Goal: Task Accomplishment & Management: Manage account settings

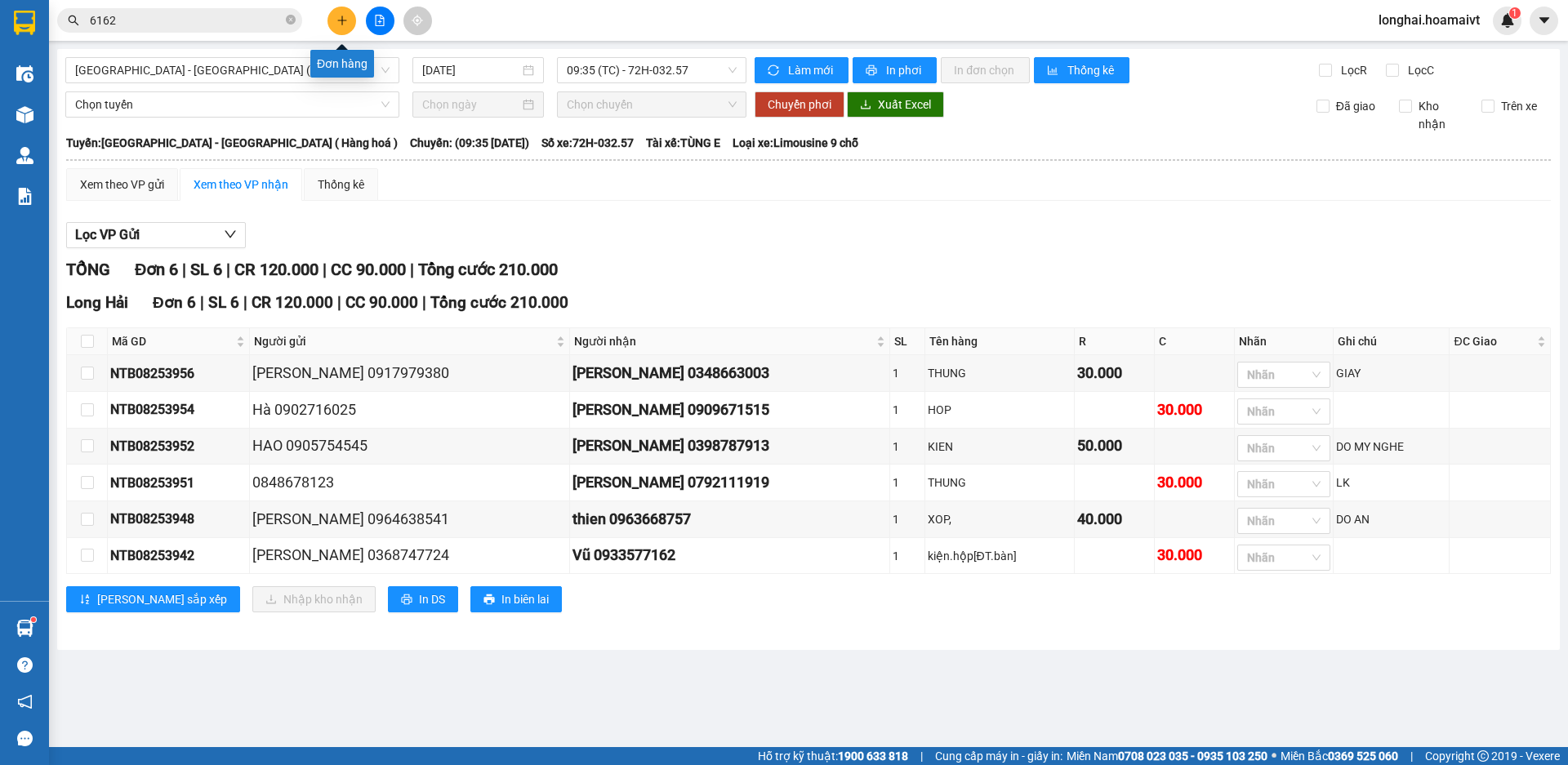
drag, startPoint x: 0, startPoint y: 0, endPoint x: 345, endPoint y: 22, distance: 345.7
click at [345, 22] on icon "plus" at bounding box center [342, 20] width 11 height 11
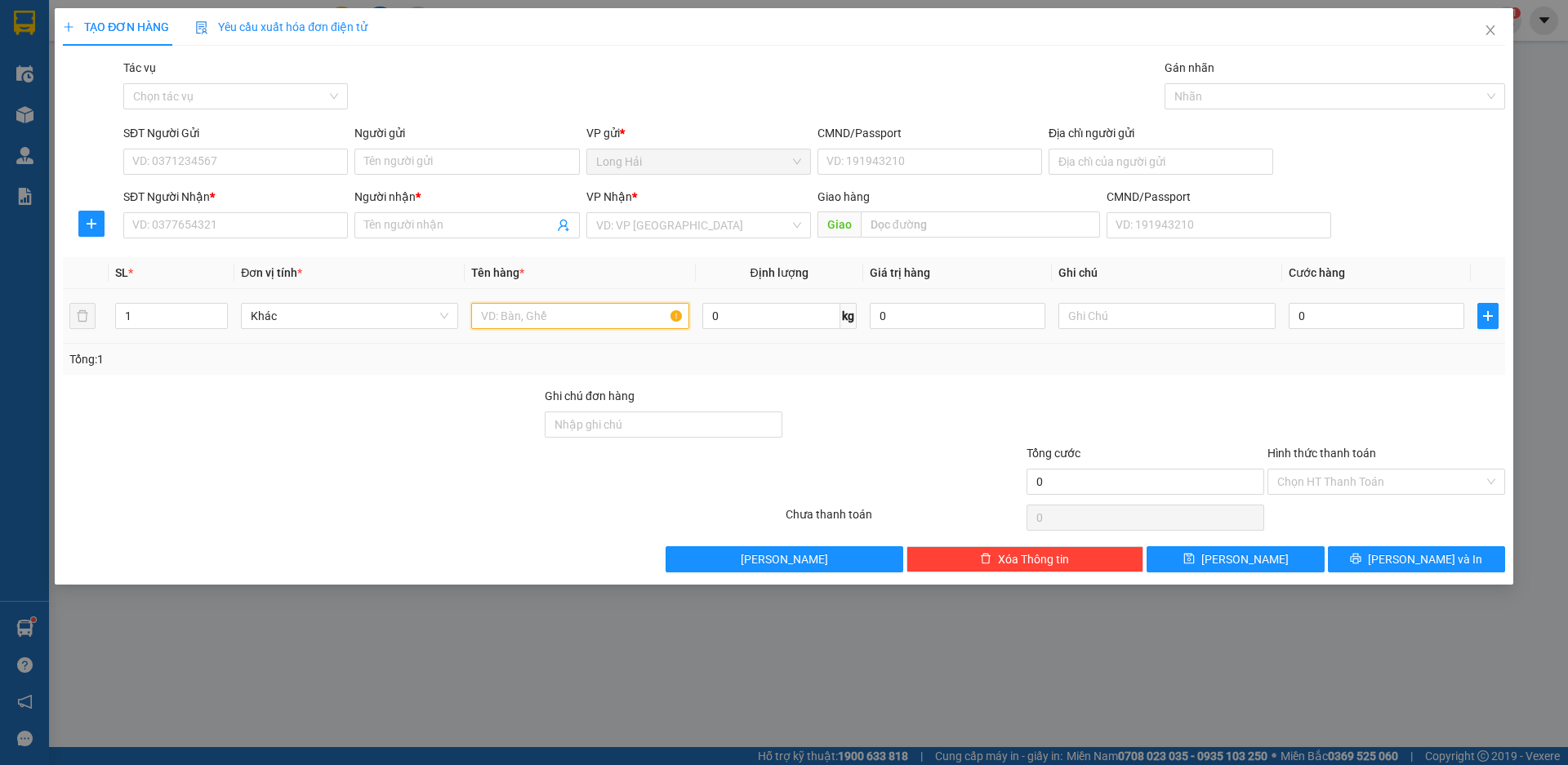
click at [490, 316] on input "text" at bounding box center [580, 316] width 218 height 26
type input "XOP"
click at [712, 224] on input "search" at bounding box center [693, 225] width 193 height 24
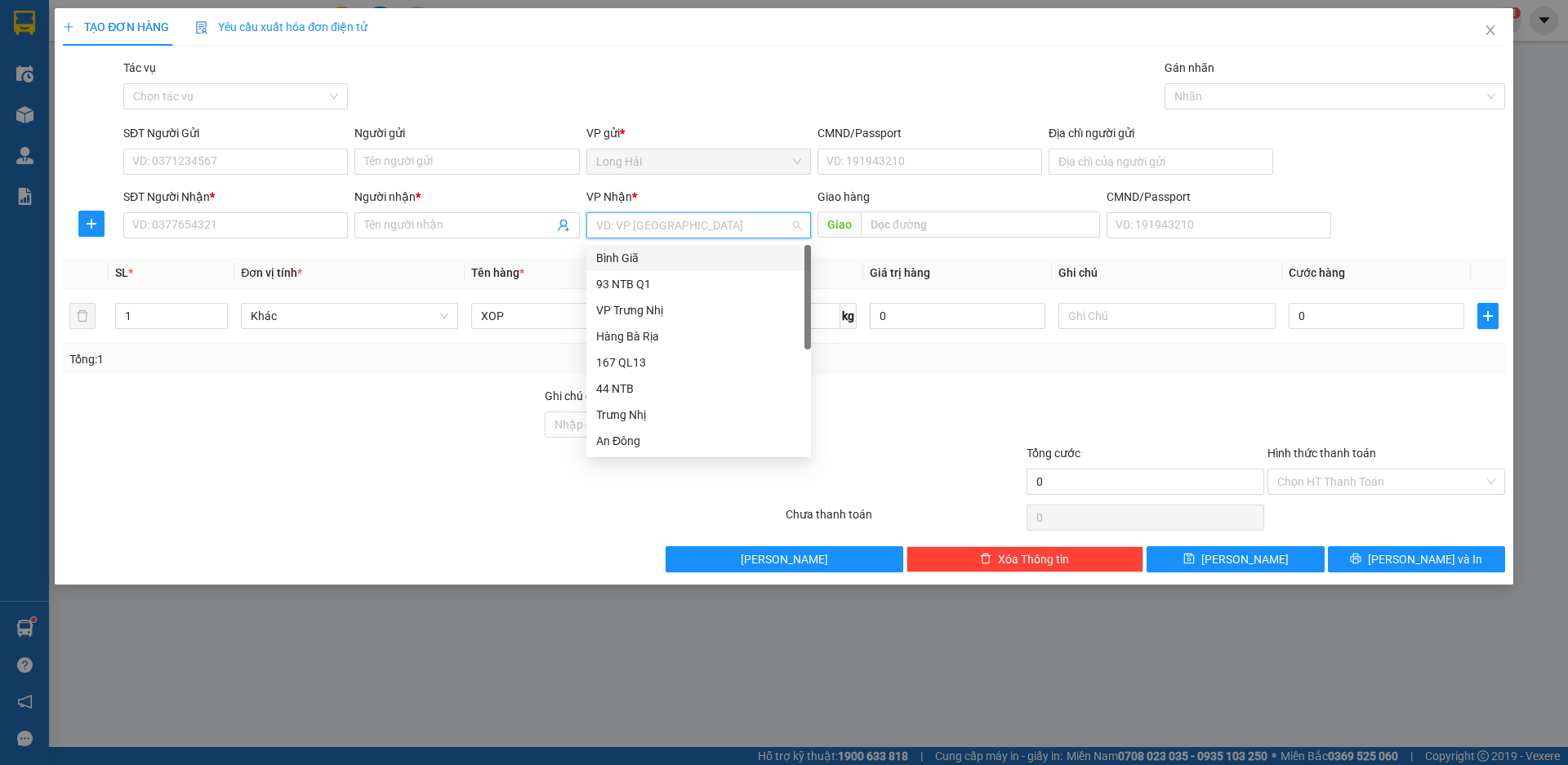
type input "9"
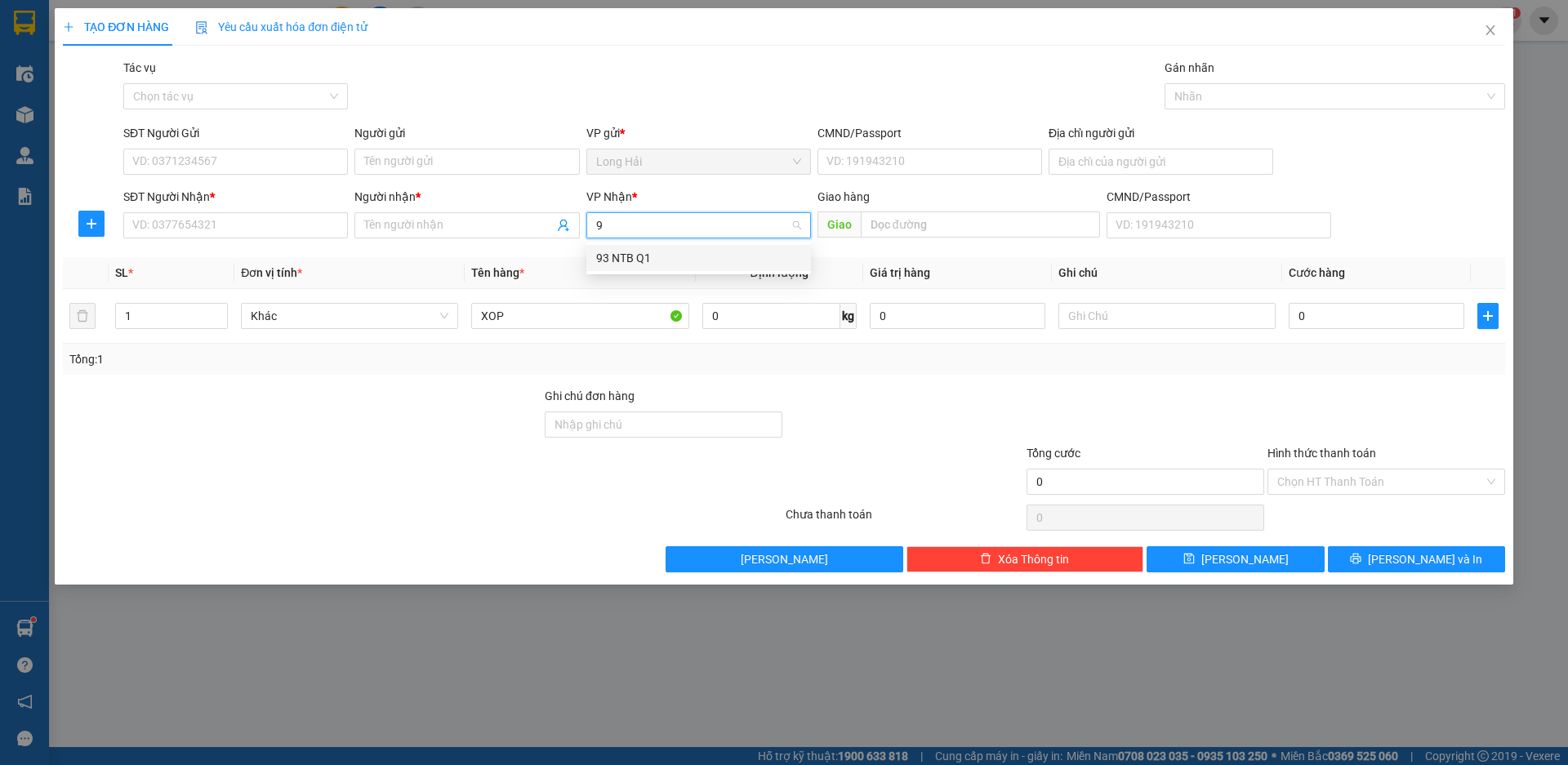
click at [650, 260] on div "93 NTB Q1" at bounding box center [699, 258] width 205 height 18
click at [199, 229] on input "SĐT Người Nhận *" at bounding box center [236, 225] width 224 height 26
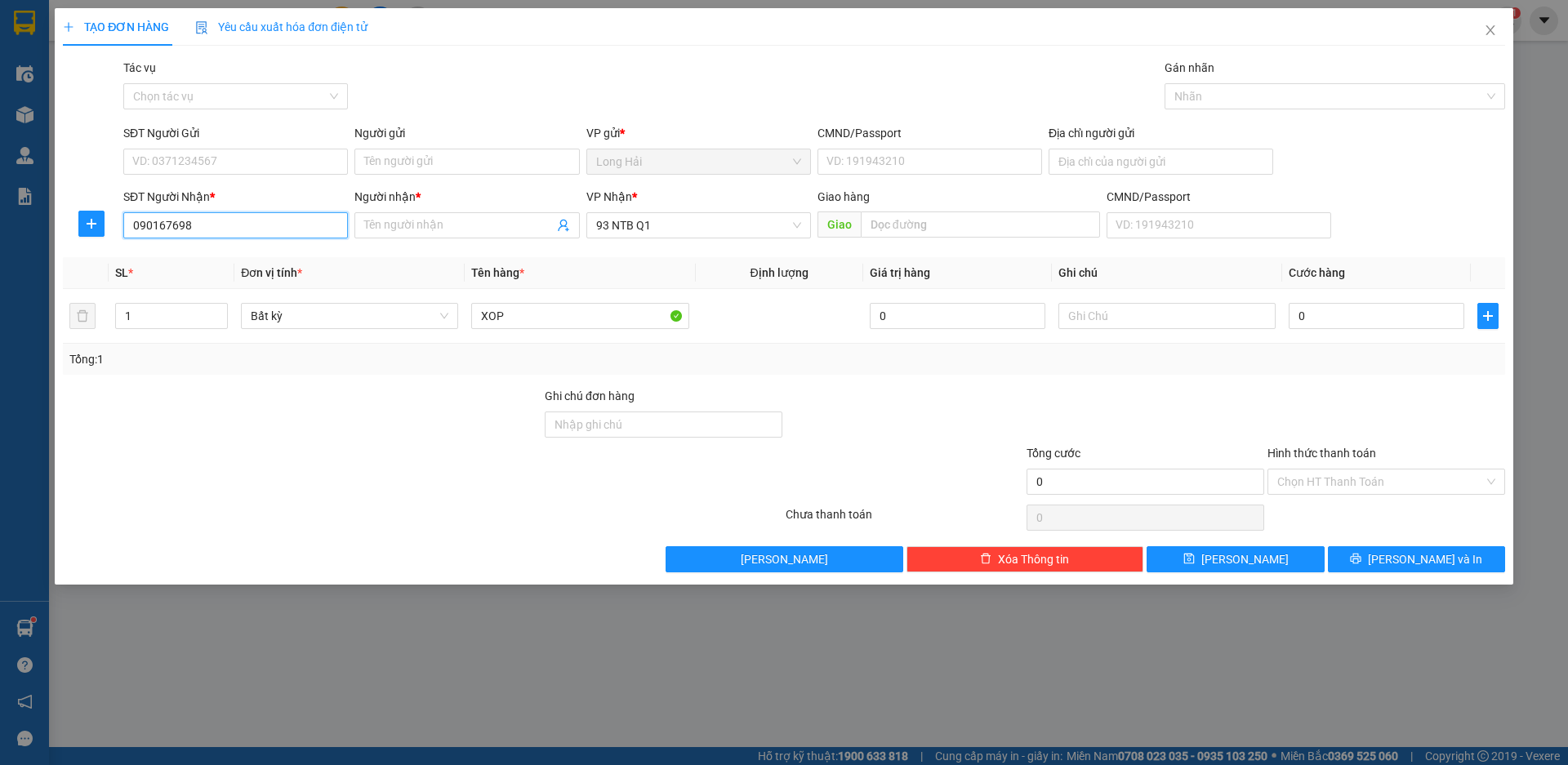
type input "0901676988"
click at [213, 265] on div "0901676988 - VIỆT" at bounding box center [235, 258] width 205 height 18
type input "VIỆT"
type input "0901676988"
click at [202, 160] on input "SĐT Người Gửi" at bounding box center [236, 161] width 224 height 26
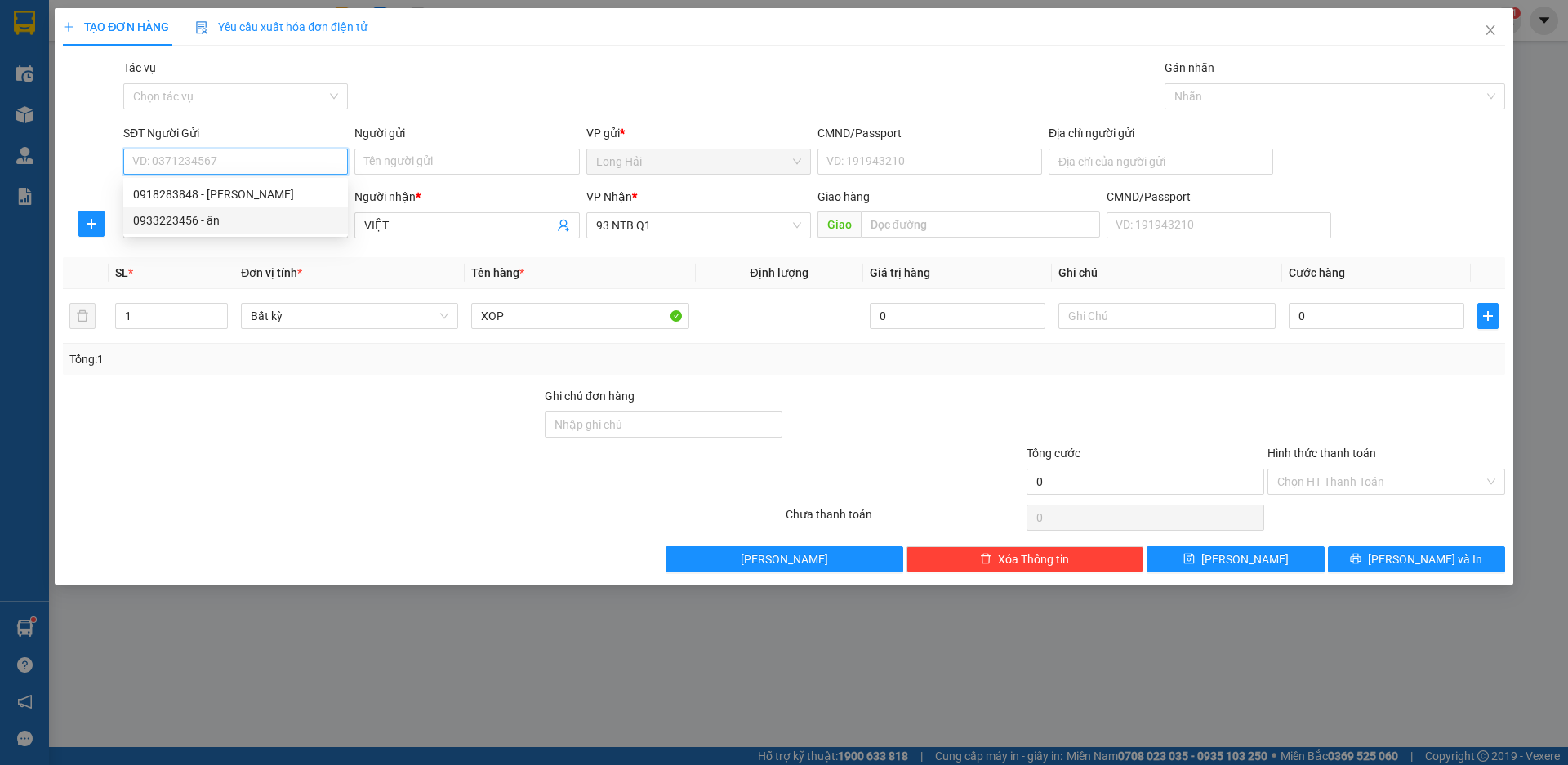
click at [187, 222] on div "0933223456 - ân" at bounding box center [235, 220] width 205 height 18
type input "0933223456"
type input "ân"
type input "077090001093"
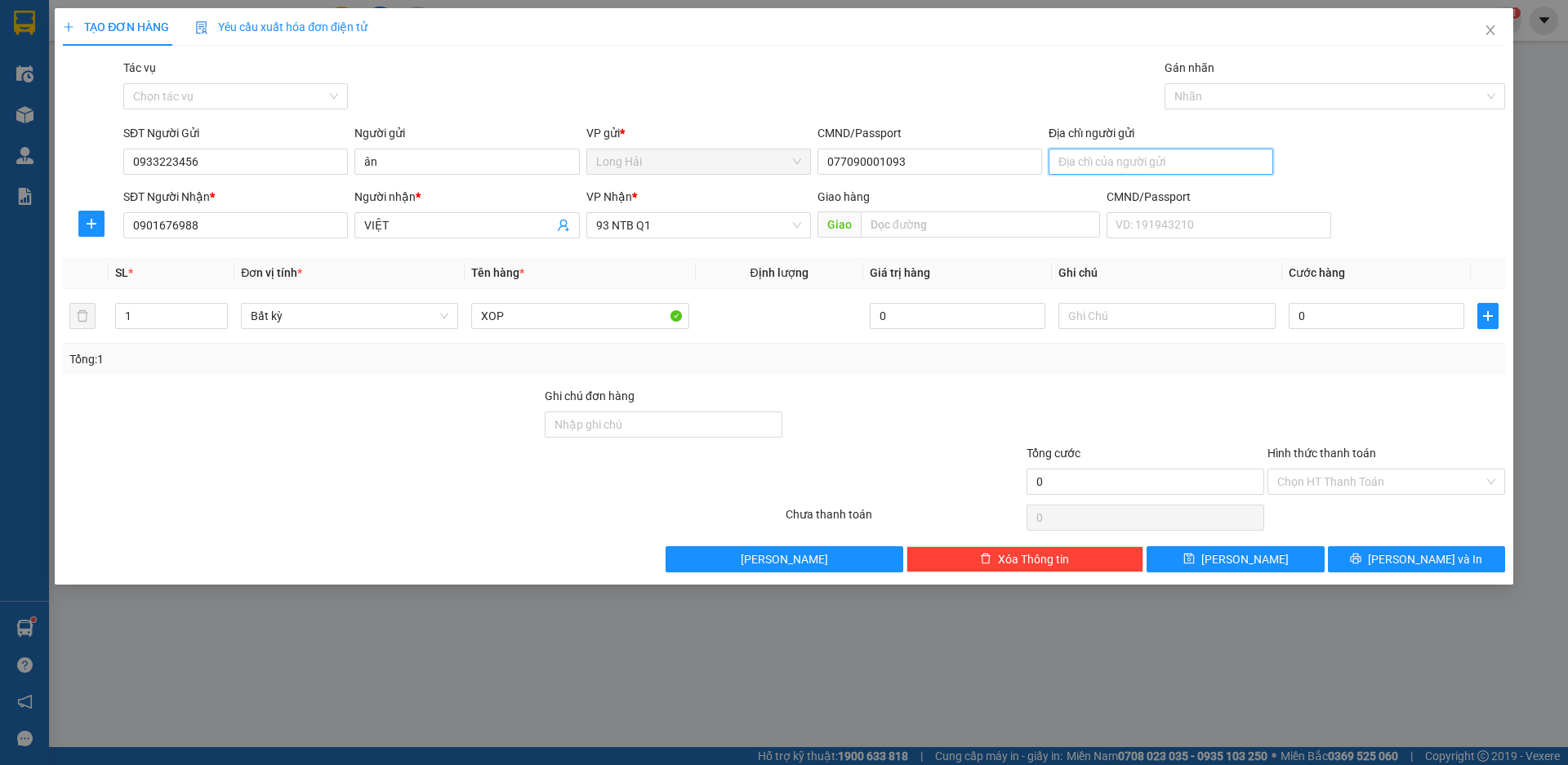
click at [1070, 161] on input "Địa chỉ người gửi" at bounding box center [1161, 161] width 224 height 26
type input "P HUNG"
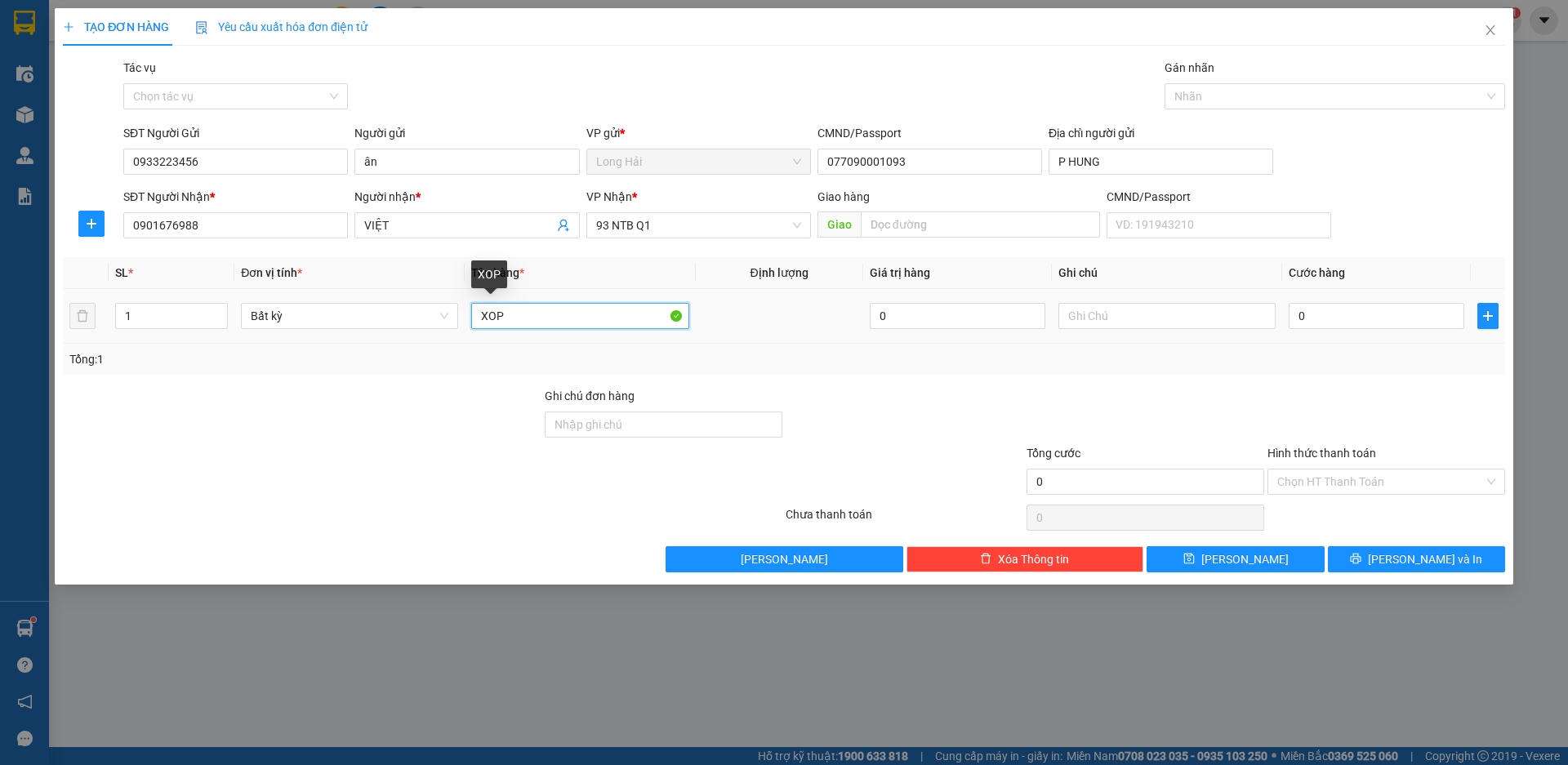
click at [553, 321] on input "XOP" at bounding box center [580, 316] width 218 height 26
type input "XOP CA"
click at [1309, 307] on input "0" at bounding box center [1376, 316] width 175 height 26
type input "4"
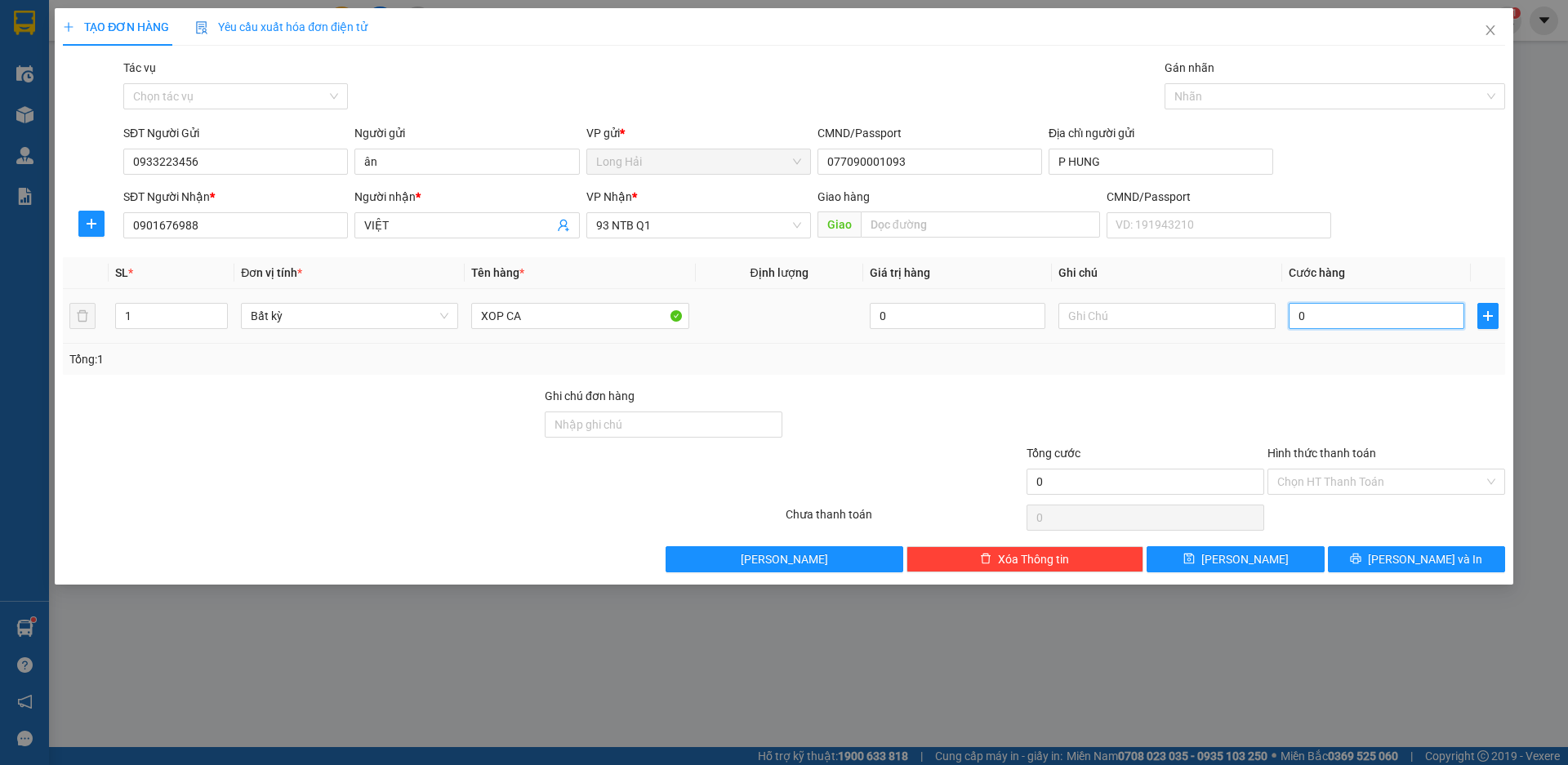
type input "4"
type input "40"
type input "40.000"
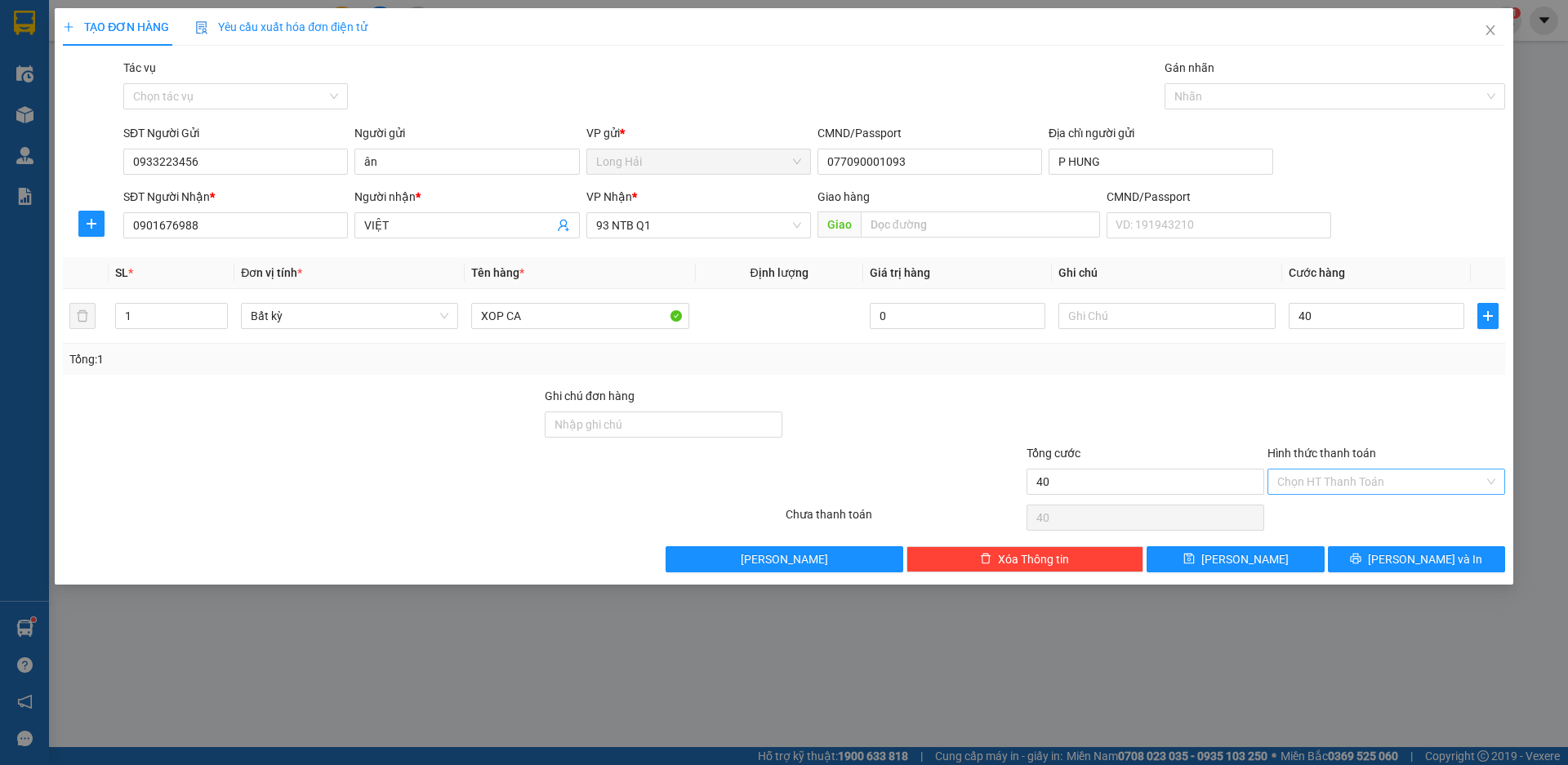
type input "40.000"
click at [1353, 484] on input "Hình thức thanh toán" at bounding box center [1380, 482] width 206 height 24
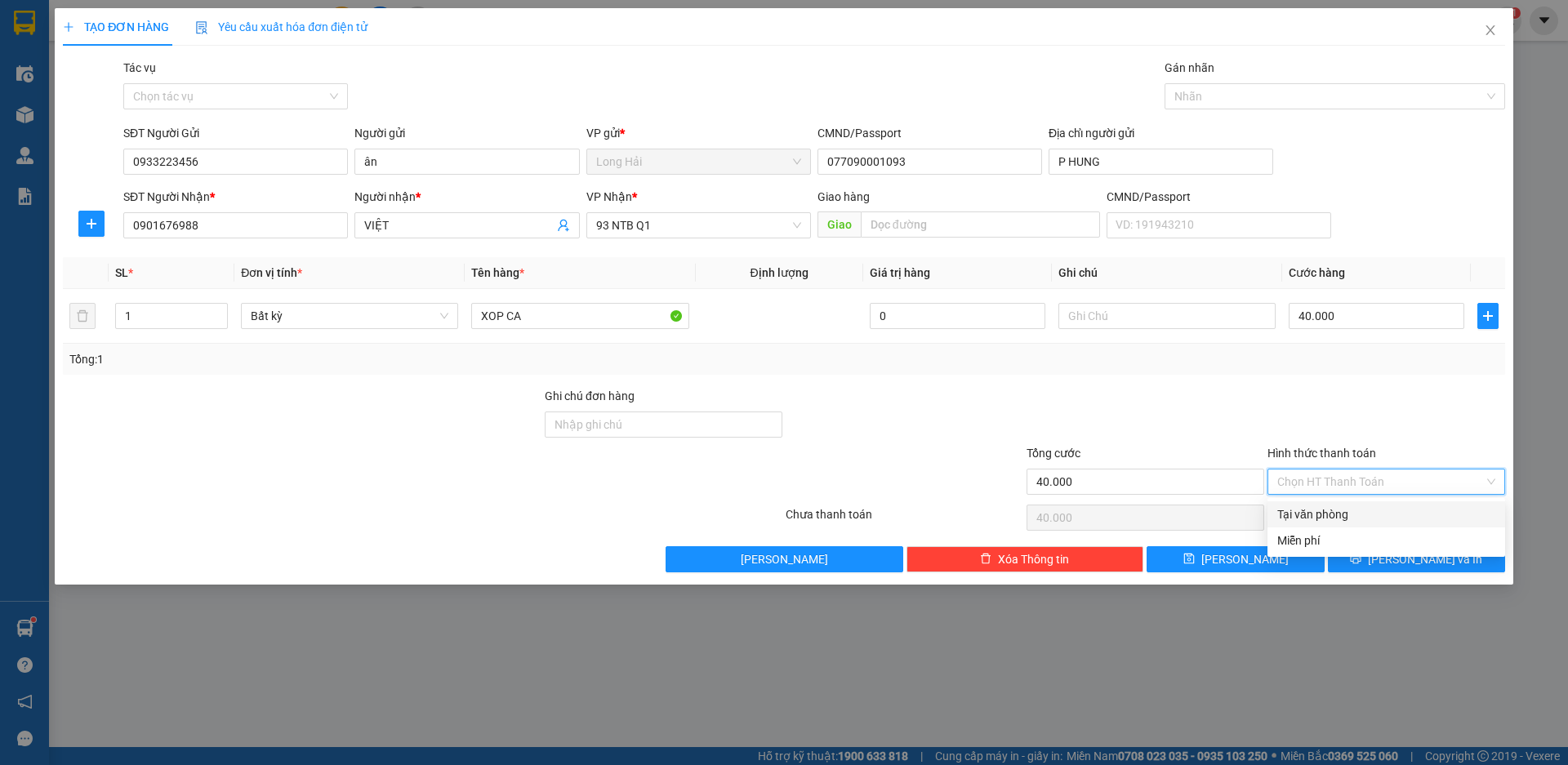
click at [1353, 519] on div "Tại văn phòng" at bounding box center [1386, 515] width 218 height 18
type input "0"
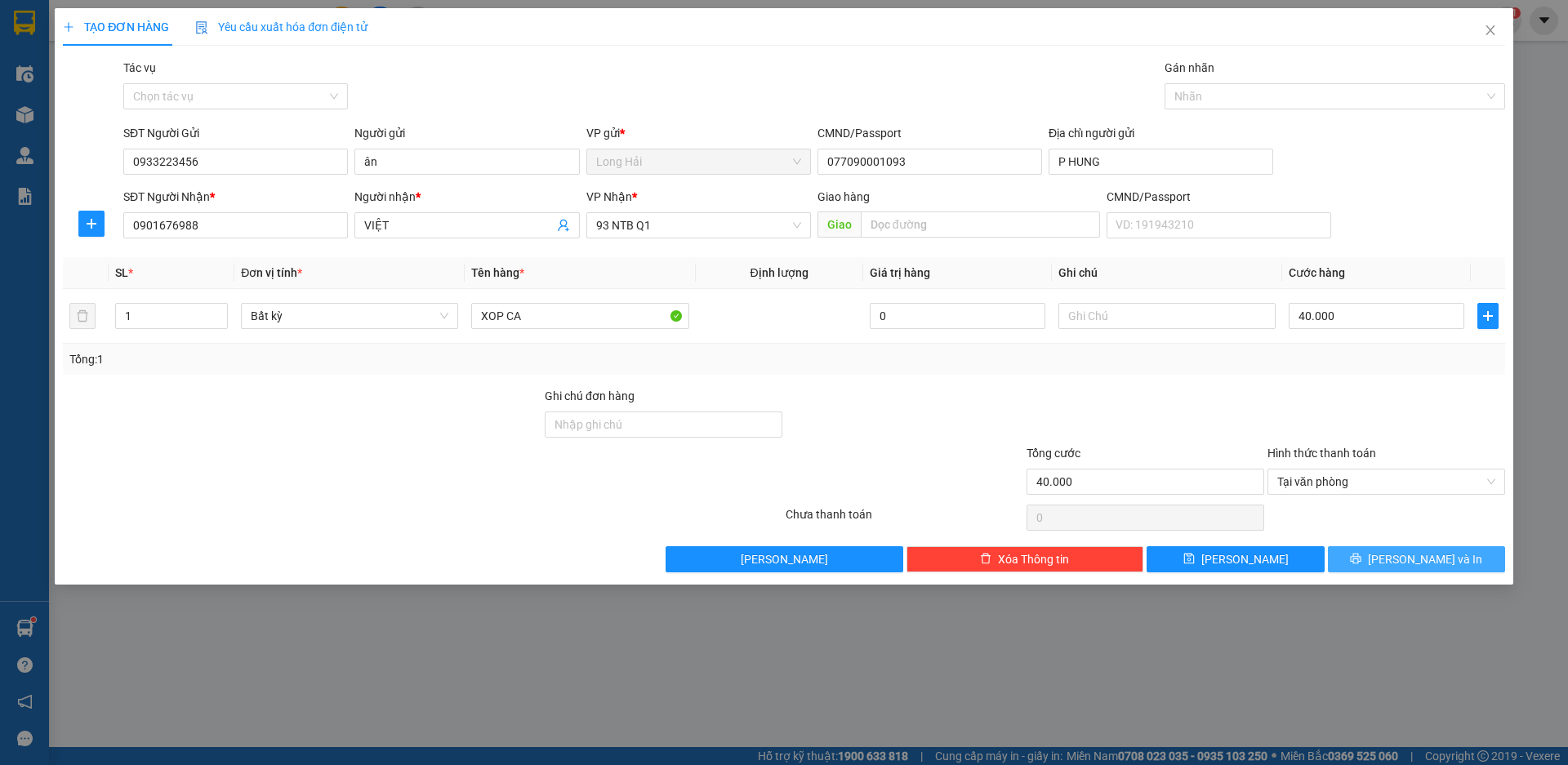
click at [1415, 554] on span "[PERSON_NAME] và In" at bounding box center [1425, 560] width 114 height 18
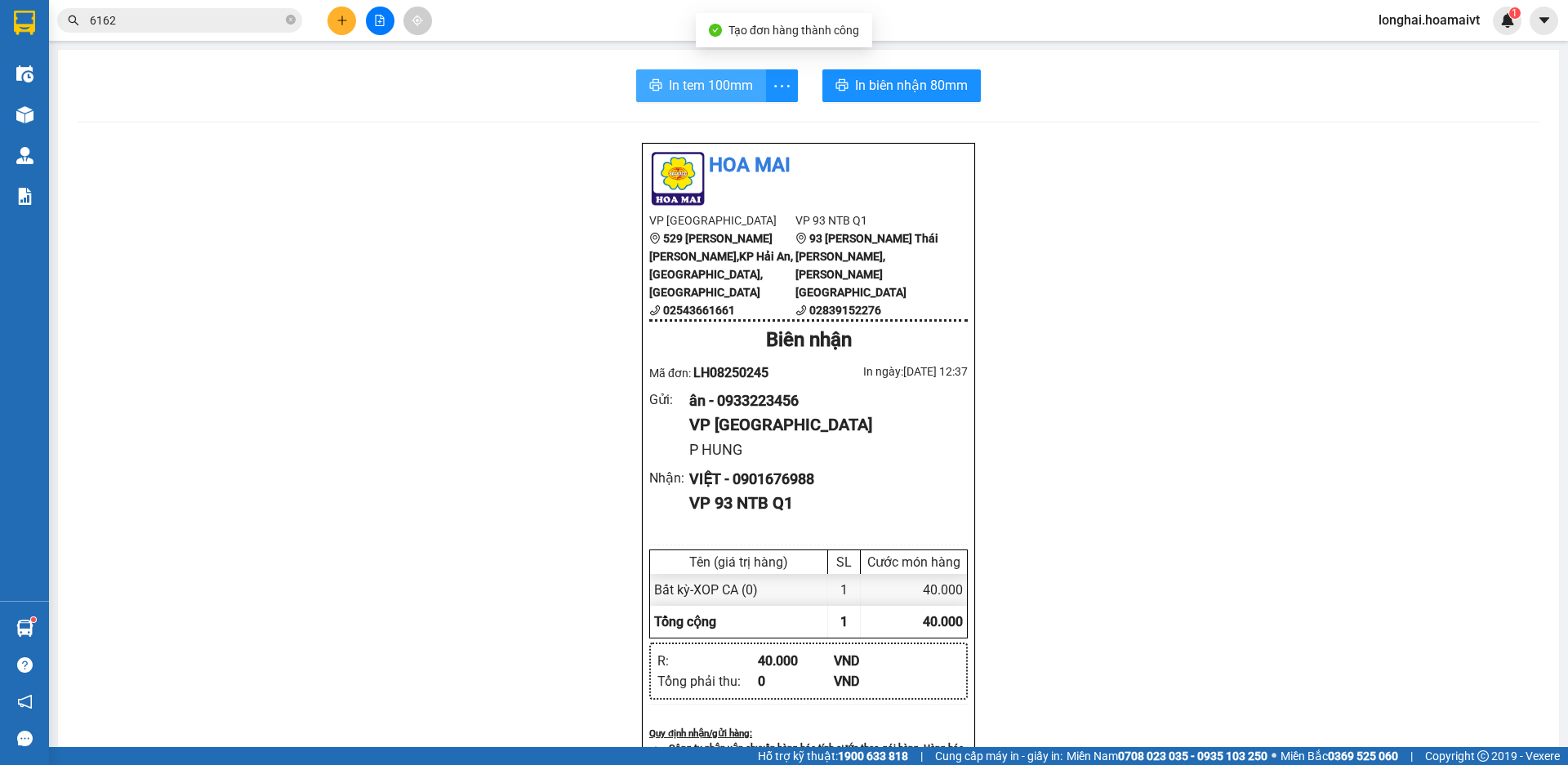
click at [692, 78] on span "In tem 100mm" at bounding box center [711, 85] width 84 height 21
click at [285, 22] on span "6162" at bounding box center [180, 20] width 245 height 24
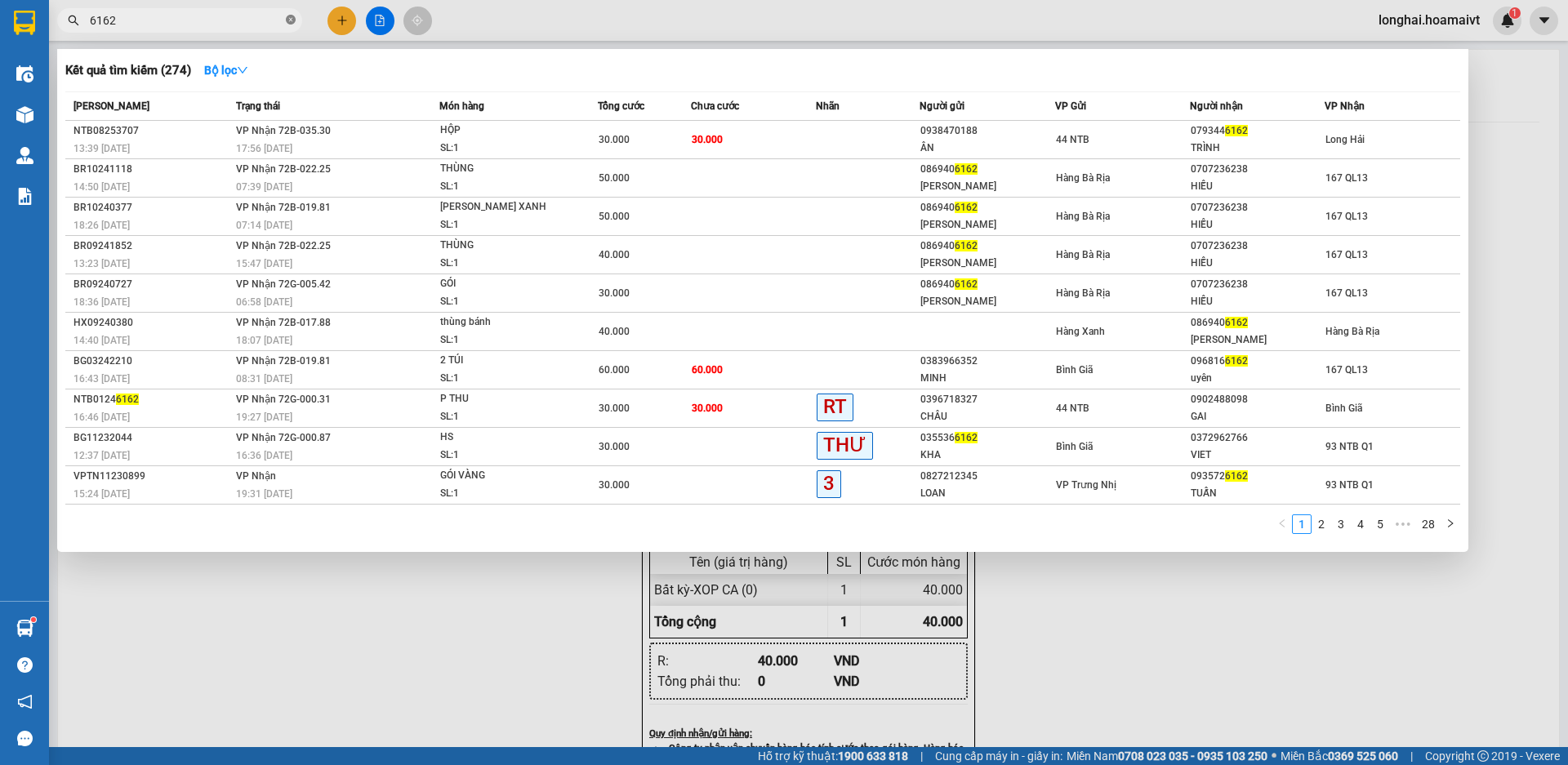
click at [288, 22] on icon "close-circle" at bounding box center [290, 19] width 9 height 9
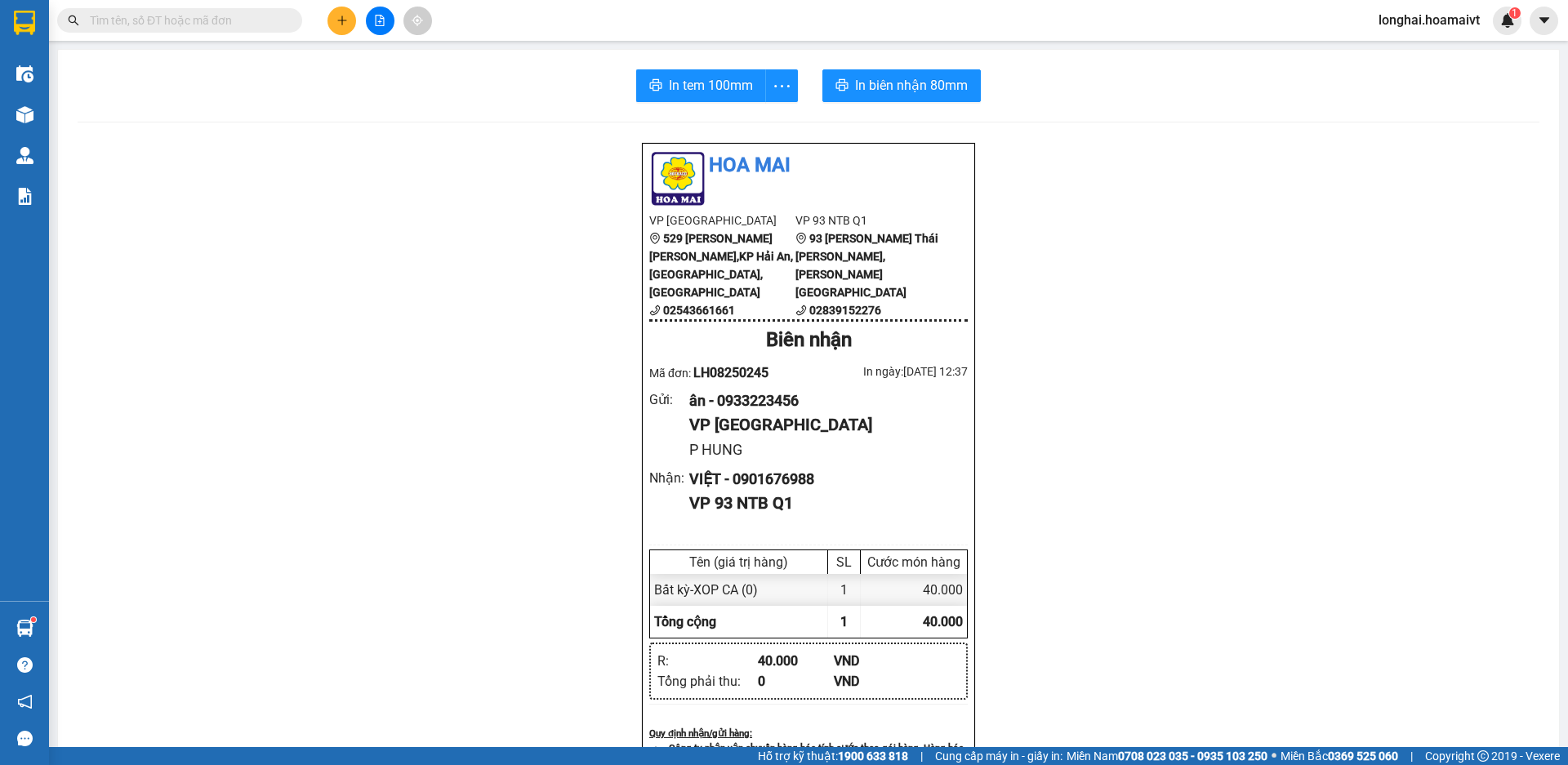
click at [250, 22] on input "text" at bounding box center [186, 20] width 193 height 18
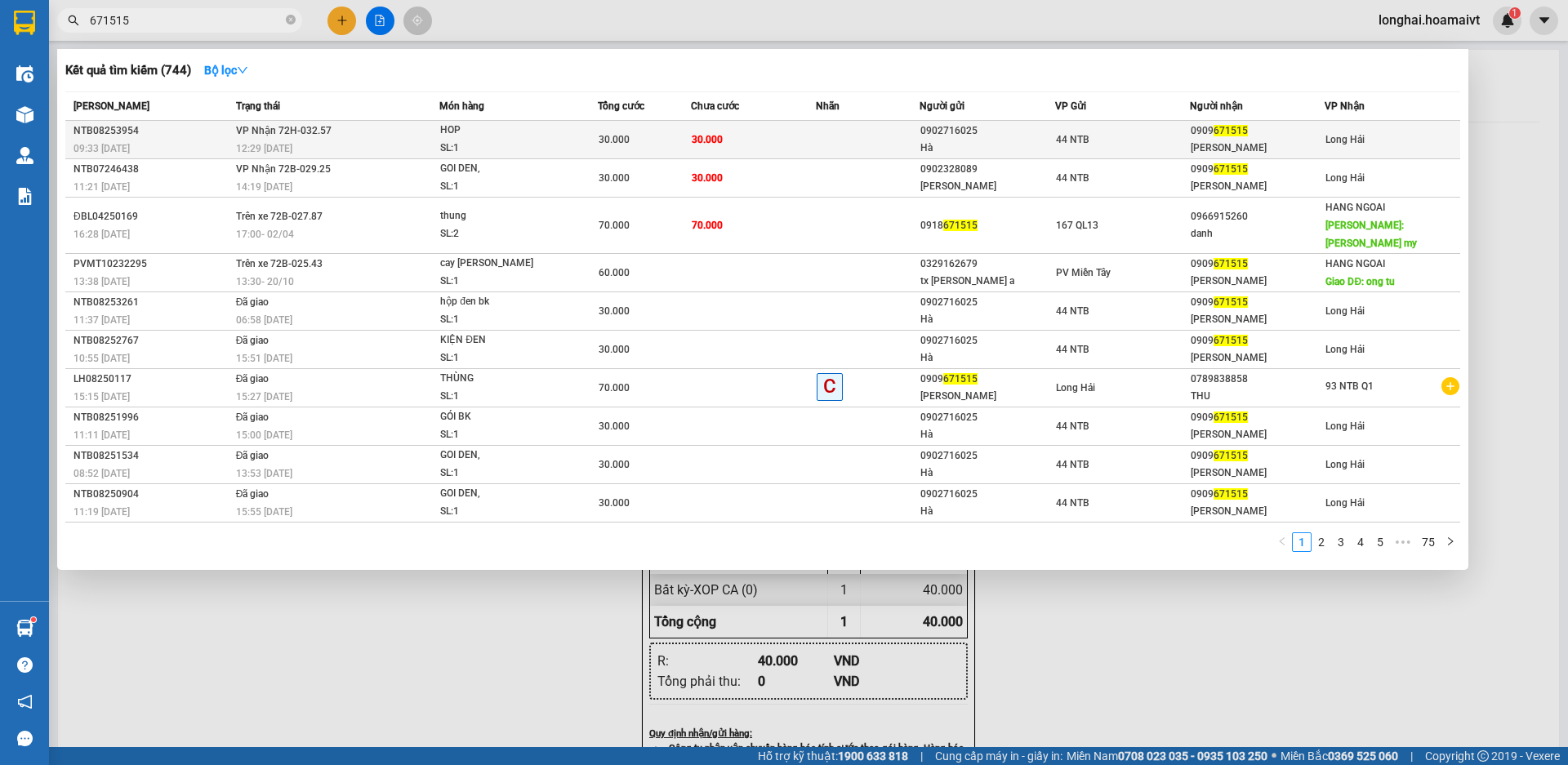
type input "671515"
click at [549, 143] on div "SL: 1" at bounding box center [502, 149] width 123 height 18
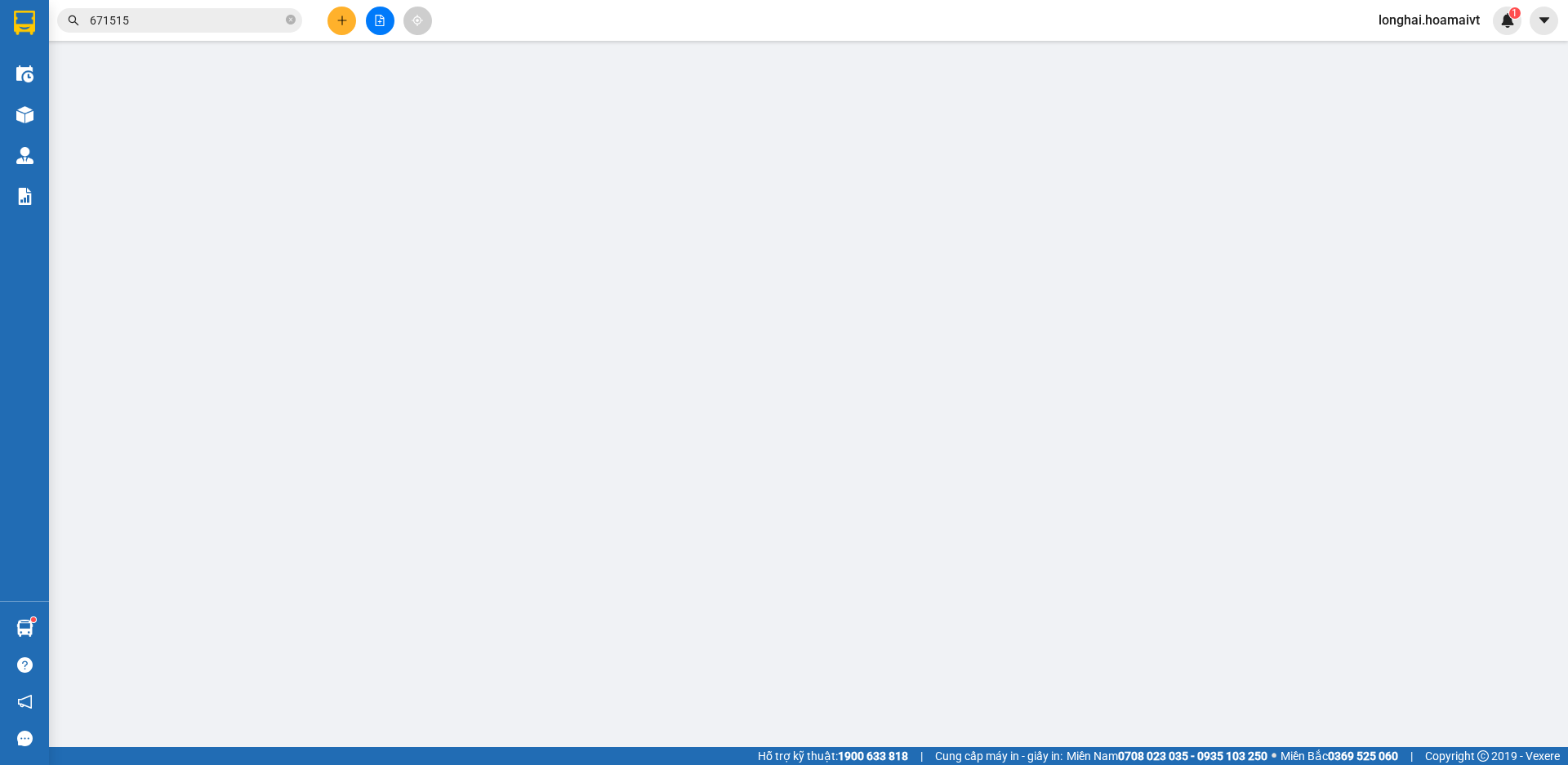
type input "0902716025"
type input "Hà"
type input "0909671515"
type input "Quỳnh Anh"
type input "30.000"
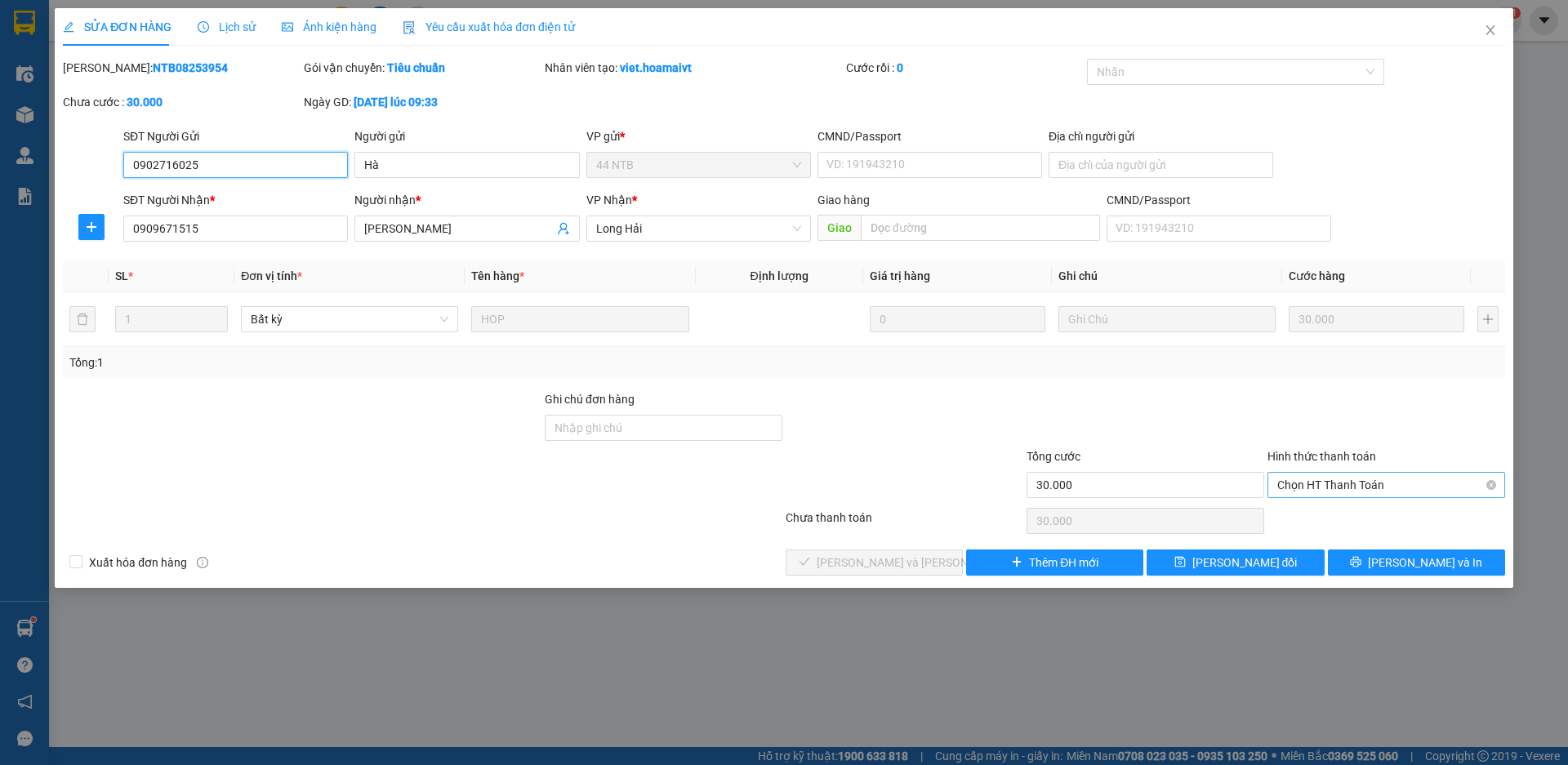
click at [1297, 490] on span "Chọn HT Thanh Toán" at bounding box center [1386, 485] width 218 height 24
click at [1300, 522] on div "Tại văn phòng" at bounding box center [1386, 517] width 218 height 18
type input "0"
click at [915, 558] on span "[PERSON_NAME] và Giao hàng" at bounding box center [926, 562] width 220 height 18
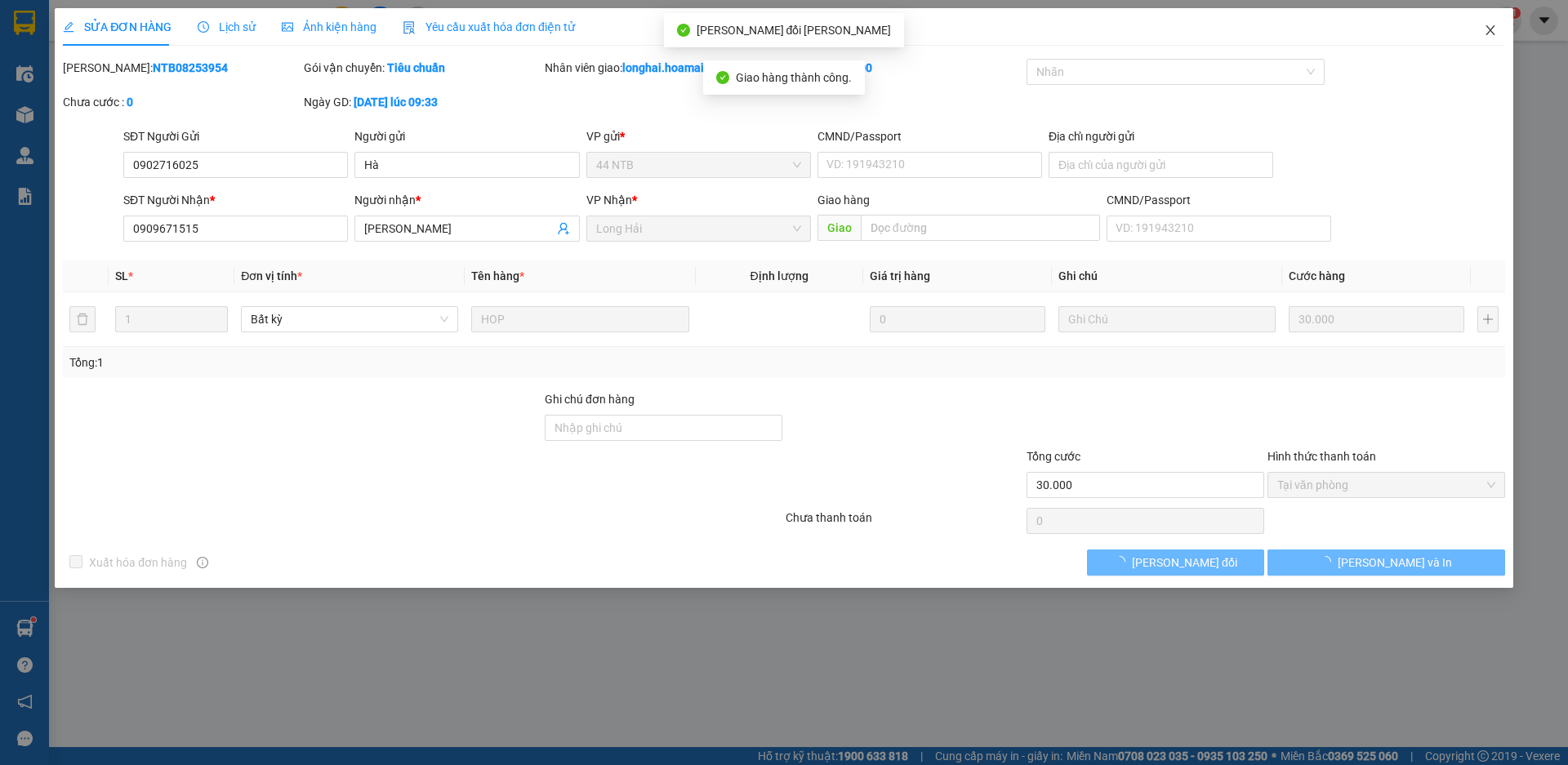
click at [1495, 31] on icon "close" at bounding box center [1490, 29] width 13 height 13
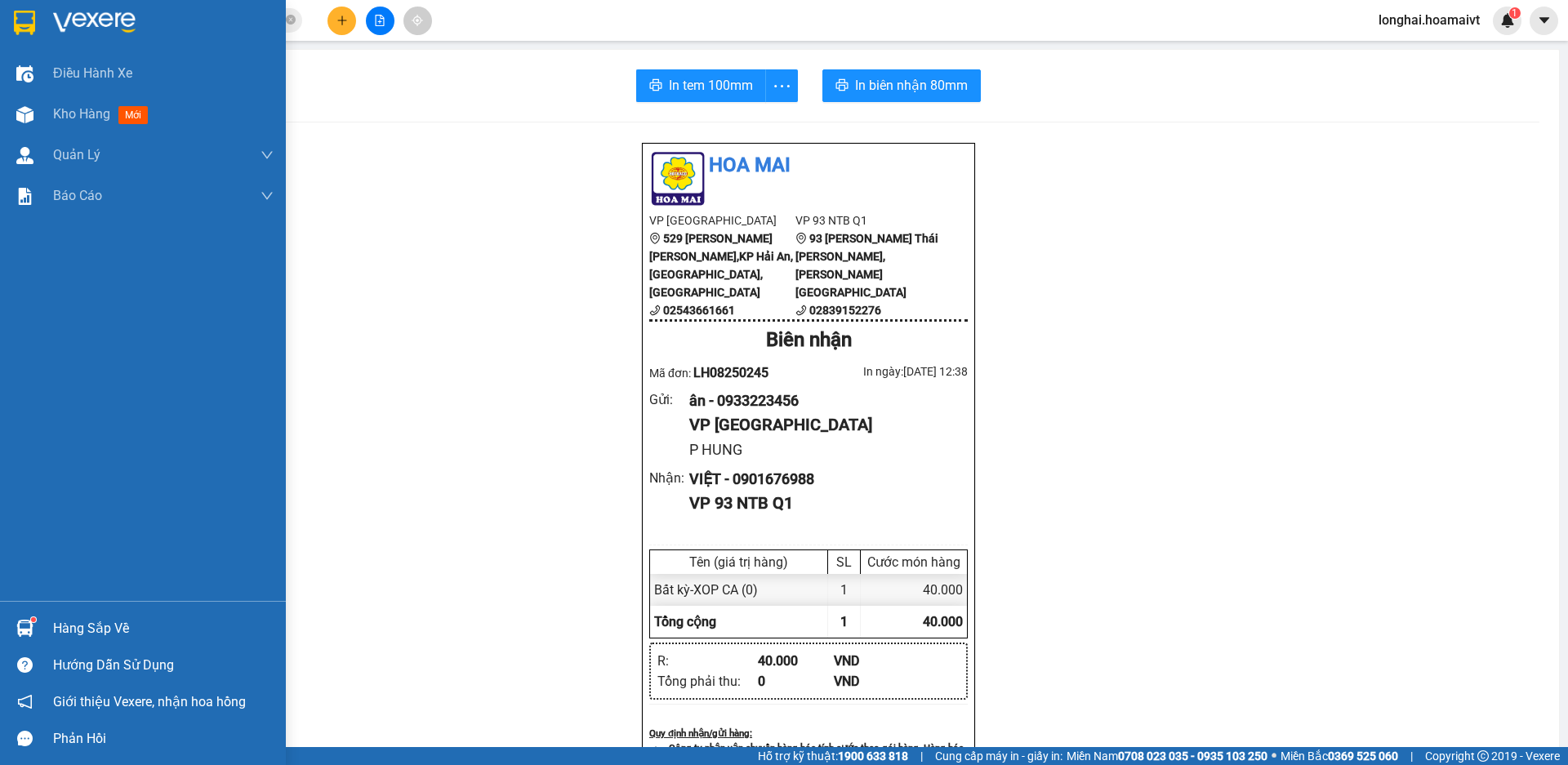
click at [59, 629] on div "Hàng sắp về" at bounding box center [162, 629] width 220 height 24
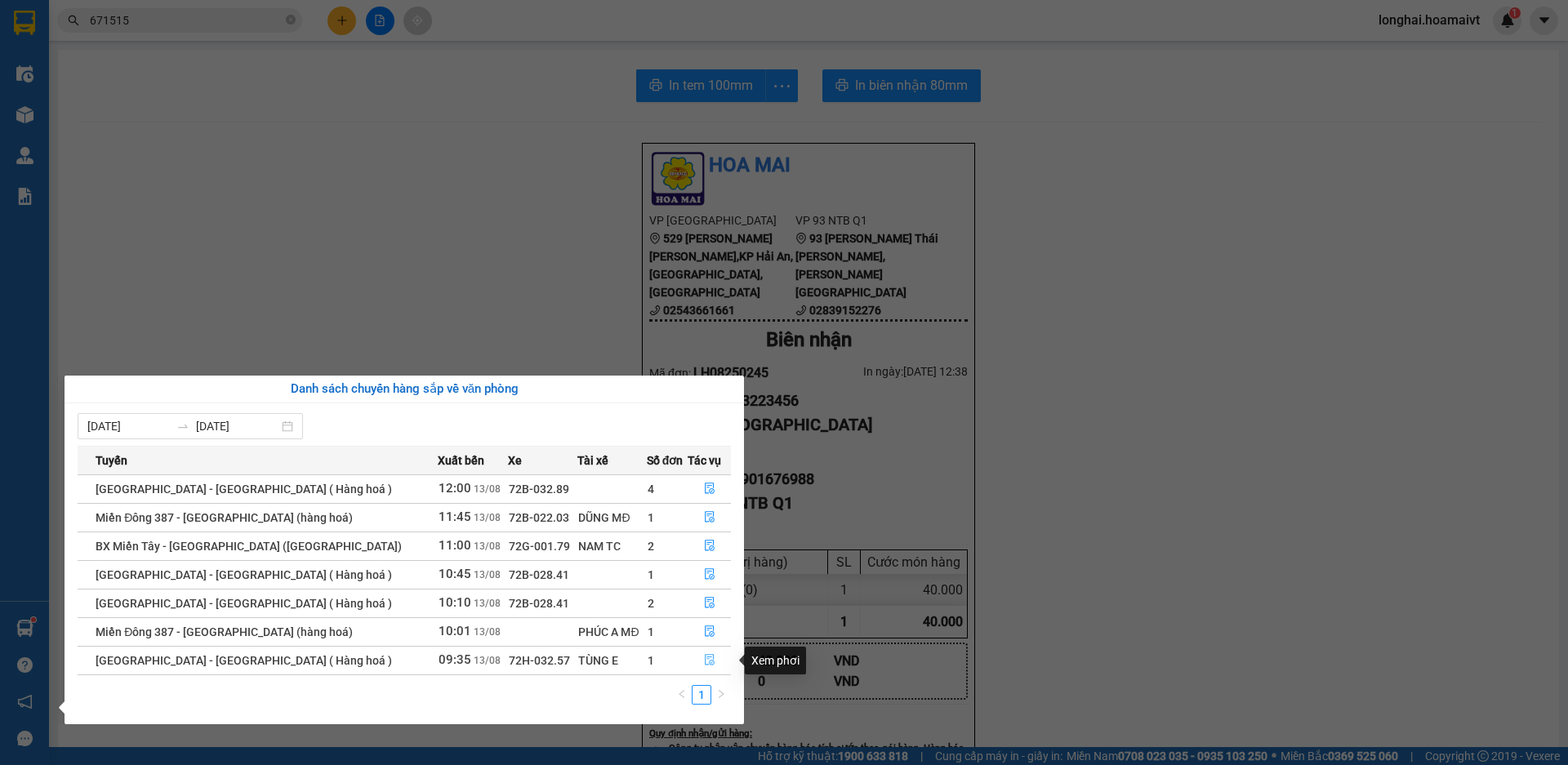
click at [705, 662] on icon "file-done" at bounding box center [709, 660] width 11 height 11
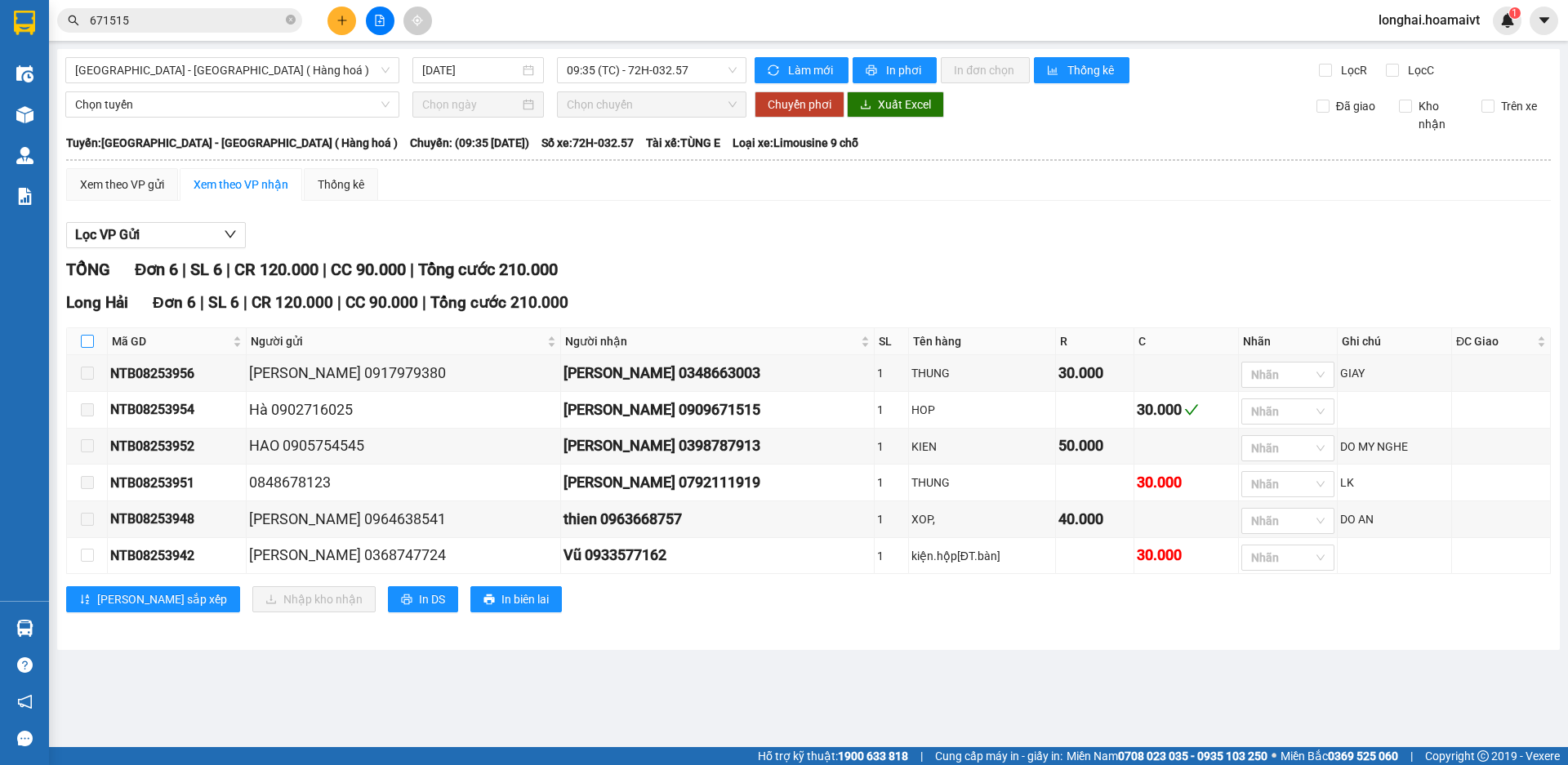
click at [83, 341] on input "checkbox" at bounding box center [87, 341] width 13 height 13
checkbox input "true"
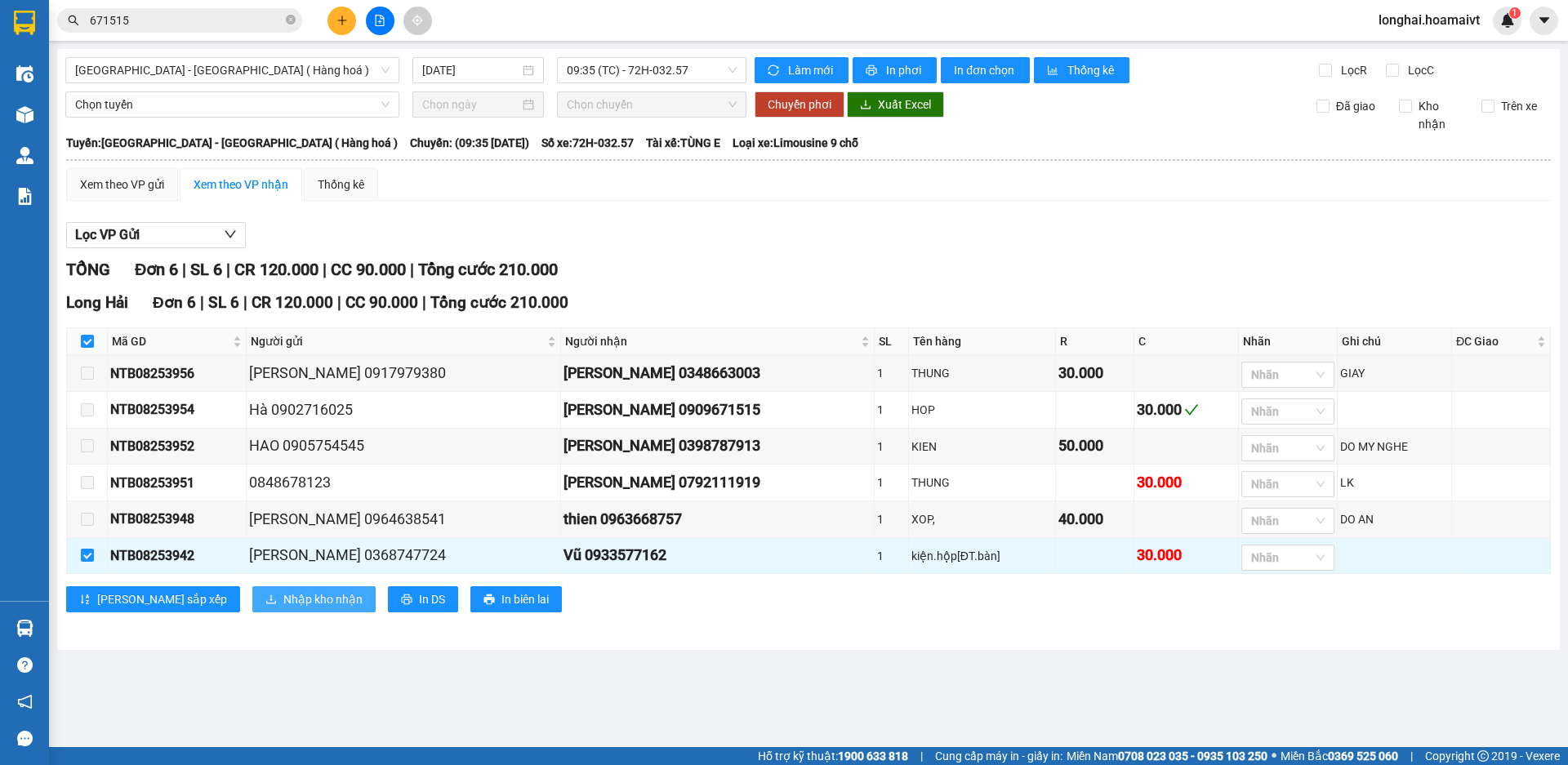
click at [283, 609] on span "Nhập kho nhận" at bounding box center [323, 599] width 79 height 18
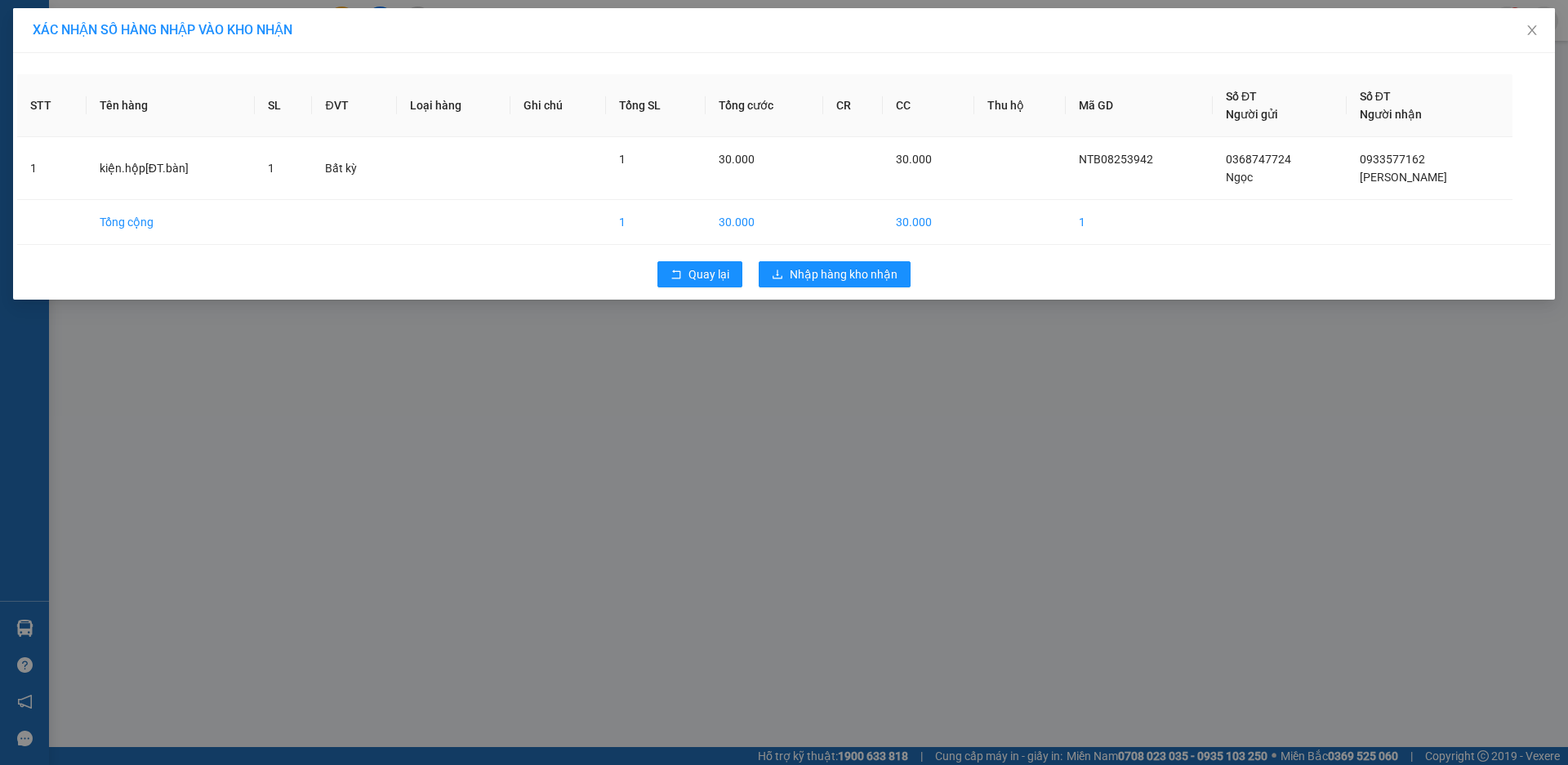
click at [763, 294] on div "Quay lại Nhập hàng kho nhận" at bounding box center [784, 274] width 1534 height 42
click at [858, 256] on div "Quay lại Nhập hàng kho nhận" at bounding box center [784, 274] width 1534 height 42
click at [864, 275] on span "Nhập hàng kho nhận" at bounding box center [844, 274] width 108 height 18
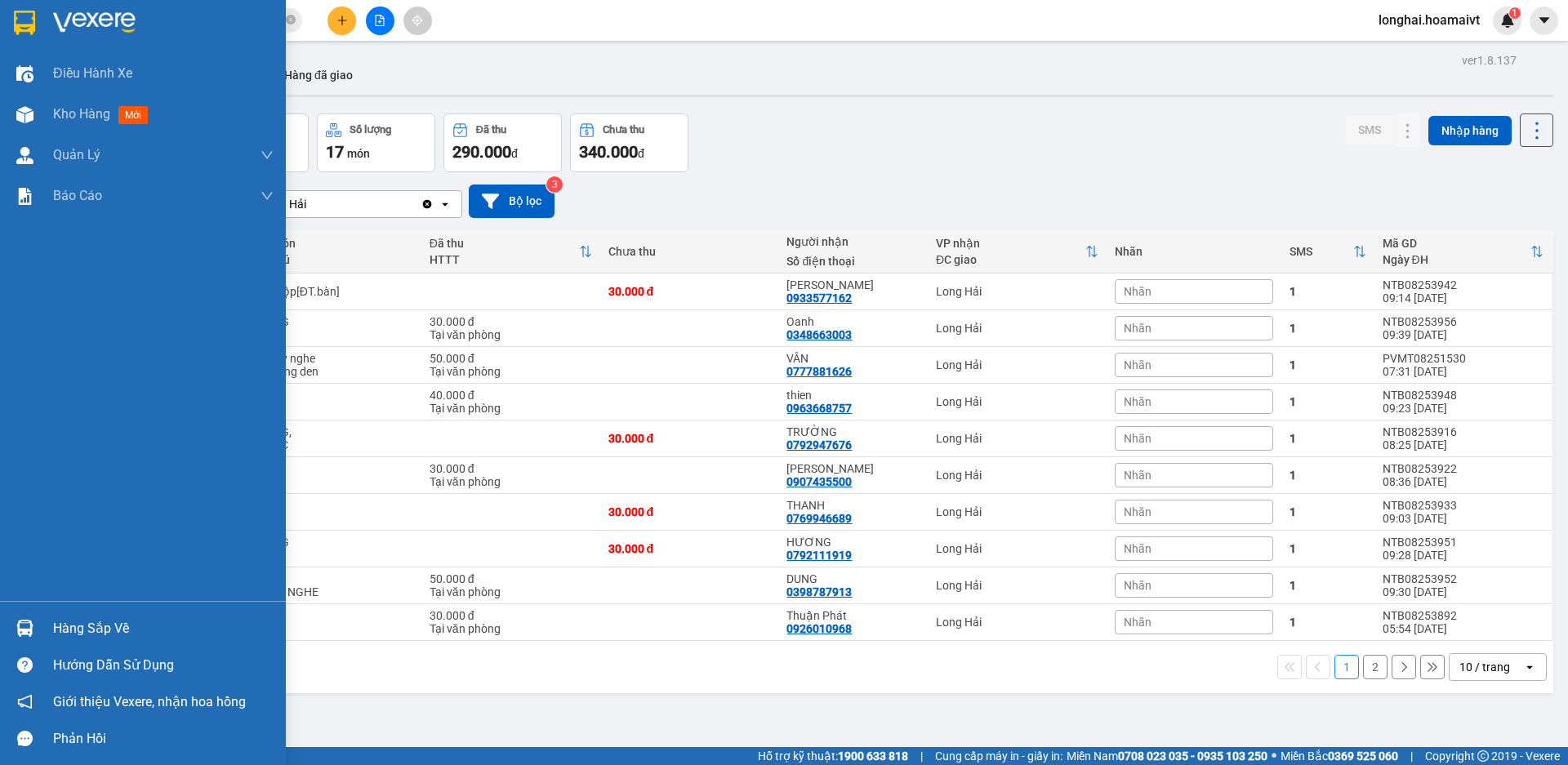
click at [98, 631] on div "Hàng sắp về" at bounding box center [162, 629] width 220 height 24
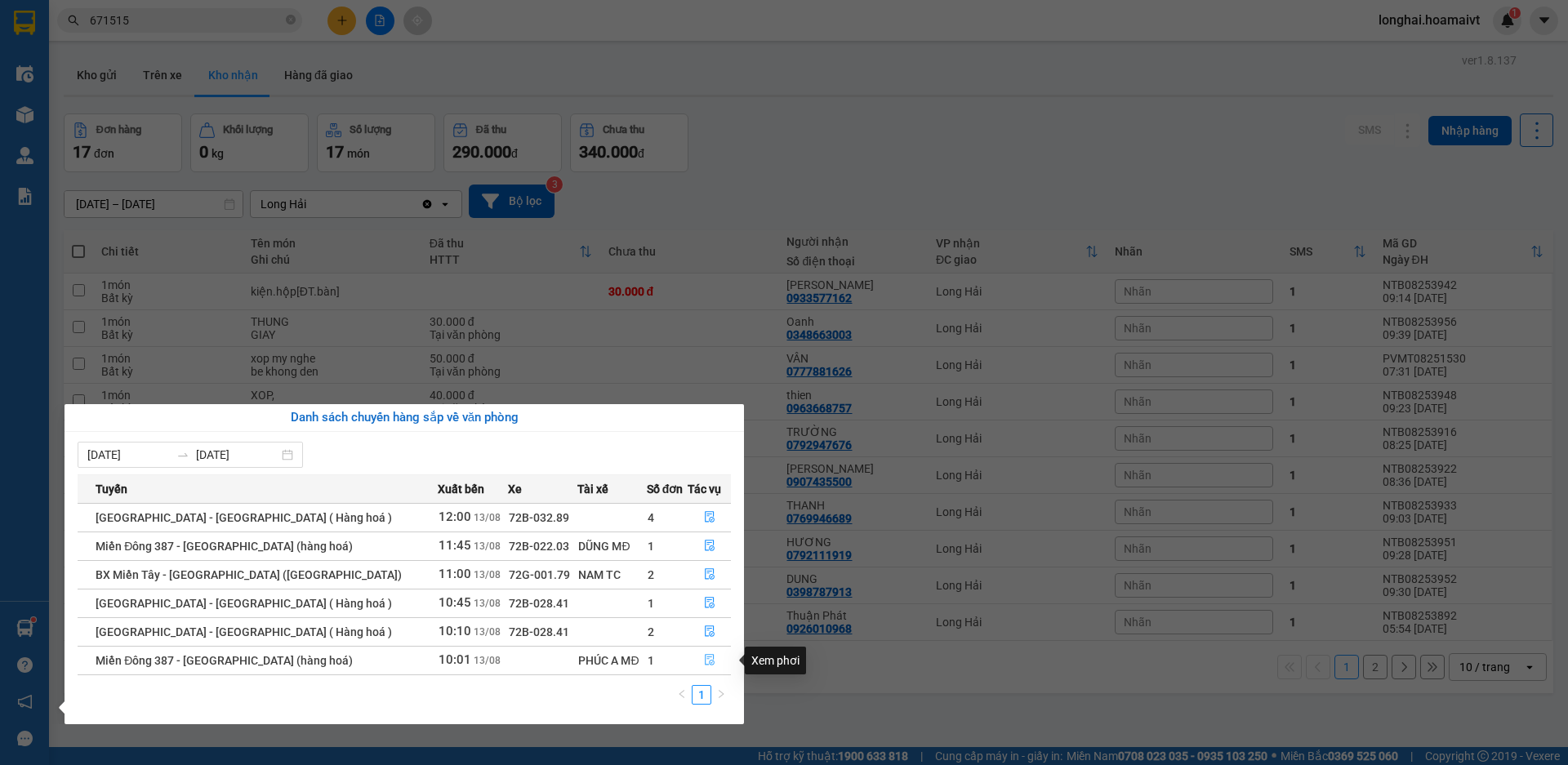
click at [704, 654] on icon "file-done" at bounding box center [709, 660] width 11 height 11
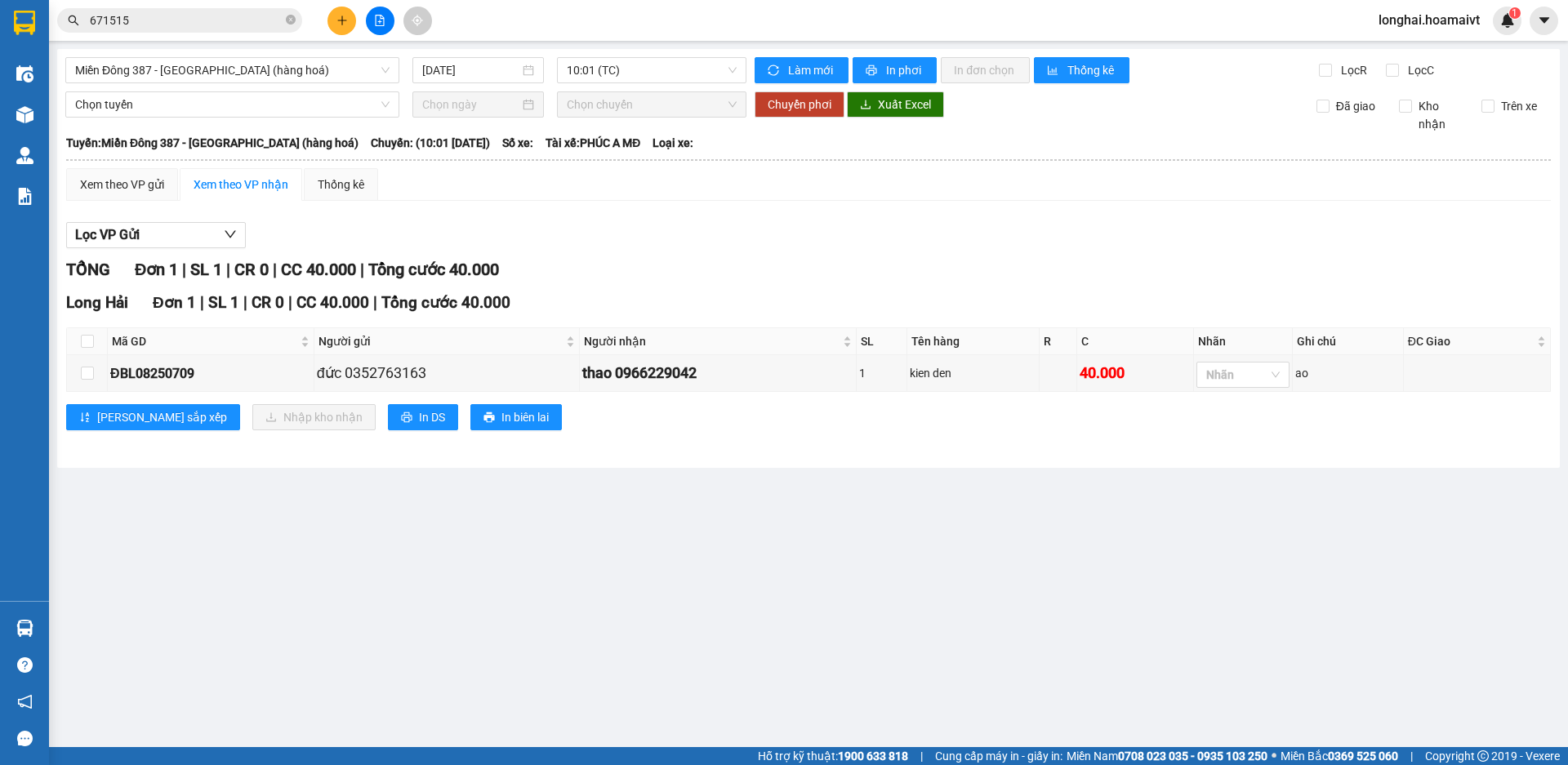
click at [705, 237] on div "Lọc VP Gửi" at bounding box center [809, 235] width 1485 height 27
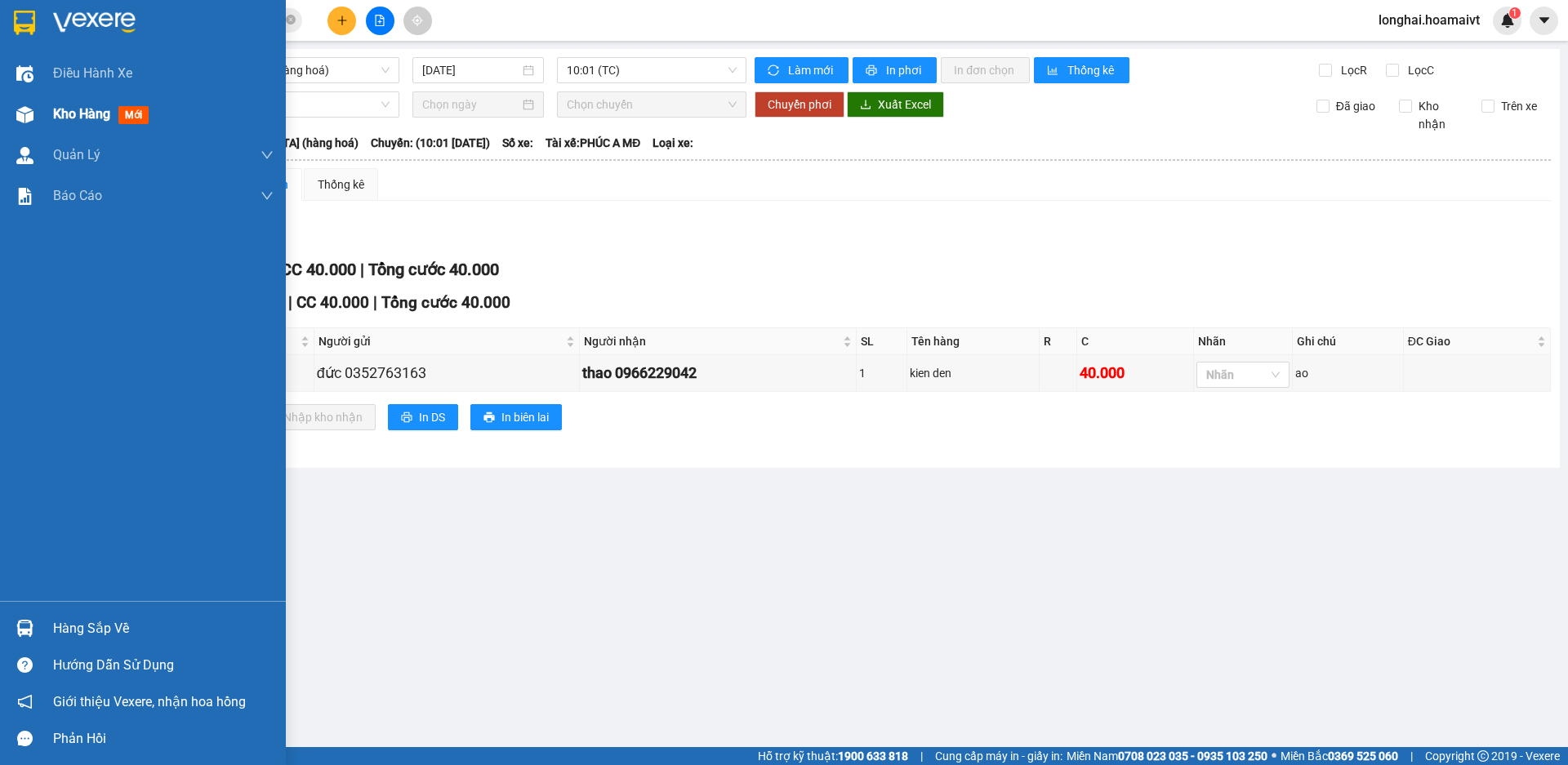
click at [69, 115] on span "Kho hàng" at bounding box center [81, 114] width 57 height 16
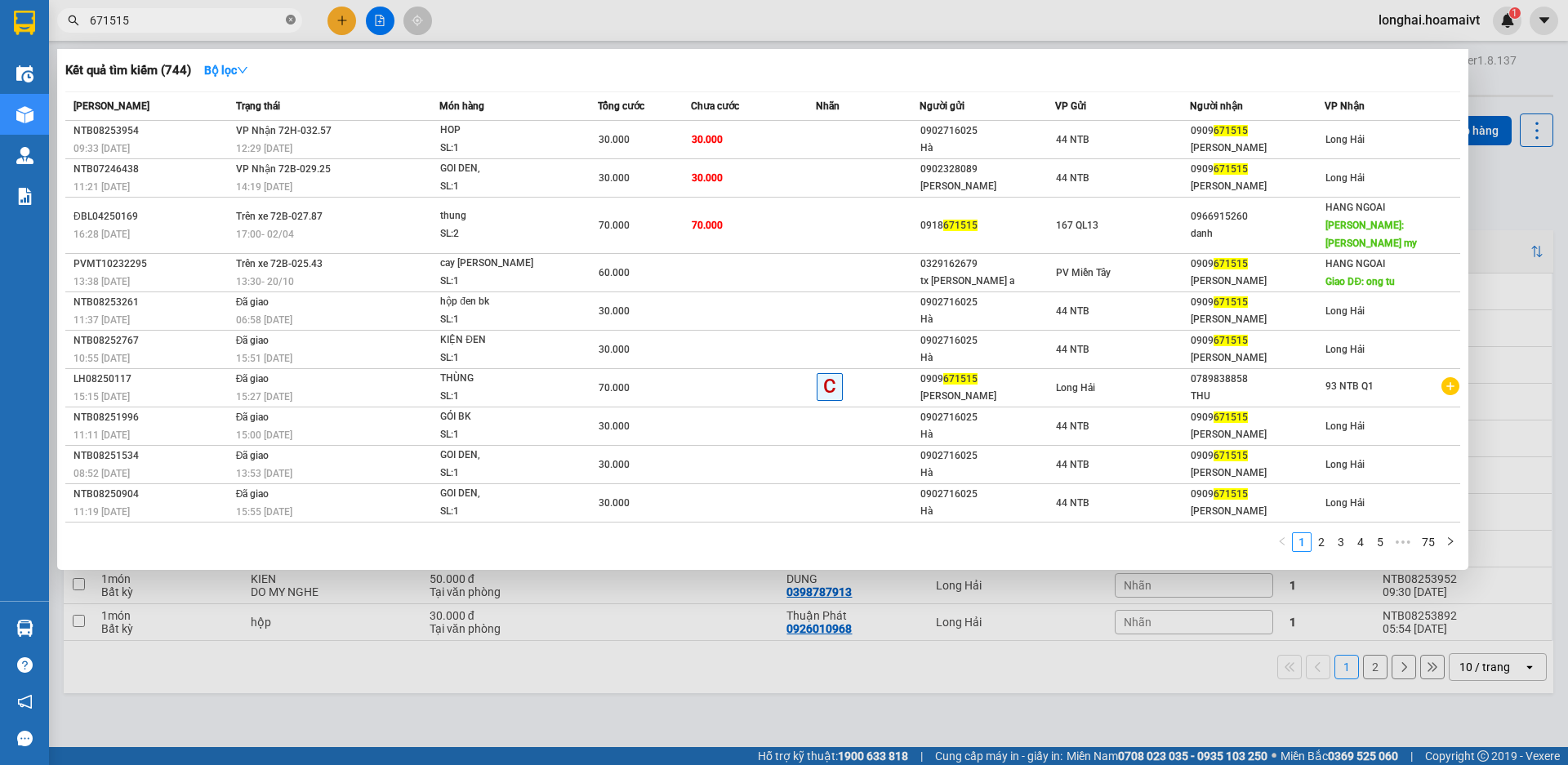
click at [294, 22] on icon "close-circle" at bounding box center [290, 19] width 9 height 9
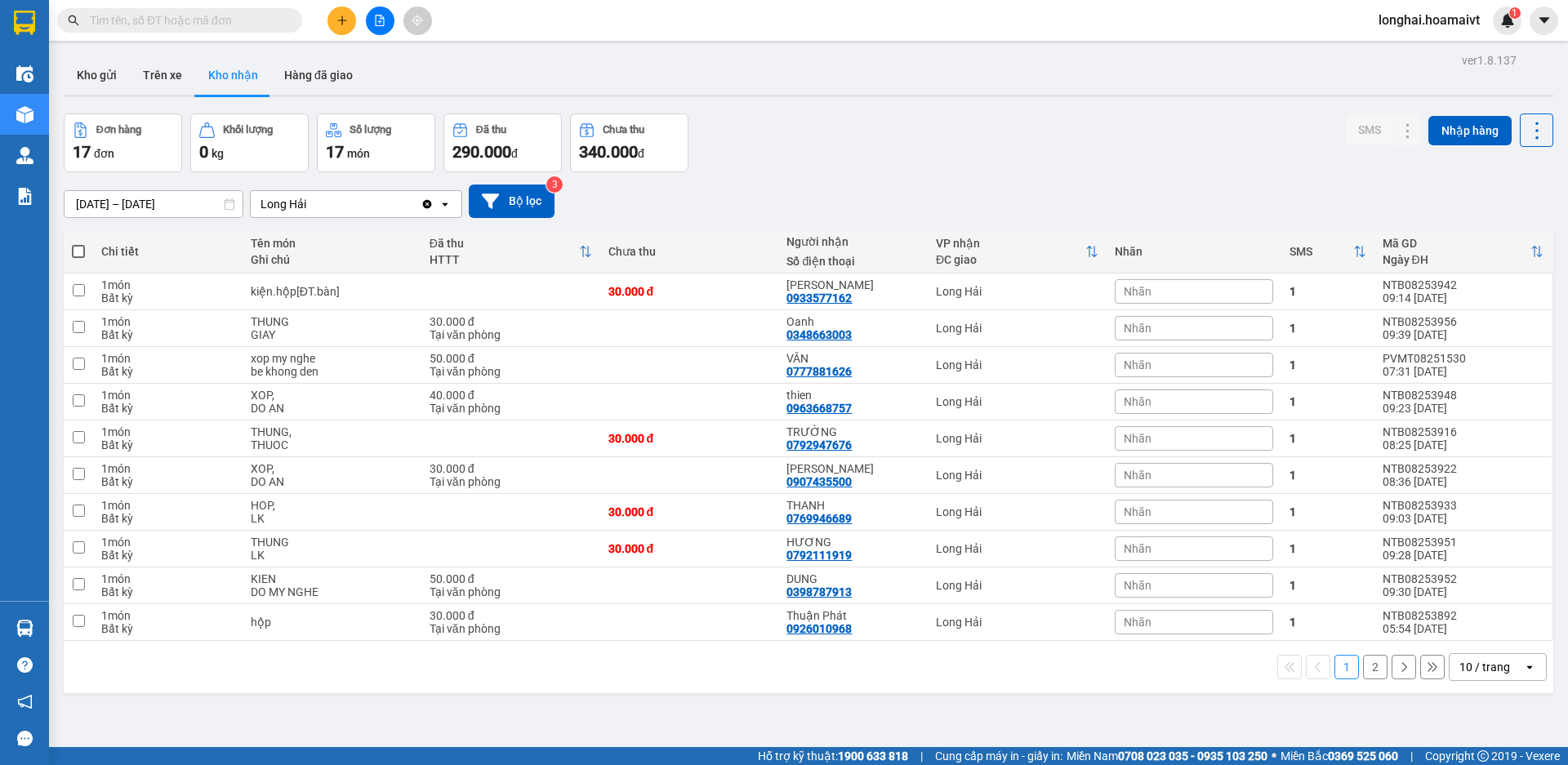
click at [244, 23] on input "text" at bounding box center [186, 20] width 193 height 18
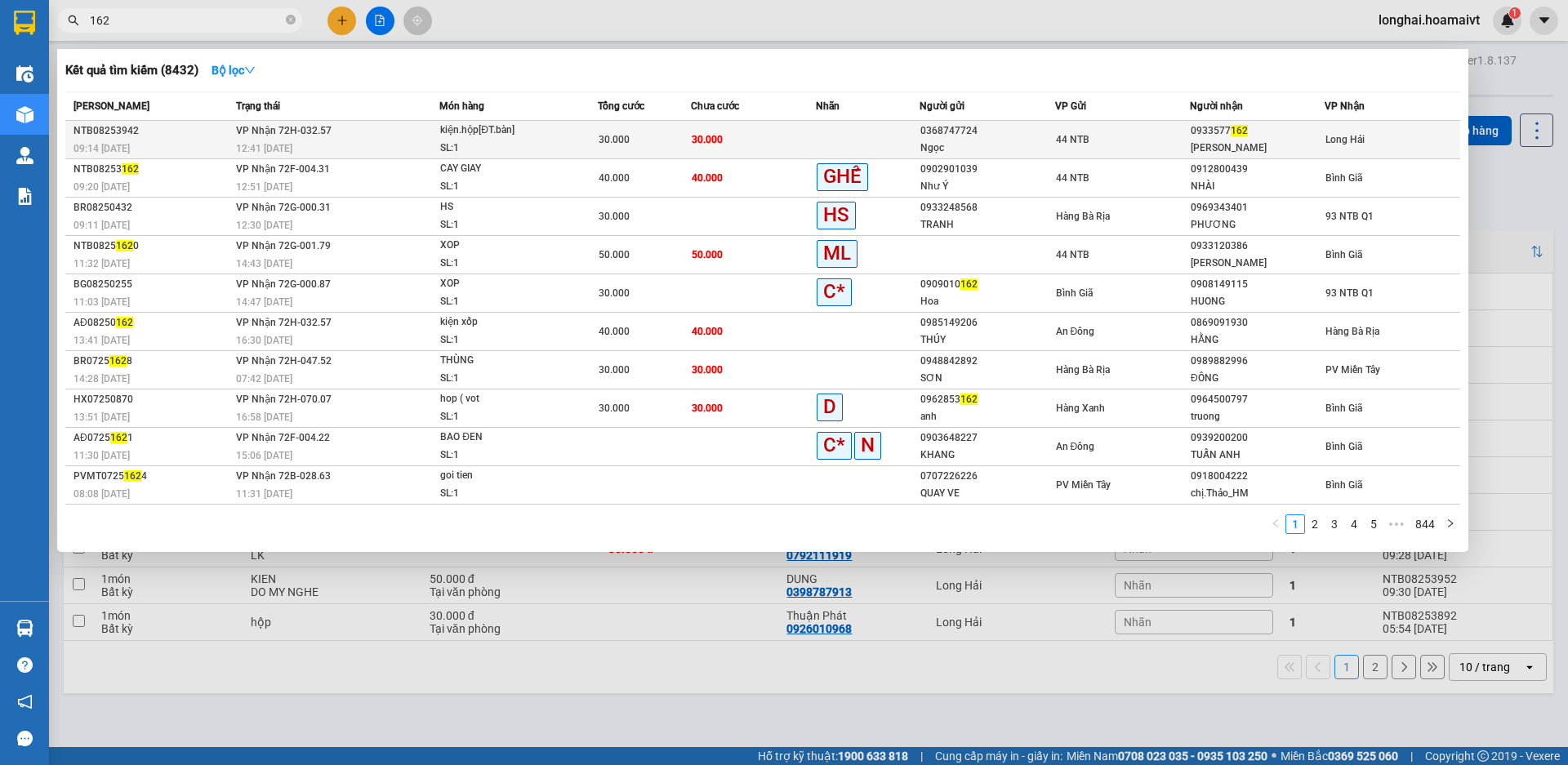
type input "162"
click at [548, 148] on div "SL: 1" at bounding box center [502, 149] width 123 height 18
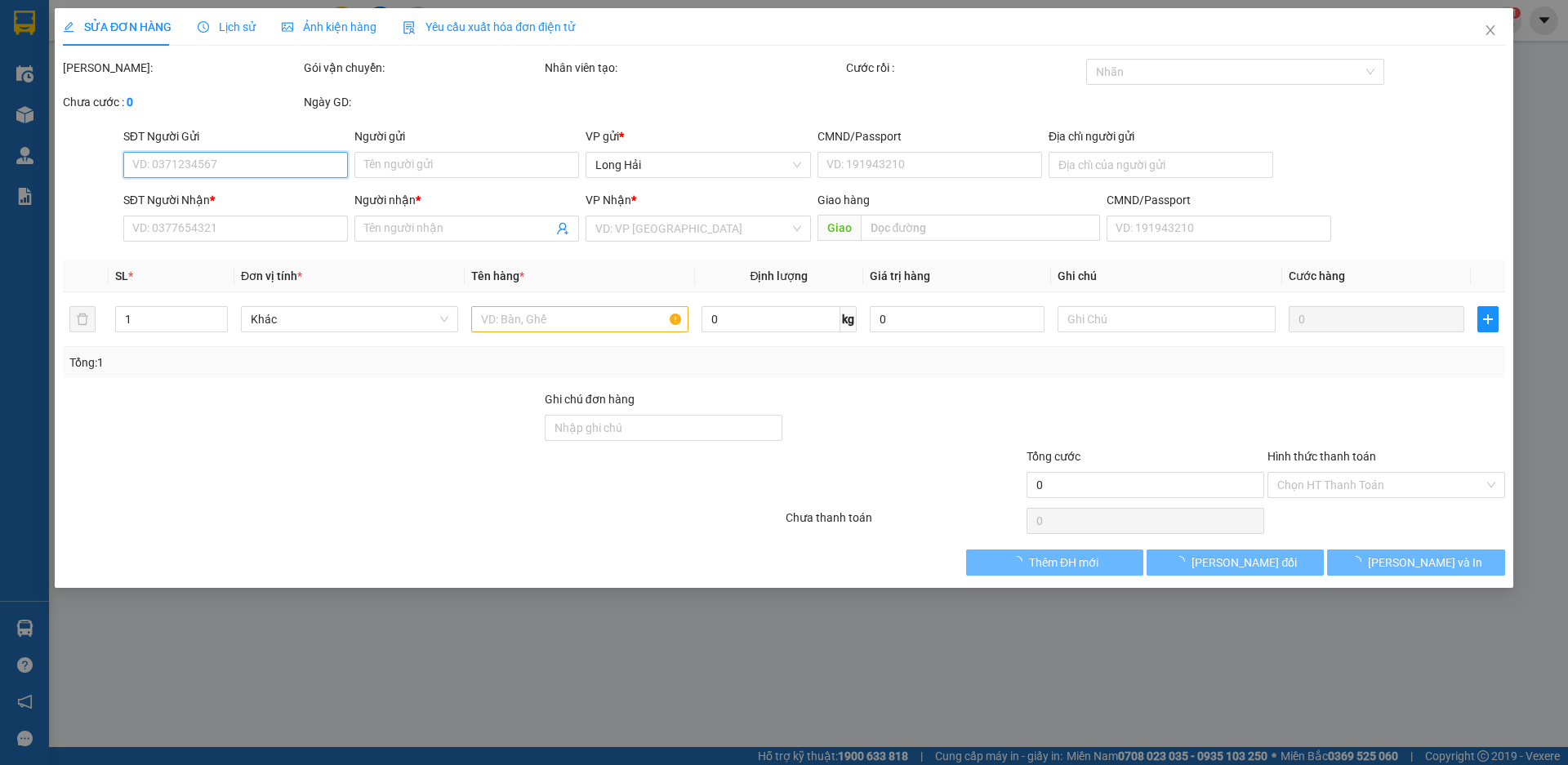
type input "0368747724"
type input "Ngọc"
type input "051099005526"
type input "0933577162"
type input "[PERSON_NAME]"
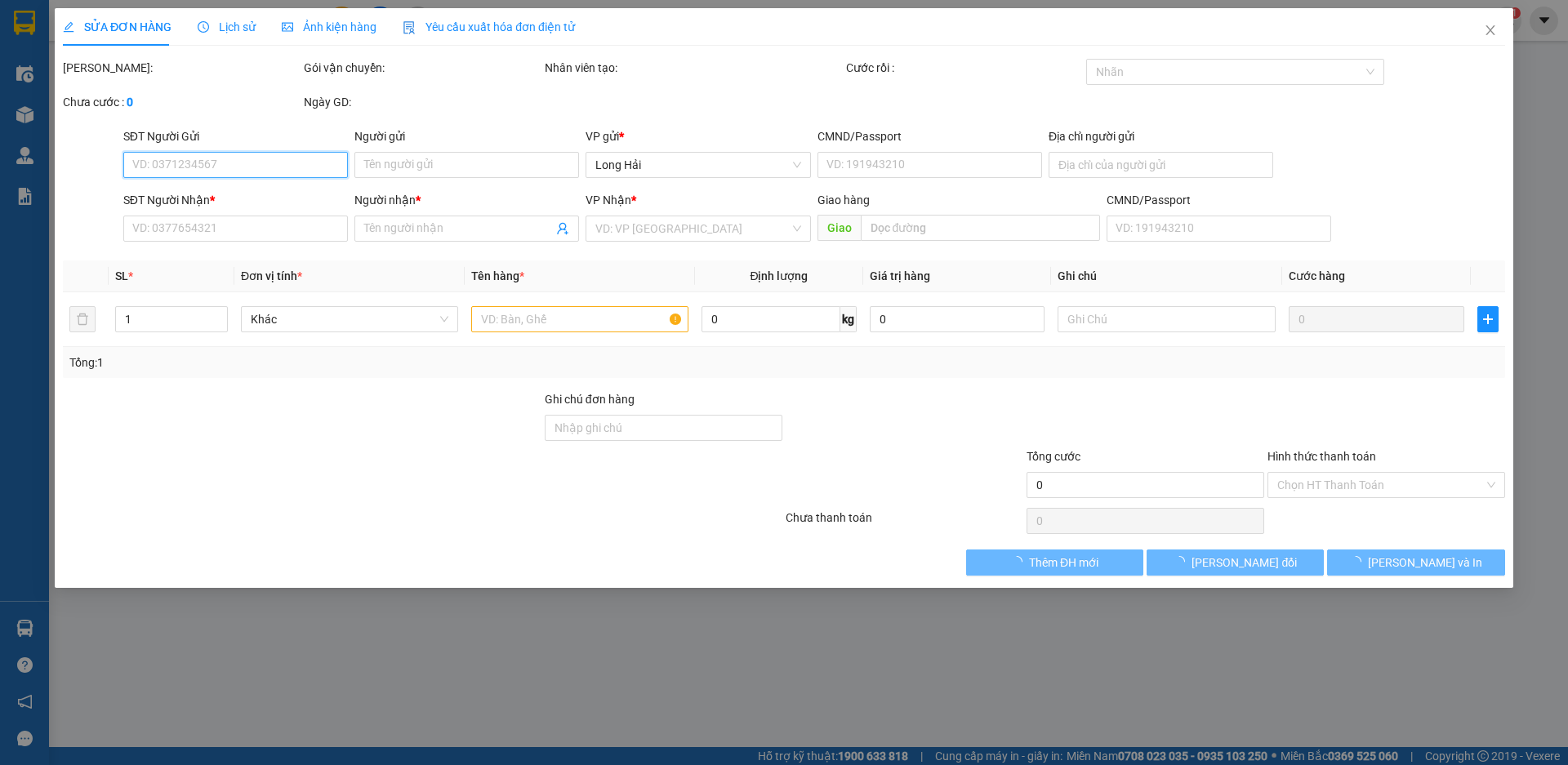
type input "30.000"
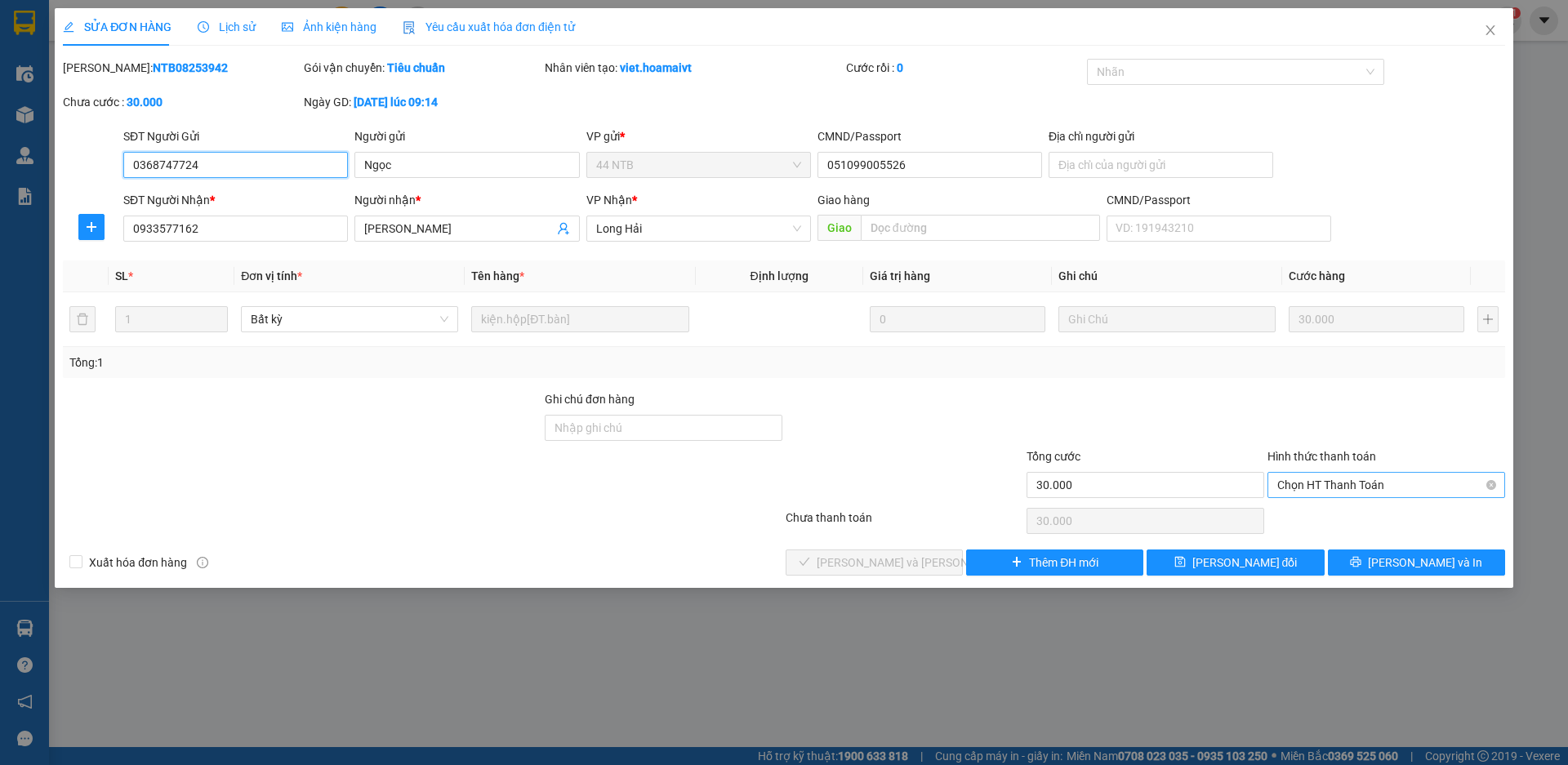
click at [1305, 490] on span "Chọn HT Thanh Toán" at bounding box center [1386, 485] width 218 height 24
click at [1291, 518] on div "Tại văn phòng" at bounding box center [1386, 517] width 218 height 18
type input "0"
click at [873, 566] on span "[PERSON_NAME] và Giao hàng" at bounding box center [926, 562] width 220 height 18
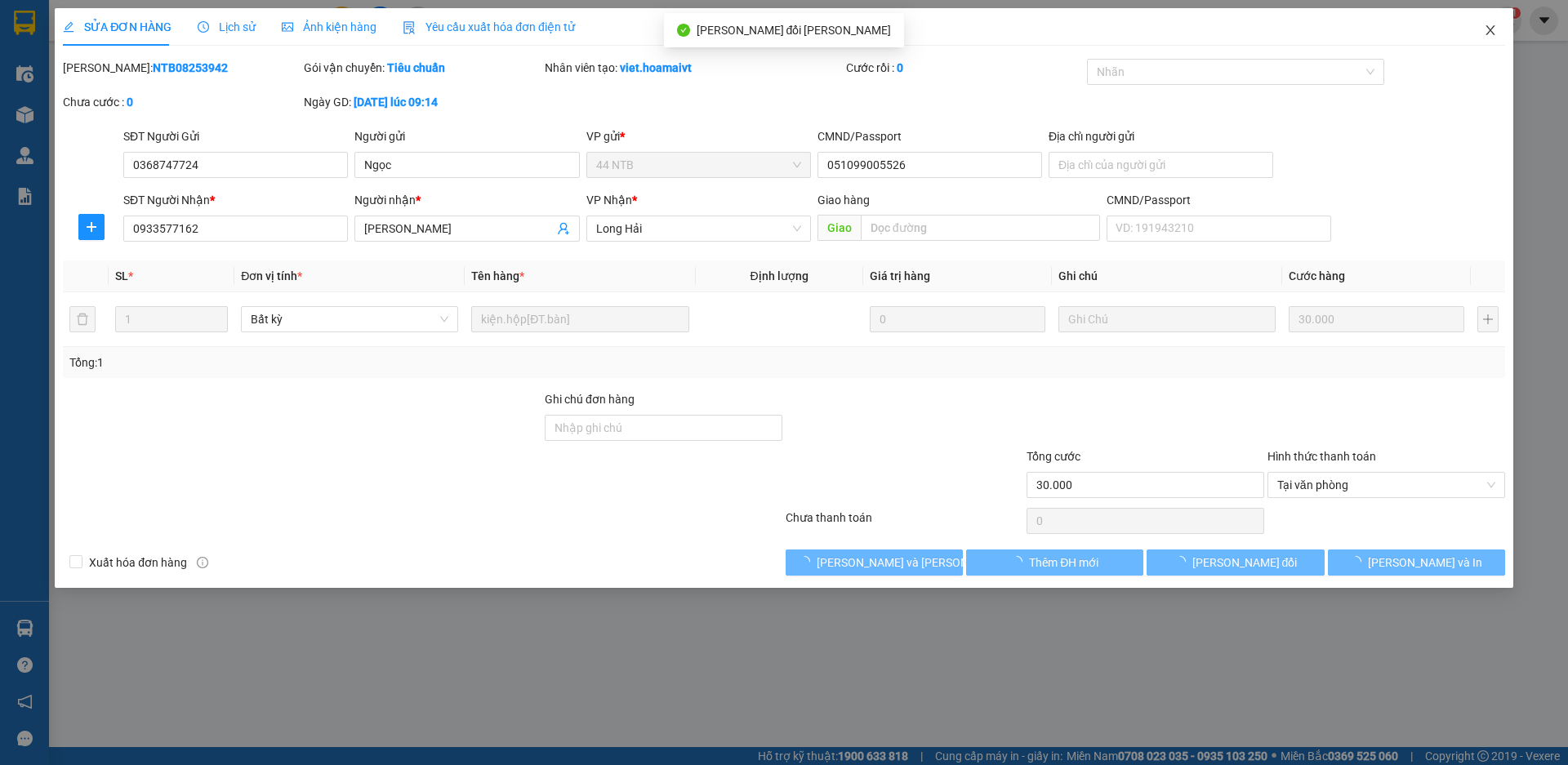
click at [1488, 29] on icon "close" at bounding box center [1490, 29] width 13 height 13
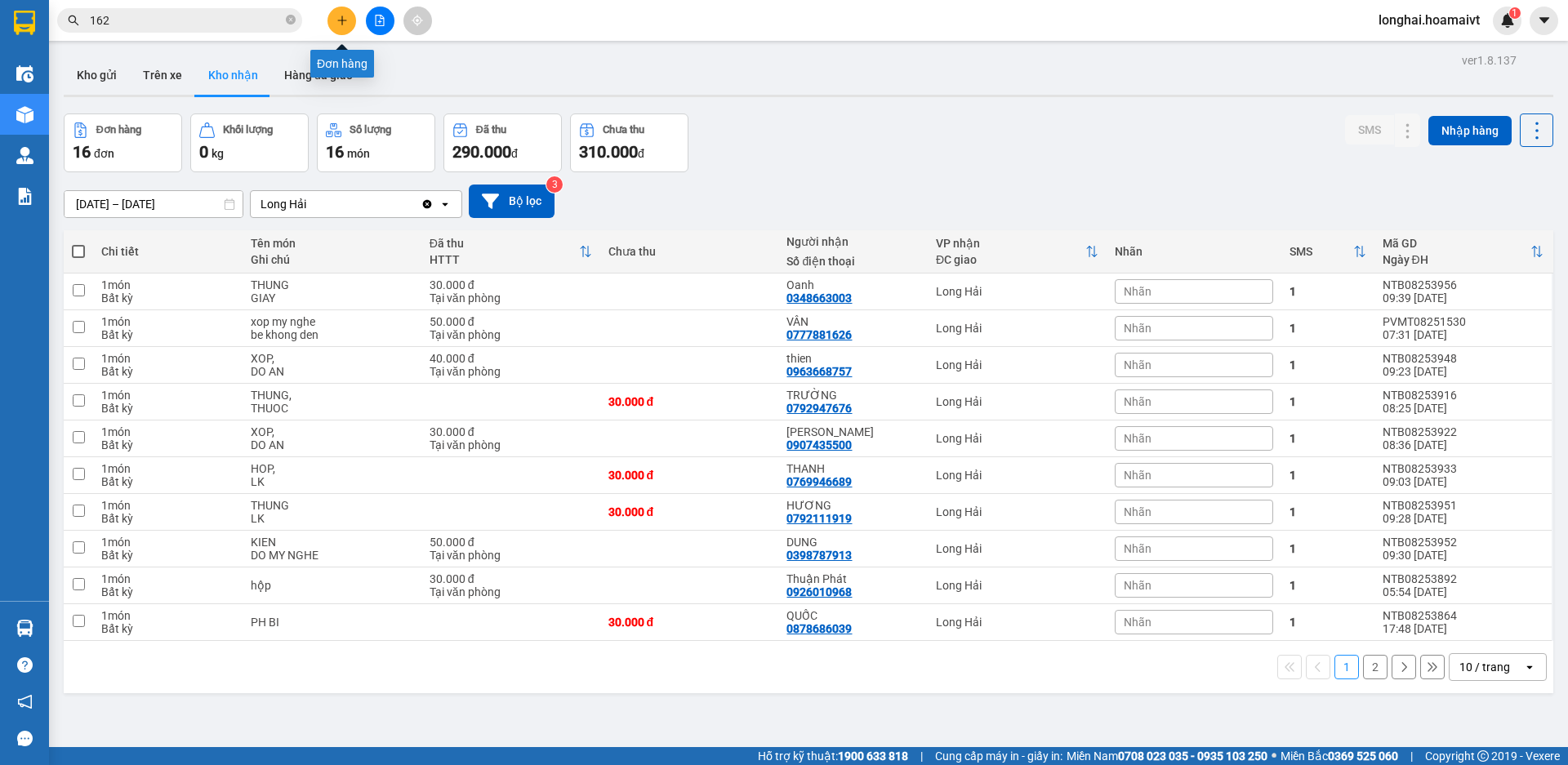
click at [337, 21] on icon "plus" at bounding box center [342, 20] width 11 height 11
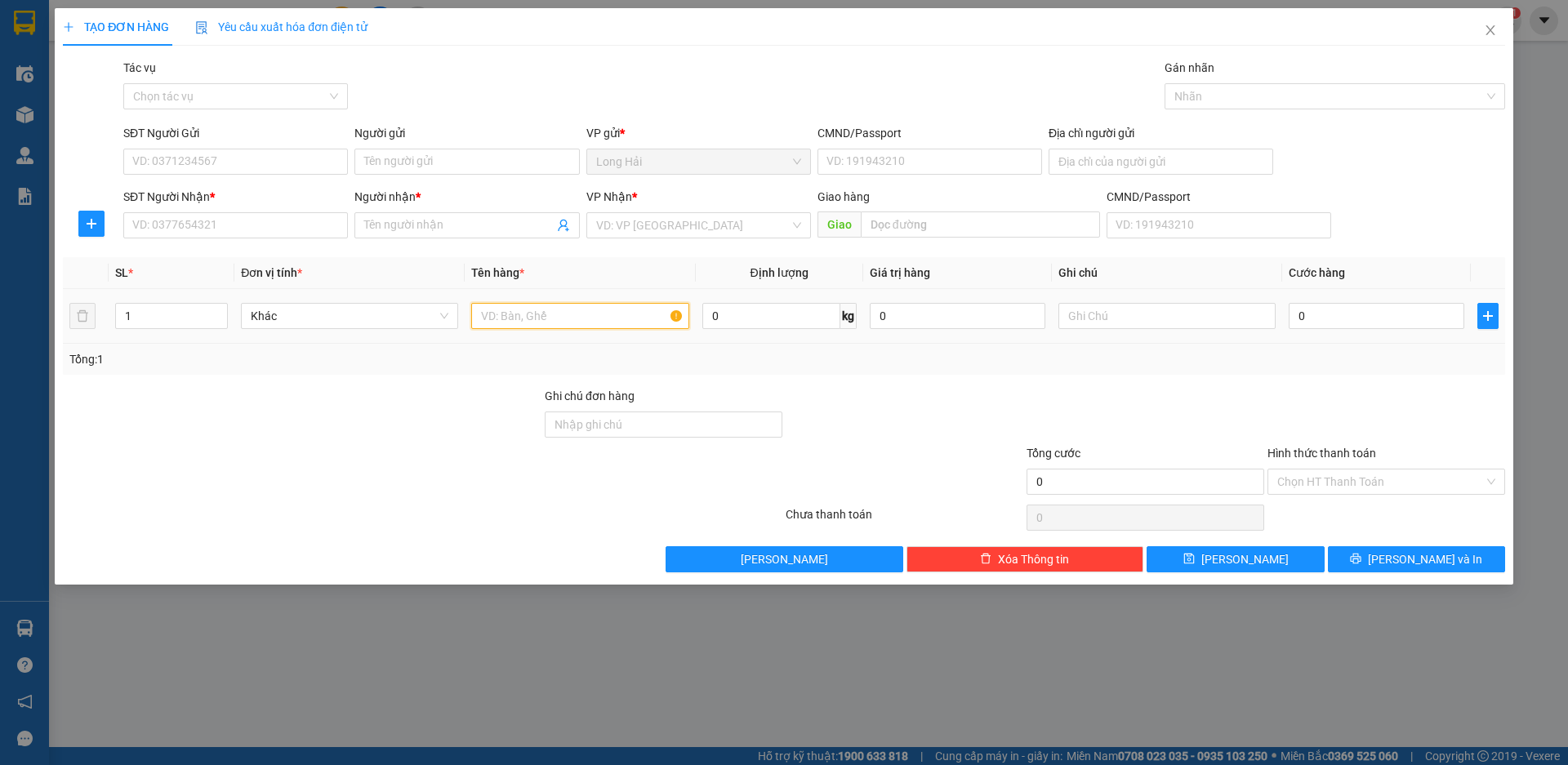
click at [541, 318] on input "text" at bounding box center [580, 316] width 218 height 26
type input "XOP"
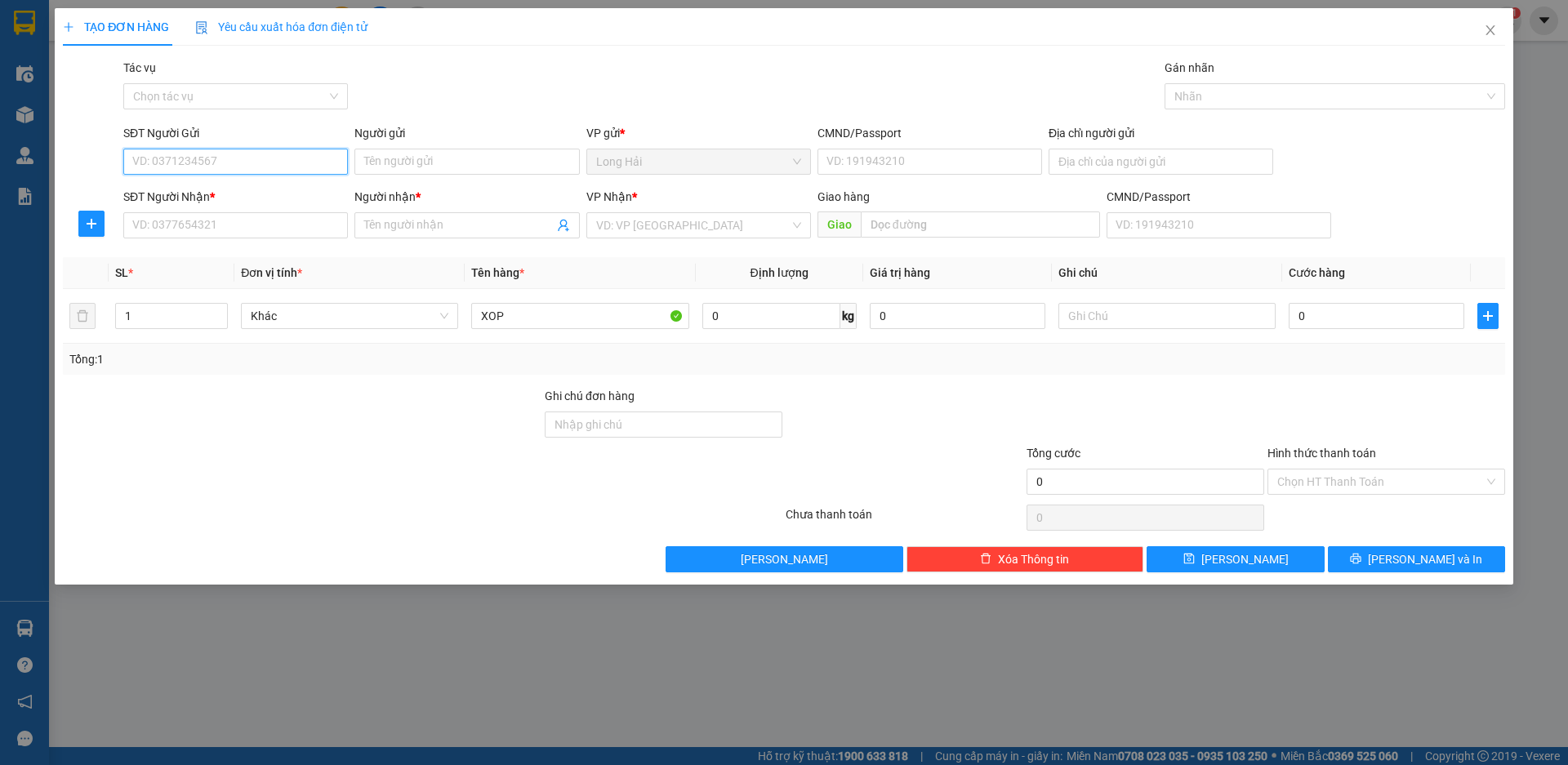
click at [249, 159] on input "SĐT Người Gửi" at bounding box center [236, 161] width 224 height 26
type input "0933776343"
click at [161, 189] on div "0933776343 - TAI" at bounding box center [235, 194] width 205 height 18
type input "TAI"
type input "077097001403"
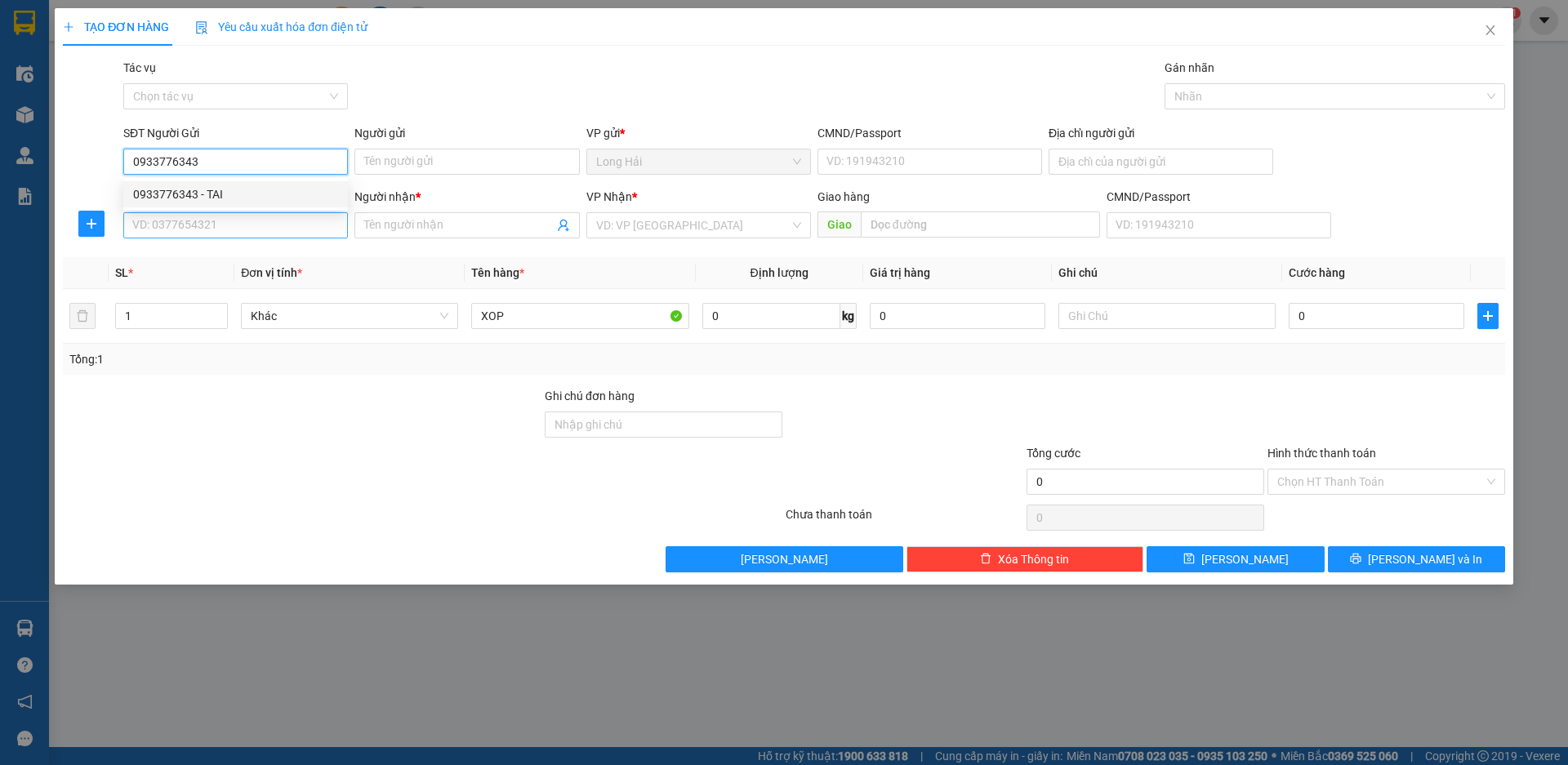
type input "25 TỔ 13 P THỌ"
type input "0938186836"
type input "TUOI"
type input "0933776343"
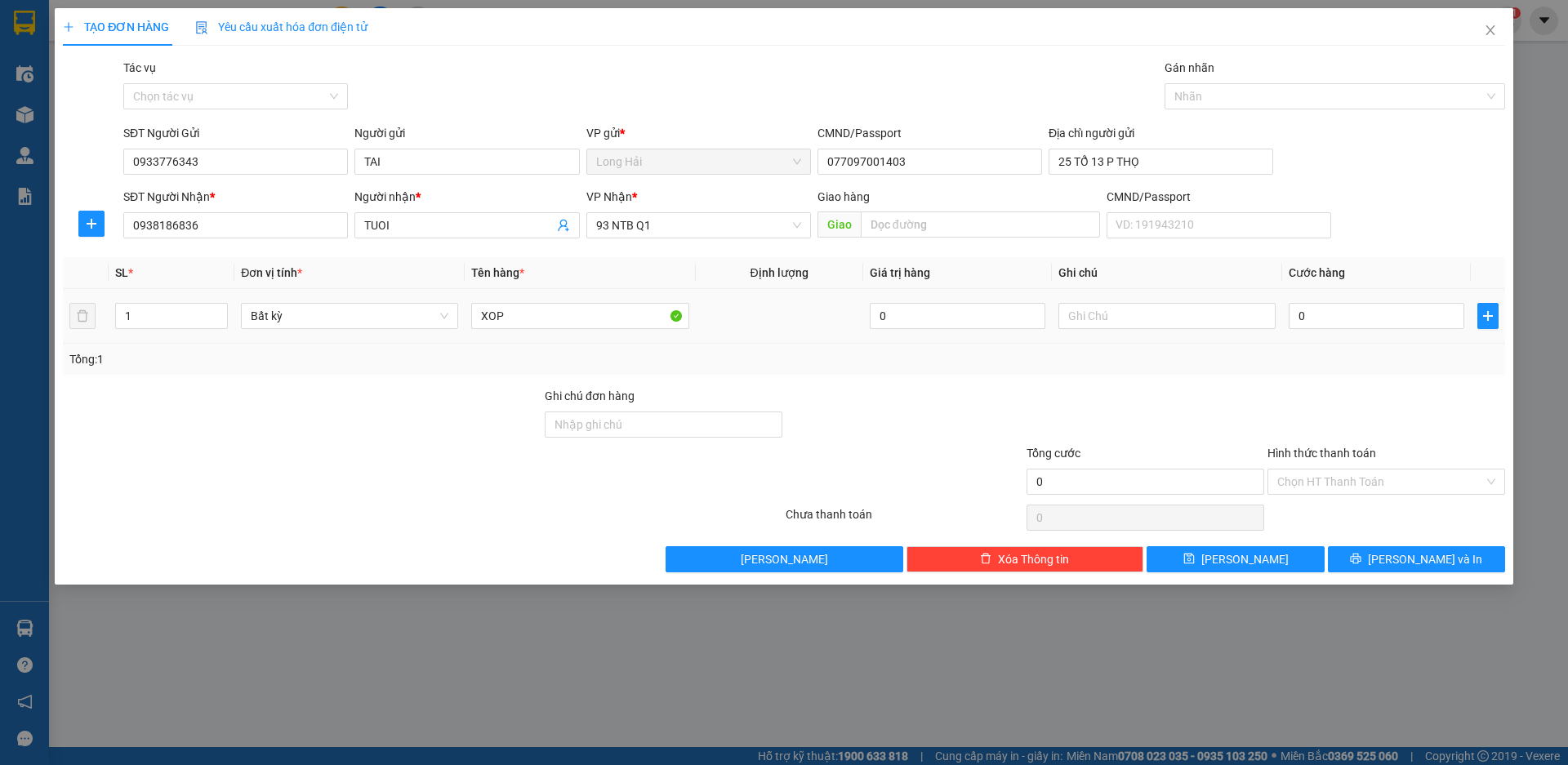
click at [535, 336] on td "XOP" at bounding box center [579, 316] width 231 height 54
click at [555, 327] on input "XOP" at bounding box center [580, 316] width 218 height 26
type input "XOP CHA CA"
click at [1337, 310] on input "0" at bounding box center [1376, 316] width 175 height 26
type input "8"
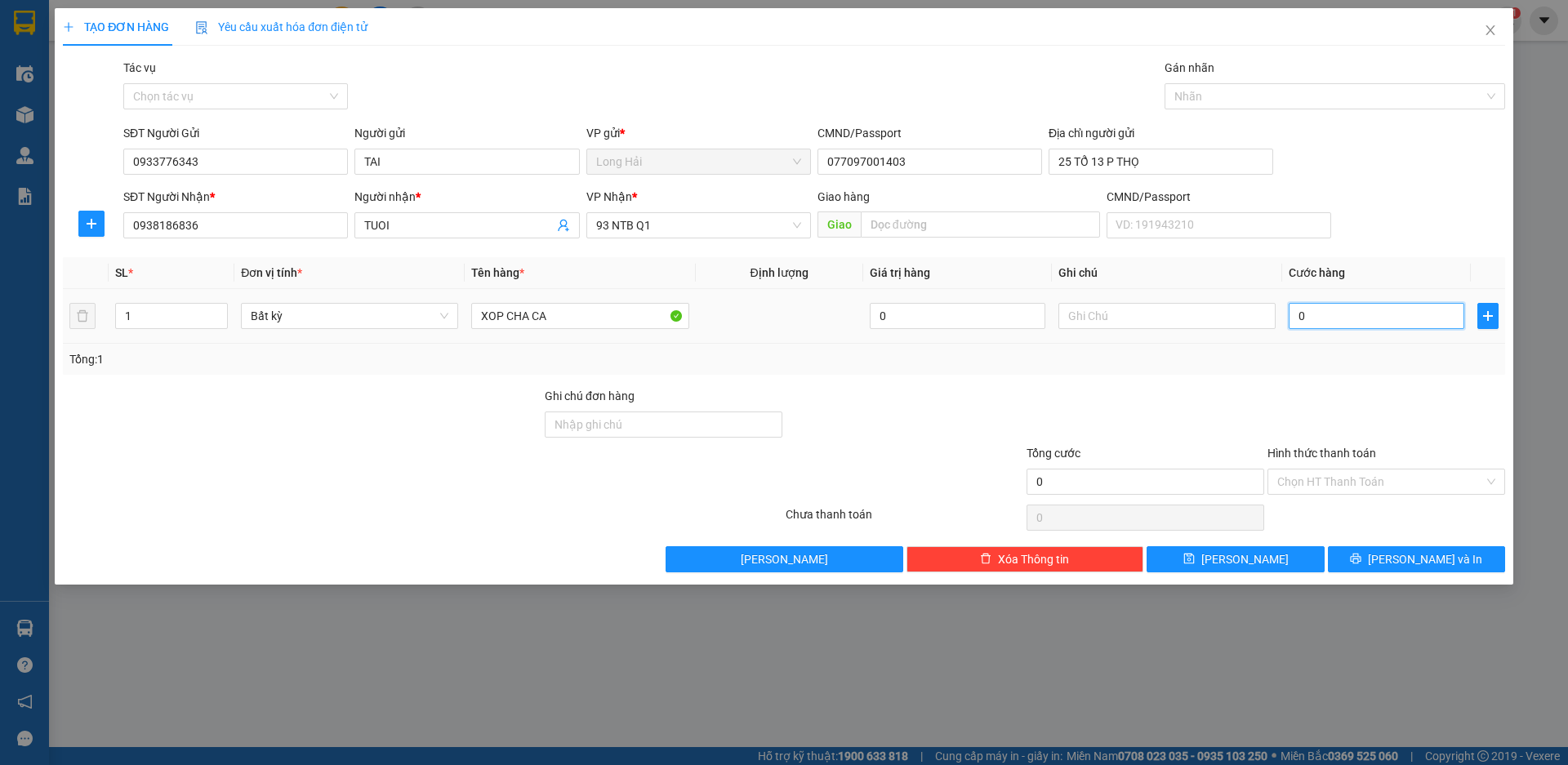
type input "8"
type input "80"
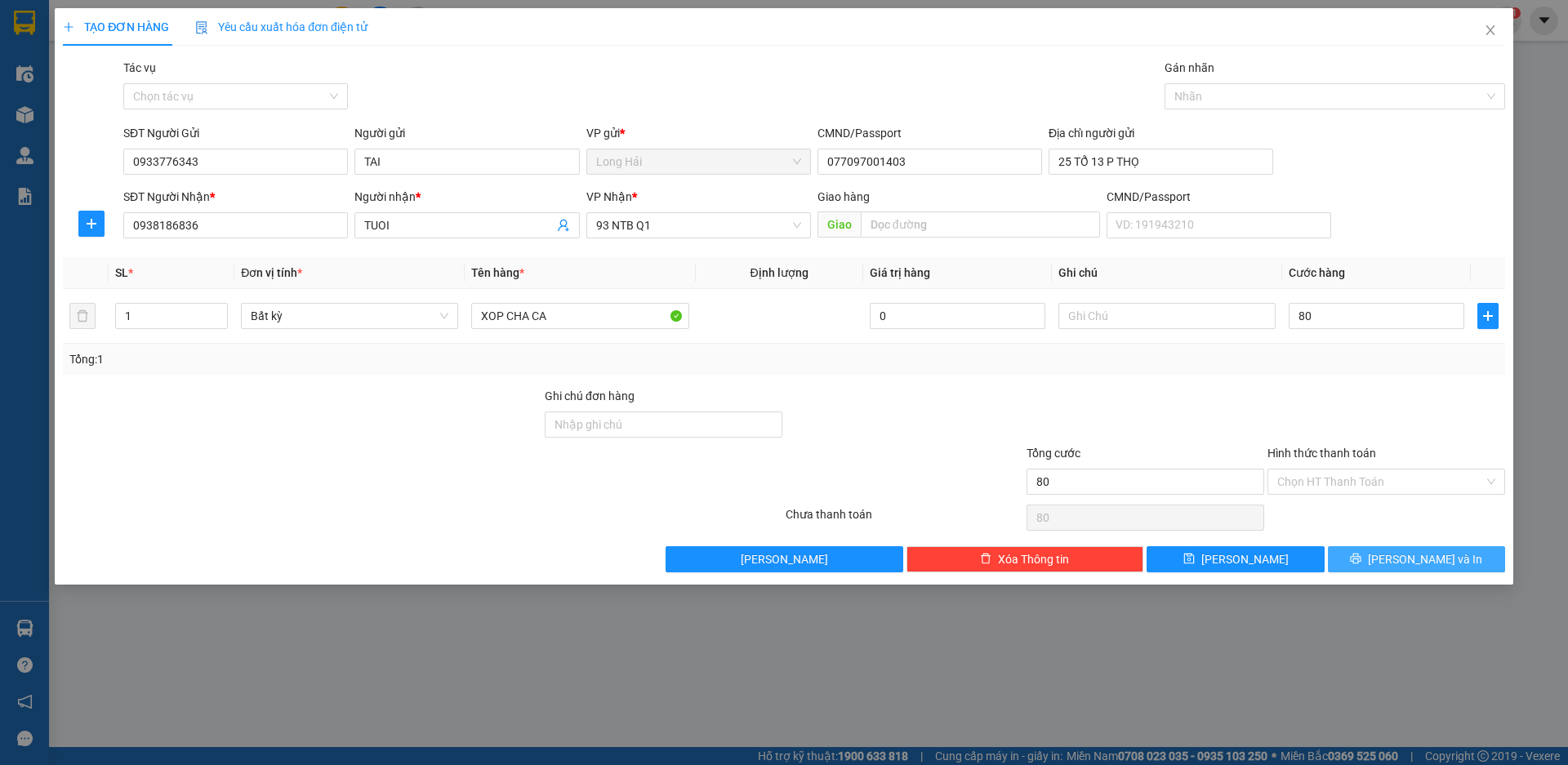
type input "80.000"
click at [1407, 556] on span "[PERSON_NAME] và In" at bounding box center [1425, 560] width 114 height 18
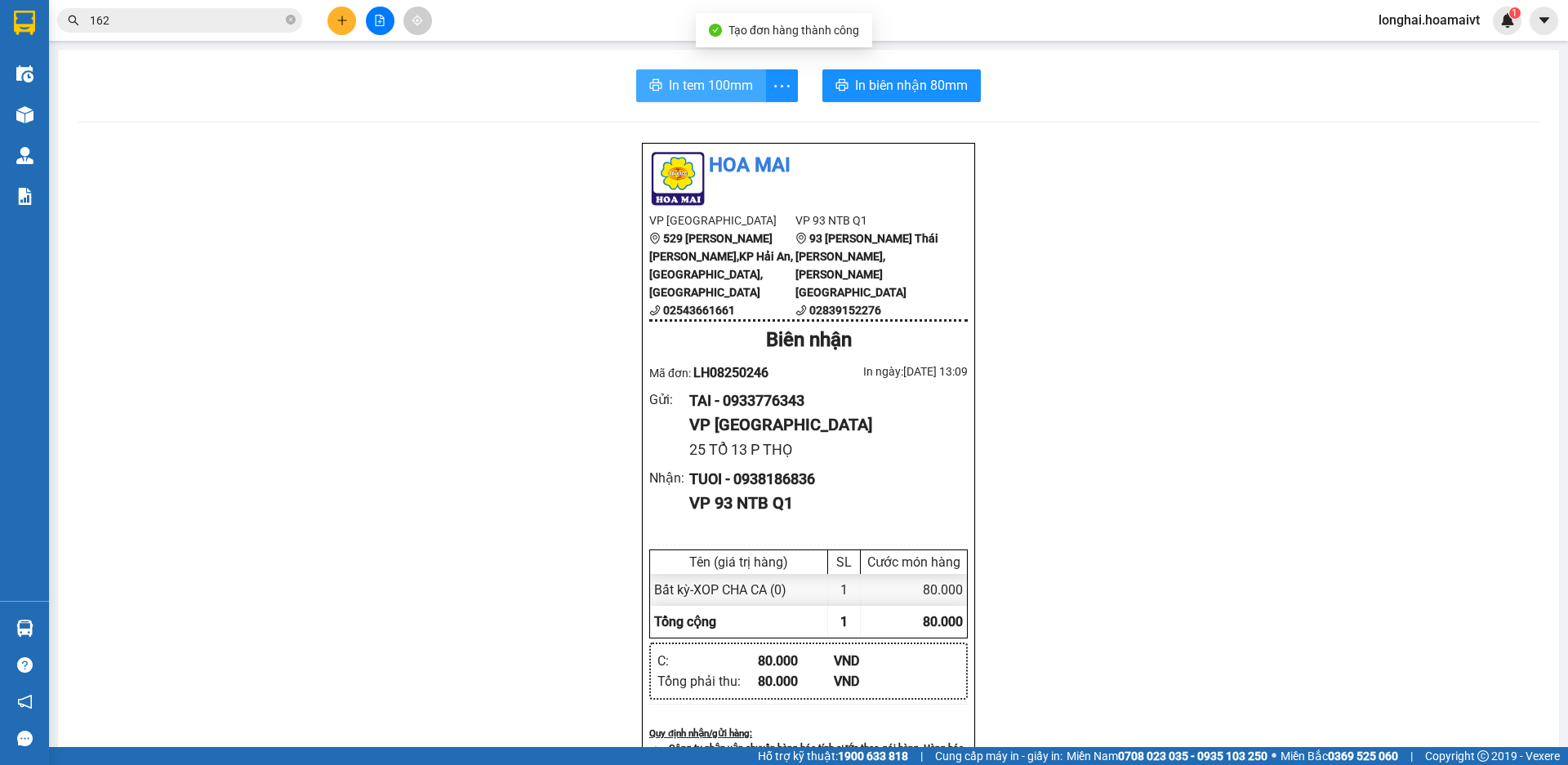
click at [688, 88] on span "In tem 100mm" at bounding box center [711, 85] width 84 height 21
click at [686, 89] on span "In tem 100mm" at bounding box center [711, 85] width 84 height 21
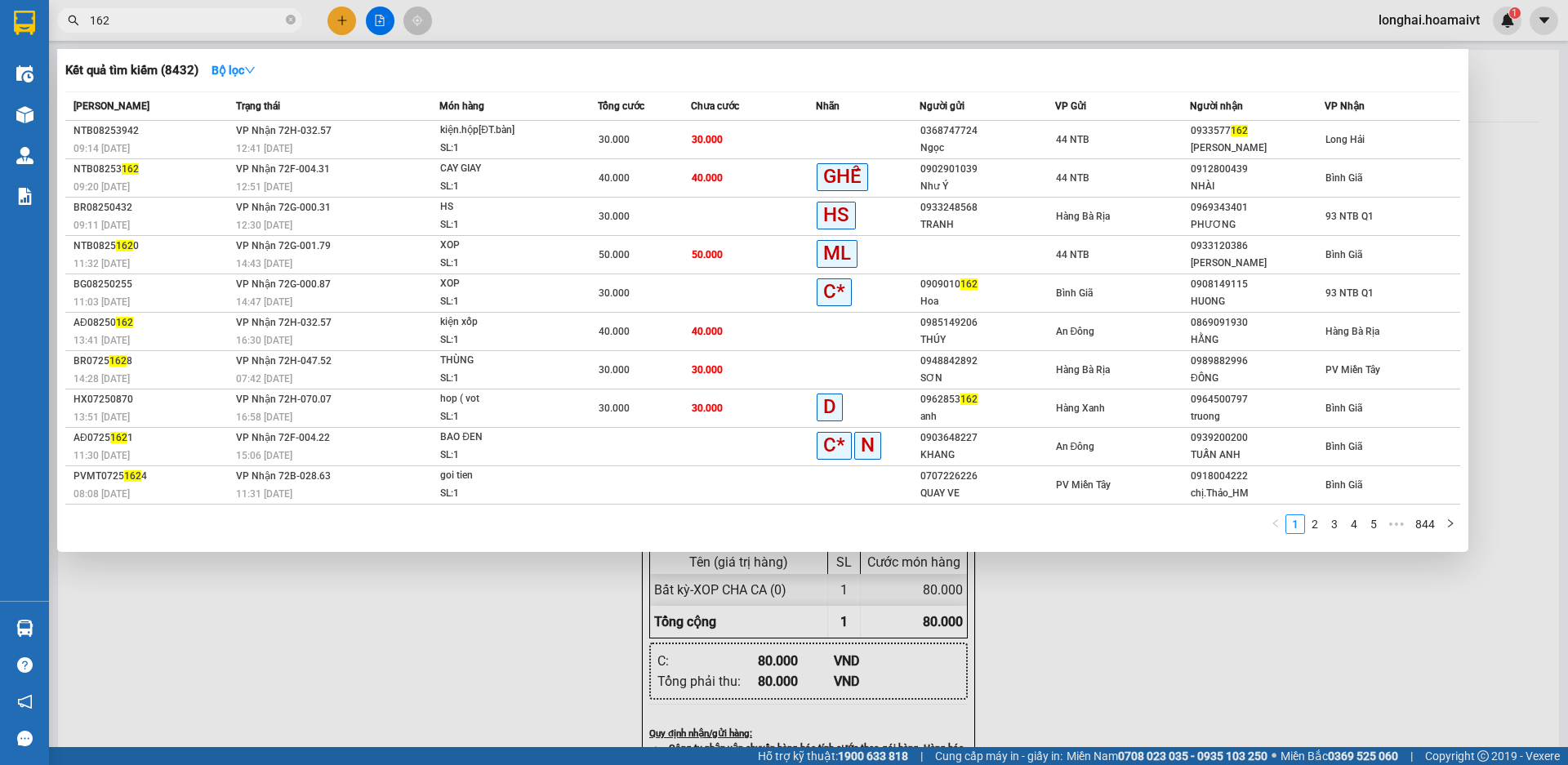
drag, startPoint x: 290, startPoint y: 20, endPoint x: 304, endPoint y: 1, distance: 23.6
click at [294, 8] on span "162" at bounding box center [180, 20] width 245 height 24
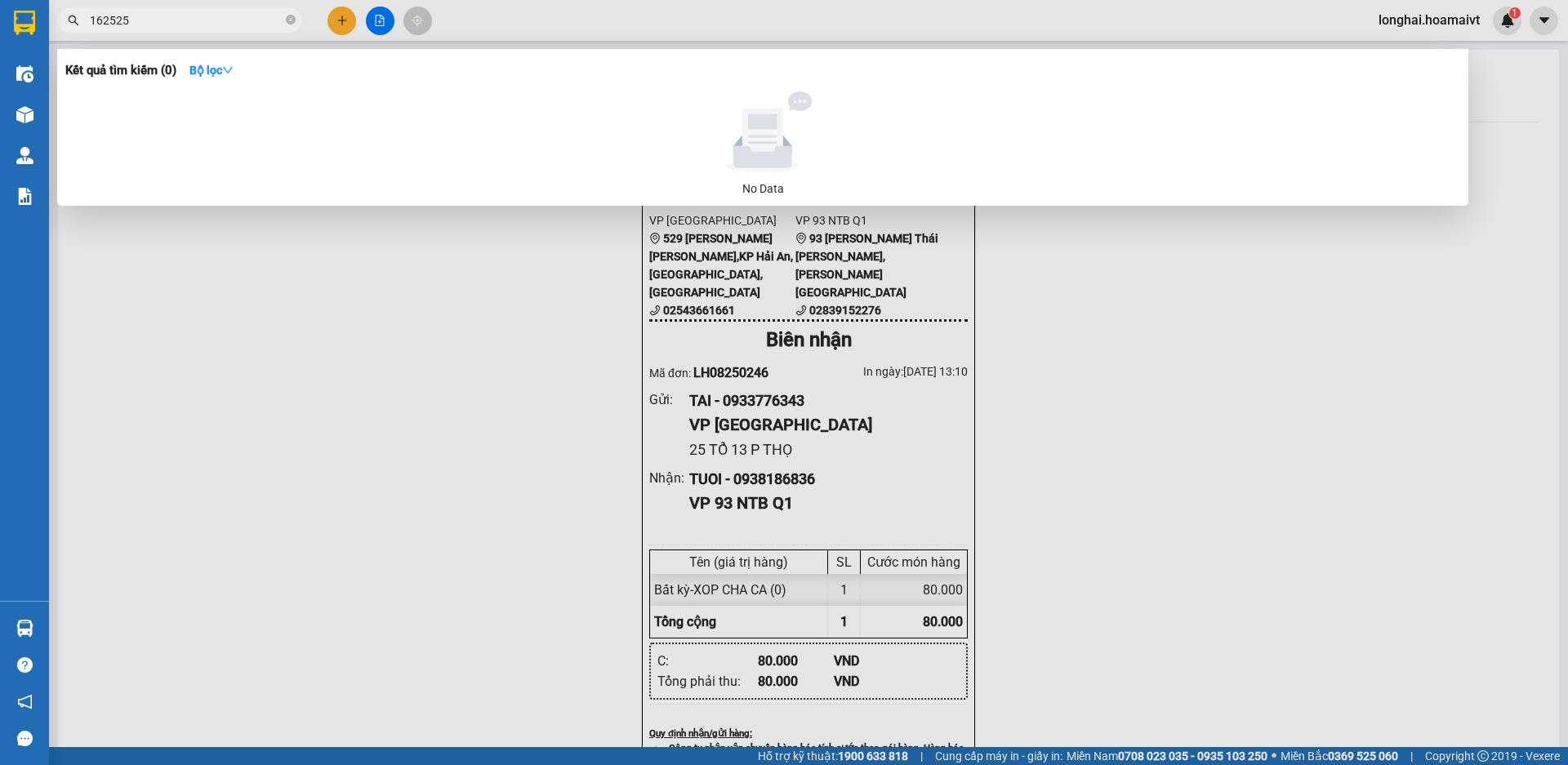
drag, startPoint x: 106, startPoint y: 15, endPoint x: 90, endPoint y: 26, distance: 19.4
click at [90, 26] on input "162525" at bounding box center [186, 20] width 193 height 18
type input "525"
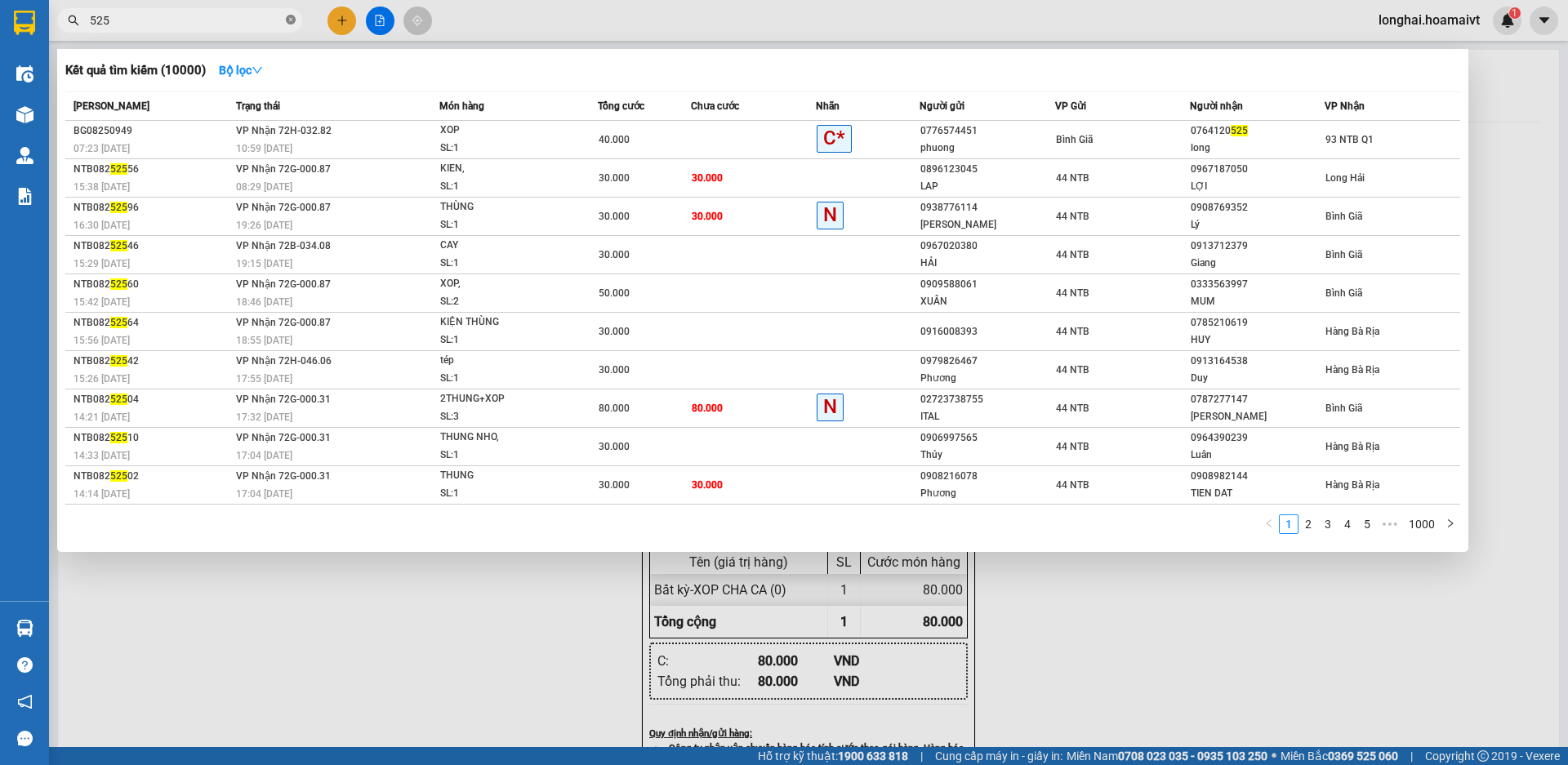
click at [289, 18] on icon "close-circle" at bounding box center [290, 19] width 9 height 9
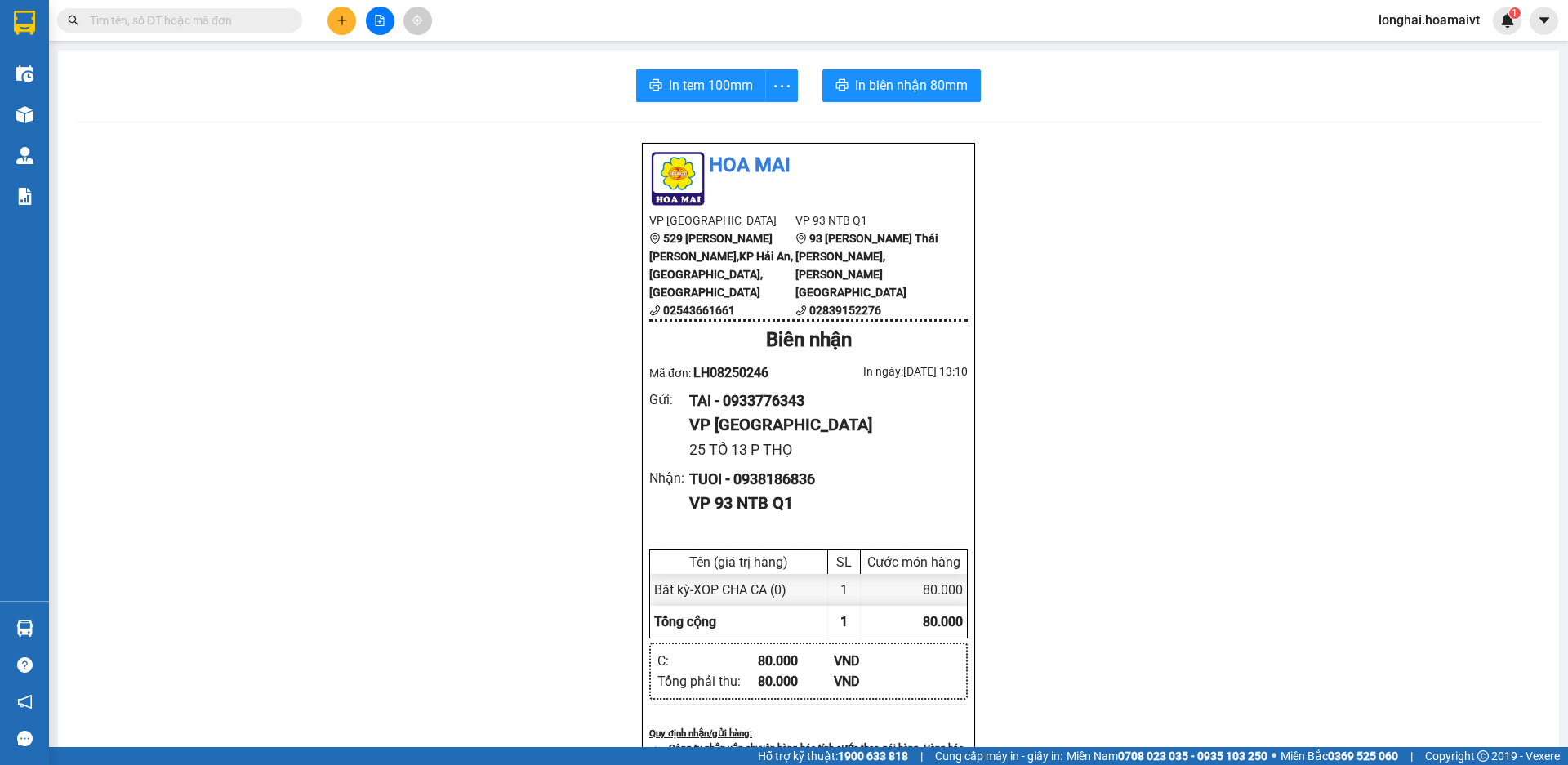
click at [259, 18] on input "text" at bounding box center [186, 20] width 193 height 18
type input "0"
click at [293, 20] on icon "close-circle" at bounding box center [290, 19] width 9 height 9
click at [210, 26] on input "text" at bounding box center [186, 20] width 193 height 18
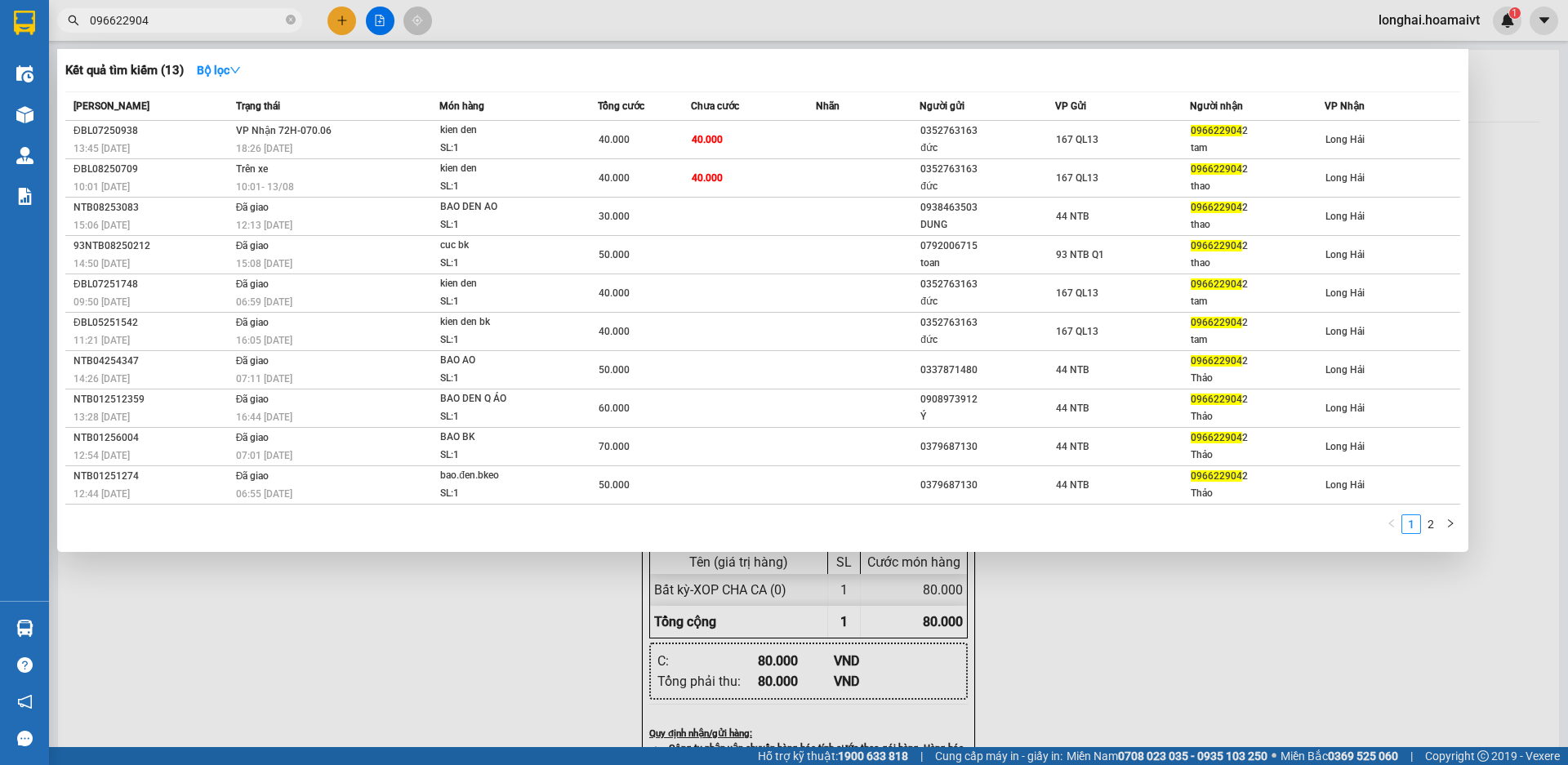
type input "0966229042"
click at [288, 21] on icon "close-circle" at bounding box center [290, 19] width 9 height 9
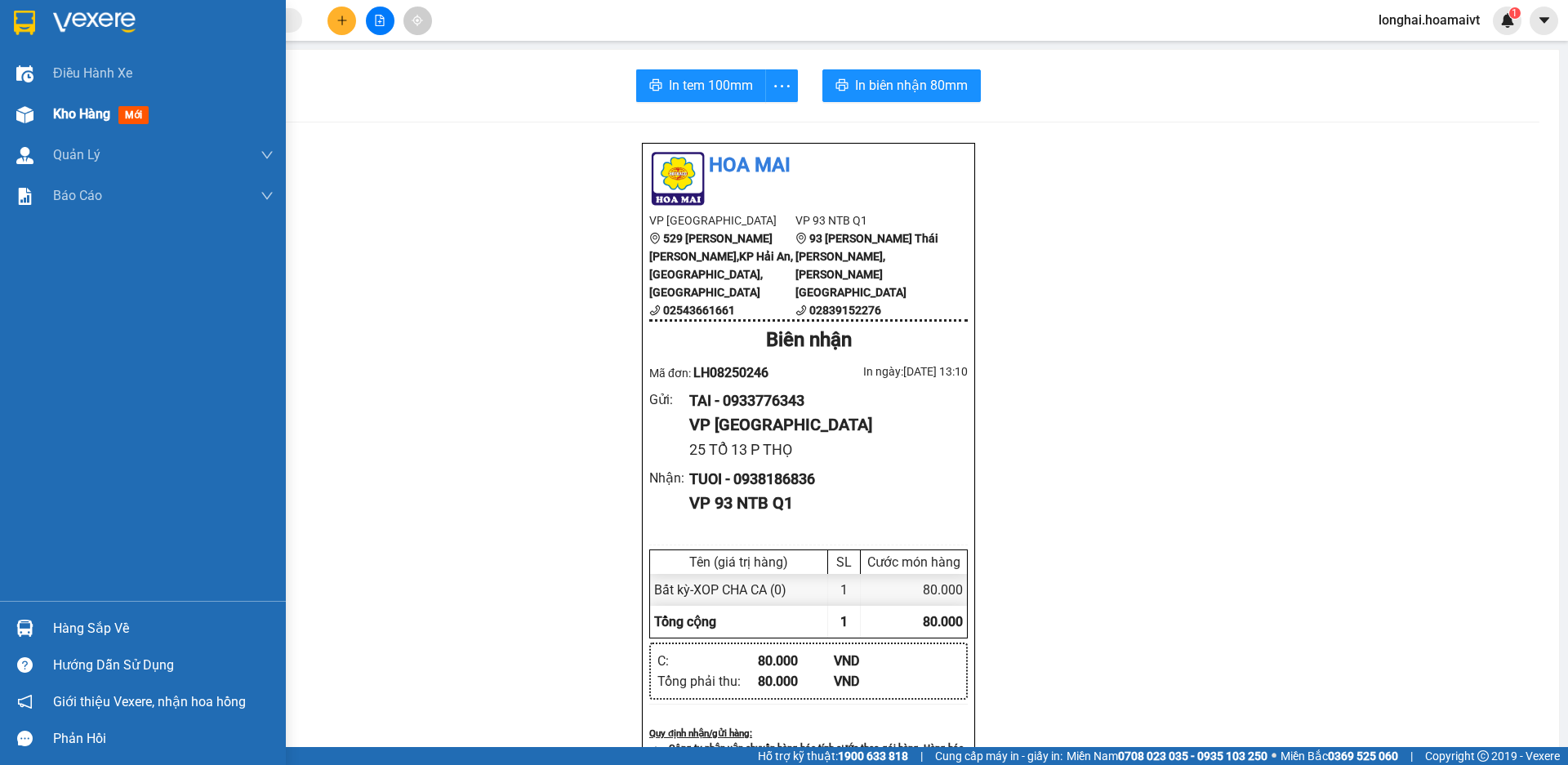
click at [64, 116] on span "Kho hàng" at bounding box center [81, 114] width 57 height 16
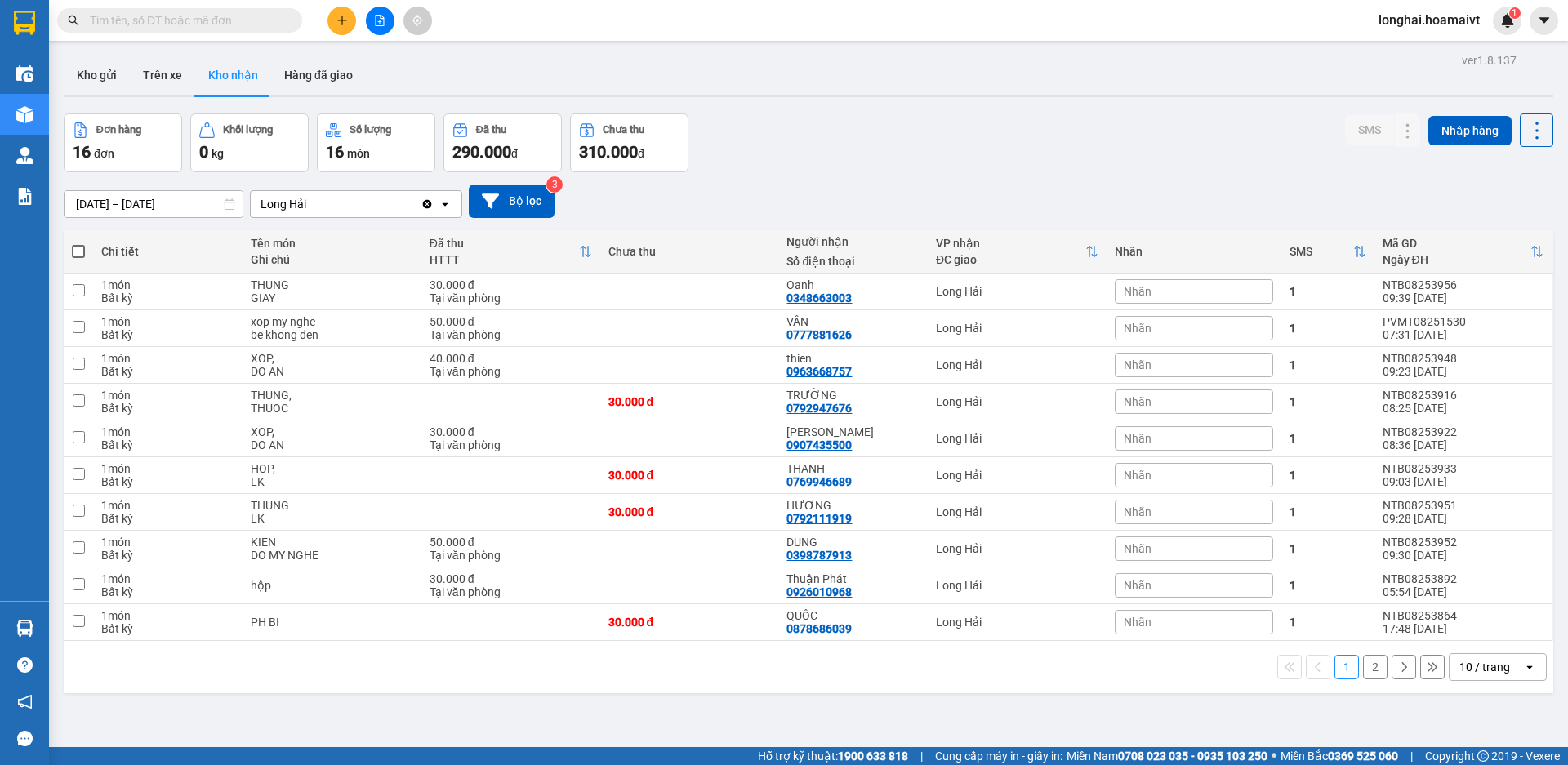
click at [1363, 673] on button "2" at bounding box center [1375, 667] width 24 height 24
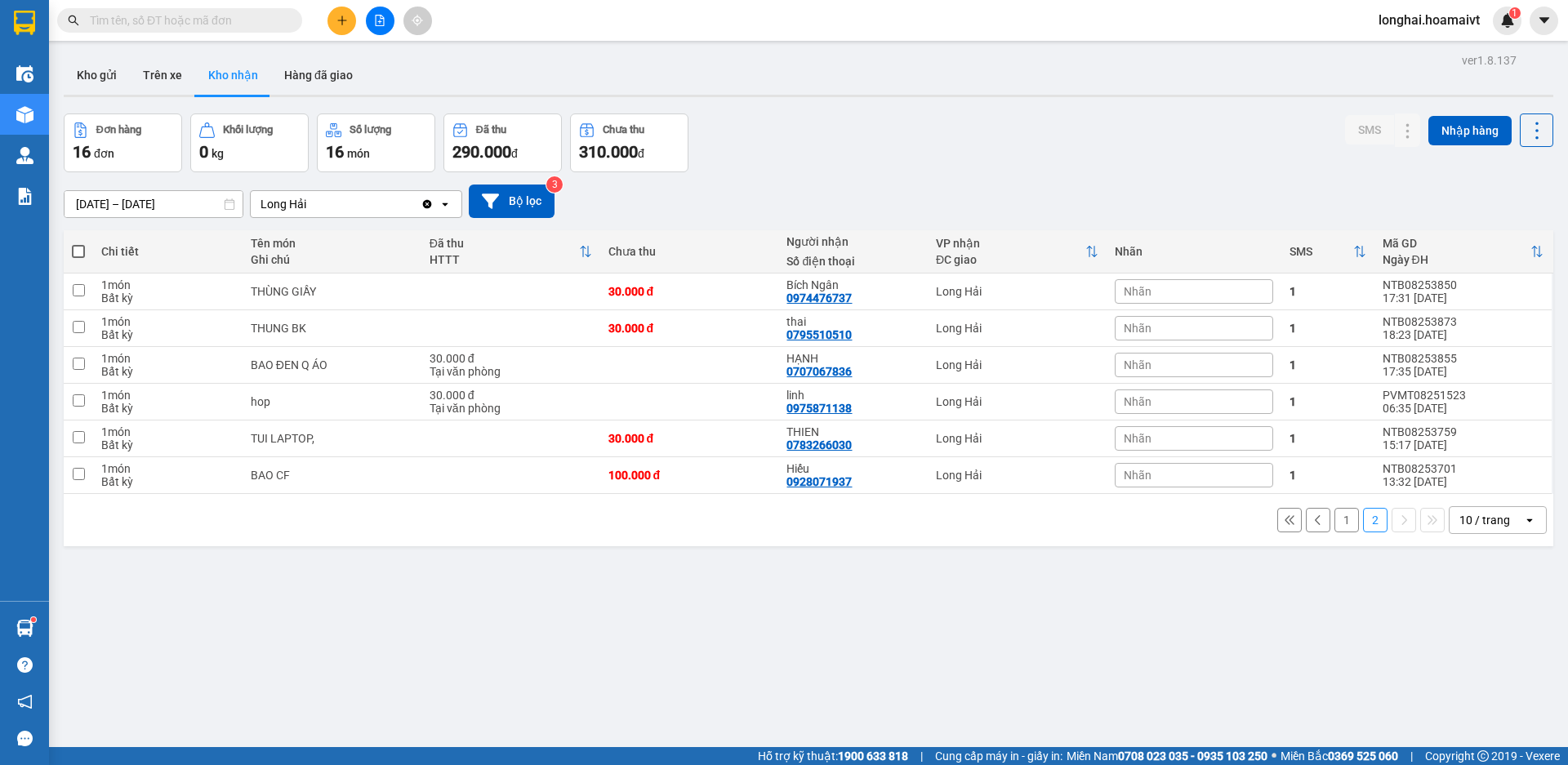
click at [274, 15] on input "text" at bounding box center [186, 20] width 193 height 18
click at [185, 19] on input "text" at bounding box center [186, 20] width 193 height 18
click at [181, 19] on input "text" at bounding box center [186, 20] width 193 height 18
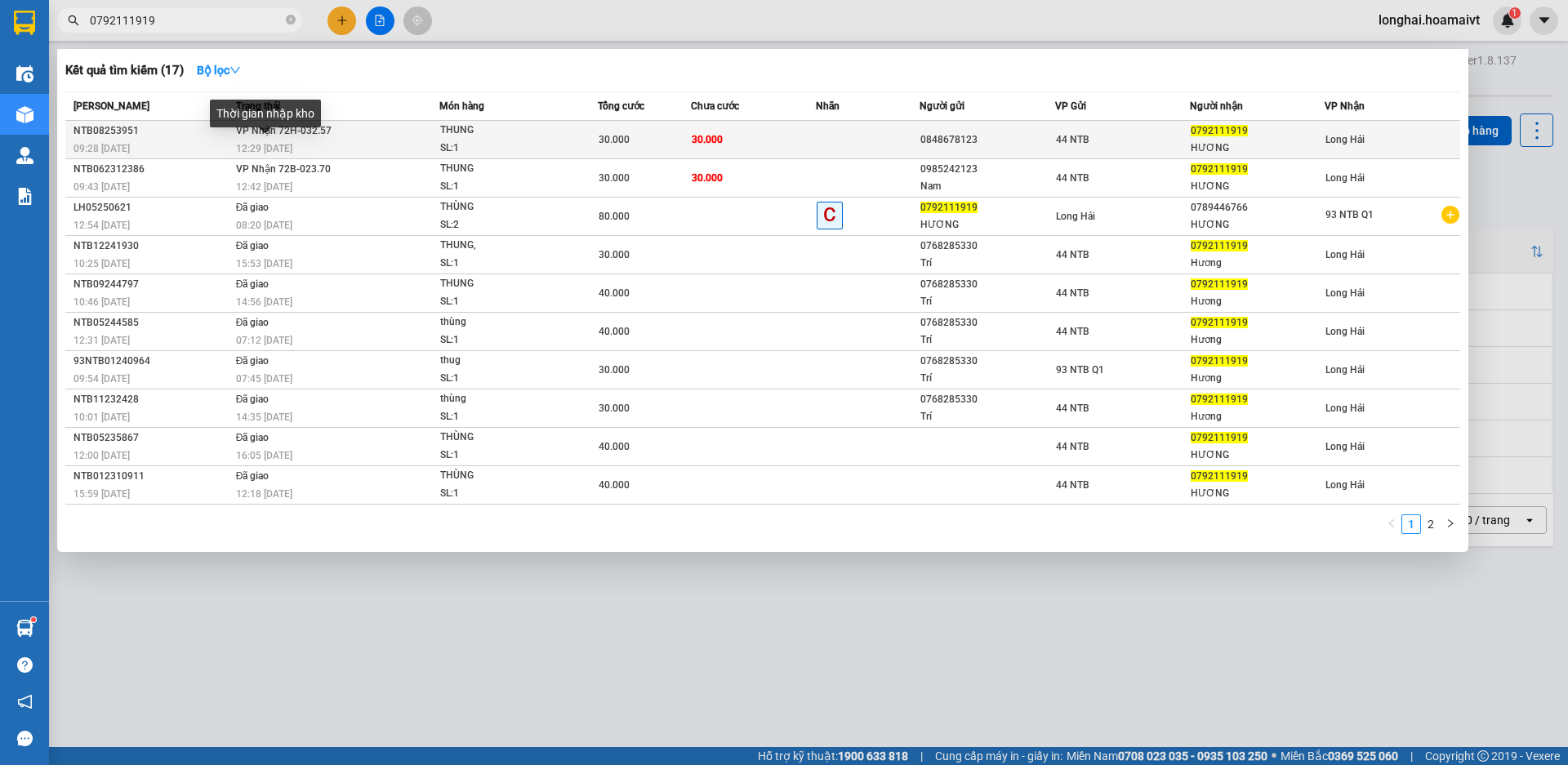
type input "0792111919"
click at [275, 143] on span "12:29 [DATE]" at bounding box center [263, 149] width 56 height 11
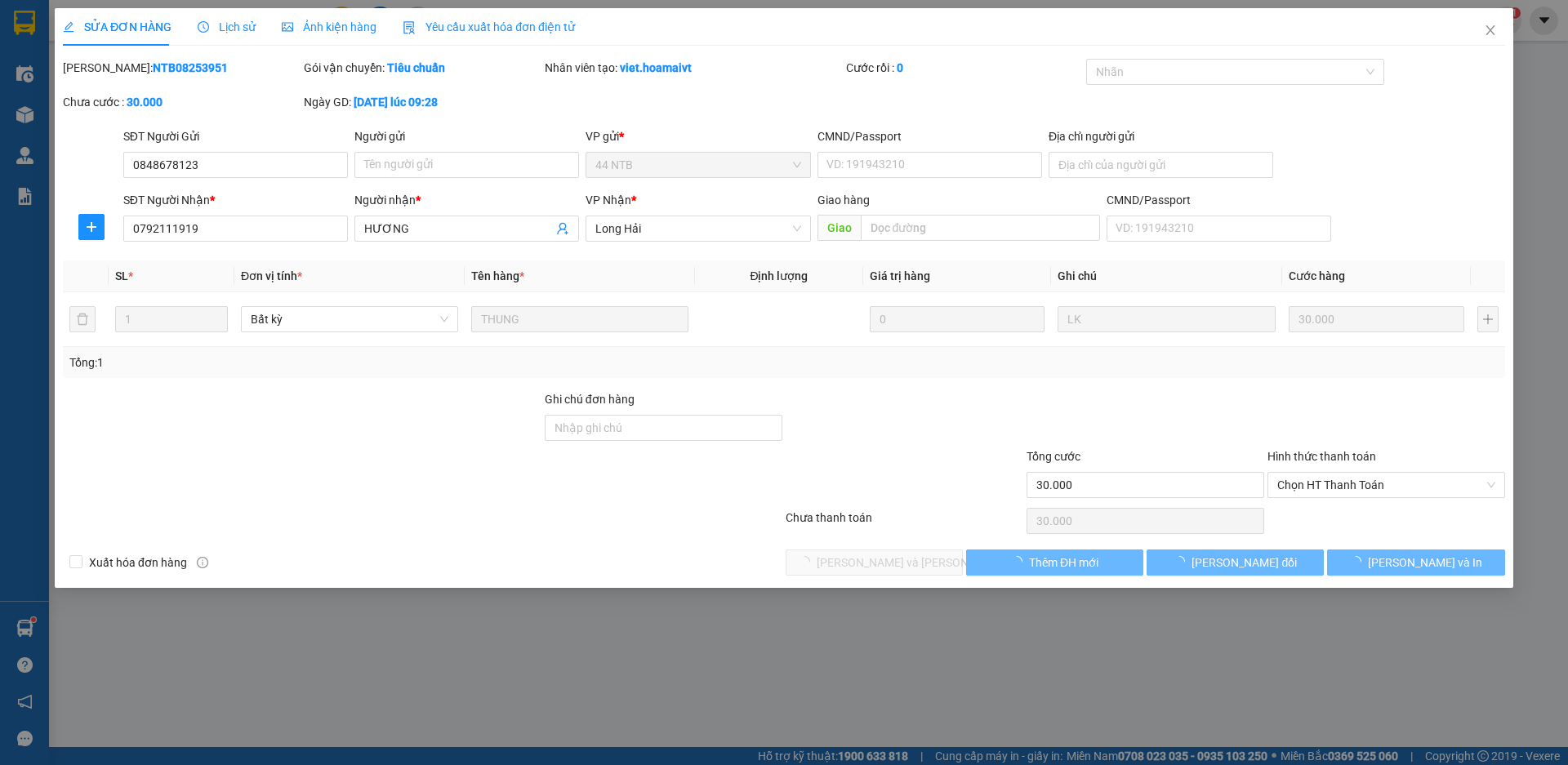
type input "0848678123"
type input "0792111919"
type input "HƯƠNG"
type input "30.000"
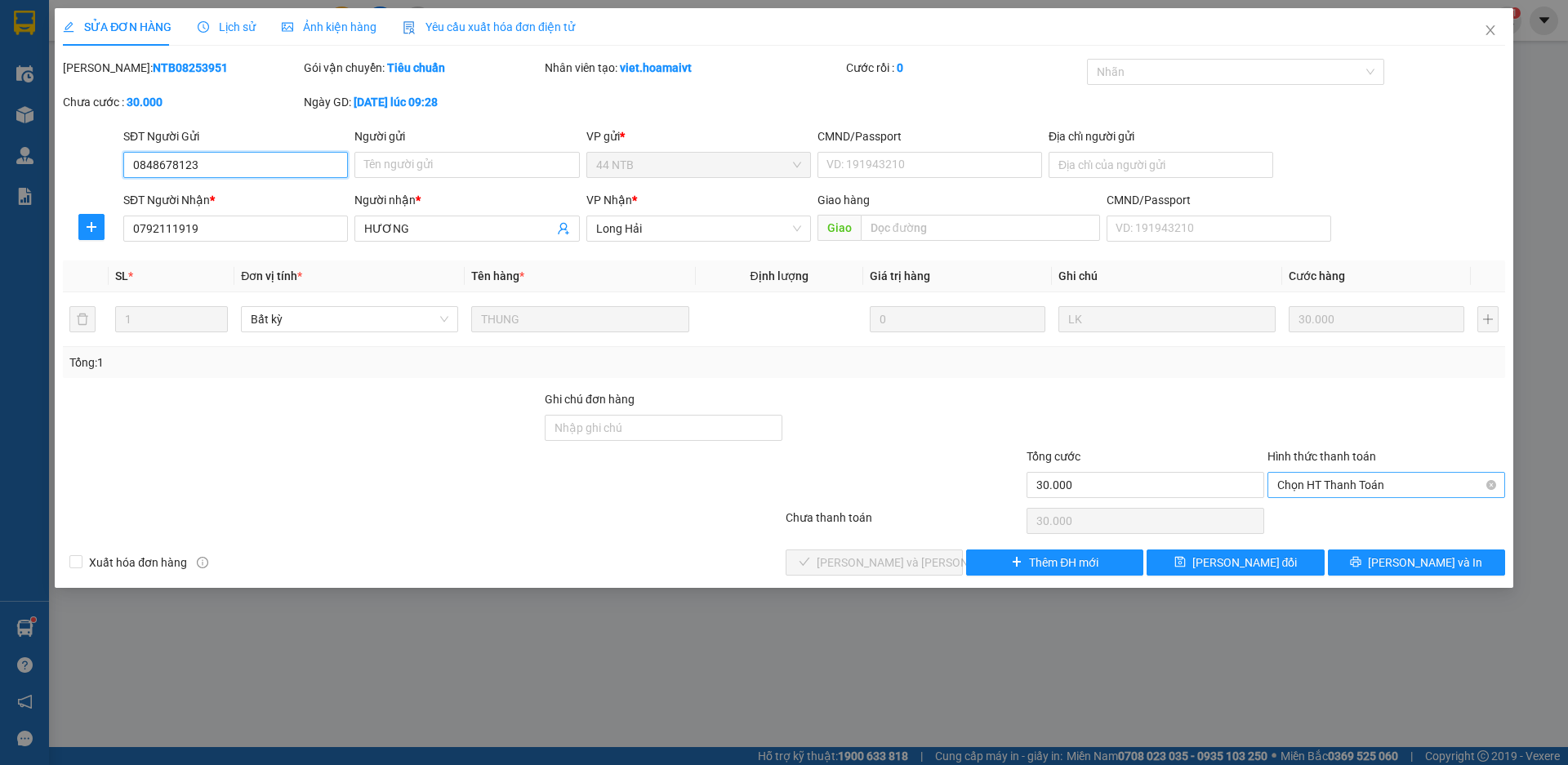
click at [1294, 489] on span "Chọn HT Thanh Toán" at bounding box center [1386, 485] width 218 height 24
drag, startPoint x: 1290, startPoint y: 515, endPoint x: 1031, endPoint y: 536, distance: 259.8
click at [1293, 513] on div "Tại văn phòng" at bounding box center [1386, 517] width 218 height 18
type input "0"
drag, startPoint x: 894, startPoint y: 554, endPoint x: 902, endPoint y: 515, distance: 39.8
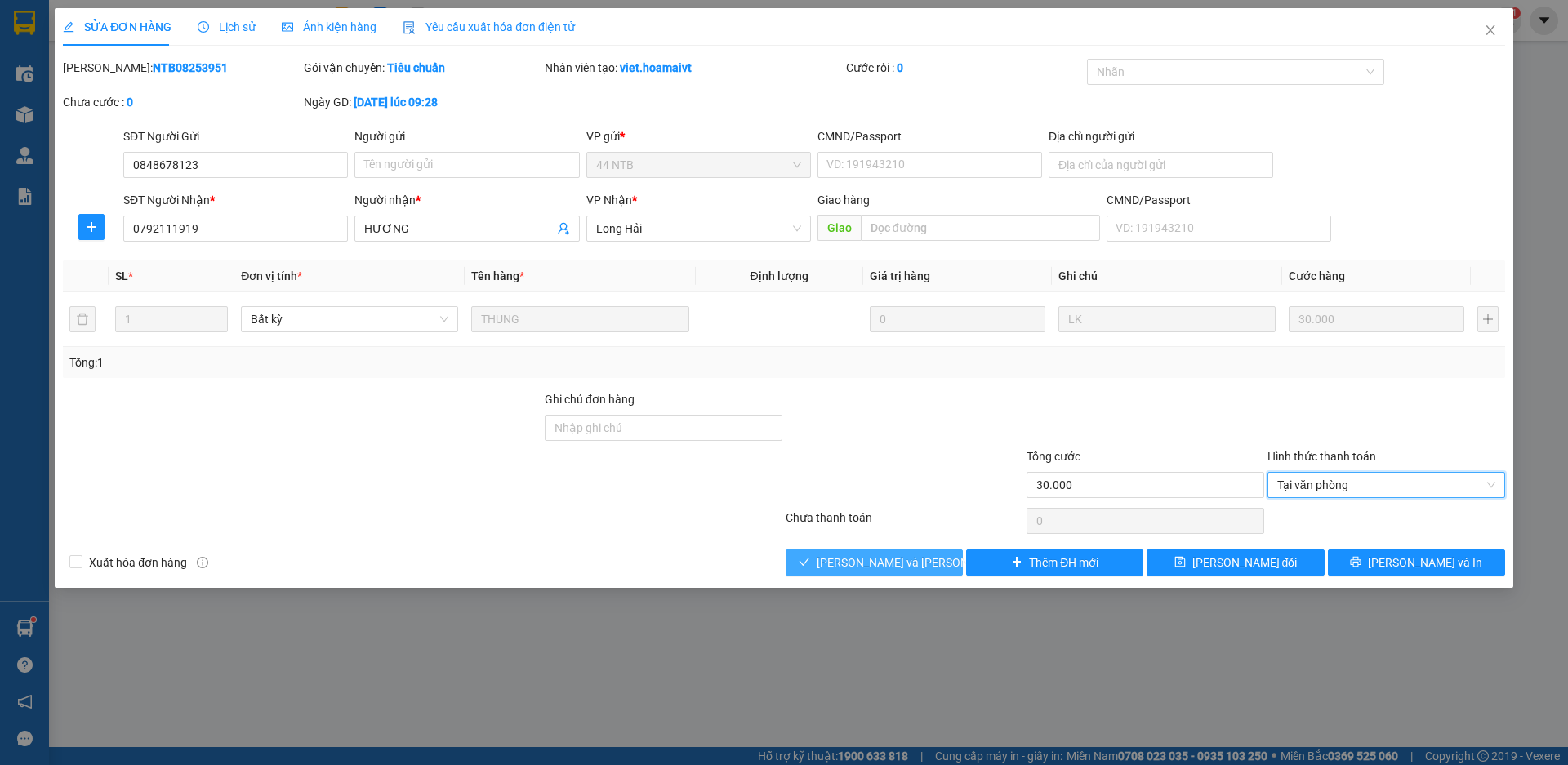
click at [894, 545] on div "Total Paid Fee 0 Total UnPaid Fee 30.000 Cash Collection Total Fee Mã ĐH: NTB08…" at bounding box center [784, 317] width 1443 height 517
click at [914, 566] on span "[PERSON_NAME] và Giao hàng" at bounding box center [926, 562] width 220 height 18
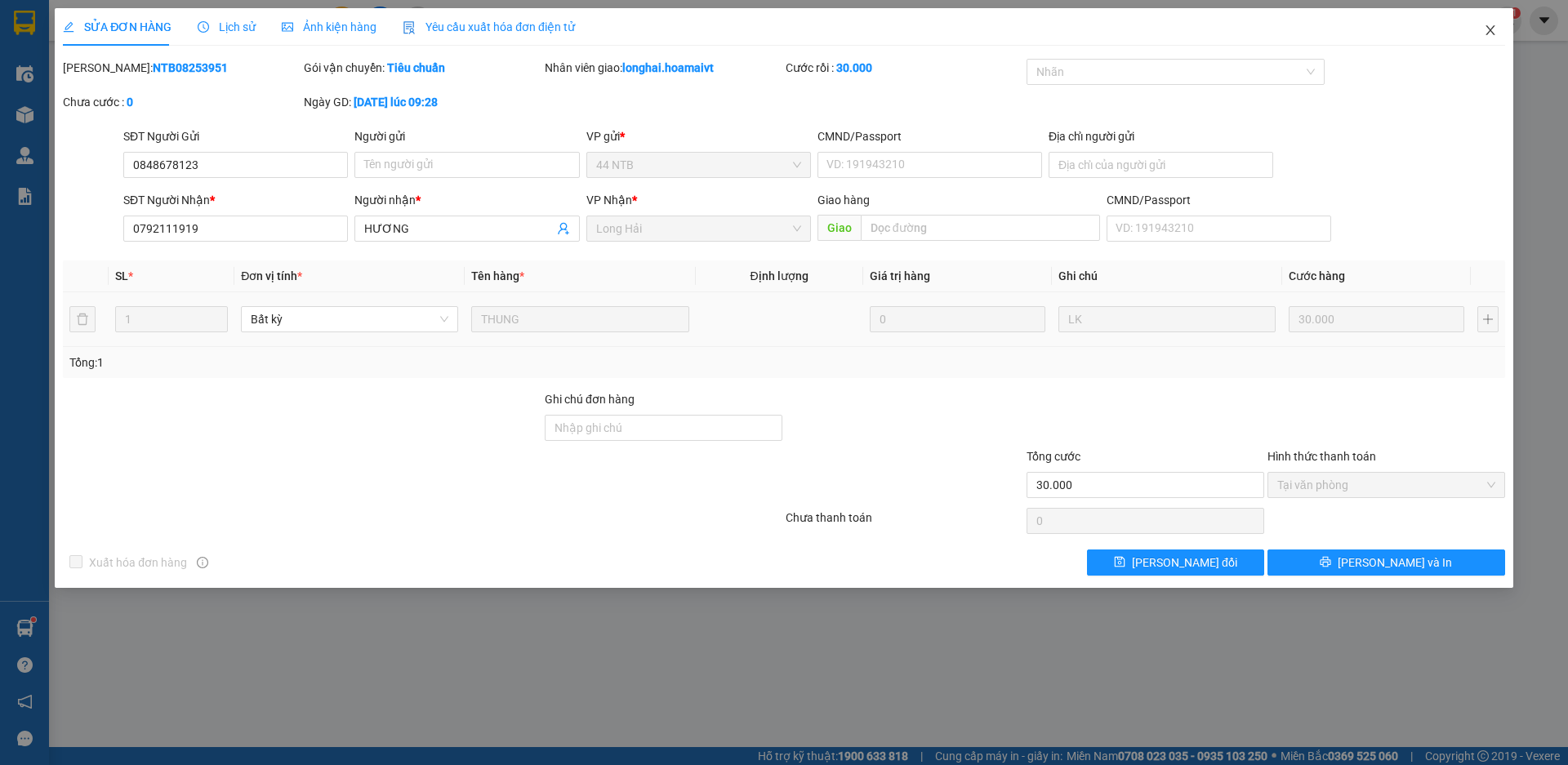
click at [1483, 22] on span "Close" at bounding box center [1490, 30] width 46 height 46
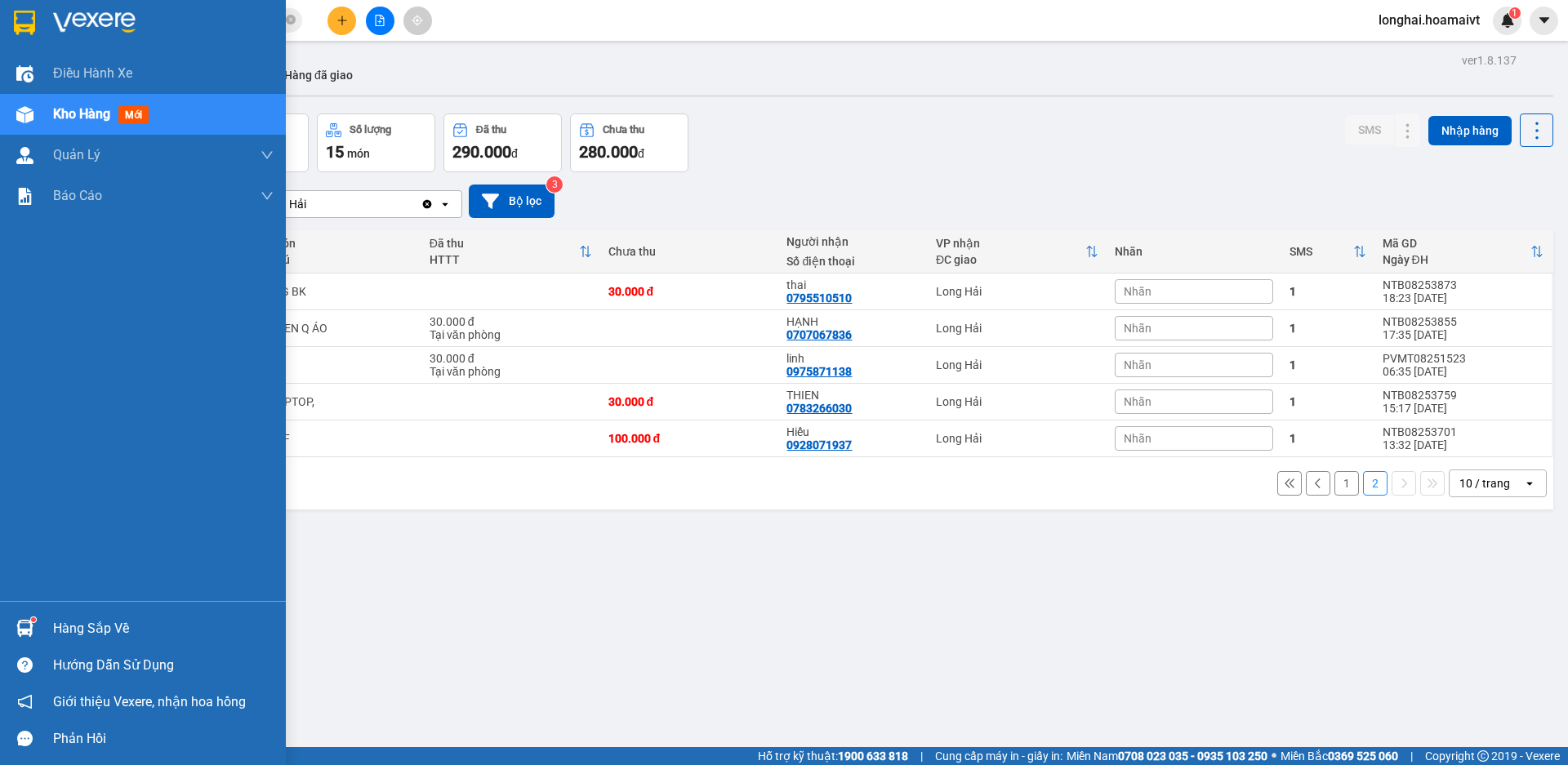
click at [83, 633] on div "Hàng sắp về" at bounding box center [162, 629] width 220 height 24
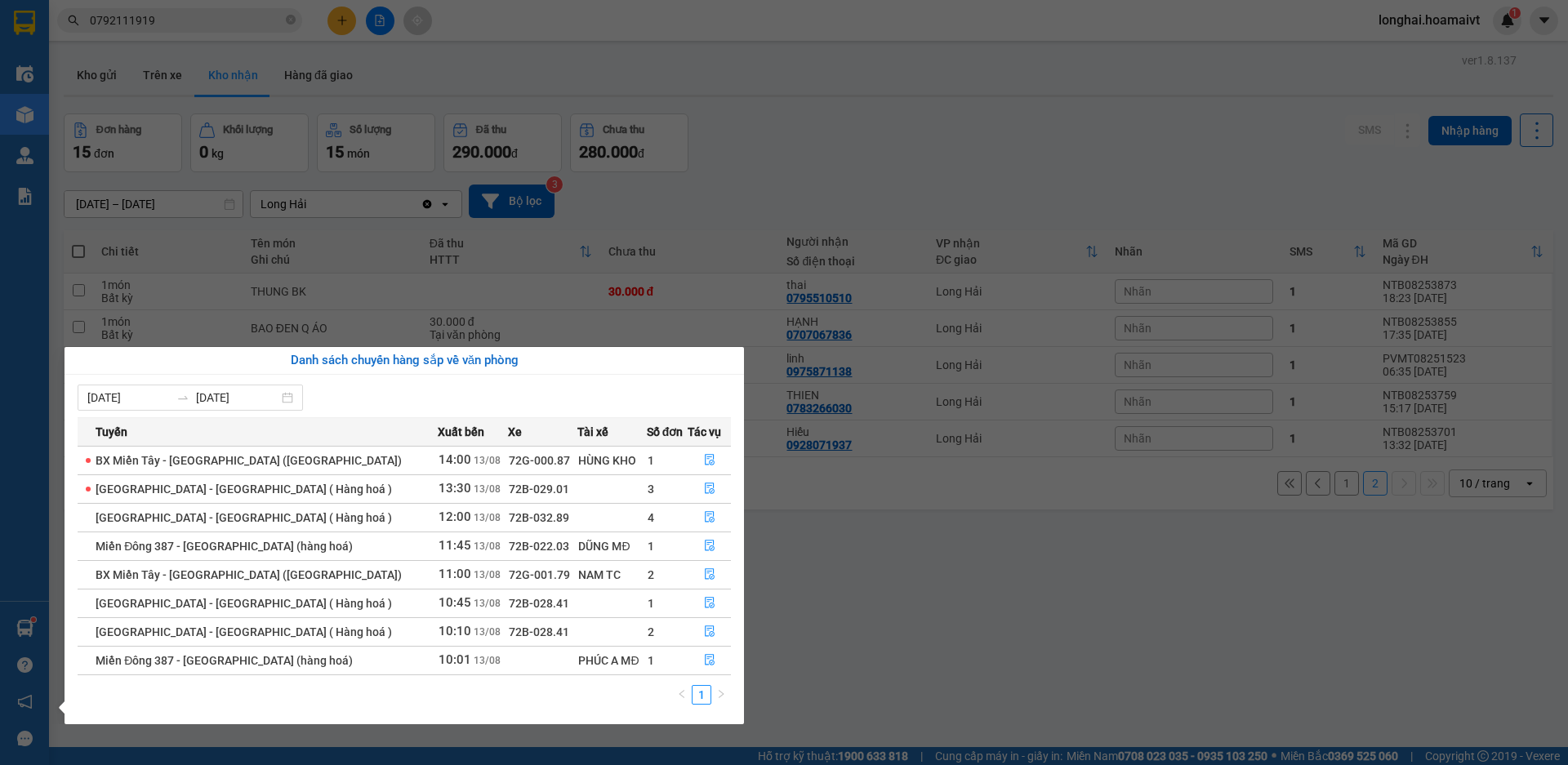
click at [704, 632] on icon "file-done" at bounding box center [709, 631] width 11 height 11
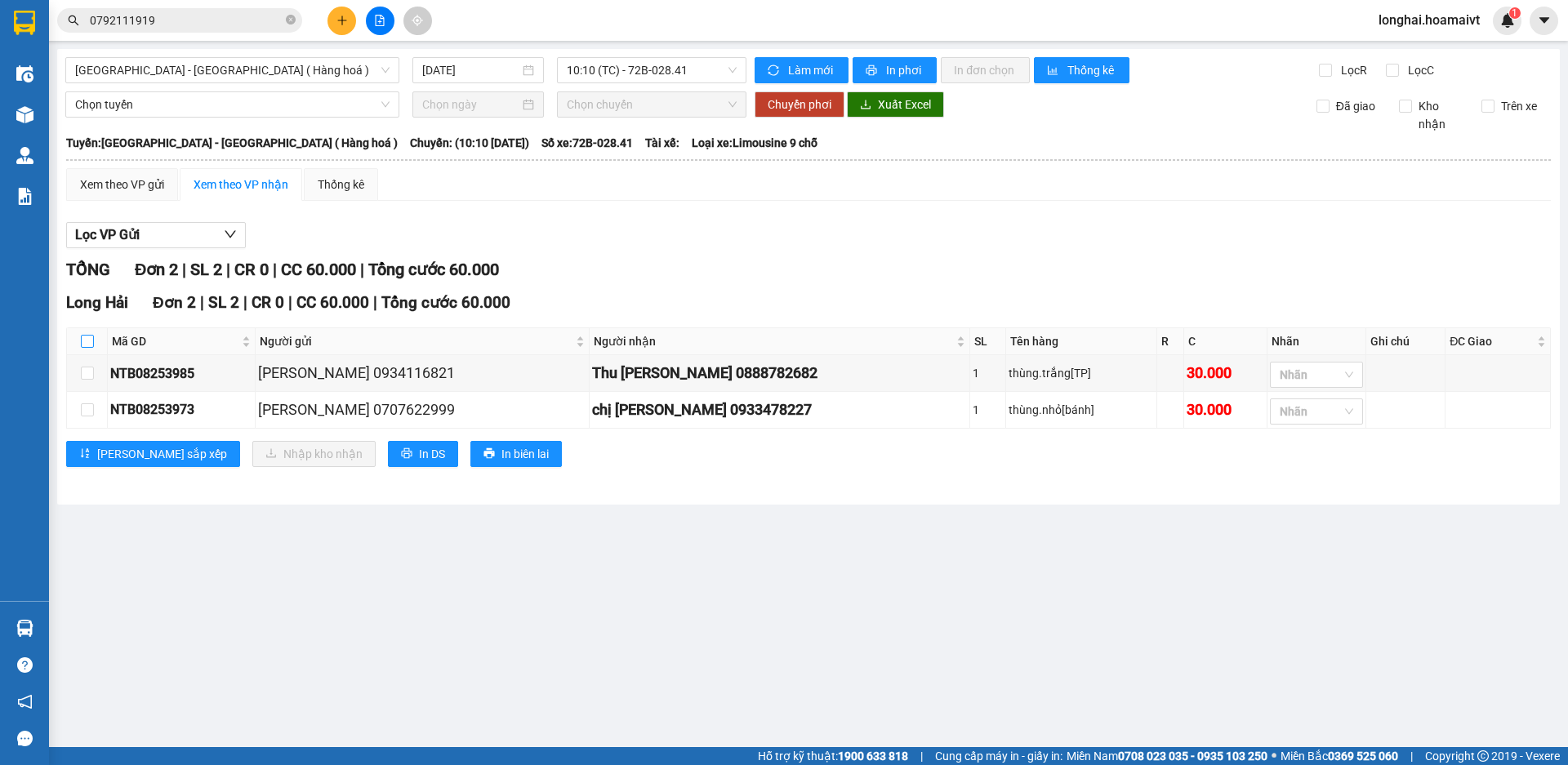
click at [89, 341] on input "checkbox" at bounding box center [87, 341] width 13 height 13
checkbox input "true"
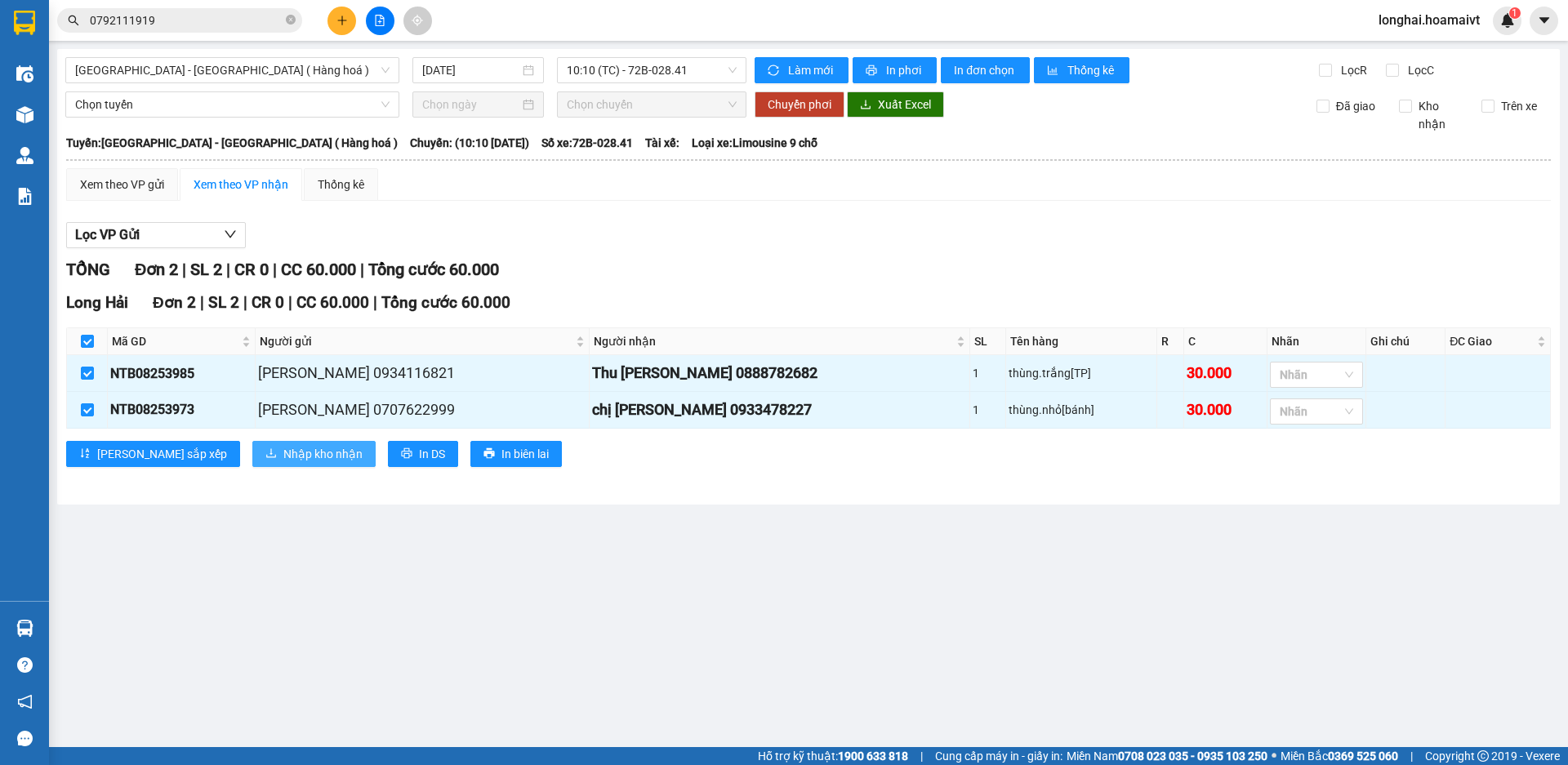
click at [283, 454] on span "Nhập kho nhận" at bounding box center [323, 454] width 79 height 18
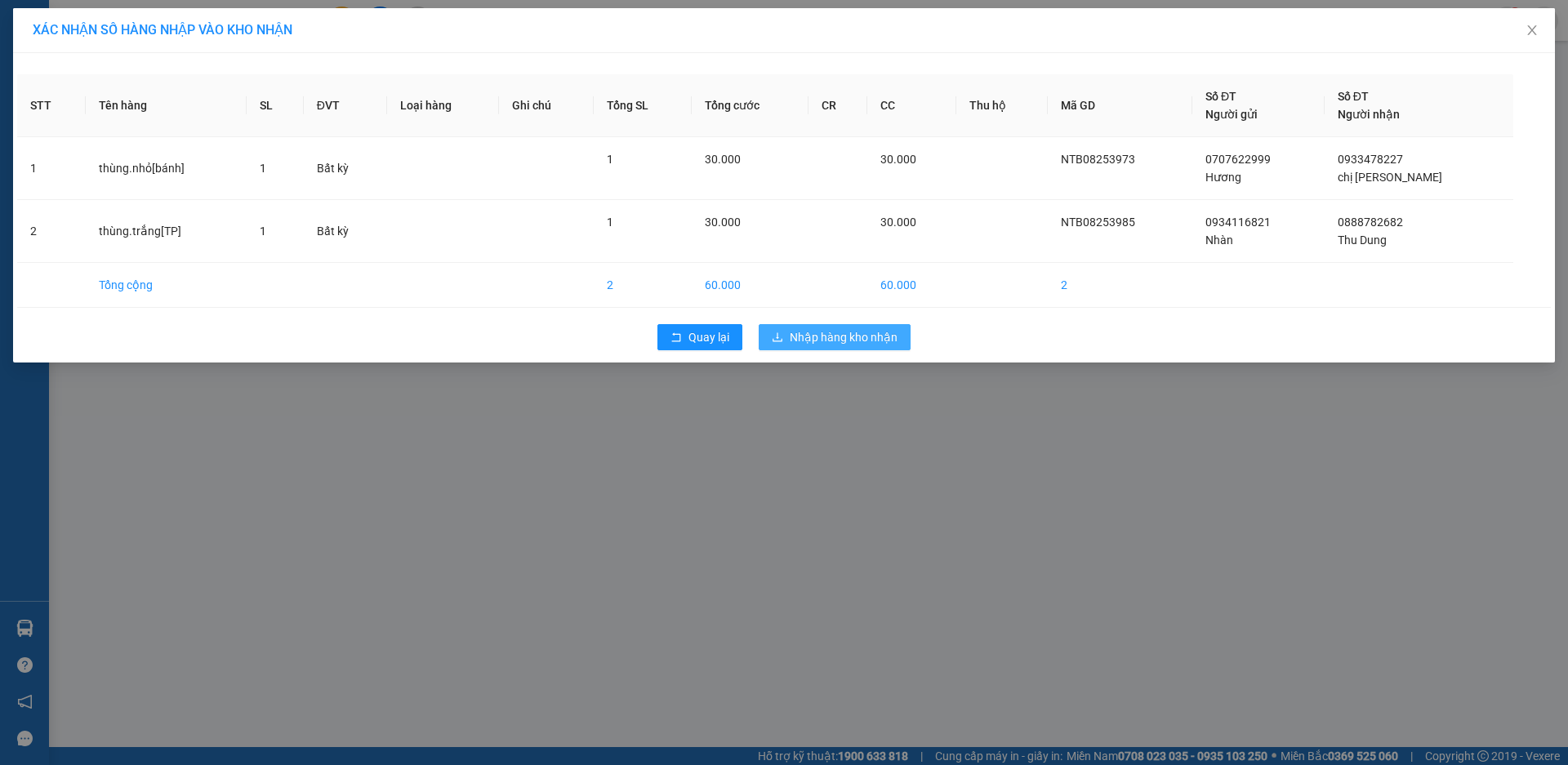
click at [831, 340] on span "Nhập hàng kho nhận" at bounding box center [844, 337] width 108 height 18
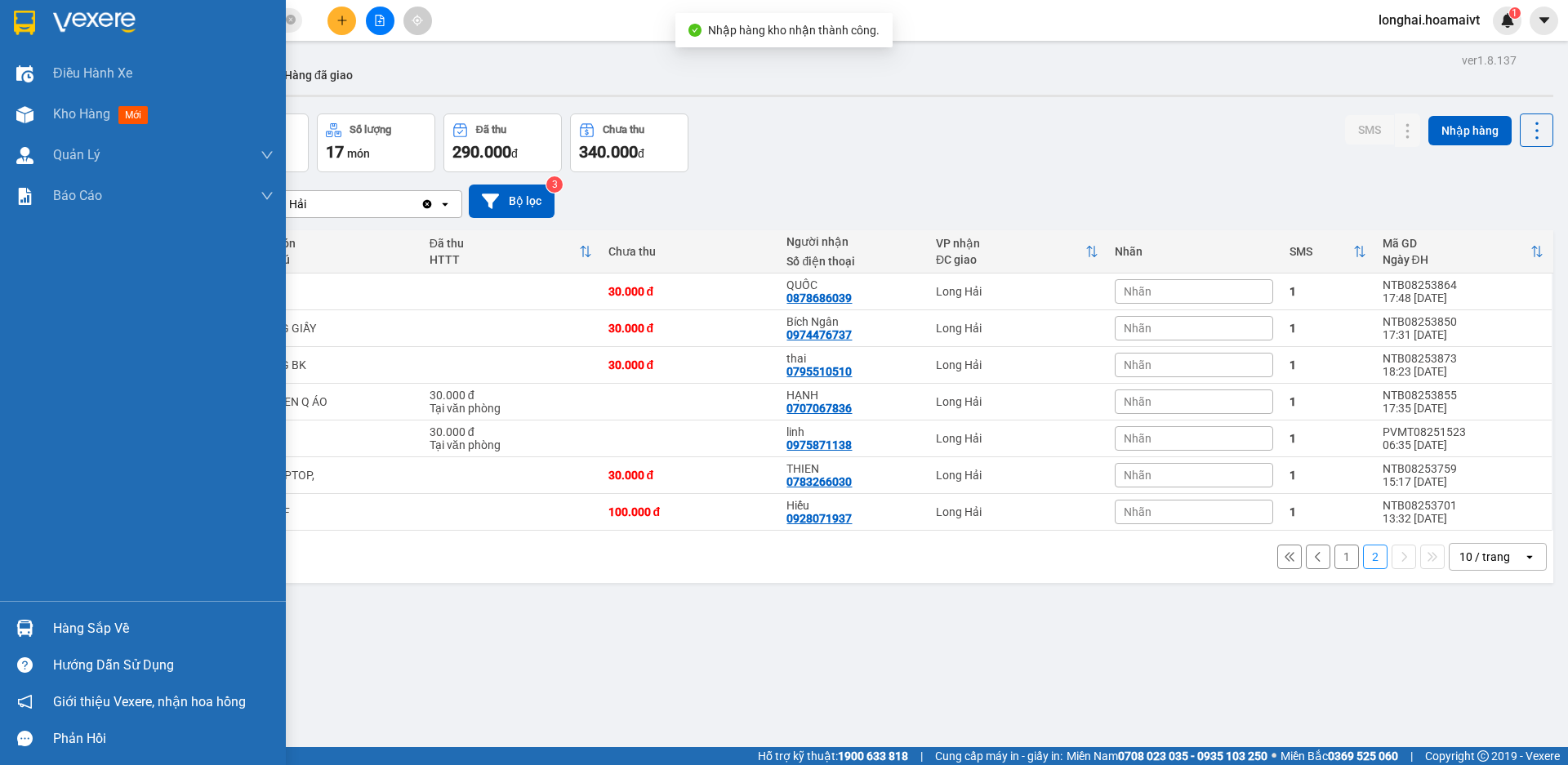
click at [83, 635] on div "Hàng sắp về" at bounding box center [162, 629] width 220 height 24
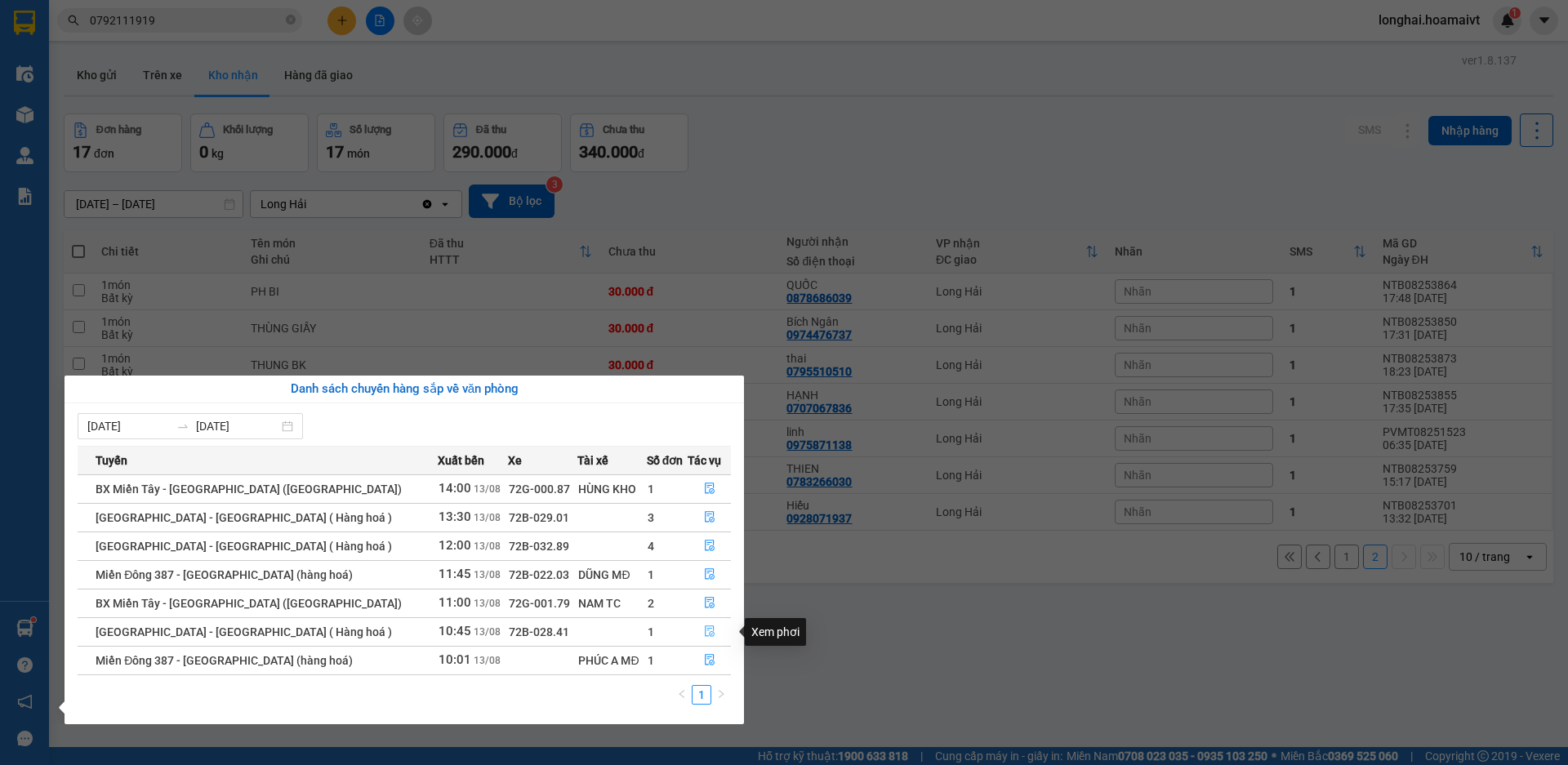
click at [708, 629] on icon "file-done" at bounding box center [709, 632] width 9 height 11
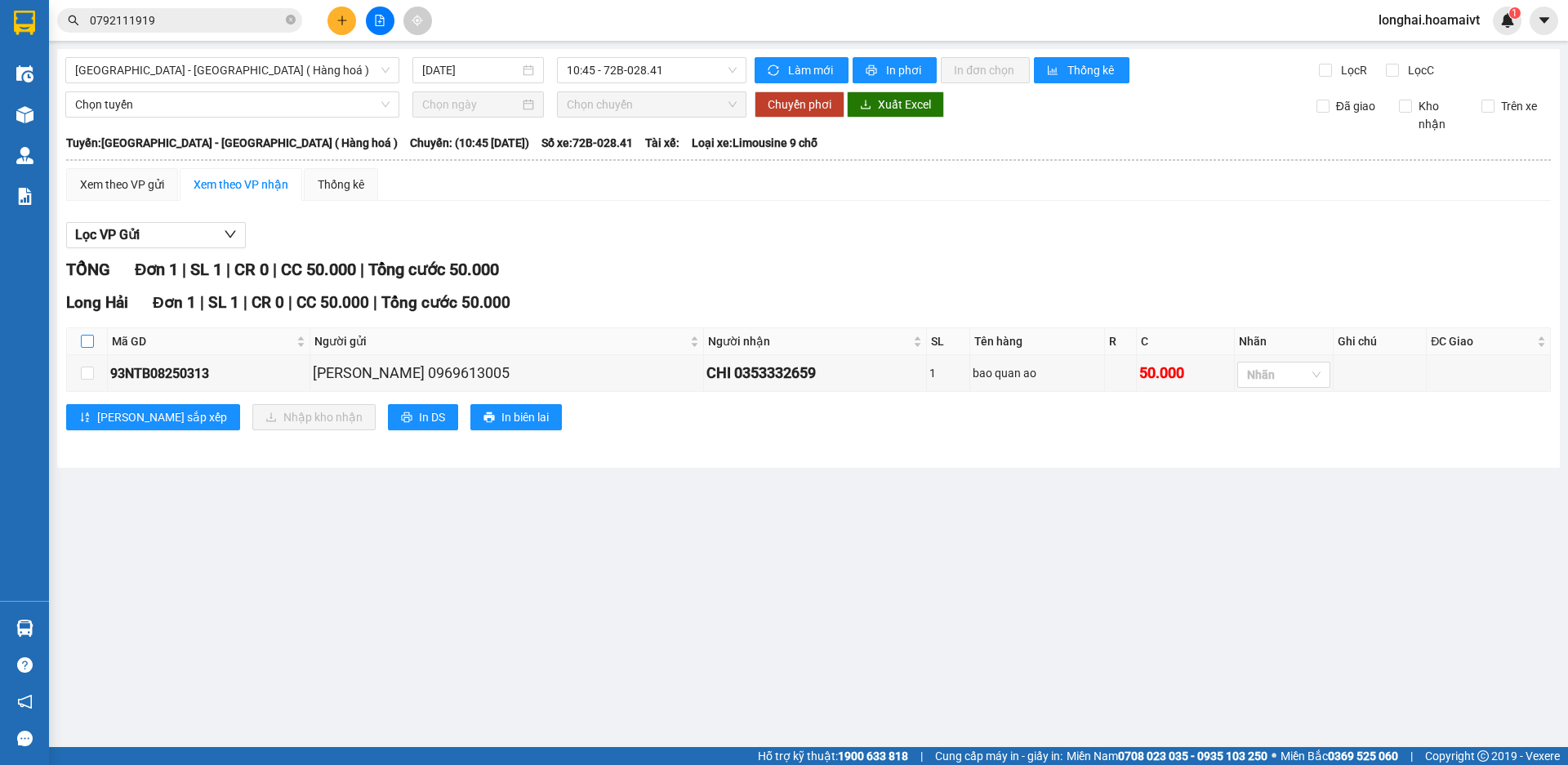
click at [86, 343] on input "checkbox" at bounding box center [87, 341] width 13 height 13
checkbox input "true"
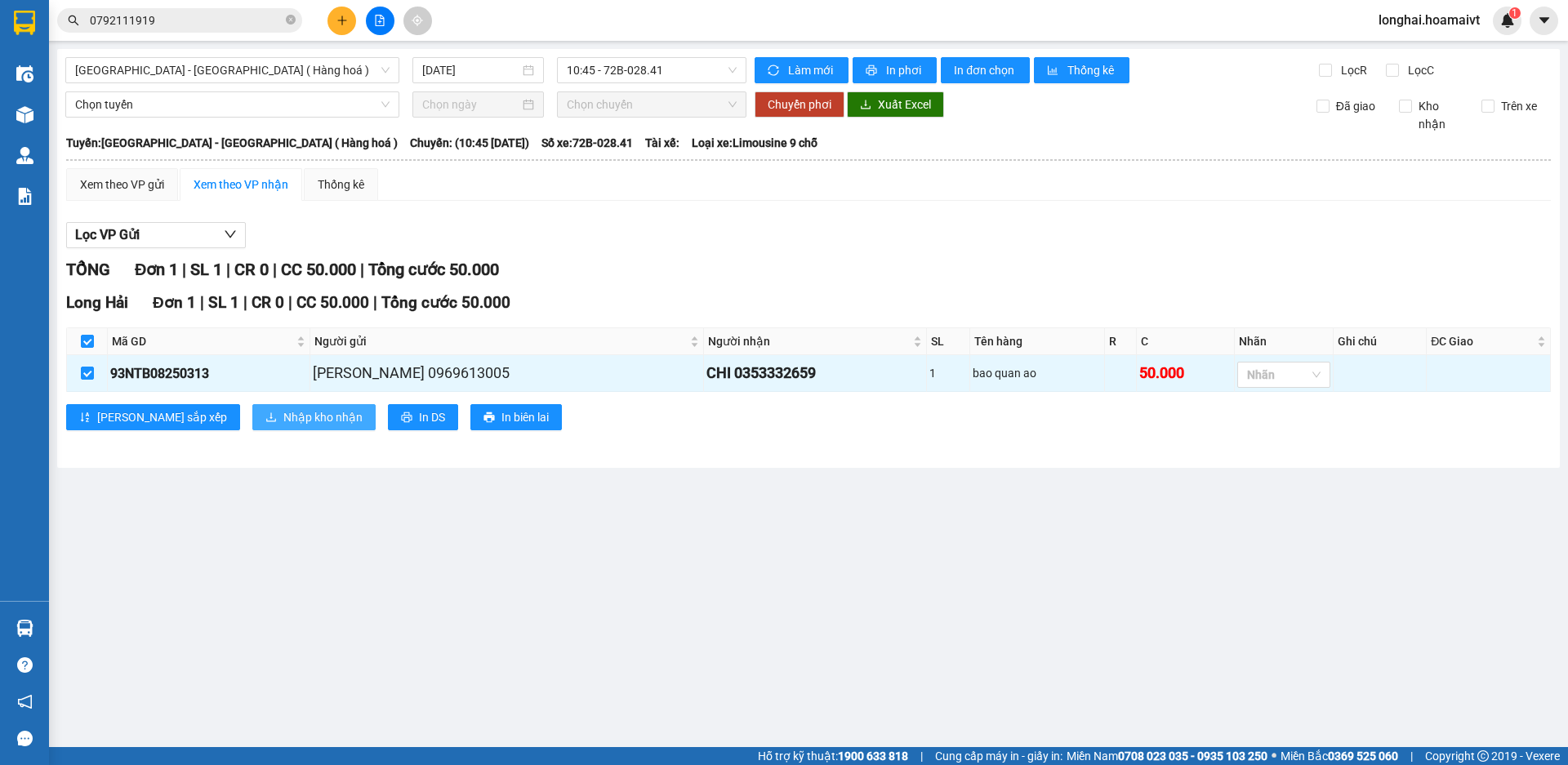
click at [283, 418] on span "Nhập kho nhận" at bounding box center [323, 417] width 79 height 18
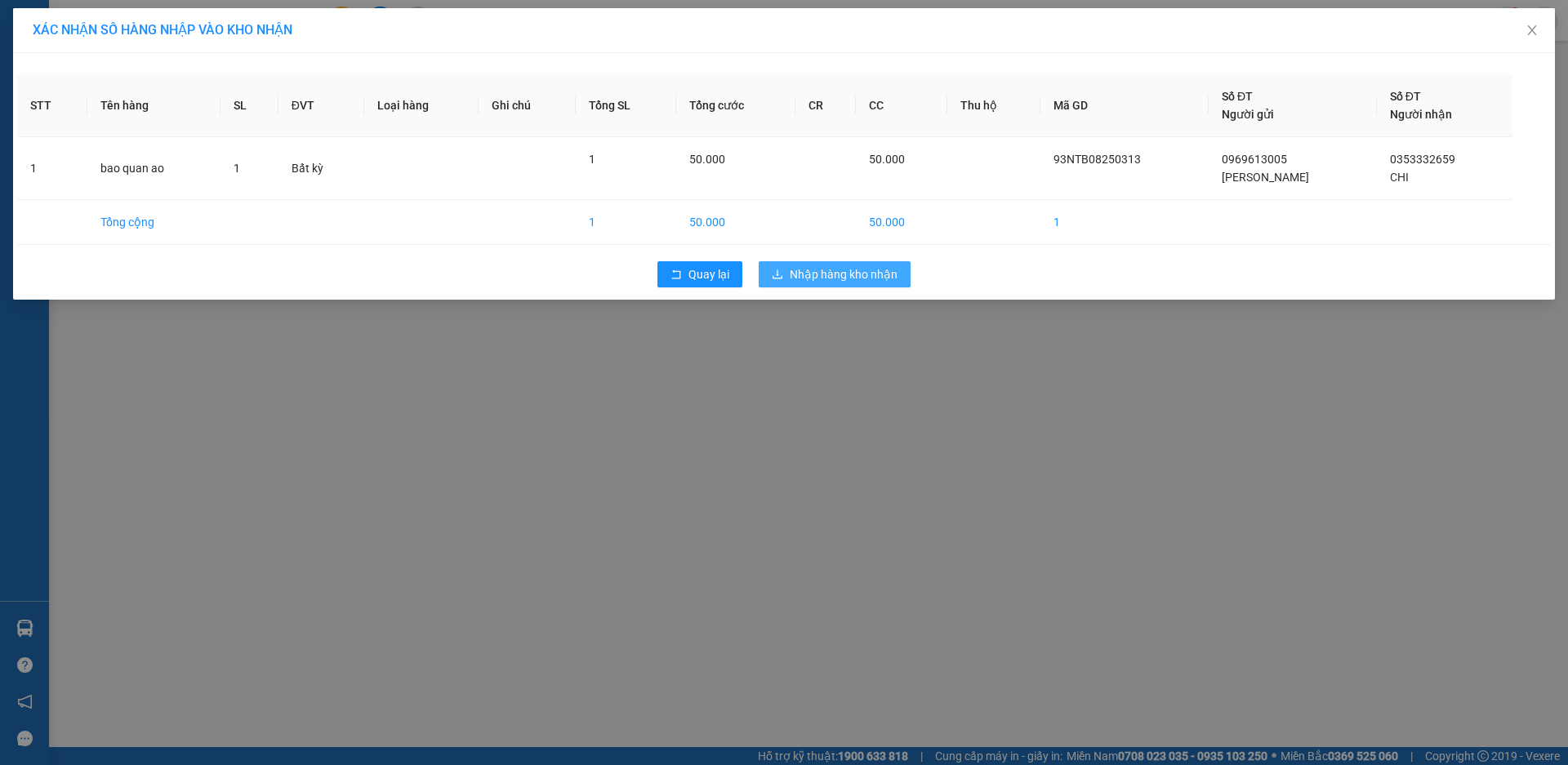
click at [798, 274] on span "Nhập hàng kho nhận" at bounding box center [844, 274] width 108 height 18
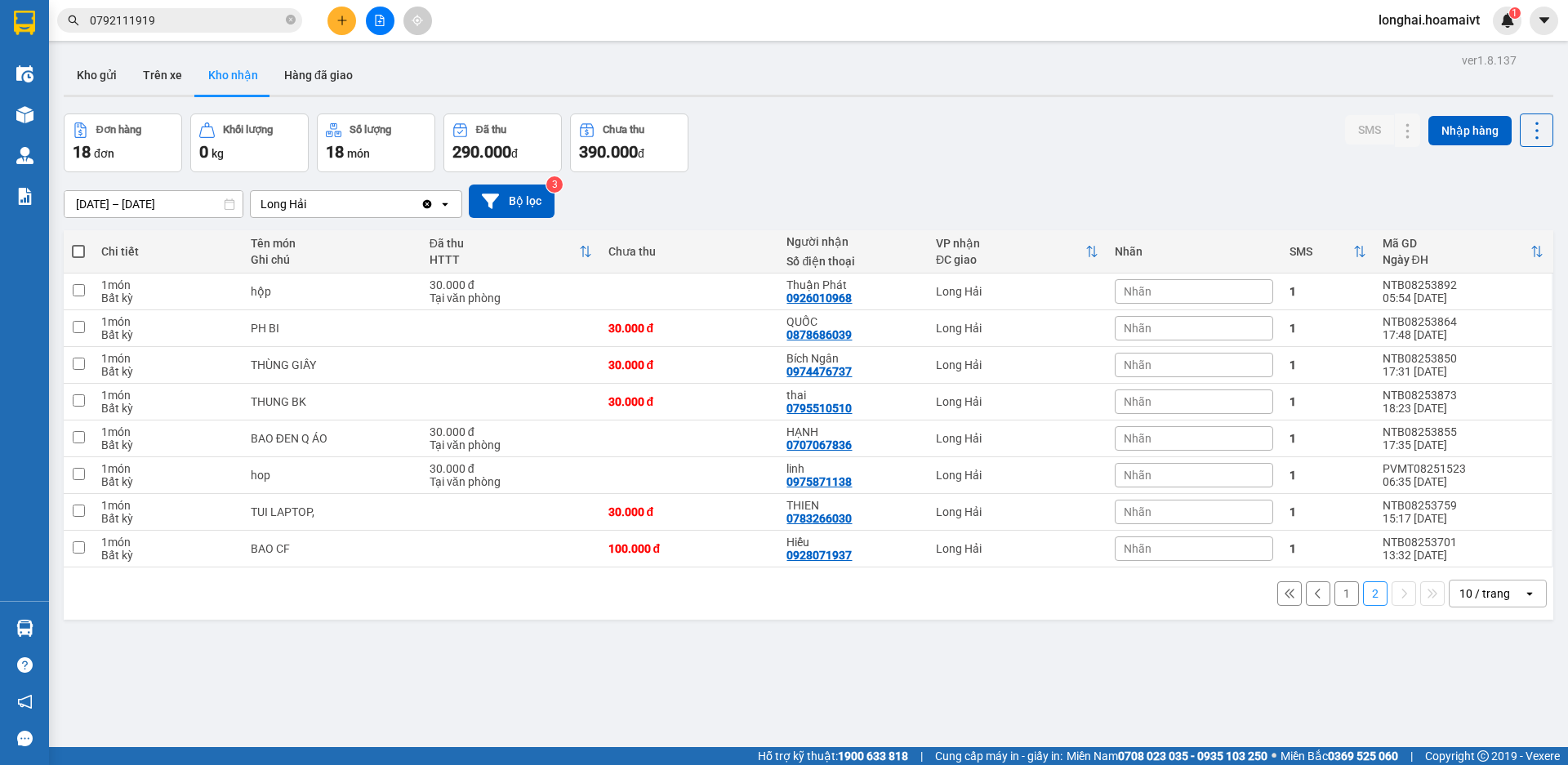
click at [1335, 595] on button "1" at bounding box center [1347, 594] width 24 height 24
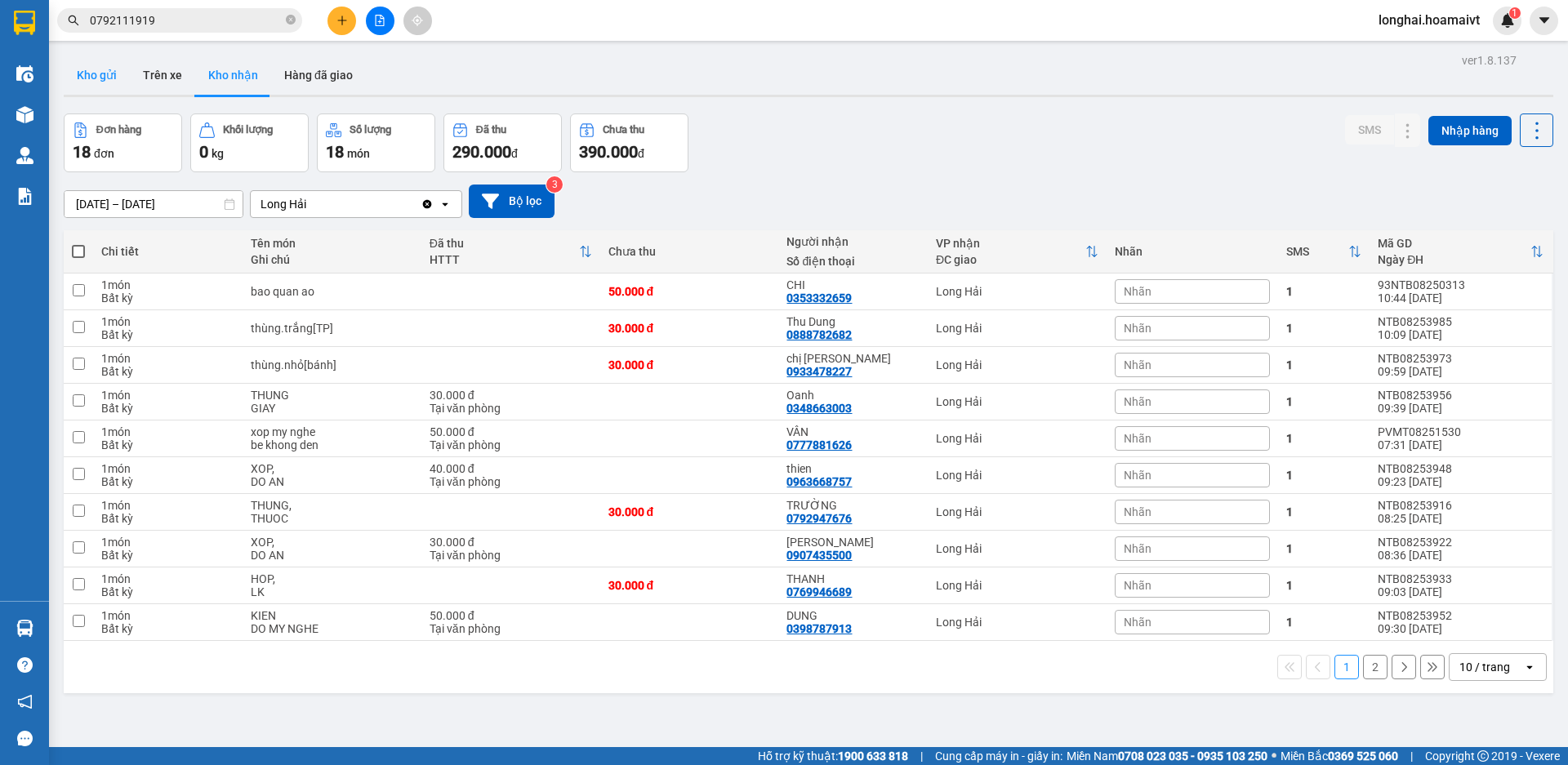
click at [100, 76] on button "Kho gửi" at bounding box center [97, 74] width 66 height 39
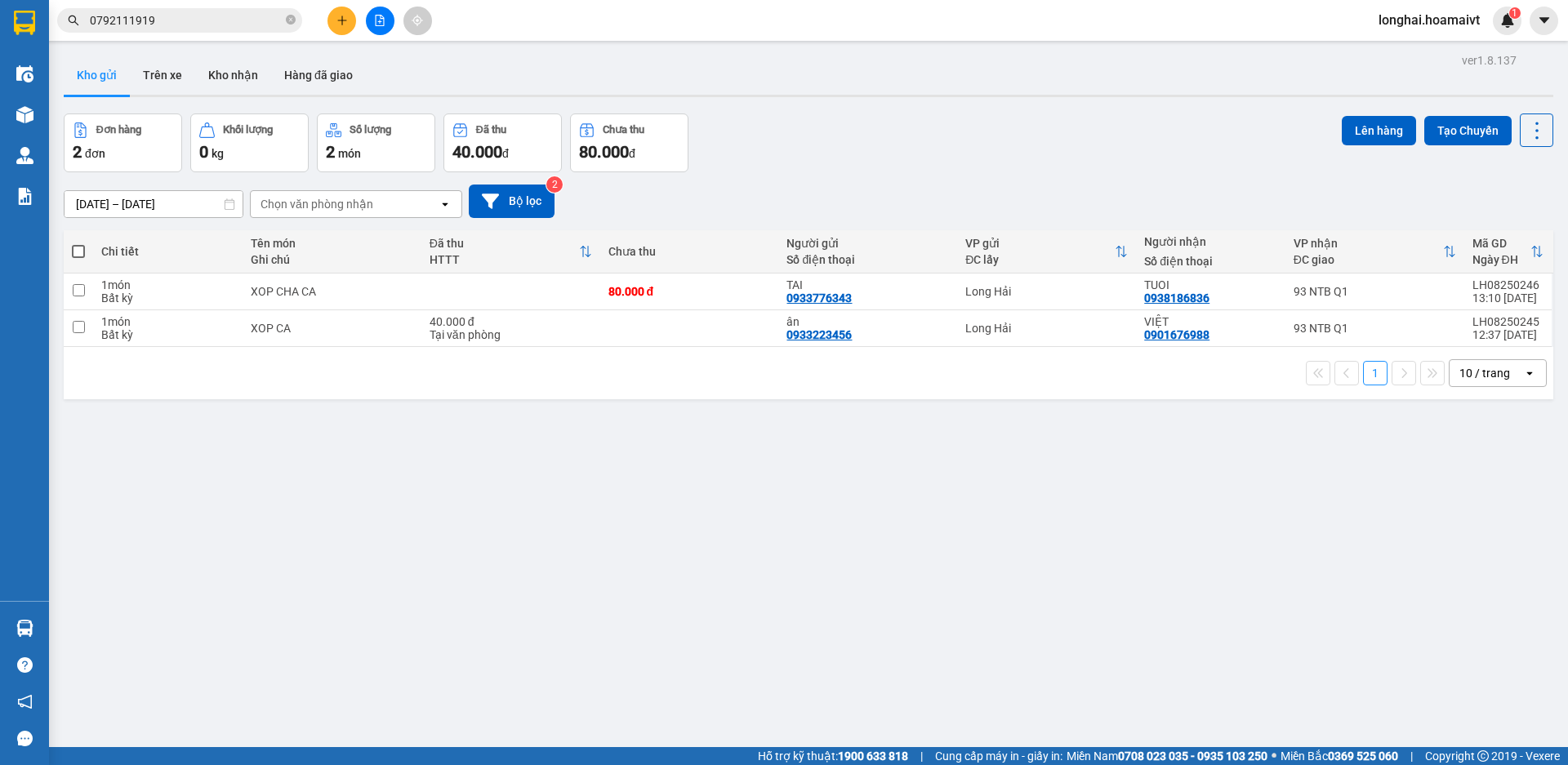
click at [83, 250] on span at bounding box center [78, 251] width 13 height 13
click at [79, 243] on input "checkbox" at bounding box center [79, 243] width 0 height 0
checkbox input "true"
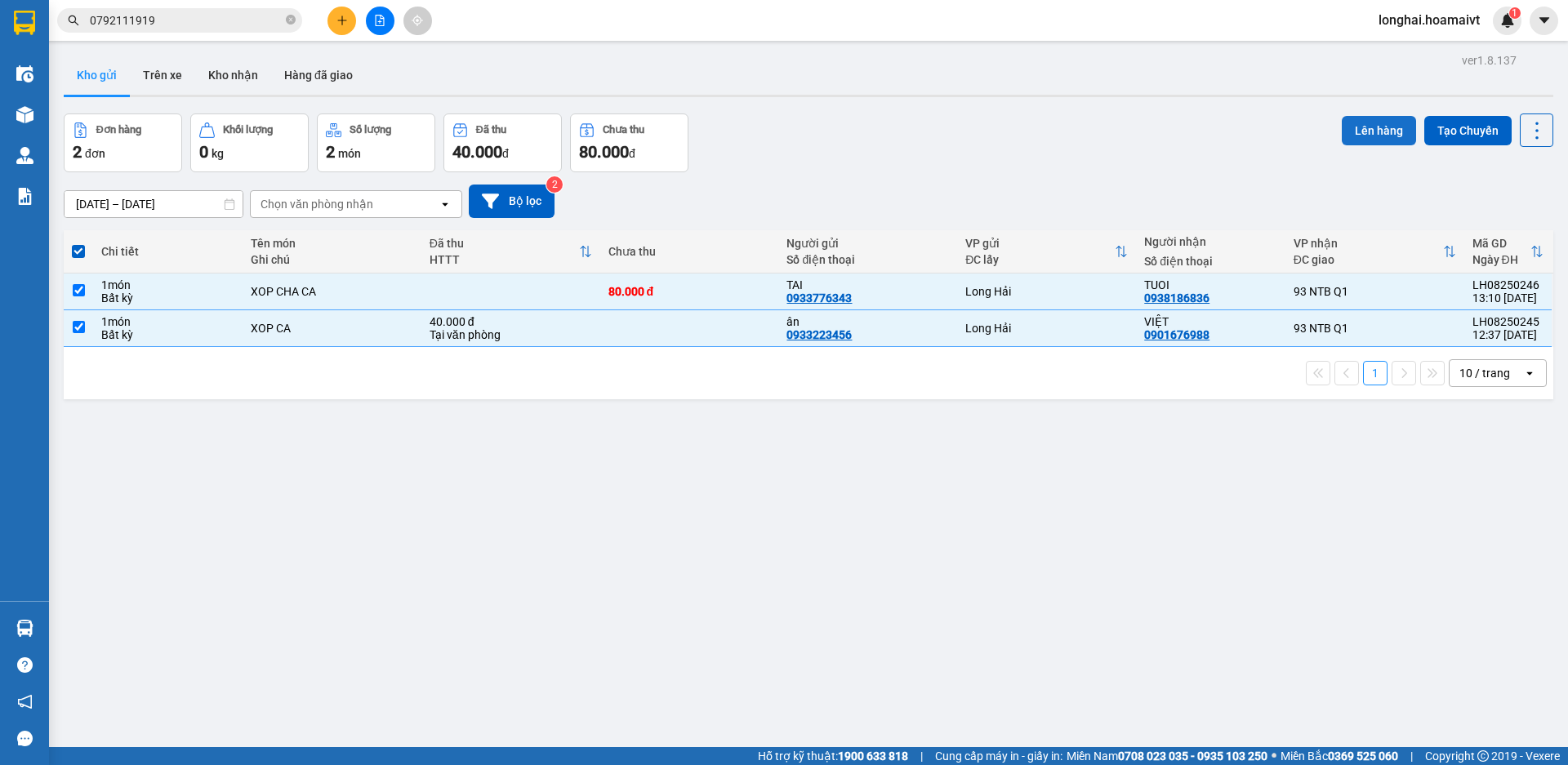
click at [1368, 126] on button "Lên hàng" at bounding box center [1379, 130] width 74 height 29
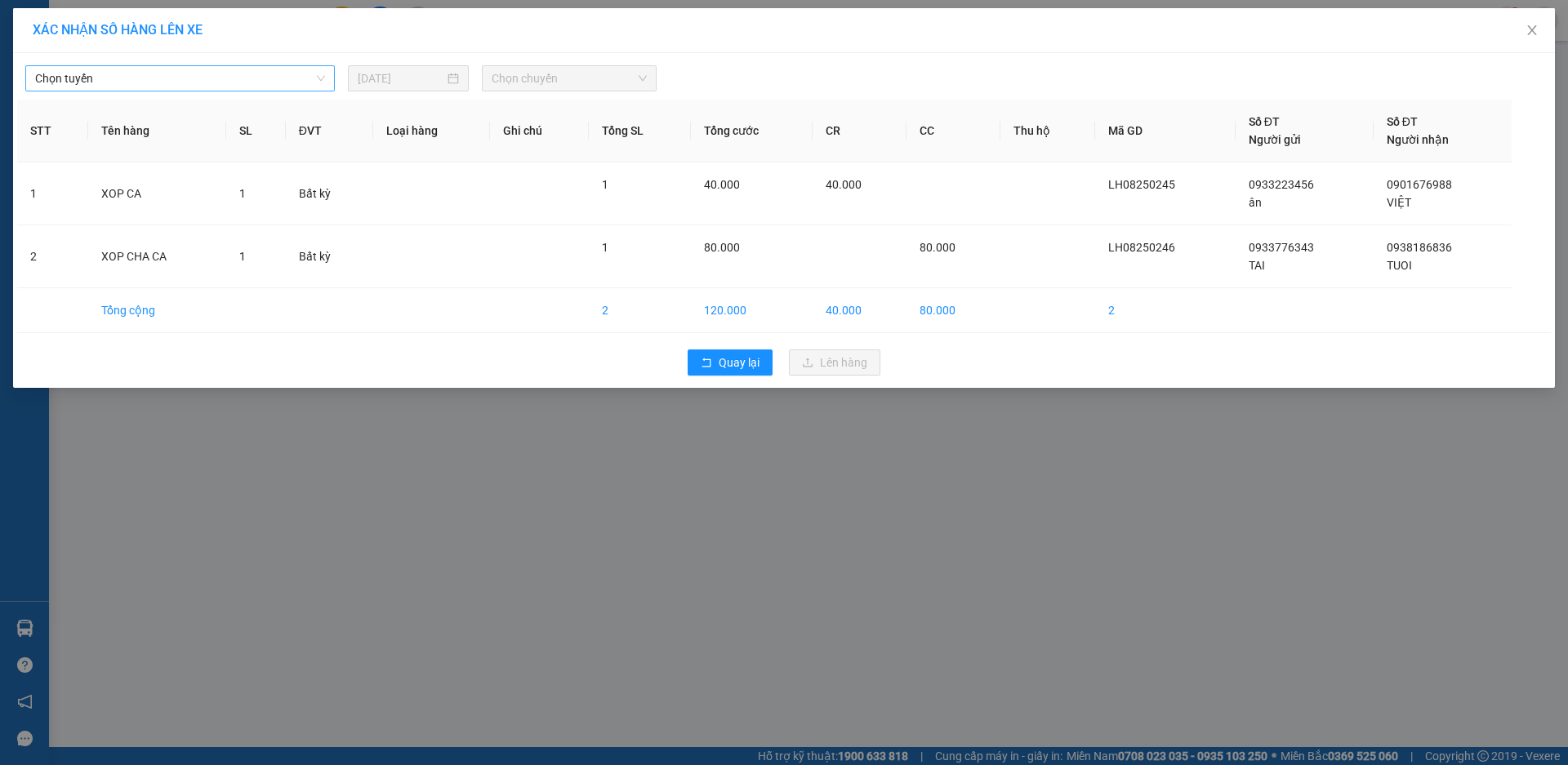
click at [261, 70] on span "Chọn tuyến" at bounding box center [180, 79] width 290 height 24
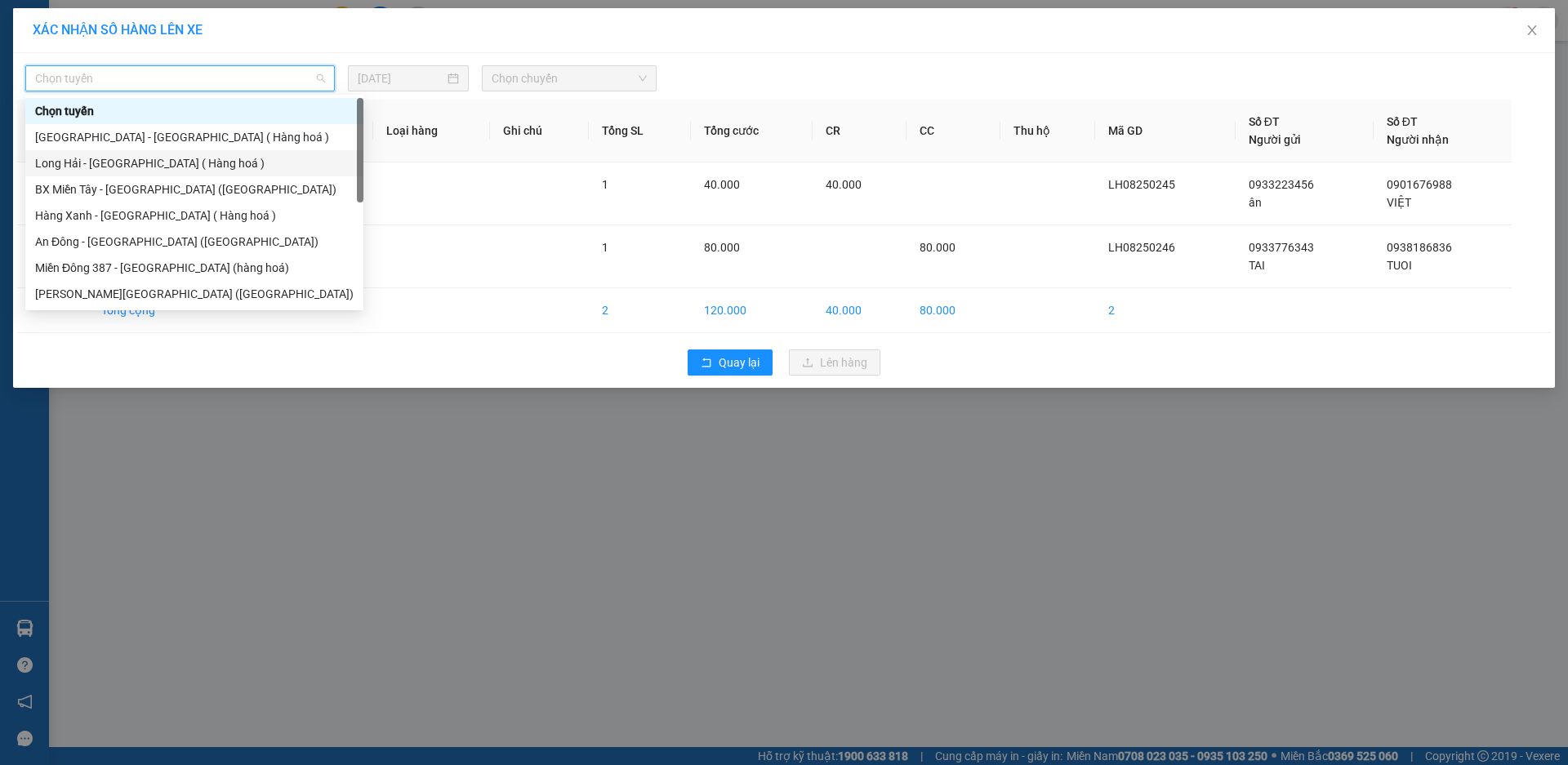
click at [157, 162] on div "Long Hải - Sài Gòn ( Hàng hoá )" at bounding box center [194, 163] width 319 height 18
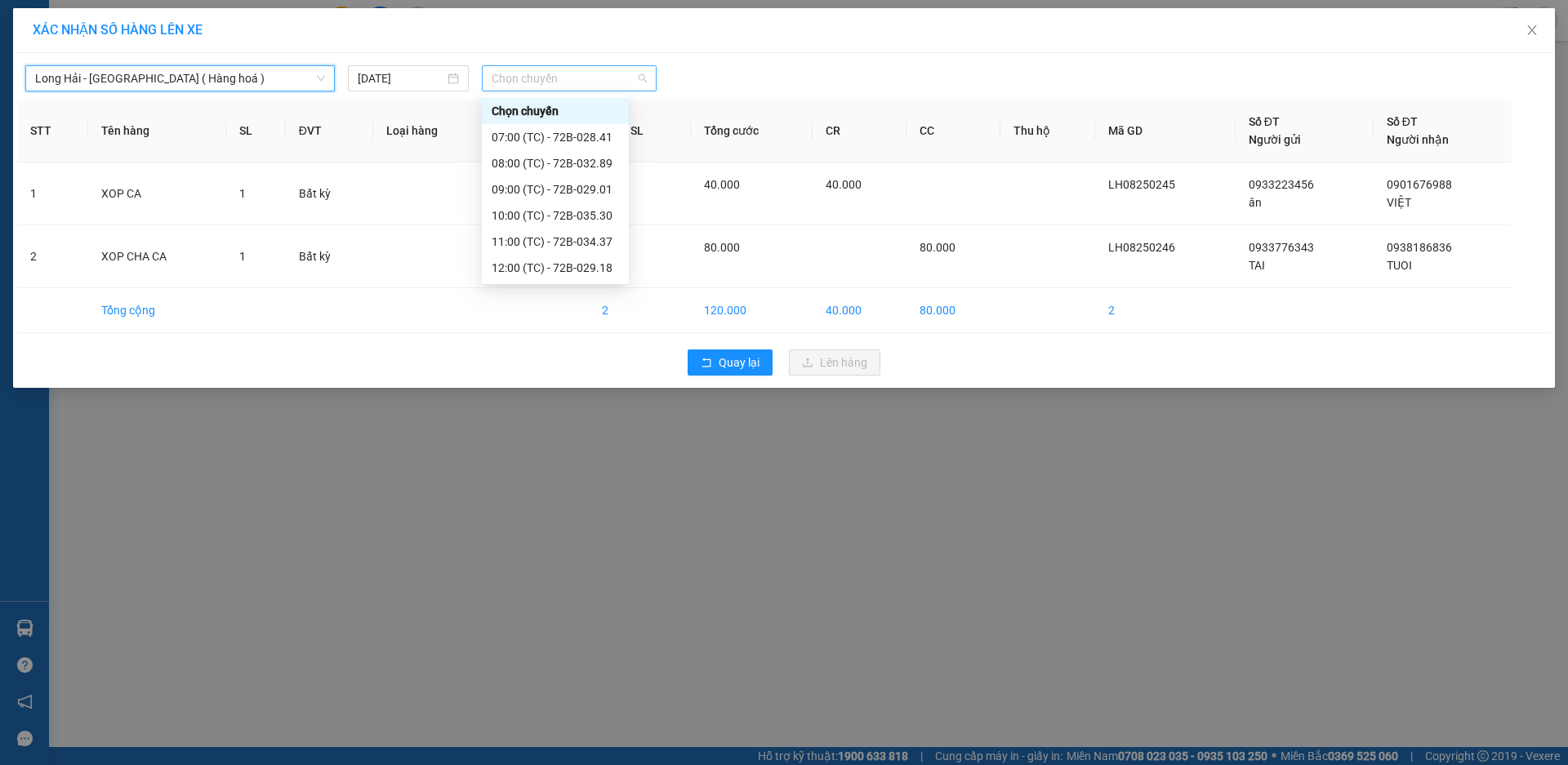
click at [614, 80] on span "Chọn chuyến" at bounding box center [569, 79] width 155 height 24
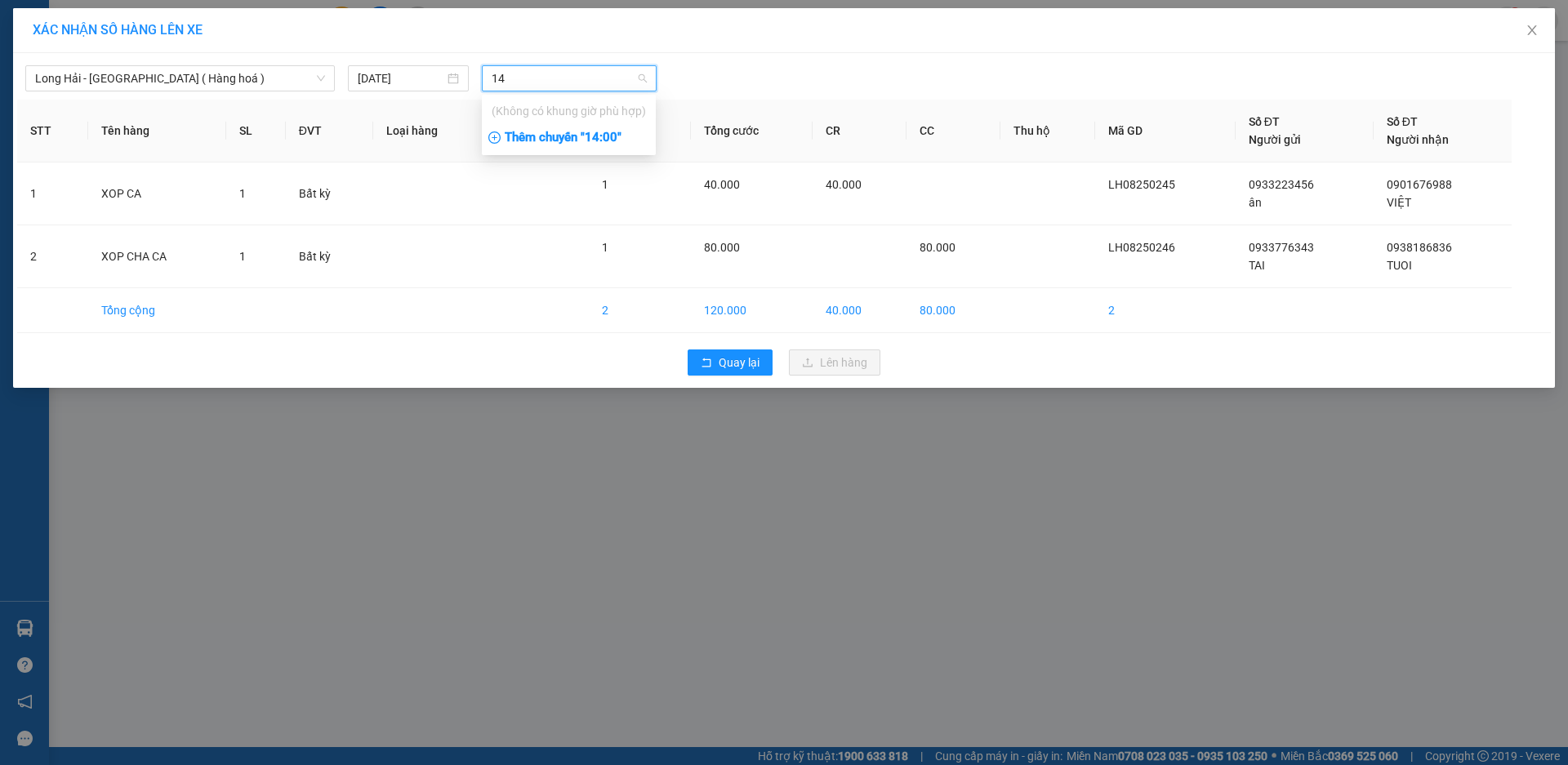
type input "14"
click at [597, 134] on div "Thêm chuyến " 14:00 "" at bounding box center [568, 138] width 174 height 28
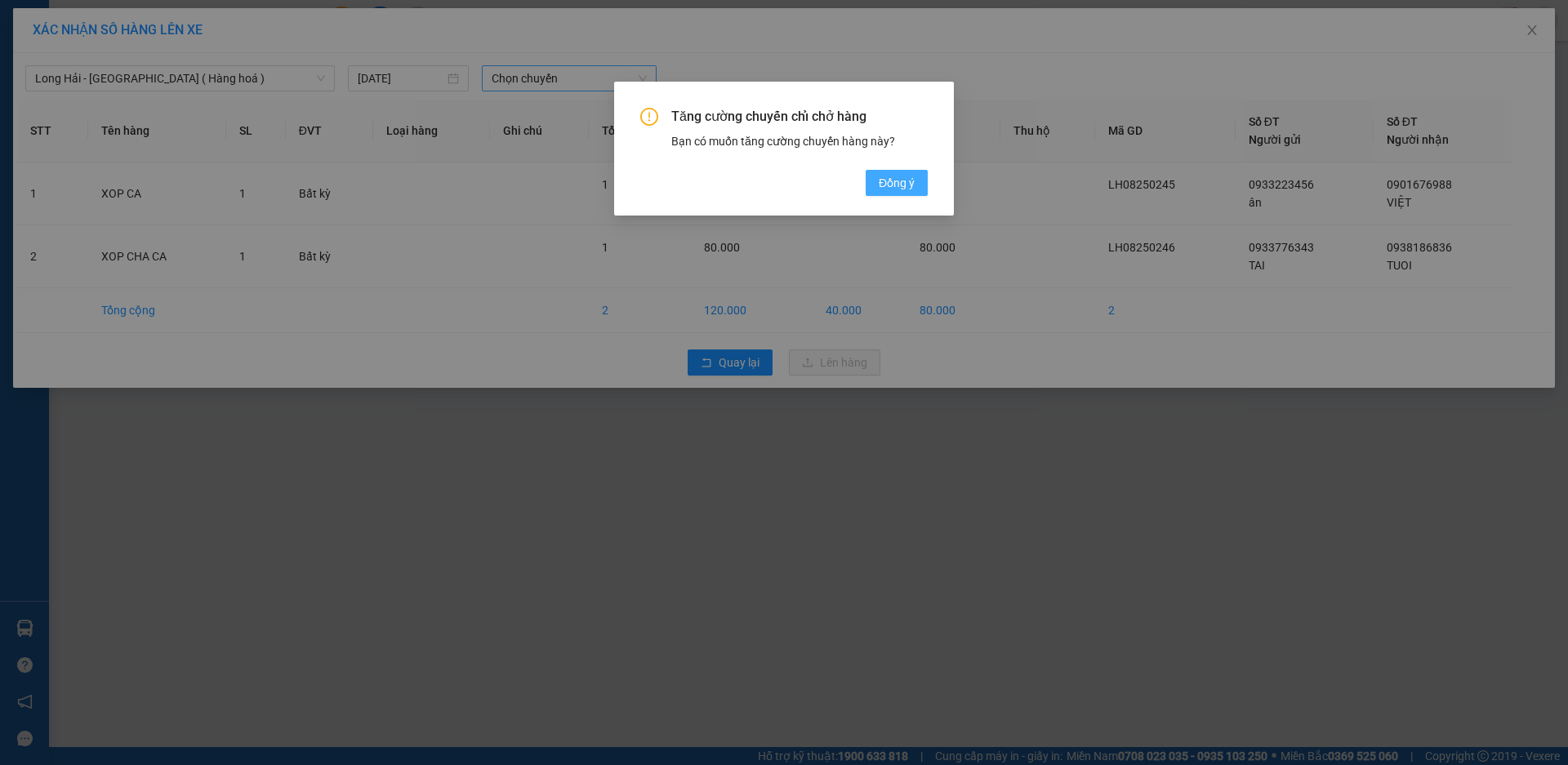
click at [885, 180] on span "Đồng ý" at bounding box center [897, 182] width 36 height 18
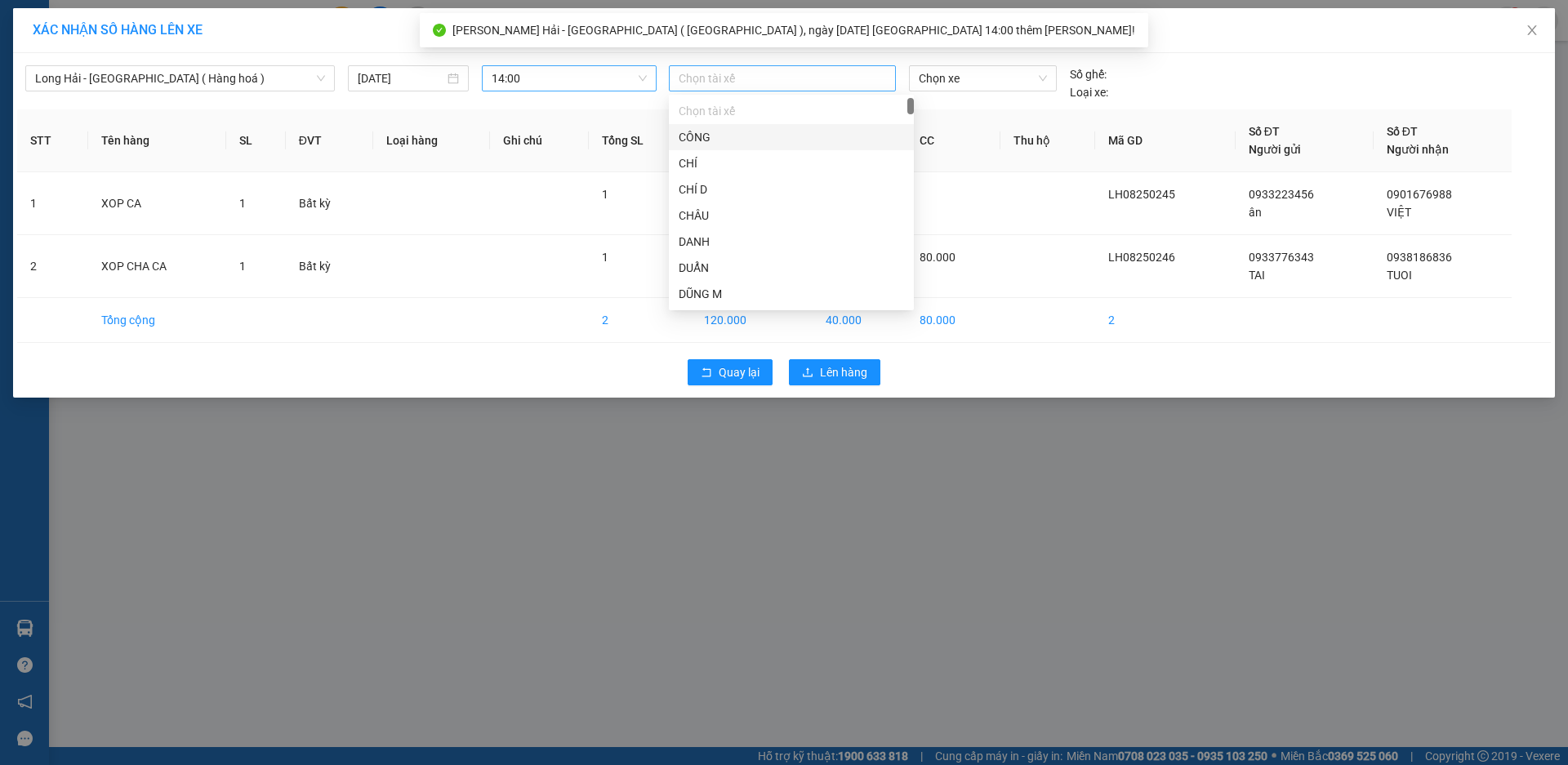
click at [694, 82] on div at bounding box center [782, 78] width 219 height 20
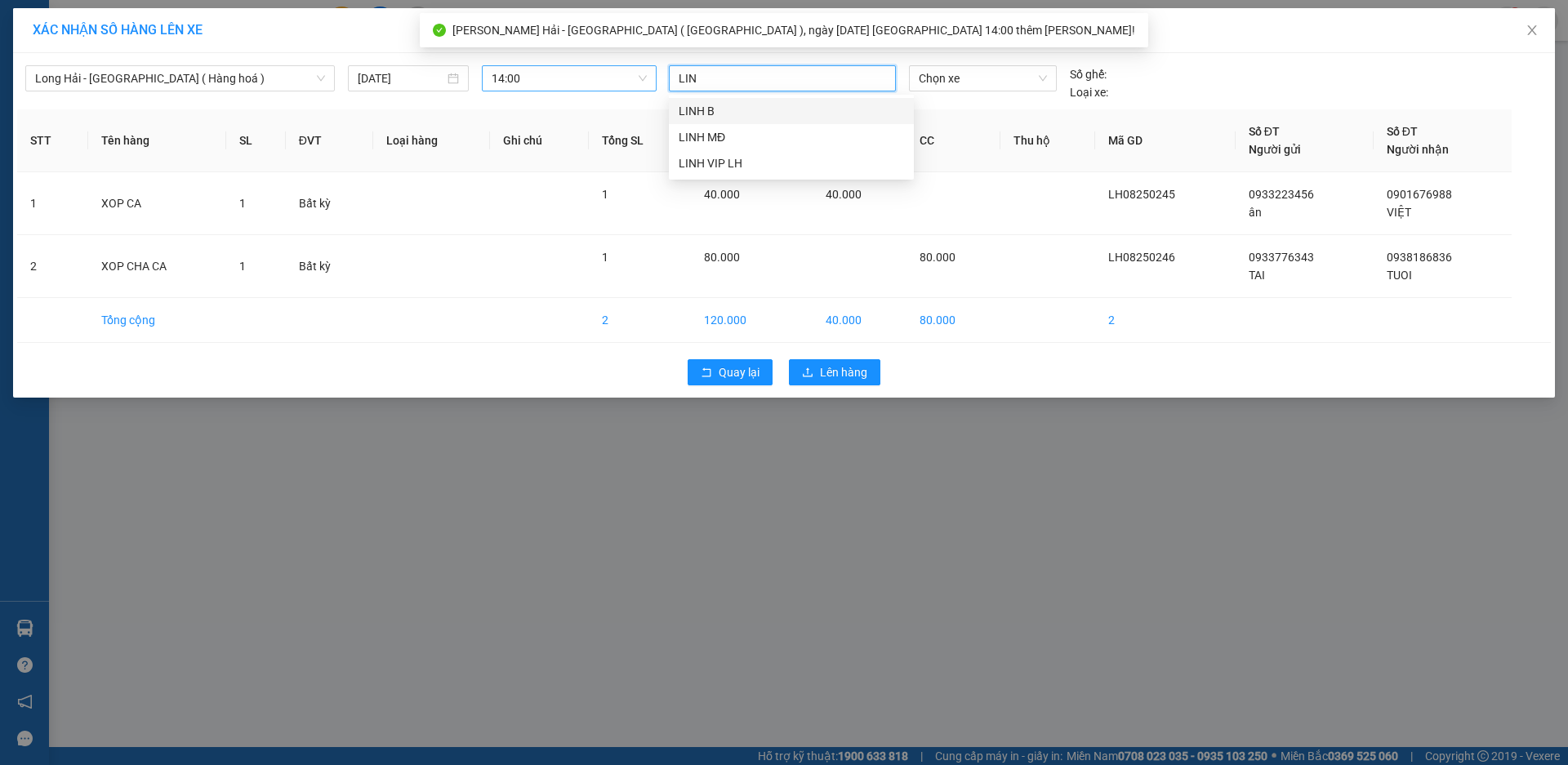
type input "LINH"
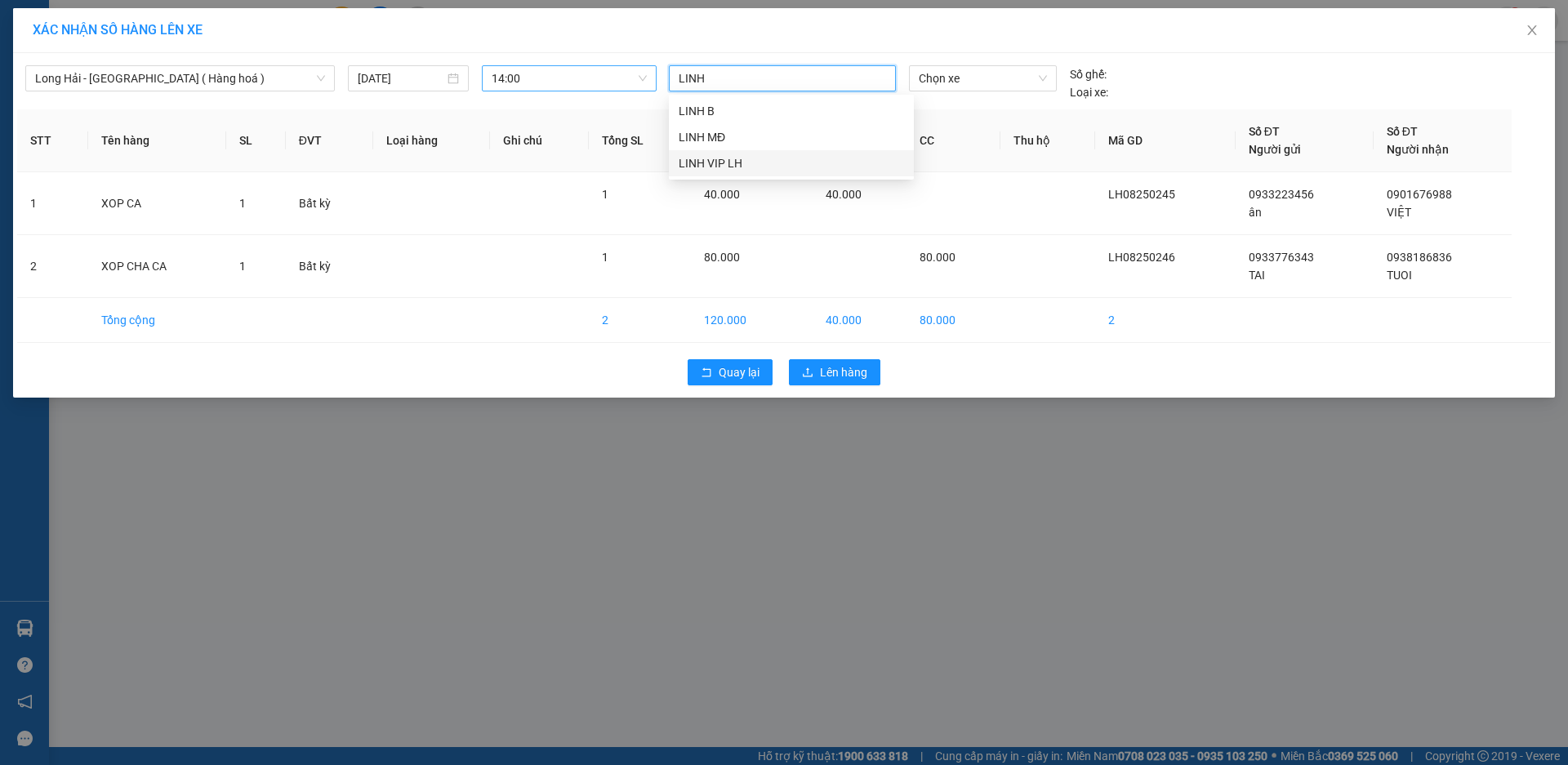
click at [686, 162] on div "LINH VIP LH" at bounding box center [791, 163] width 225 height 18
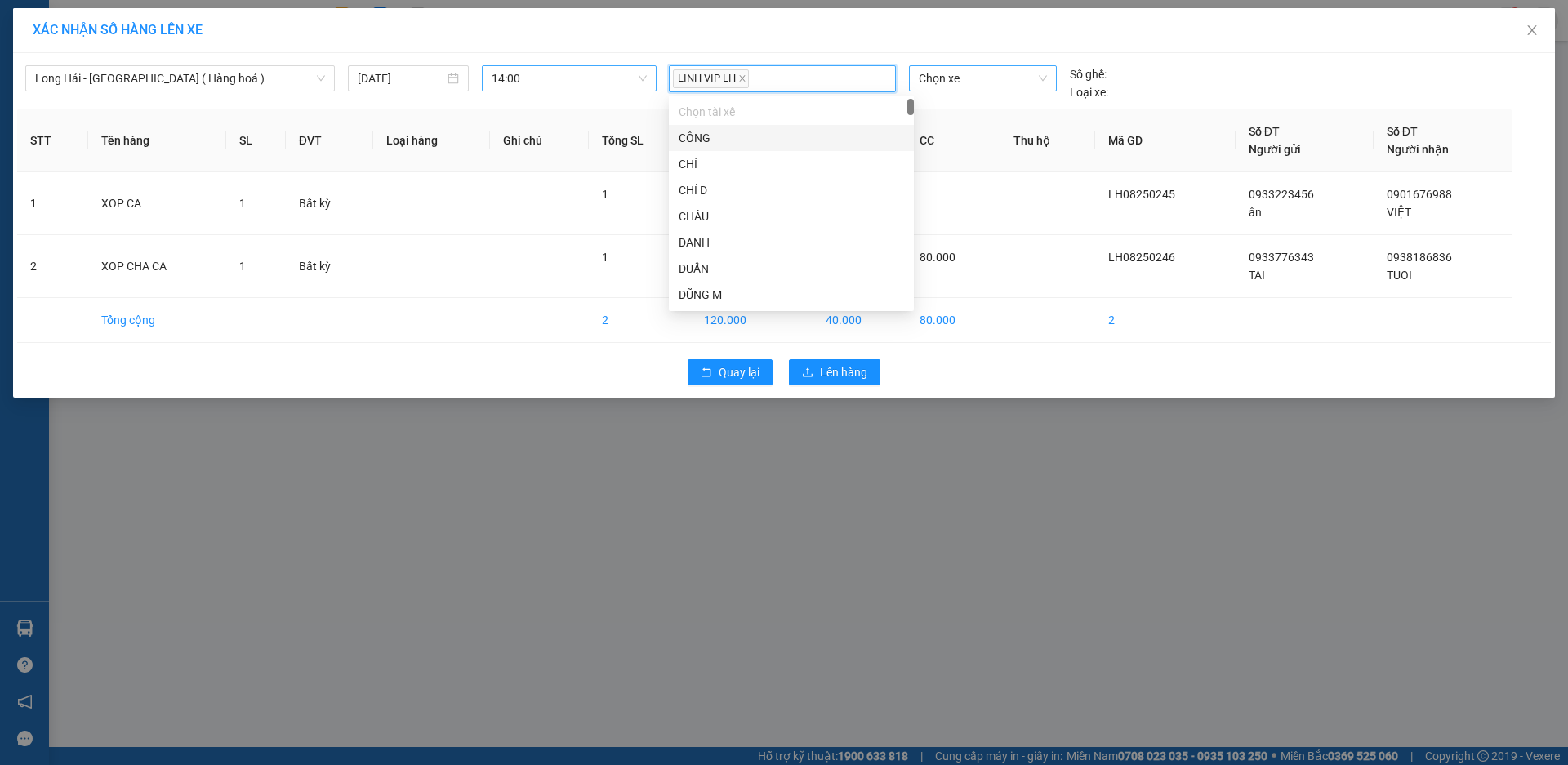
click at [945, 83] on span "Chọn xe" at bounding box center [983, 79] width 128 height 24
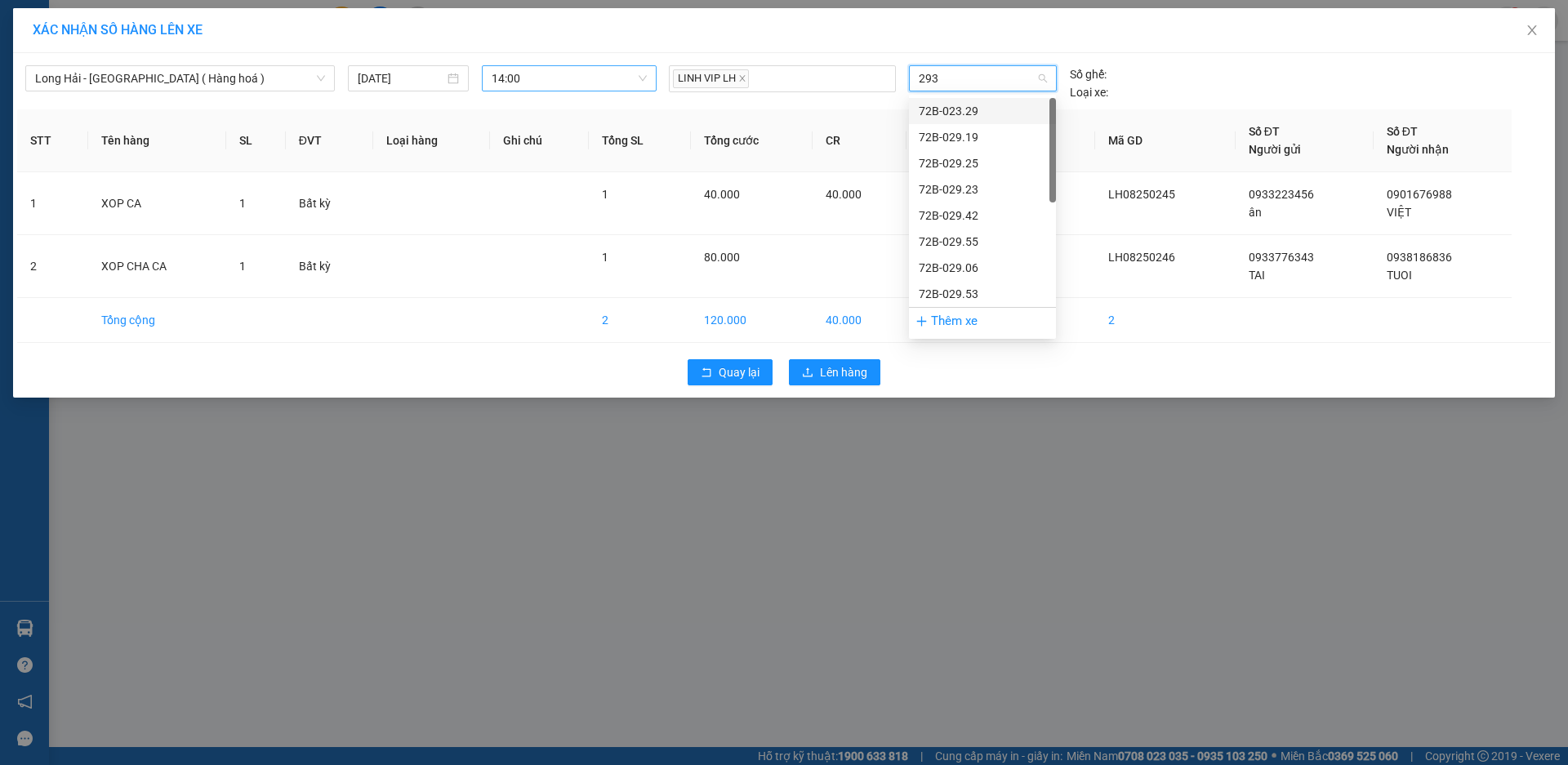
type input "2933"
click at [945, 117] on div "72B-029.33" at bounding box center [983, 111] width 128 height 18
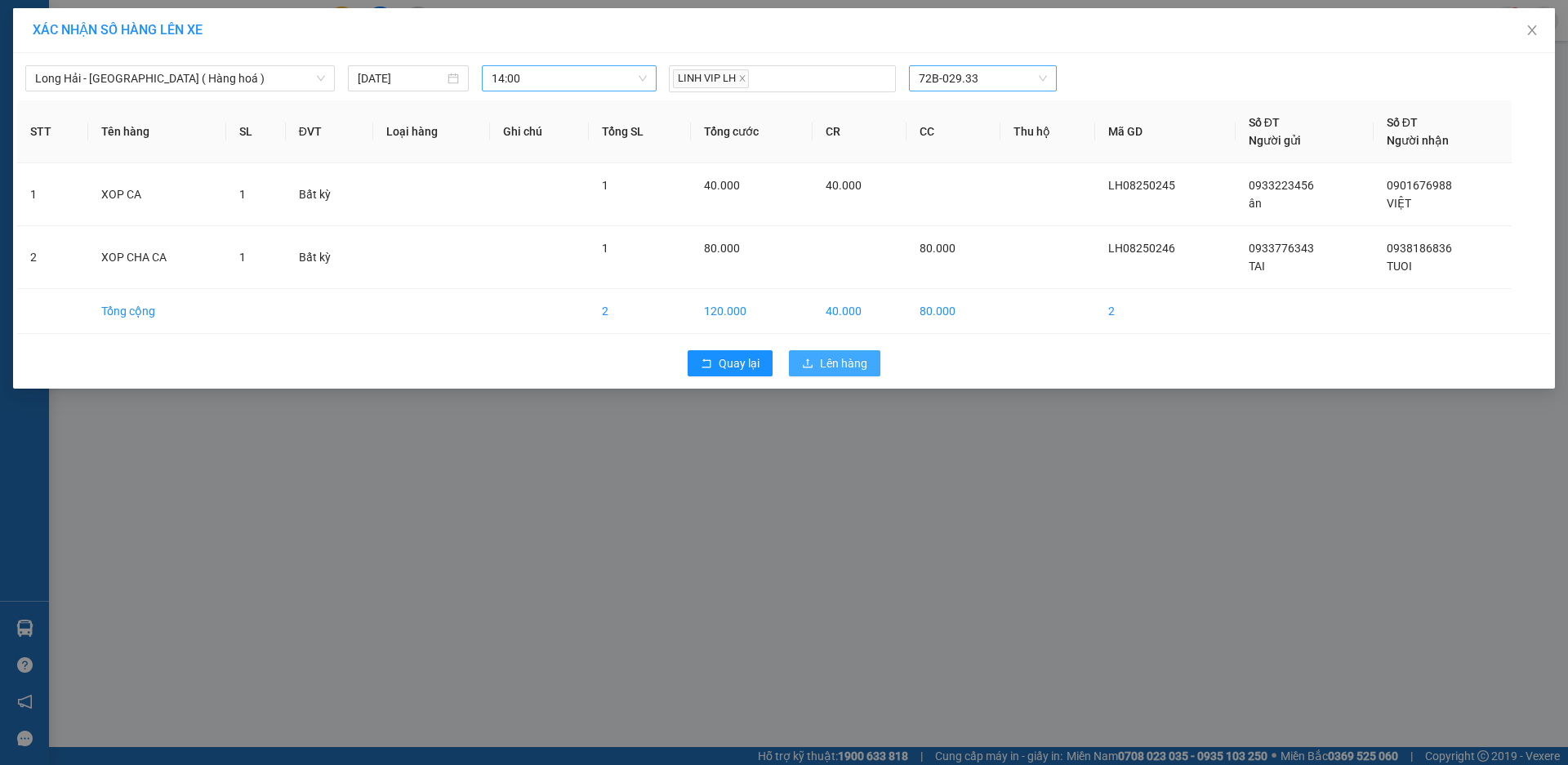
click at [842, 357] on span "Lên hàng" at bounding box center [844, 364] width 47 height 18
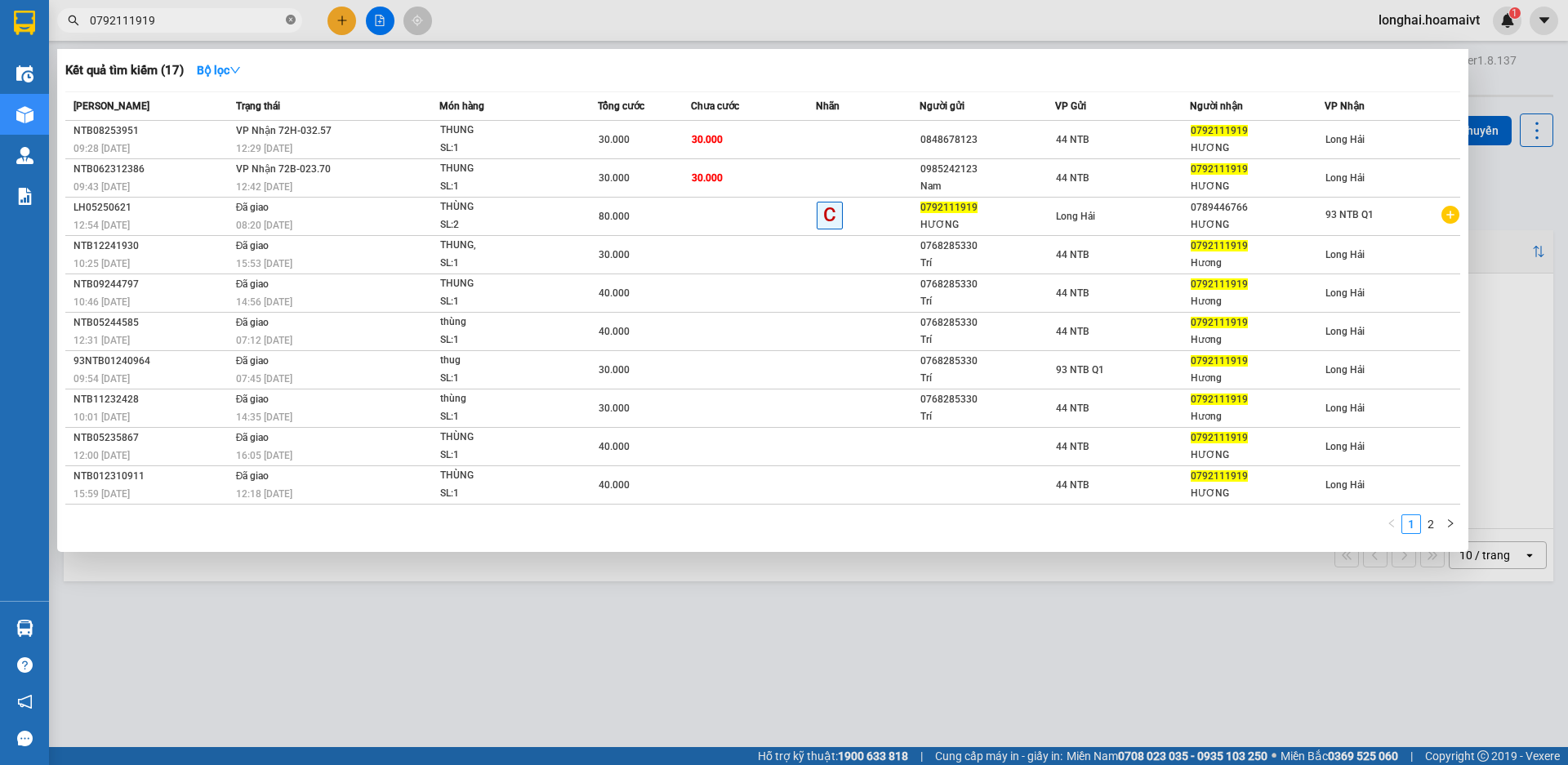
click at [292, 18] on icon "close-circle" at bounding box center [290, 19] width 9 height 9
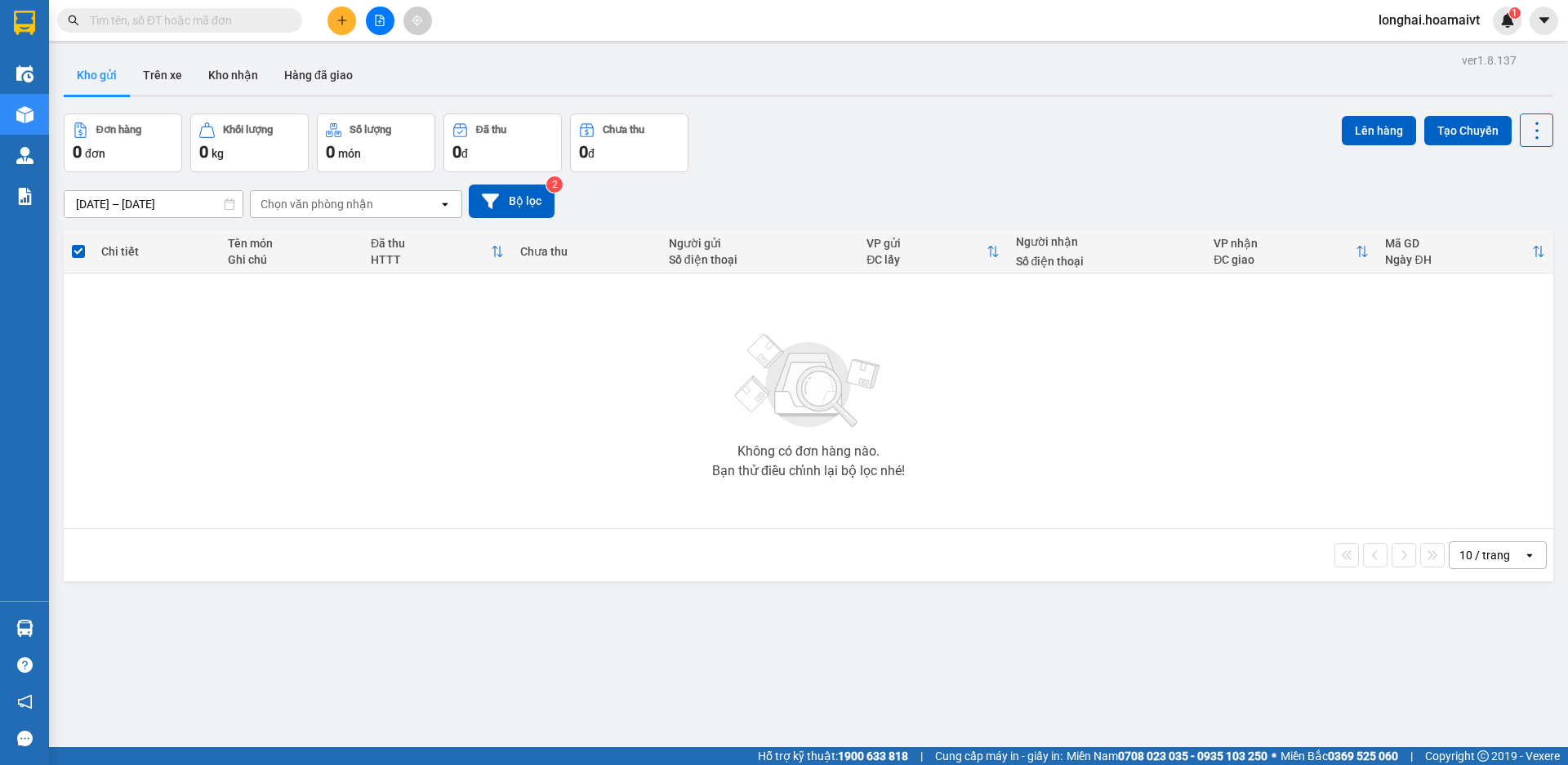
click at [232, 22] on input "text" at bounding box center [186, 20] width 193 height 18
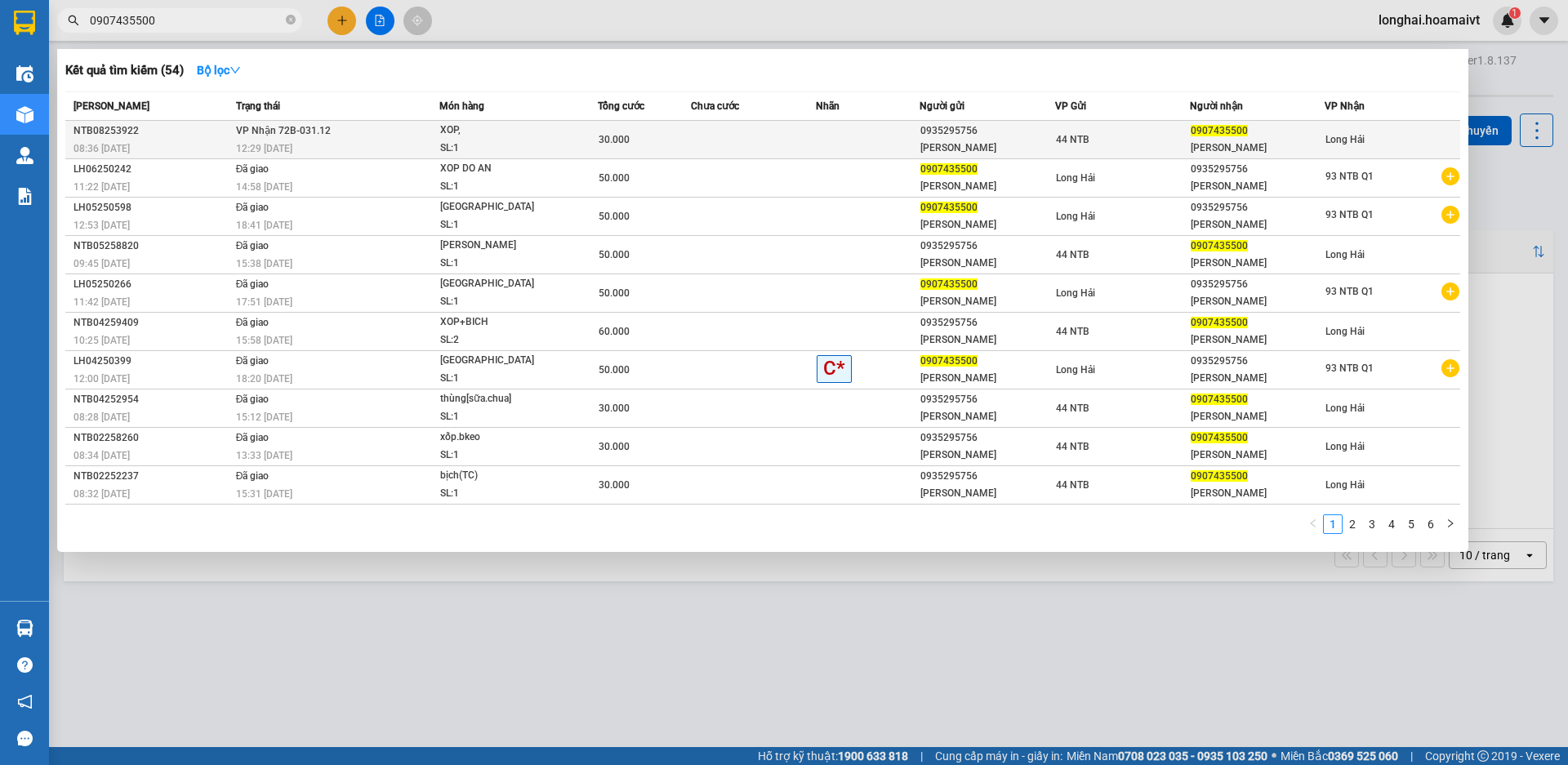
type input "0907435500"
click at [310, 147] on div "12:29 [DATE]" at bounding box center [338, 149] width 204 height 18
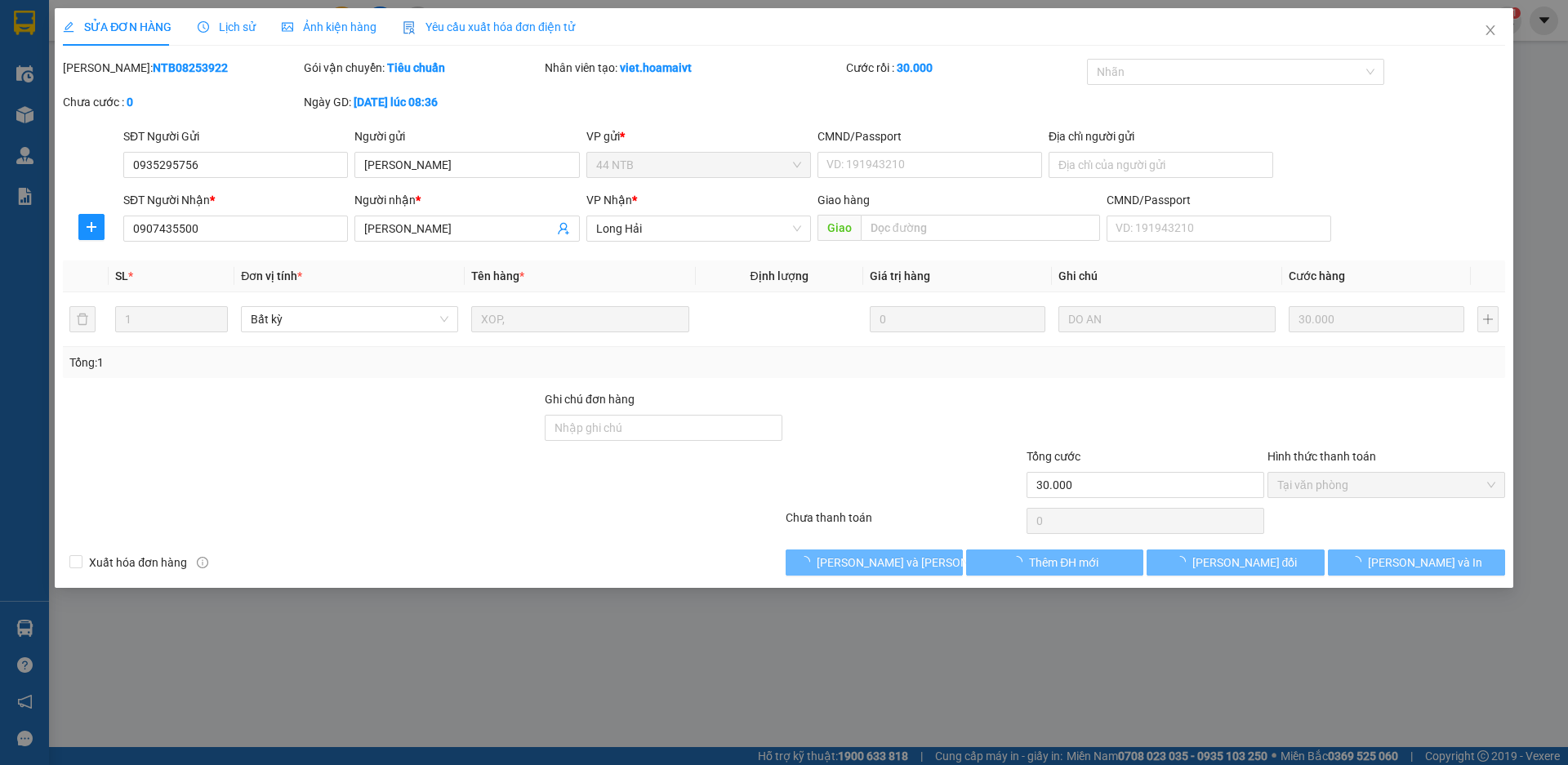
type input "0935295756"
type input "Vân"
type input "0907435500"
type input "Gia Văn"
type input "30.000"
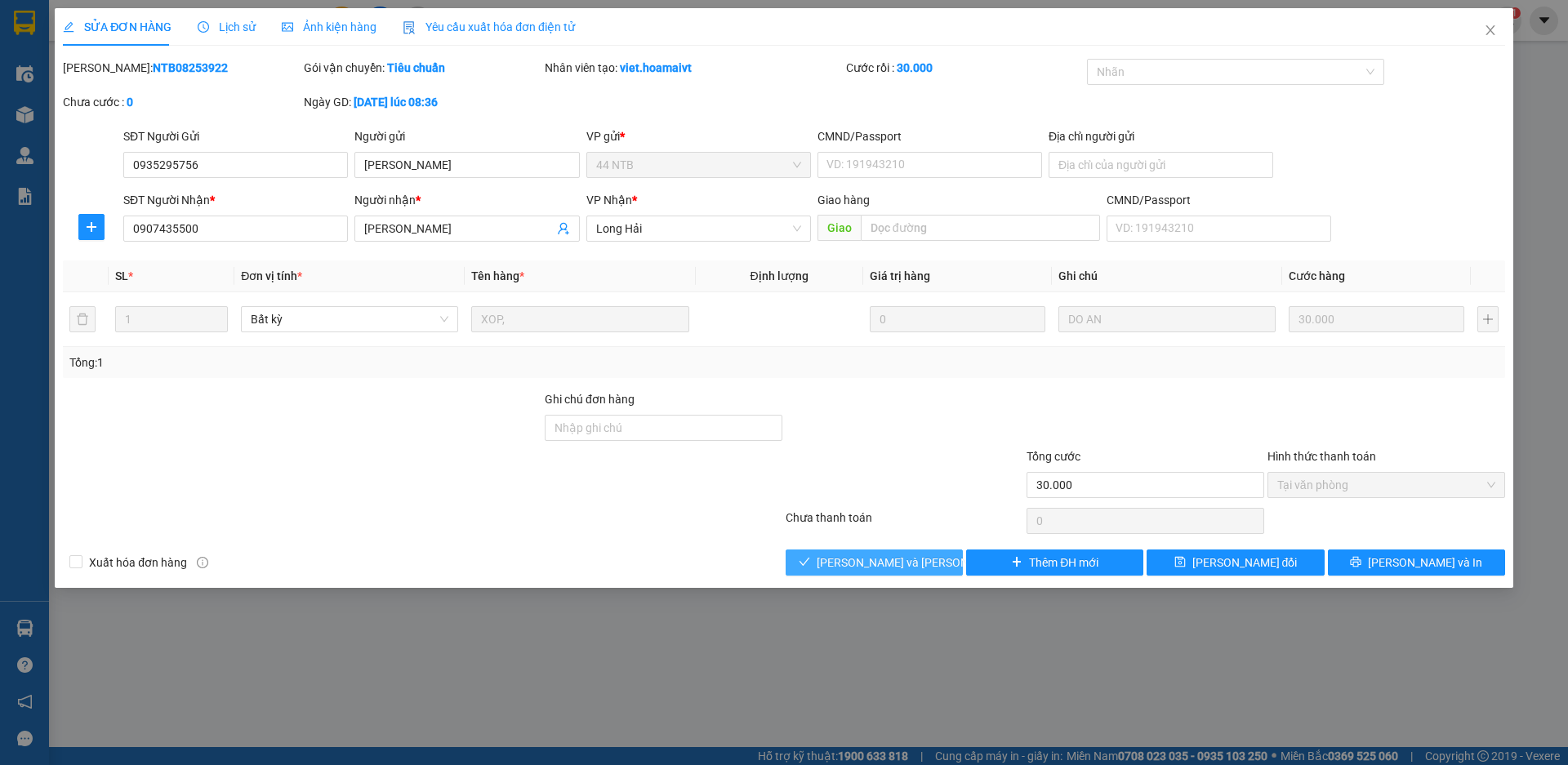
click at [909, 552] on button "[PERSON_NAME] và Giao hàng" at bounding box center [874, 563] width 177 height 26
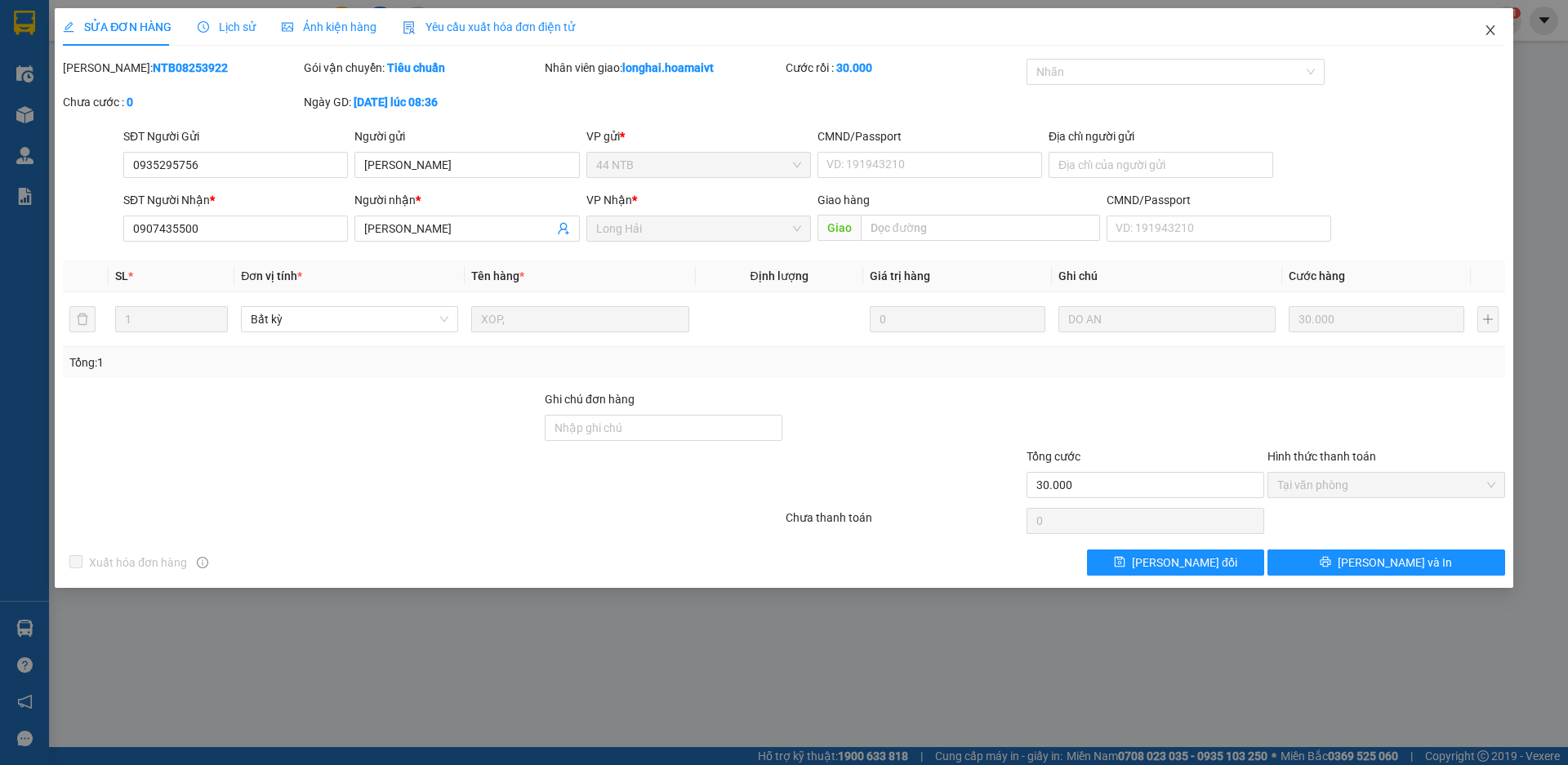
click at [1489, 29] on icon "close" at bounding box center [1490, 29] width 13 height 13
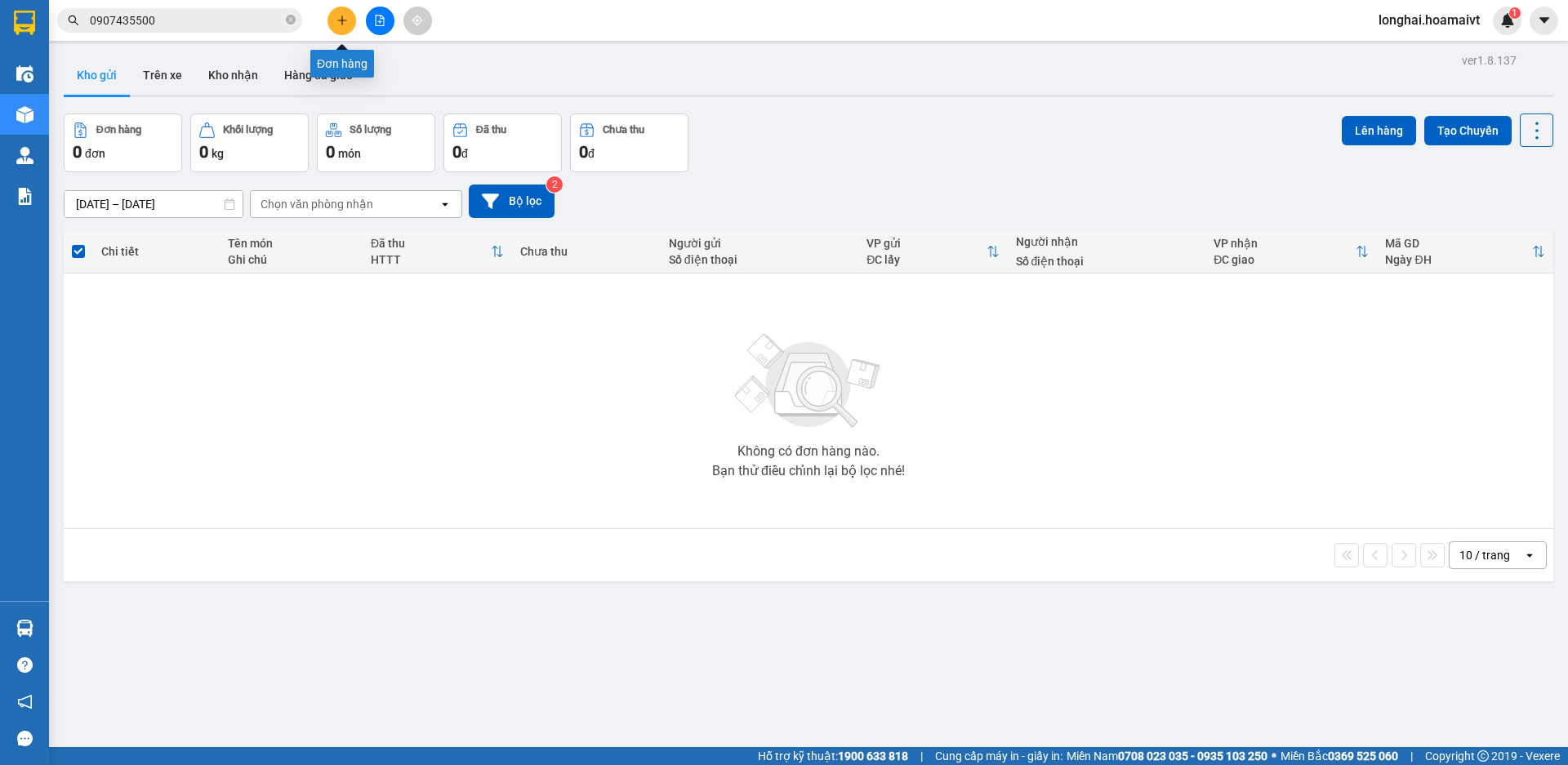
click at [337, 22] on icon "plus" at bounding box center [342, 20] width 11 height 11
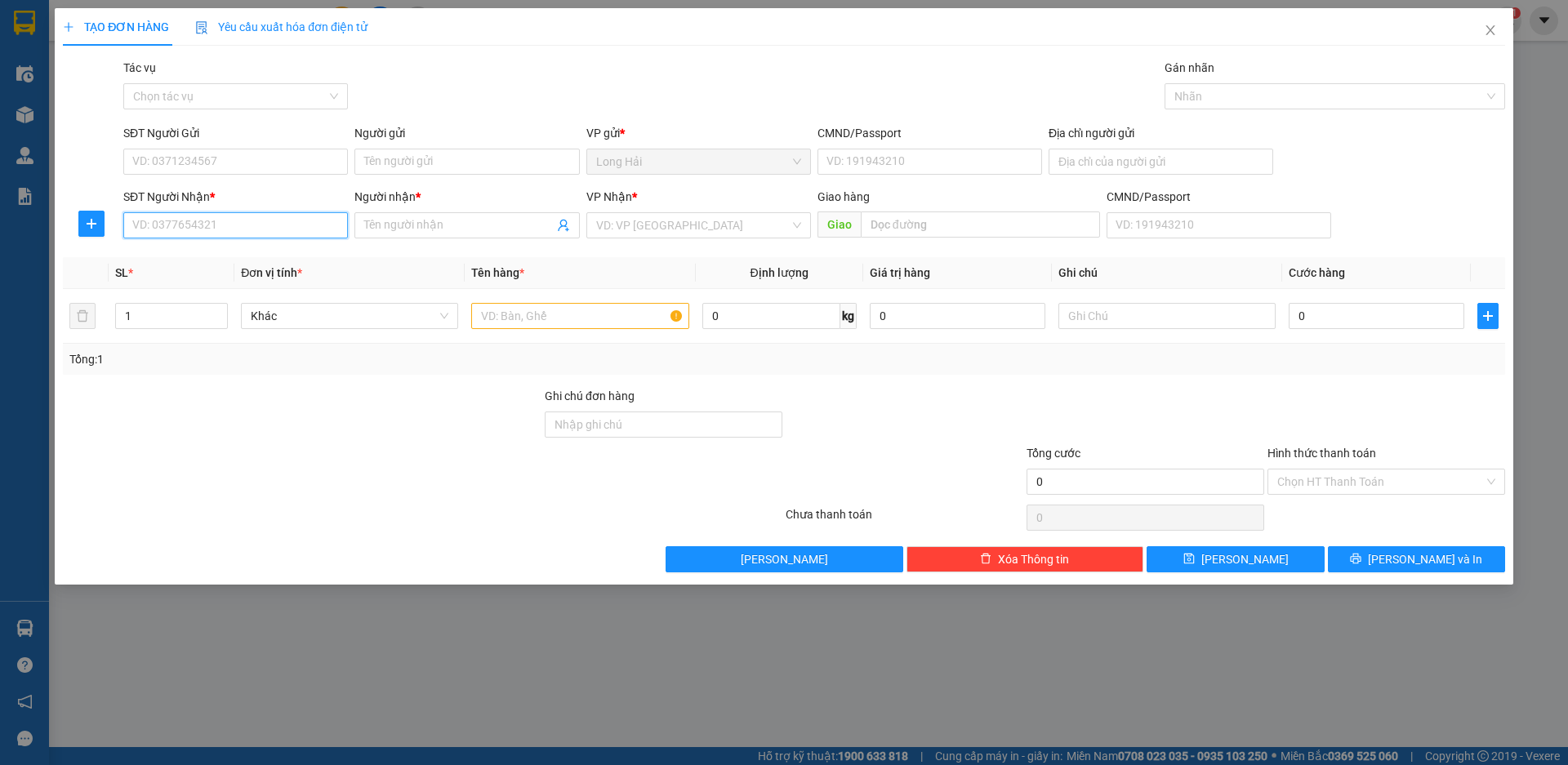
click at [208, 227] on input "SĐT Người Nhận *" at bounding box center [236, 225] width 224 height 26
click at [195, 161] on input "SĐT Người Gửi" at bounding box center [236, 161] width 224 height 26
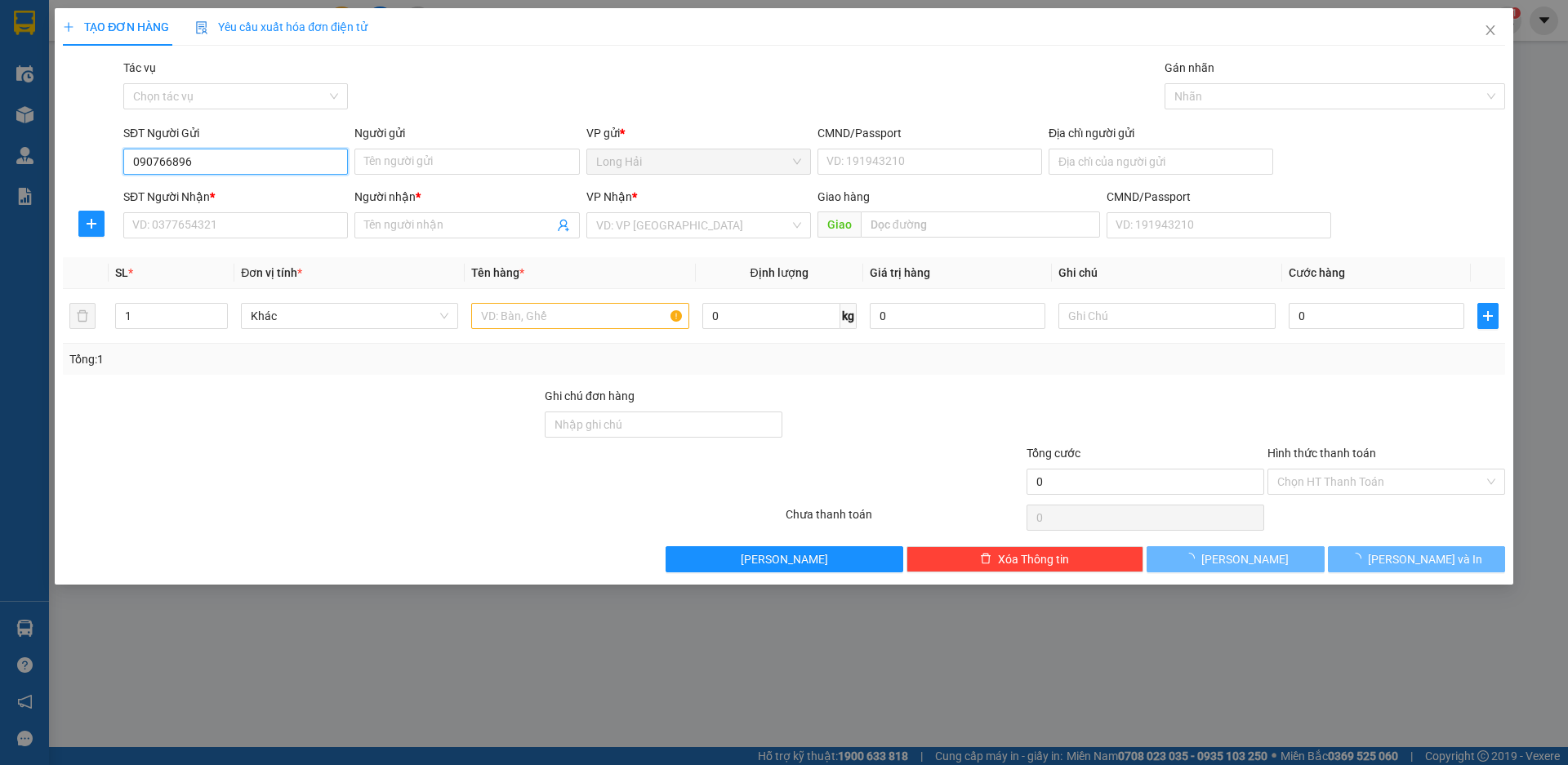
type input "0907668968"
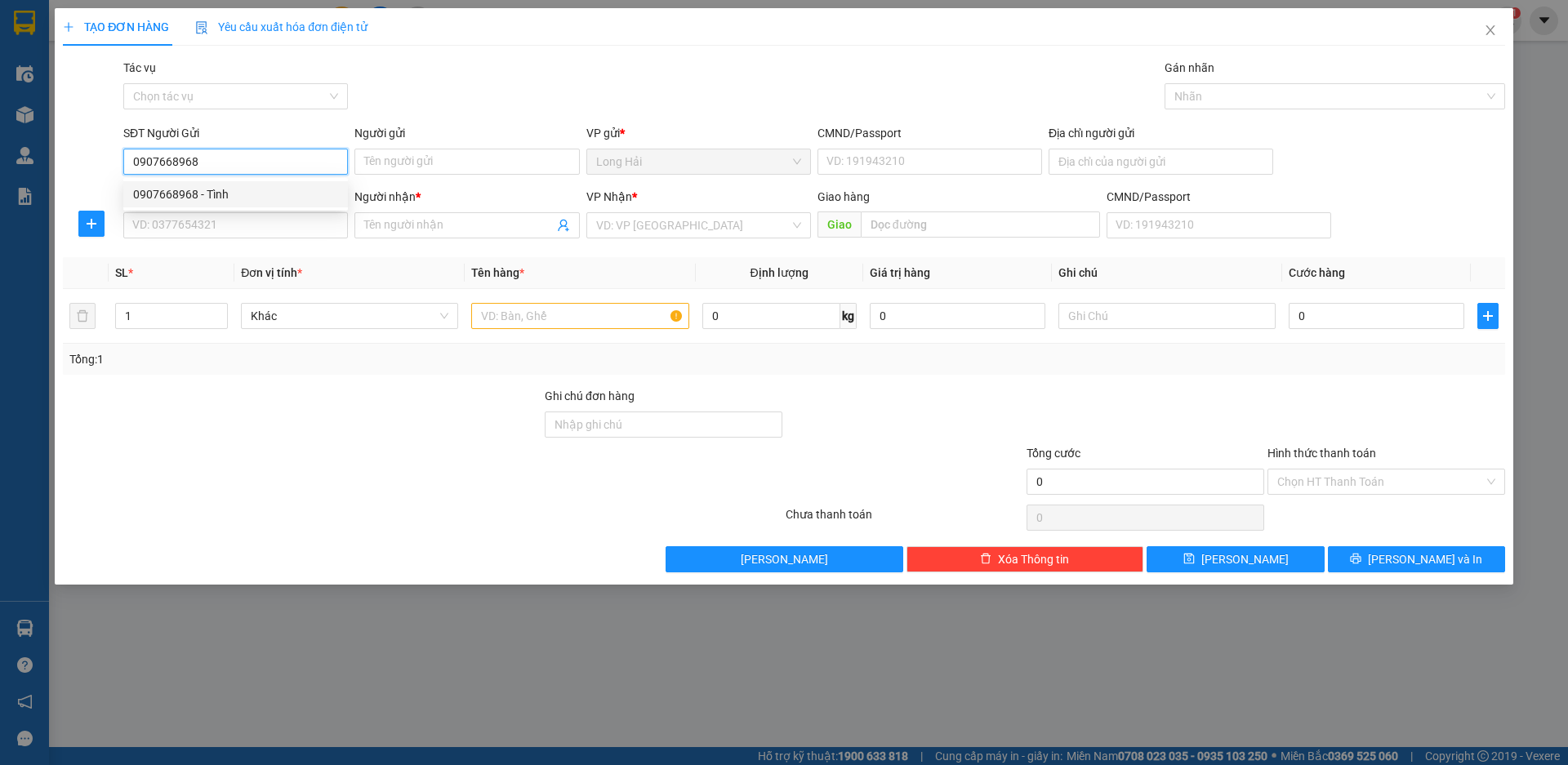
click at [212, 191] on div "0907668968 - Tình" at bounding box center [235, 194] width 205 height 18
type input "Tình"
type input "0908701702"
type input "HOÀNG"
type input "0907668968"
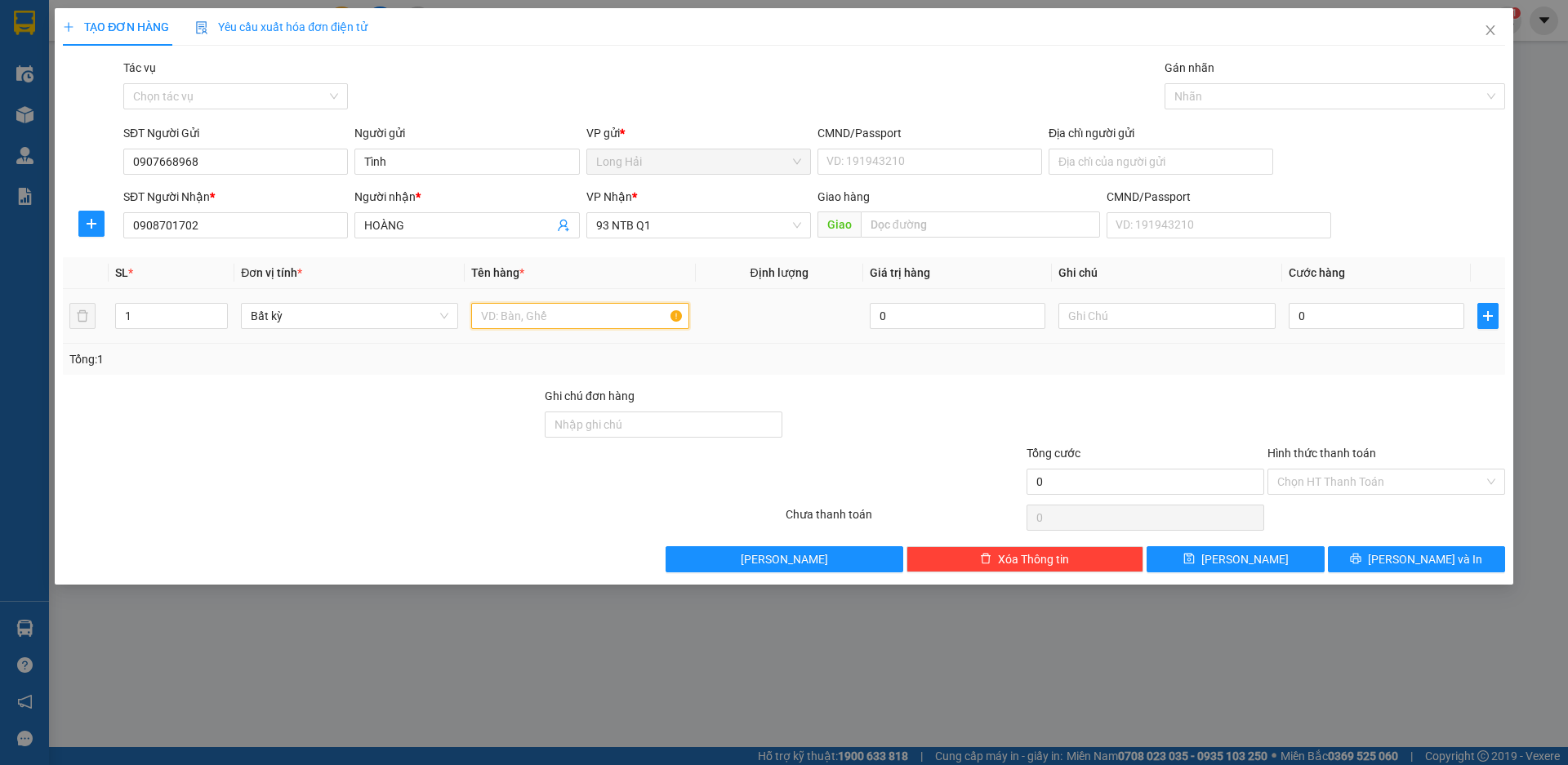
click at [507, 312] on input "text" at bounding box center [580, 316] width 218 height 26
type input "HOP PK"
click at [1318, 311] on input "0" at bounding box center [1376, 316] width 175 height 26
type input "3"
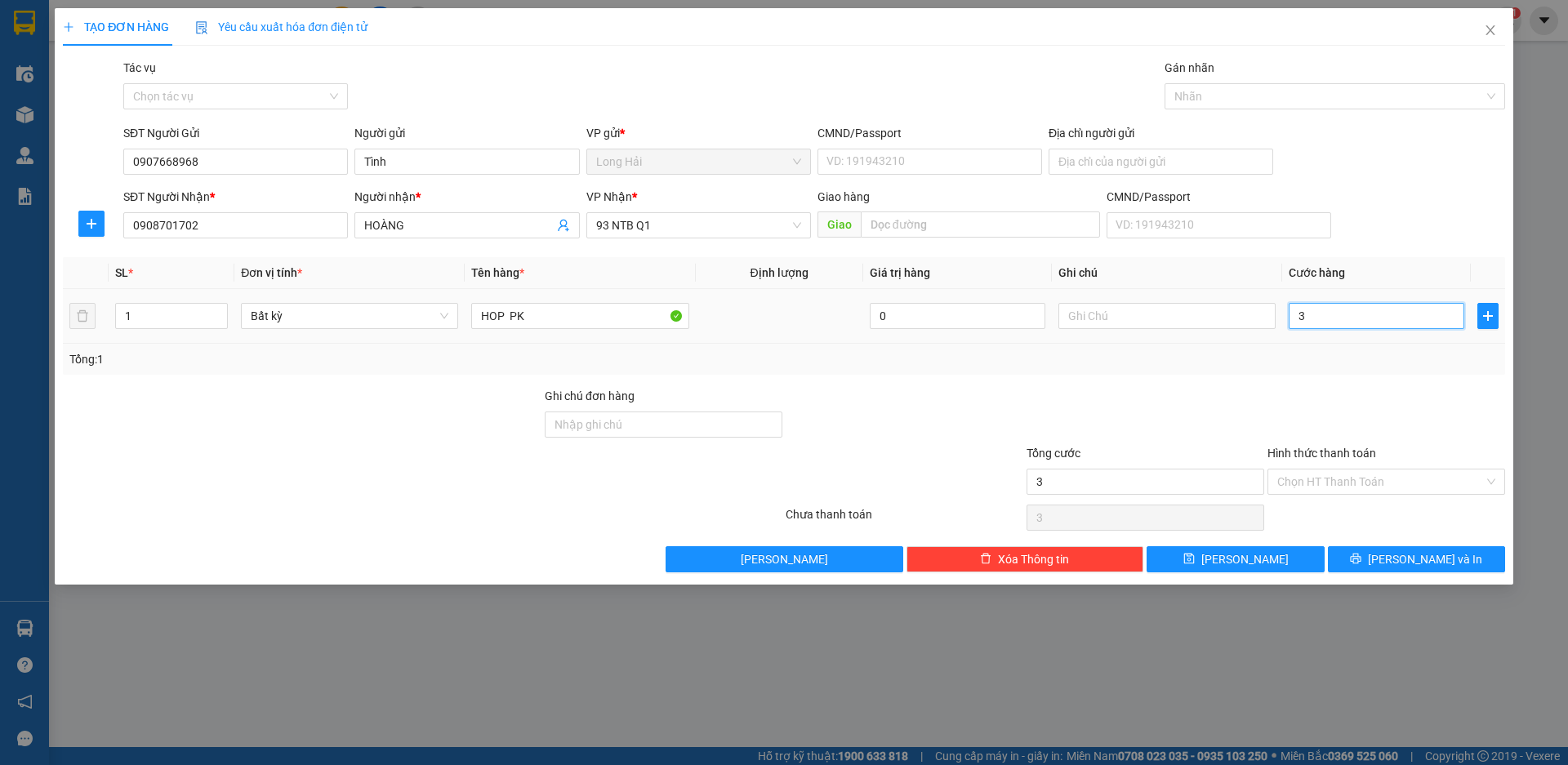
type input "3"
type input "30"
type input "30.000"
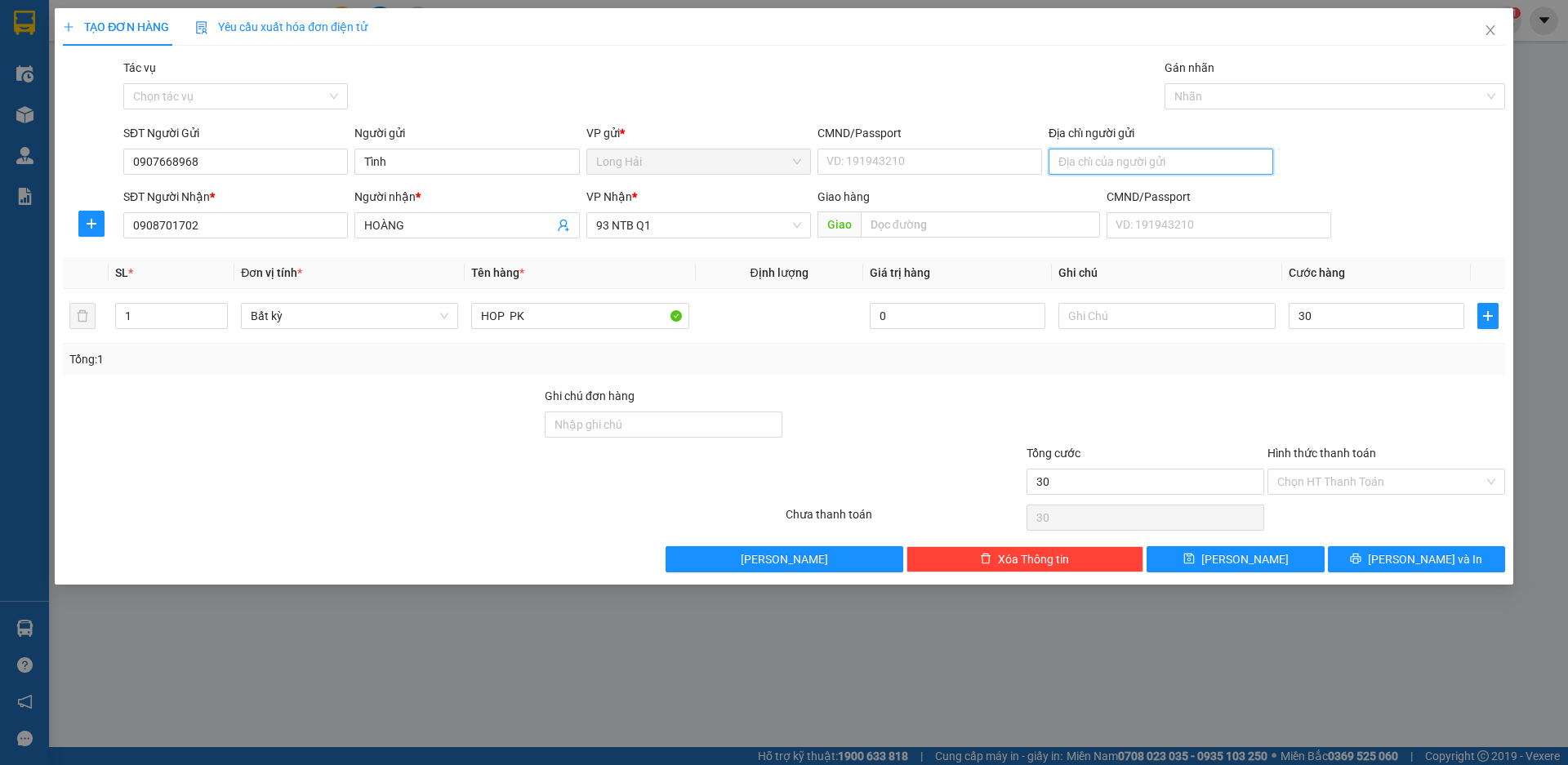
type input "30.000"
click at [1103, 157] on input "Địa chỉ người gửi" at bounding box center [1161, 161] width 224 height 26
type input "LONG HAI"
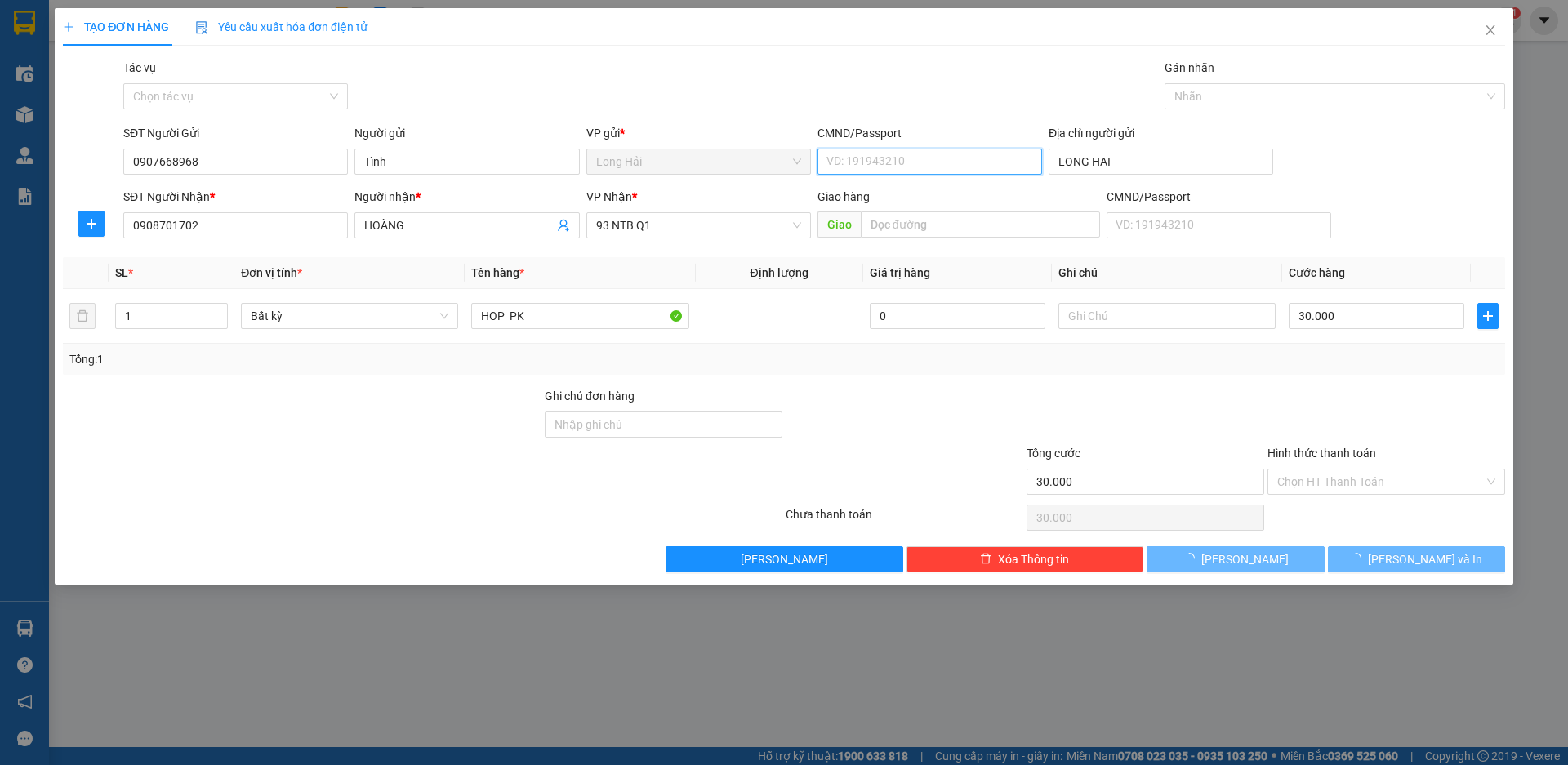
click at [876, 161] on input "CMND/Passport" at bounding box center [930, 161] width 224 height 26
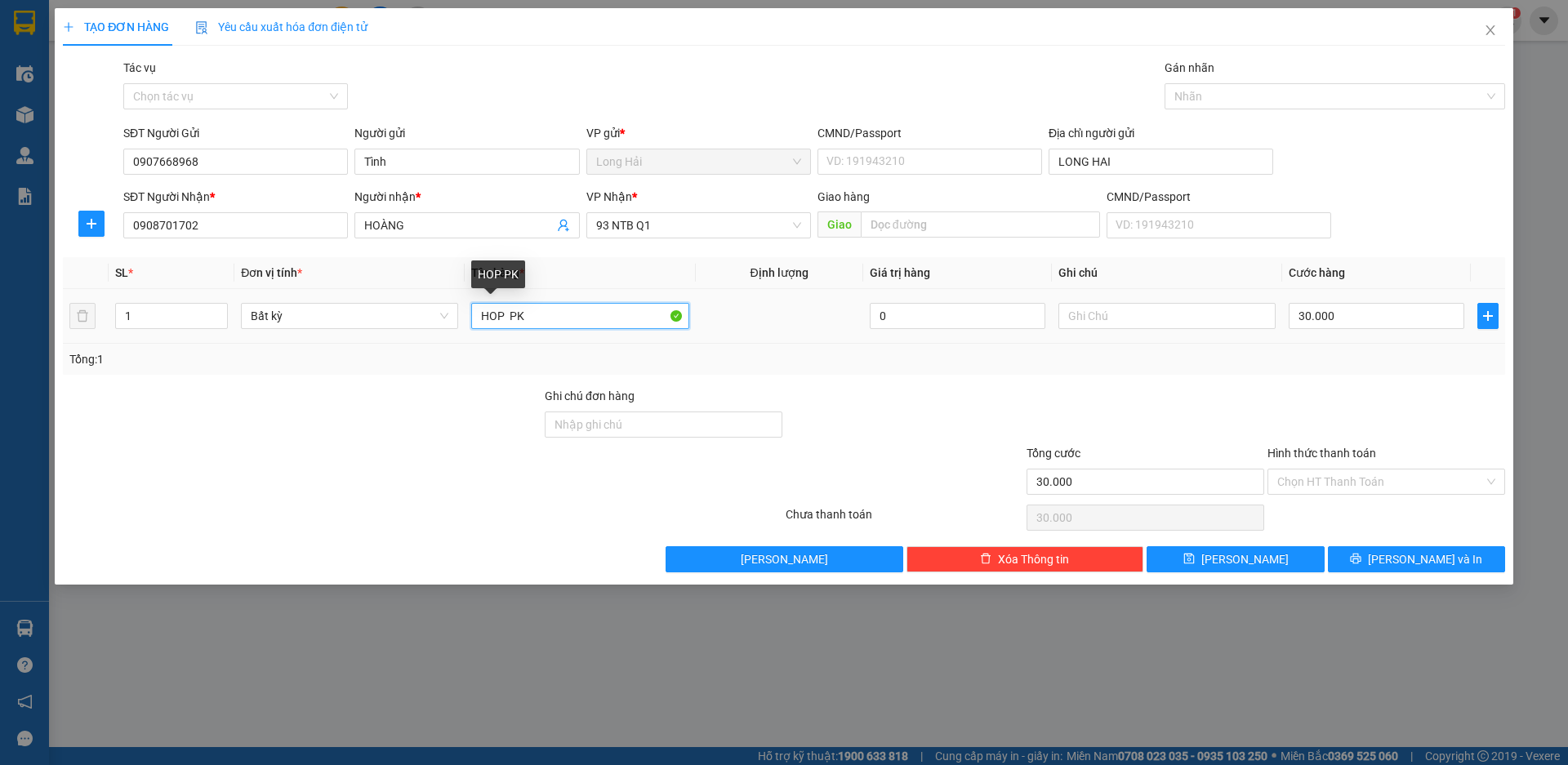
click at [539, 319] on input "HOP PK" at bounding box center [580, 316] width 218 height 26
drag, startPoint x: 524, startPoint y: 313, endPoint x: 506, endPoint y: 316, distance: 18.2
click at [506, 316] on input "HOP PK PHONG THUY" at bounding box center [580, 316] width 218 height 26
type input "HOP ĐO PHONG THUY"
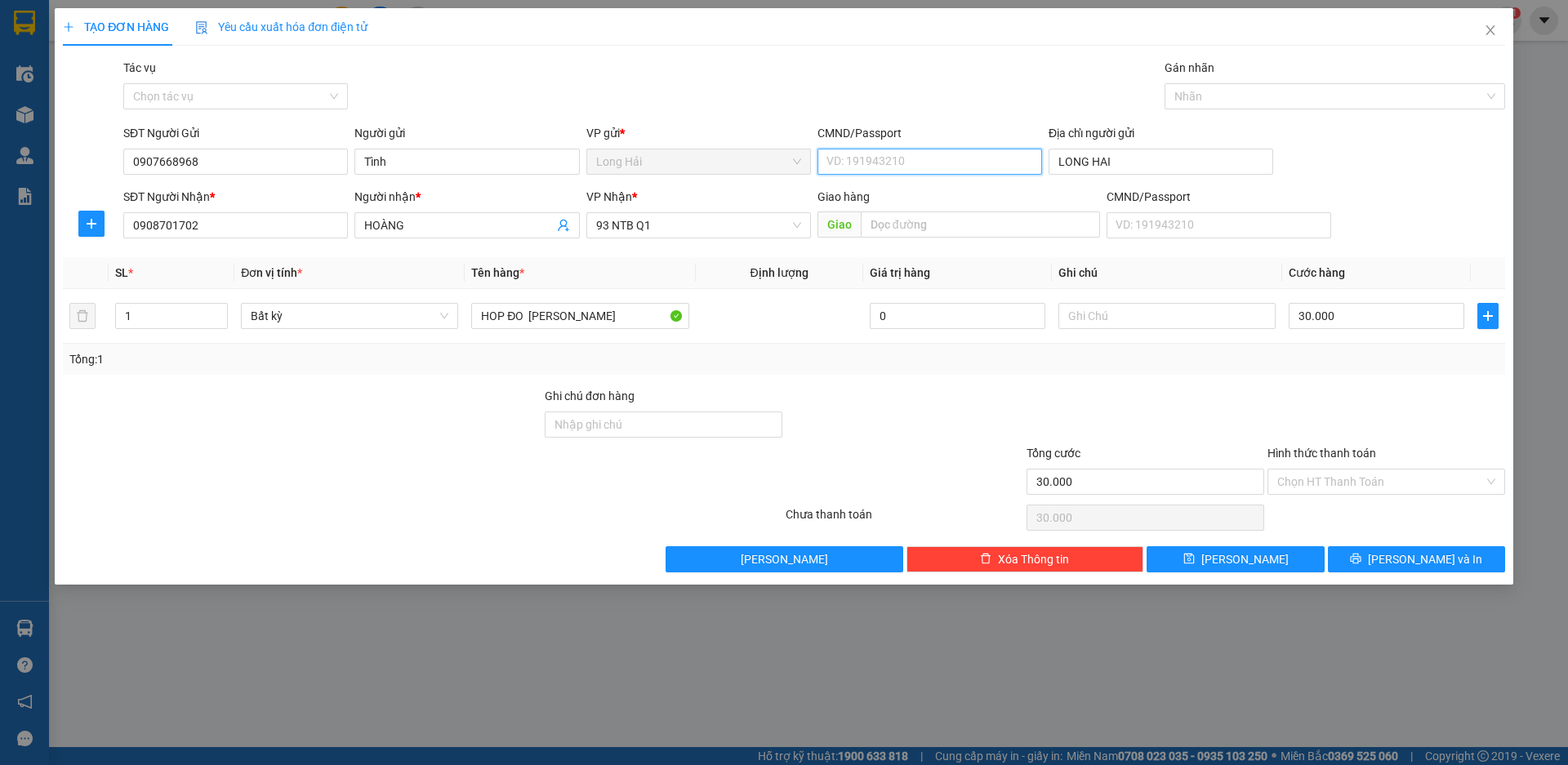
click at [850, 164] on input "CMND/Passport" at bounding box center [930, 161] width 224 height 26
type input "042076000211"
drag, startPoint x: 1388, startPoint y: 554, endPoint x: 1353, endPoint y: 482, distance: 80.1
click at [1353, 482] on div "Transit Pickup Surcharge Ids Transit Deliver Surcharge Ids Transit Deliver Surc…" at bounding box center [784, 315] width 1443 height 514
click at [1353, 482] on input "Hình thức thanh toán" at bounding box center [1380, 482] width 206 height 24
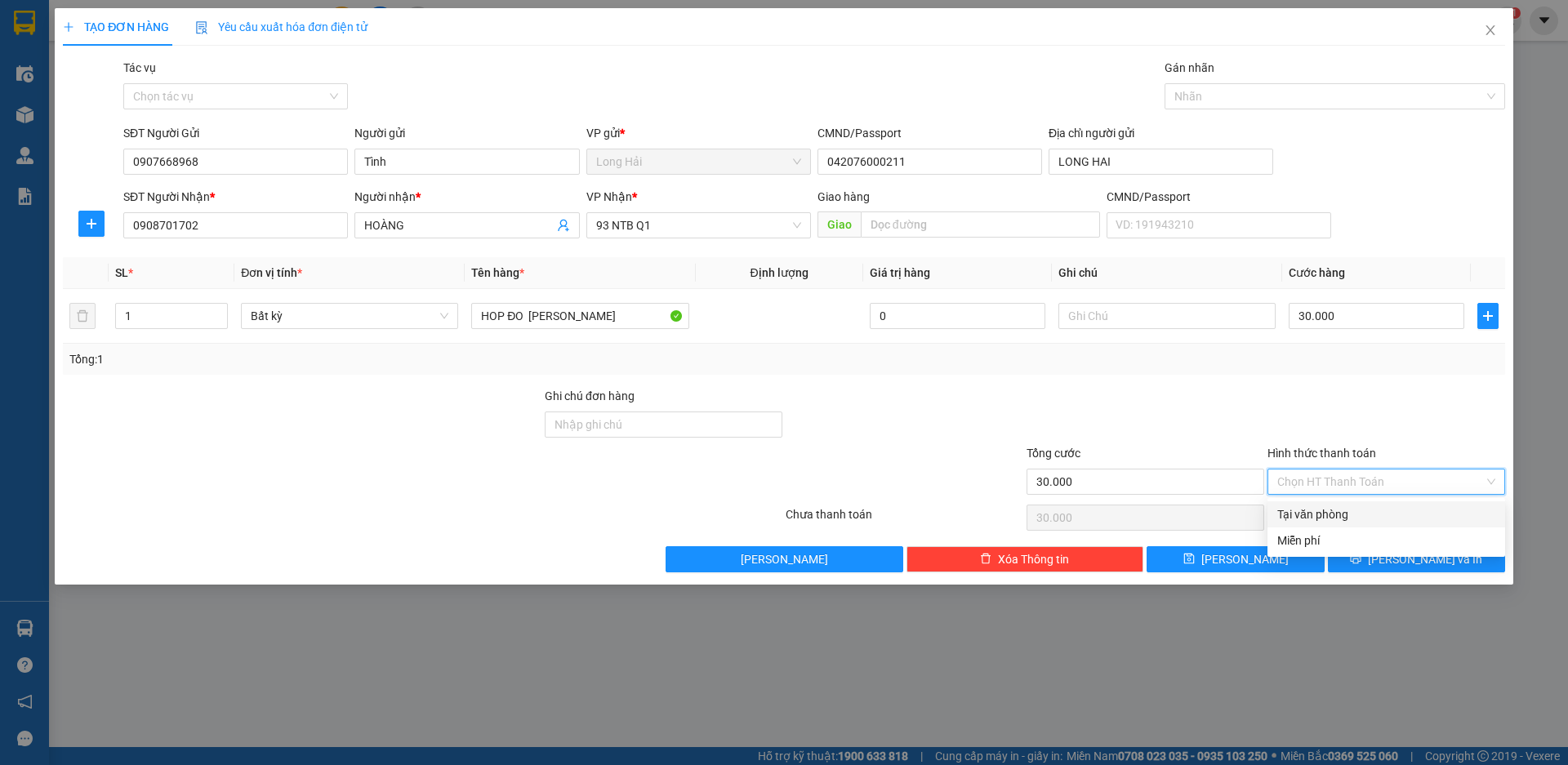
click at [1297, 518] on div "Tại văn phòng" at bounding box center [1386, 515] width 218 height 18
type input "0"
click at [1414, 565] on span "[PERSON_NAME] và In" at bounding box center [1425, 560] width 114 height 18
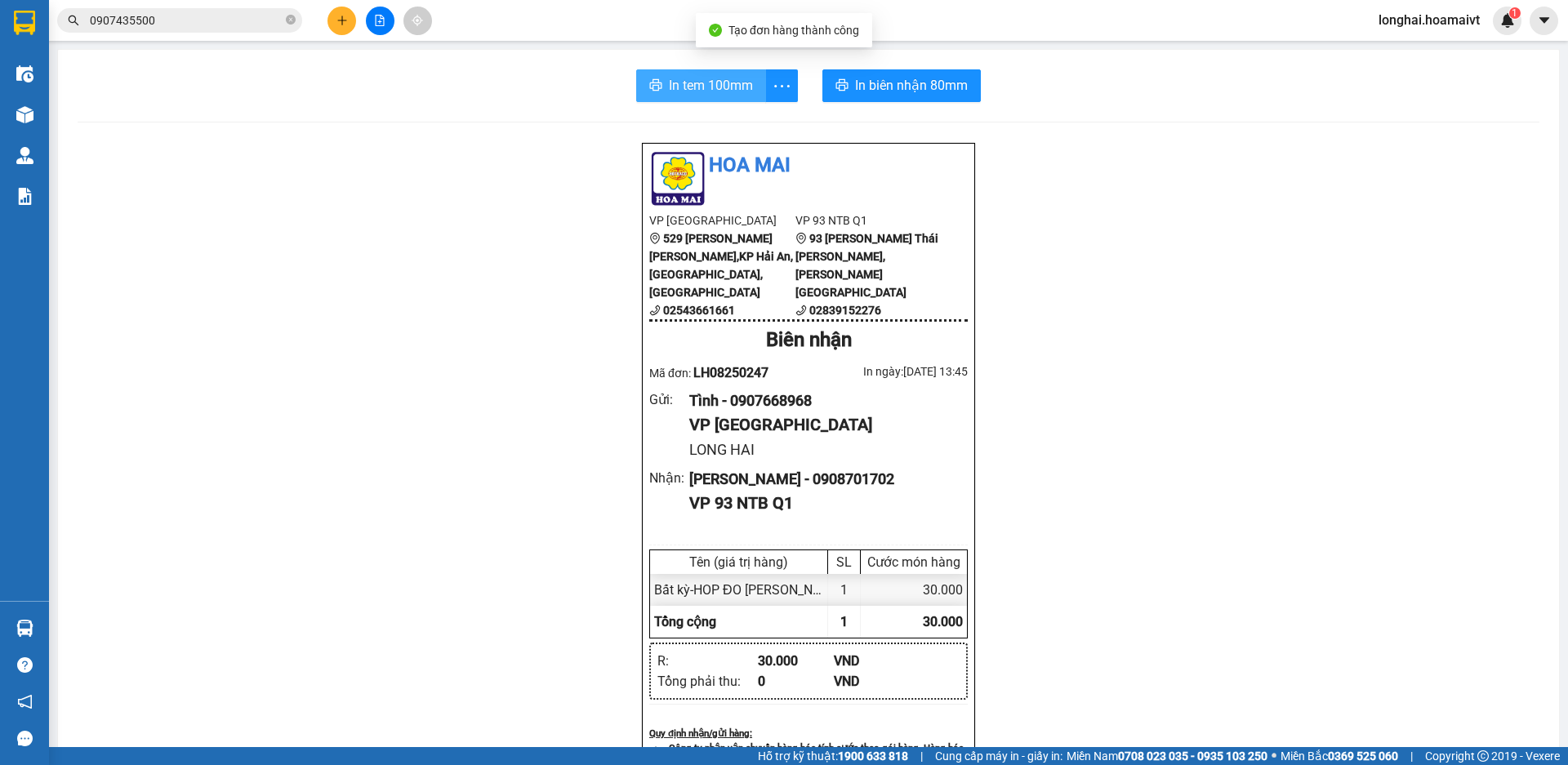
drag, startPoint x: 679, startPoint y: 90, endPoint x: 737, endPoint y: 85, distance: 58.2
click at [681, 92] on span "In tem 100mm" at bounding box center [711, 85] width 84 height 21
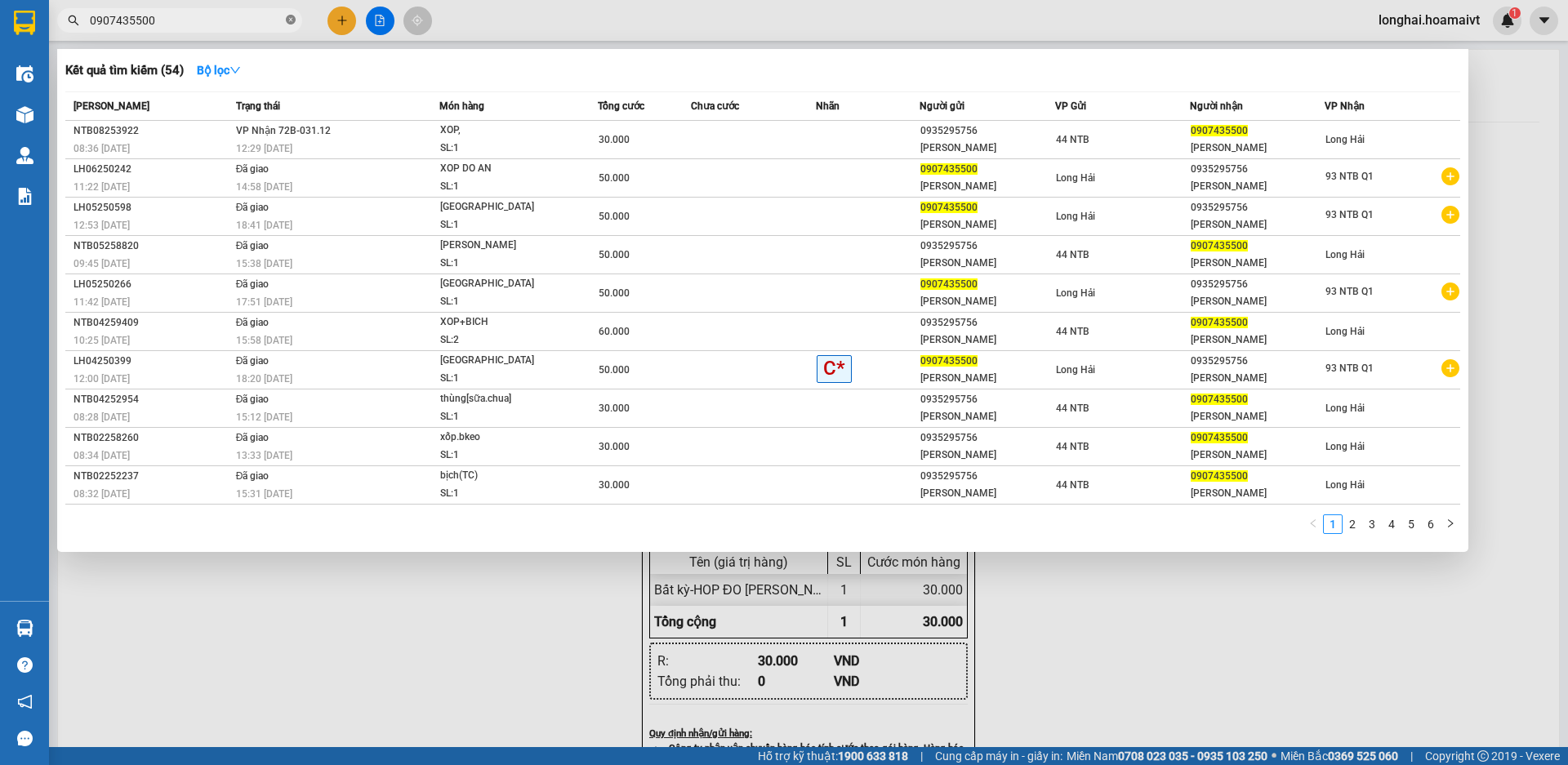
click at [291, 19] on icon "close-circle" at bounding box center [290, 19] width 9 height 9
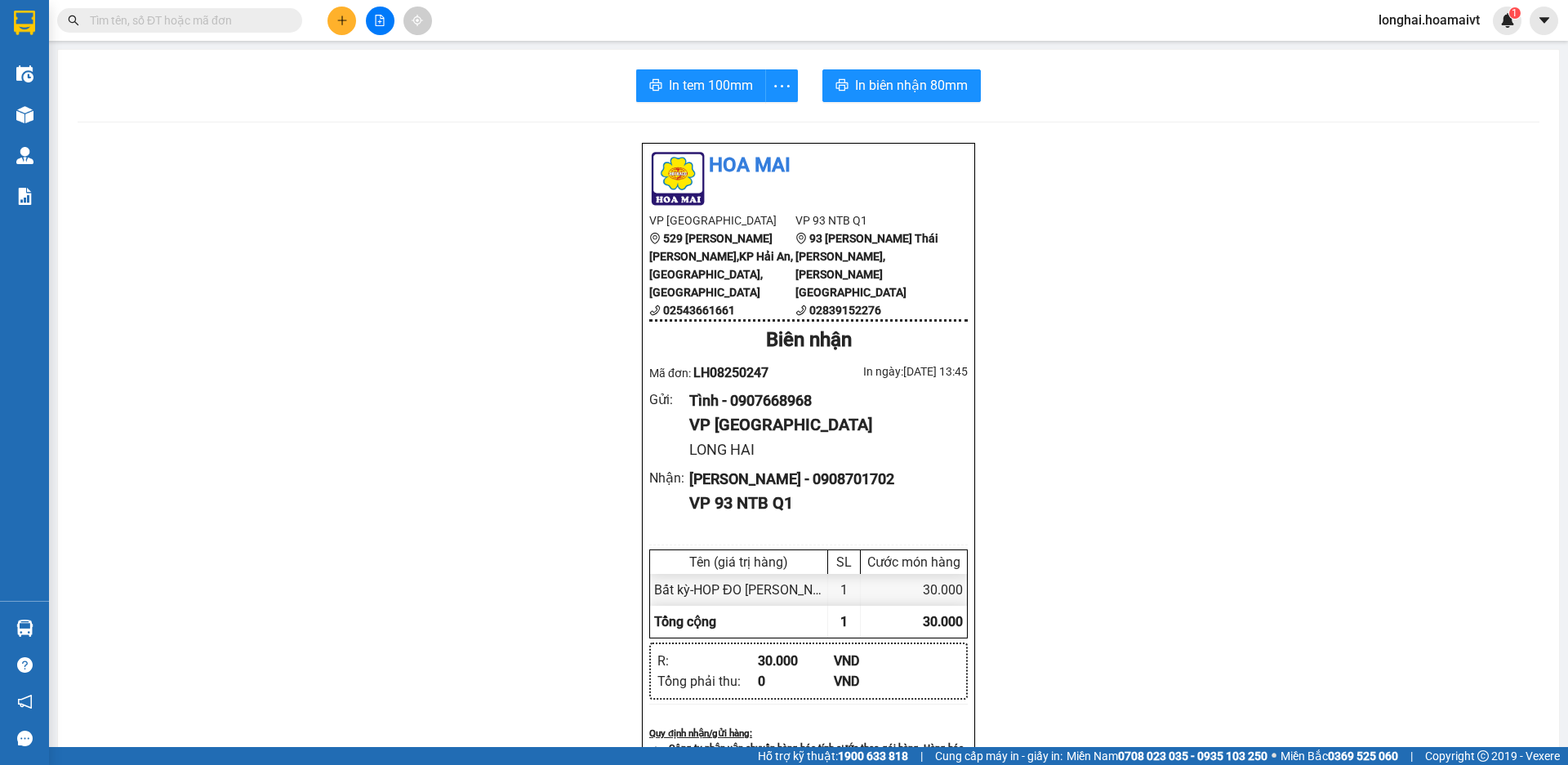
click at [231, 22] on input "text" at bounding box center [186, 20] width 193 height 18
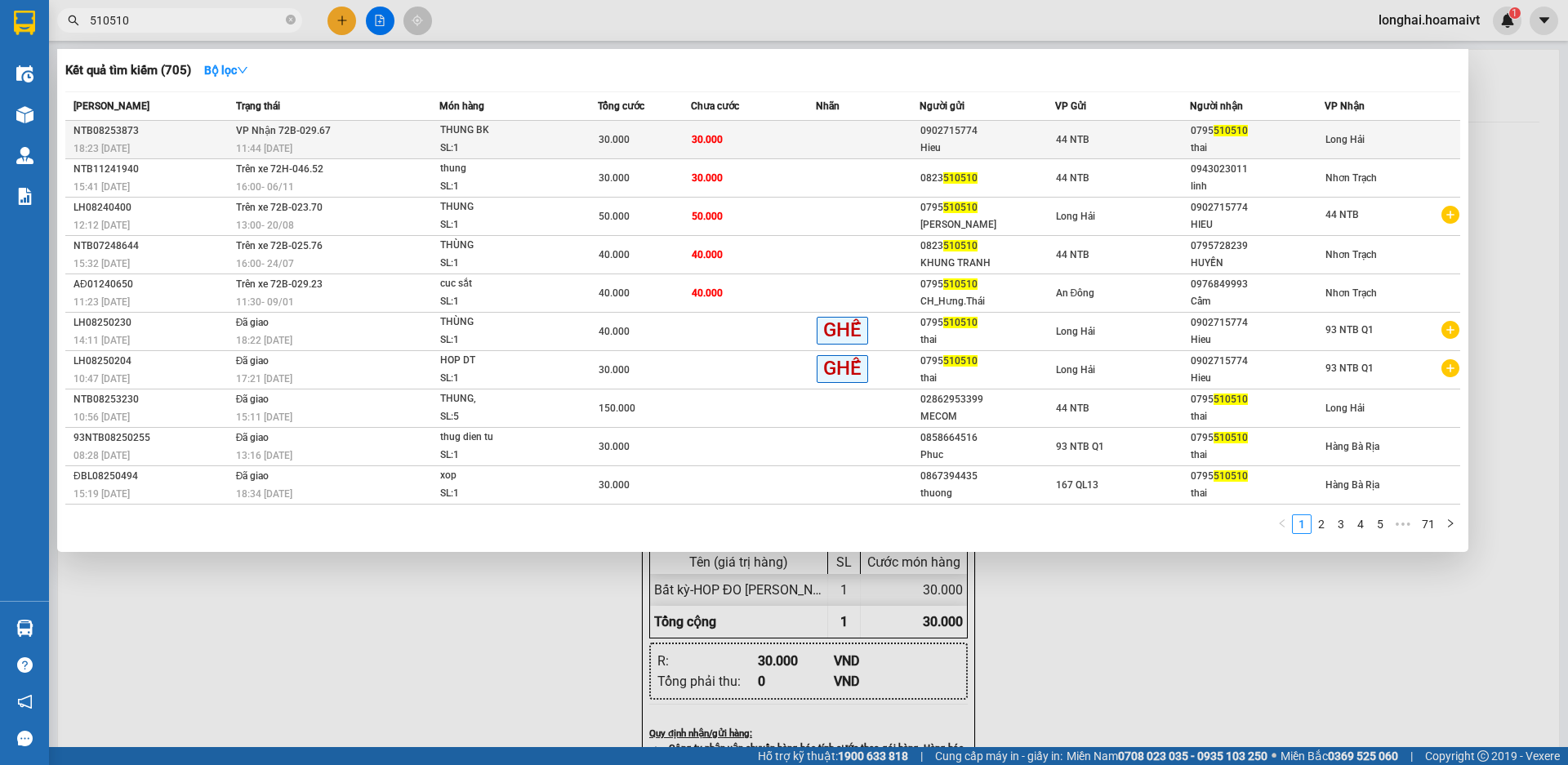
type input "510510"
click at [309, 144] on div "11:44 [DATE]" at bounding box center [338, 149] width 204 height 18
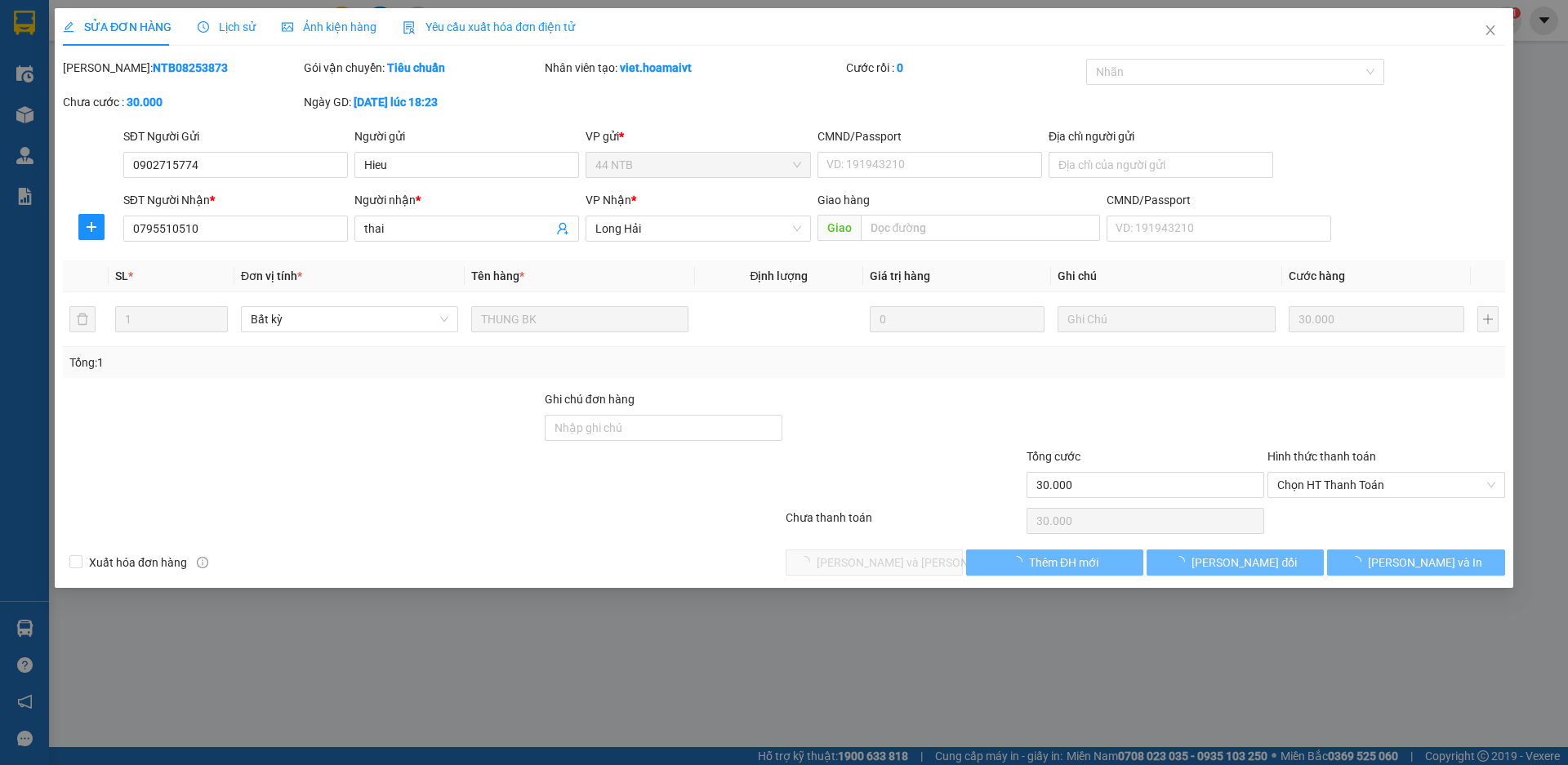
type input "0902715774"
type input "Hieu"
type input "0795510510"
type input "thai"
type input "30.000"
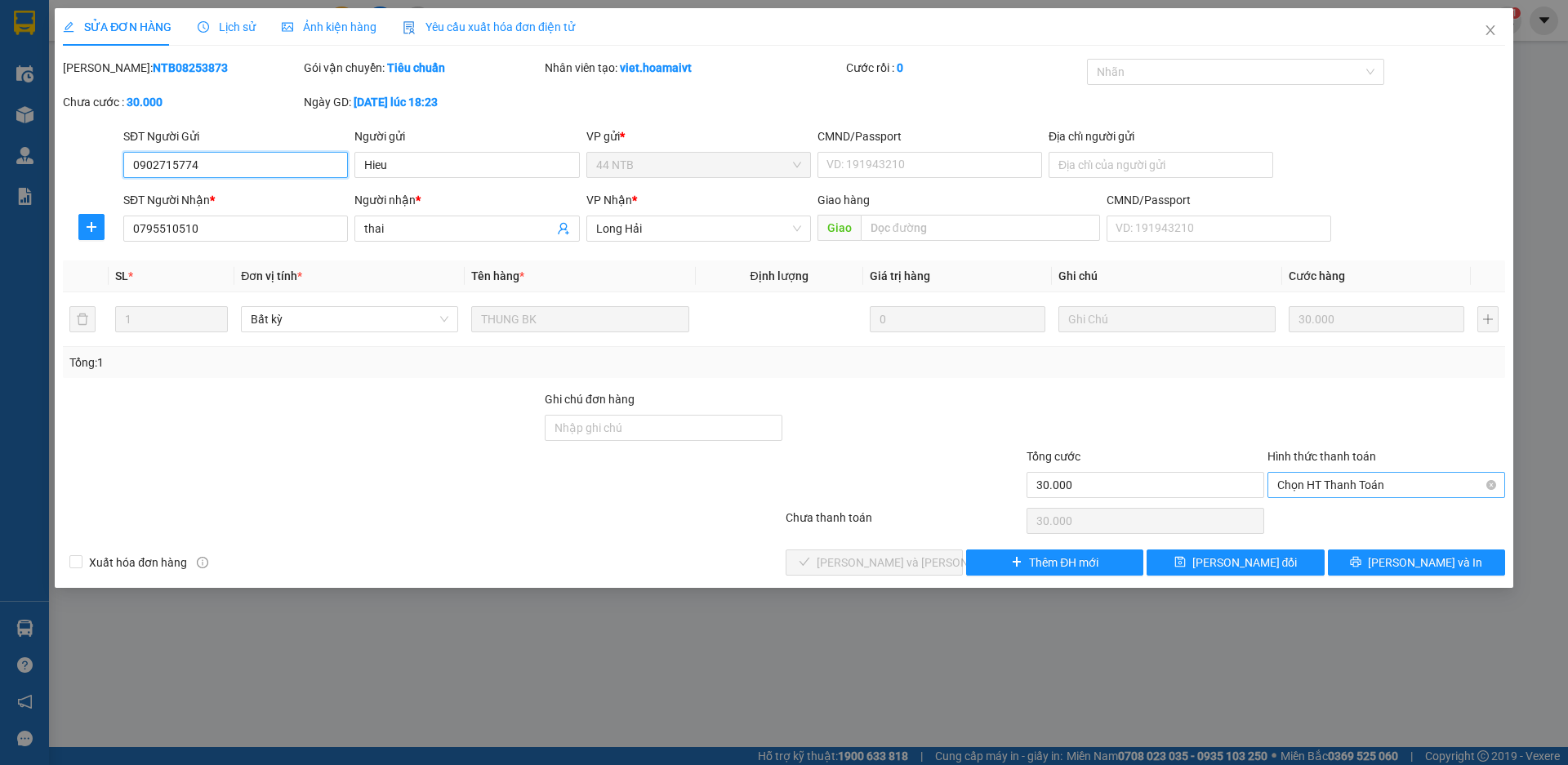
click at [1352, 490] on span "Chọn HT Thanh Toán" at bounding box center [1386, 485] width 218 height 24
drag, startPoint x: 1334, startPoint y: 516, endPoint x: 1080, endPoint y: 546, distance: 255.8
click at [1333, 517] on div "Tại văn phòng" at bounding box center [1386, 517] width 218 height 18
type input "0"
drag, startPoint x: 907, startPoint y: 566, endPoint x: 969, endPoint y: 473, distance: 111.8
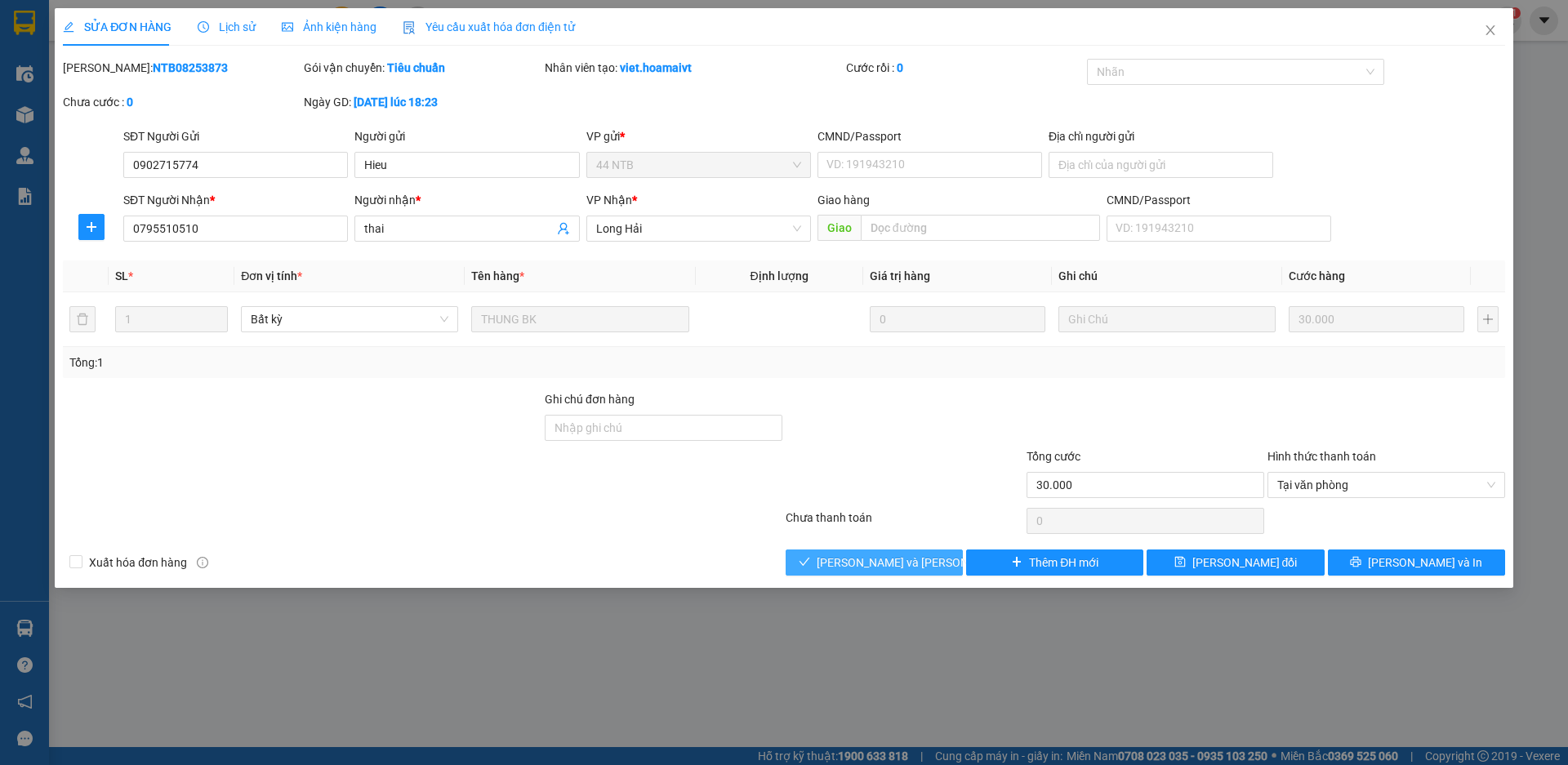
click at [918, 547] on div "Total Paid Fee 0 Total UnPaid Fee 30.000 Cash Collection Total Fee Mã ĐH: NTB08…" at bounding box center [784, 317] width 1443 height 517
click at [900, 558] on span "[PERSON_NAME] và Giao hàng" at bounding box center [926, 562] width 220 height 18
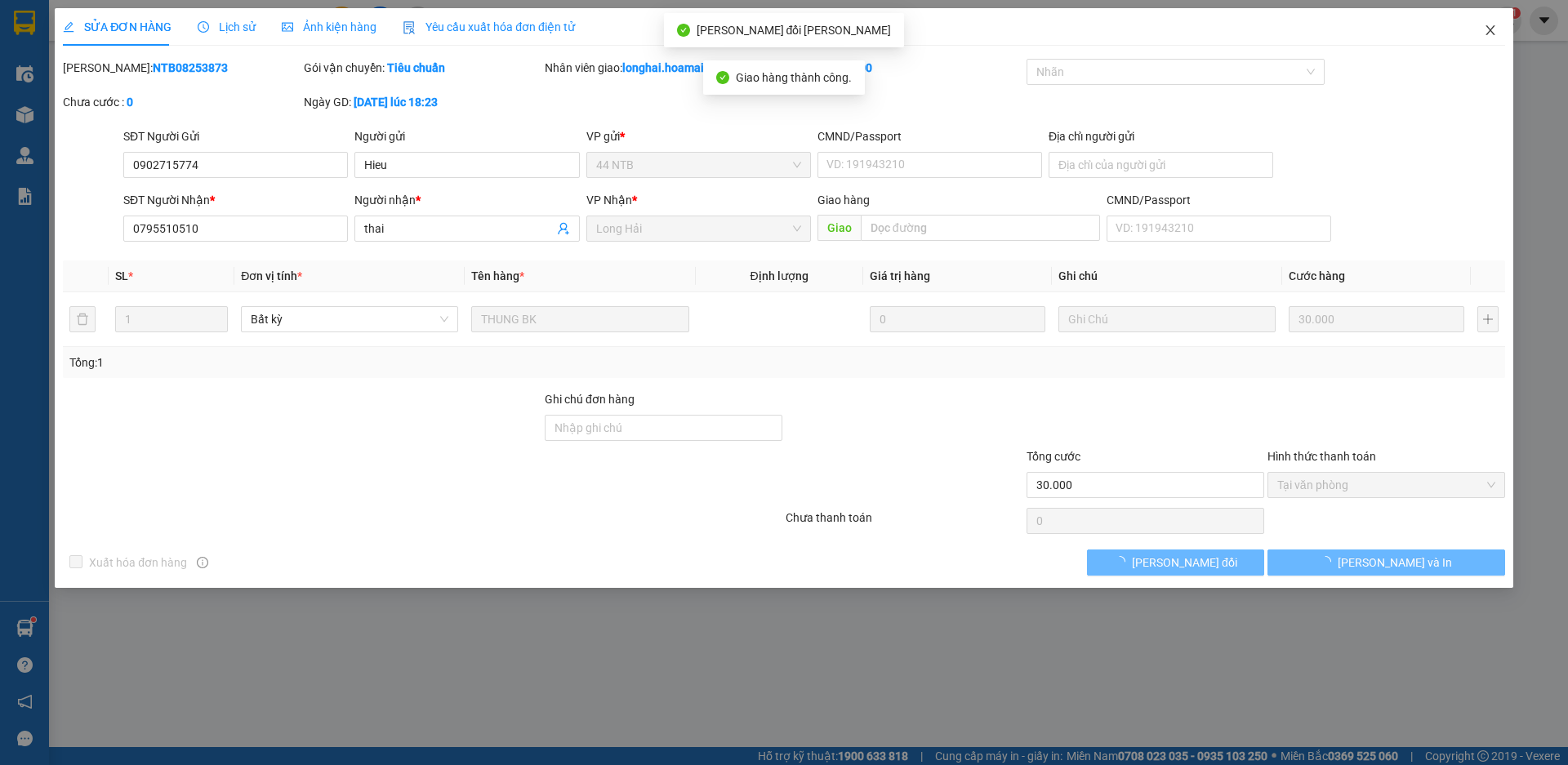
click at [1495, 27] on icon "close" at bounding box center [1490, 29] width 13 height 13
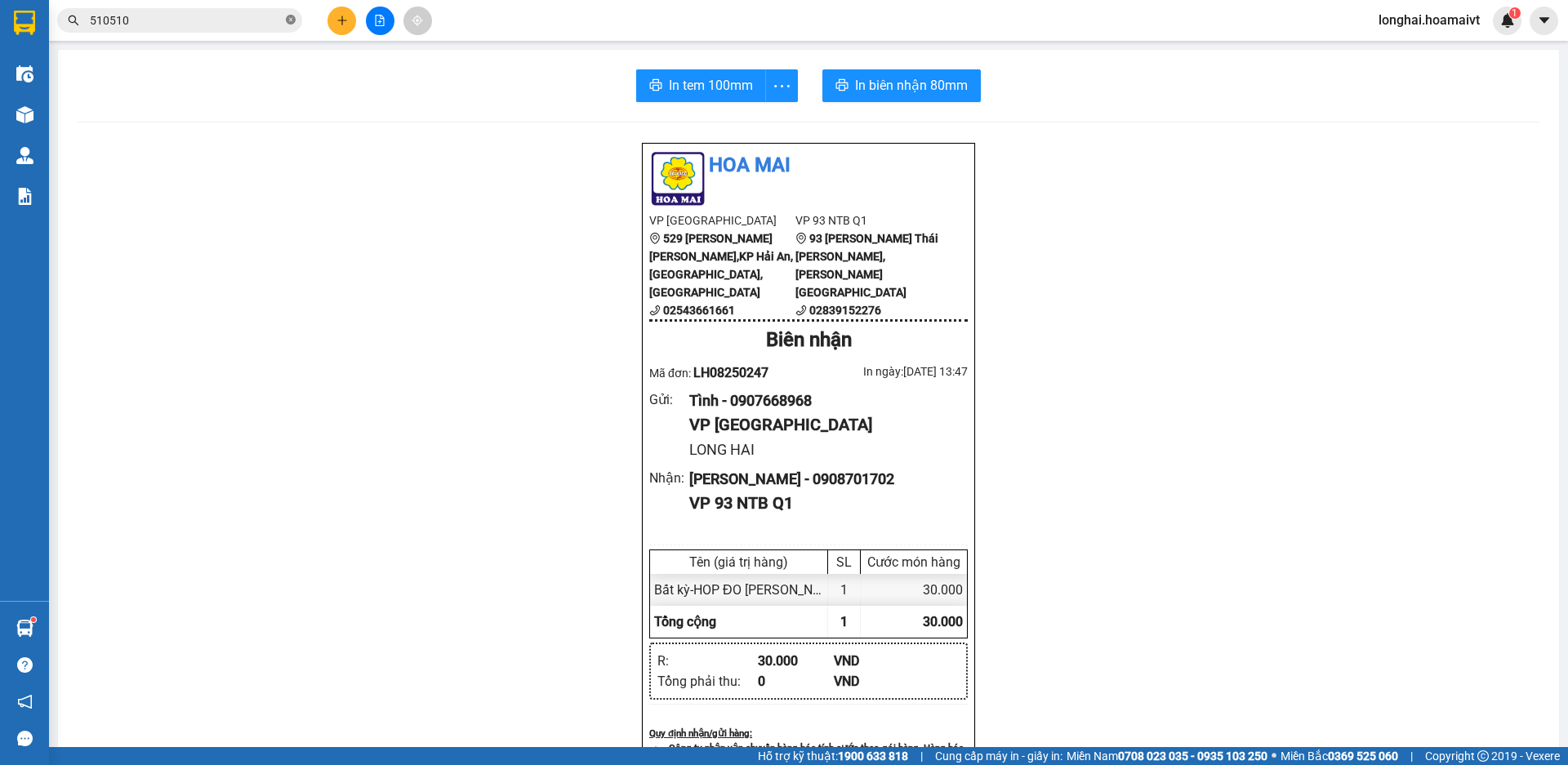
click at [294, 19] on icon "close-circle" at bounding box center [290, 19] width 9 height 9
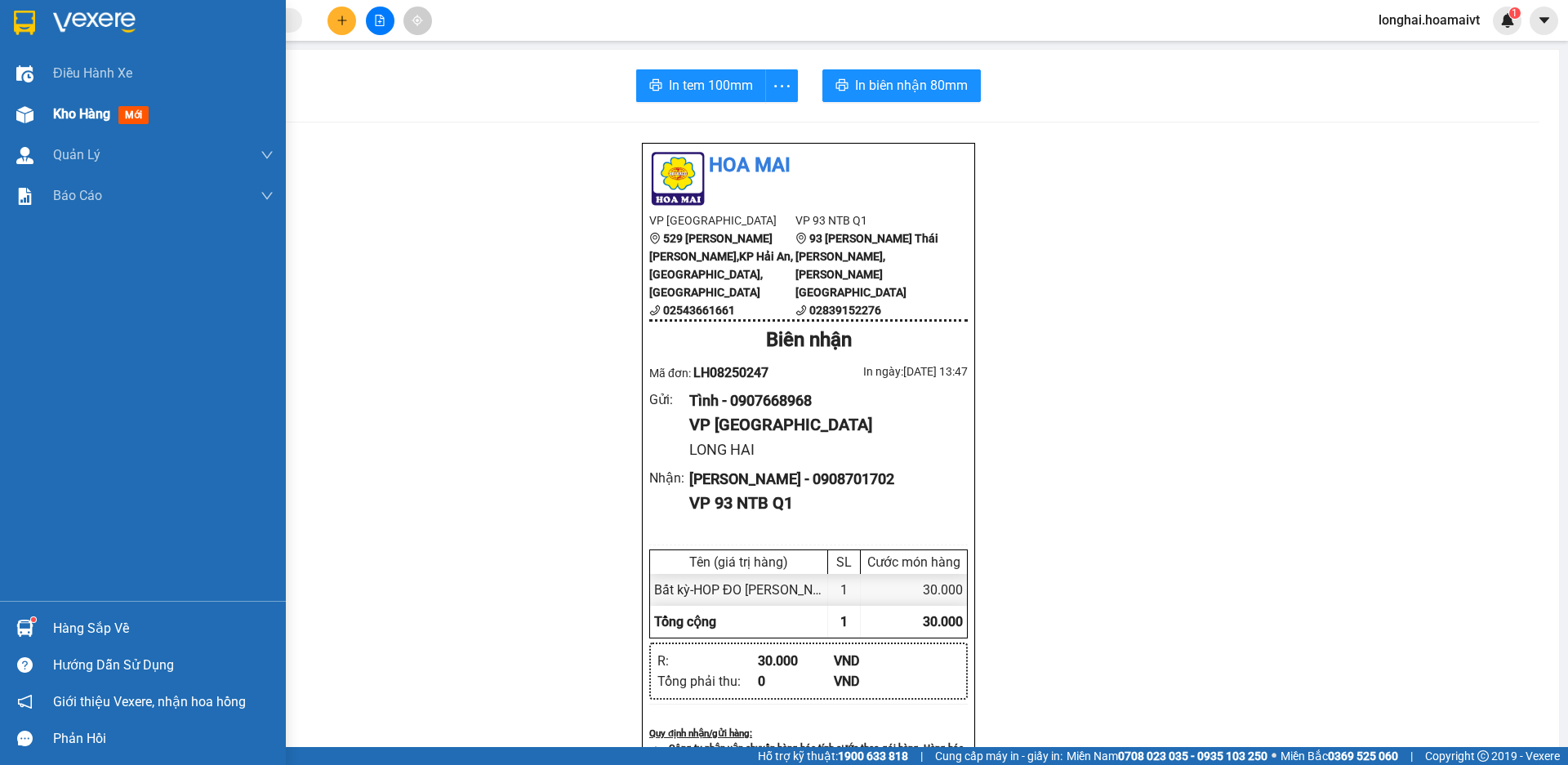
click at [77, 117] on span "Kho hàng" at bounding box center [81, 114] width 57 height 16
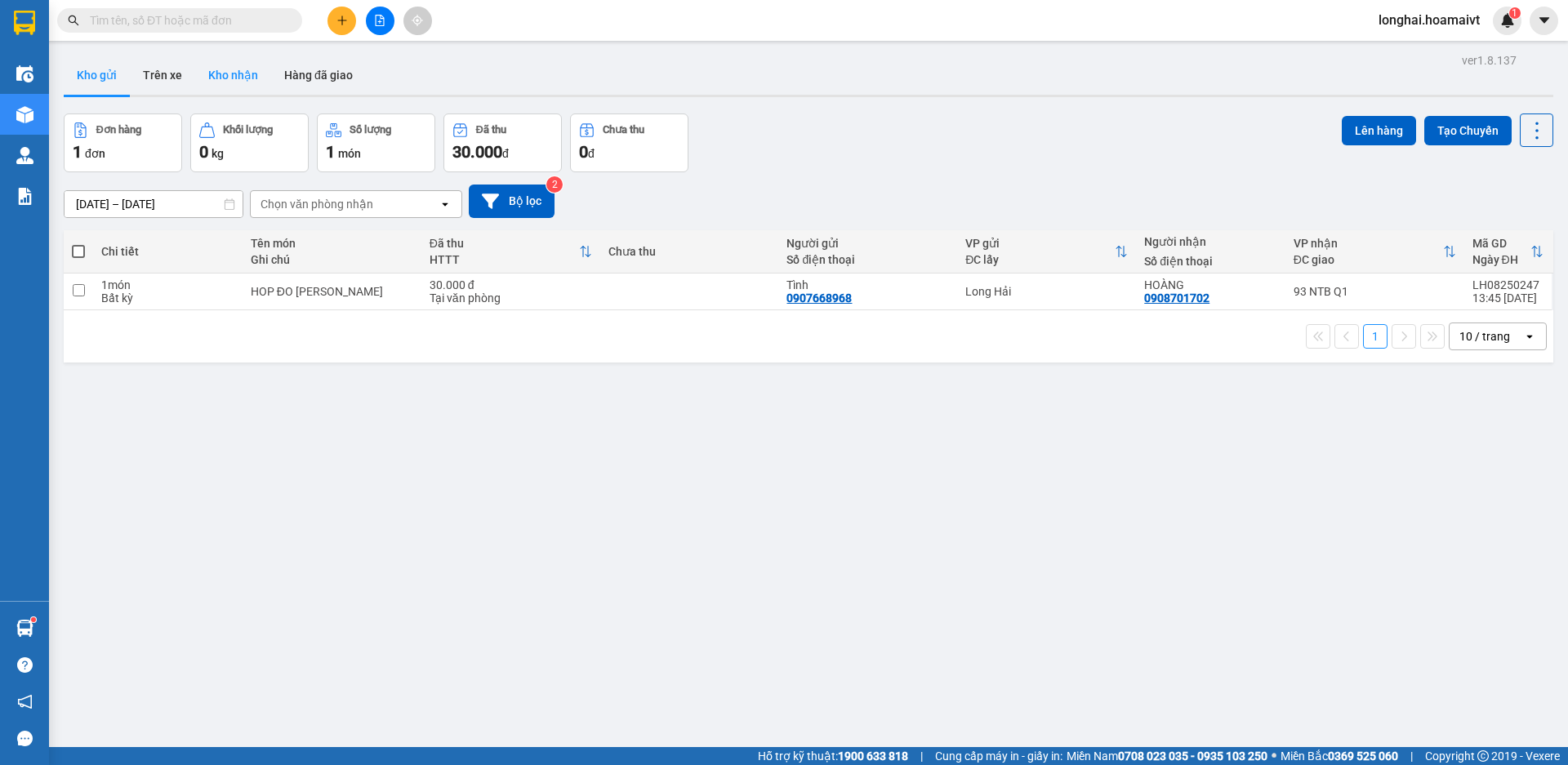
click at [241, 68] on button "Kho nhận" at bounding box center [233, 74] width 76 height 39
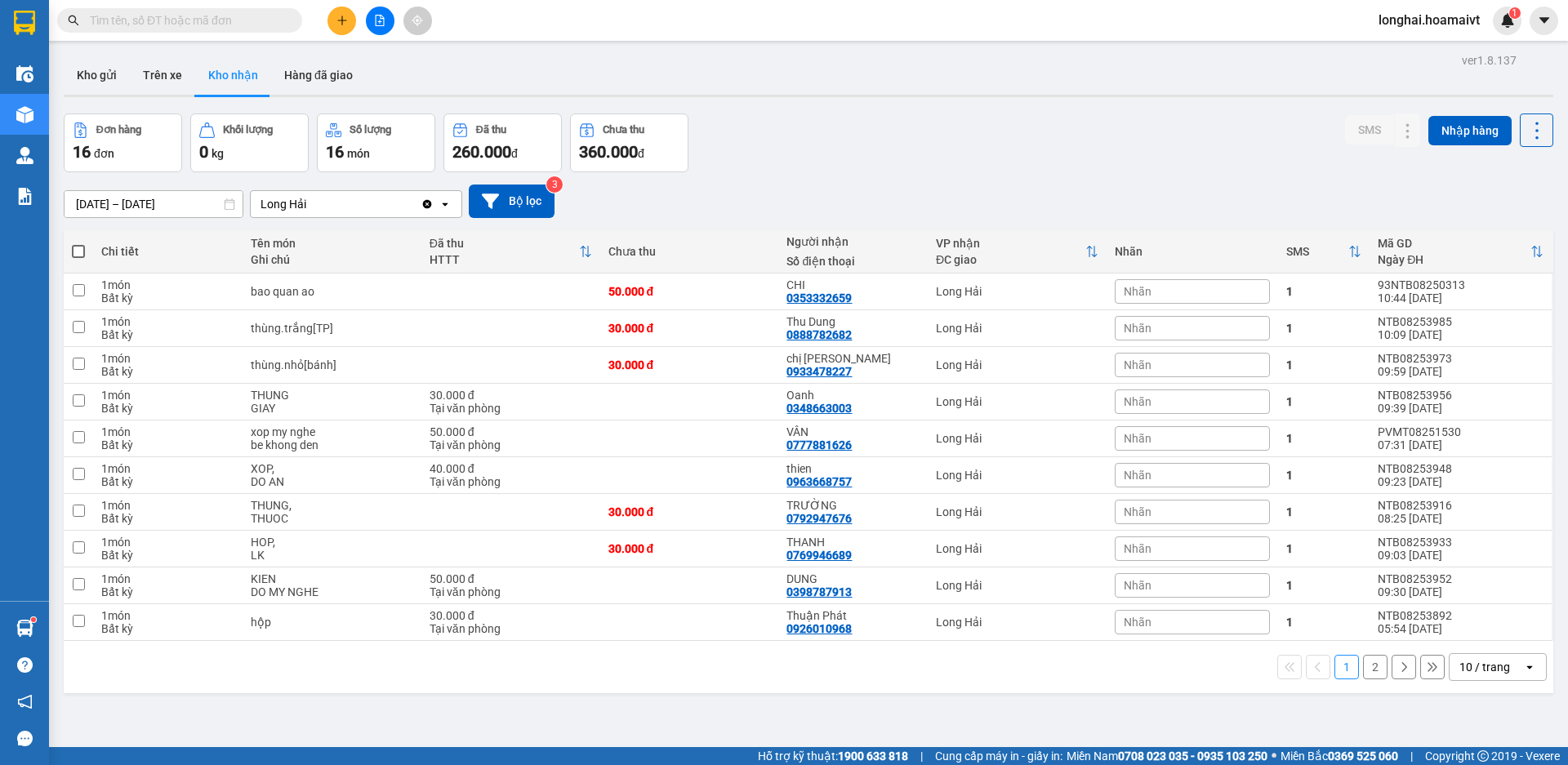
click at [269, 21] on input "text" at bounding box center [186, 20] width 193 height 18
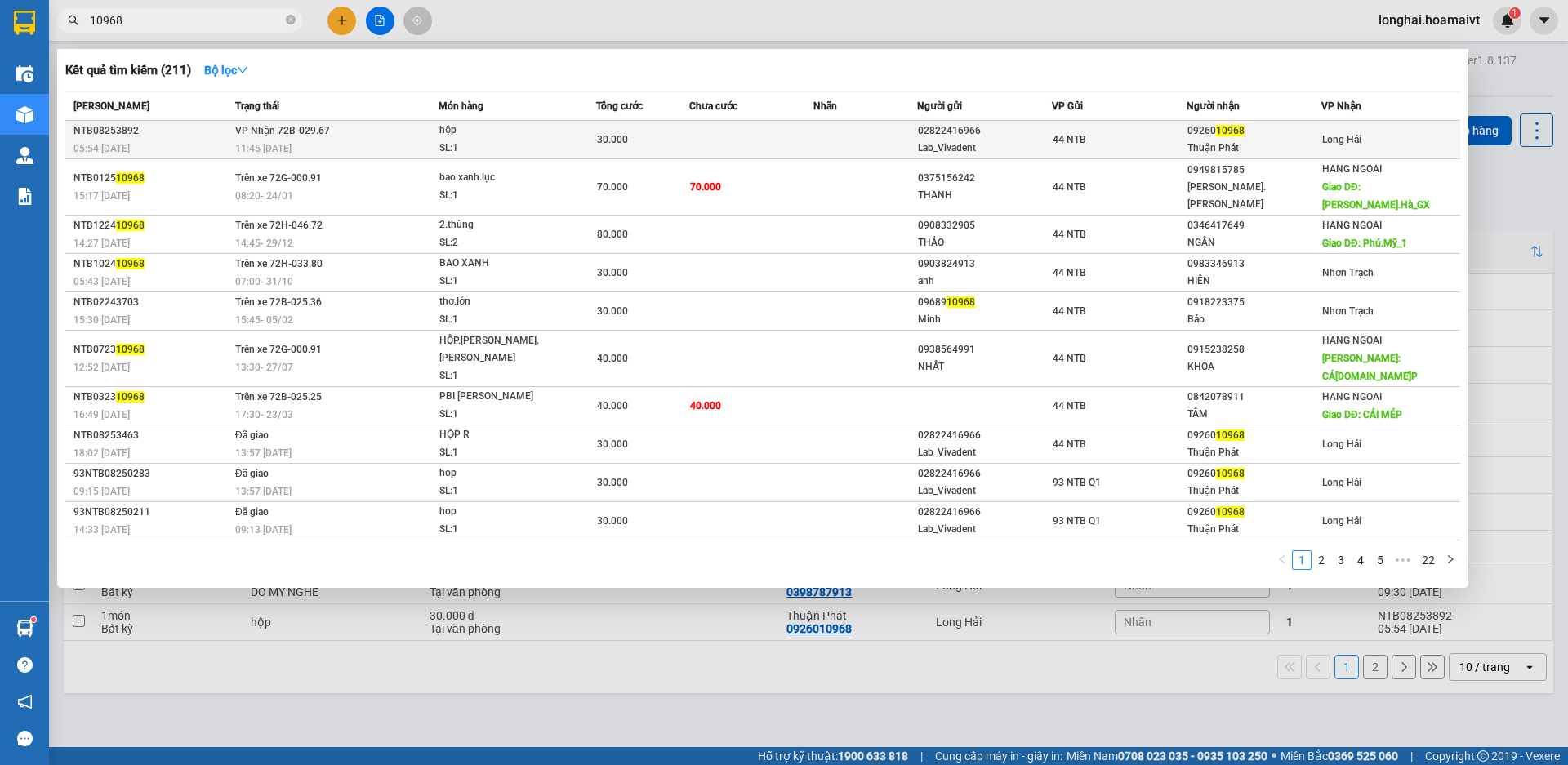
type input "10968"
click at [474, 138] on div "hộp" at bounding box center [501, 130] width 123 height 18
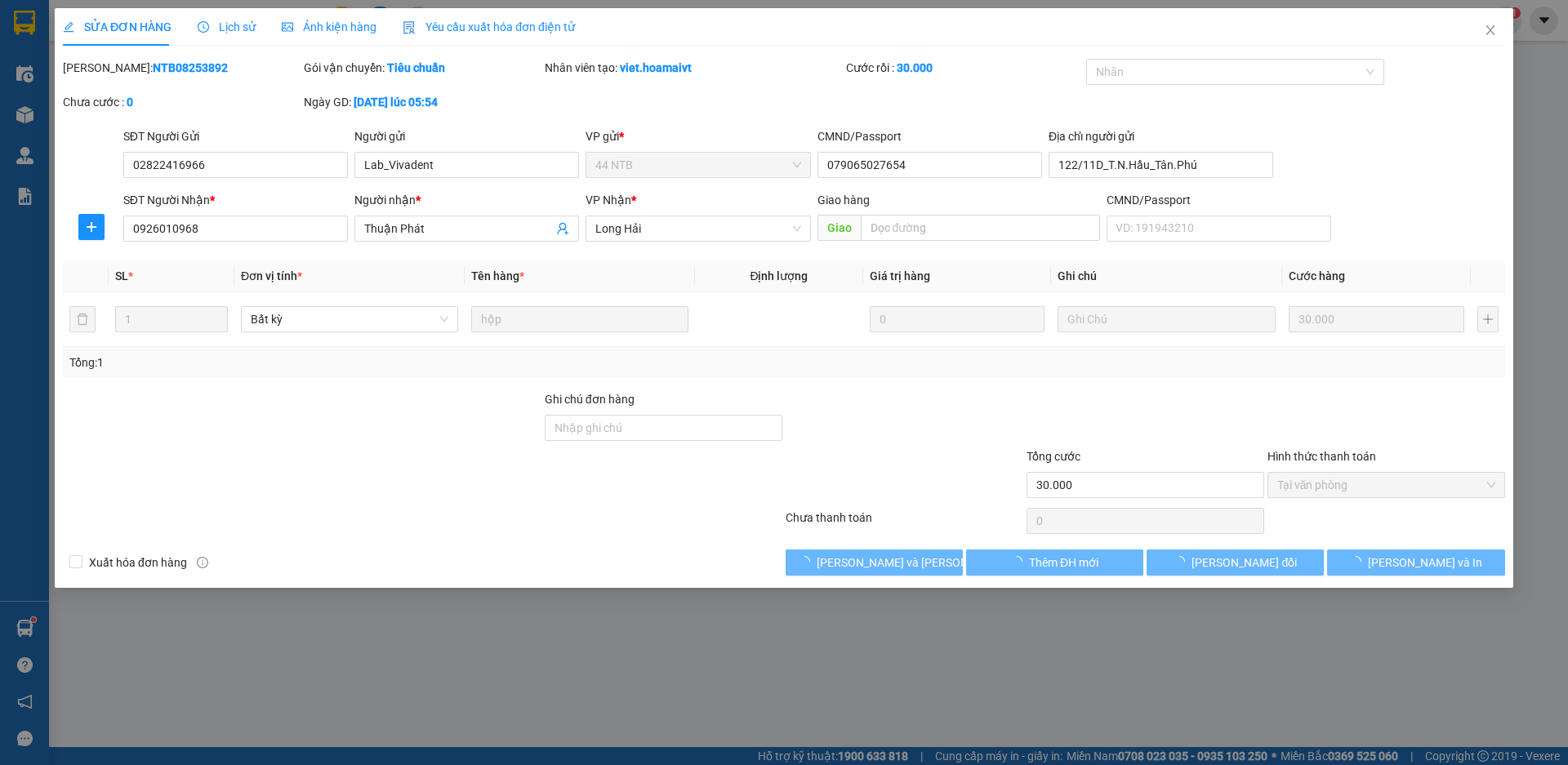
type input "02822416966"
type input "Lab_Vivadent"
type input "079065027654"
type input "122/11D_T.N.Hầu_Tân.Phú"
type input "0926010968"
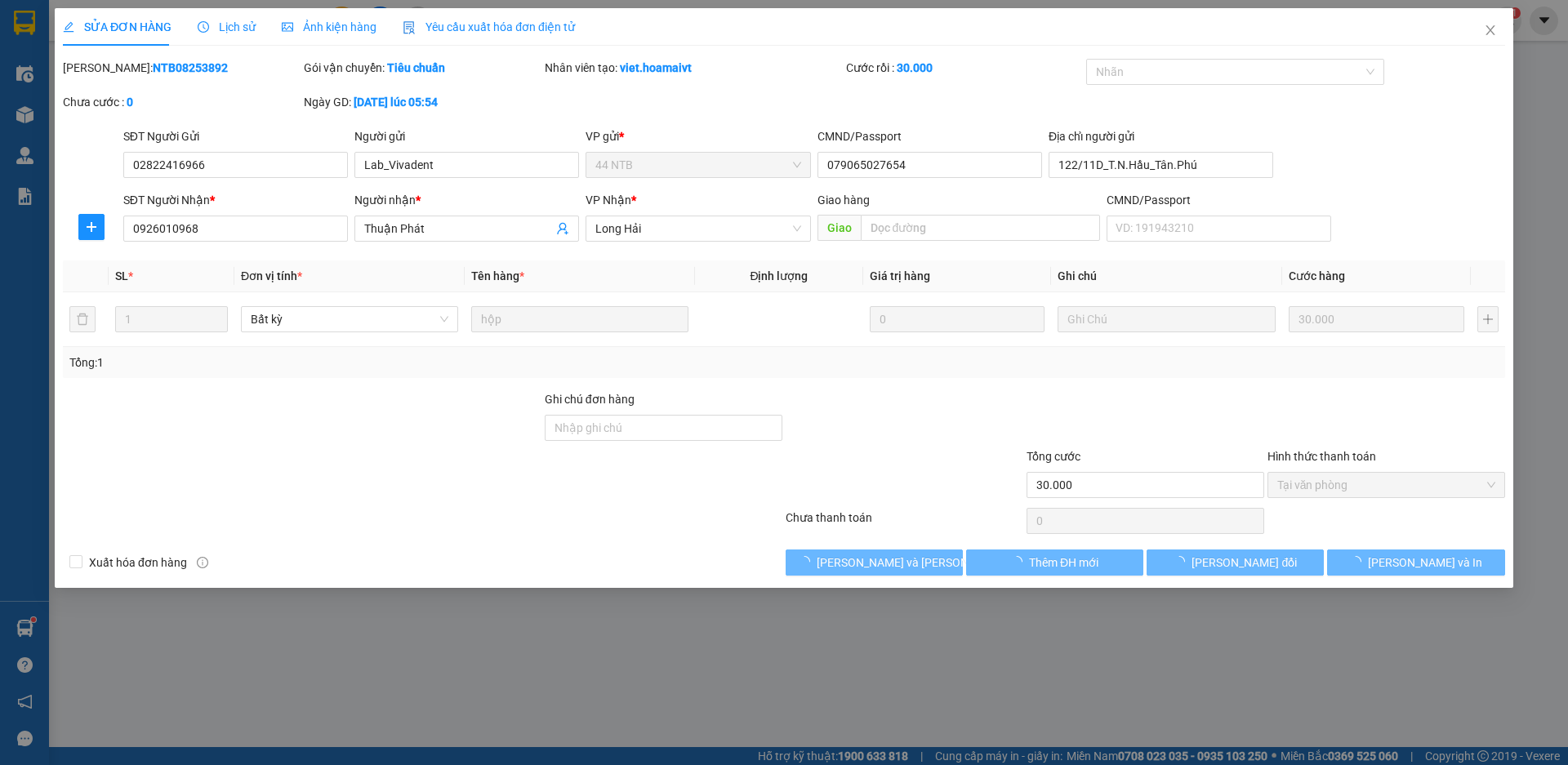
type input "Thuận Phát"
type input "30.000"
click at [911, 570] on span "[PERSON_NAME] và Giao hàng" at bounding box center [926, 562] width 220 height 18
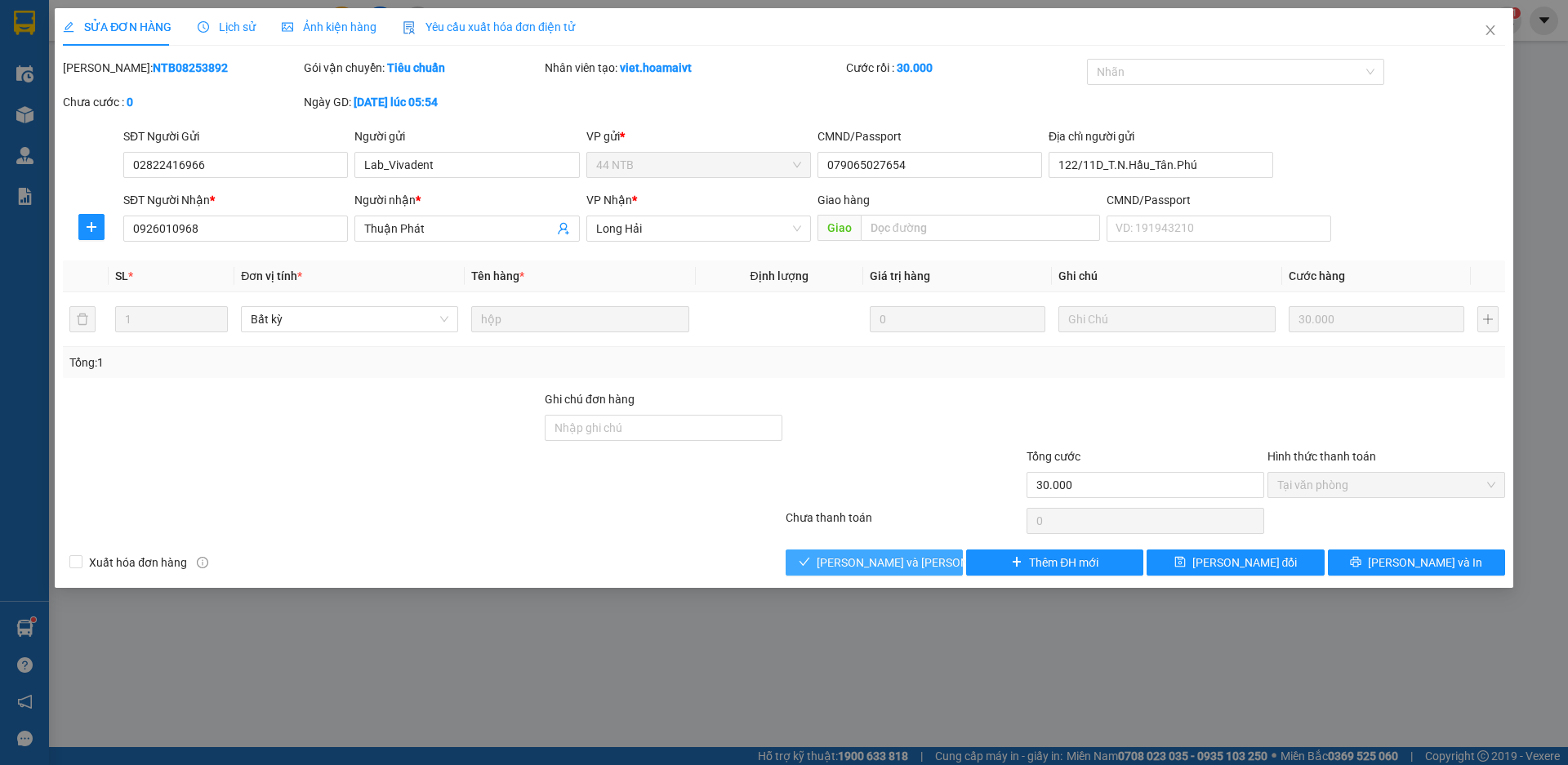
click at [905, 571] on span "[PERSON_NAME] và Giao hàng" at bounding box center [926, 562] width 220 height 18
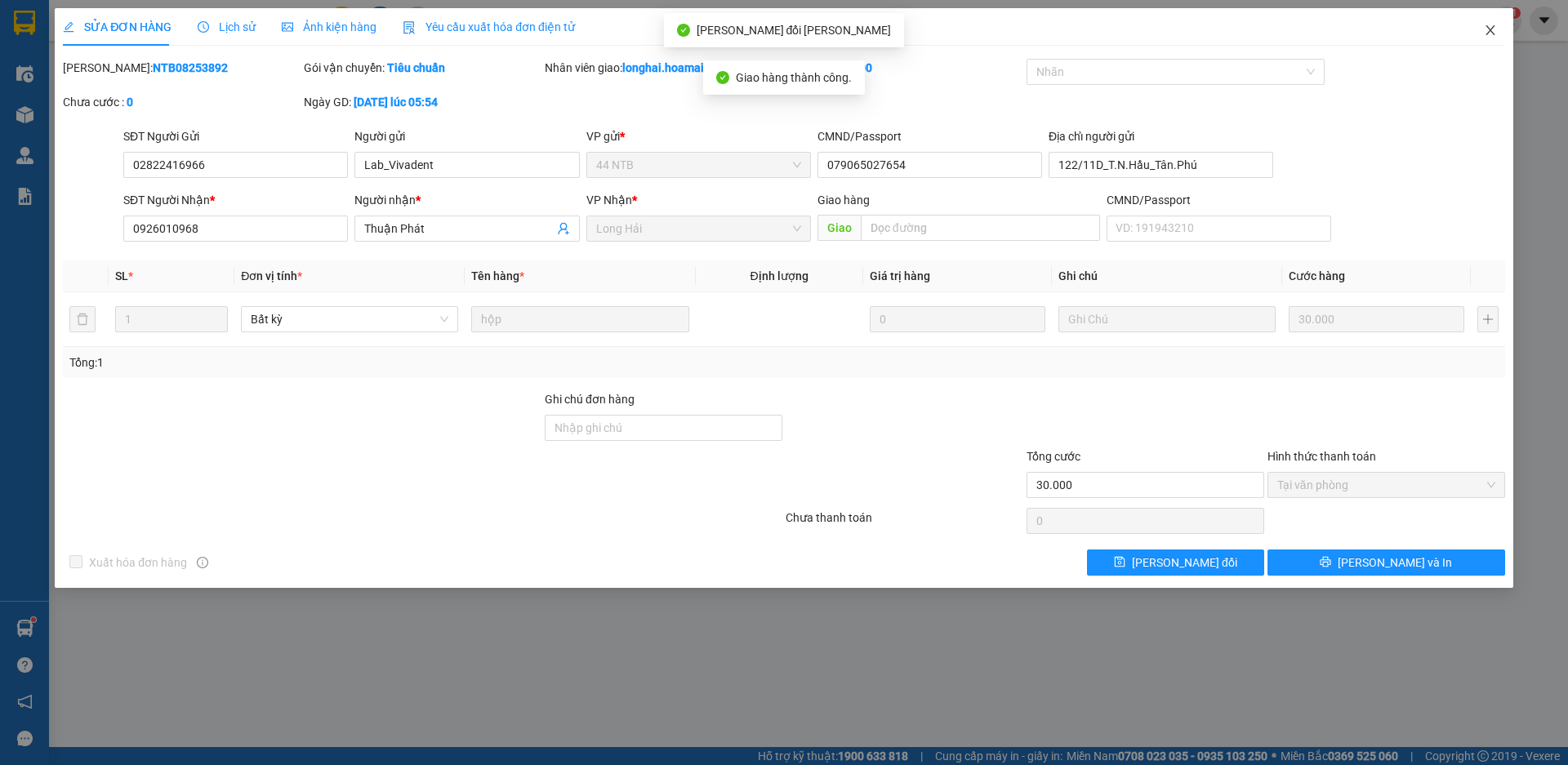
click at [1491, 32] on icon "close" at bounding box center [1490, 29] width 9 height 9
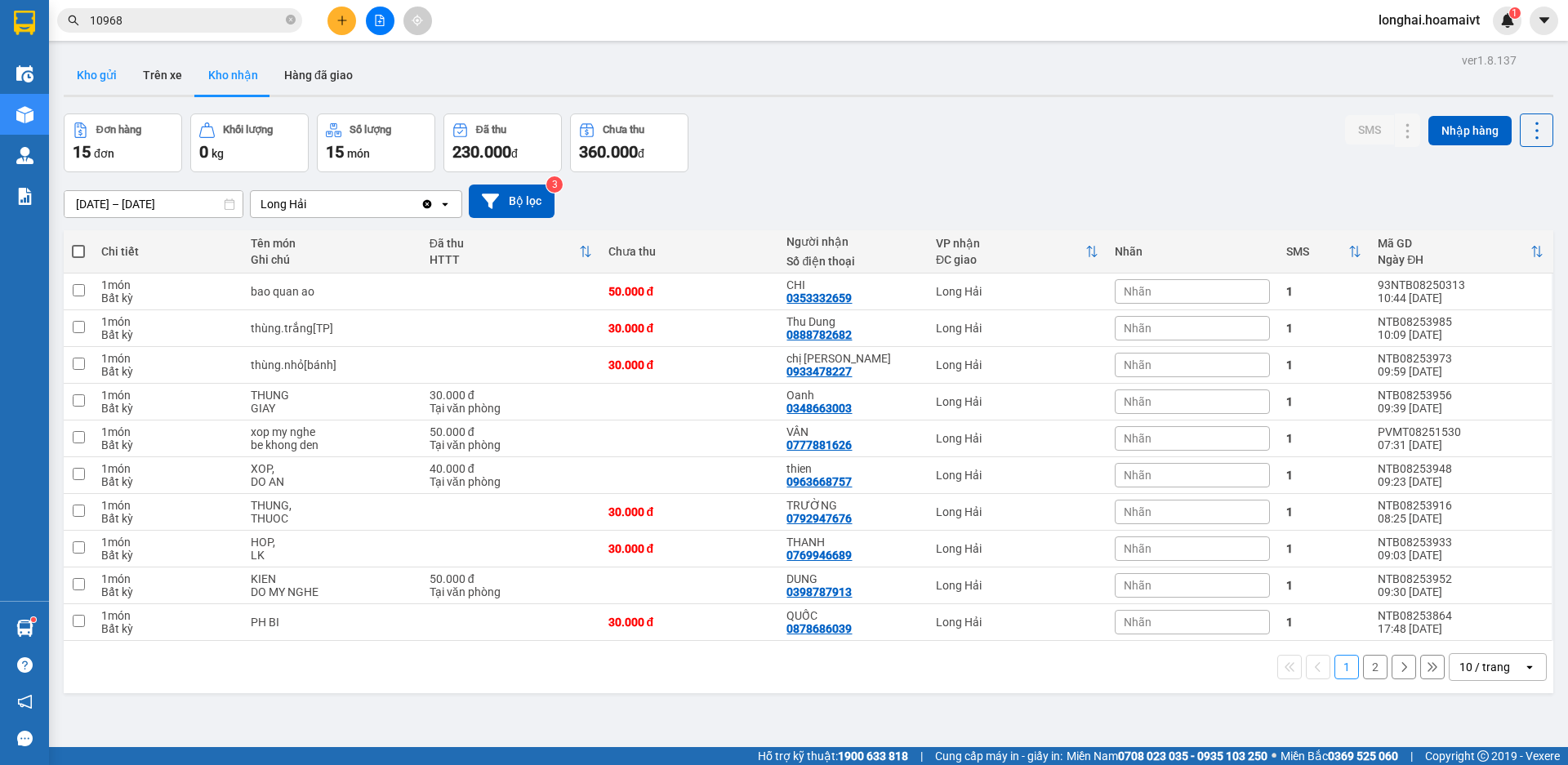
click at [92, 75] on button "Kho gửi" at bounding box center [97, 74] width 66 height 39
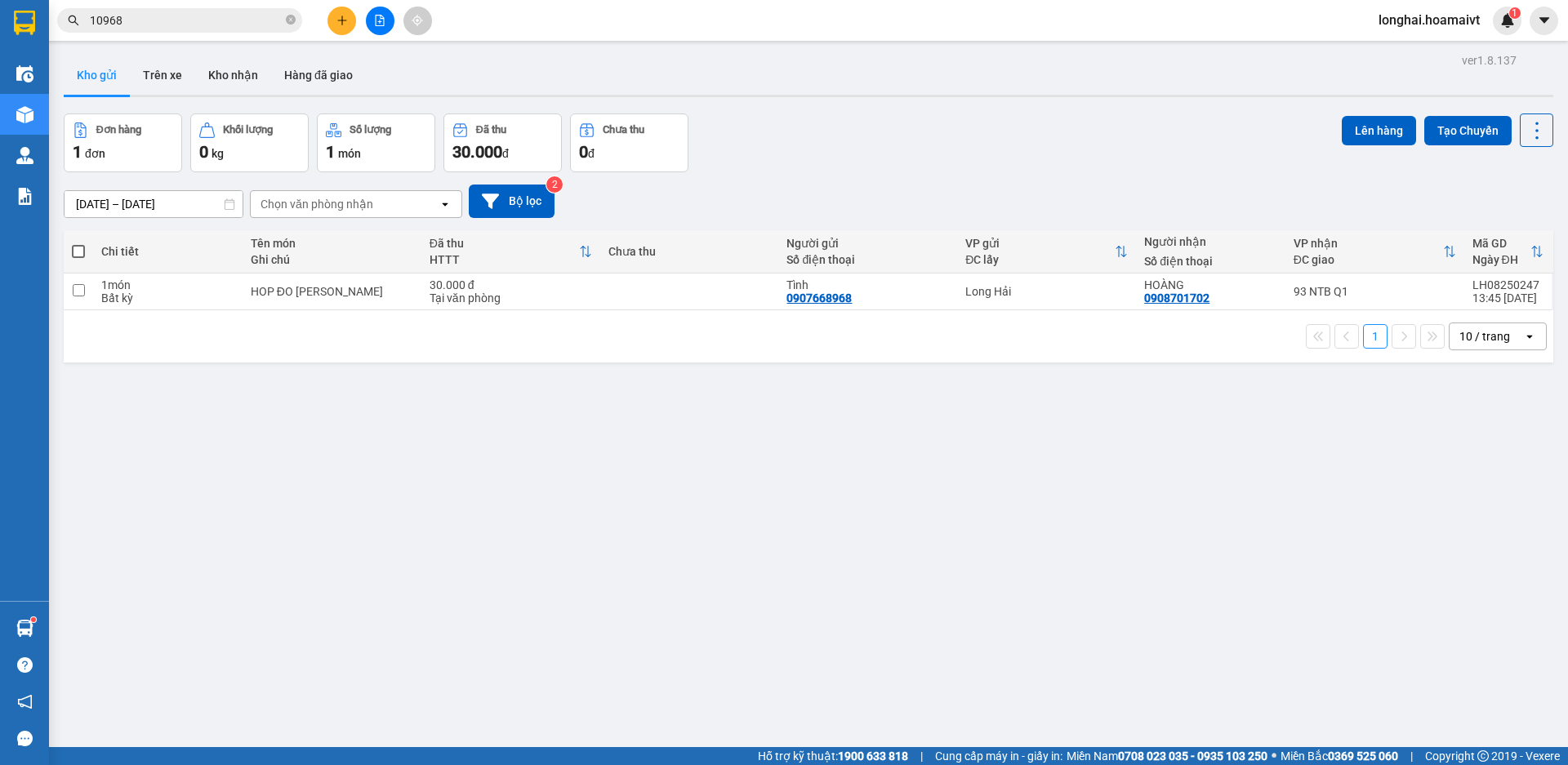
click at [85, 250] on span at bounding box center [78, 251] width 13 height 13
click at [79, 243] on input "checkbox" at bounding box center [79, 243] width 0 height 0
checkbox input "true"
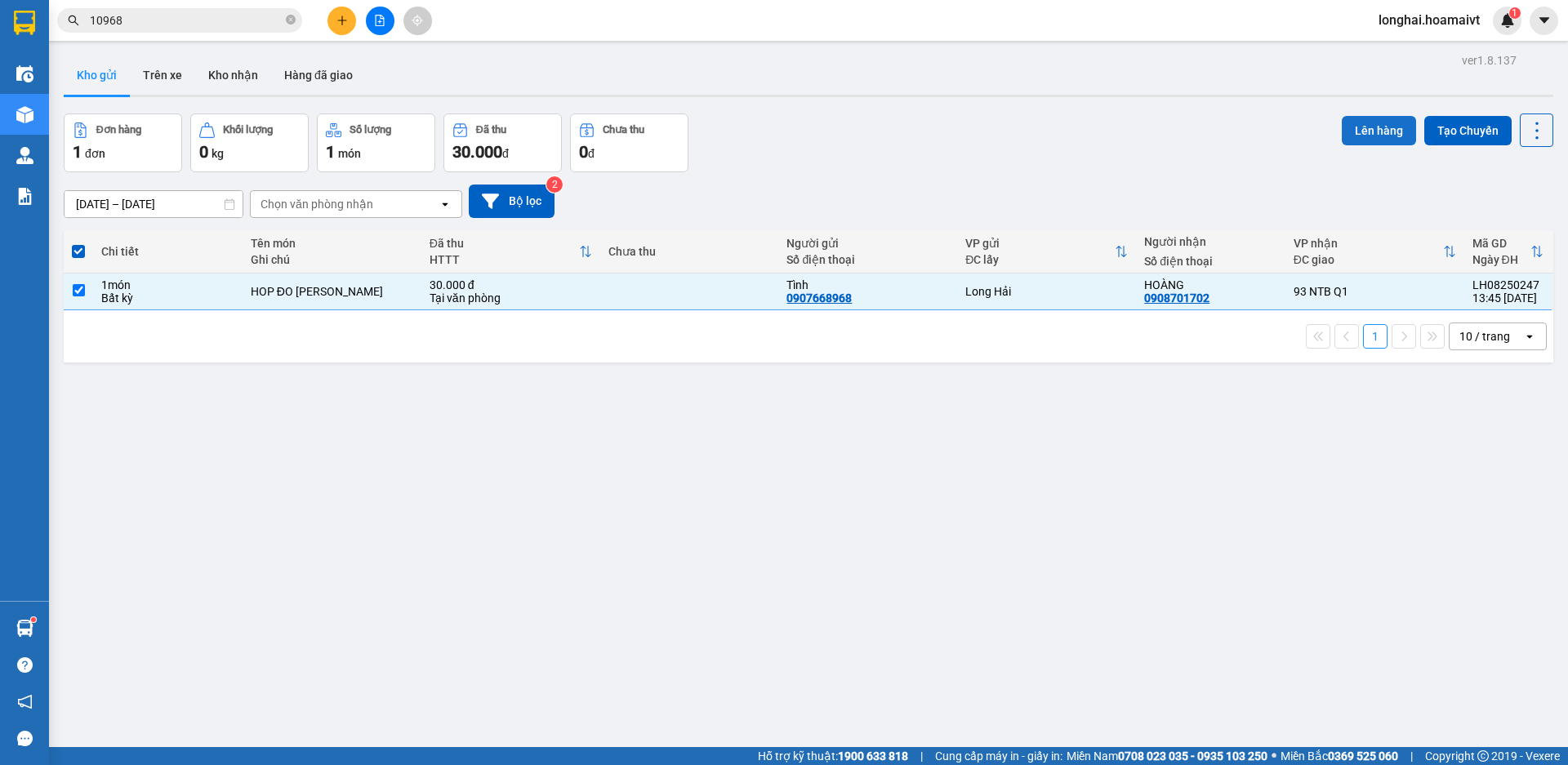
click at [1363, 133] on button "Lên hàng" at bounding box center [1379, 130] width 74 height 29
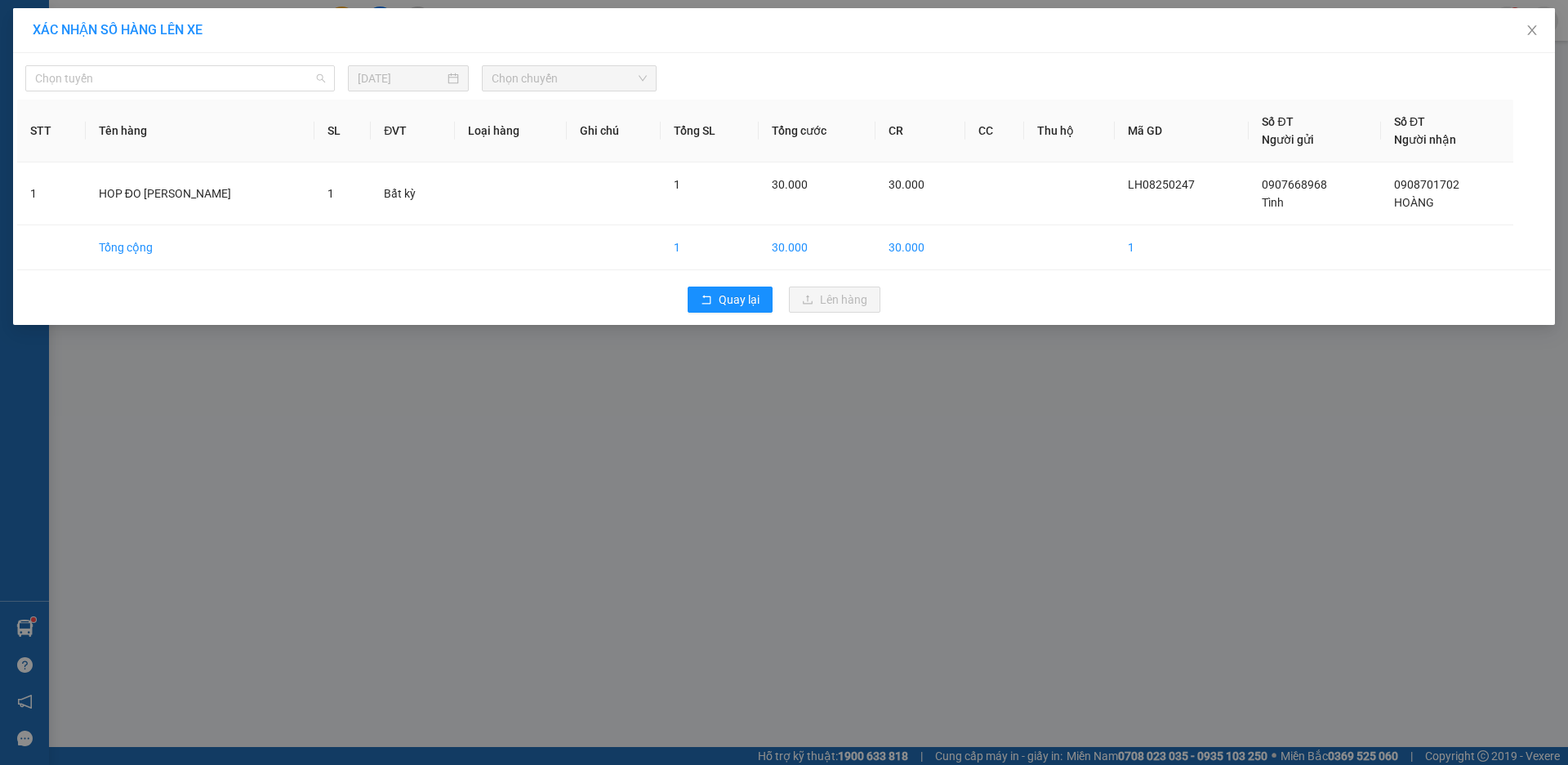
drag, startPoint x: 247, startPoint y: 78, endPoint x: 171, endPoint y: 144, distance: 100.7
click at [248, 78] on span "Chọn tuyến" at bounding box center [180, 79] width 290 height 24
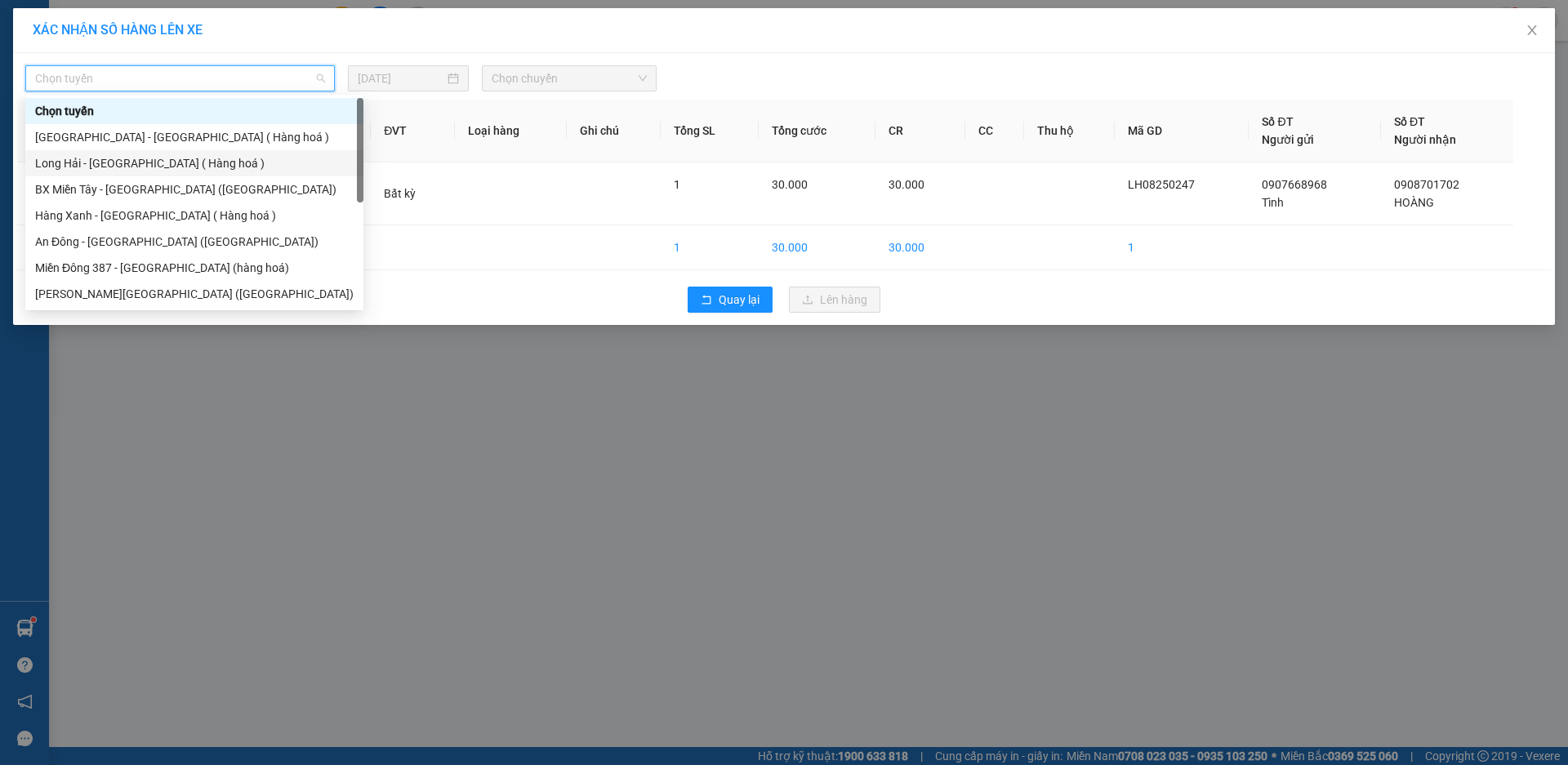
click at [143, 166] on div "Long Hải - Sài Gòn ( Hàng hoá )" at bounding box center [194, 163] width 319 height 18
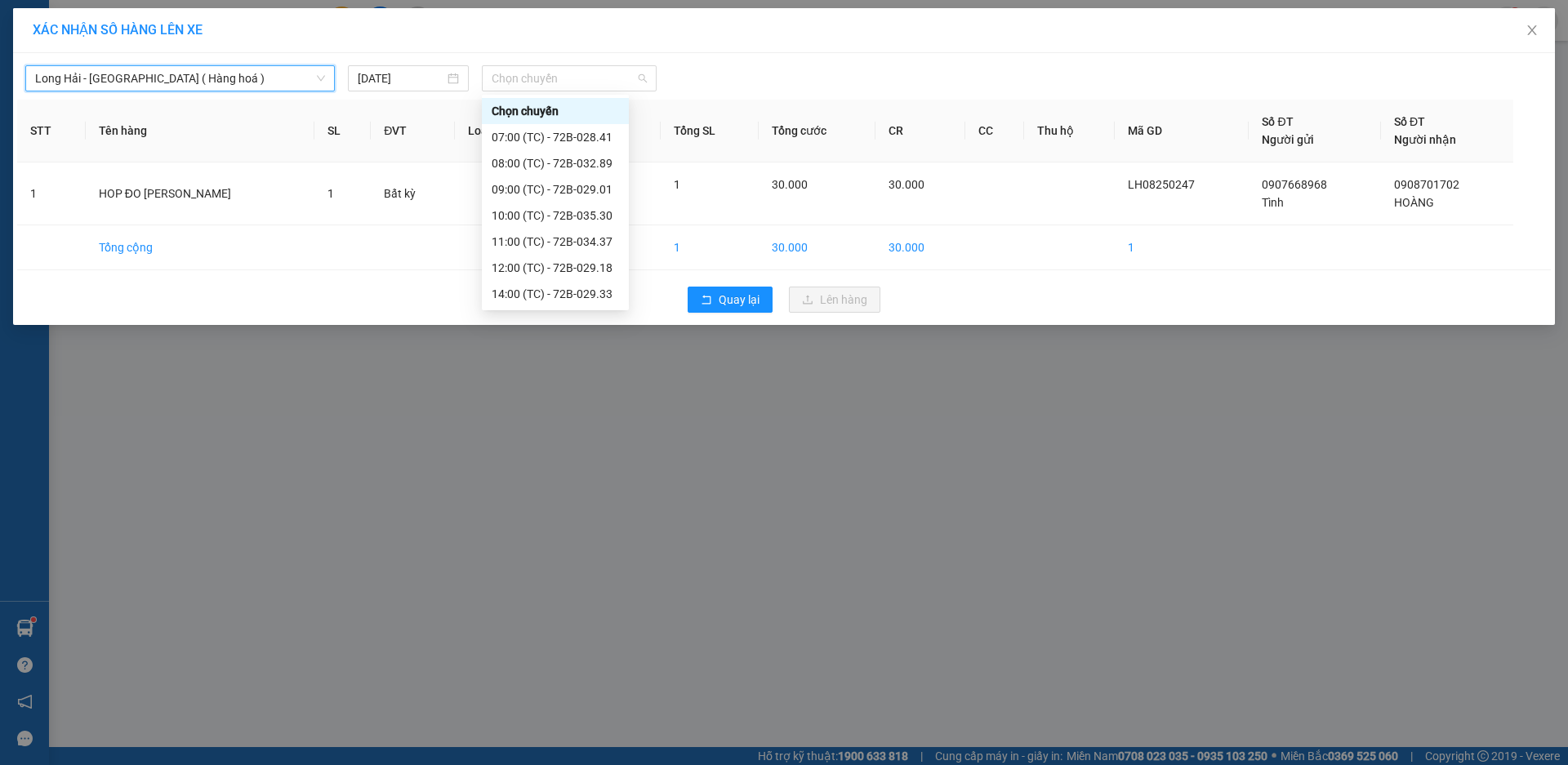
drag, startPoint x: 537, startPoint y: 72, endPoint x: 565, endPoint y: 131, distance: 65.3
click at [538, 73] on span "Chọn chuyến" at bounding box center [569, 79] width 155 height 24
click at [597, 292] on div "14:00 (TC) - 72B-029.33" at bounding box center [555, 294] width 128 height 18
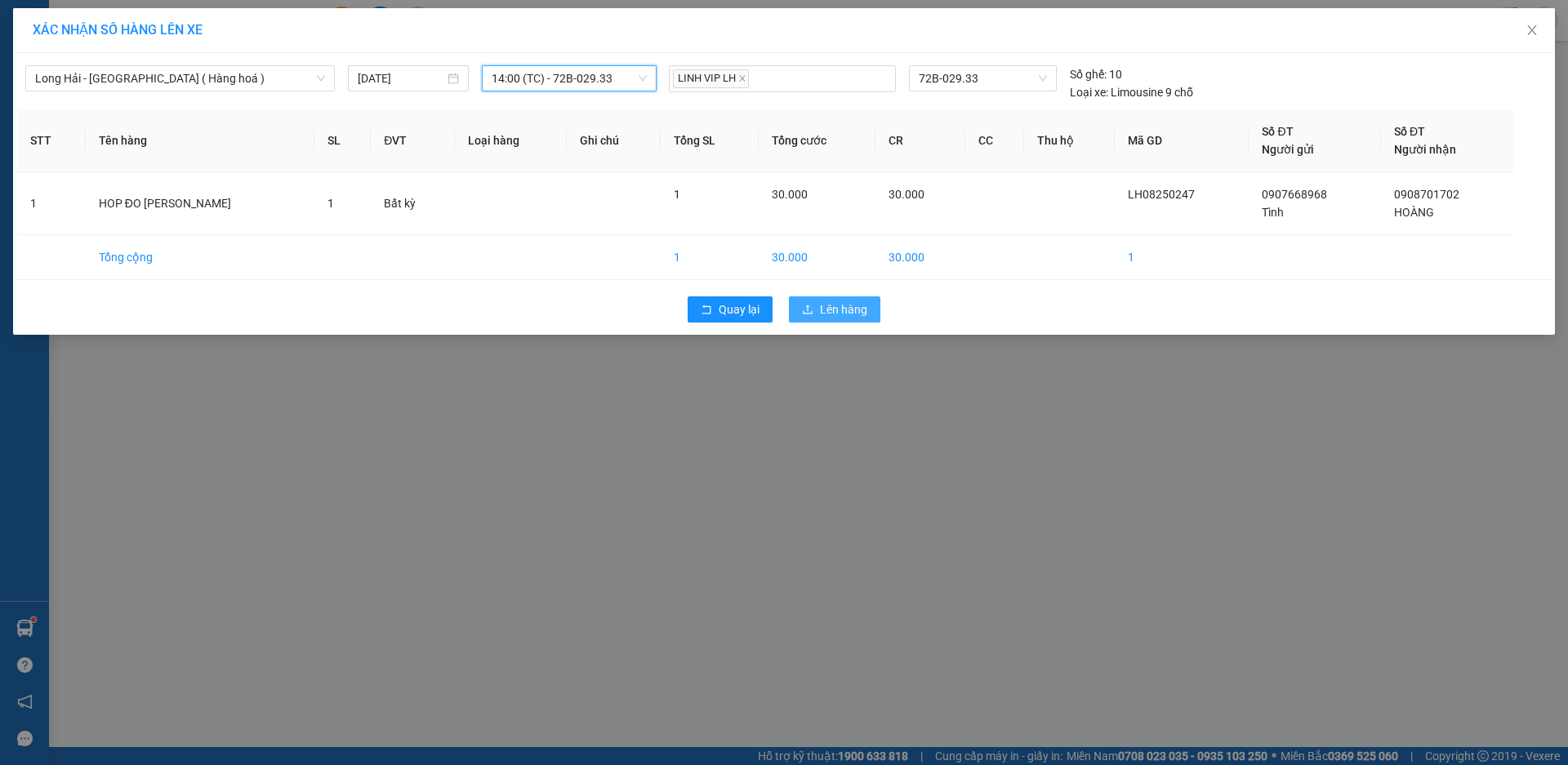
click at [832, 310] on span "Lên hàng" at bounding box center [844, 309] width 47 height 18
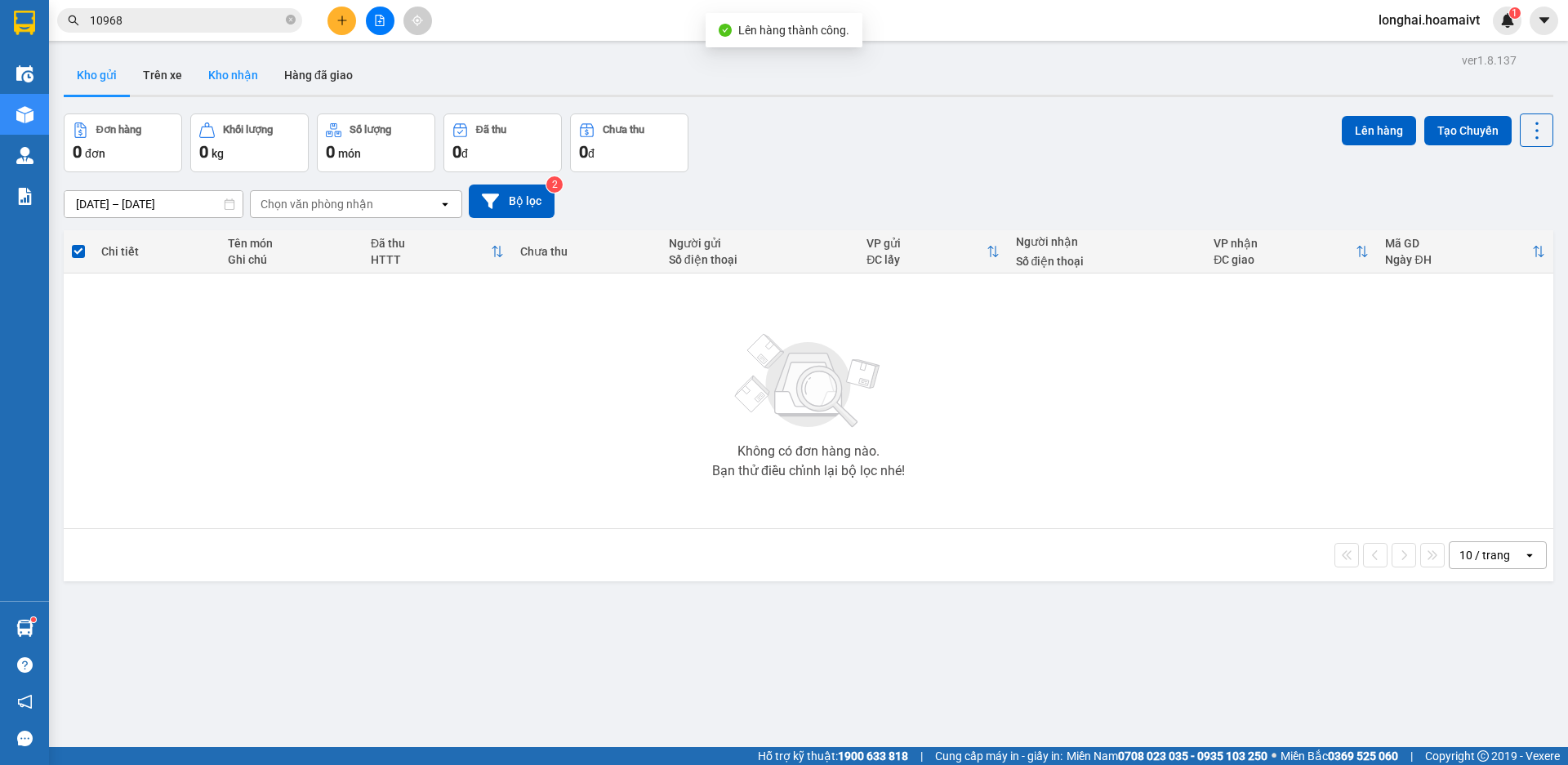
click at [240, 72] on button "Kho nhận" at bounding box center [233, 74] width 76 height 39
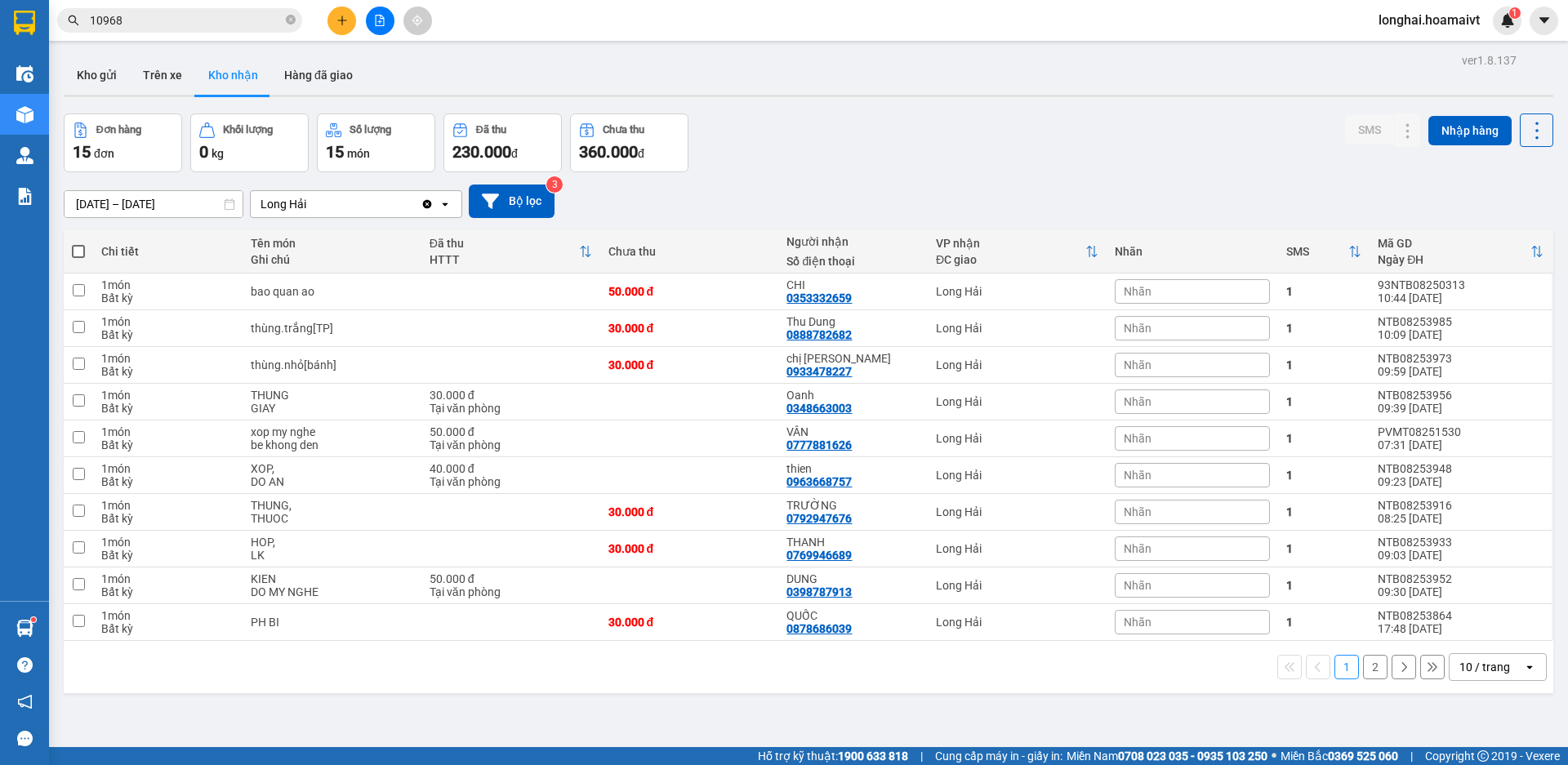
click at [1363, 670] on button "2" at bounding box center [1375, 667] width 24 height 24
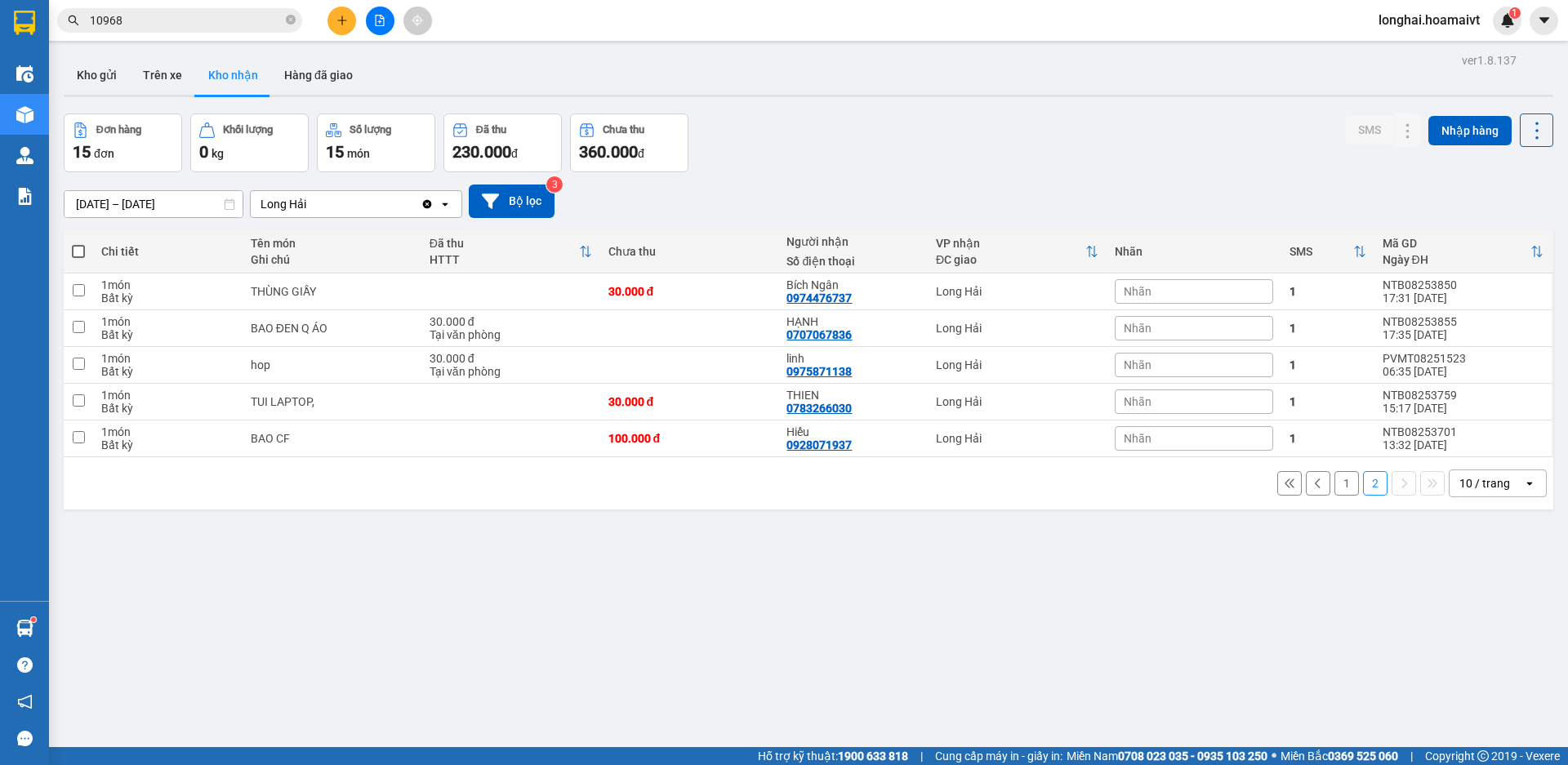
click at [1337, 480] on button "1" at bounding box center [1347, 484] width 24 height 24
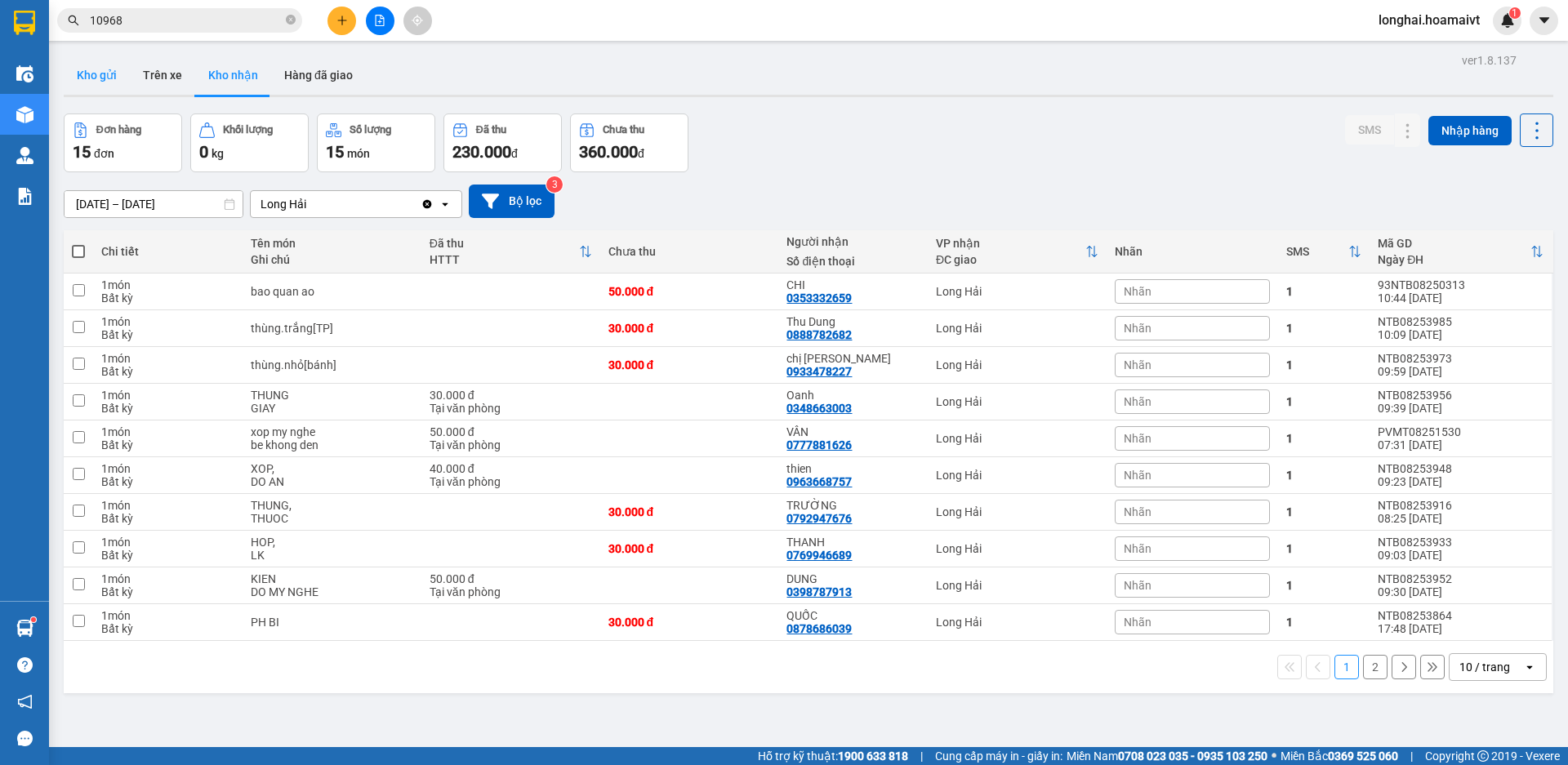
click at [107, 75] on button "Kho gửi" at bounding box center [97, 74] width 66 height 39
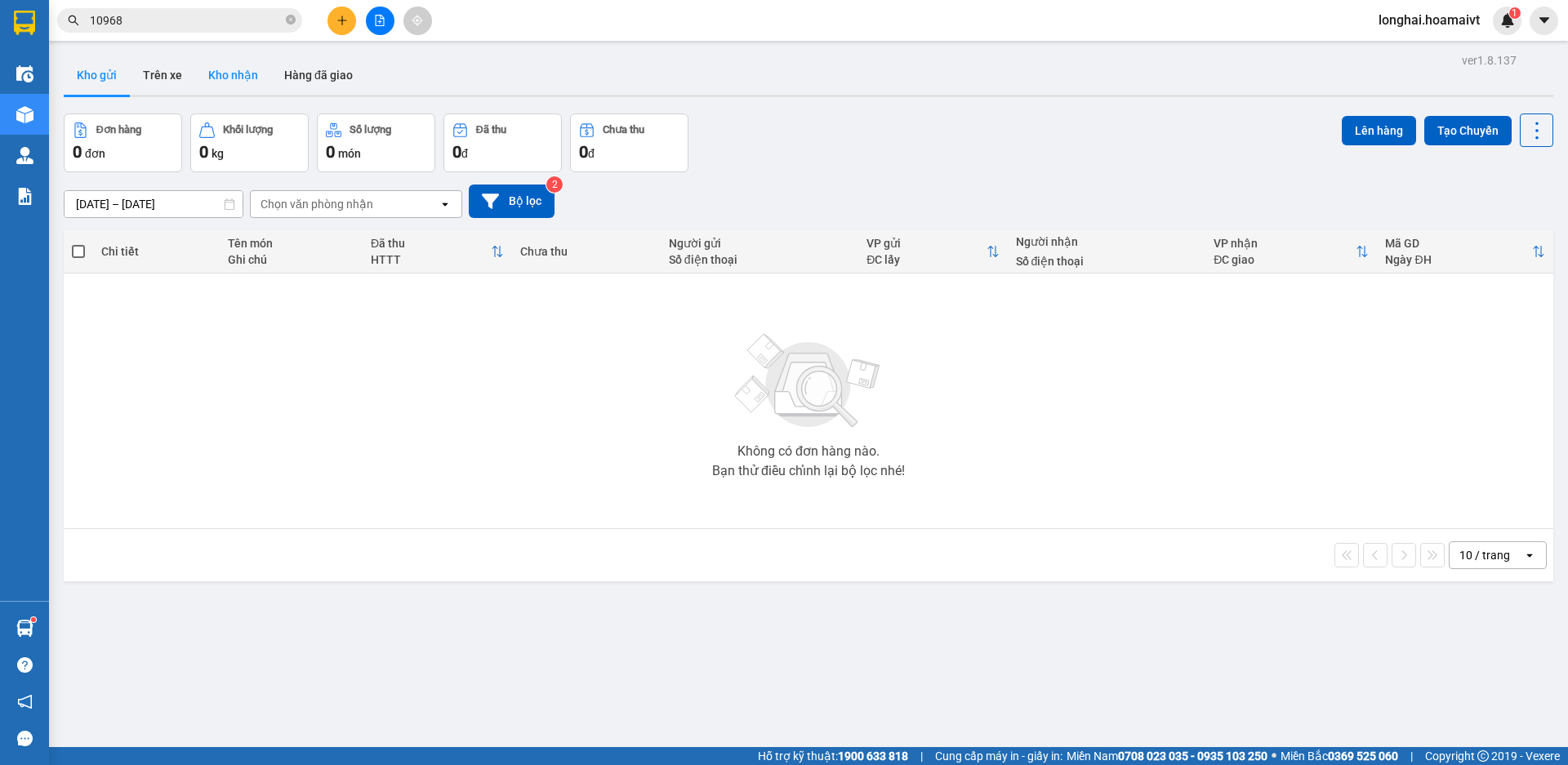
click at [234, 72] on button "Kho nhận" at bounding box center [233, 74] width 76 height 39
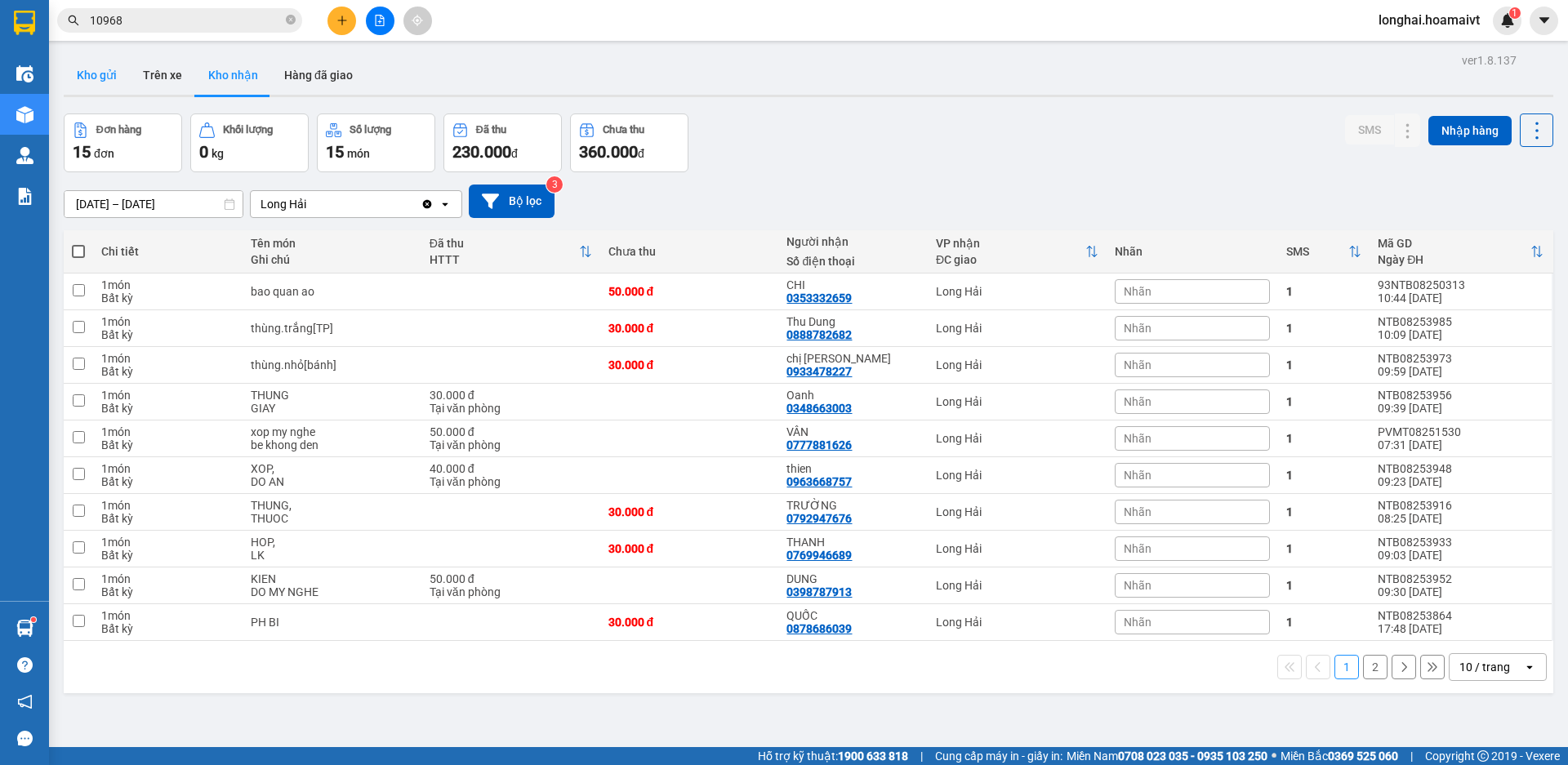
click at [70, 75] on button "Kho gửi" at bounding box center [97, 74] width 66 height 39
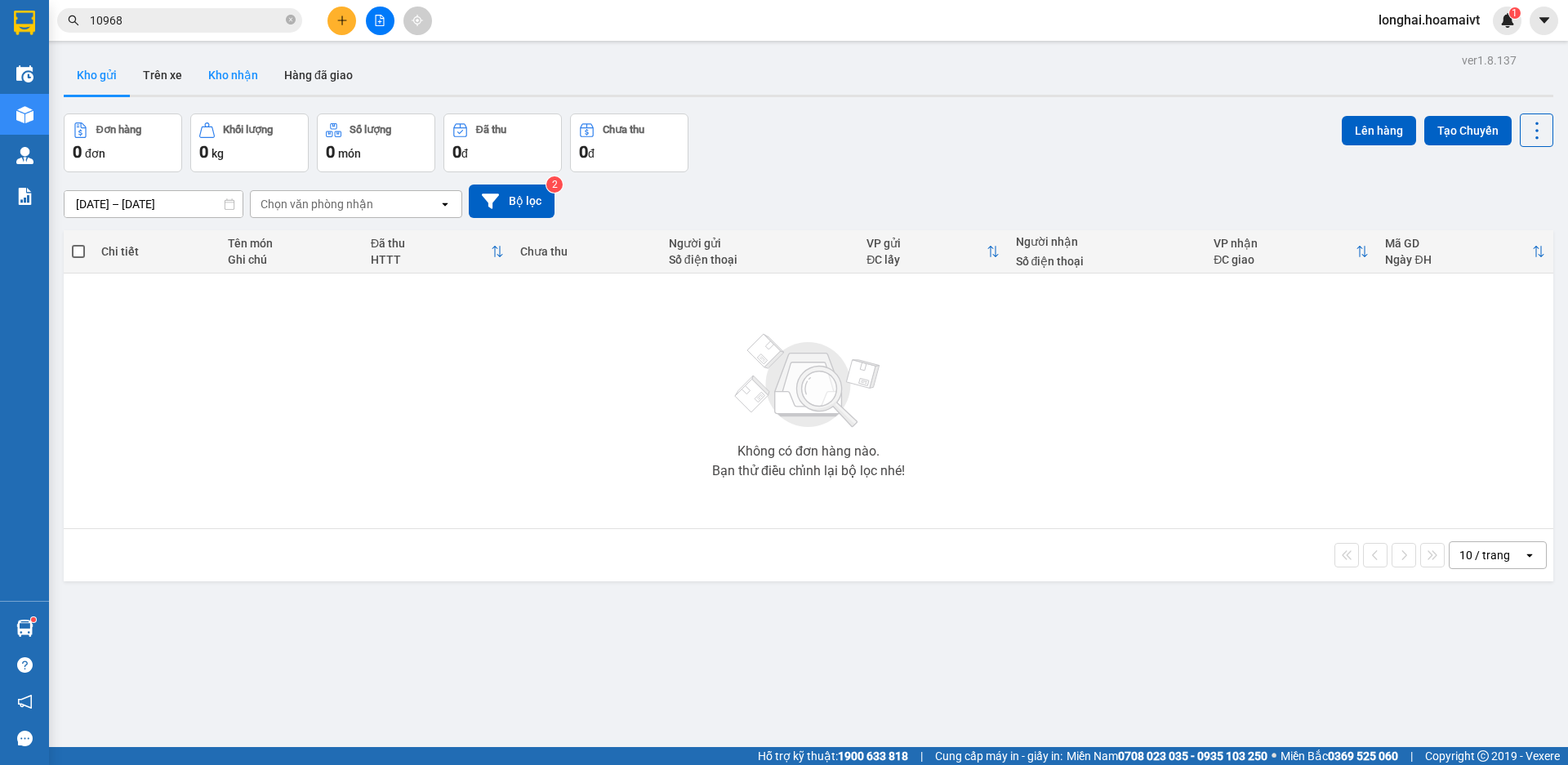
click at [237, 73] on button "Kho nhận" at bounding box center [233, 74] width 76 height 39
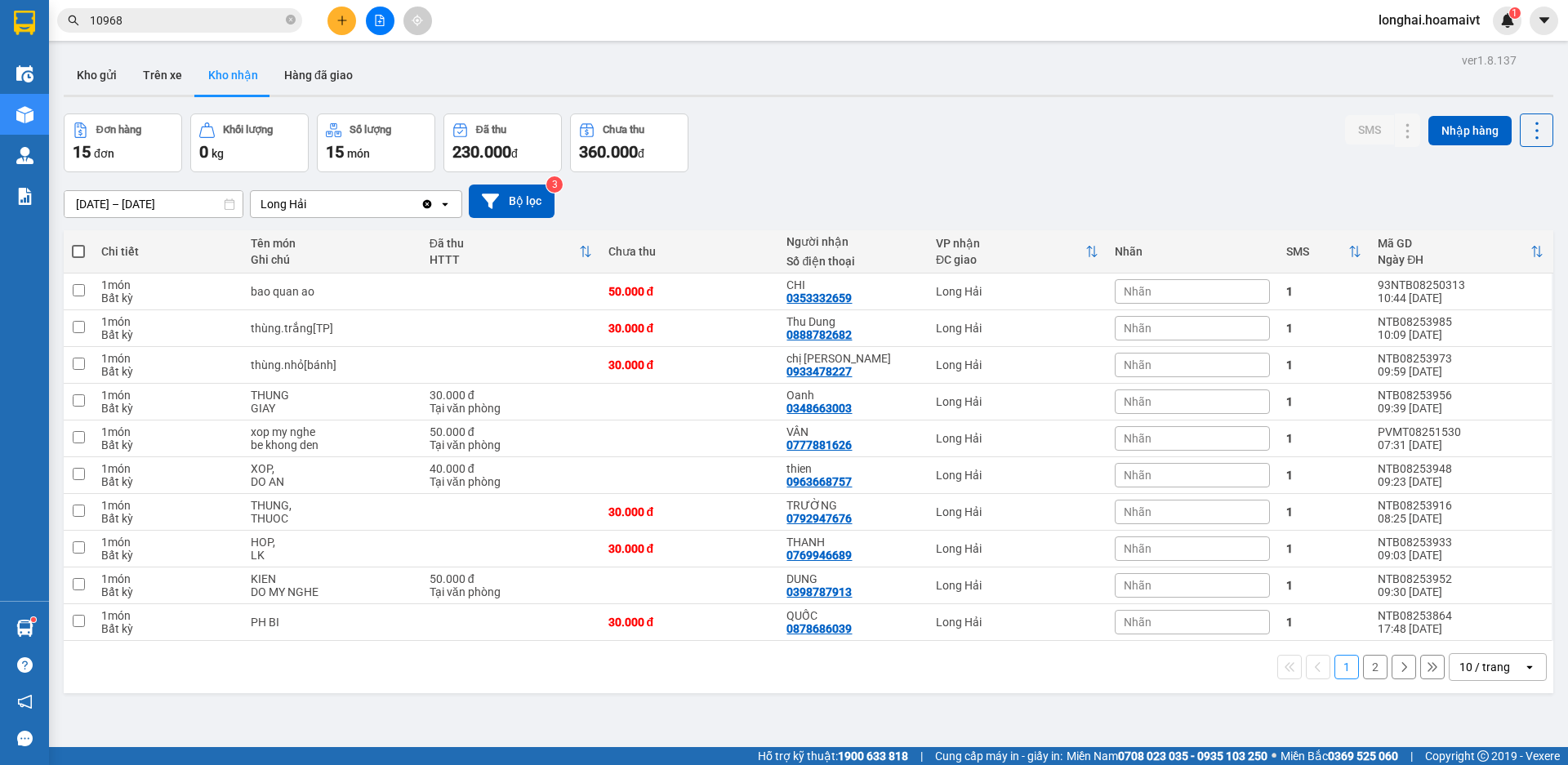
click at [1364, 674] on button "2" at bounding box center [1375, 667] width 24 height 24
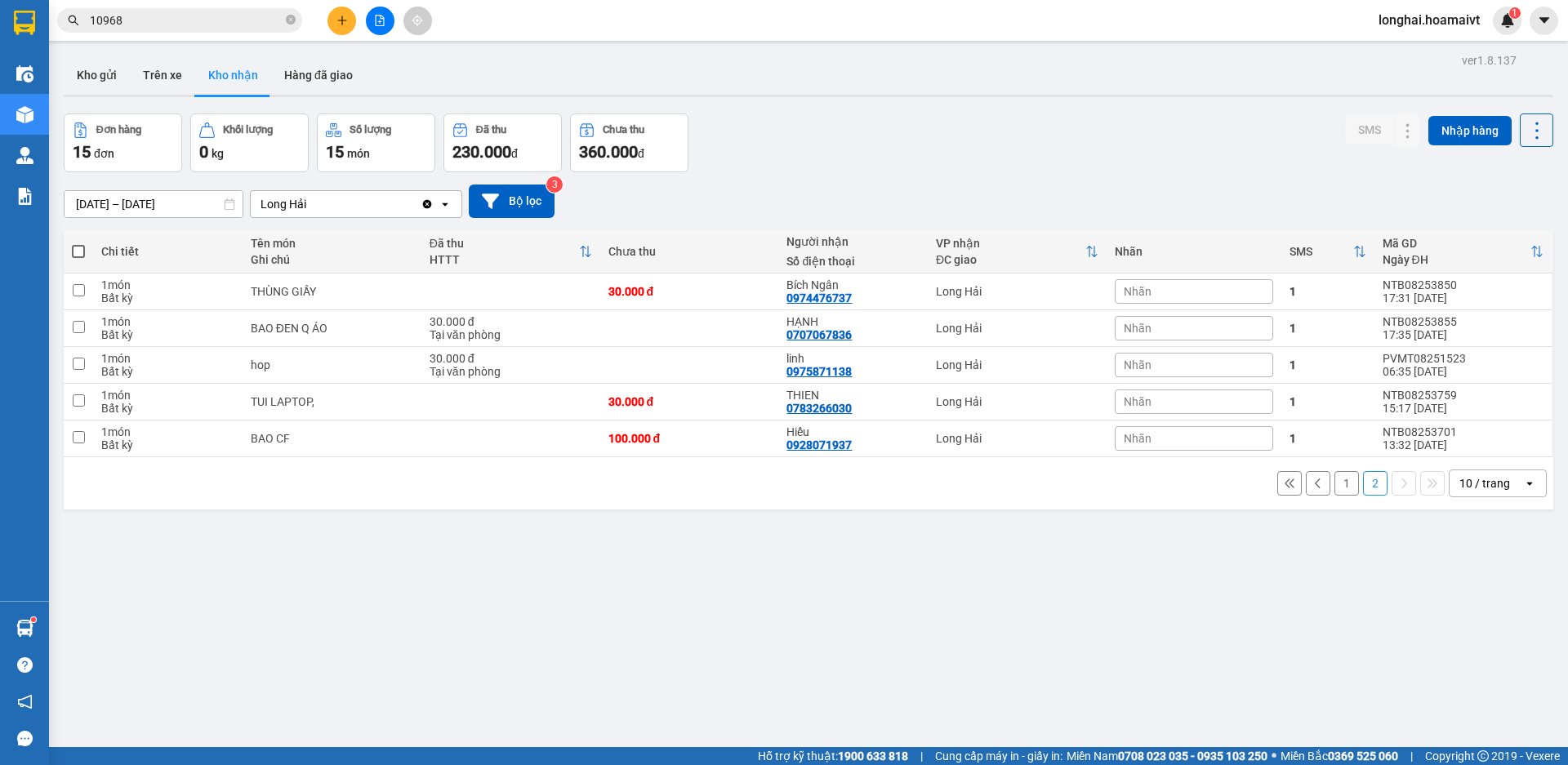
click at [1335, 489] on button "1" at bounding box center [1347, 484] width 24 height 24
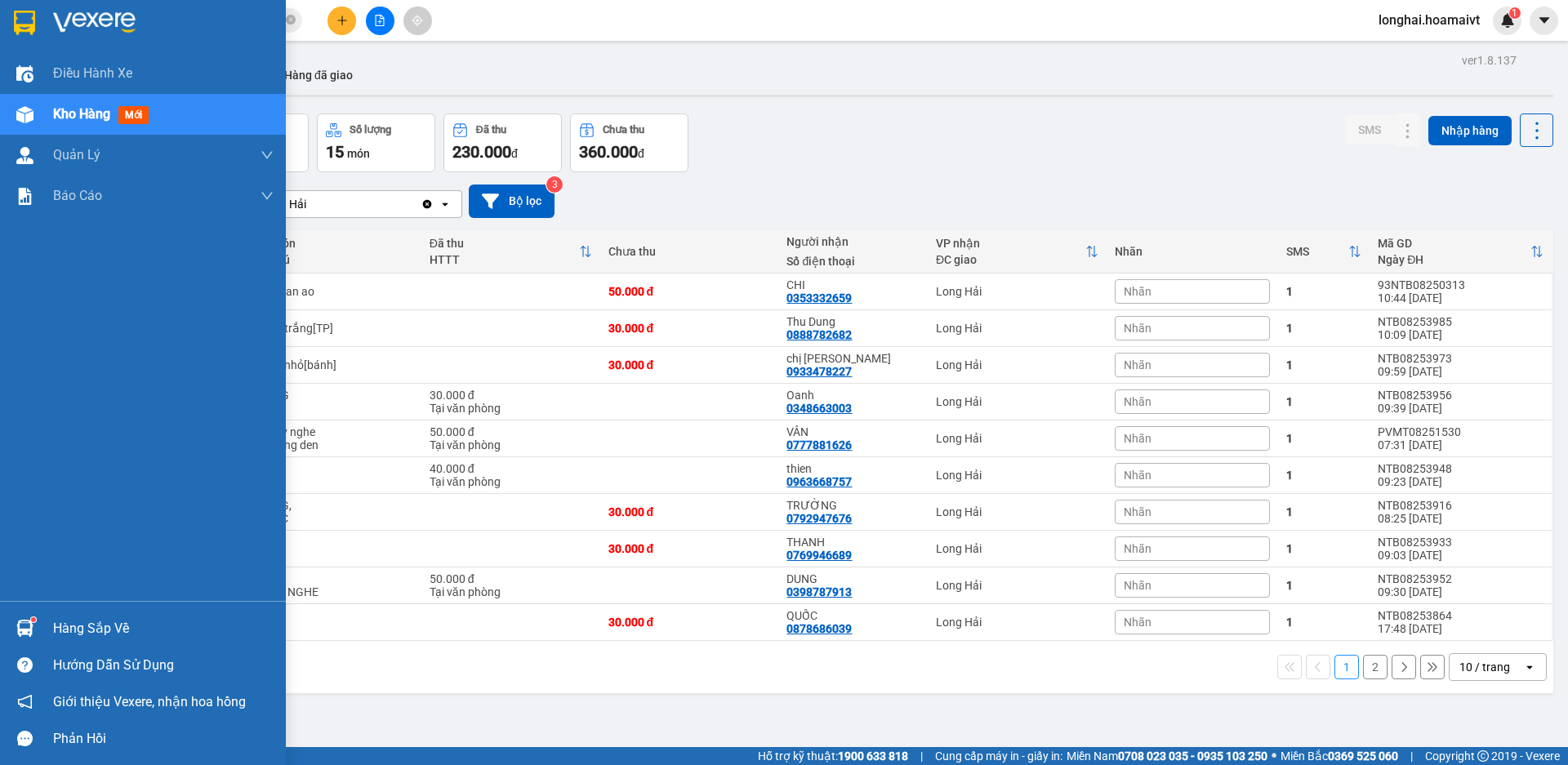
click at [77, 629] on div "Hàng sắp về" at bounding box center [162, 629] width 220 height 24
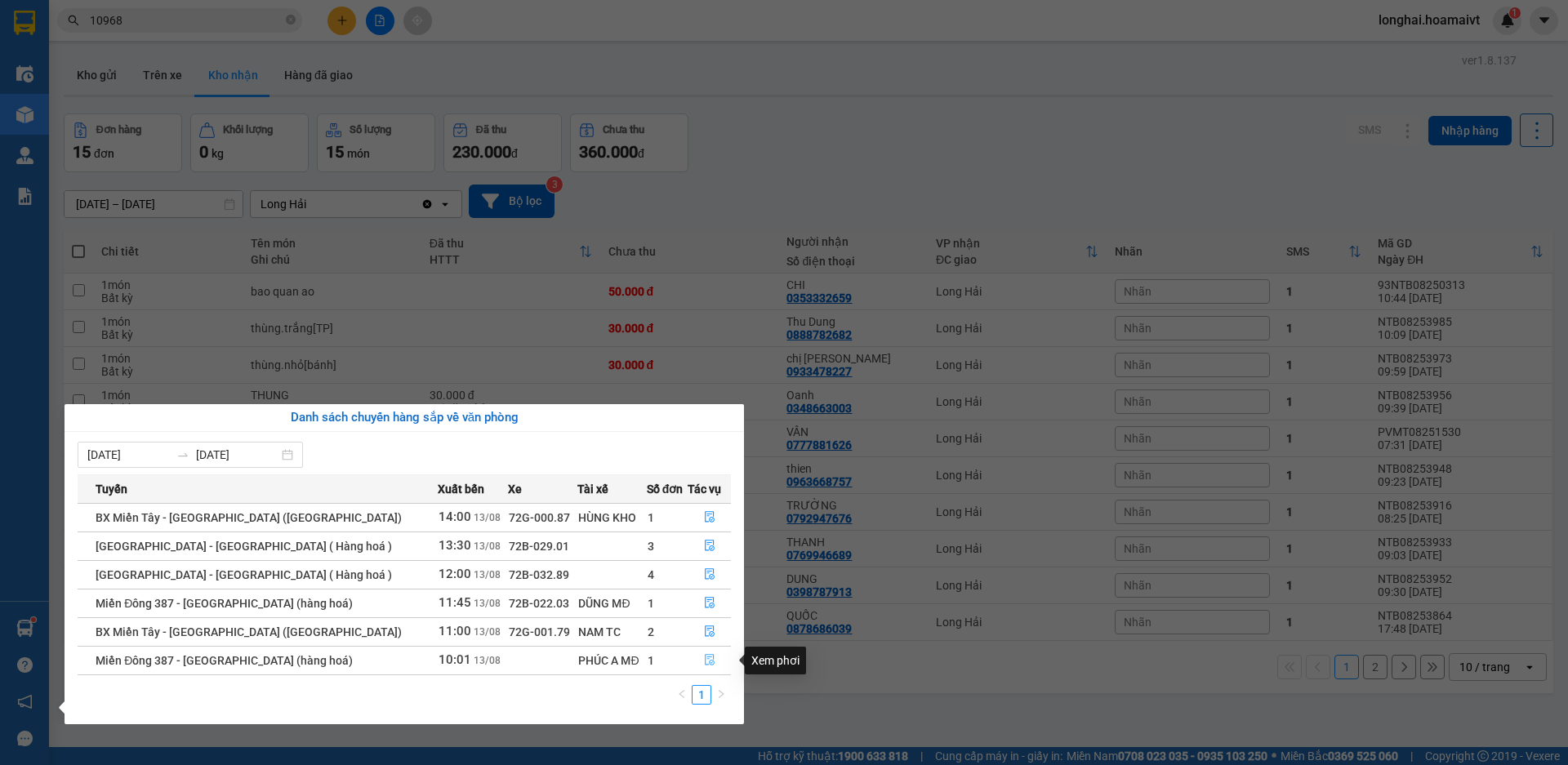
click at [705, 659] on icon "file-done" at bounding box center [709, 661] width 9 height 11
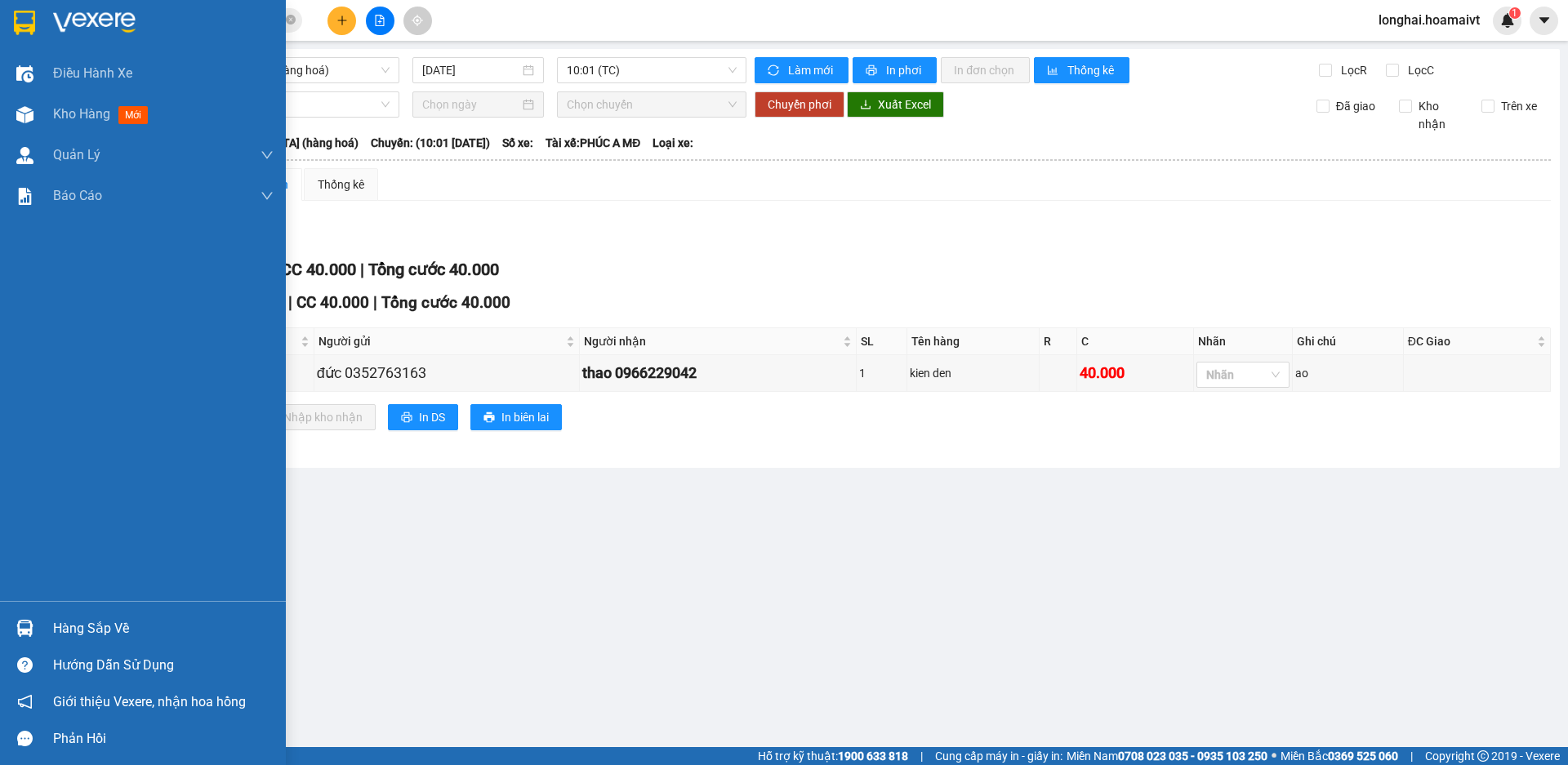
click at [63, 633] on div "Hàng sắp về" at bounding box center [162, 629] width 220 height 24
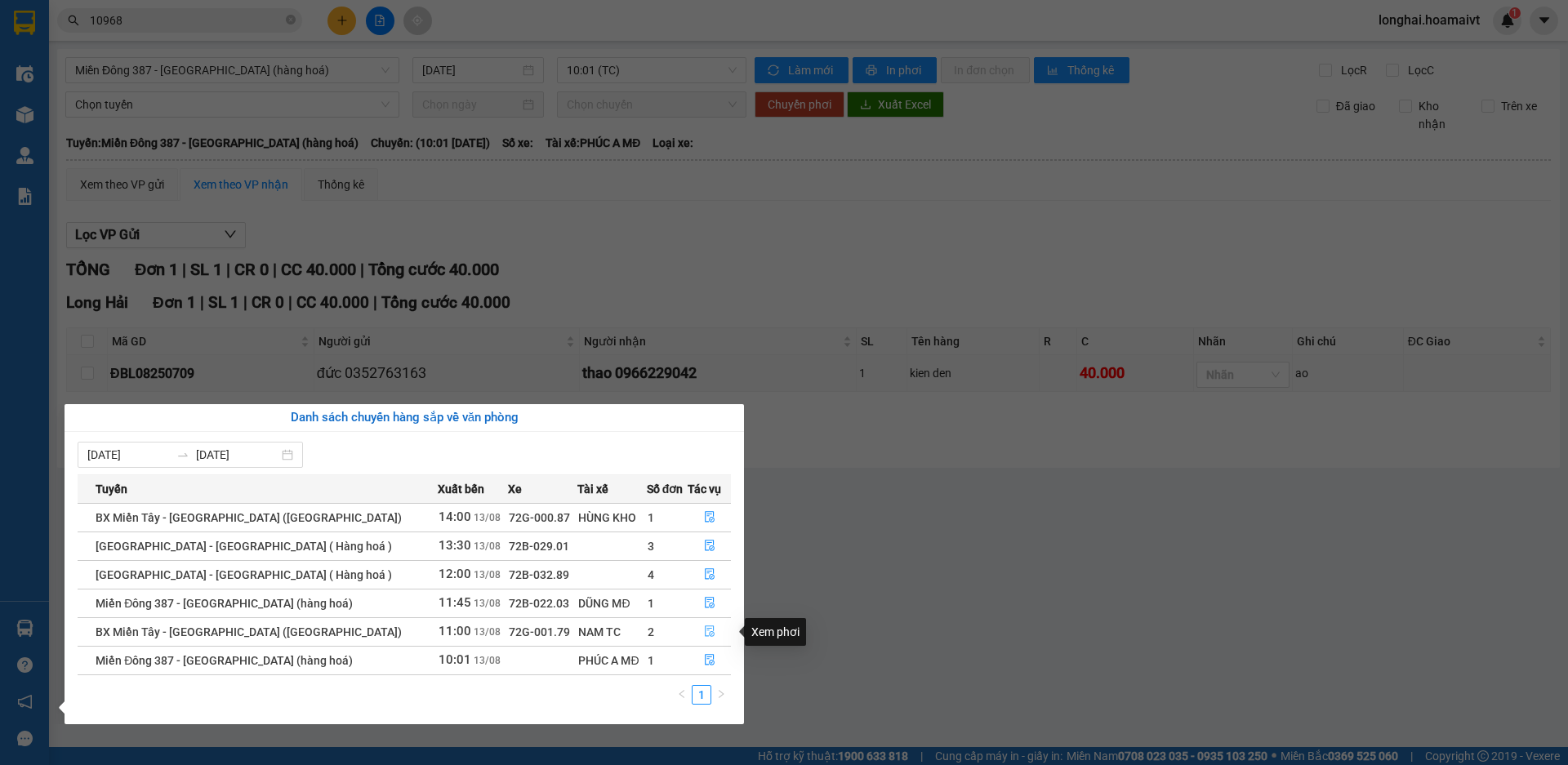
click at [695, 628] on button "button" at bounding box center [709, 632] width 41 height 26
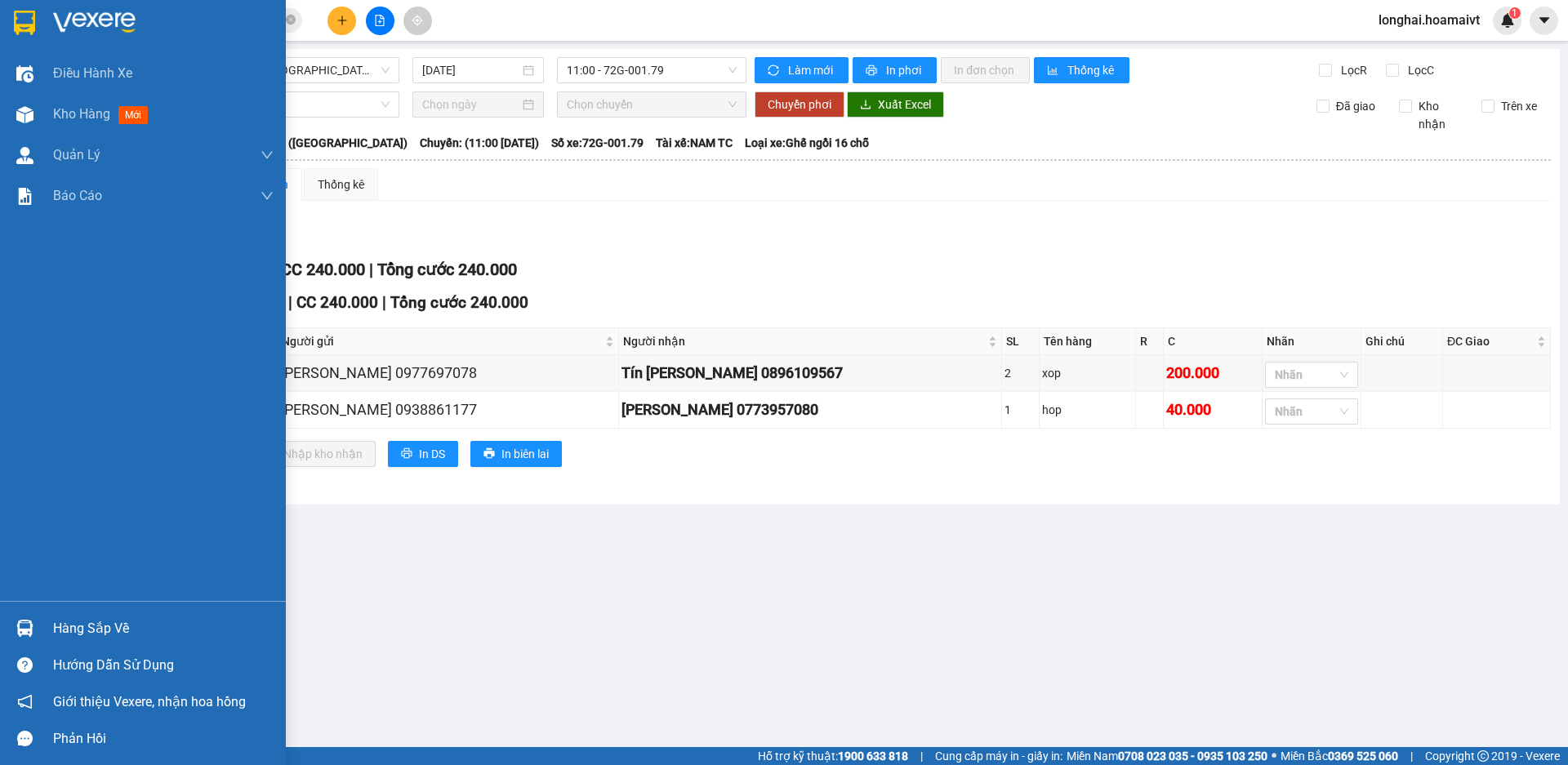
click at [90, 634] on div "Hàng sắp về" at bounding box center [162, 629] width 220 height 24
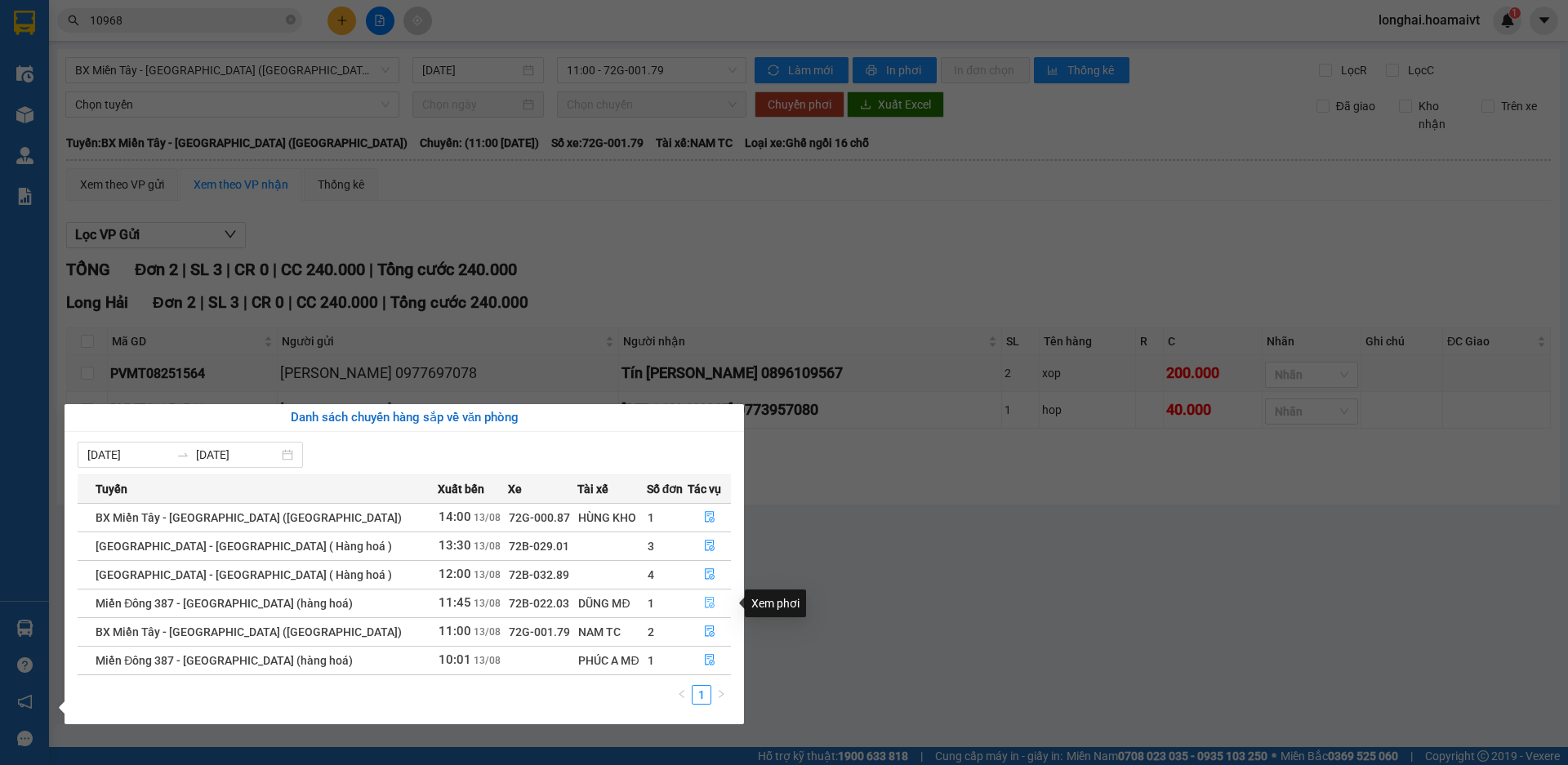
click at [710, 605] on icon "file-done" at bounding box center [709, 602] width 11 height 11
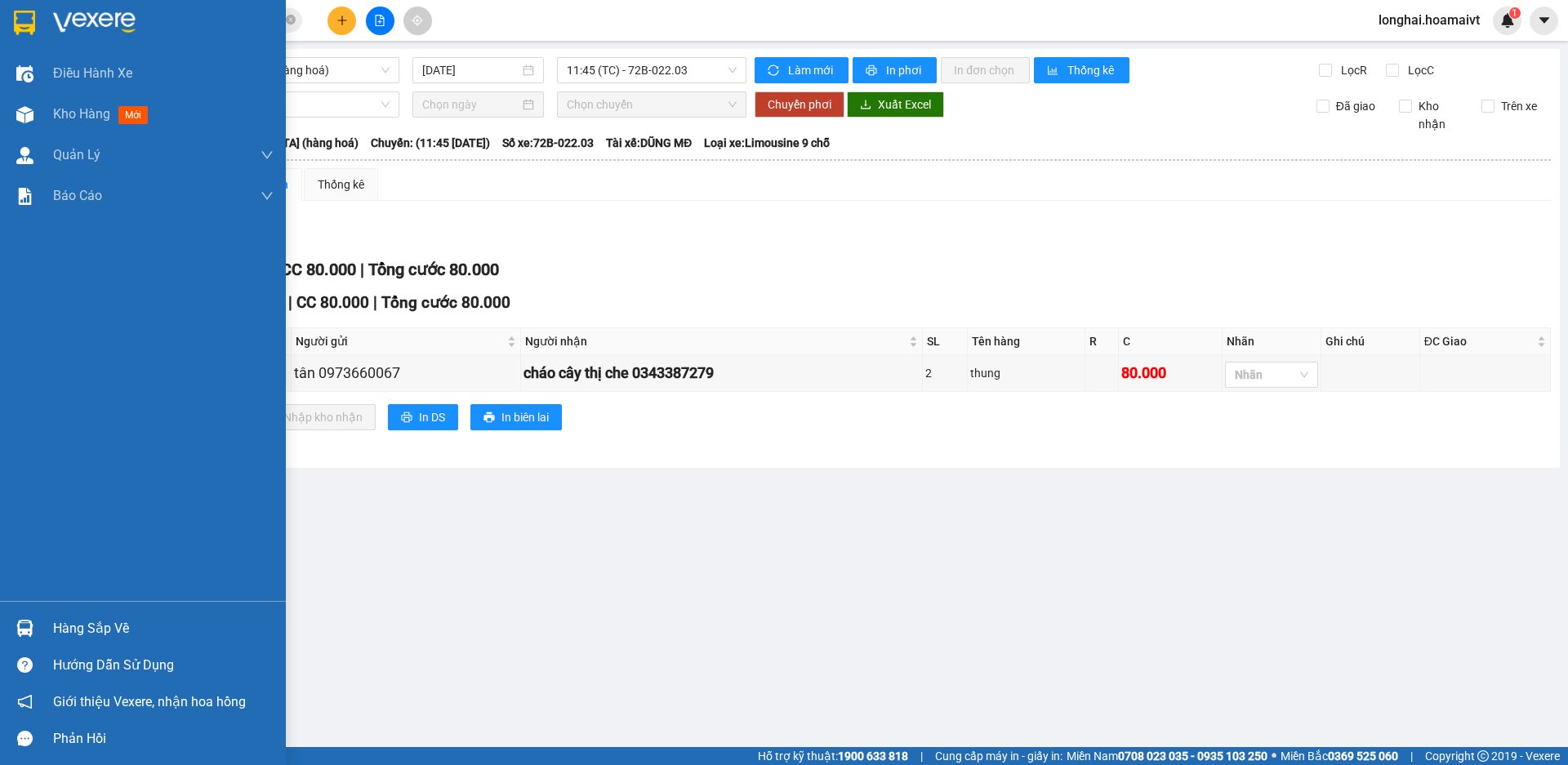
click at [60, 628] on div "Hàng sắp về" at bounding box center [162, 629] width 220 height 24
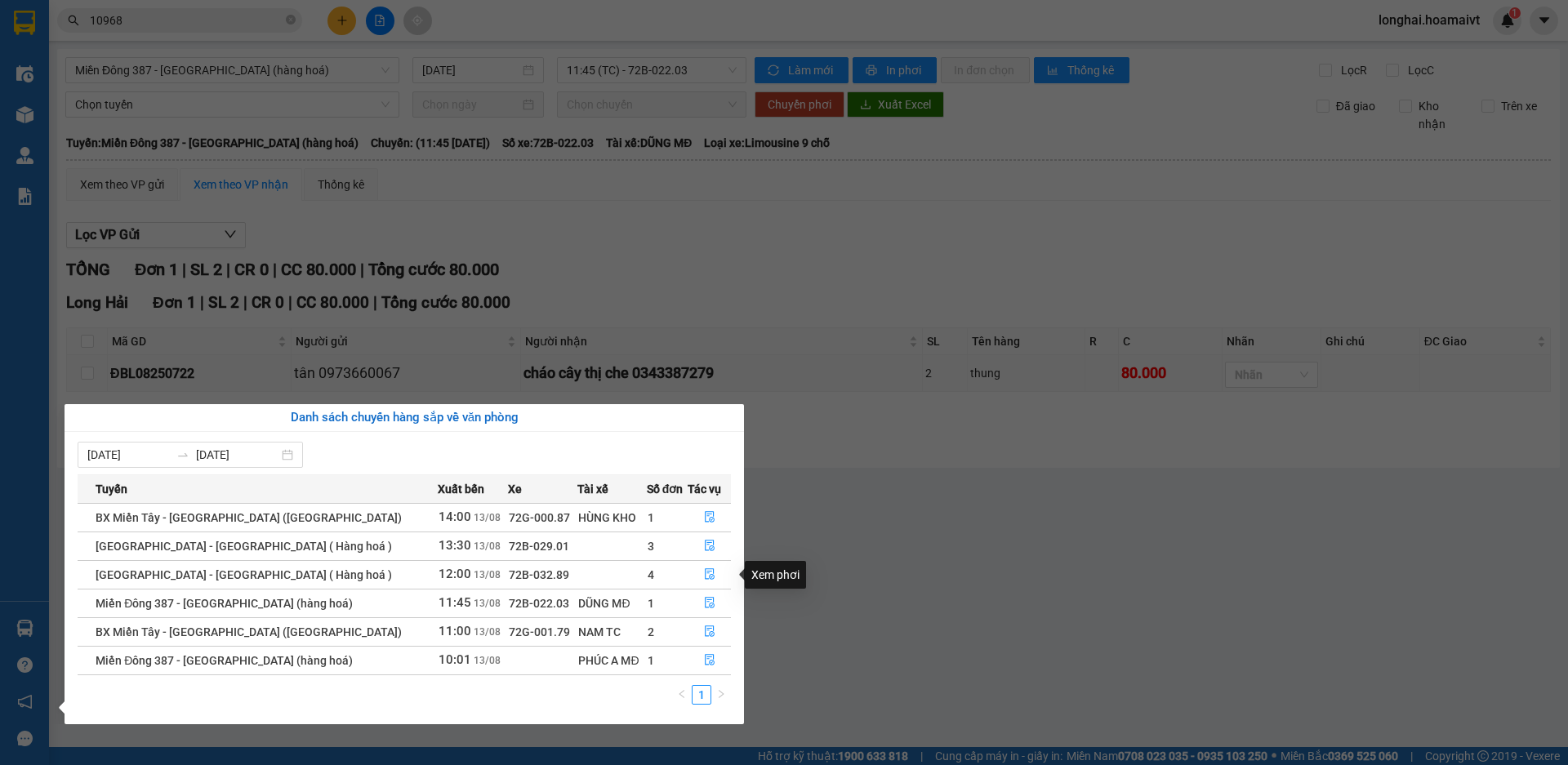
click at [861, 596] on section "Kết quả tìm kiếm ( 211 ) Bộ lọc Mã ĐH Trạng thái Món hàng Tổng cước Chưa cước N…" at bounding box center [784, 382] width 1568 height 765
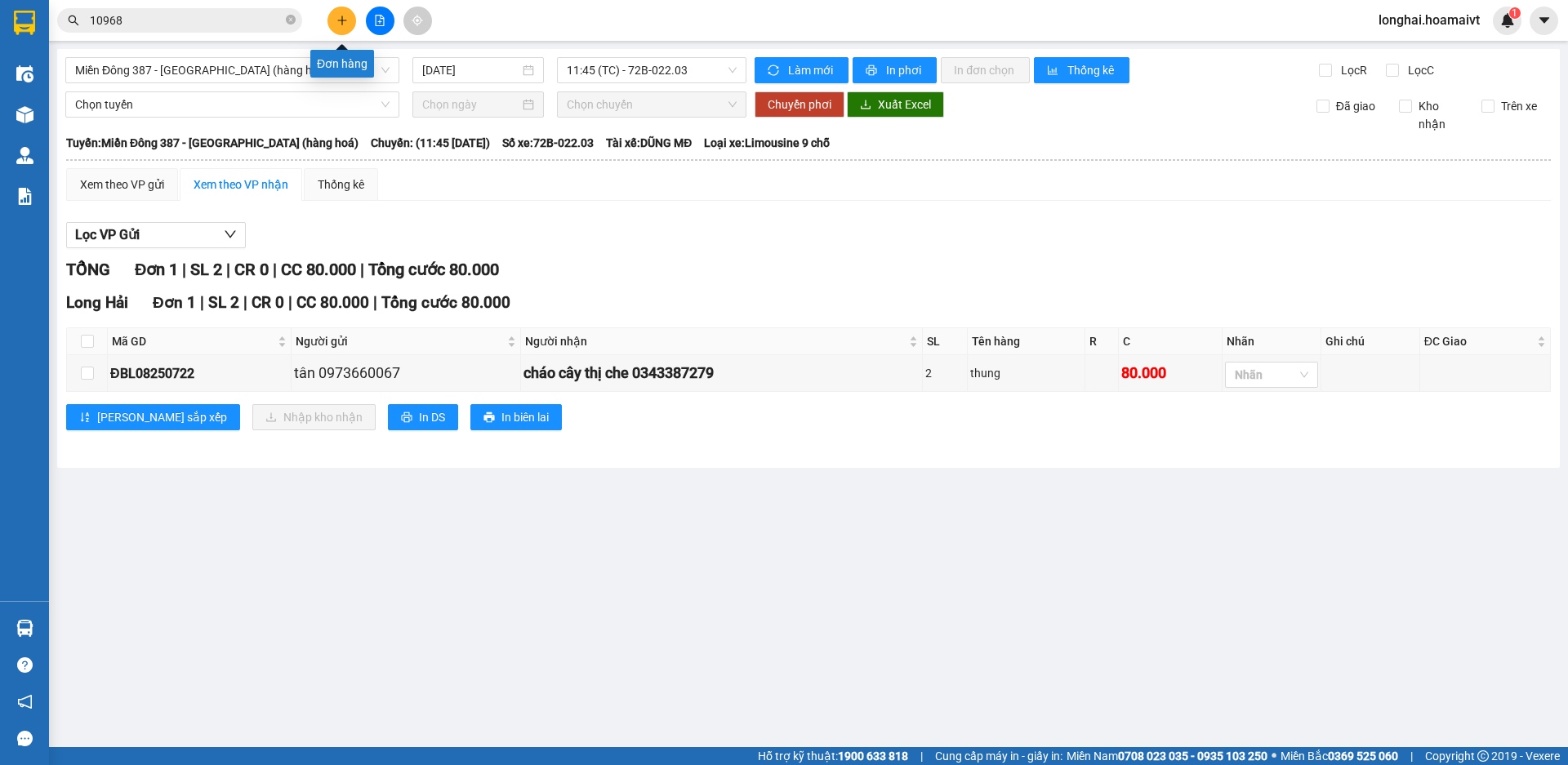
click at [342, 22] on icon "plus" at bounding box center [341, 20] width 1 height 9
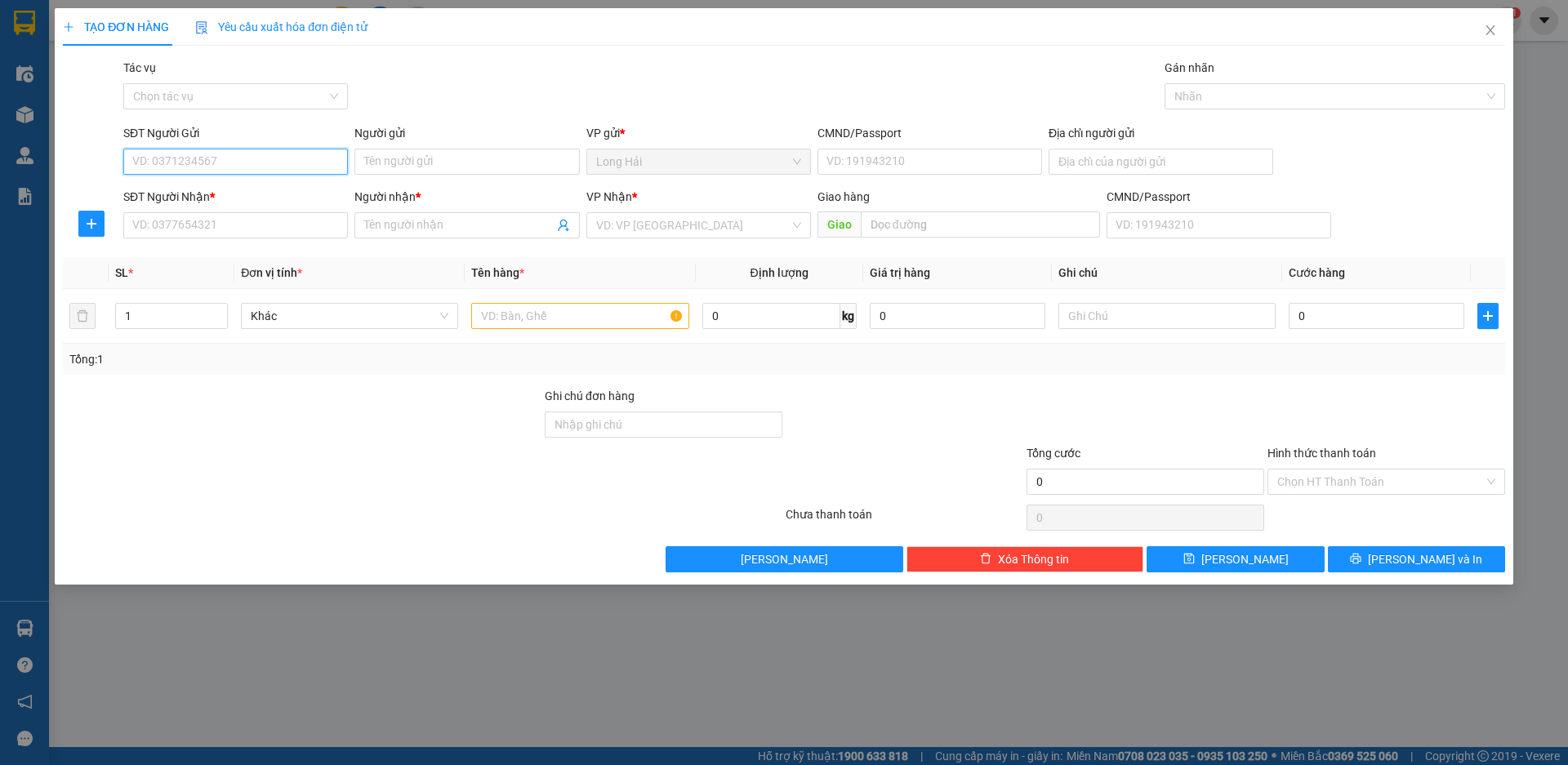
click at [204, 160] on input "SĐT Người Gửi" at bounding box center [236, 161] width 224 height 26
click at [191, 222] on input "SĐT Người Nhận *" at bounding box center [236, 225] width 224 height 26
type input "0931329622"
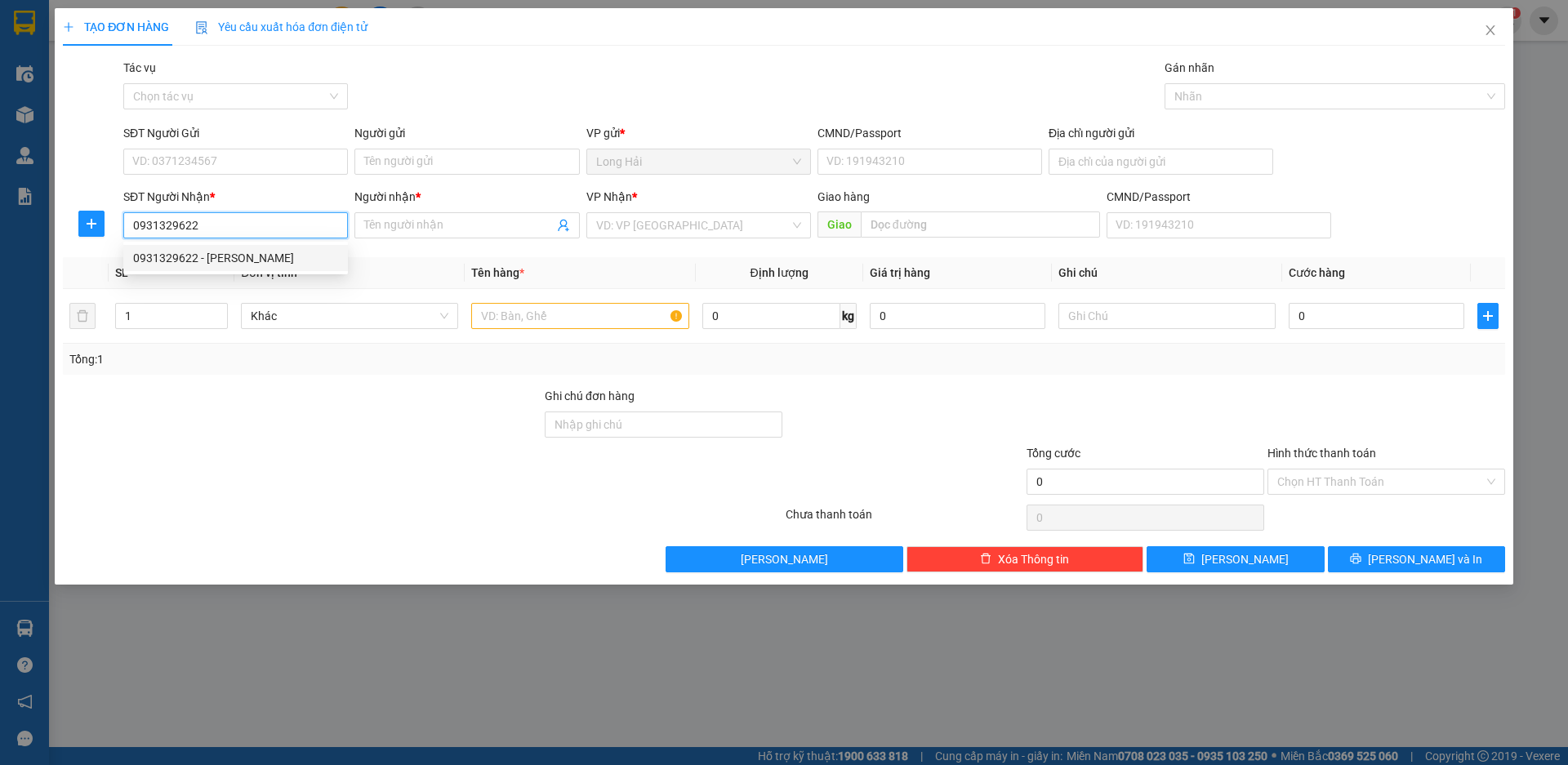
click at [212, 255] on div "0931329622 - PHỨC" at bounding box center [235, 258] width 205 height 18
type input "PHỨC"
type input "0931329622"
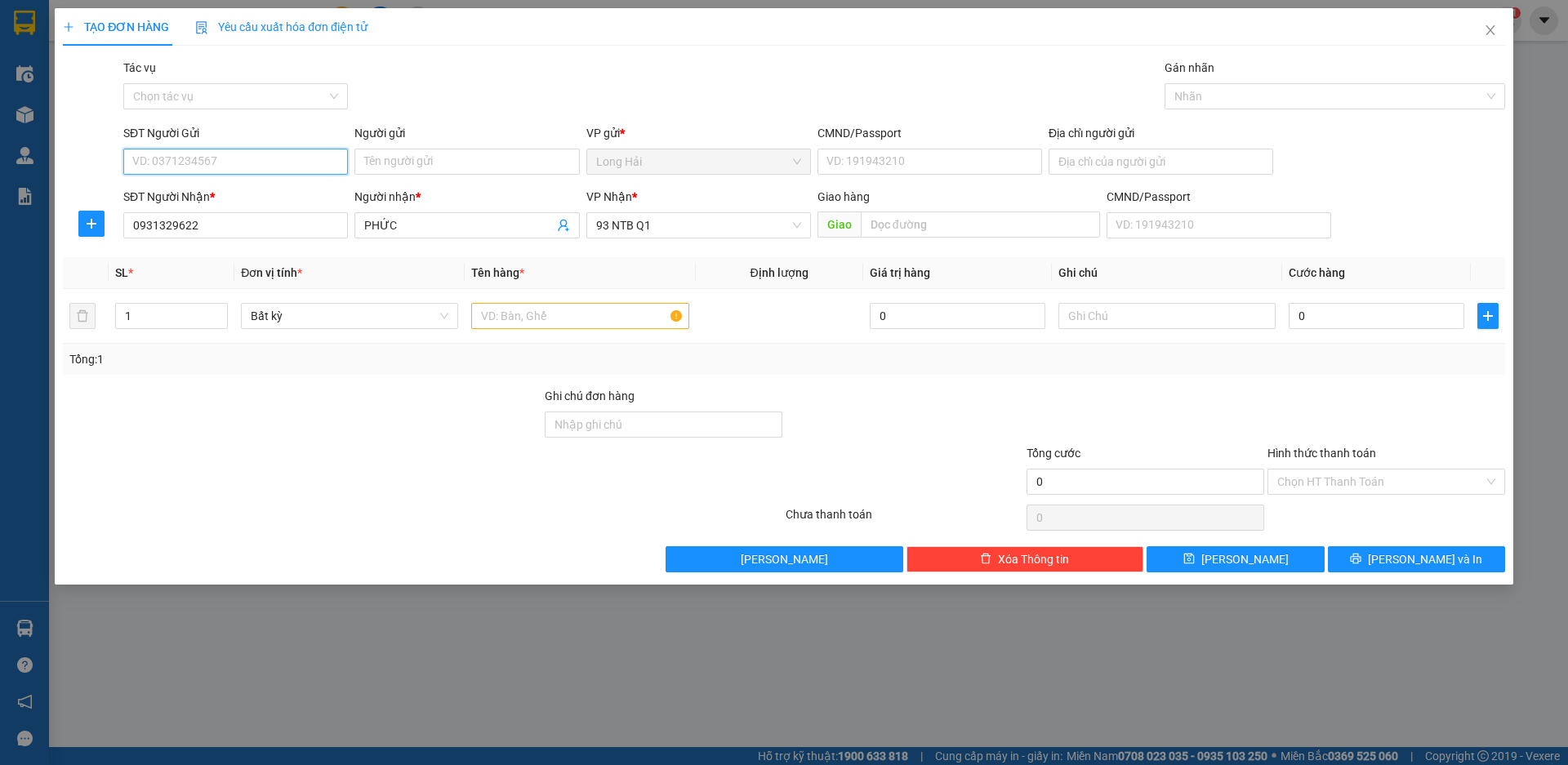
click at [222, 162] on input "SĐT Người Gửi" at bounding box center [236, 161] width 224 height 26
click at [224, 193] on div "0931329622 - PHỨC" at bounding box center [235, 194] width 205 height 18
type input "0931329622"
type input "PHỨC"
drag, startPoint x: 397, startPoint y: 224, endPoint x: 355, endPoint y: 214, distance: 43.2
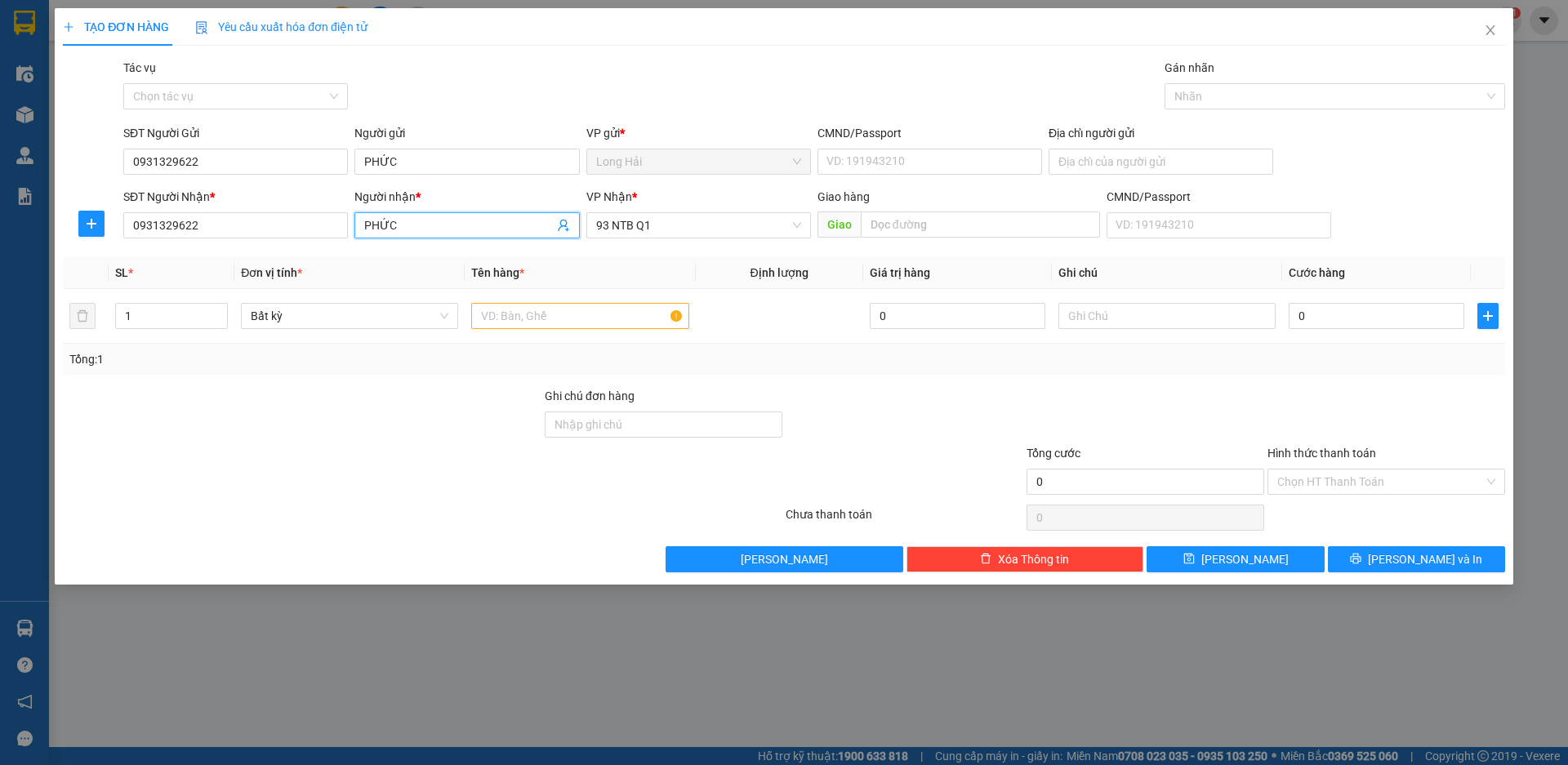
click at [355, 214] on span "PHỨC" at bounding box center [467, 225] width 224 height 26
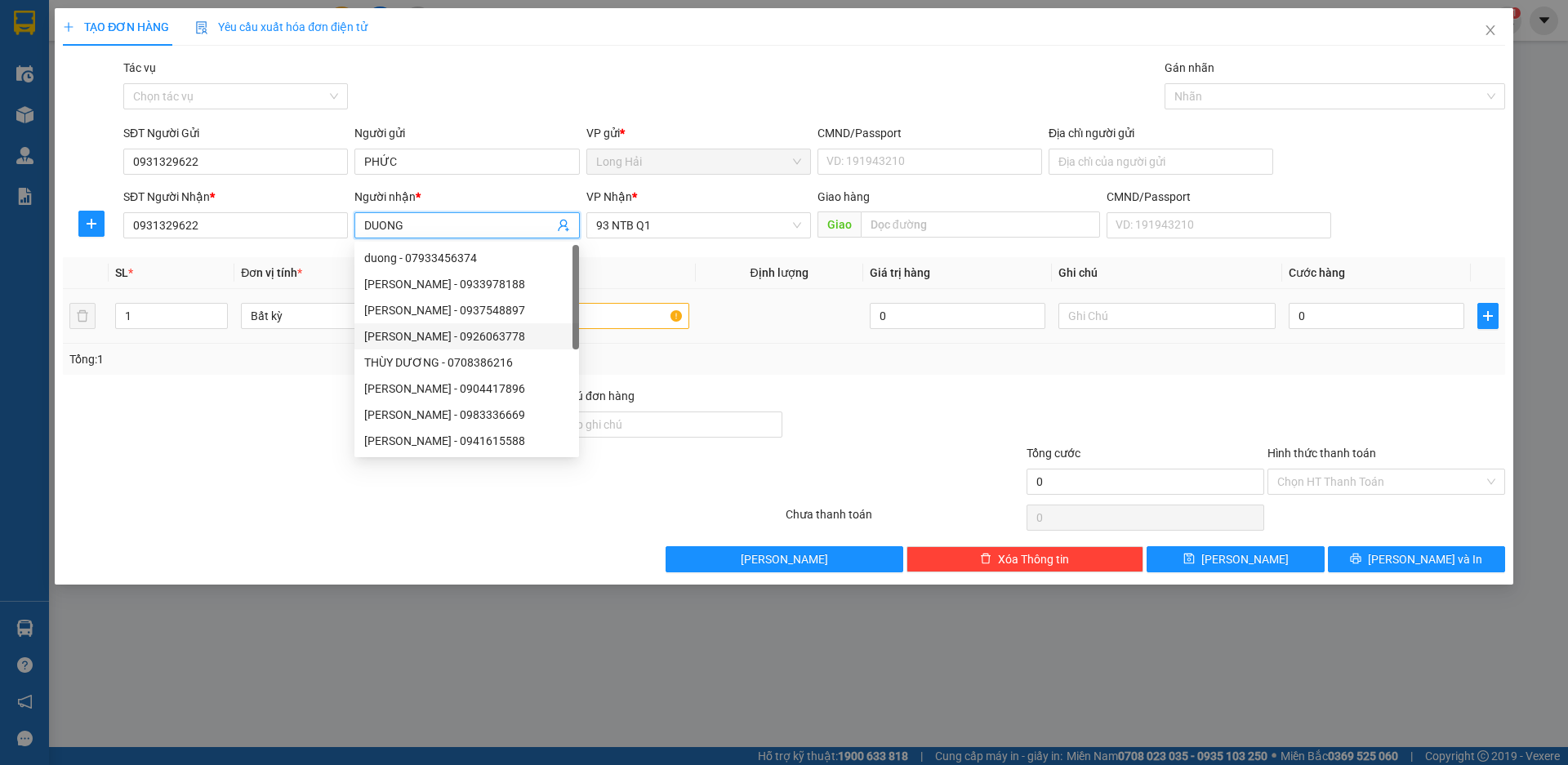
type input "DUONG"
click at [604, 323] on input "text" at bounding box center [580, 316] width 218 height 26
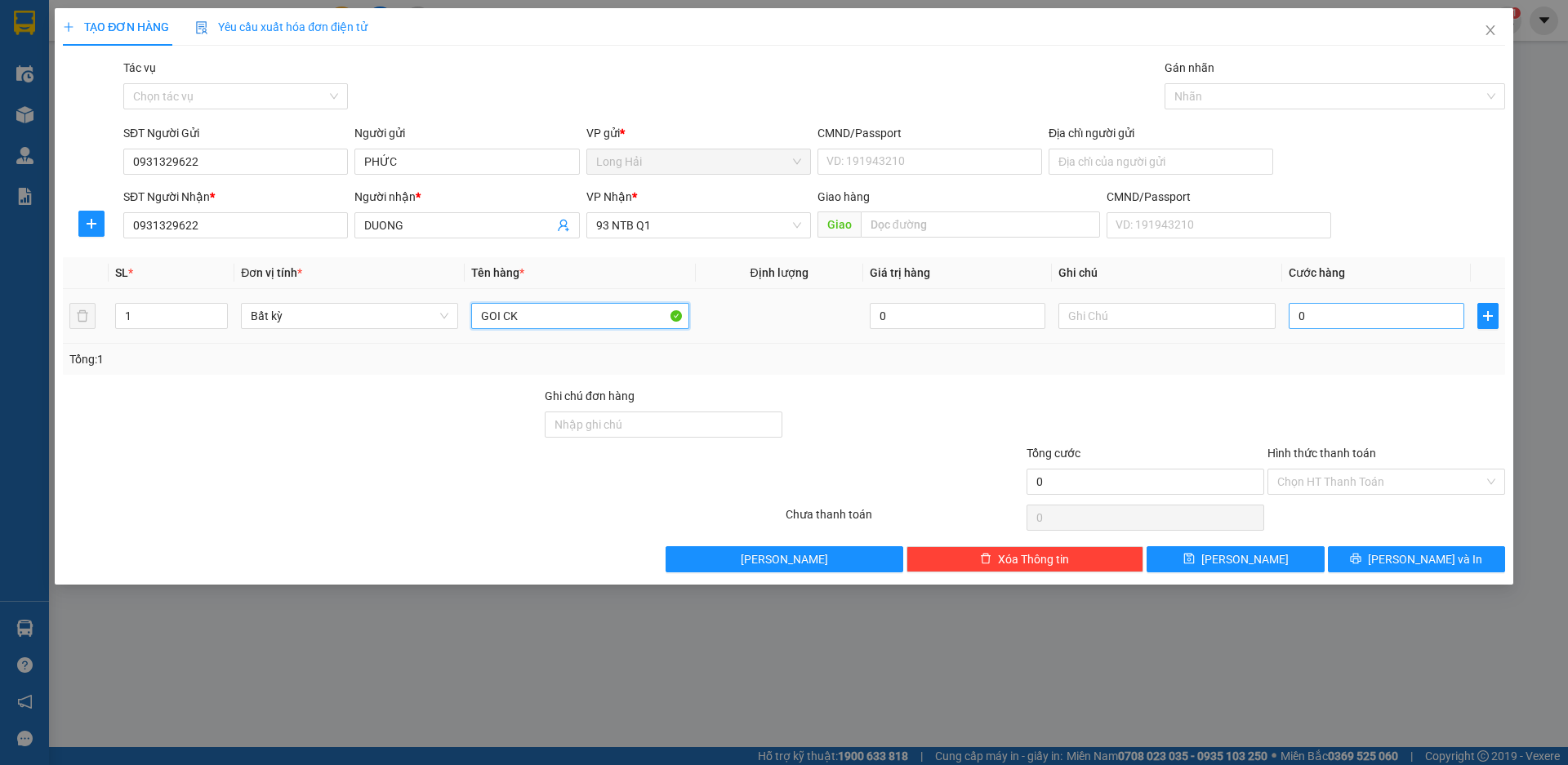
type input "GOI CK"
click at [1311, 313] on input "0" at bounding box center [1376, 316] width 175 height 26
type input "3"
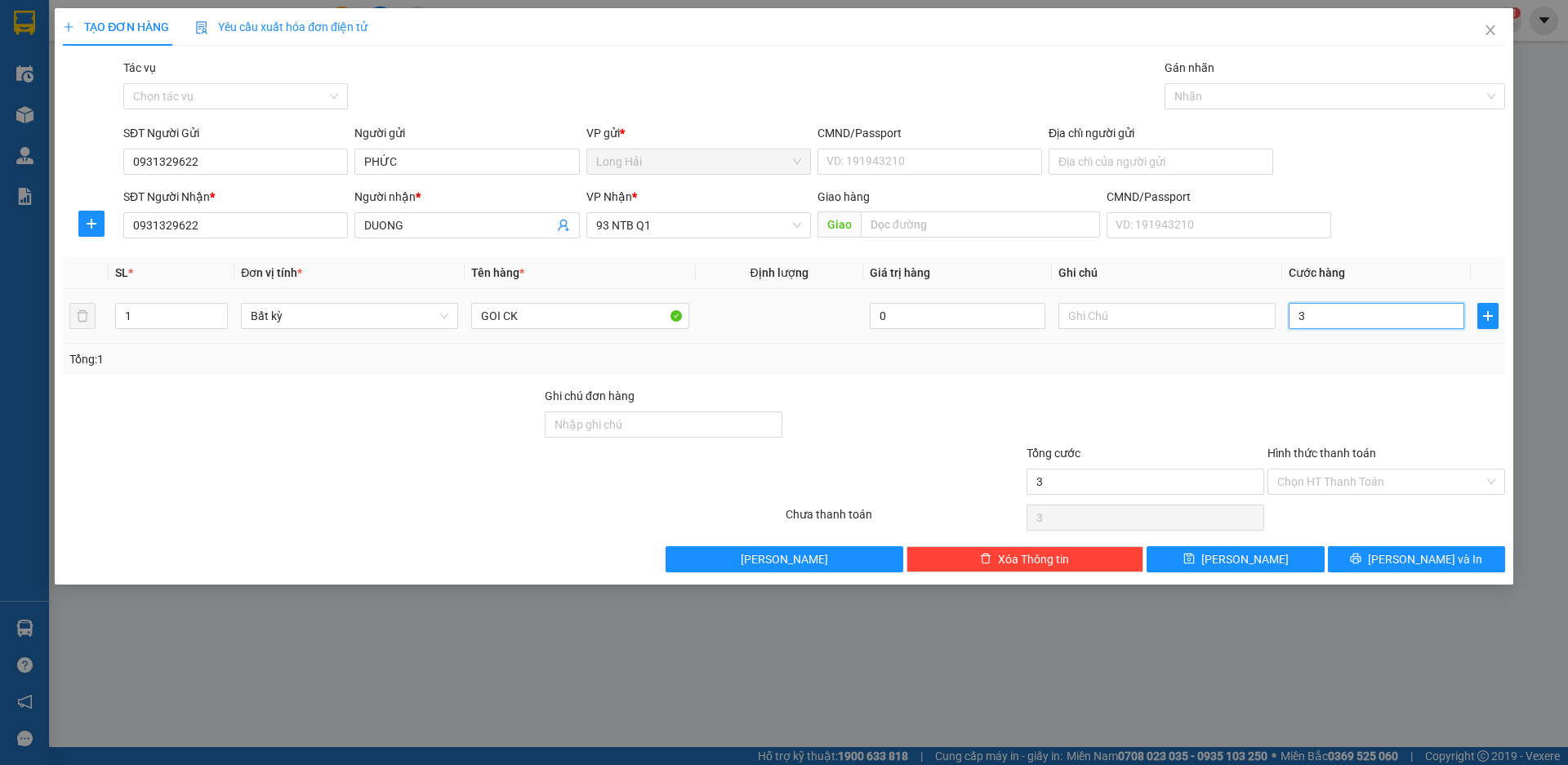
type input "30"
type input "30.000"
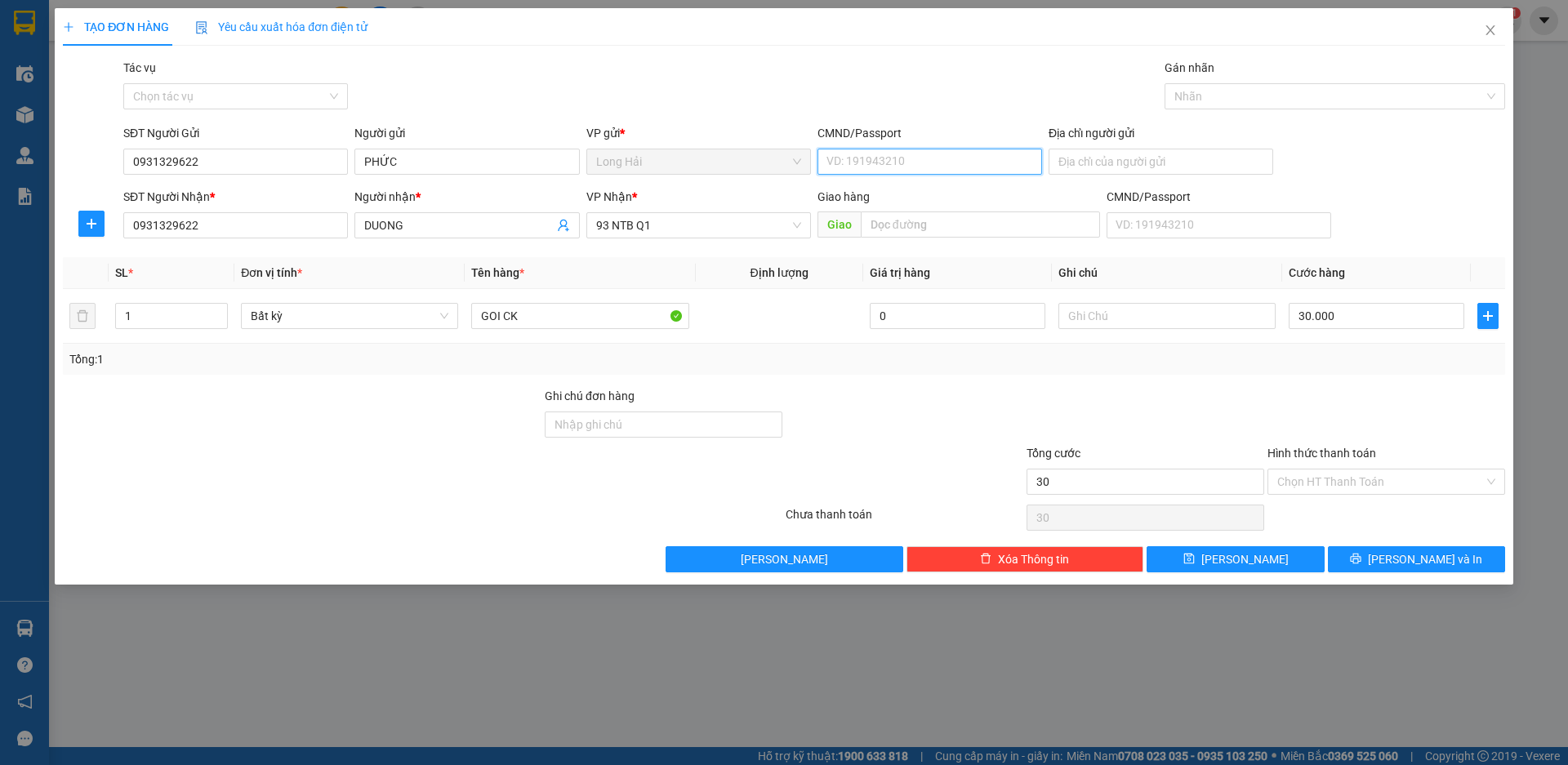
type input "30.000"
click at [956, 163] on input "CMND/Passport" at bounding box center [930, 161] width 224 height 26
type input "060095010470"
click at [1077, 157] on input "Địa chỉ người gửi" at bounding box center [1161, 161] width 224 height 26
type input "LONG HAI"
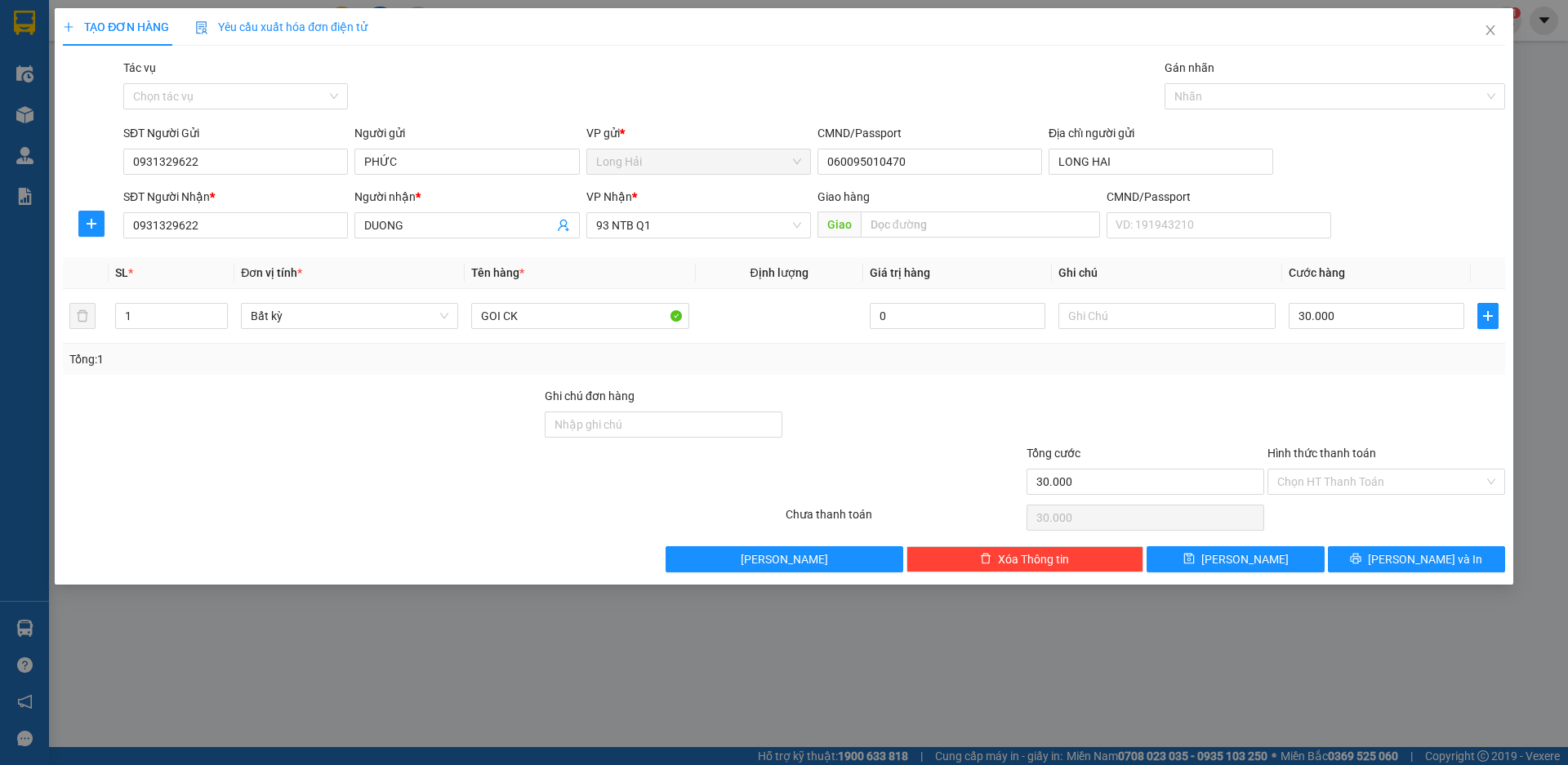
drag, startPoint x: 1349, startPoint y: 481, endPoint x: 1346, endPoint y: 516, distance: 35.1
click at [1351, 489] on input "Hình thức thanh toán" at bounding box center [1380, 482] width 206 height 24
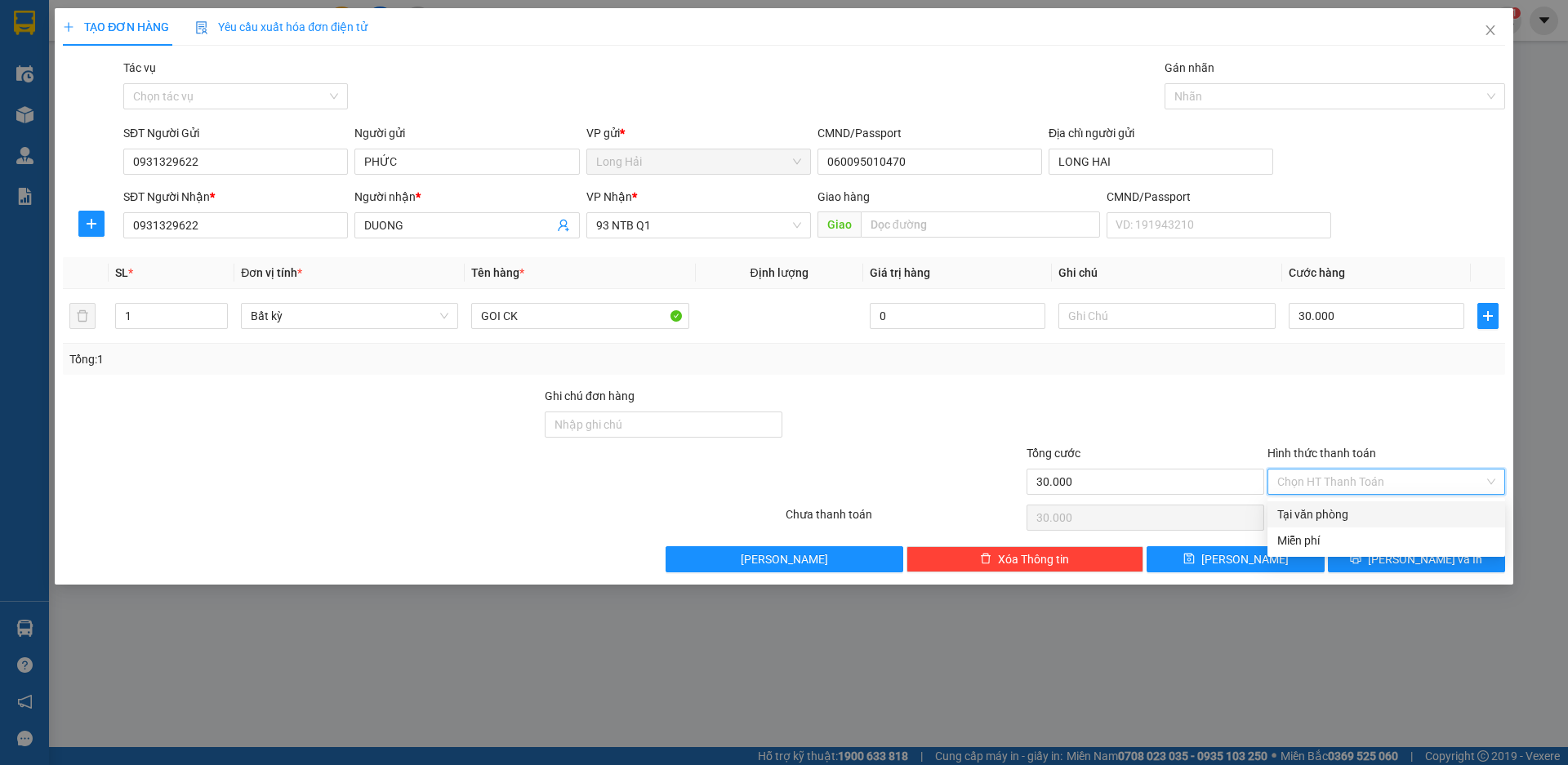
click at [1344, 517] on div "Tại văn phòng" at bounding box center [1386, 515] width 218 height 18
type input "0"
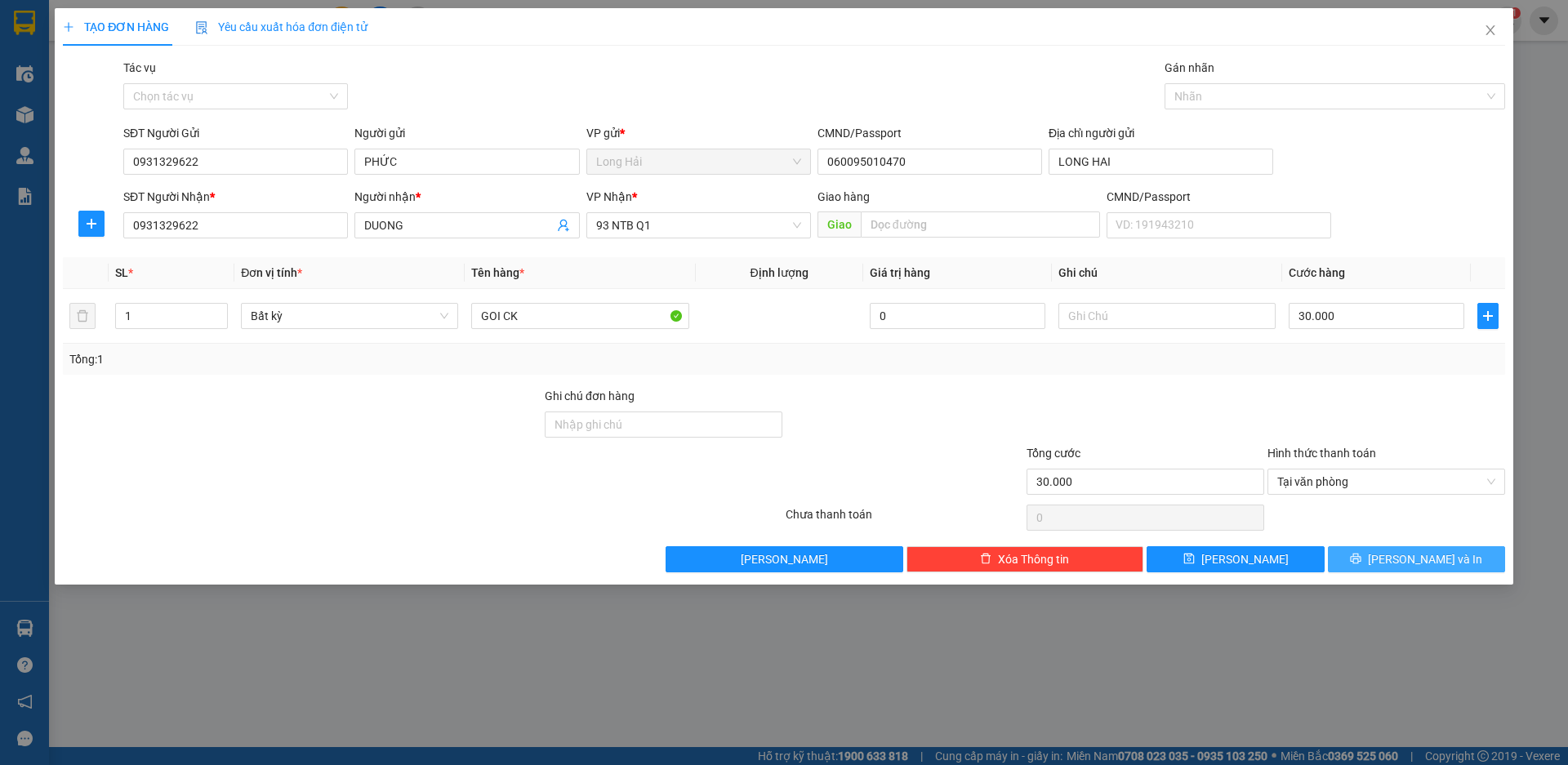
click at [1362, 556] on icon "printer" at bounding box center [1356, 559] width 10 height 10
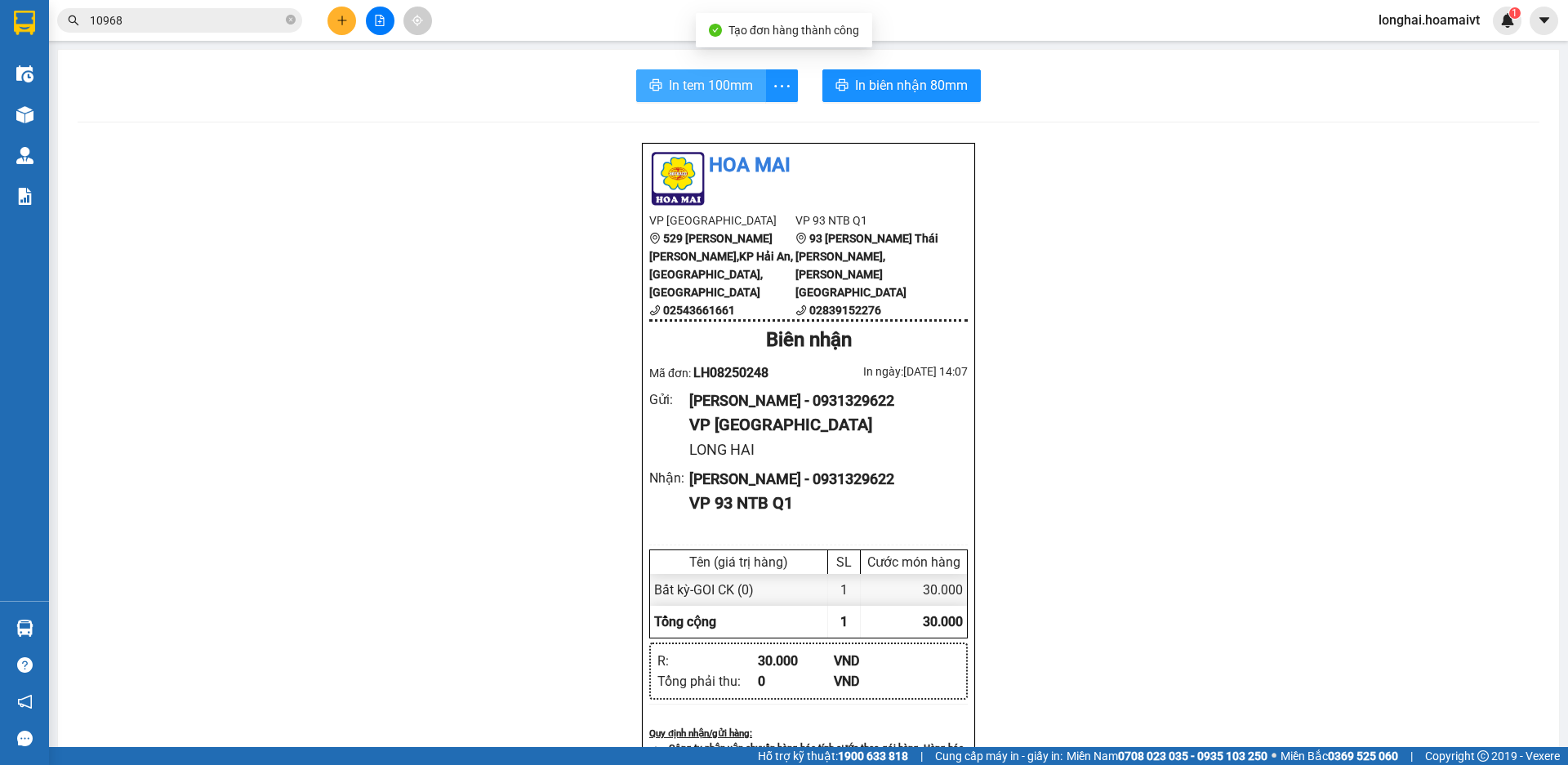
click at [702, 87] on span "In tem 100mm" at bounding box center [711, 85] width 84 height 21
drag, startPoint x: 290, startPoint y: 22, endPoint x: 281, endPoint y: 23, distance: 9.1
click at [290, 23] on icon "close-circle" at bounding box center [290, 19] width 9 height 9
click at [231, 23] on input "text" at bounding box center [186, 20] width 193 height 18
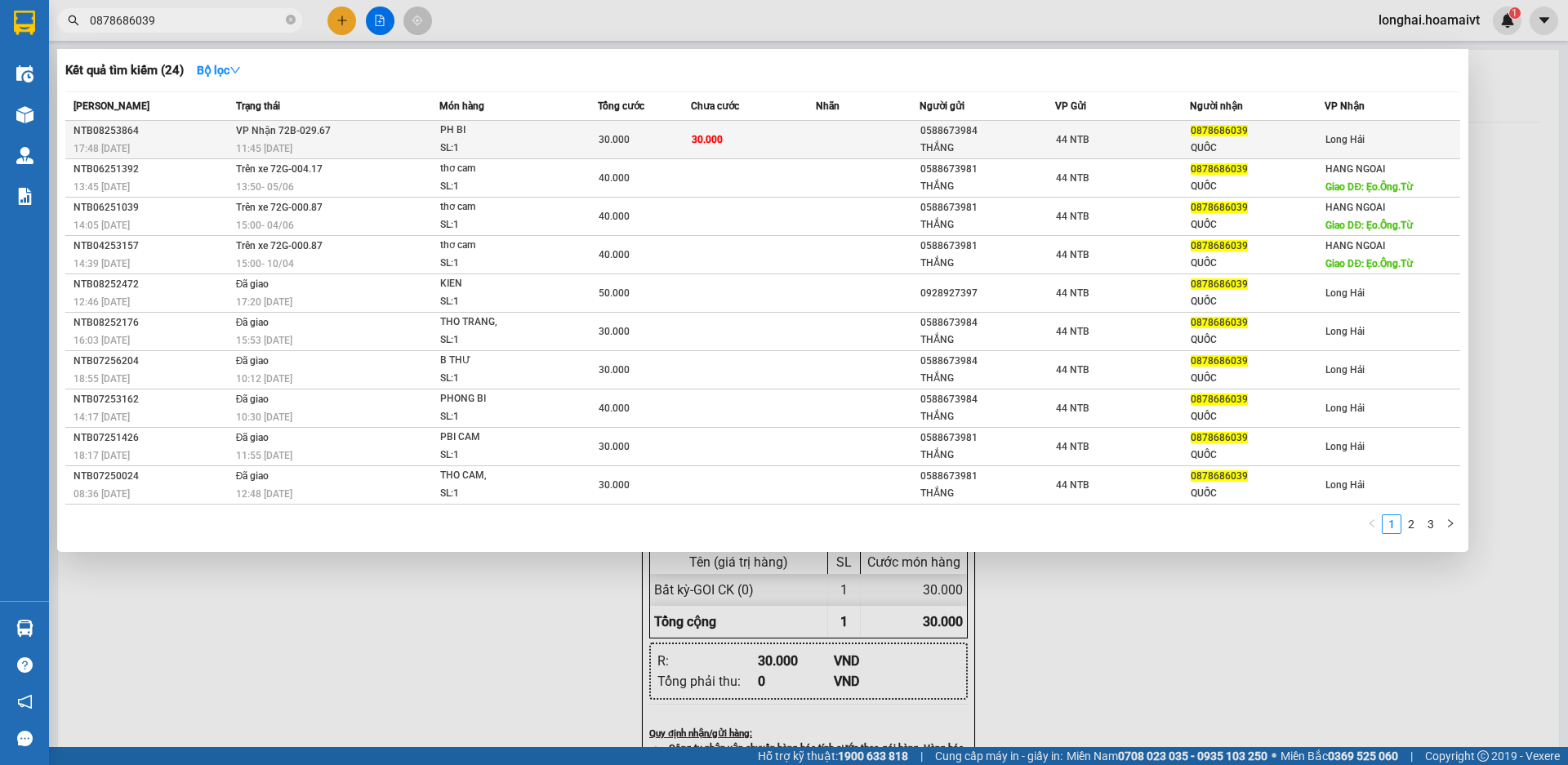
type input "0878686039"
click at [404, 130] on td "VP Nhận 72B-029.67 11:45 - 13/08" at bounding box center [336, 140] width 208 height 38
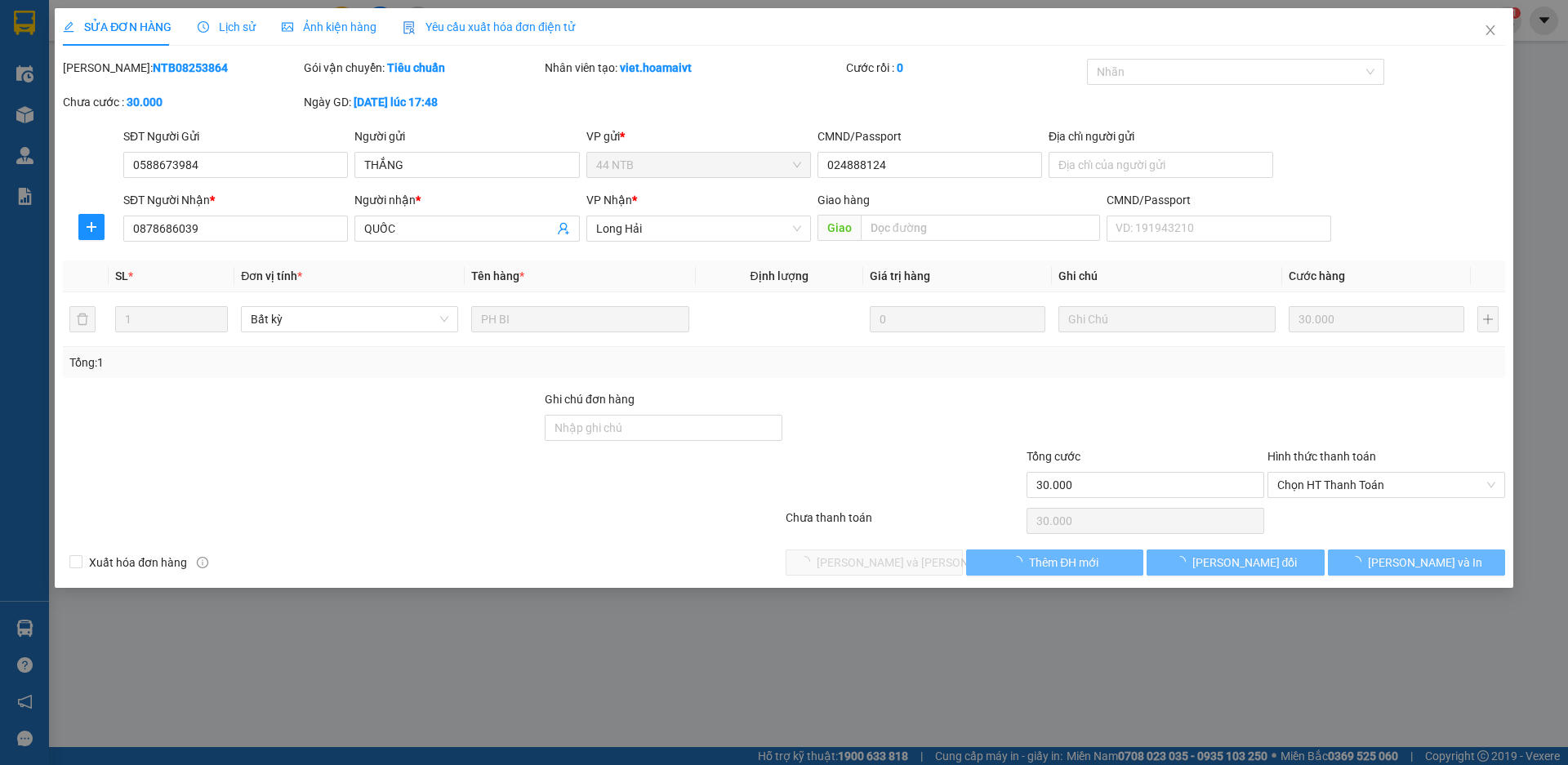
type input "0588673984"
type input "THẮNG"
type input "024888124"
type input "0878686039"
type input "QUỐC"
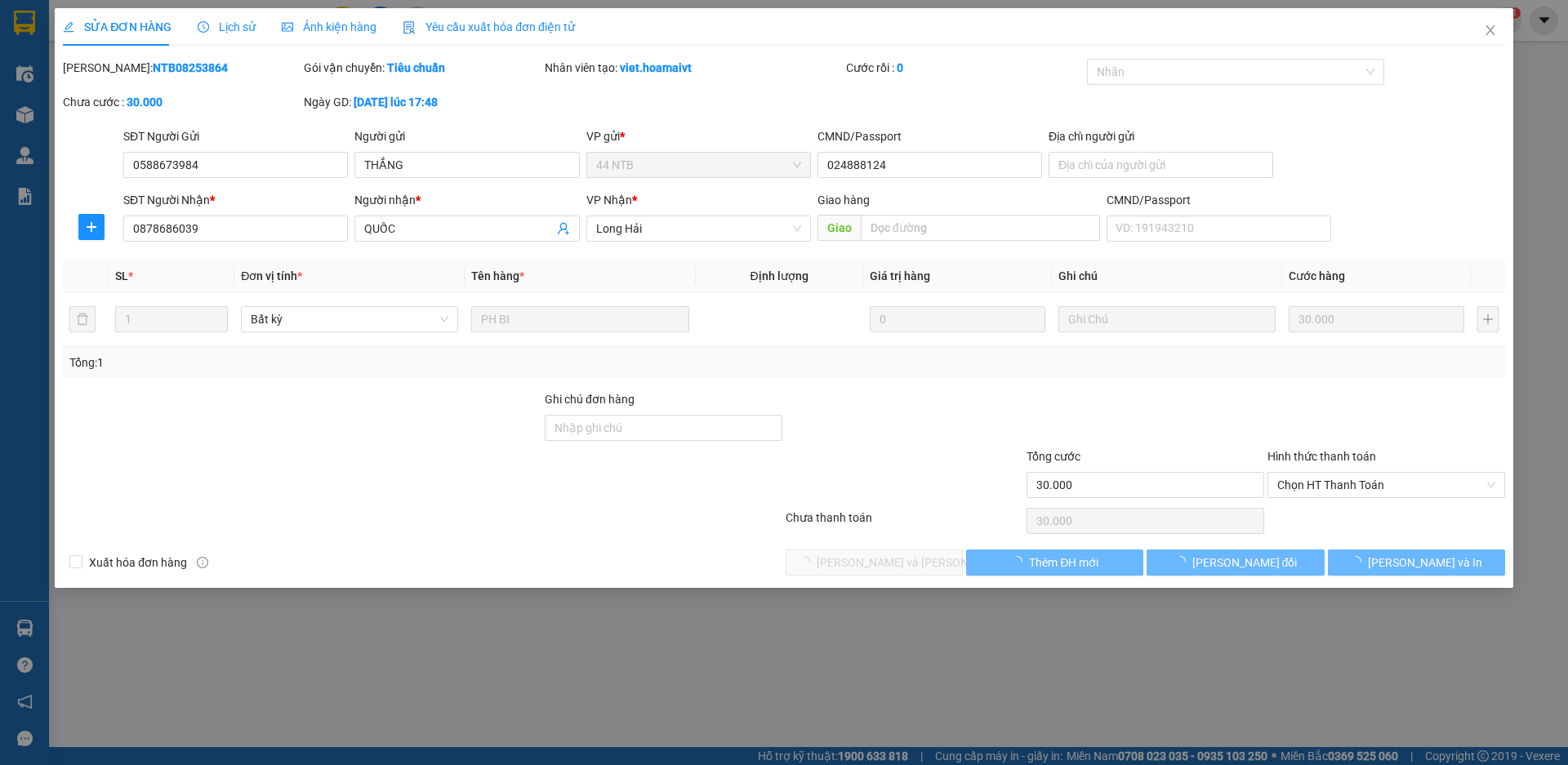
type input "30.000"
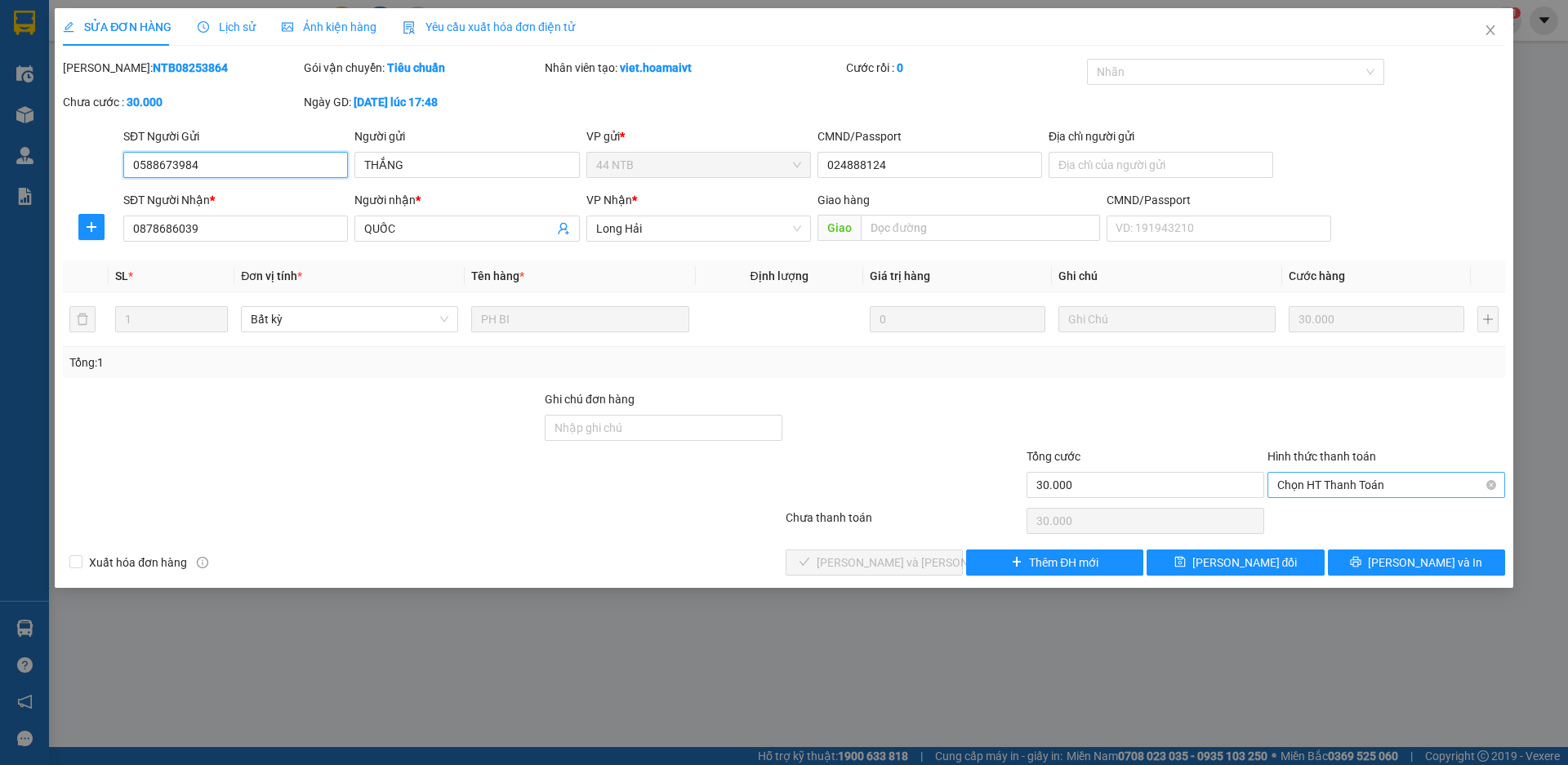
click at [1306, 485] on span "Chọn HT Thanh Toán" at bounding box center [1386, 485] width 218 height 24
click at [1293, 512] on div "Tại văn phòng" at bounding box center [1386, 517] width 218 height 18
type input "0"
click at [897, 562] on span "[PERSON_NAME] và Giao hàng" at bounding box center [926, 562] width 220 height 18
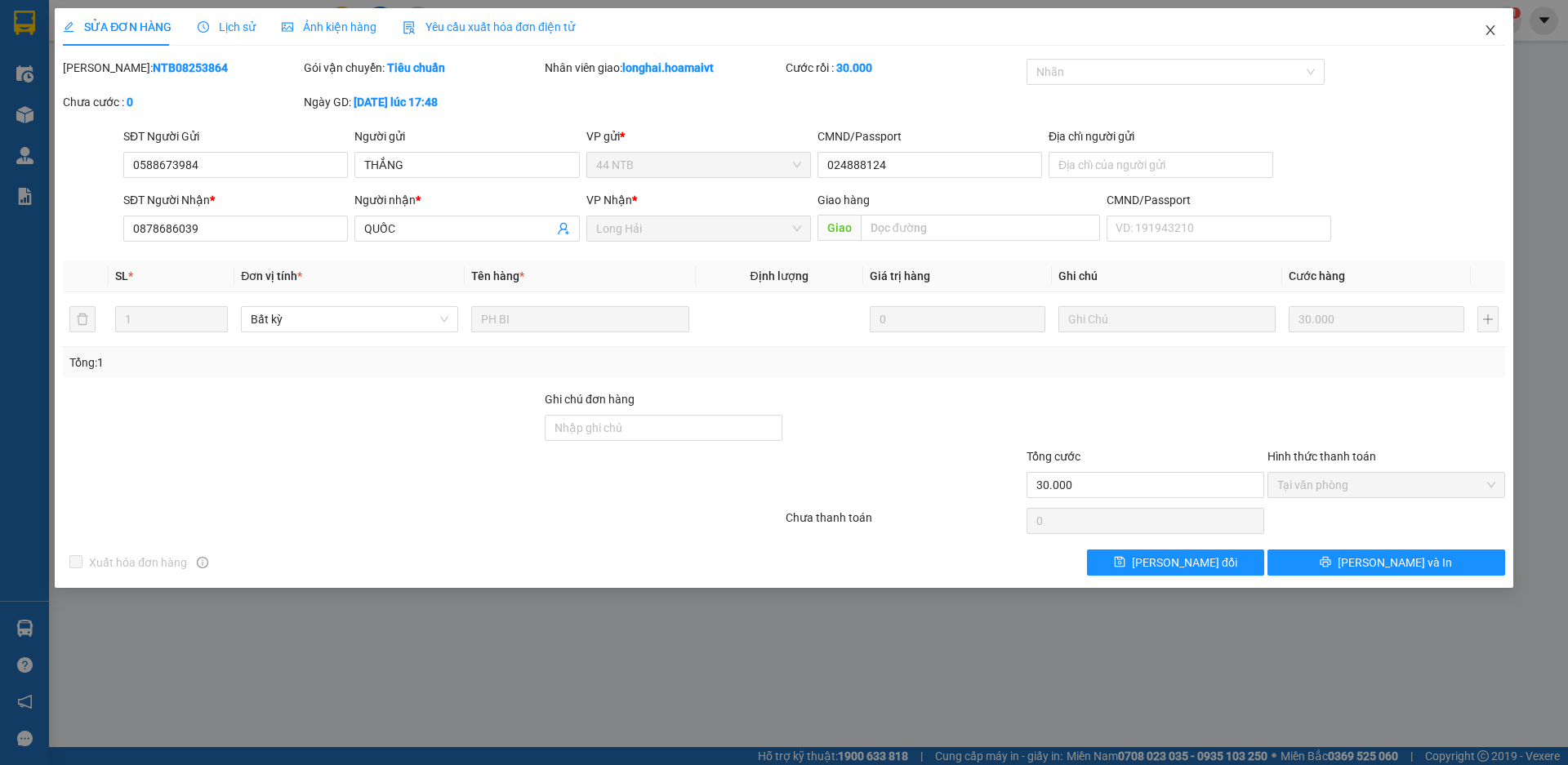
click at [1493, 32] on icon "close" at bounding box center [1490, 29] width 13 height 13
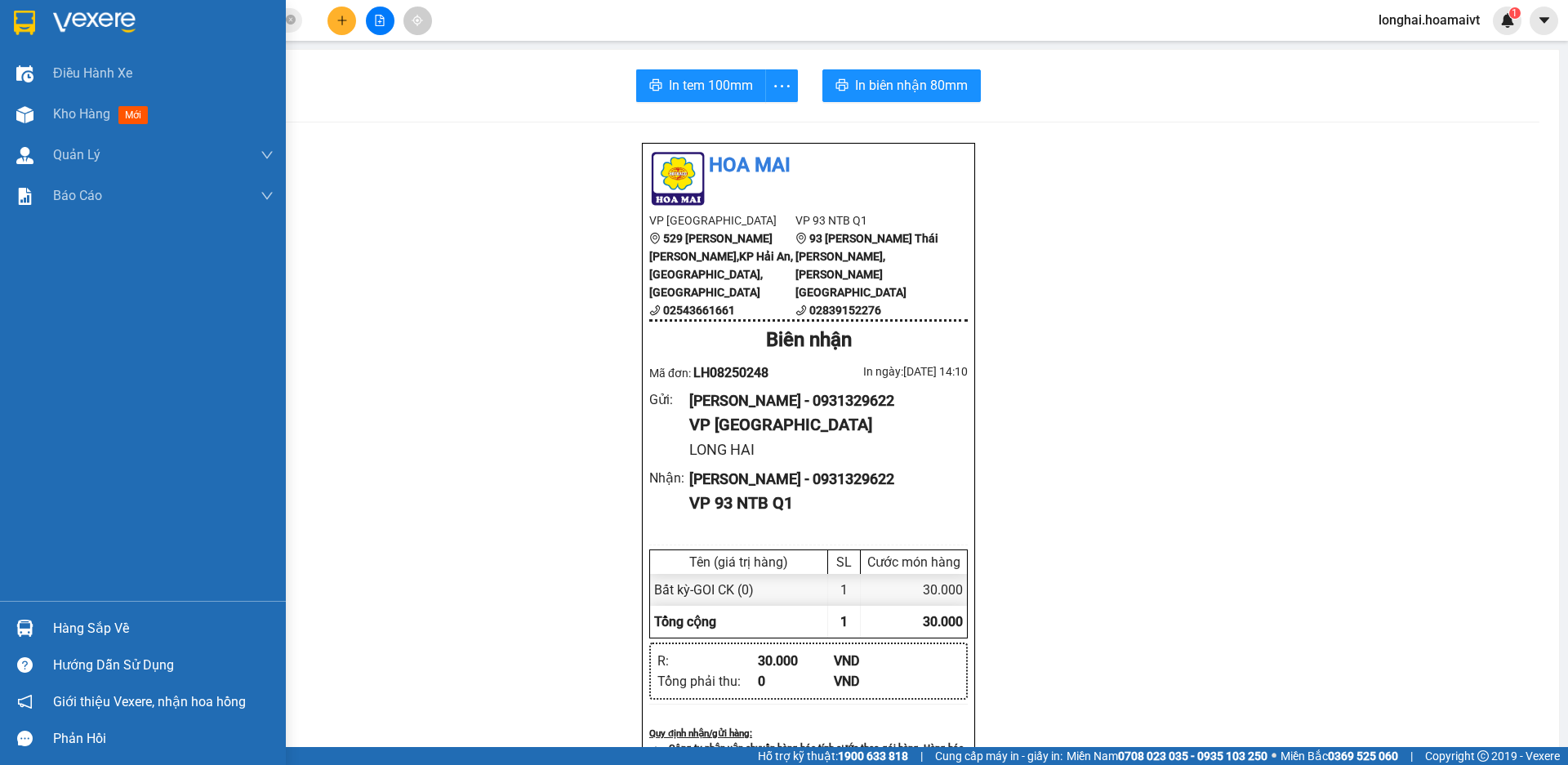
drag, startPoint x: 90, startPoint y: 629, endPoint x: 92, endPoint y: 620, distance: 9.2
click at [91, 628] on div "Hàng sắp về" at bounding box center [162, 629] width 220 height 24
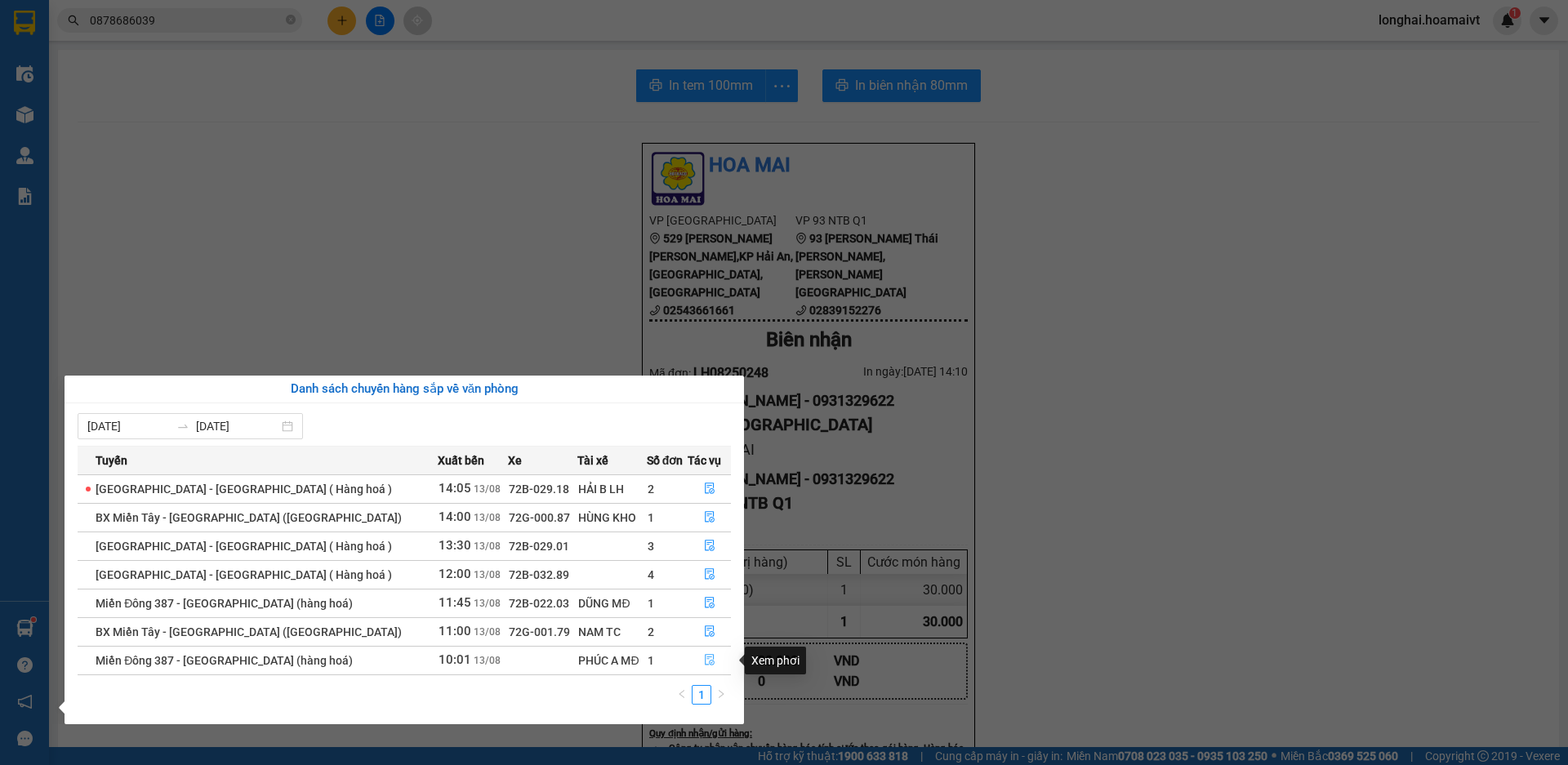
click at [704, 665] on icon "file-done" at bounding box center [709, 660] width 11 height 11
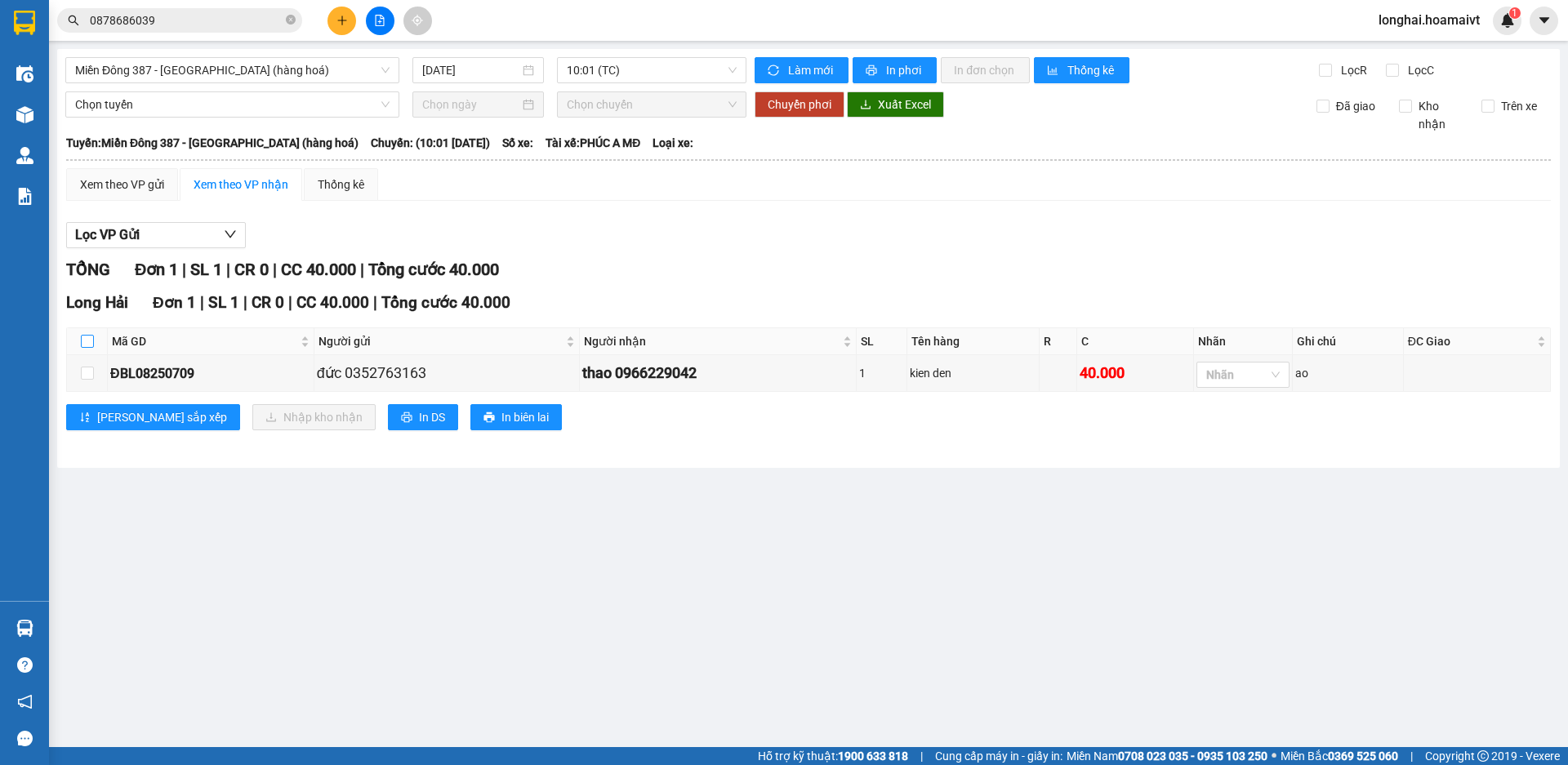
click at [89, 341] on input "checkbox" at bounding box center [87, 341] width 13 height 13
checkbox input "true"
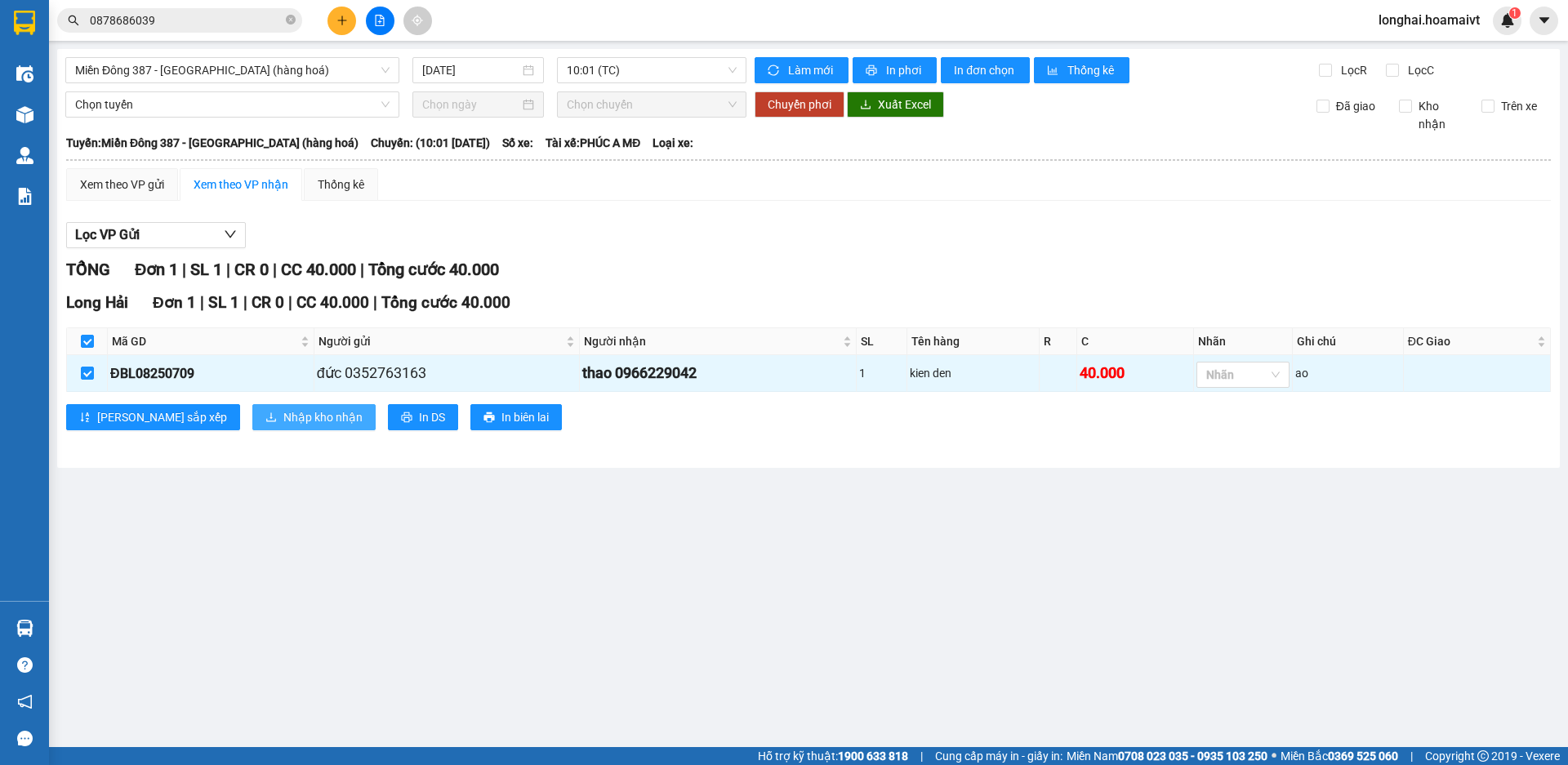
click at [283, 422] on span "Nhập kho nhận" at bounding box center [323, 417] width 79 height 18
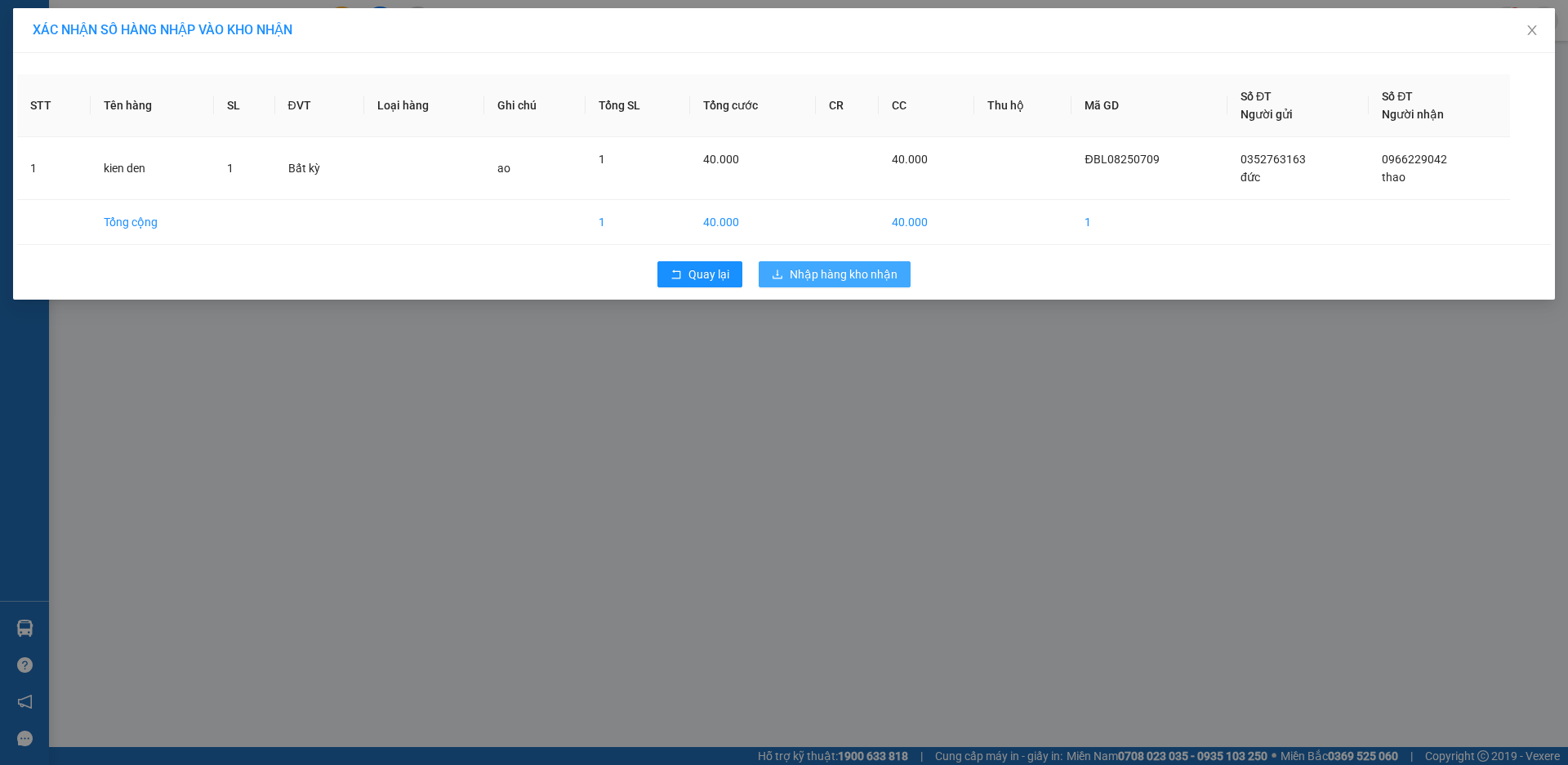
click at [817, 280] on span "Nhập hàng kho nhận" at bounding box center [844, 274] width 108 height 18
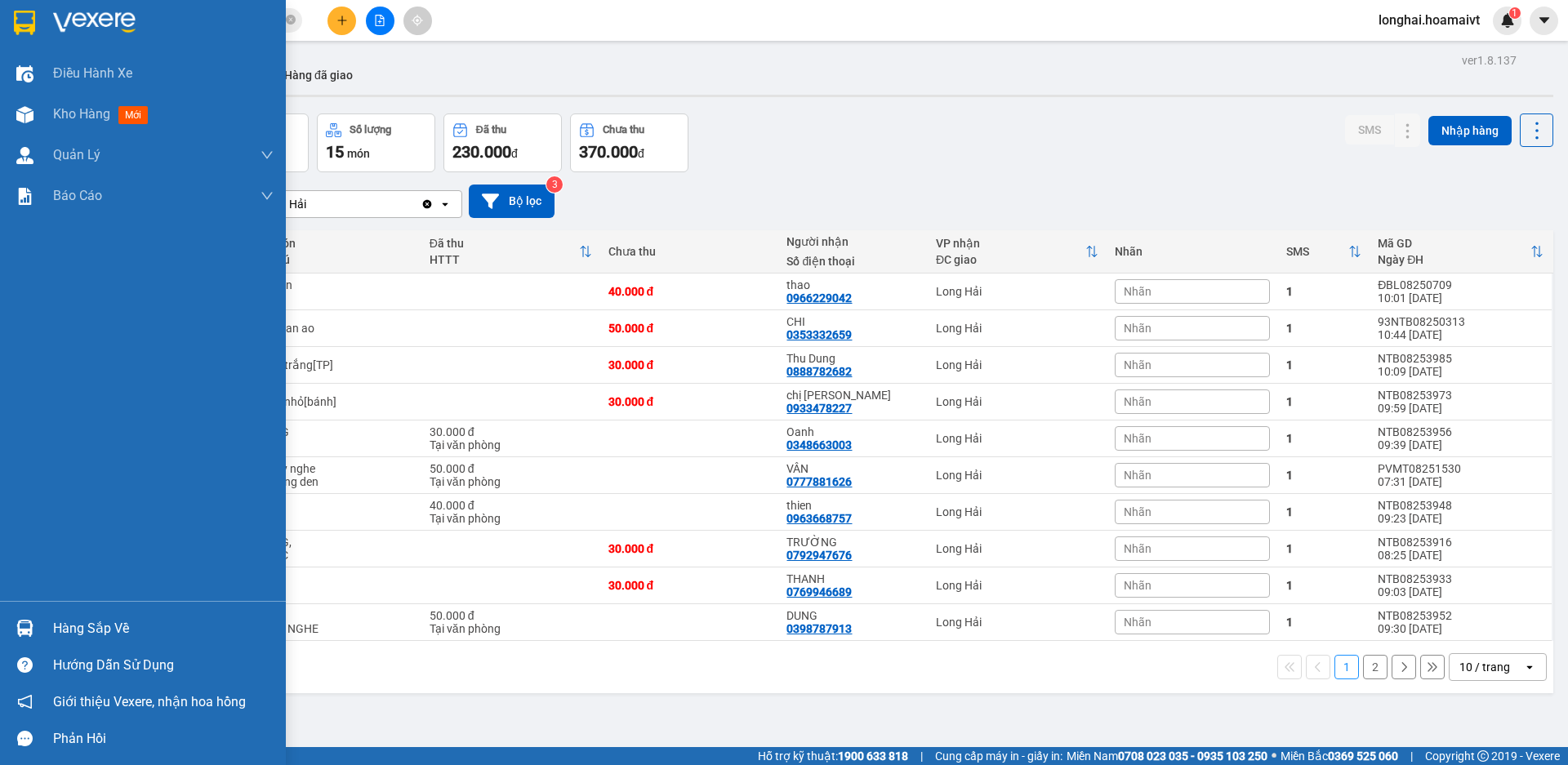
click at [76, 626] on div "Hàng sắp về" at bounding box center [162, 629] width 220 height 24
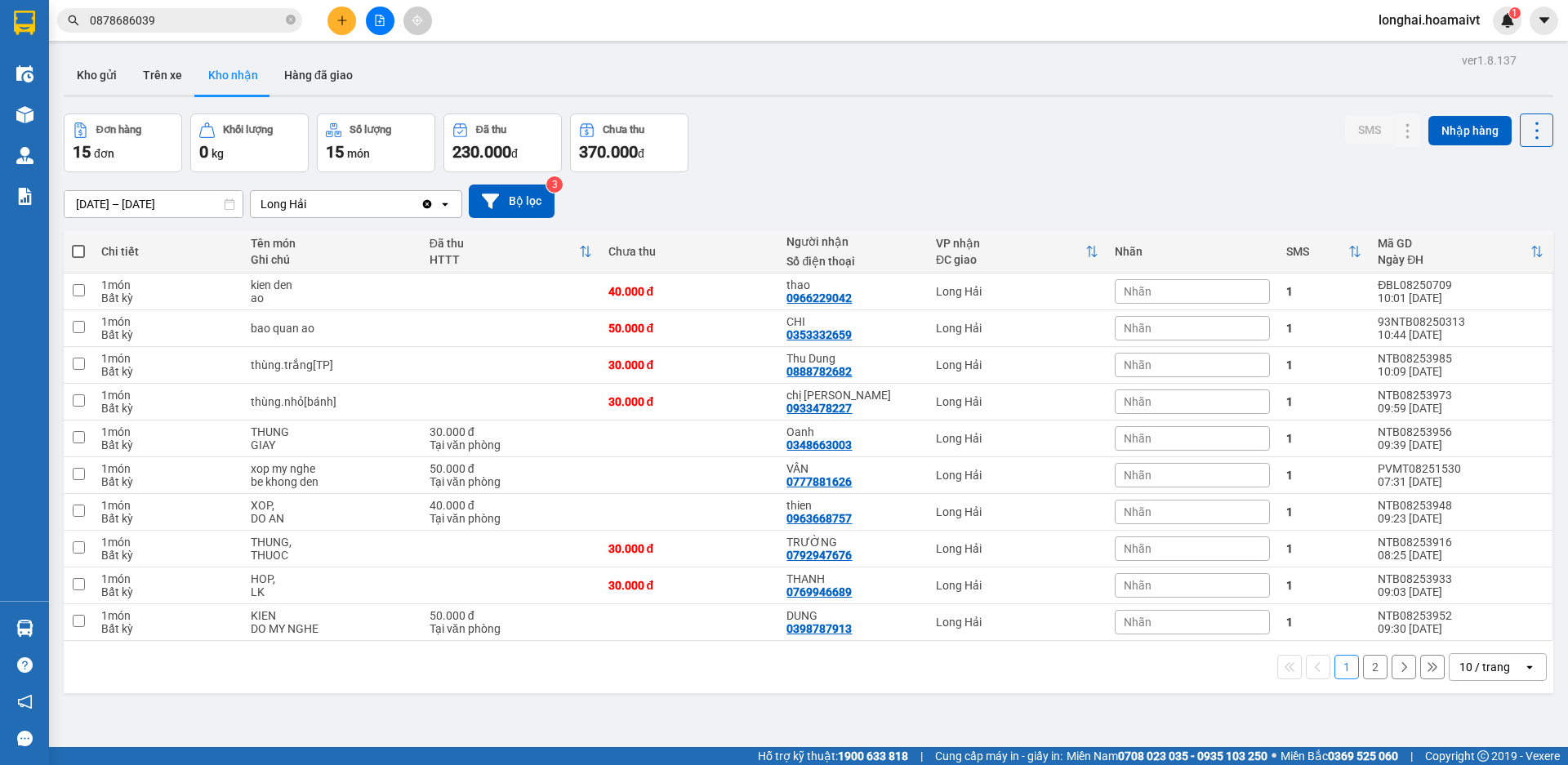
click at [719, 154] on section "Kết quả tìm kiếm ( 24 ) Bộ lọc Mã ĐH Trạng thái Món hàng Tổng cước Chưa cước Nh…" at bounding box center [784, 382] width 1568 height 765
click at [338, 17] on icon "plus" at bounding box center [342, 20] width 11 height 11
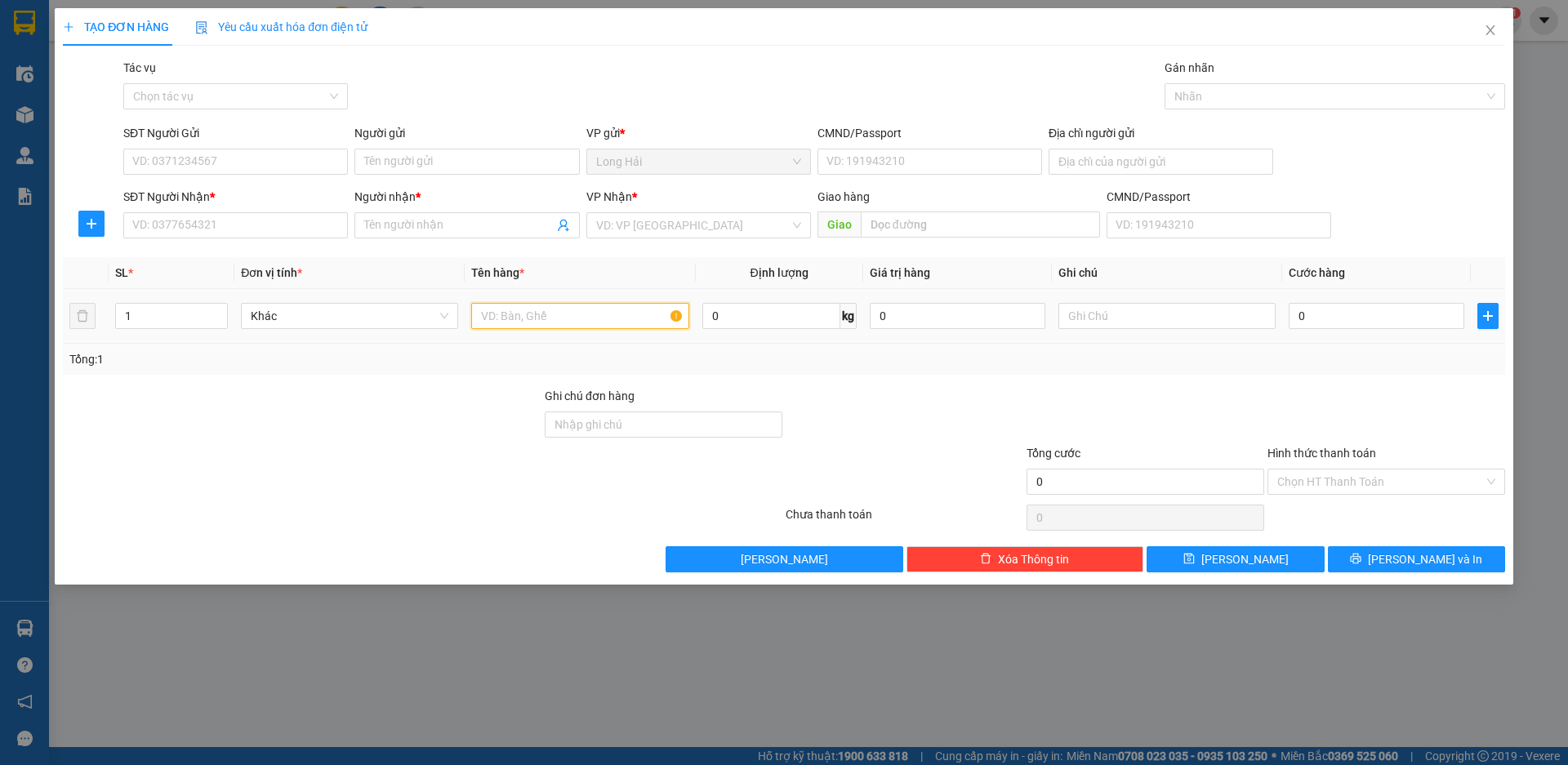
click at [509, 316] on input "text" at bounding box center [580, 316] width 218 height 26
type input "THUNG CA KHO"
click at [161, 225] on input "SĐT Người Nhận *" at bounding box center [236, 225] width 224 height 26
type input "0933668712"
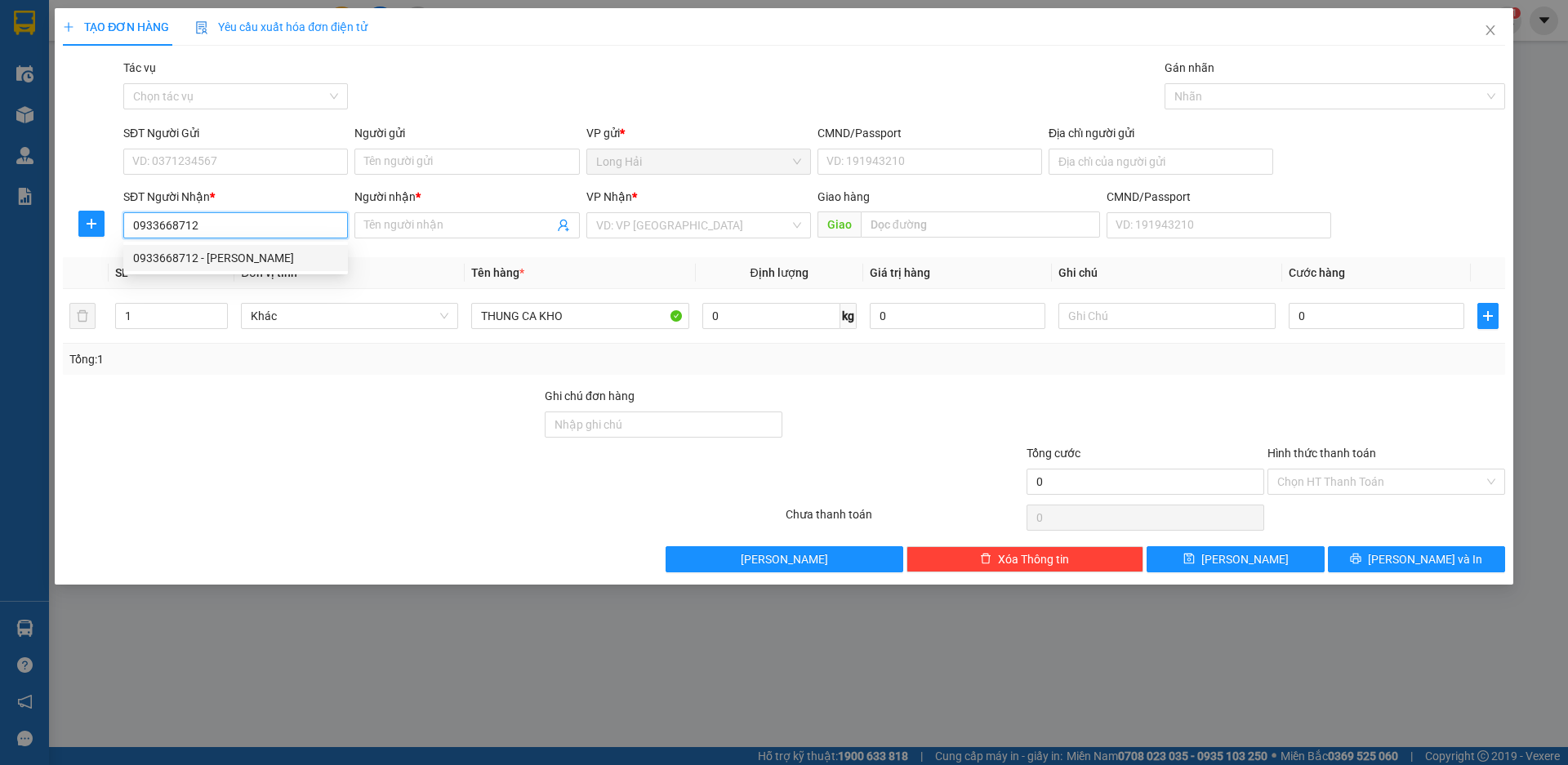
click at [216, 259] on div "0933668712 - DANG" at bounding box center [235, 258] width 205 height 18
type input "P TINH"
type input "DANG"
type input "0933668712"
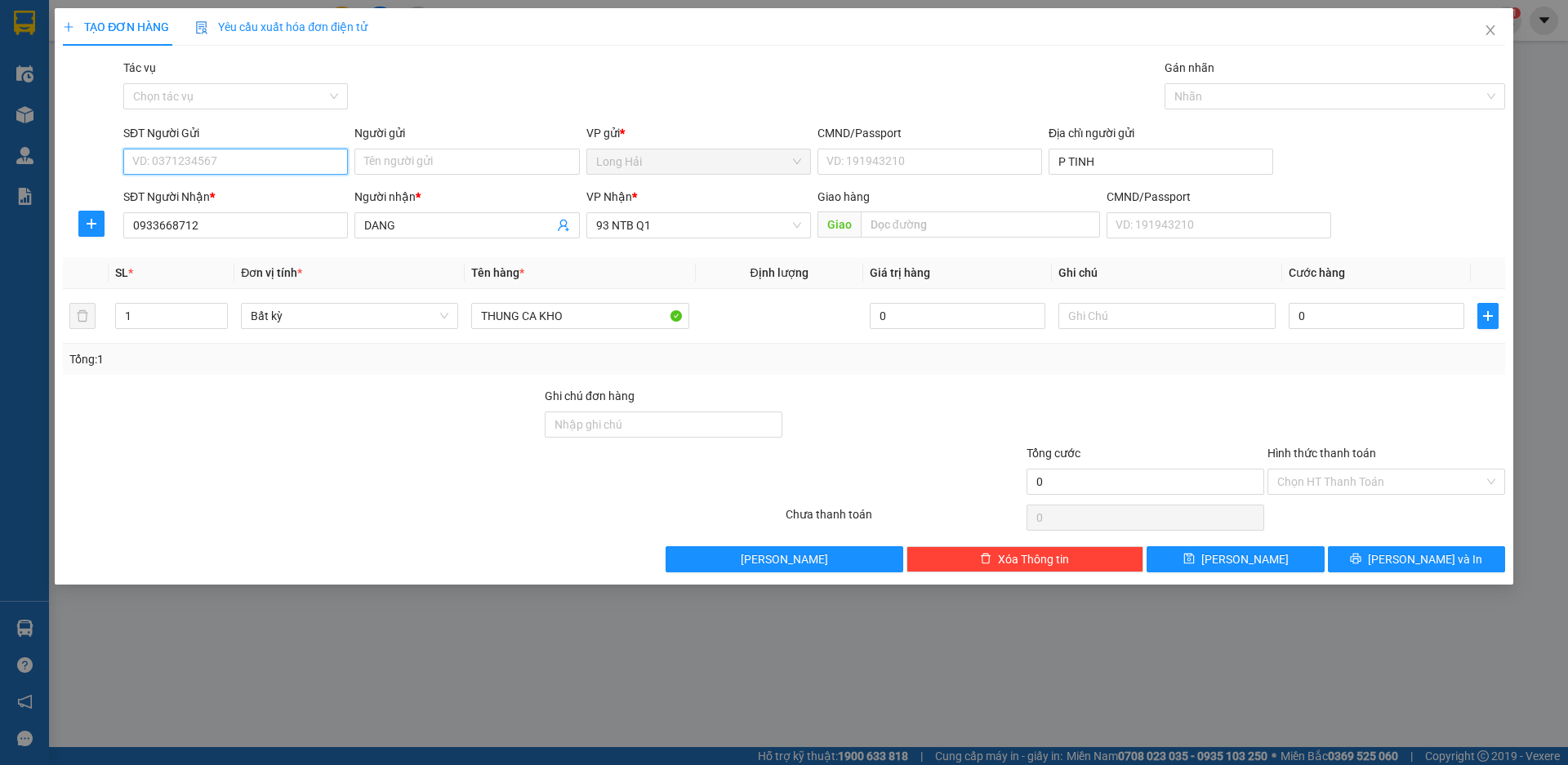
click at [164, 155] on input "SĐT Người Gửi" at bounding box center [236, 161] width 224 height 26
click at [216, 246] on div "0907035867 - TRAM" at bounding box center [235, 246] width 205 height 18
type input "0907035867"
type input "TRAM"
type input "0771880074891"
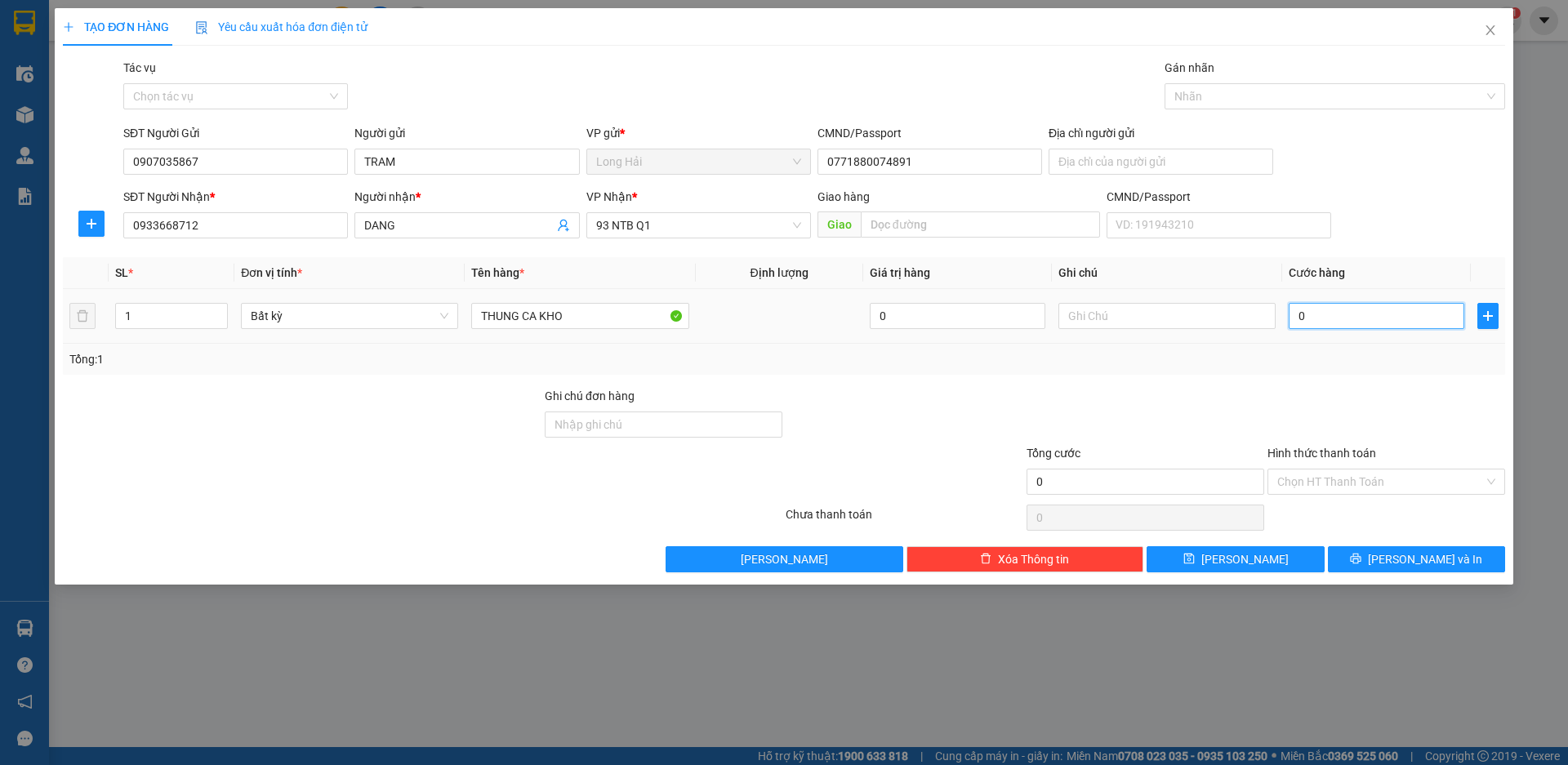
click at [1324, 316] on input "0" at bounding box center [1376, 316] width 175 height 26
type input "4"
type input "40"
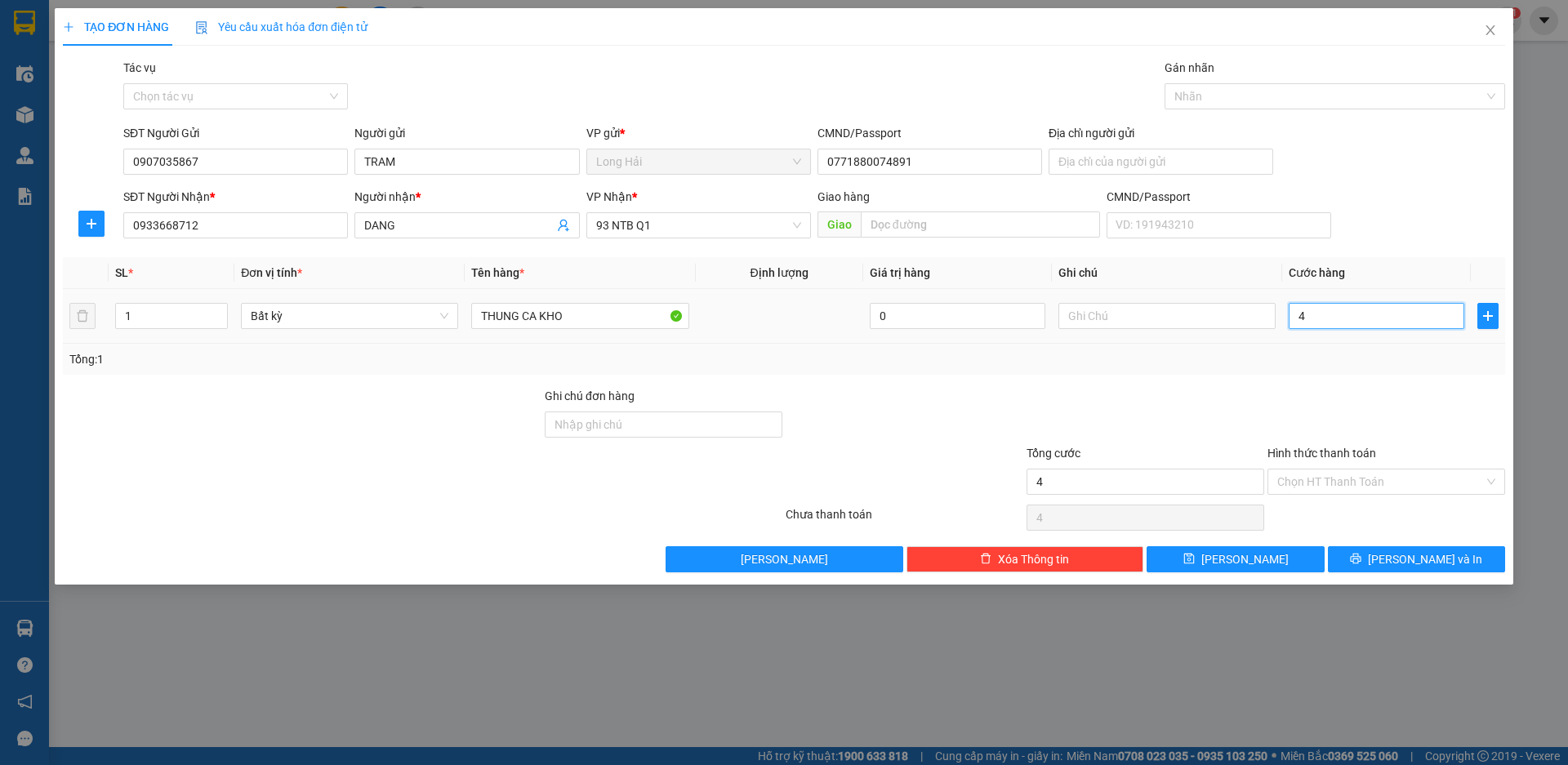
type input "40"
type input "40.000"
click at [1342, 485] on input "Hình thức thanh toán" at bounding box center [1380, 482] width 206 height 24
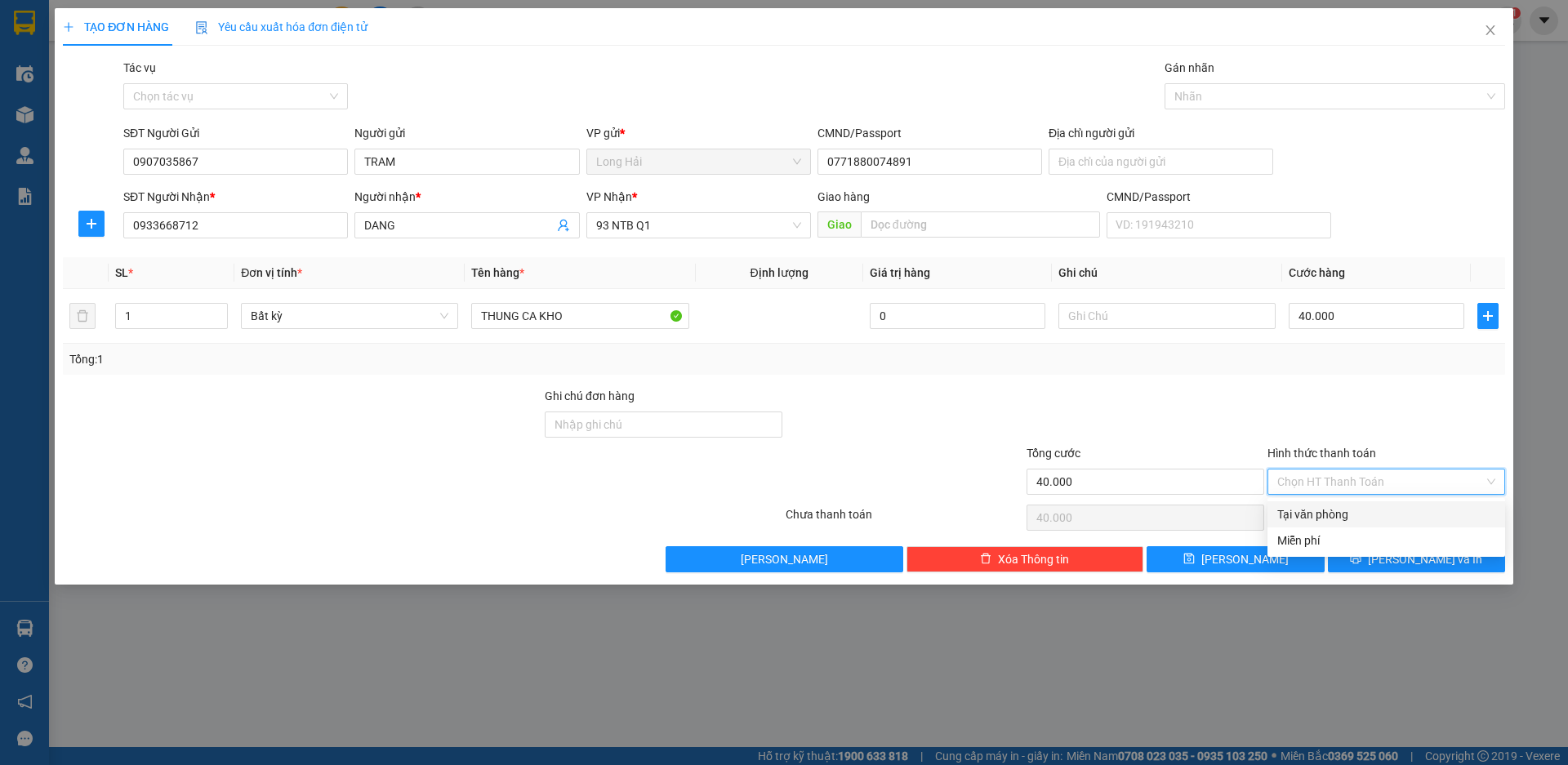
click at [1318, 518] on div "Tại văn phòng" at bounding box center [1386, 515] width 218 height 18
type input "0"
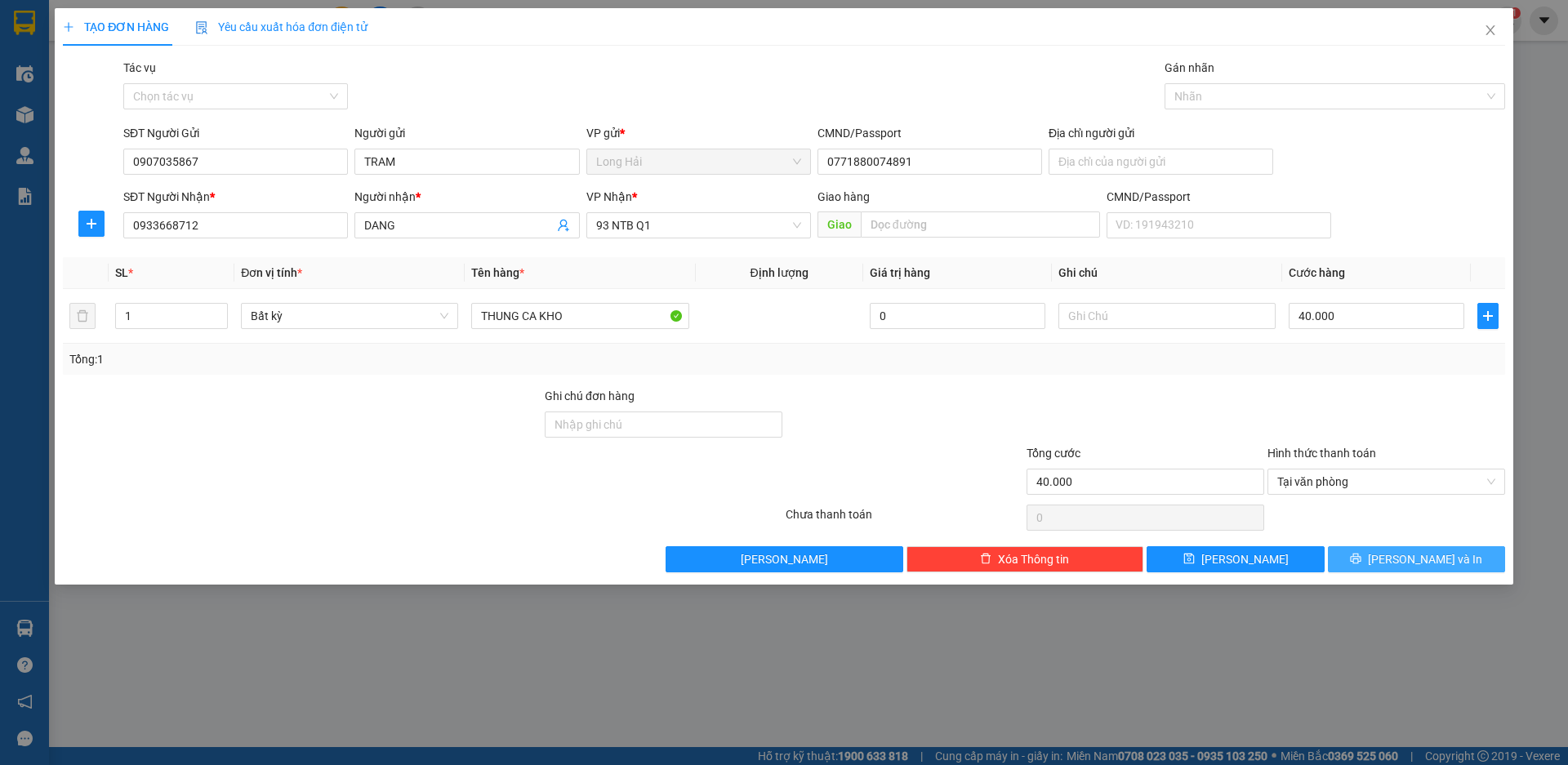
click at [1362, 566] on span "printer" at bounding box center [1356, 559] width 11 height 13
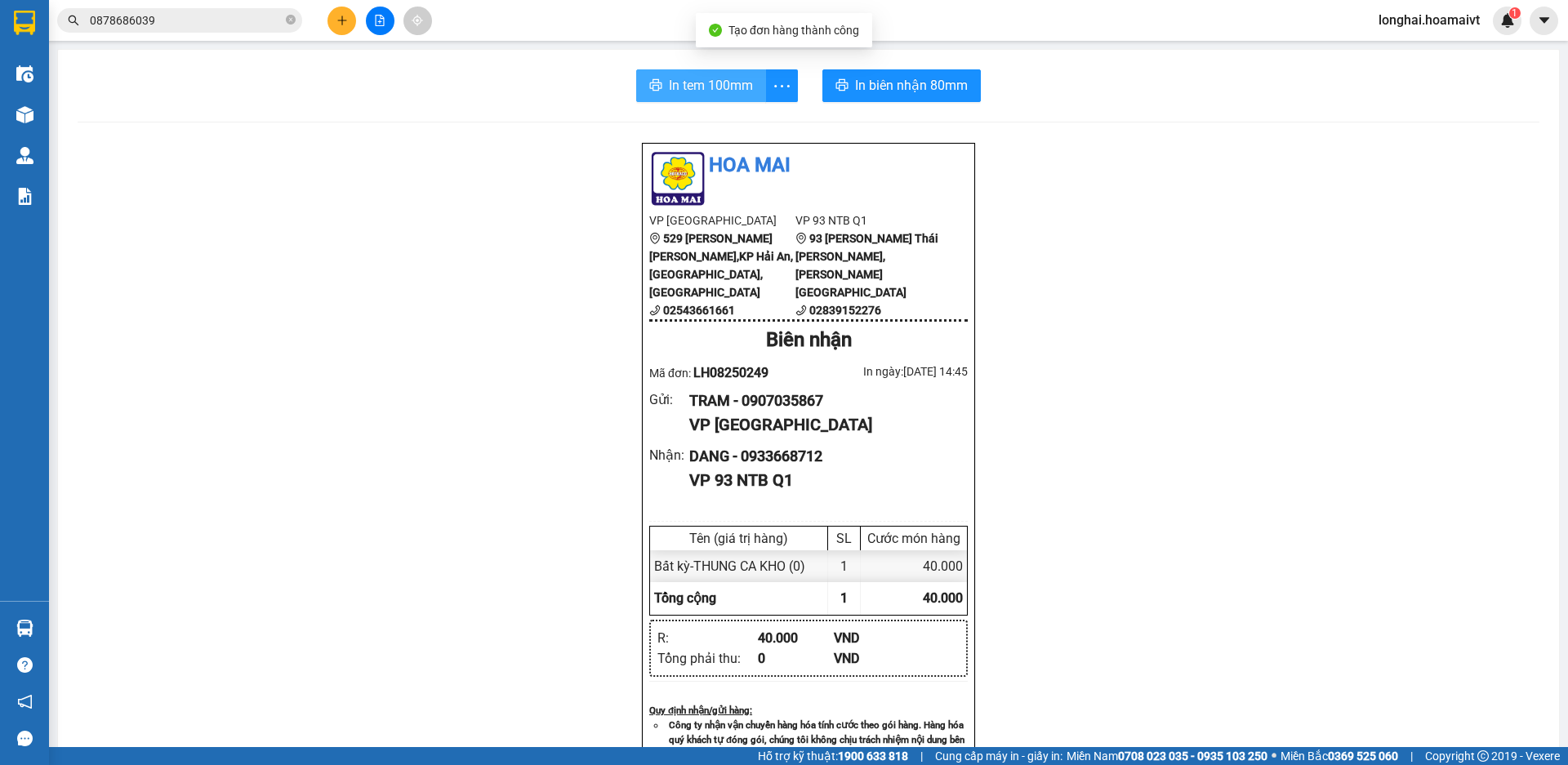
click at [688, 85] on span "In tem 100mm" at bounding box center [711, 85] width 84 height 21
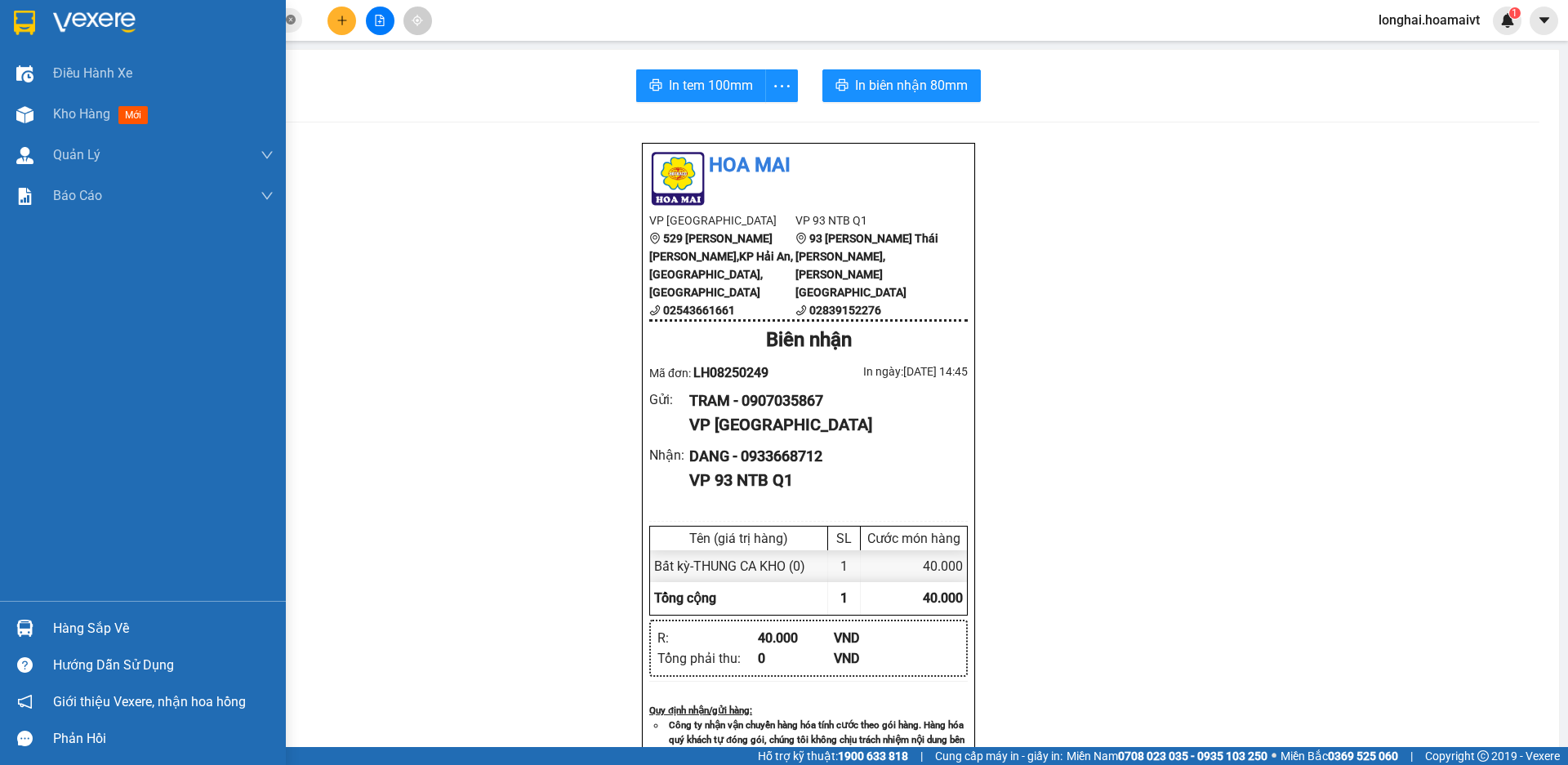
drag, startPoint x: 62, startPoint y: 115, endPoint x: 289, endPoint y: 15, distance: 248.1
click at [62, 116] on span "Kho hàng" at bounding box center [81, 114] width 57 height 16
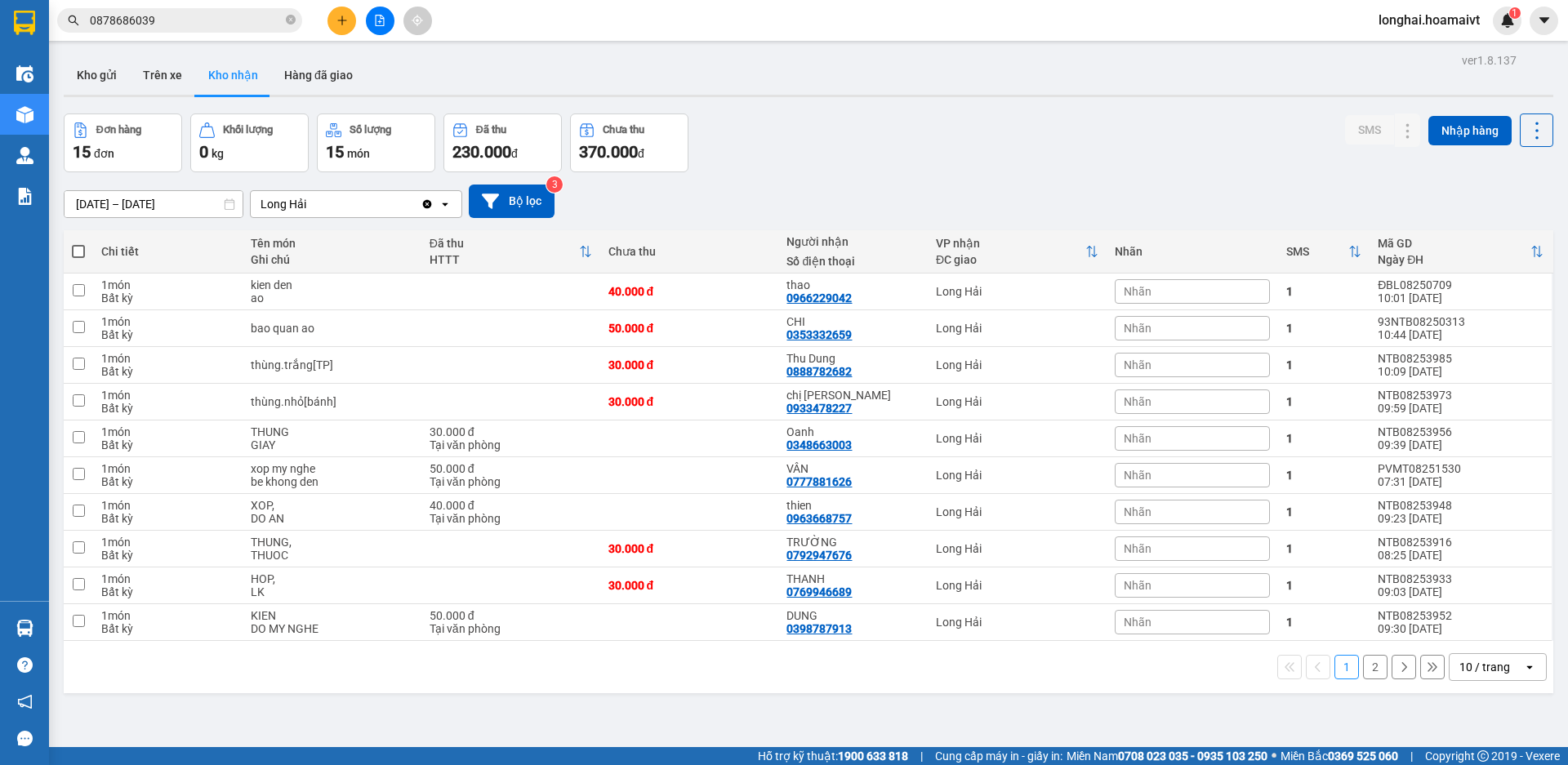
click at [1368, 676] on button "2" at bounding box center [1375, 667] width 24 height 24
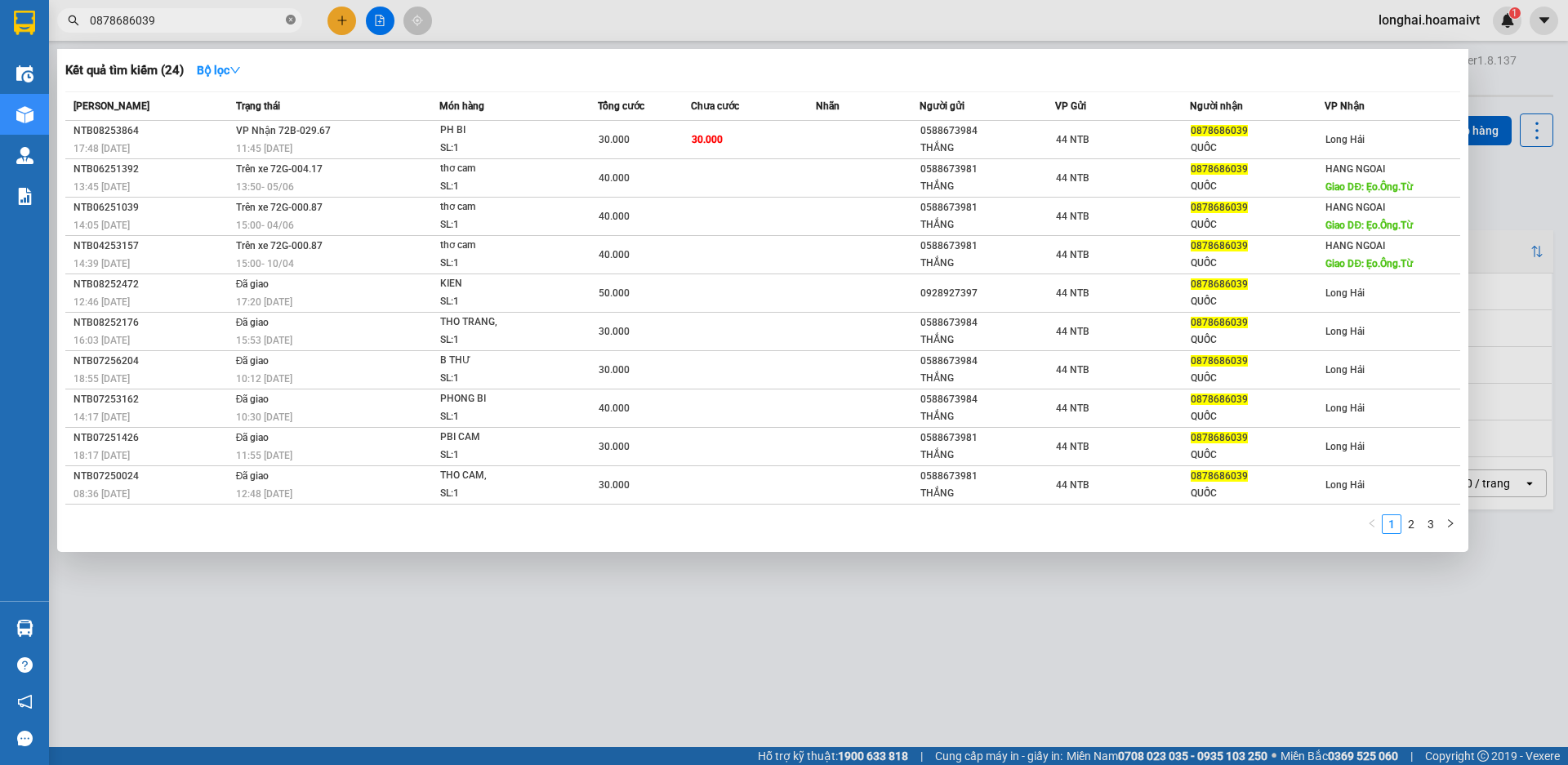
click at [289, 16] on icon "close-circle" at bounding box center [290, 19] width 9 height 9
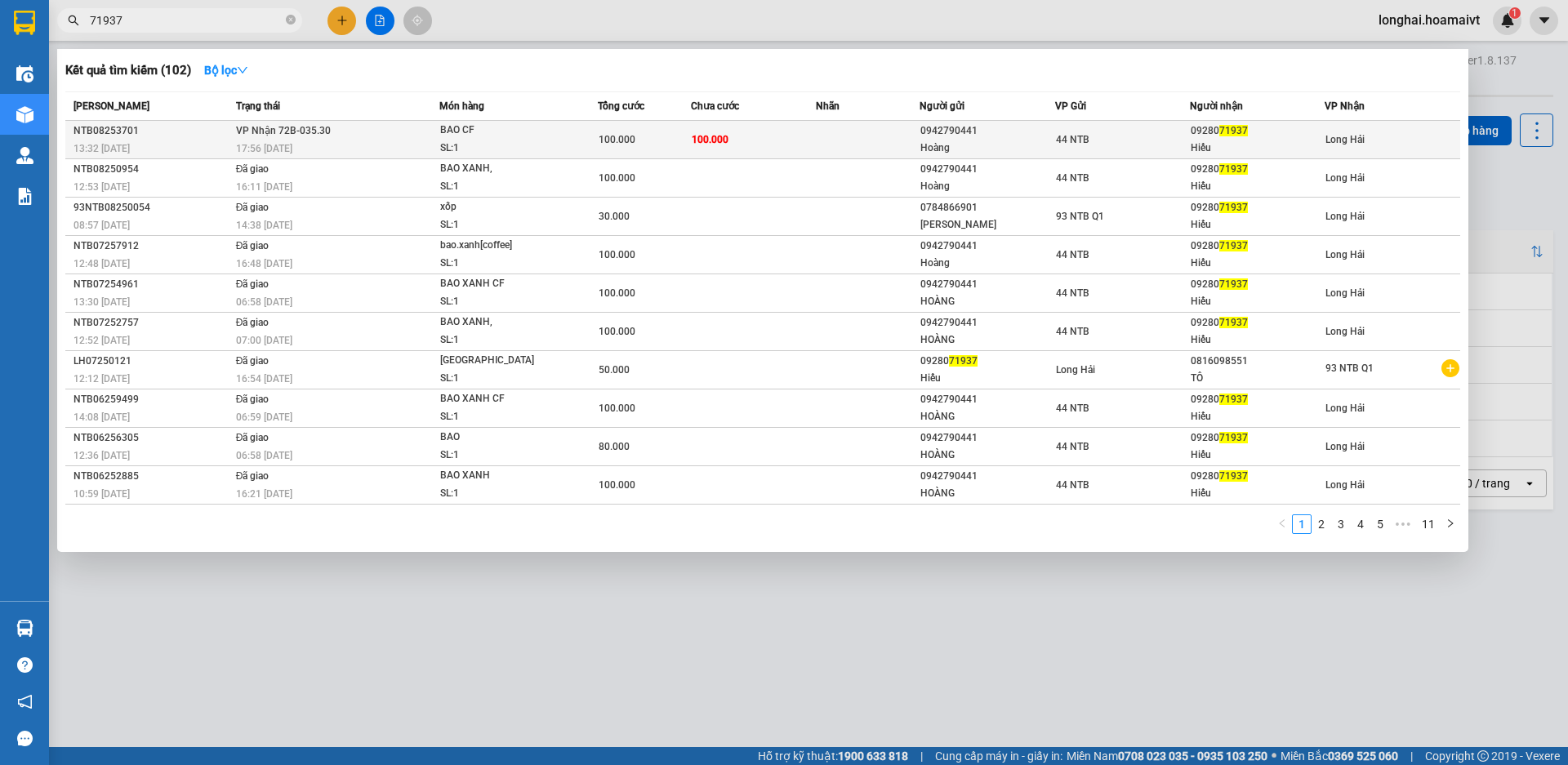
type input "71937"
click at [415, 138] on td "VP Nhận 72B-035.30 17:56 - 12/08" at bounding box center [336, 140] width 208 height 38
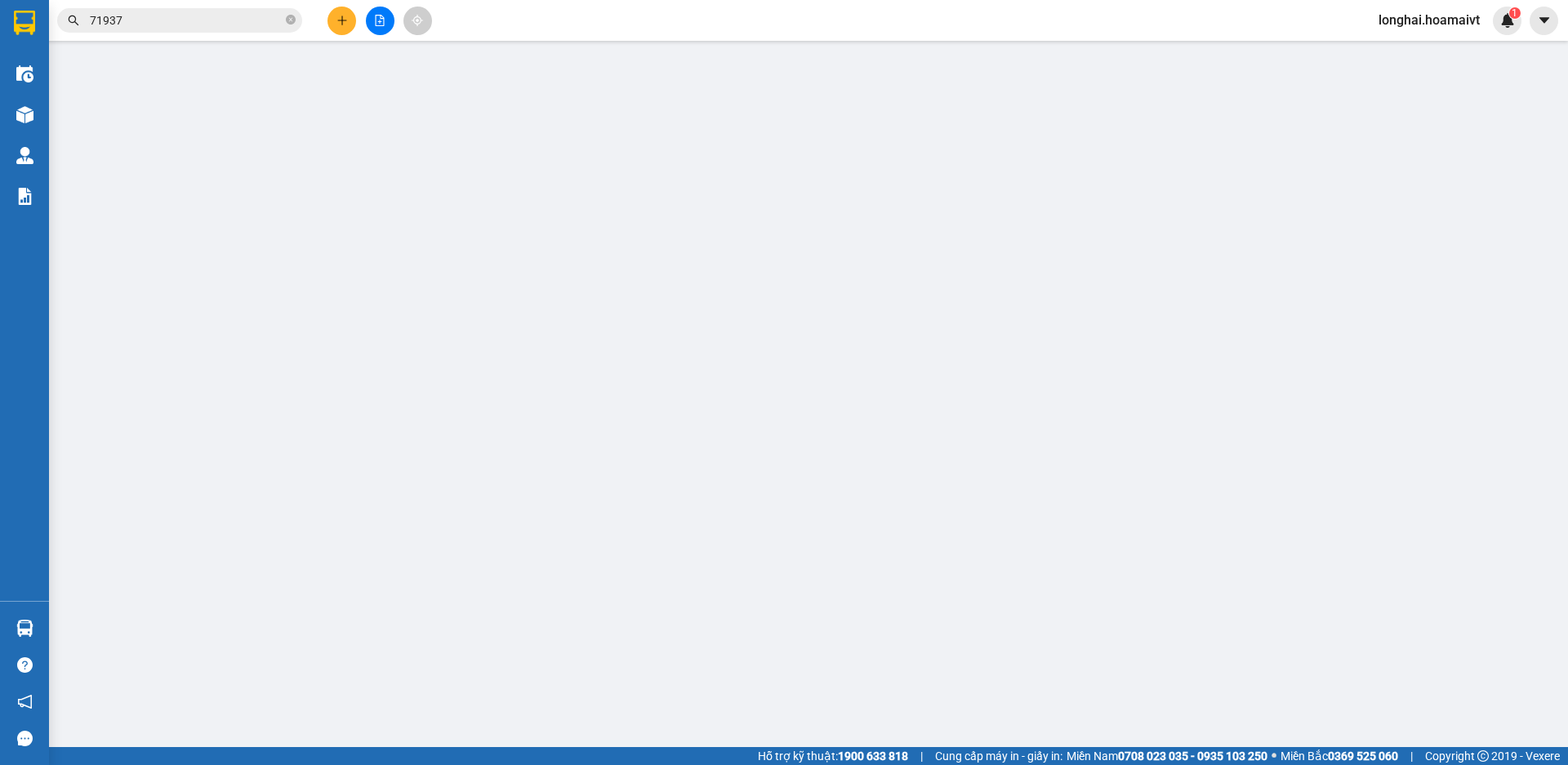
type input "0942790441"
type input "Hoàng"
type input "087090008130"
type input "0928071937"
type input "Hiếu"
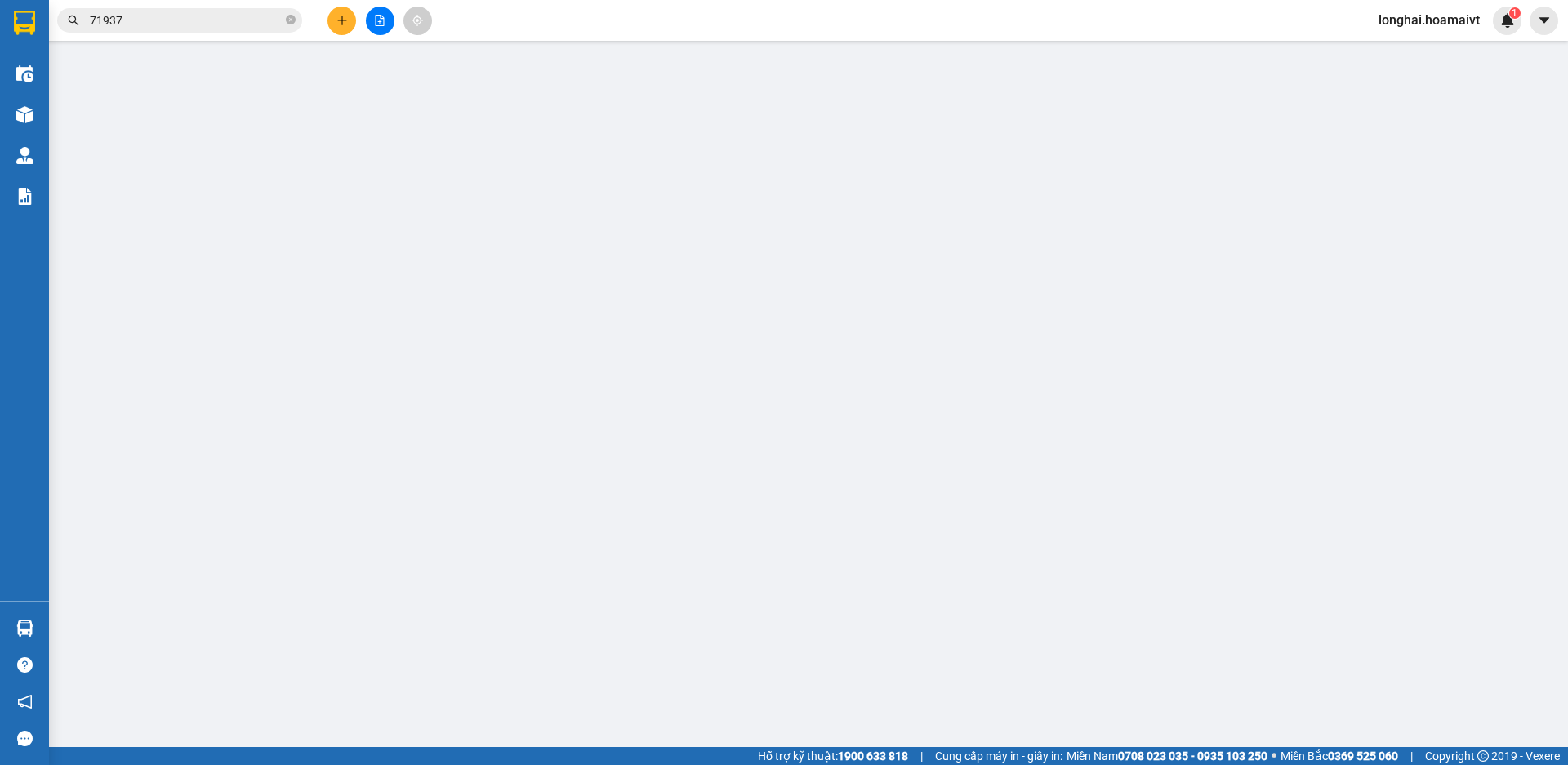
type input "100.000"
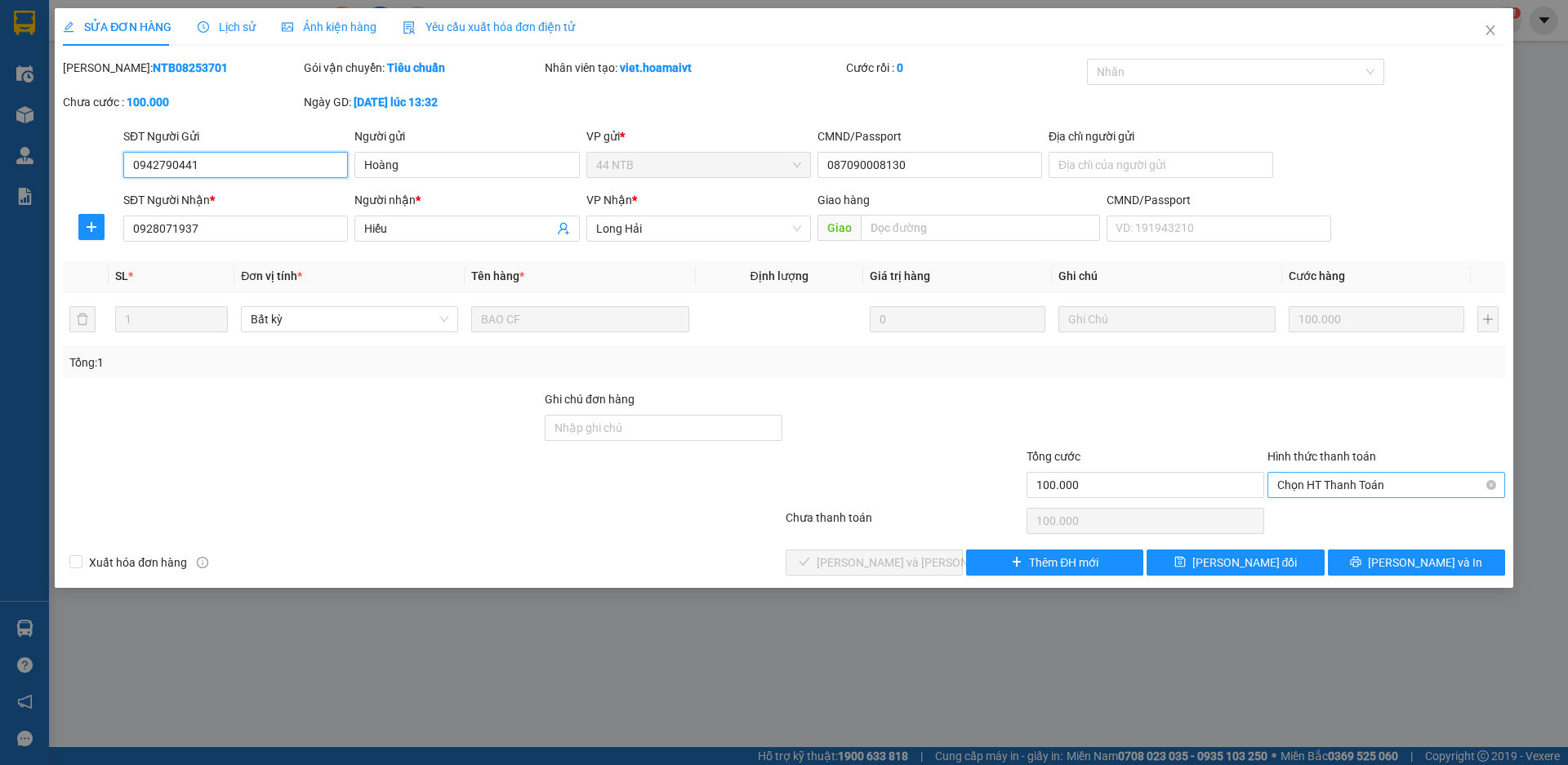
click at [1313, 484] on span "Chọn HT Thanh Toán" at bounding box center [1386, 485] width 218 height 24
click at [1307, 512] on div "Tại văn phòng" at bounding box center [1386, 517] width 218 height 18
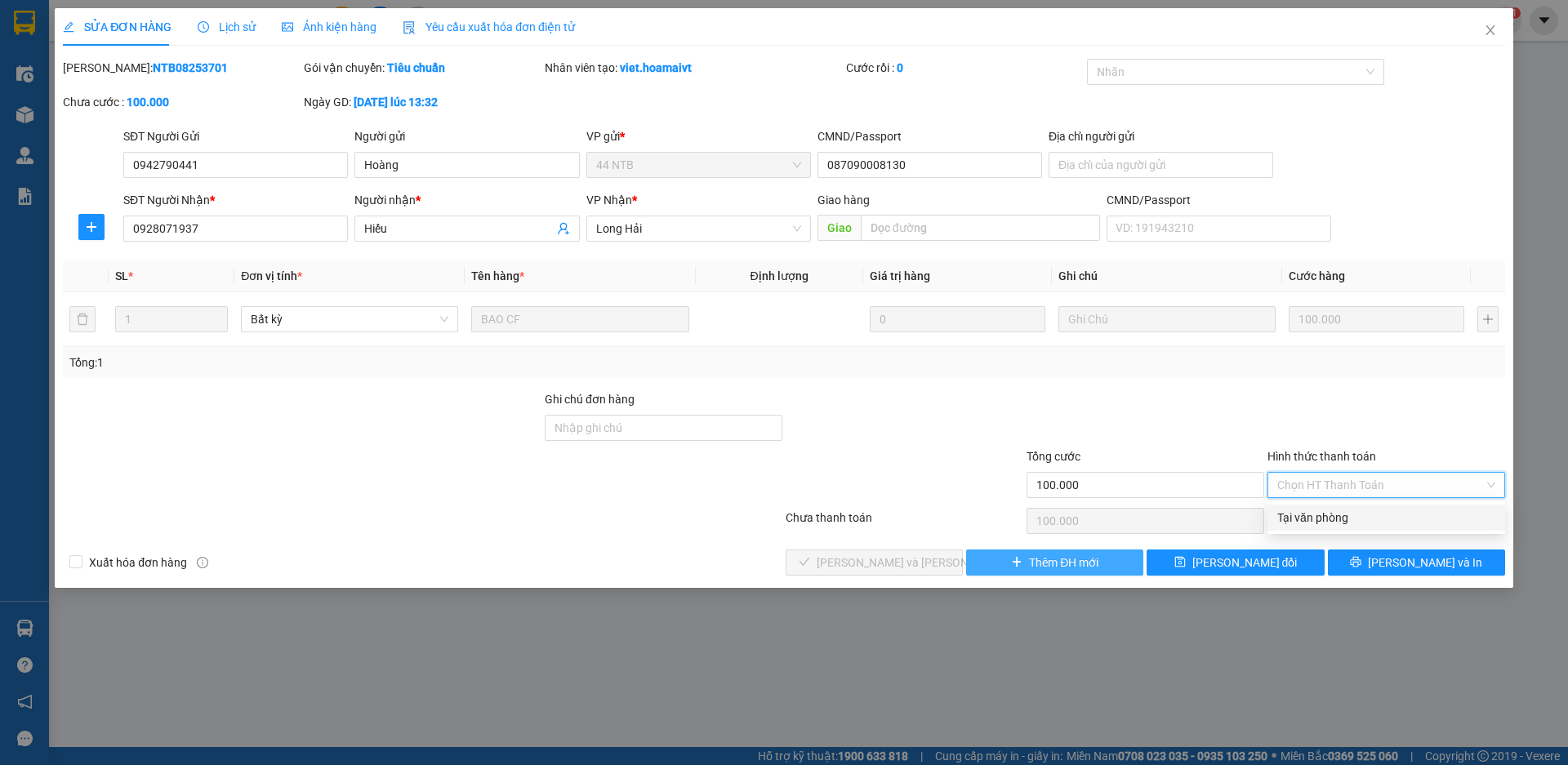
type input "0"
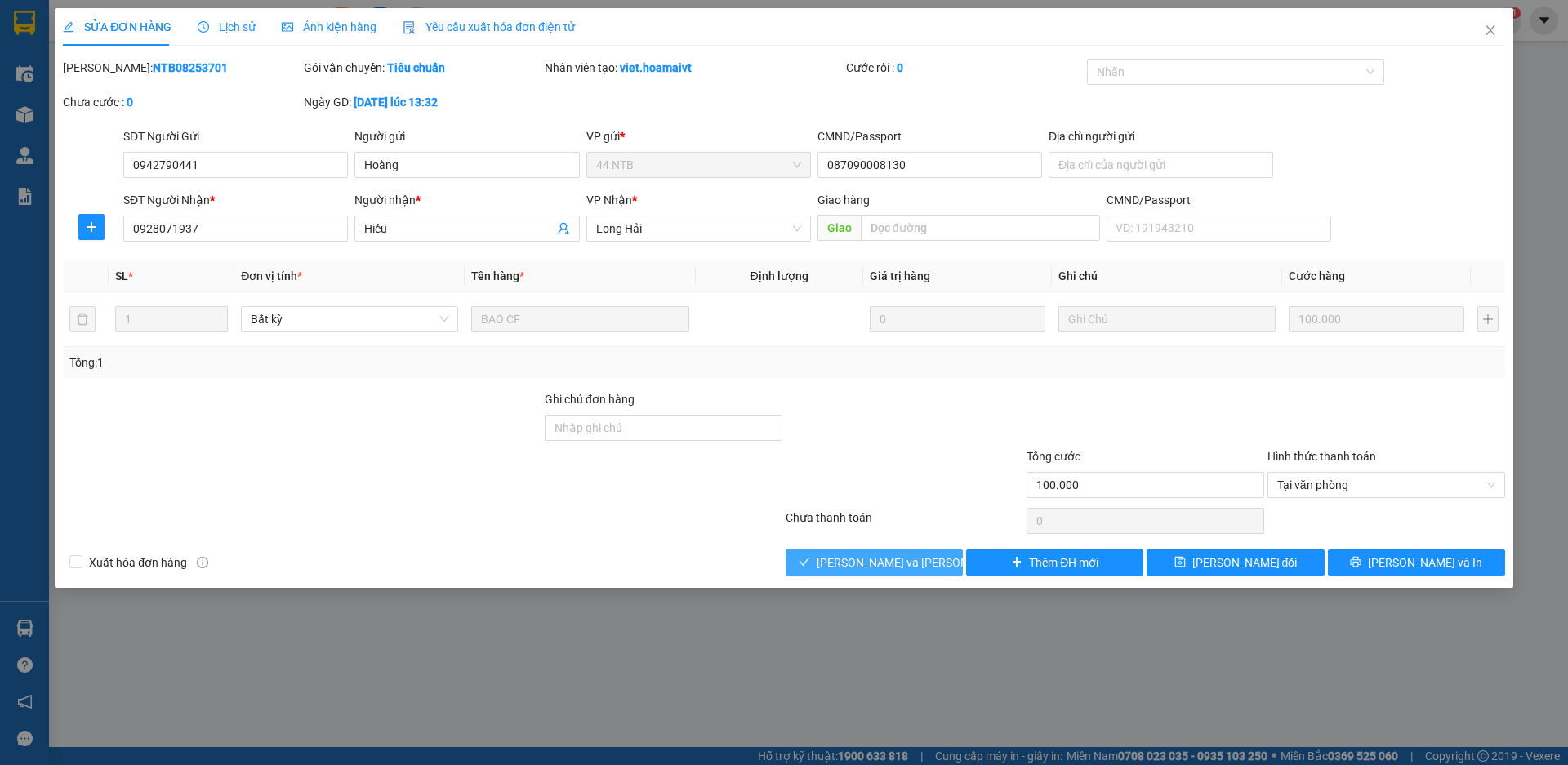
click at [917, 566] on span "[PERSON_NAME] và Giao hàng" at bounding box center [926, 562] width 220 height 18
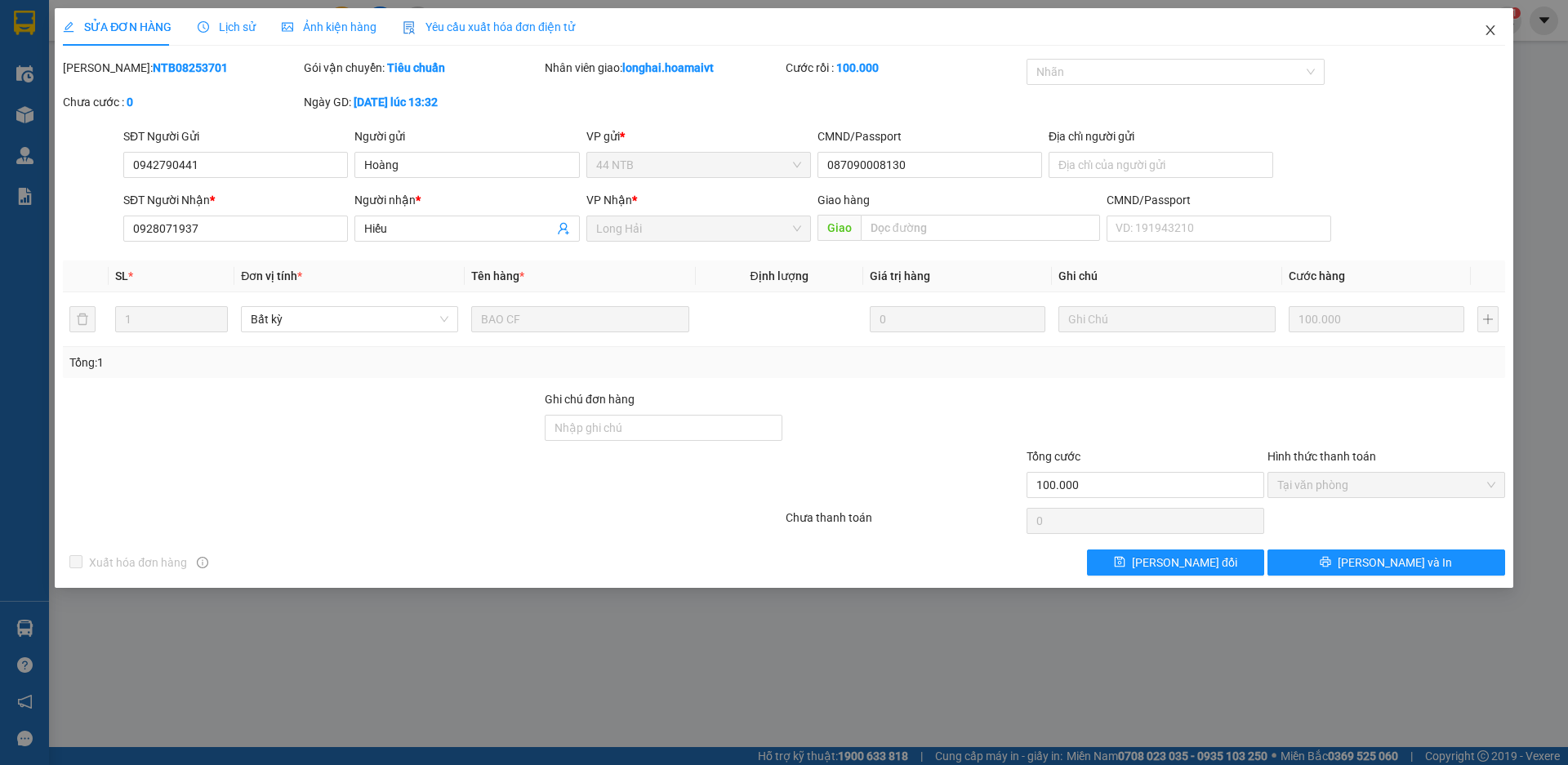
click at [1492, 33] on icon "close" at bounding box center [1490, 29] width 9 height 9
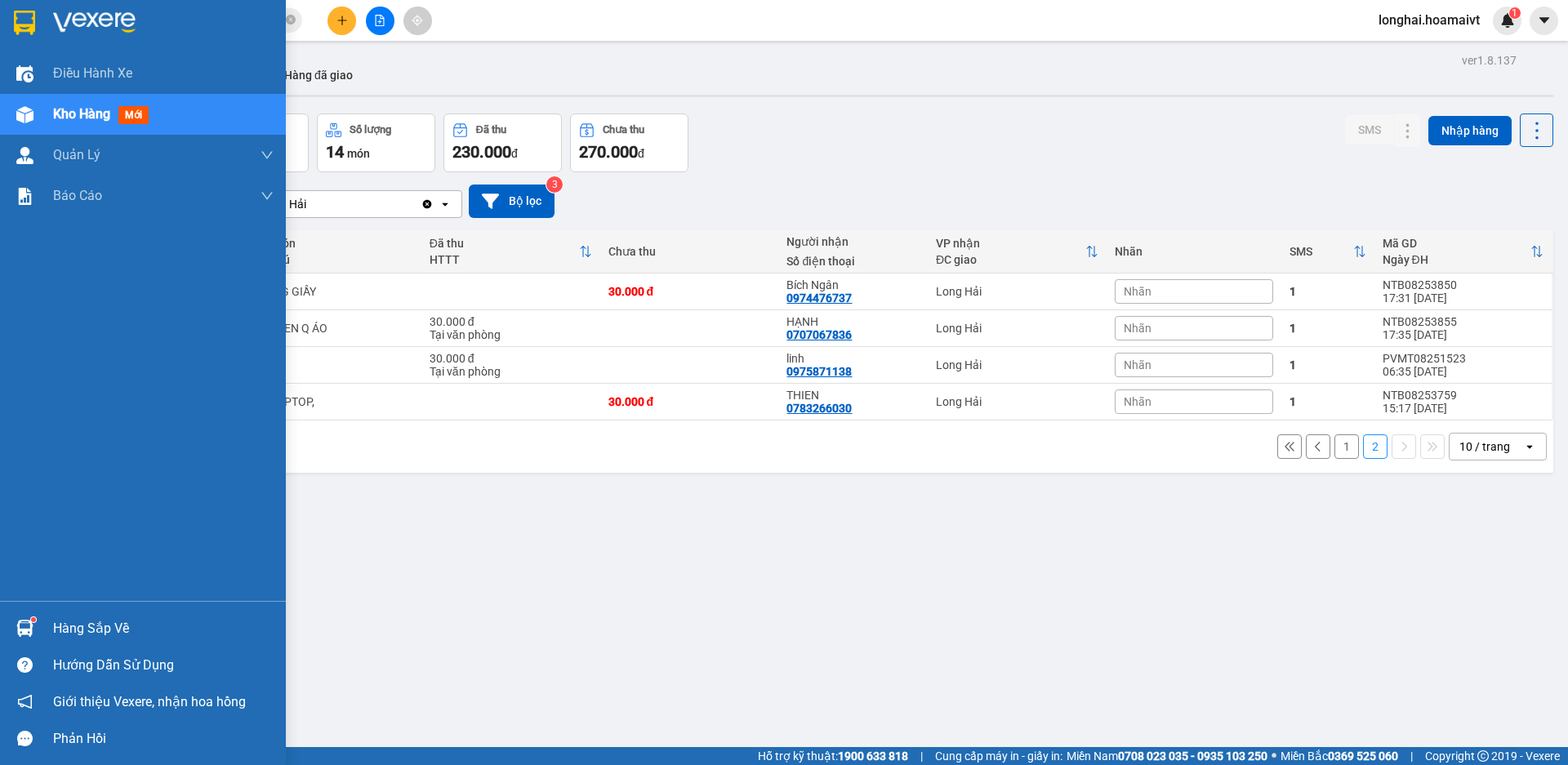
click at [65, 632] on div "Hàng sắp về" at bounding box center [162, 629] width 220 height 24
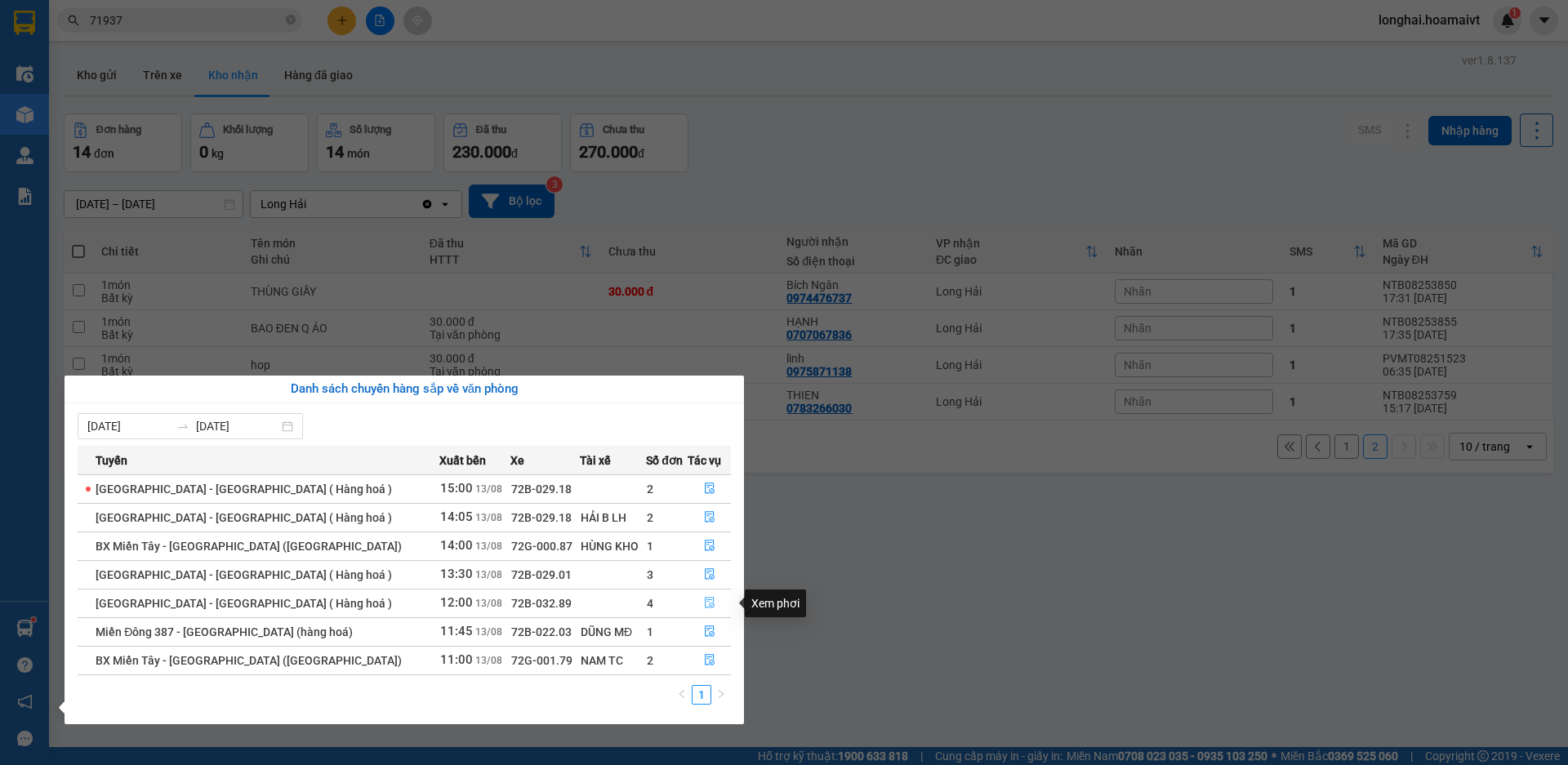
click at [709, 602] on icon "file-done" at bounding box center [709, 602] width 11 height 11
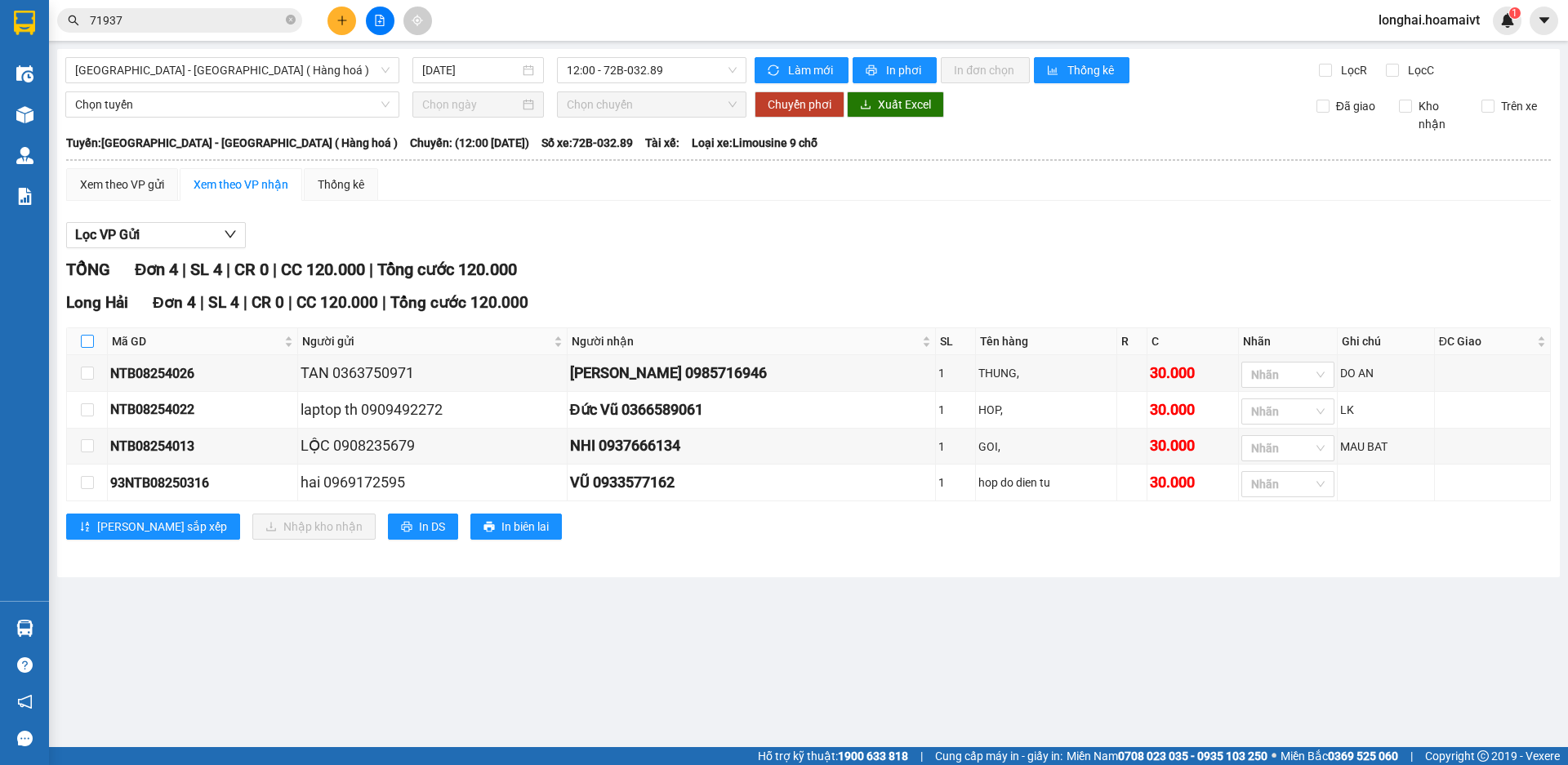
click at [82, 341] on input "checkbox" at bounding box center [87, 341] width 13 height 13
checkbox input "true"
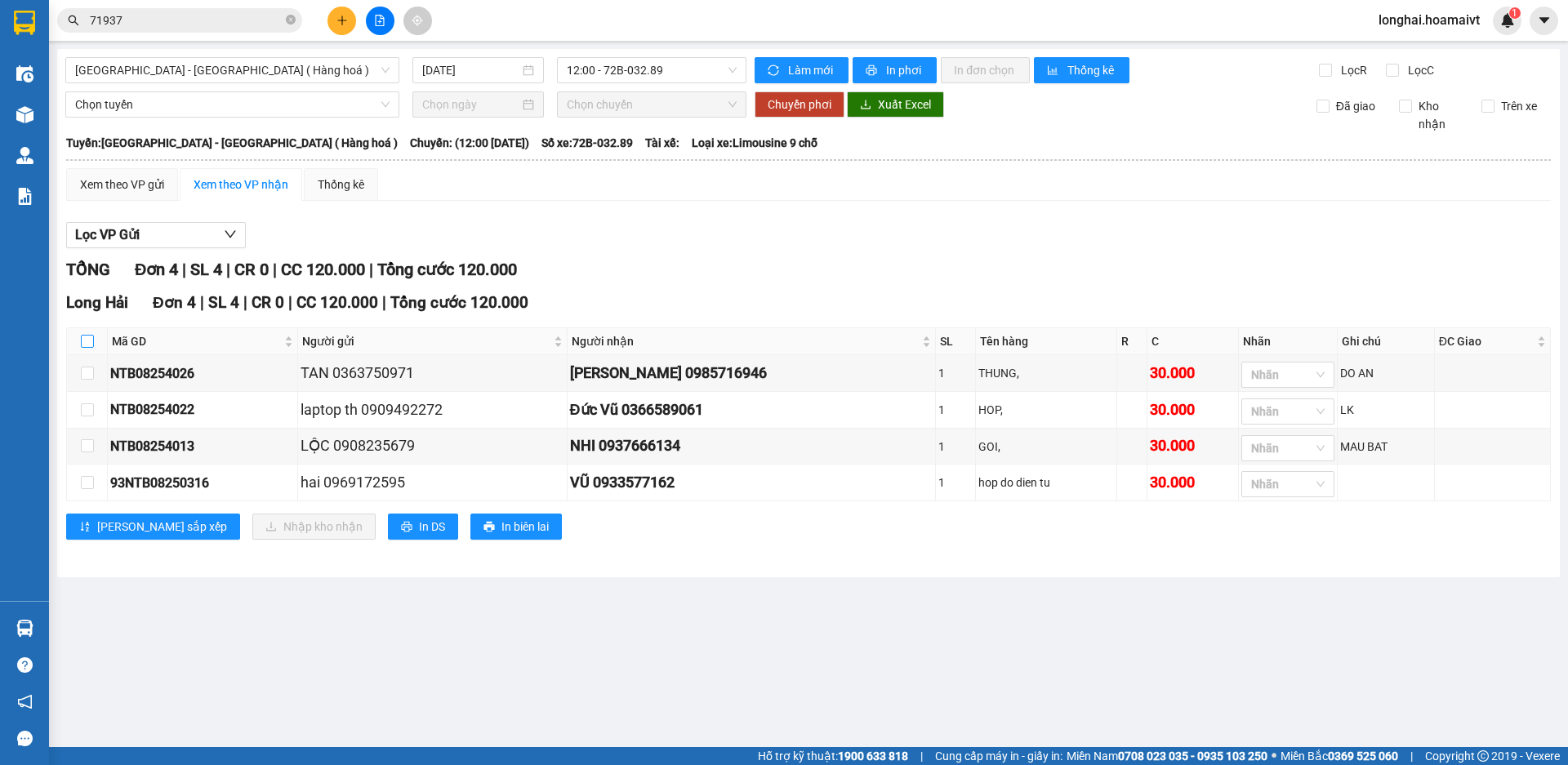
checkbox input "true"
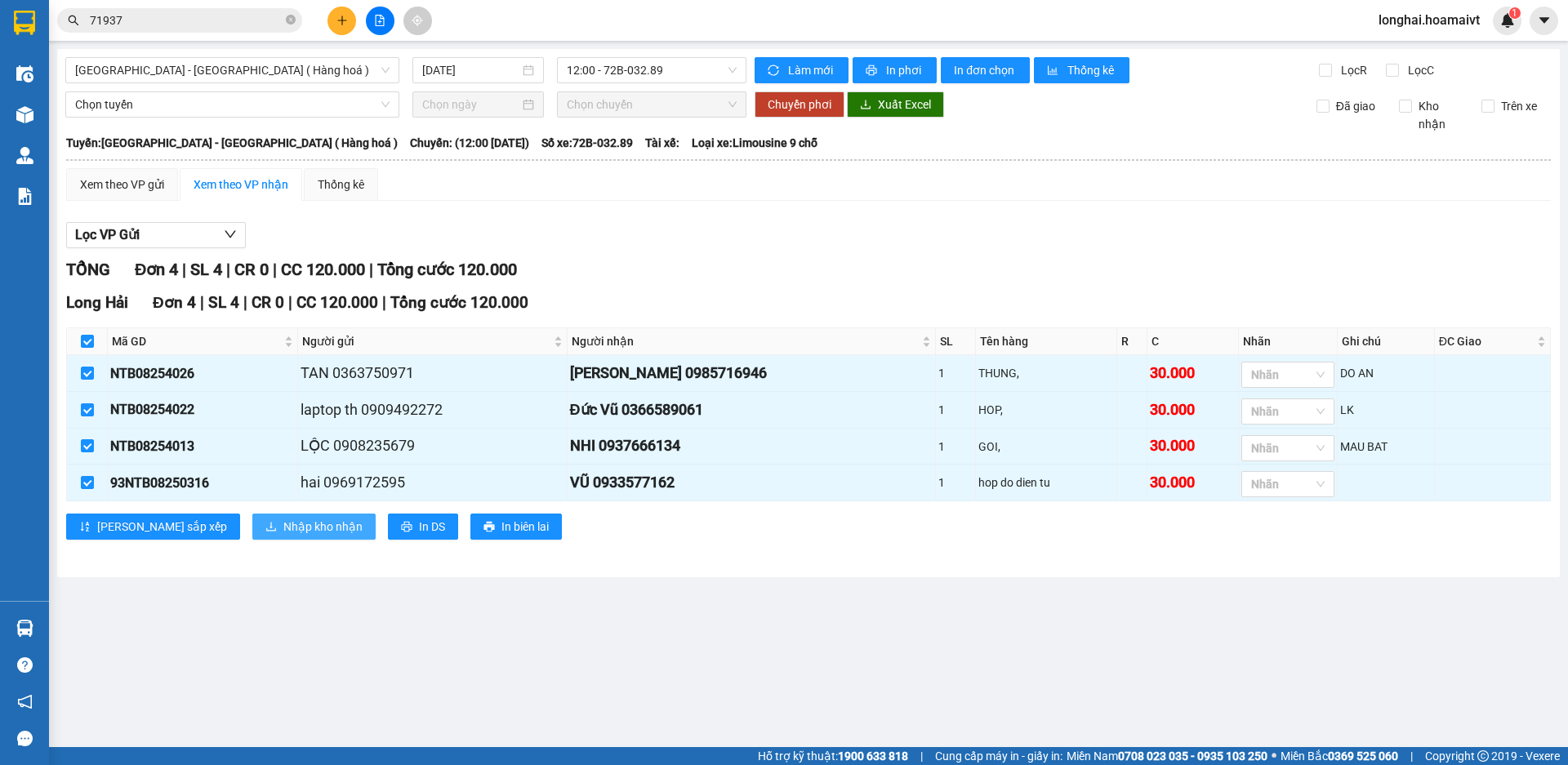
click at [283, 535] on span "Nhập kho nhận" at bounding box center [323, 527] width 79 height 18
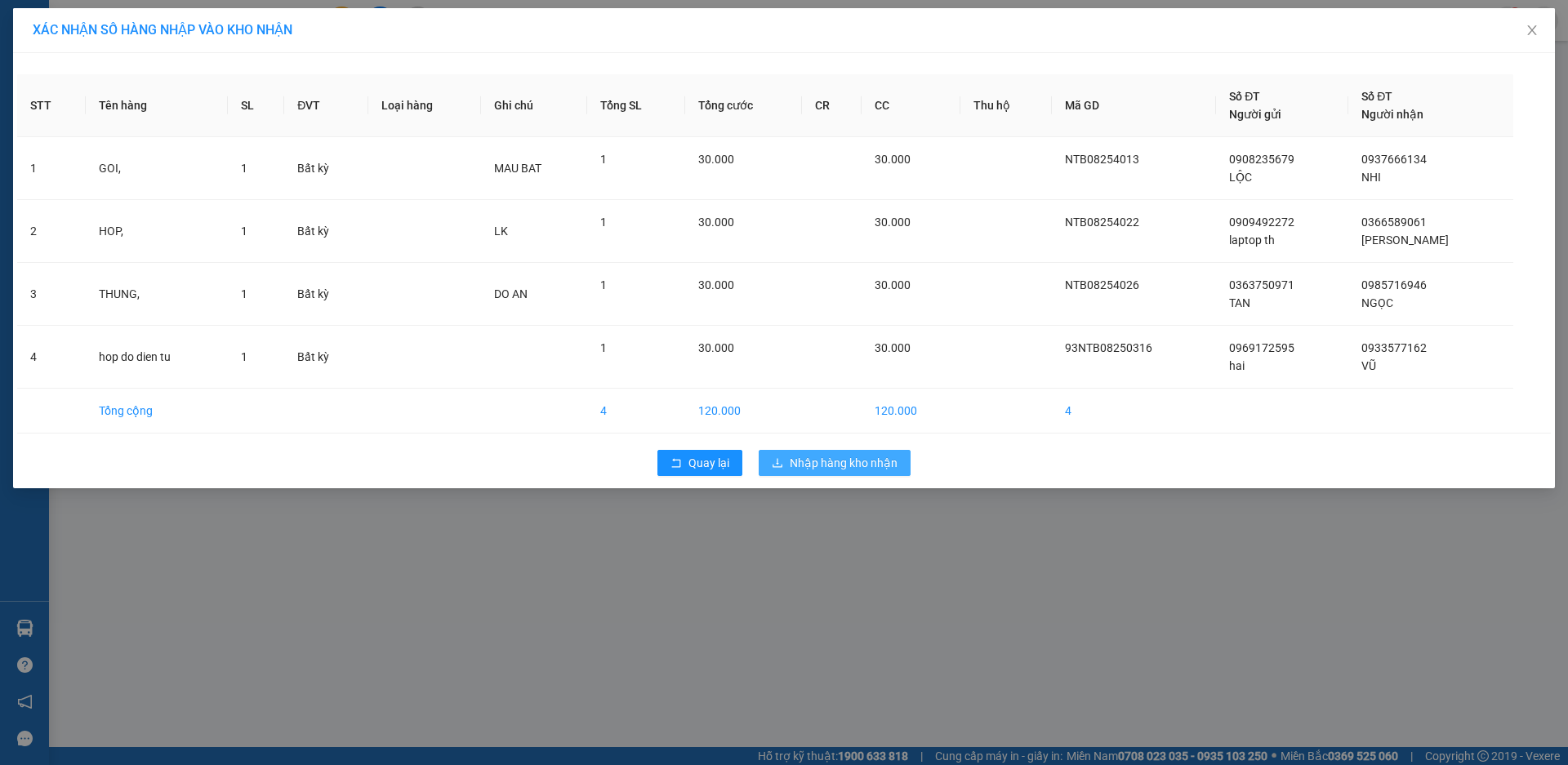
click at [849, 455] on span "Nhập hàng kho nhận" at bounding box center [844, 463] width 108 height 18
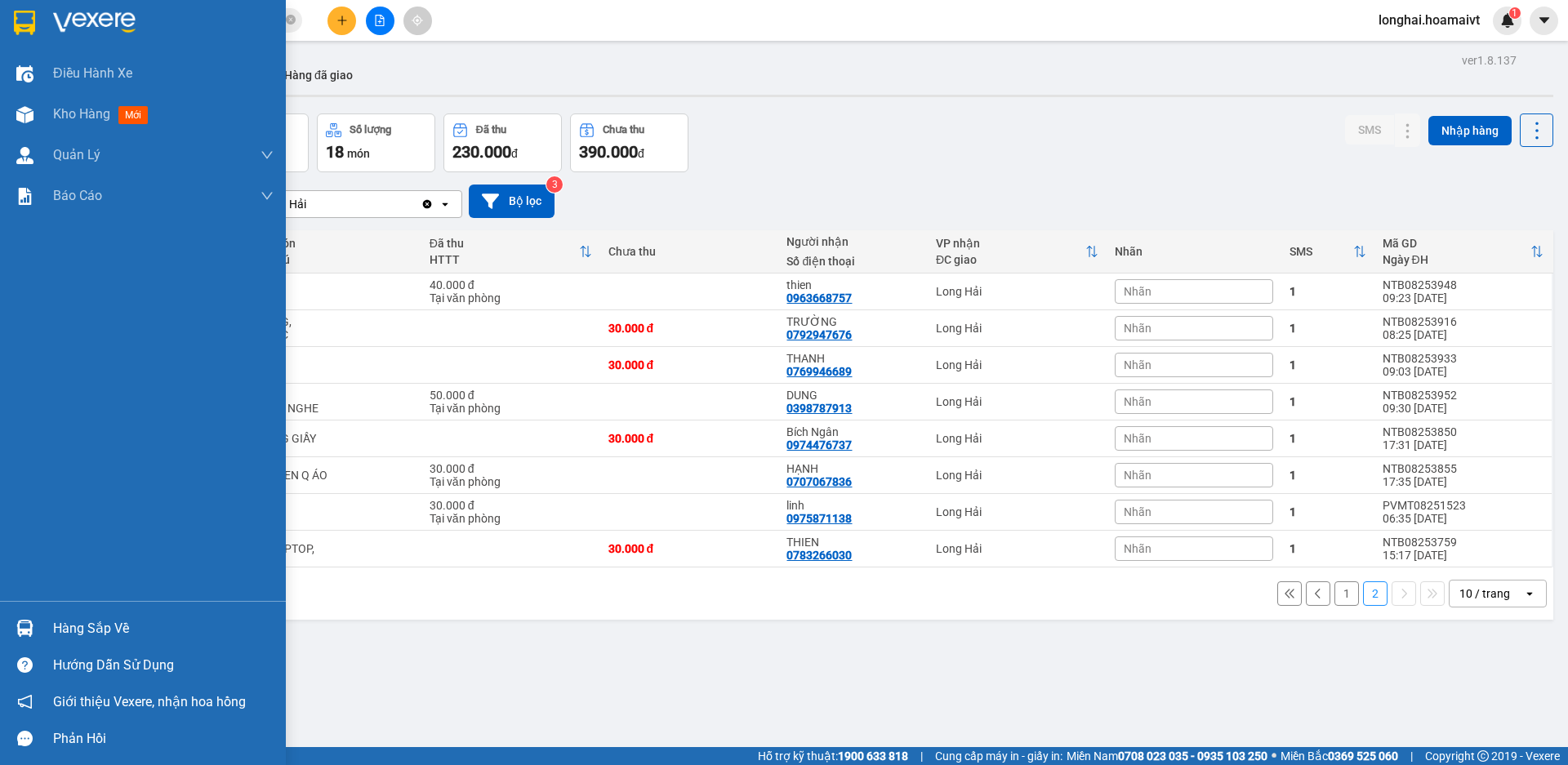
click at [62, 628] on div "Hàng sắp về" at bounding box center [162, 629] width 220 height 24
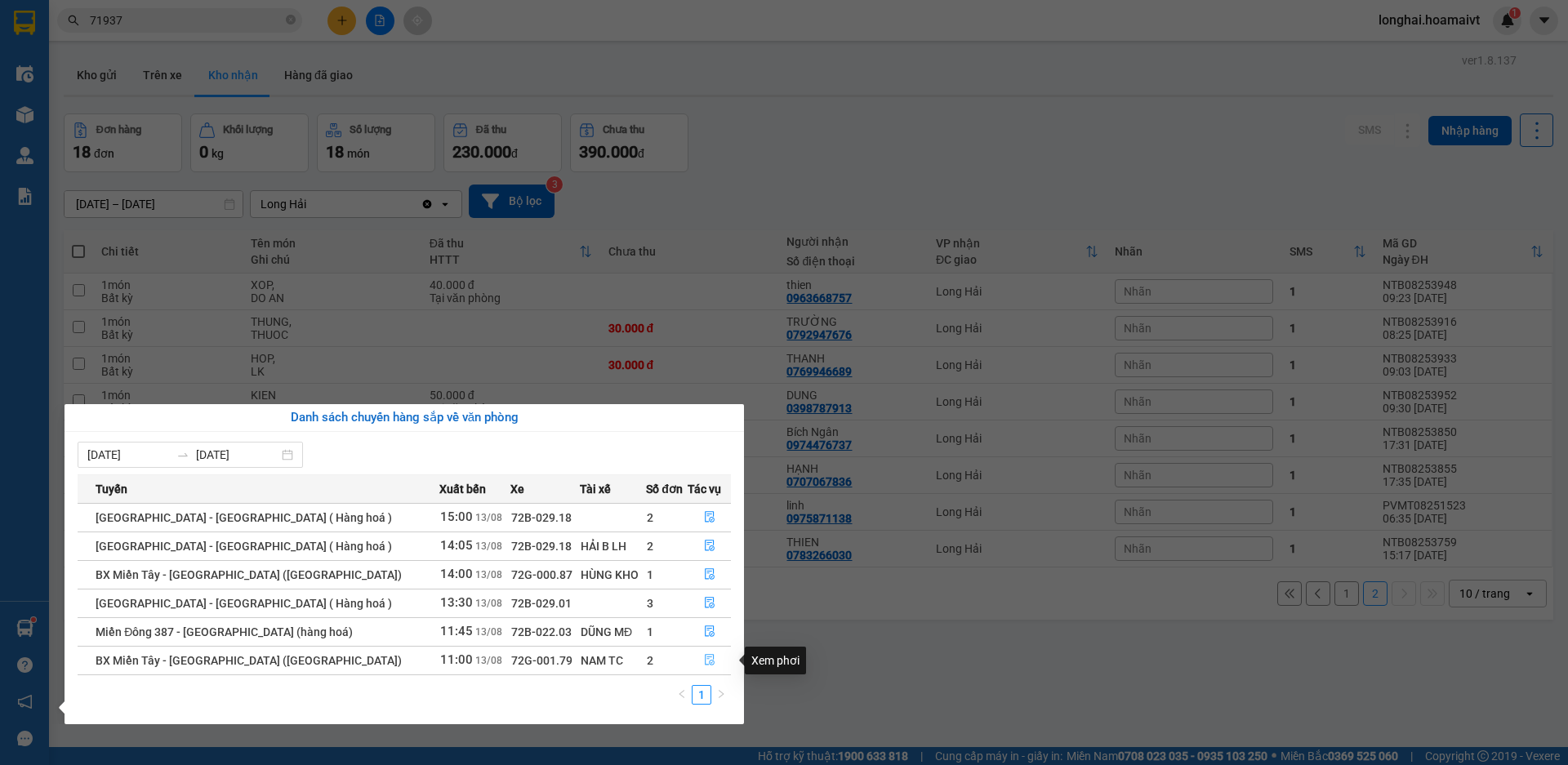
click at [705, 662] on icon "file-done" at bounding box center [709, 660] width 11 height 11
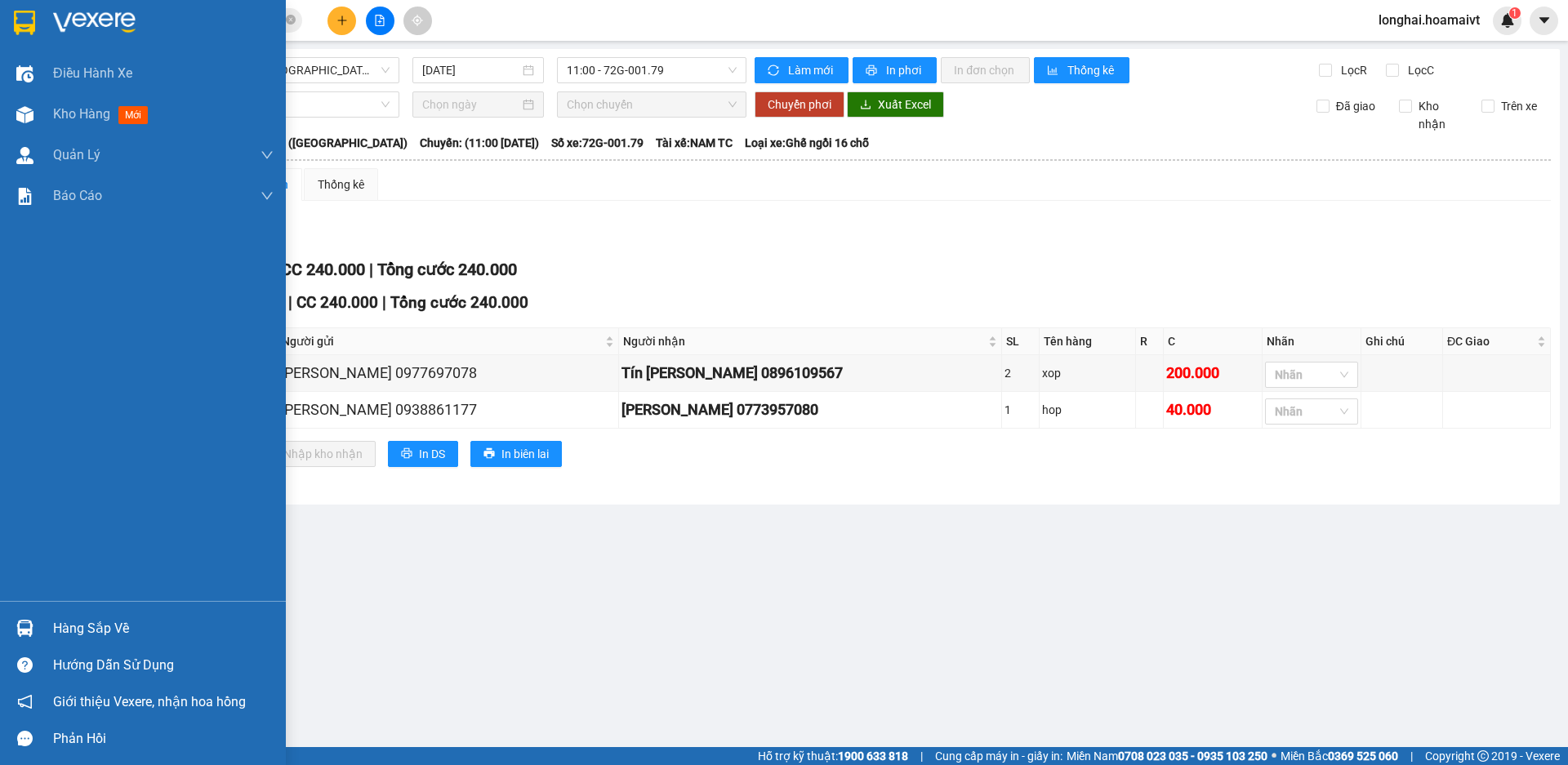
click at [68, 621] on div "Hàng sắp về" at bounding box center [162, 629] width 220 height 24
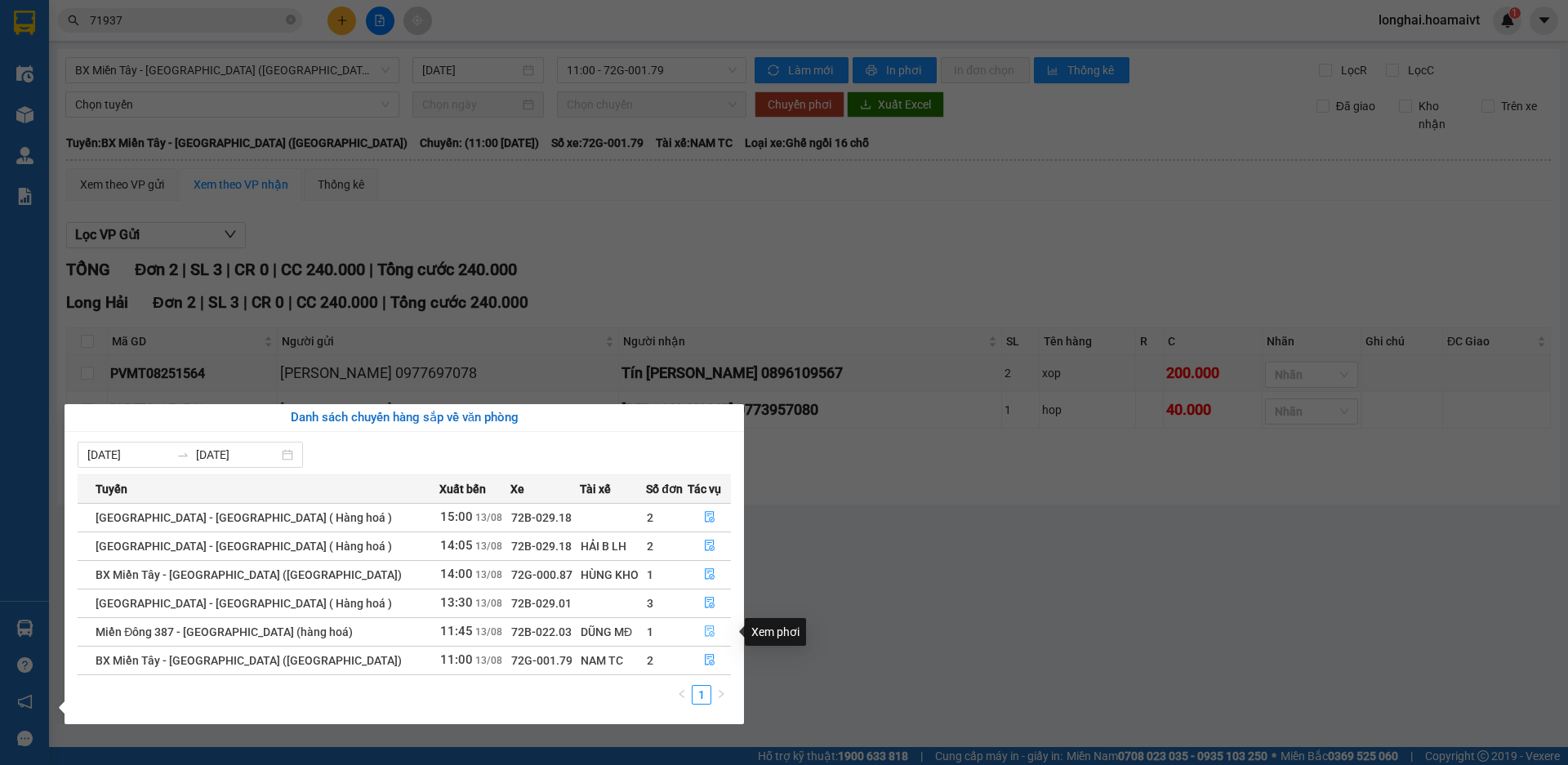
click at [705, 636] on icon "file-done" at bounding box center [709, 632] width 9 height 11
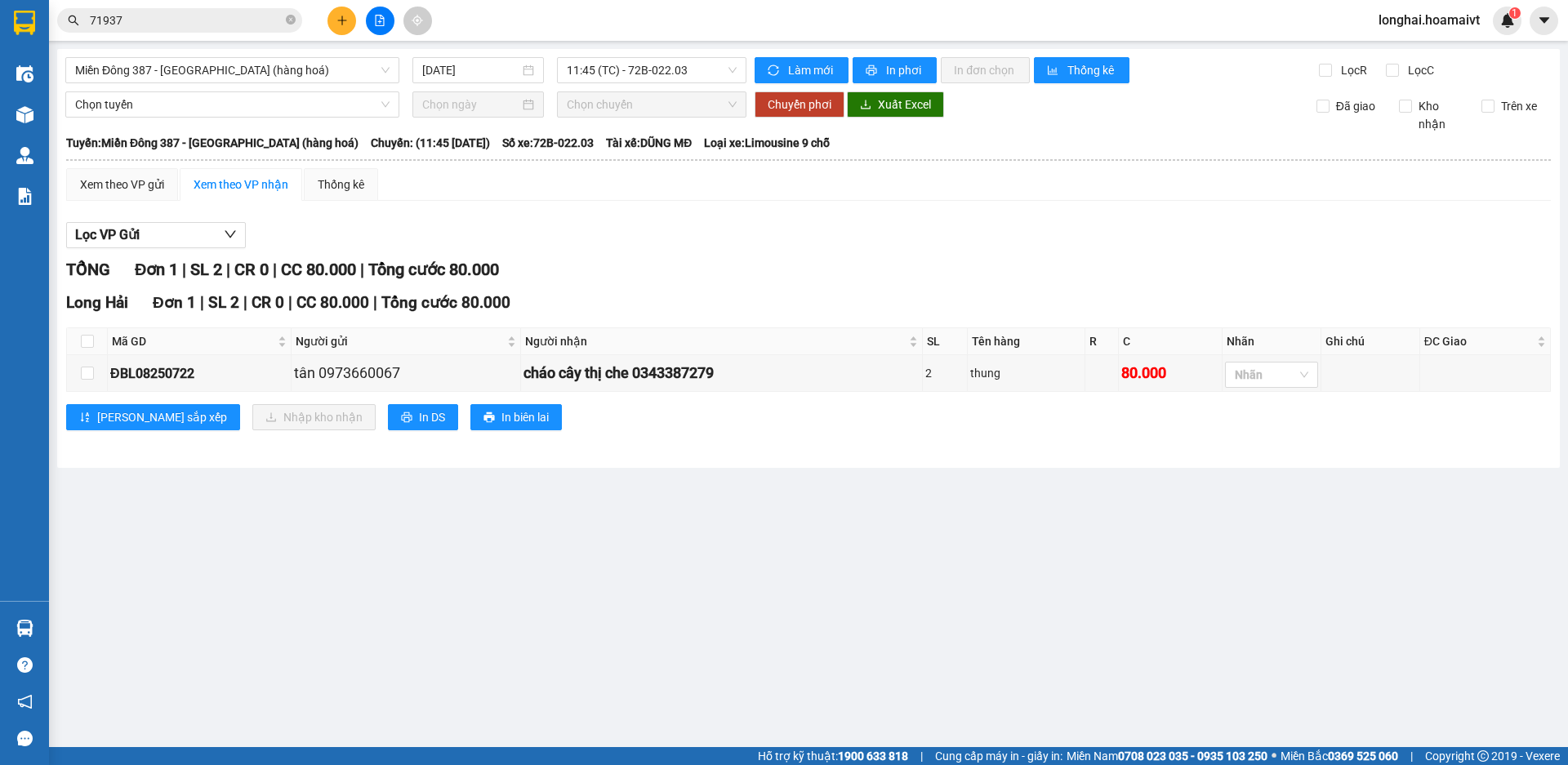
click at [684, 233] on div "Lọc VP Gửi" at bounding box center [809, 235] width 1485 height 27
click at [292, 20] on icon "close-circle" at bounding box center [290, 19] width 9 height 9
drag, startPoint x: 262, startPoint y: 16, endPoint x: 259, endPoint y: 7, distance: 9.5
click at [259, 7] on div "Kết quả tìm kiếm ( 102 ) Bộ lọc Mã ĐH Trạng thái Món hàng Tổng cước Chưa cước N…" at bounding box center [159, 21] width 319 height 28
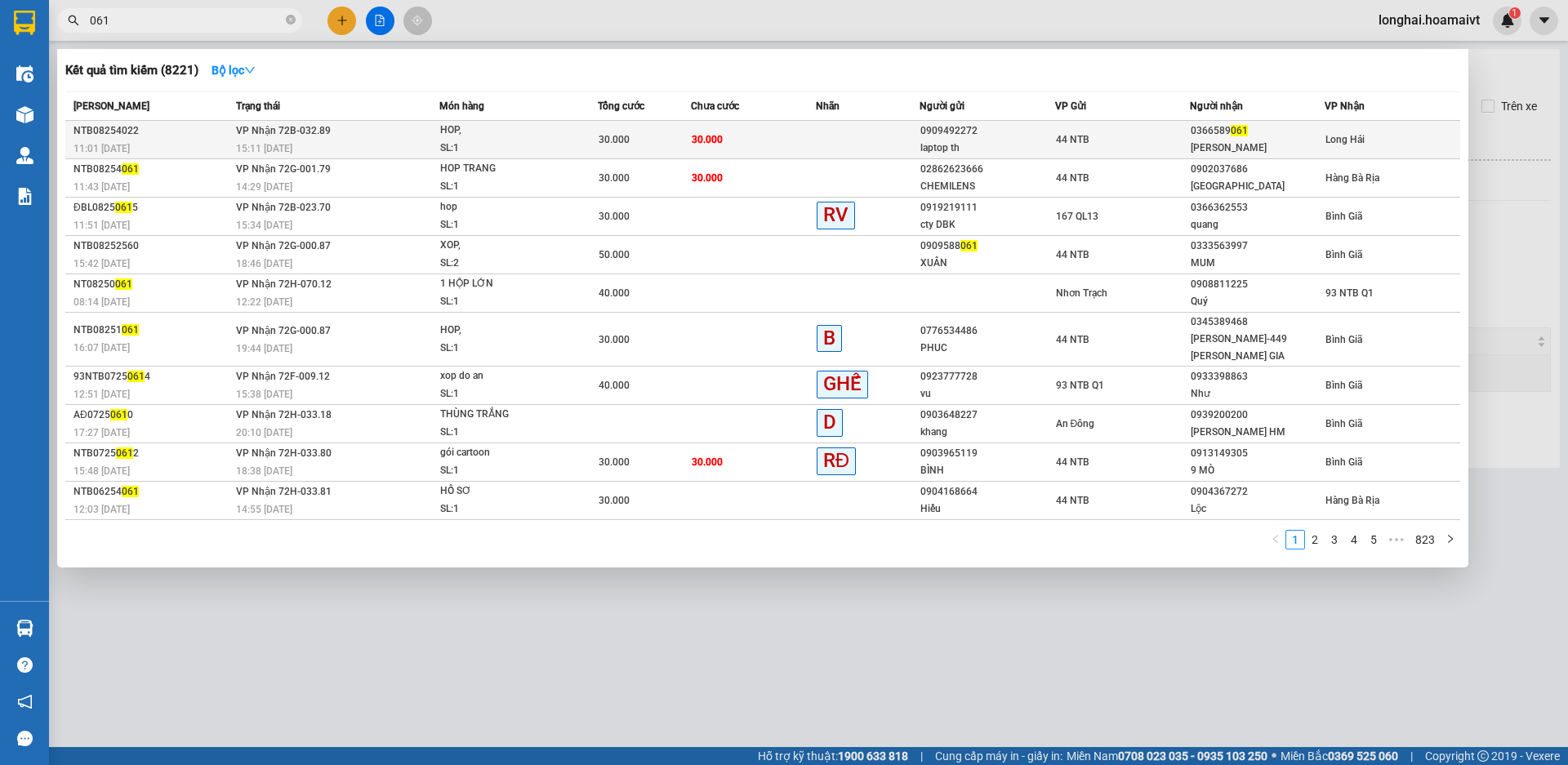
type input "061"
click at [325, 144] on div "15:11 [DATE]" at bounding box center [338, 149] width 204 height 18
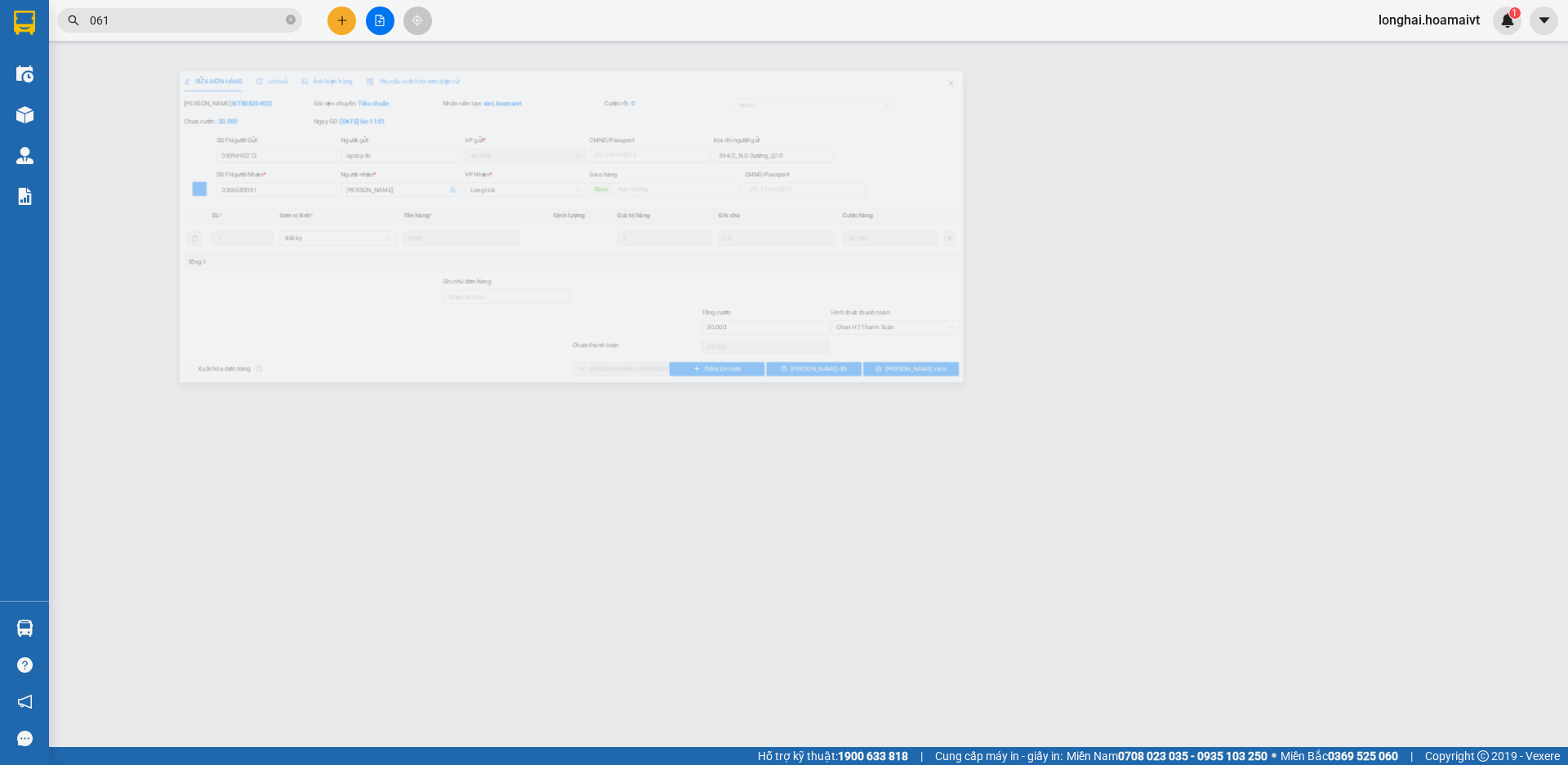
type input "0909492272"
type input "laptop th"
type input "394/2_N.D.Dương_Q10"
type input "0366589061"
type input "[PERSON_NAME]"
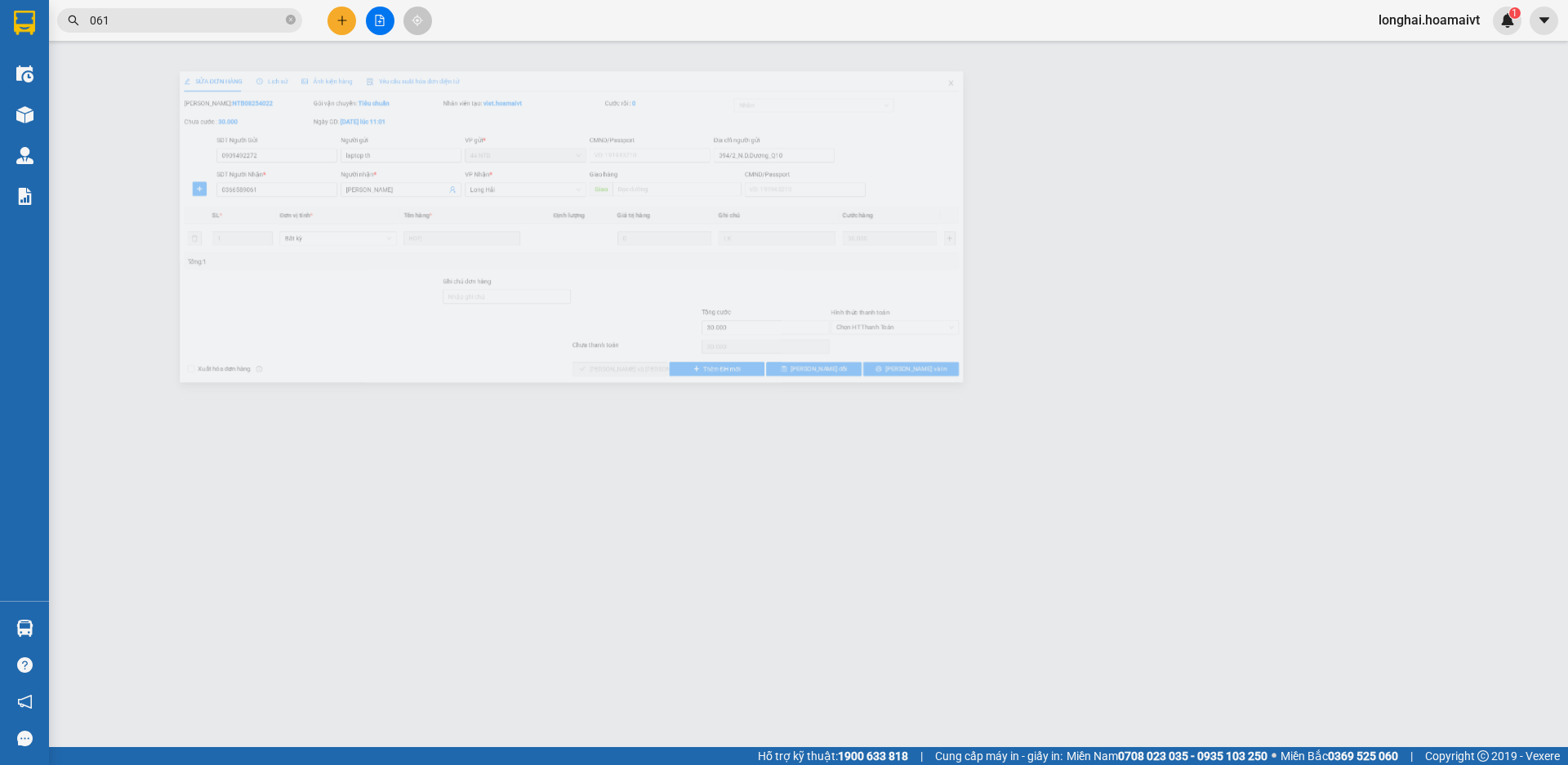
type input "30.000"
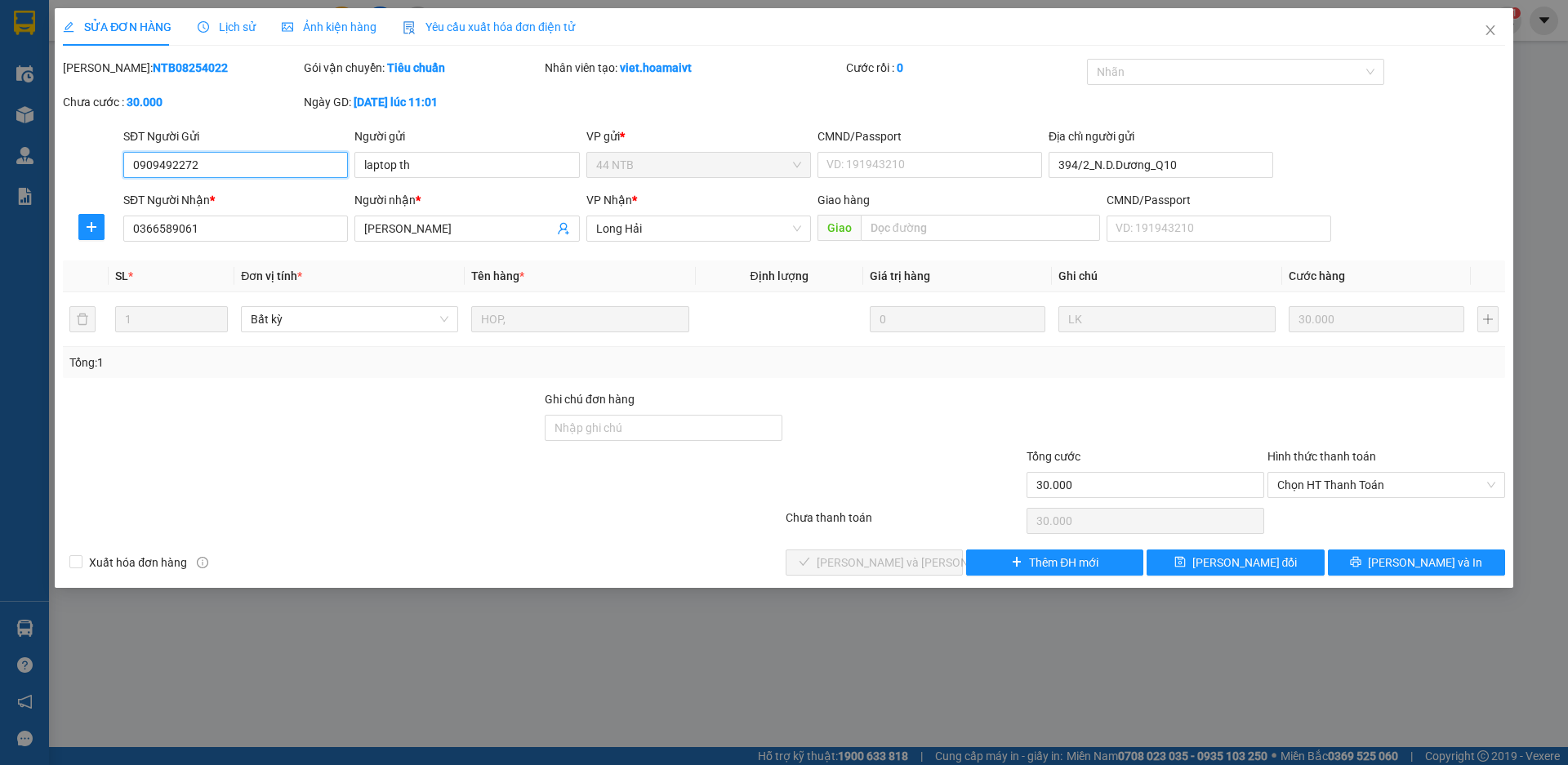
drag, startPoint x: 1307, startPoint y: 490, endPoint x: 1312, endPoint y: 506, distance: 16.8
click at [1309, 491] on span "Chọn HT Thanh Toán" at bounding box center [1386, 485] width 218 height 24
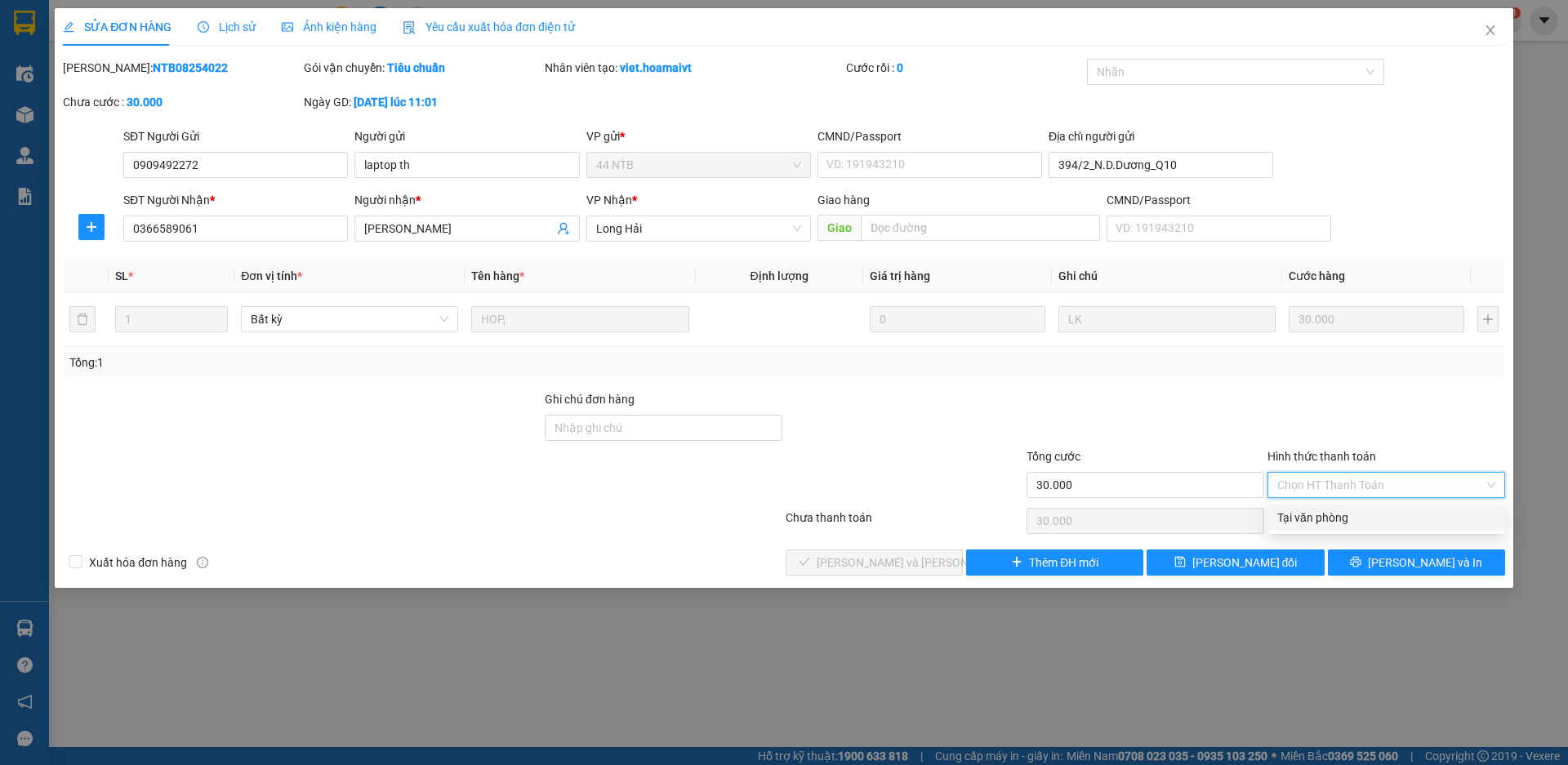
drag, startPoint x: 1287, startPoint y: 514, endPoint x: 1142, endPoint y: 516, distance: 145.0
click at [1280, 515] on div "Tại văn phòng" at bounding box center [1386, 517] width 218 height 18
type input "0"
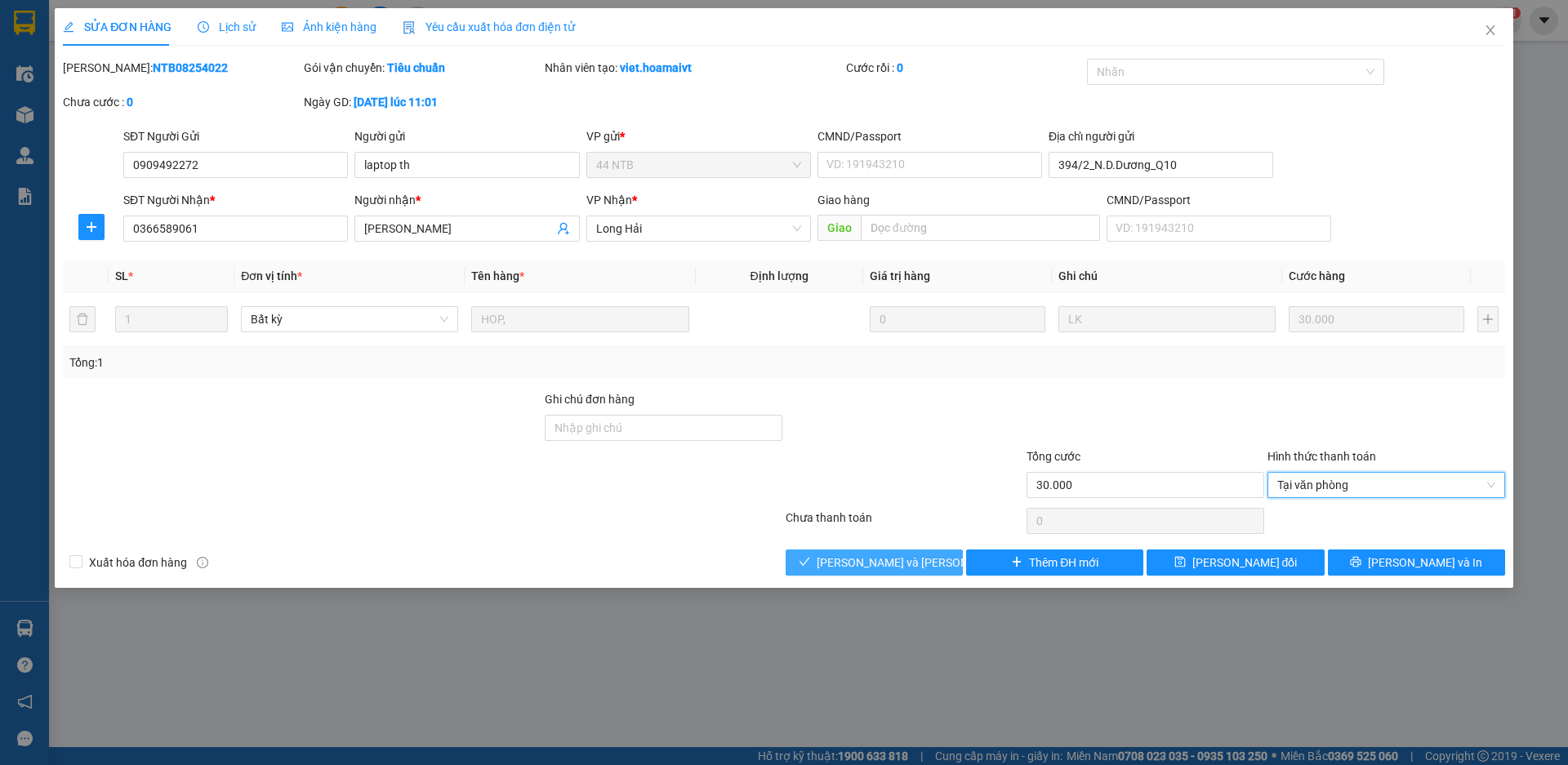
click at [859, 561] on span "[PERSON_NAME] và Giao hàng" at bounding box center [926, 562] width 220 height 18
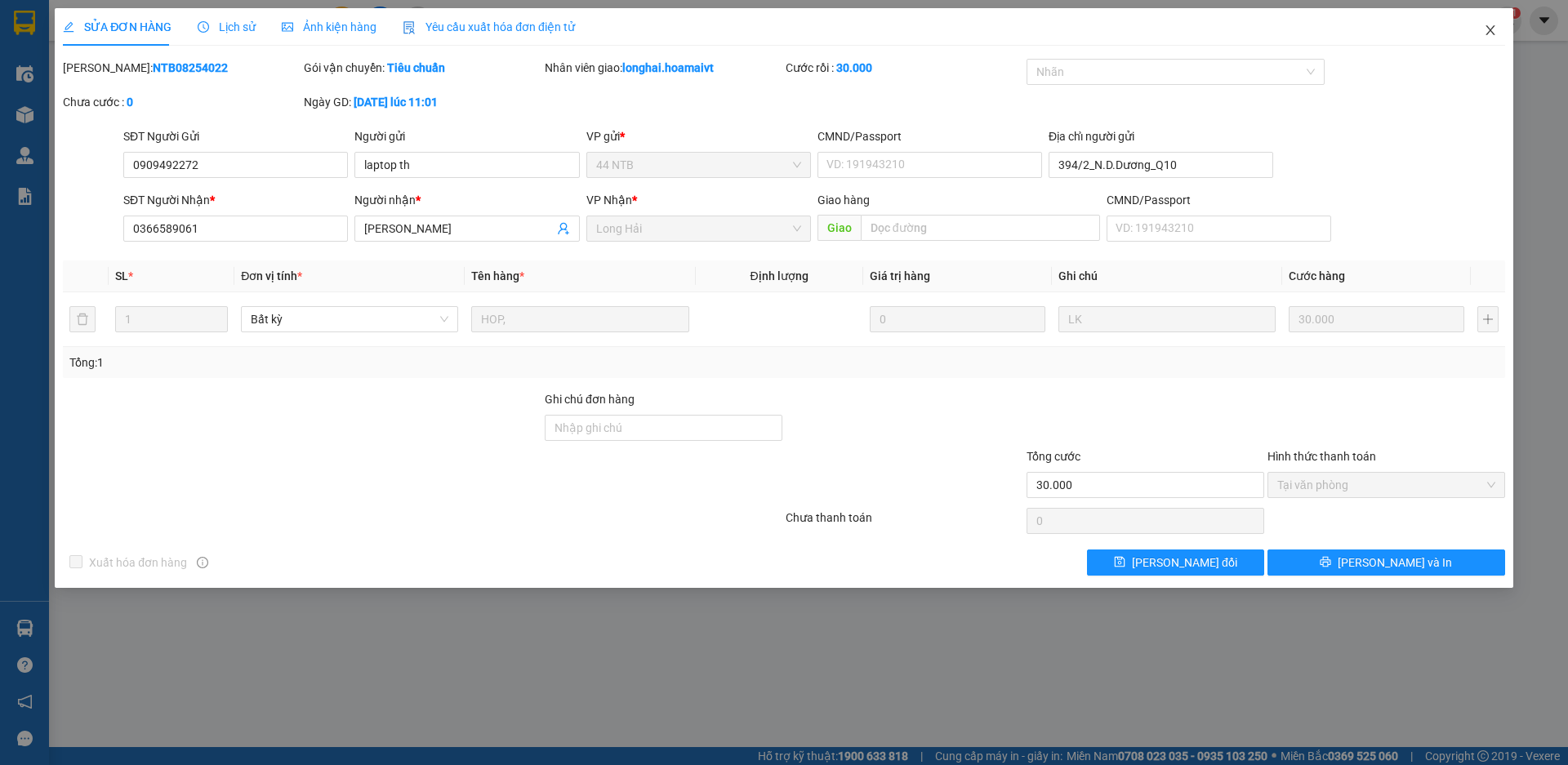
click at [1488, 34] on icon "close" at bounding box center [1490, 29] width 13 height 13
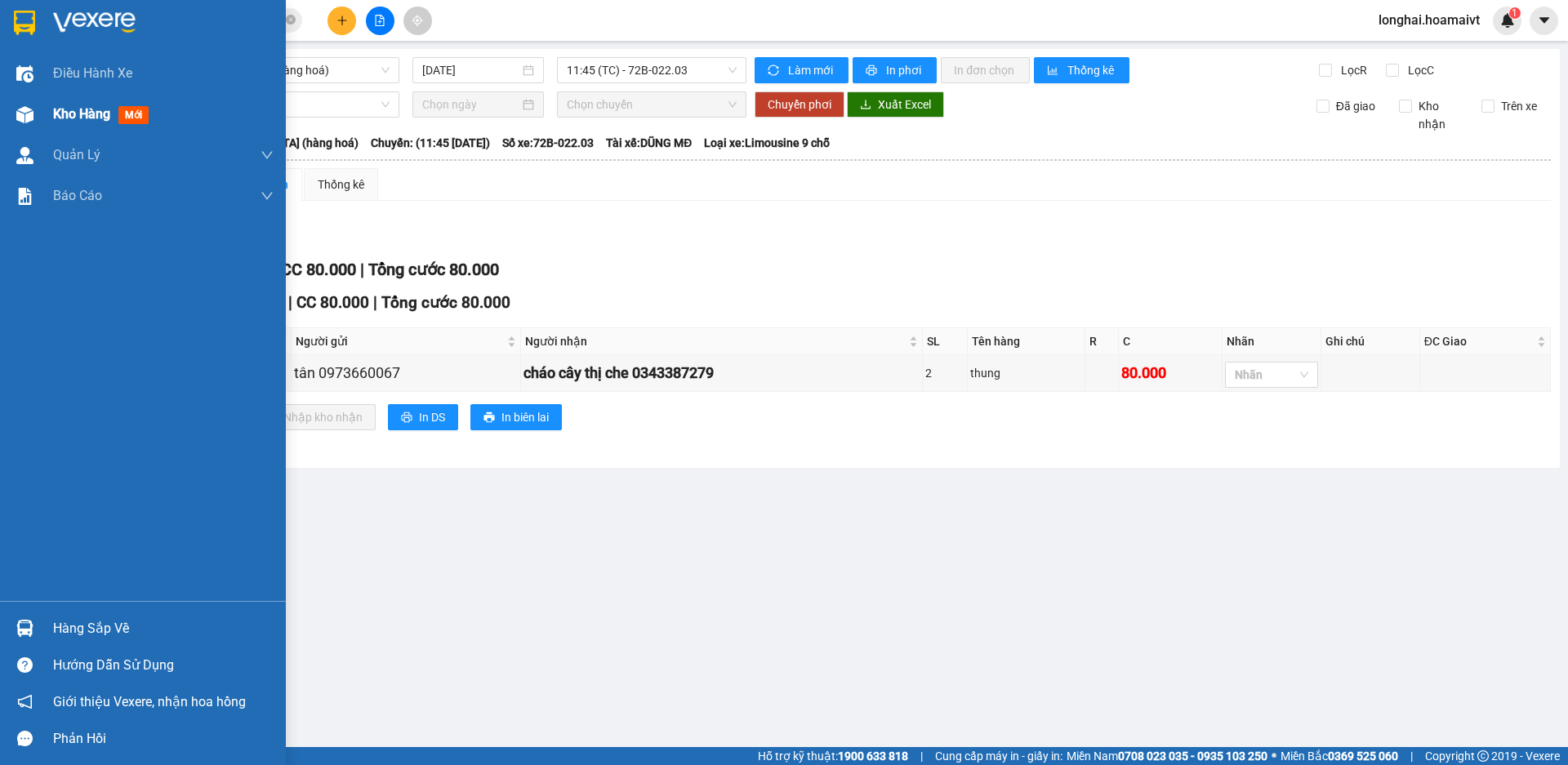
click at [79, 108] on span "Kho hàng" at bounding box center [81, 114] width 57 height 16
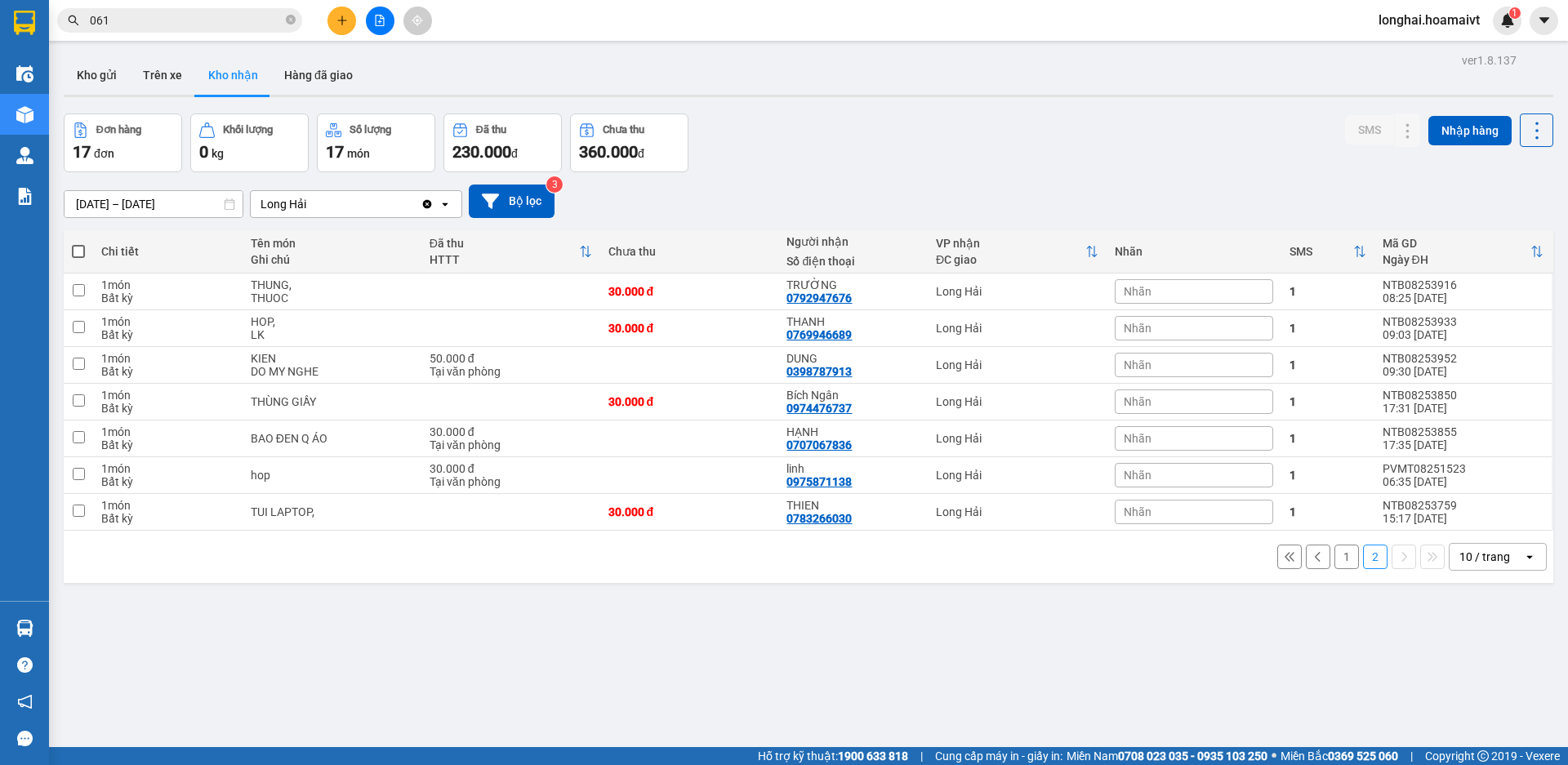
drag, startPoint x: 107, startPoint y: 71, endPoint x: 118, endPoint y: 120, distance: 50.2
click at [107, 72] on button "Kho gửi" at bounding box center [97, 74] width 66 height 39
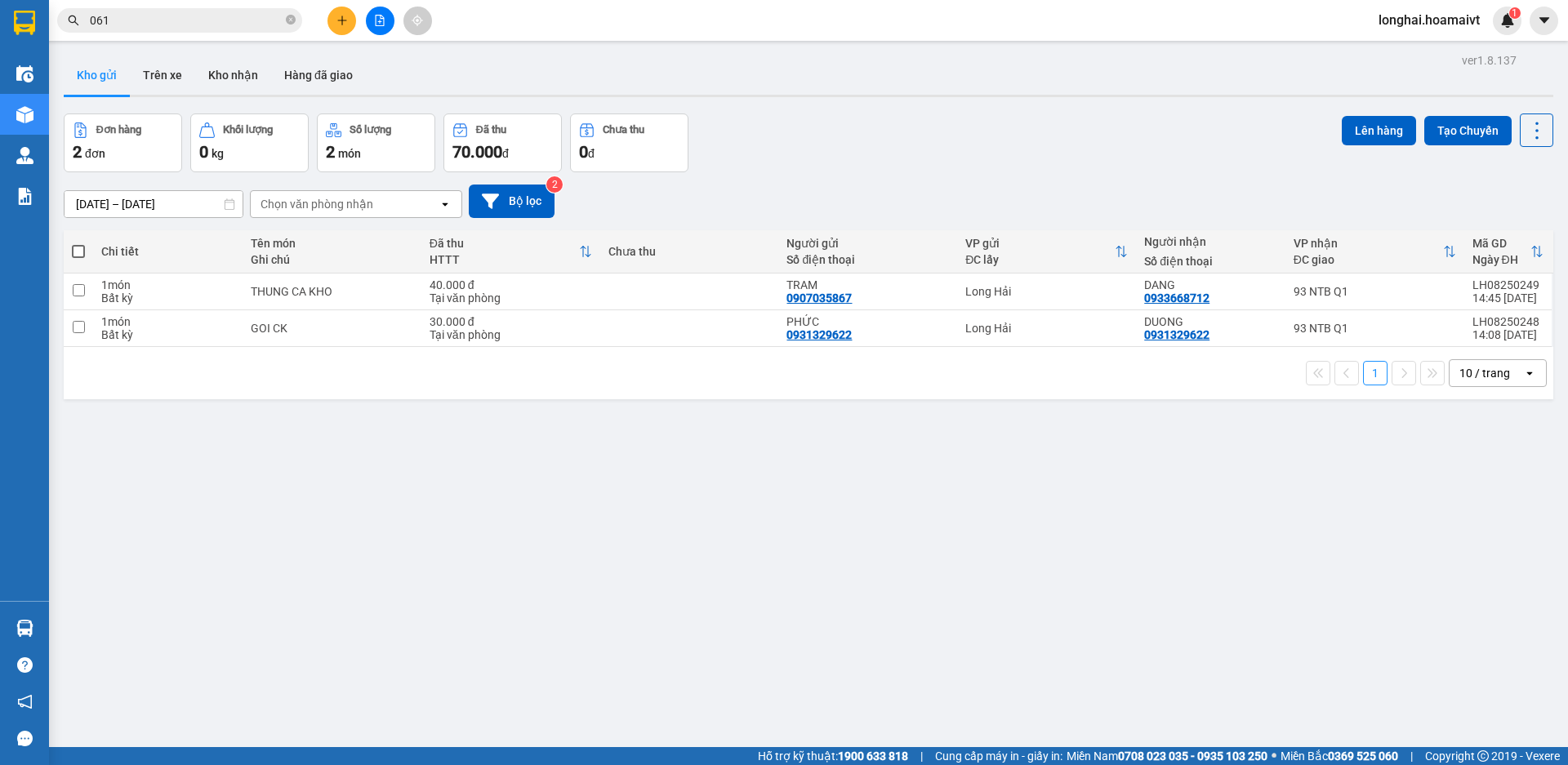
drag, startPoint x: 79, startPoint y: 250, endPoint x: 138, endPoint y: 240, distance: 59.8
click at [80, 250] on span at bounding box center [78, 251] width 13 height 13
click at [79, 243] on input "checkbox" at bounding box center [79, 243] width 0 height 0
checkbox input "true"
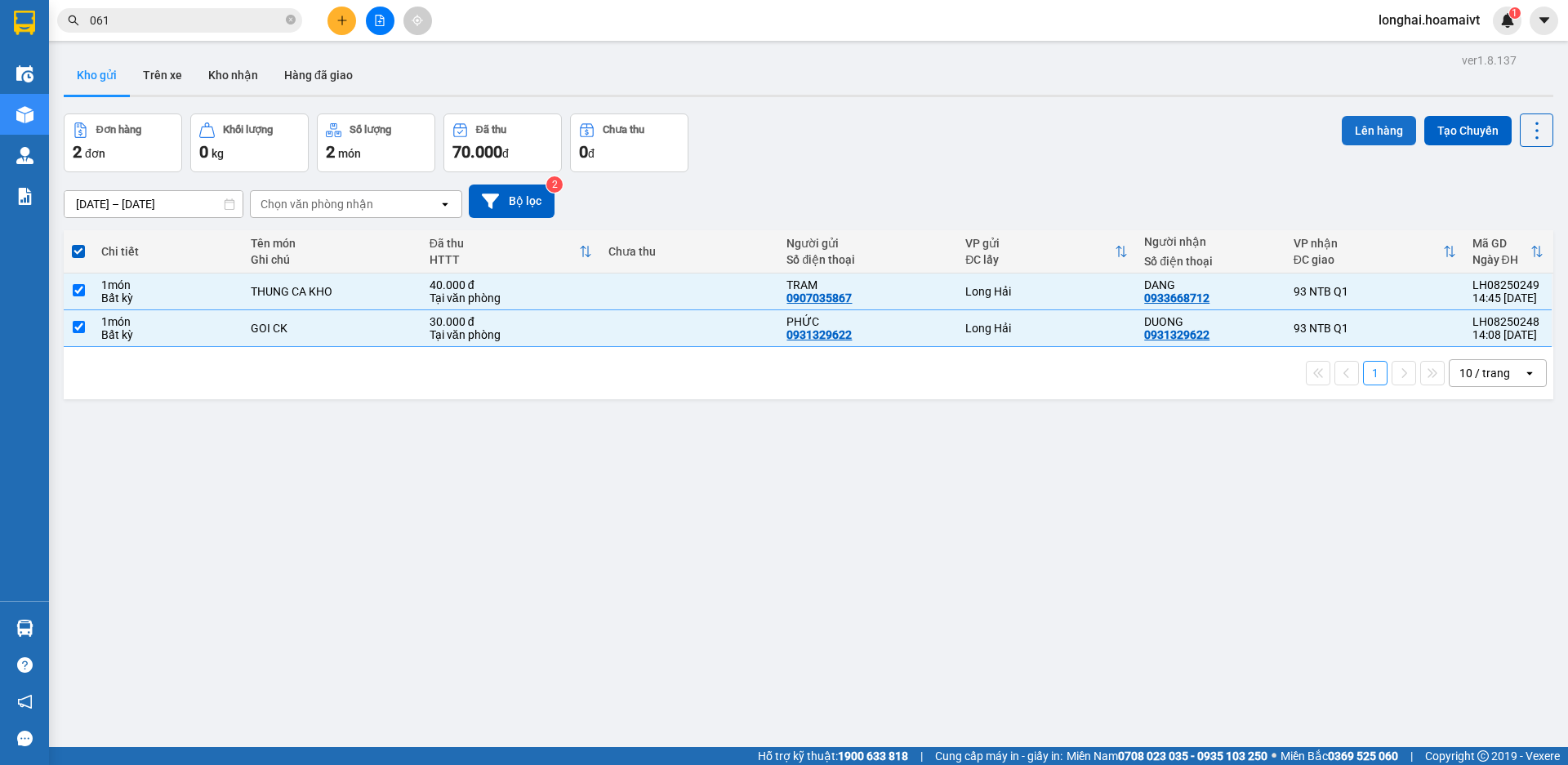
click at [1358, 130] on button "Lên hàng" at bounding box center [1379, 130] width 74 height 29
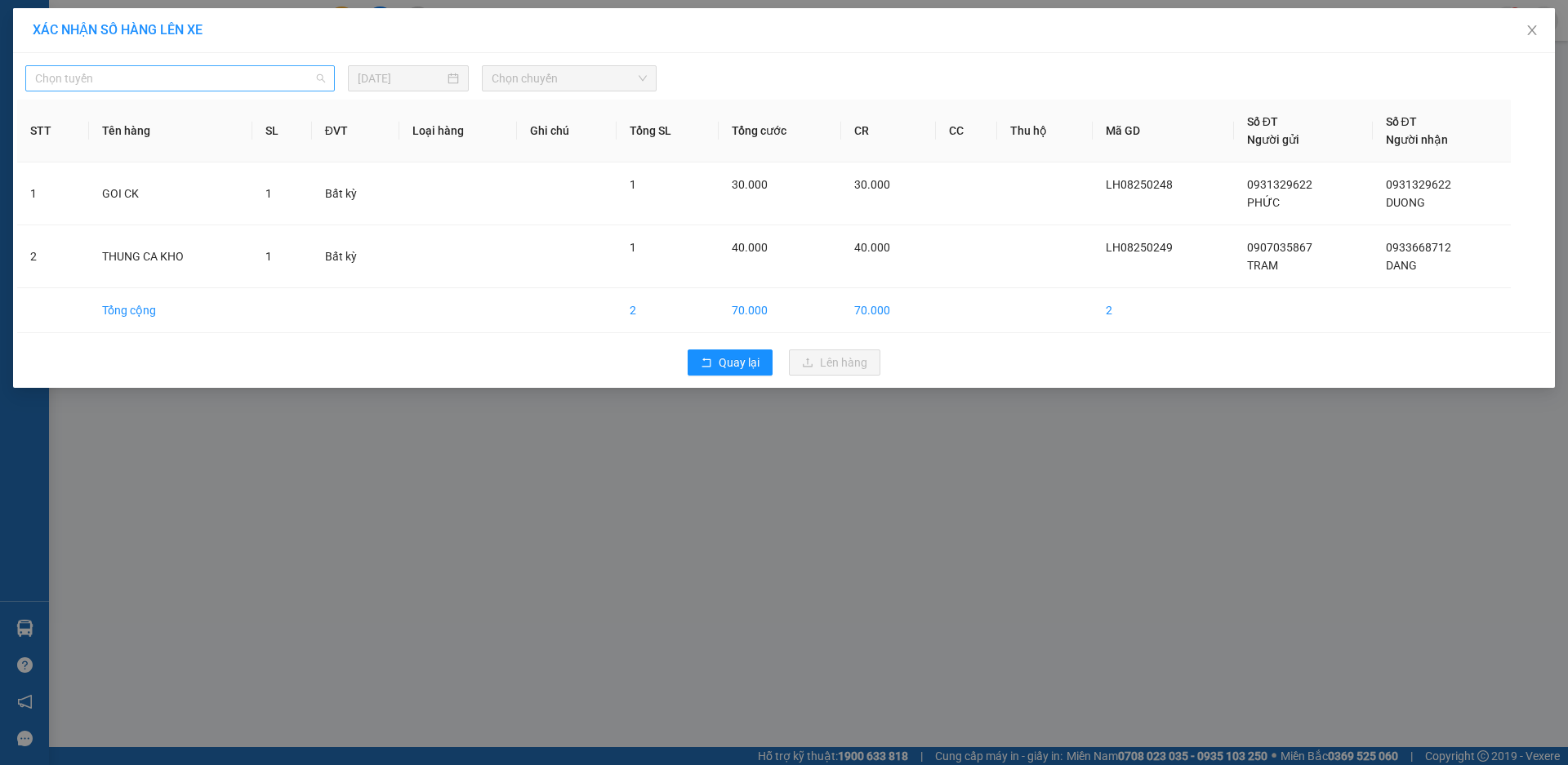
click at [285, 82] on span "Chọn tuyến" at bounding box center [180, 79] width 290 height 24
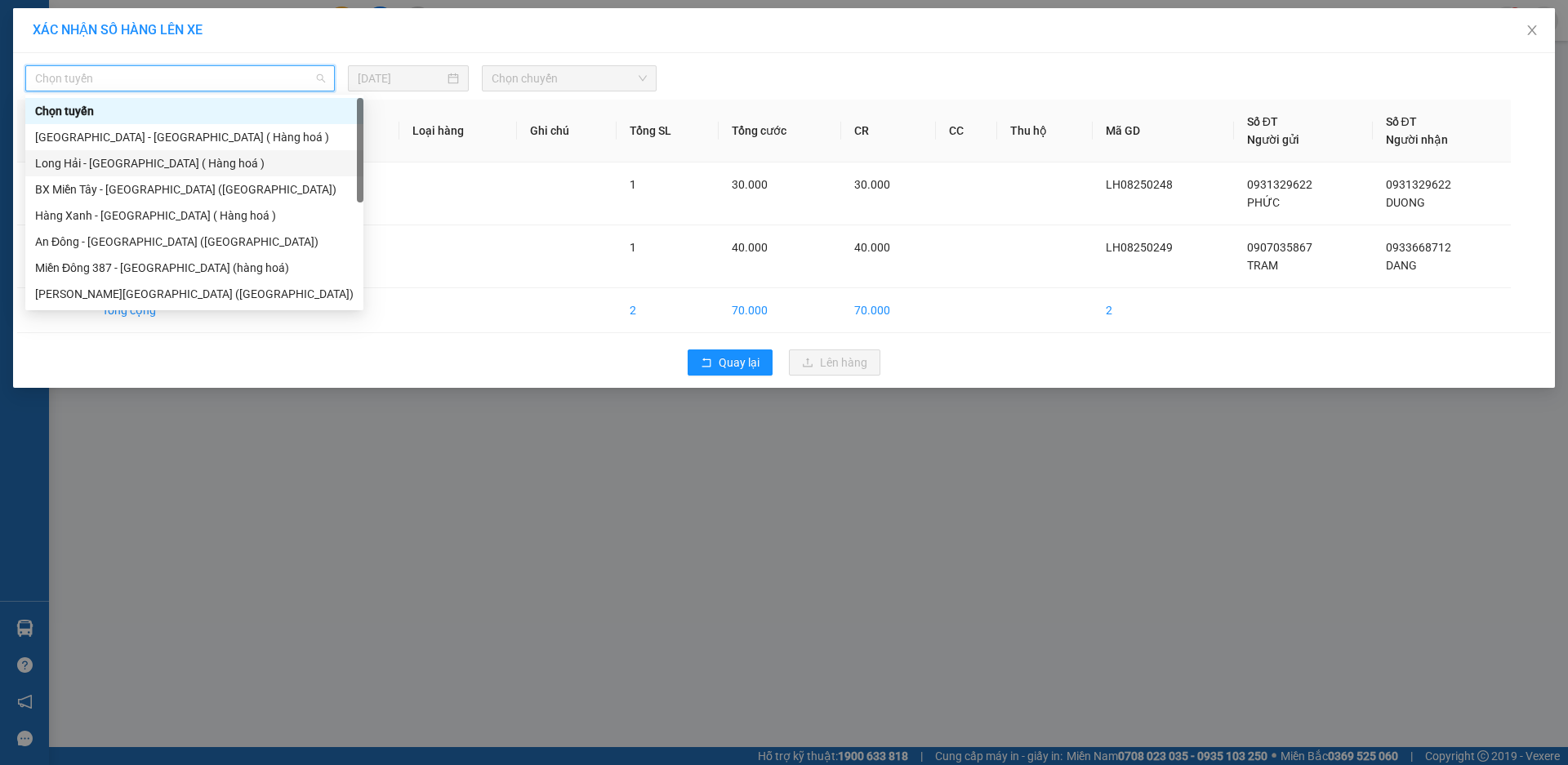
click at [204, 160] on div "Long Hải - Sài Gòn ( Hàng hoá )" at bounding box center [194, 163] width 319 height 18
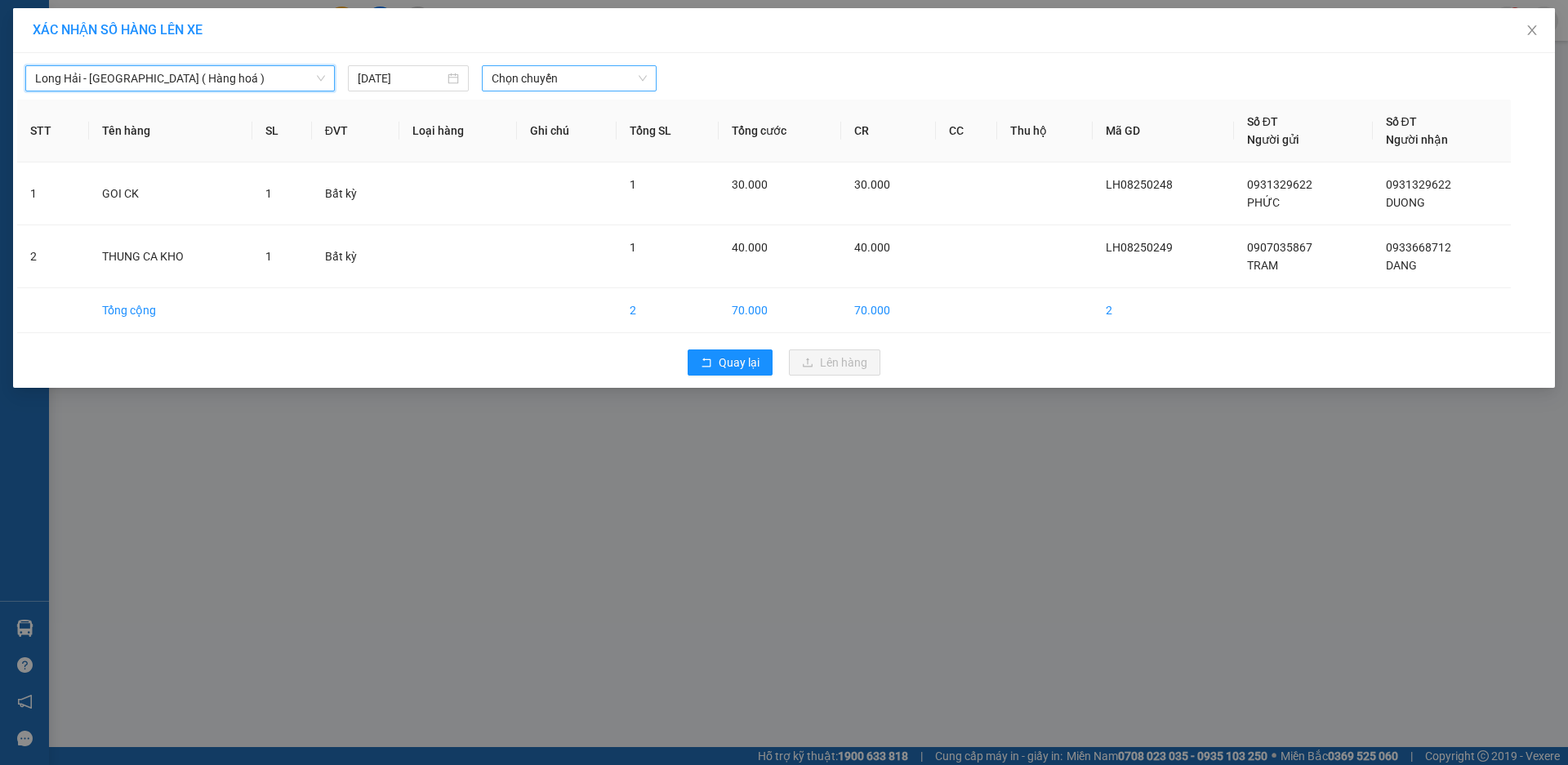
click at [509, 74] on span "Chọn chuyến" at bounding box center [569, 79] width 155 height 24
type input "16"
click at [591, 135] on div "Thêm chuyến " 16:00 "" at bounding box center [568, 138] width 174 height 28
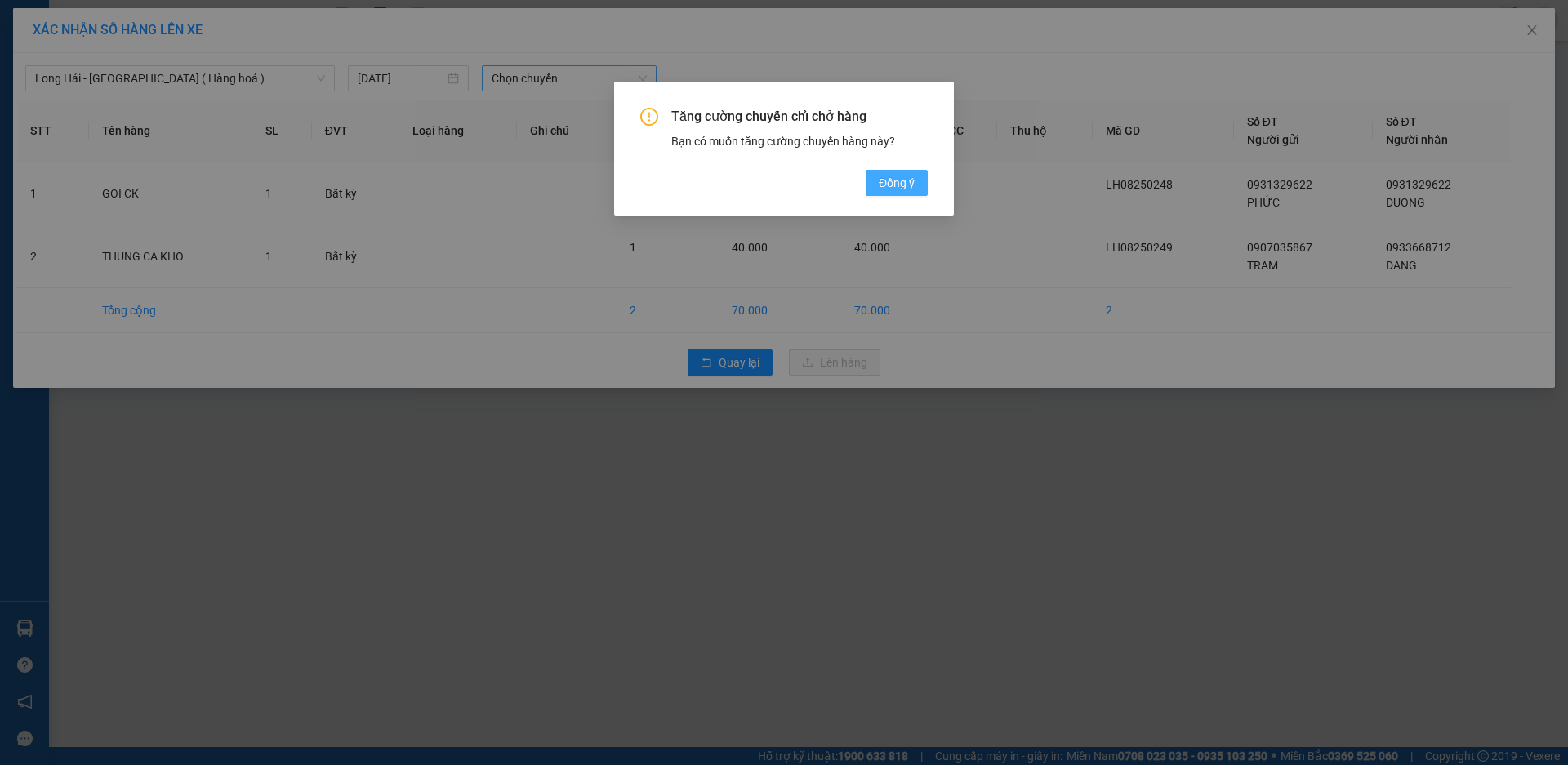
click at [902, 186] on span "Đồng ý" at bounding box center [897, 182] width 36 height 18
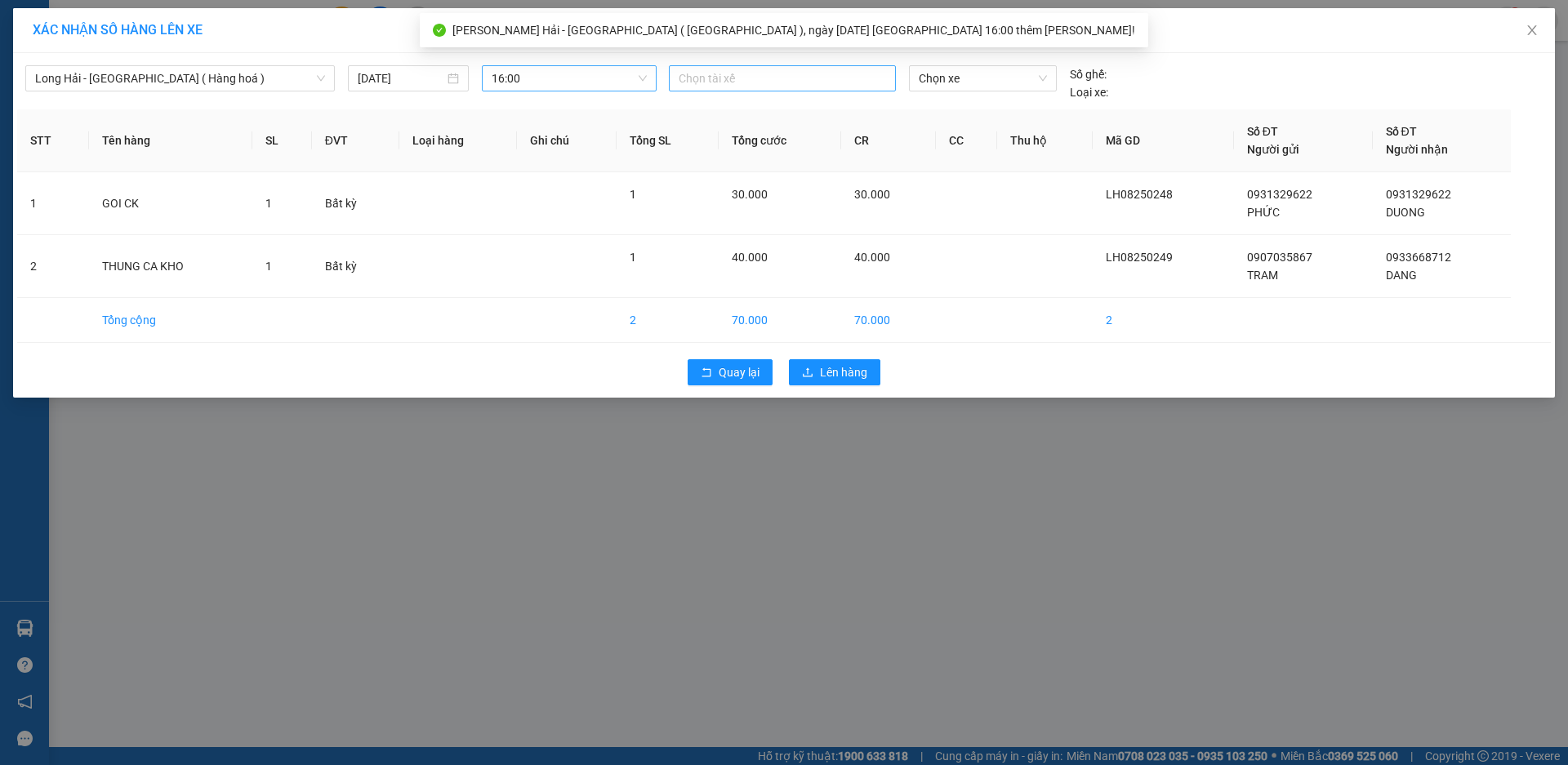
click at [699, 73] on div at bounding box center [782, 78] width 219 height 20
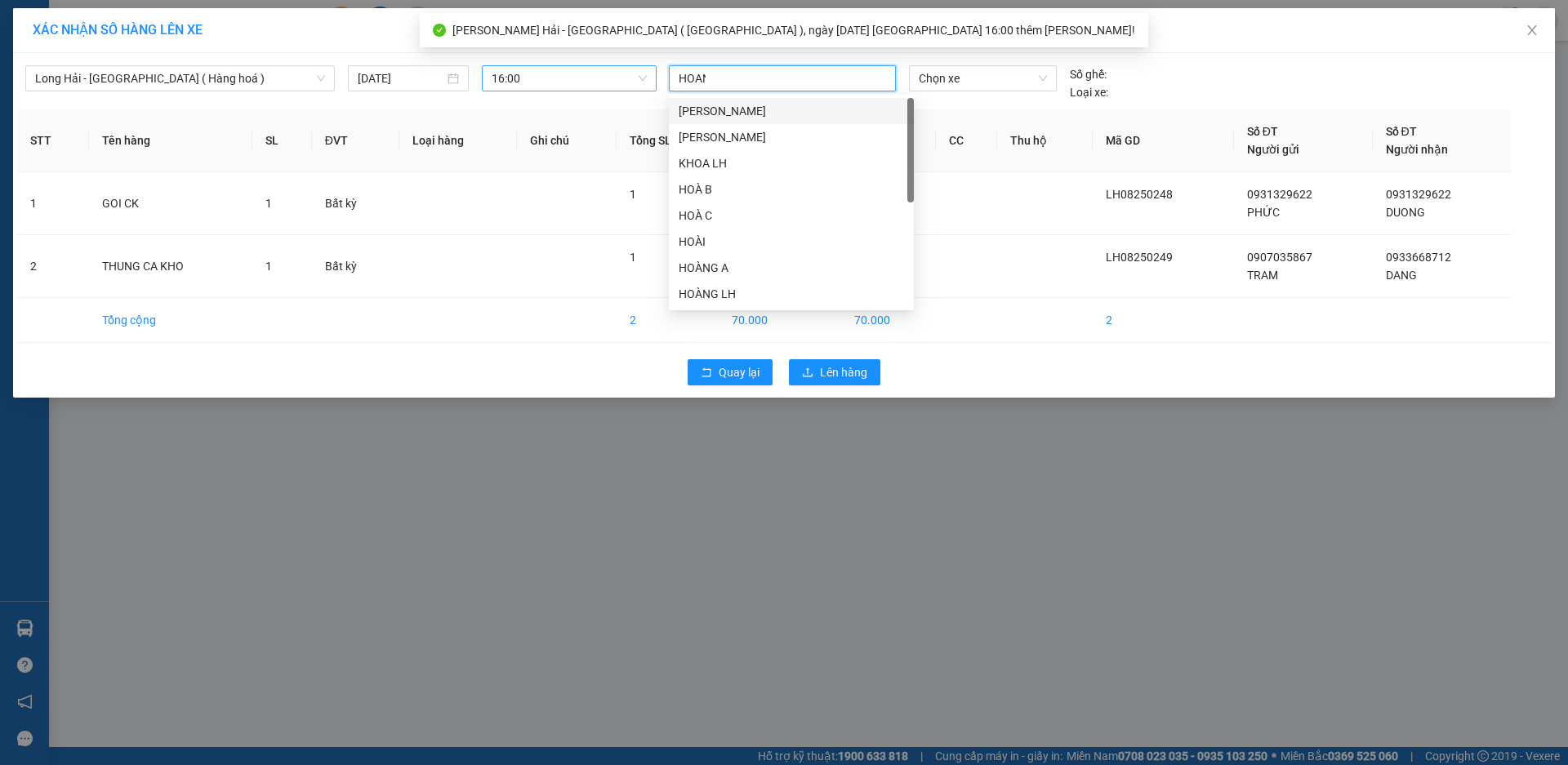
type input "HOANG"
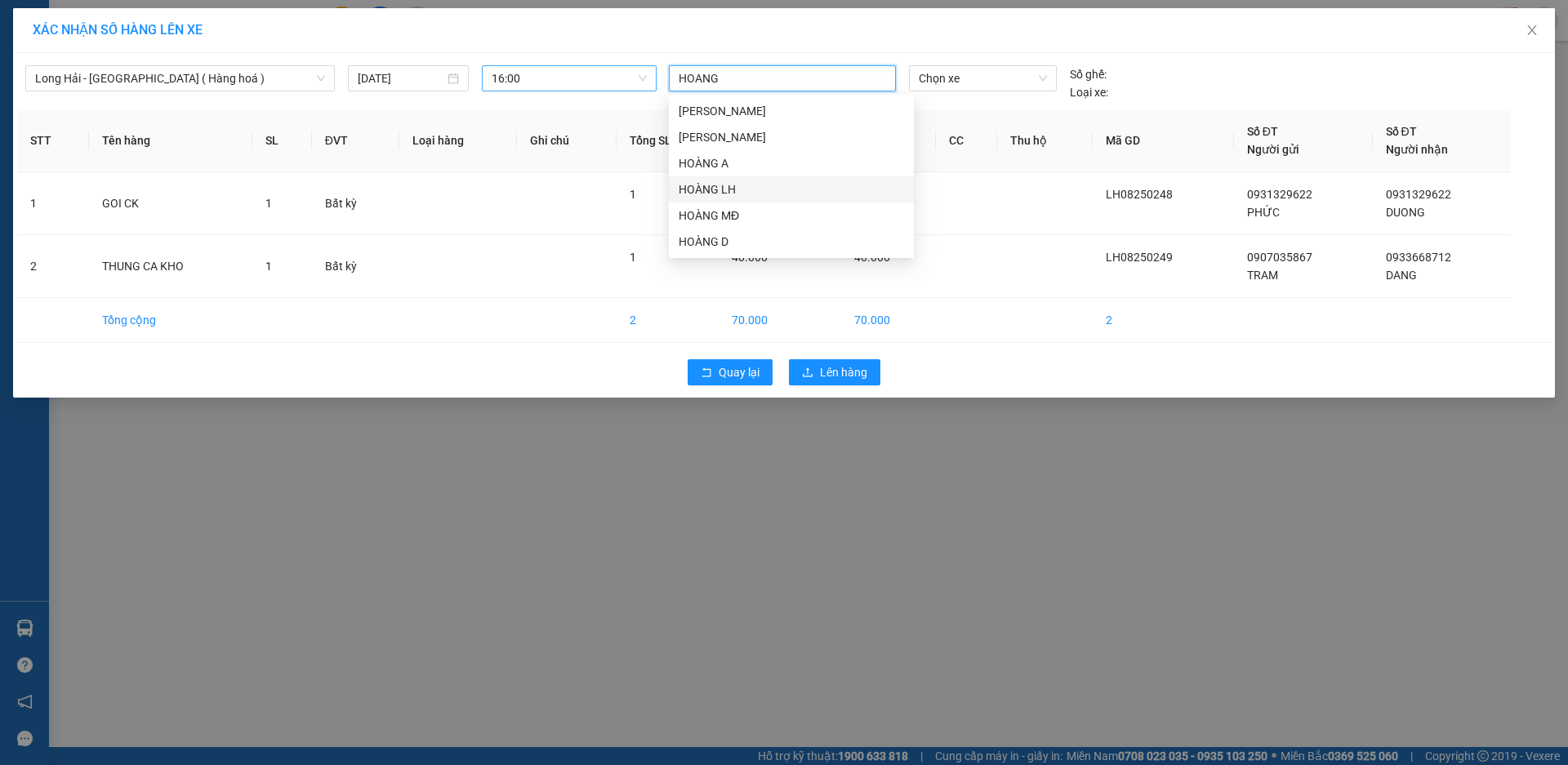
click at [715, 187] on div "HOÀNG LH" at bounding box center [791, 189] width 225 height 18
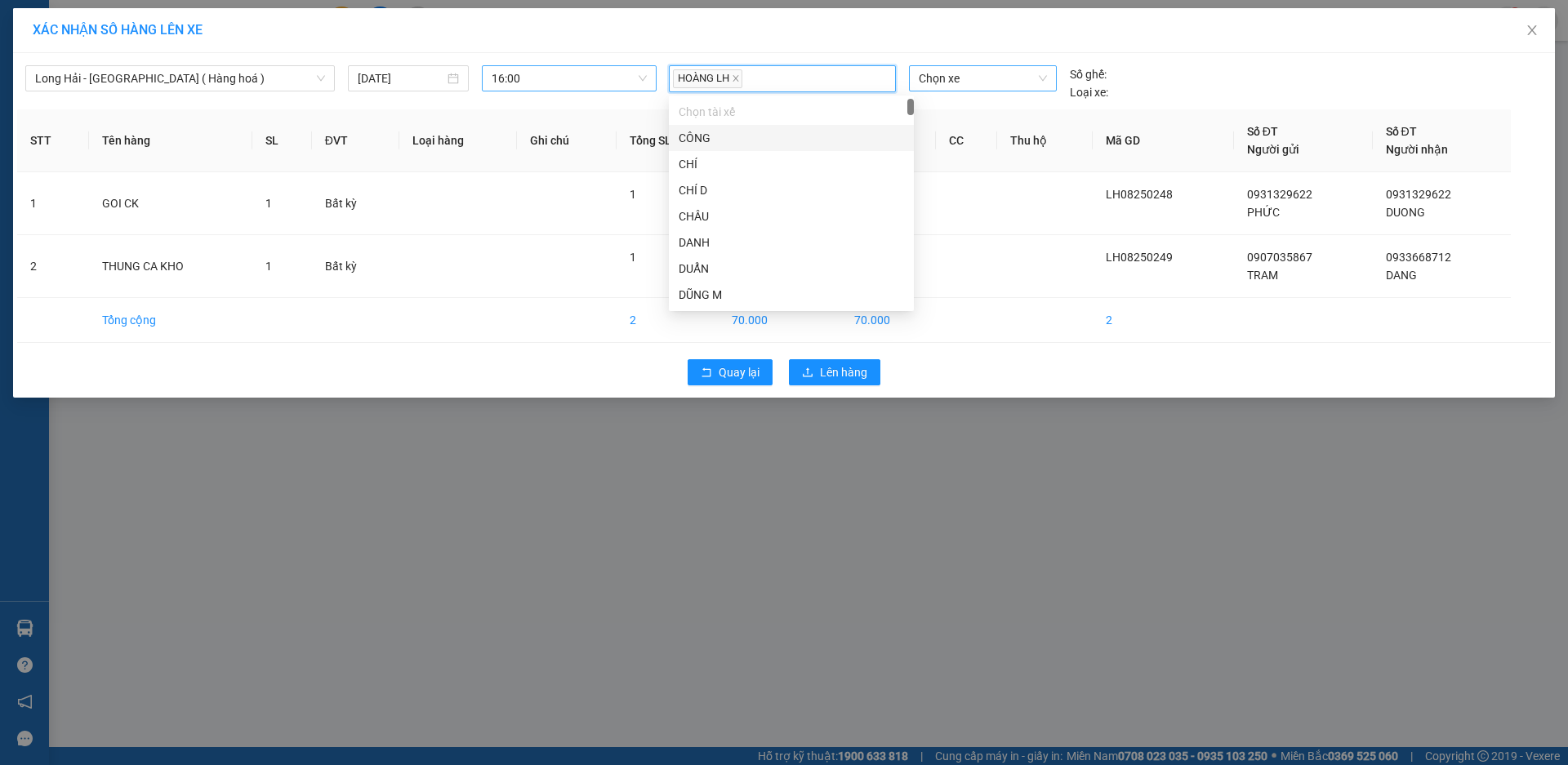
click at [975, 78] on span "Chọn xe" at bounding box center [983, 79] width 128 height 24
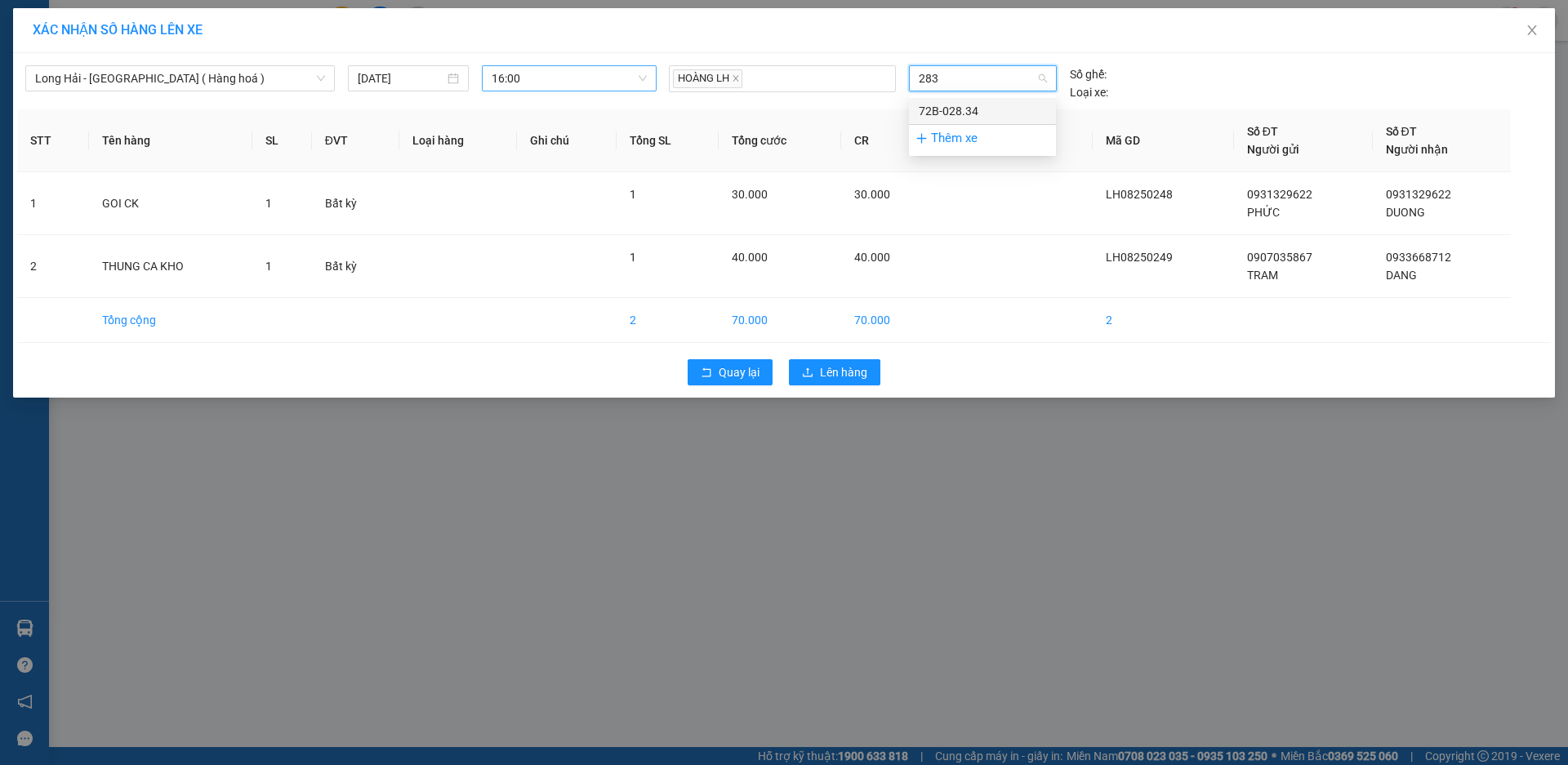
type input "2834"
click at [933, 112] on div "72B-028.34" at bounding box center [983, 111] width 128 height 18
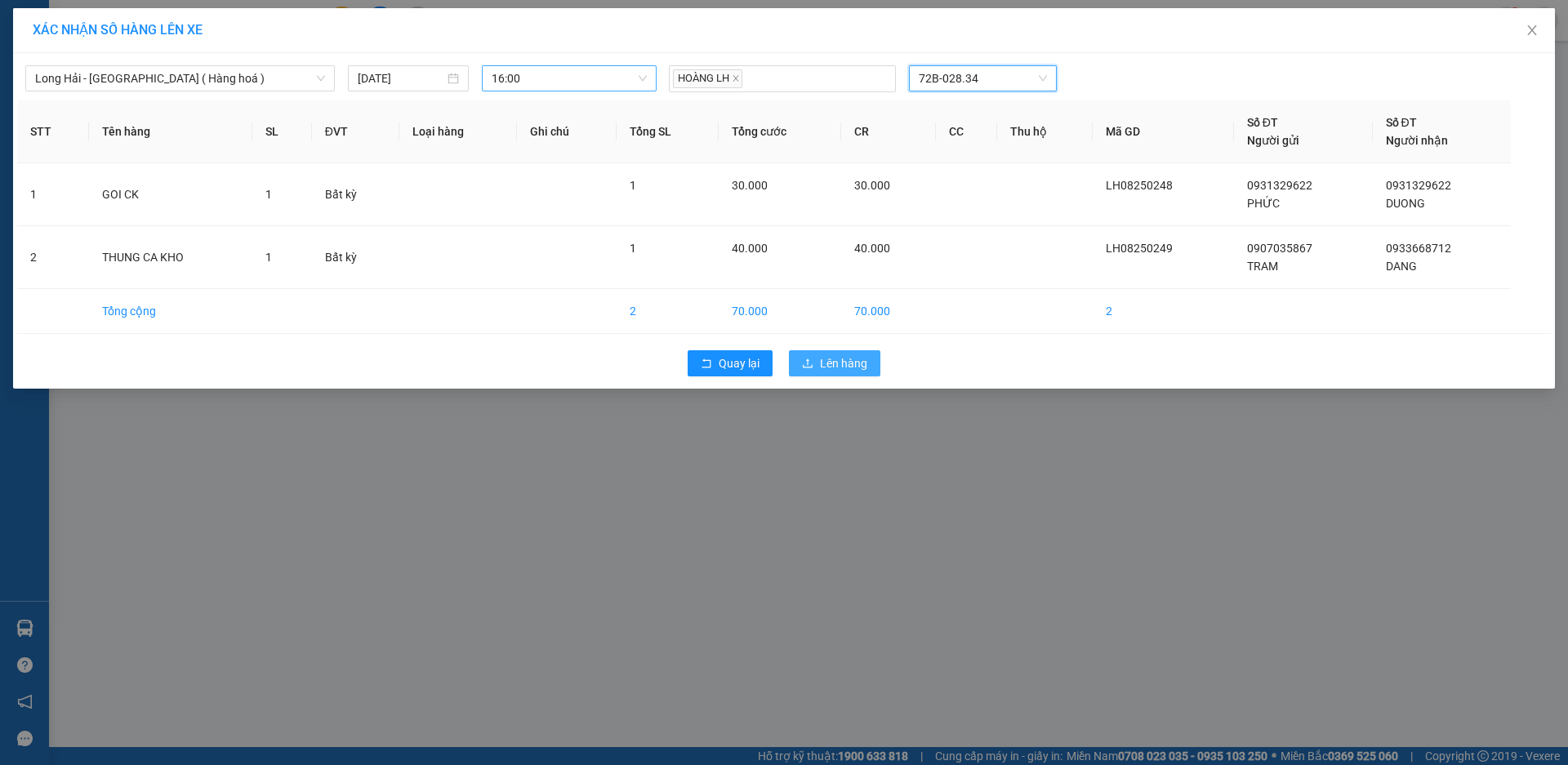
click at [836, 371] on span "Lên hàng" at bounding box center [844, 364] width 47 height 18
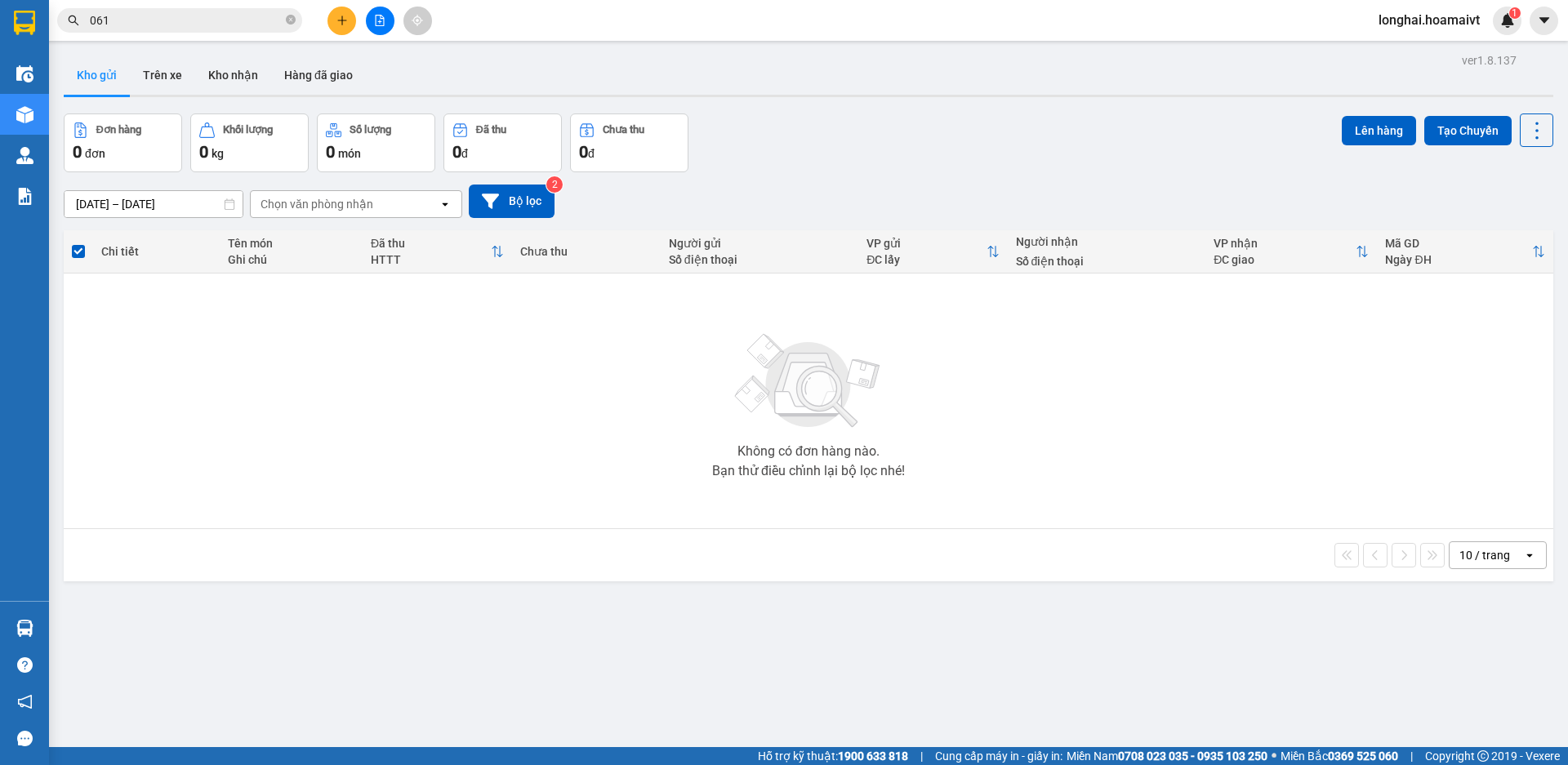
click at [295, 22] on span "061" at bounding box center [180, 20] width 245 height 24
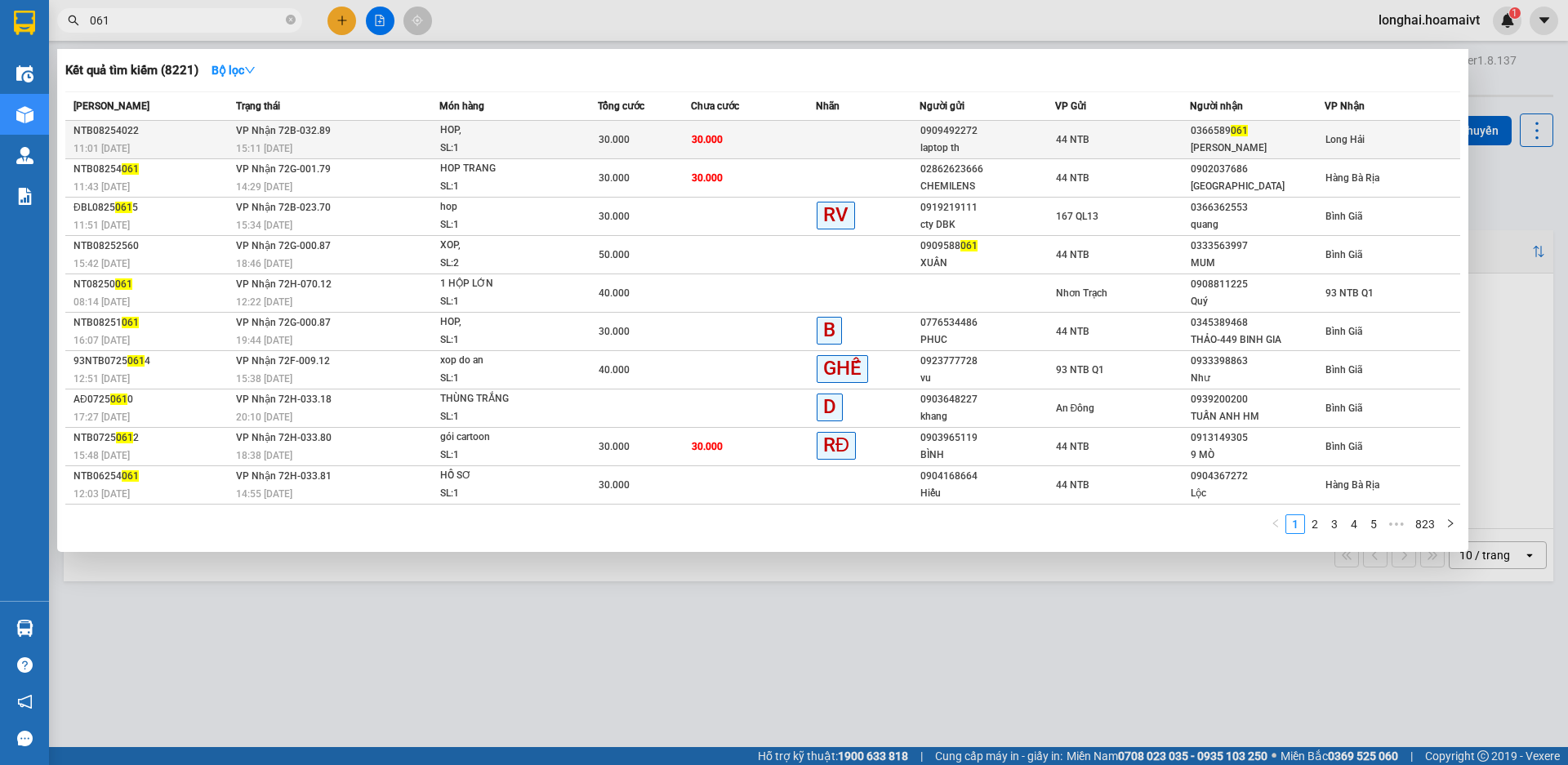
click at [288, 135] on span "VP Nhận 72B-032.89" at bounding box center [283, 130] width 95 height 11
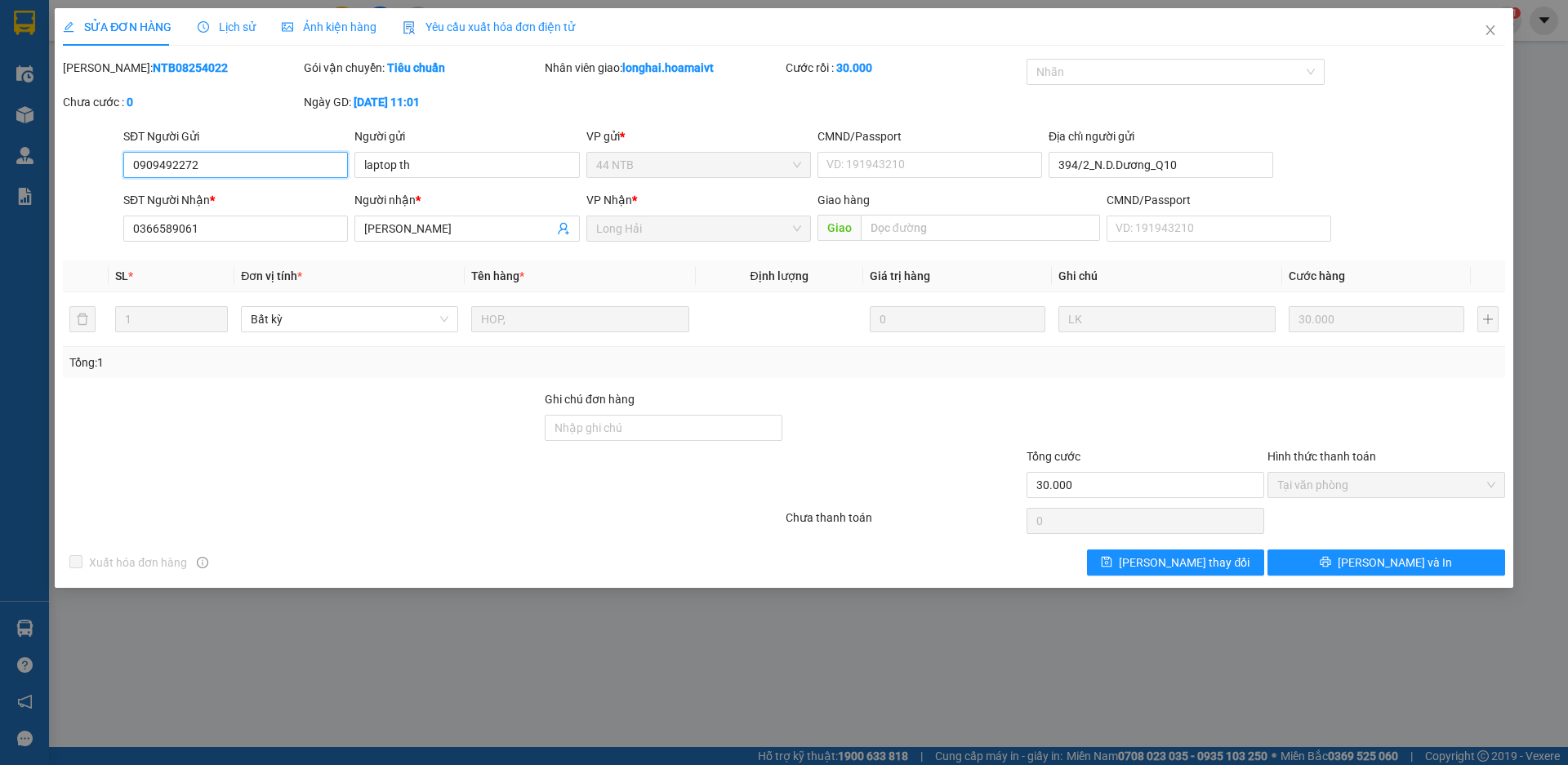
type input "0909492272"
type input "laptop th"
type input "394/2_N.D.Dương_Q10"
type input "0366589061"
type input "[PERSON_NAME]"
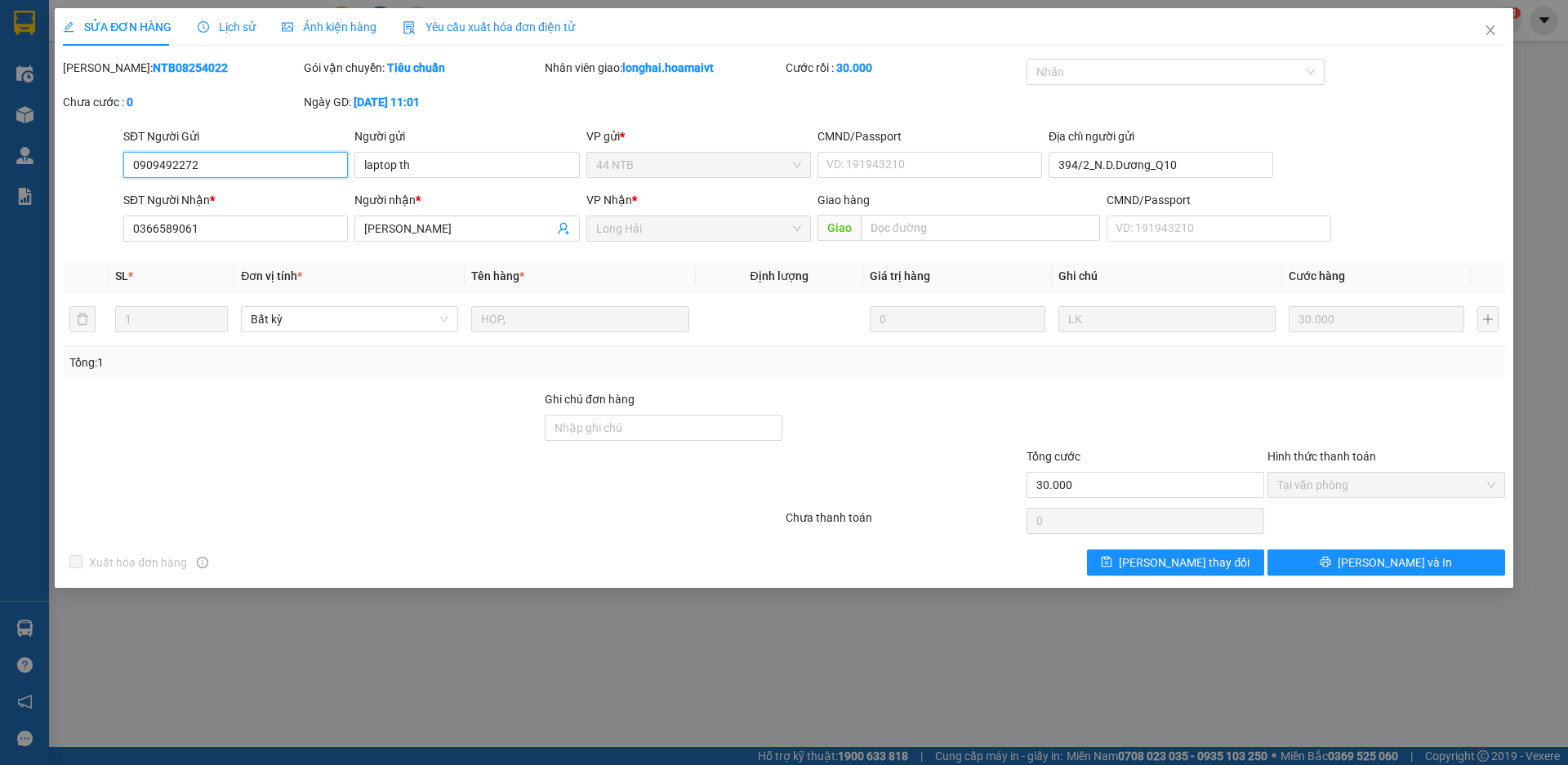
type input "30.000"
click at [1489, 26] on icon "close" at bounding box center [1490, 29] width 13 height 13
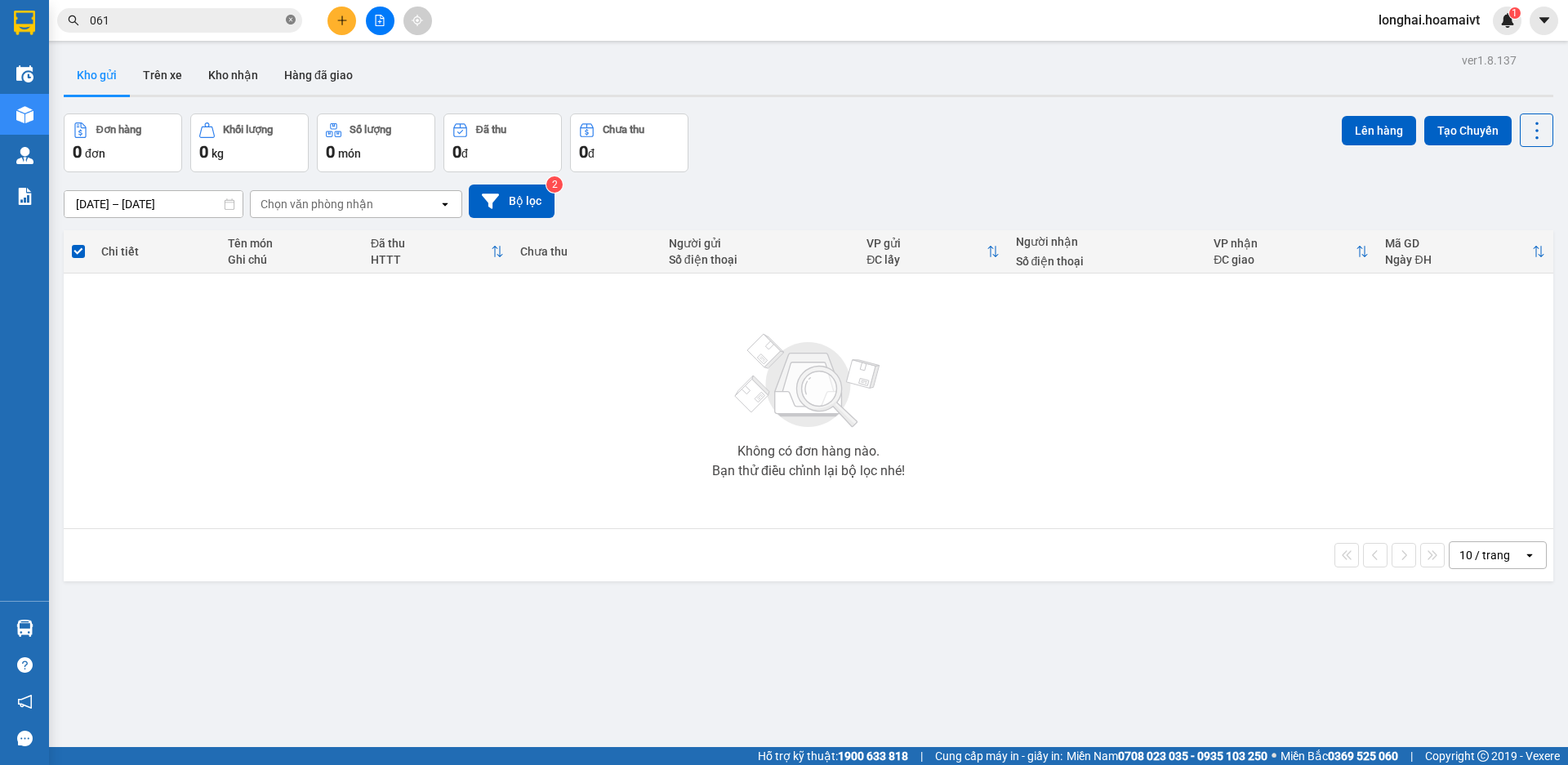
click at [289, 16] on icon "close-circle" at bounding box center [290, 19] width 9 height 9
click at [199, 19] on input "text" at bounding box center [186, 20] width 193 height 18
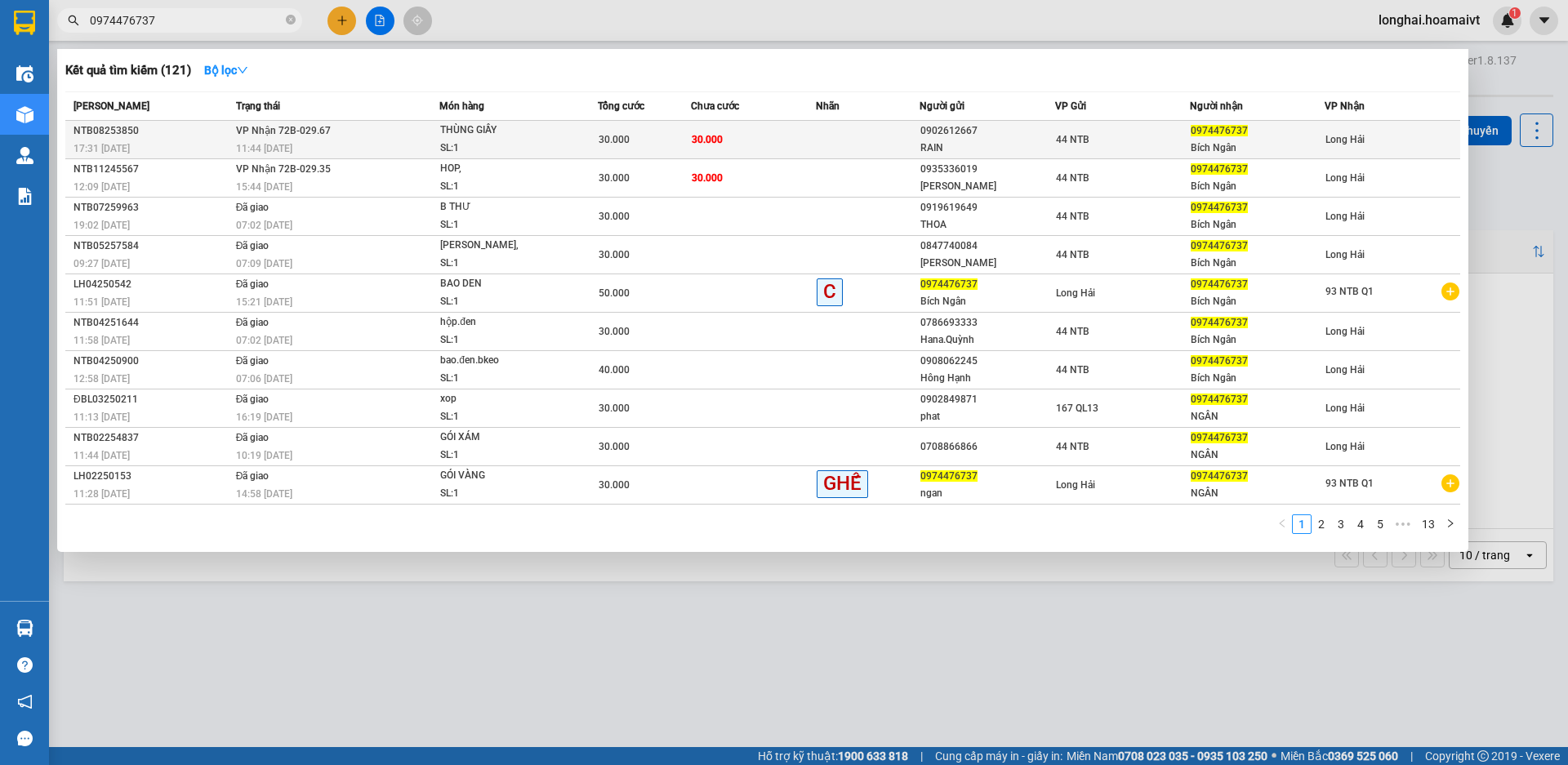
type input "0974476737"
click at [327, 143] on div "11:44 [DATE]" at bounding box center [338, 149] width 204 height 18
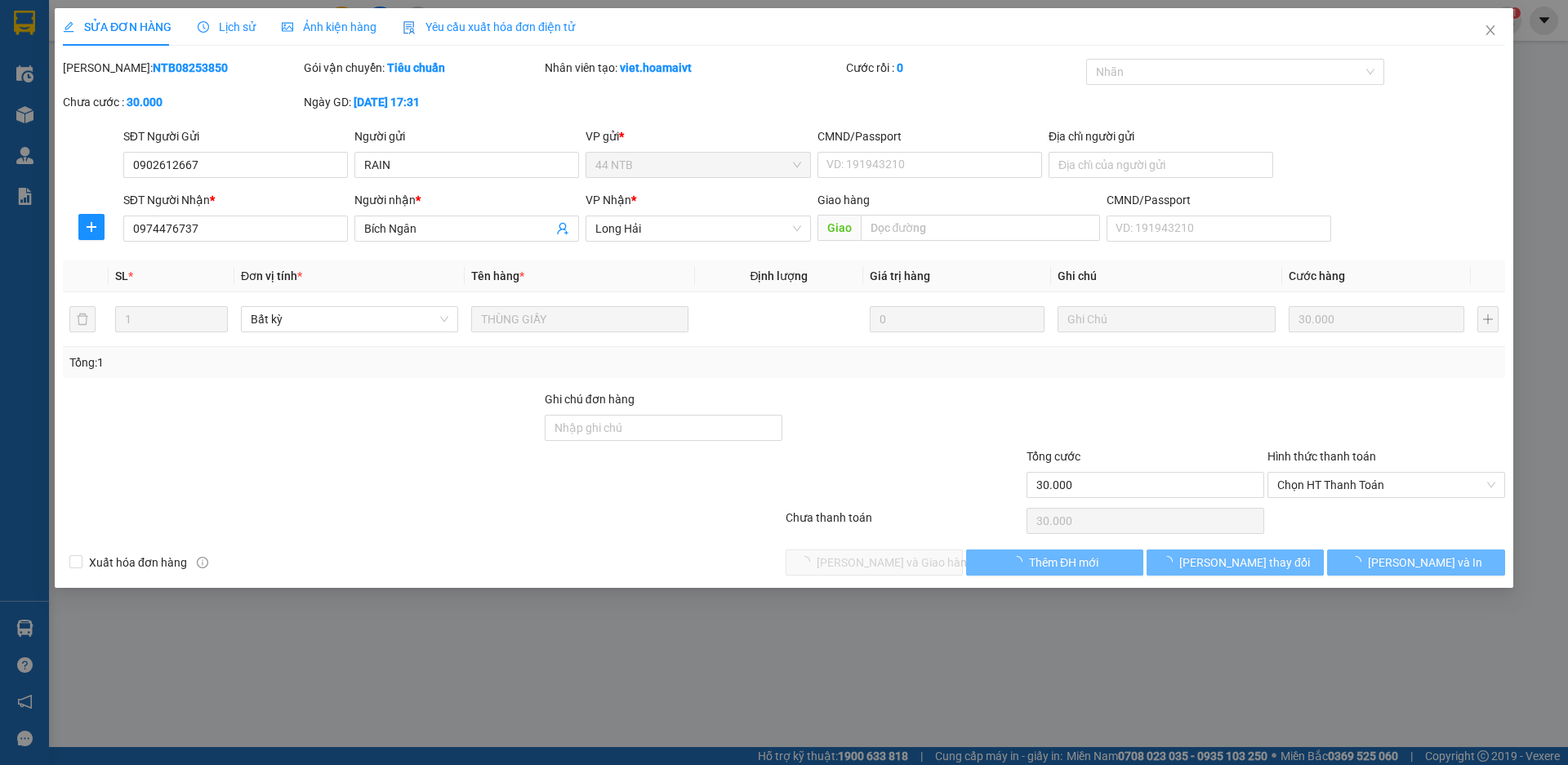
type input "0902612667"
type input "RAIN"
type input "0974476737"
type input "Bích Ngân"
type input "30.000"
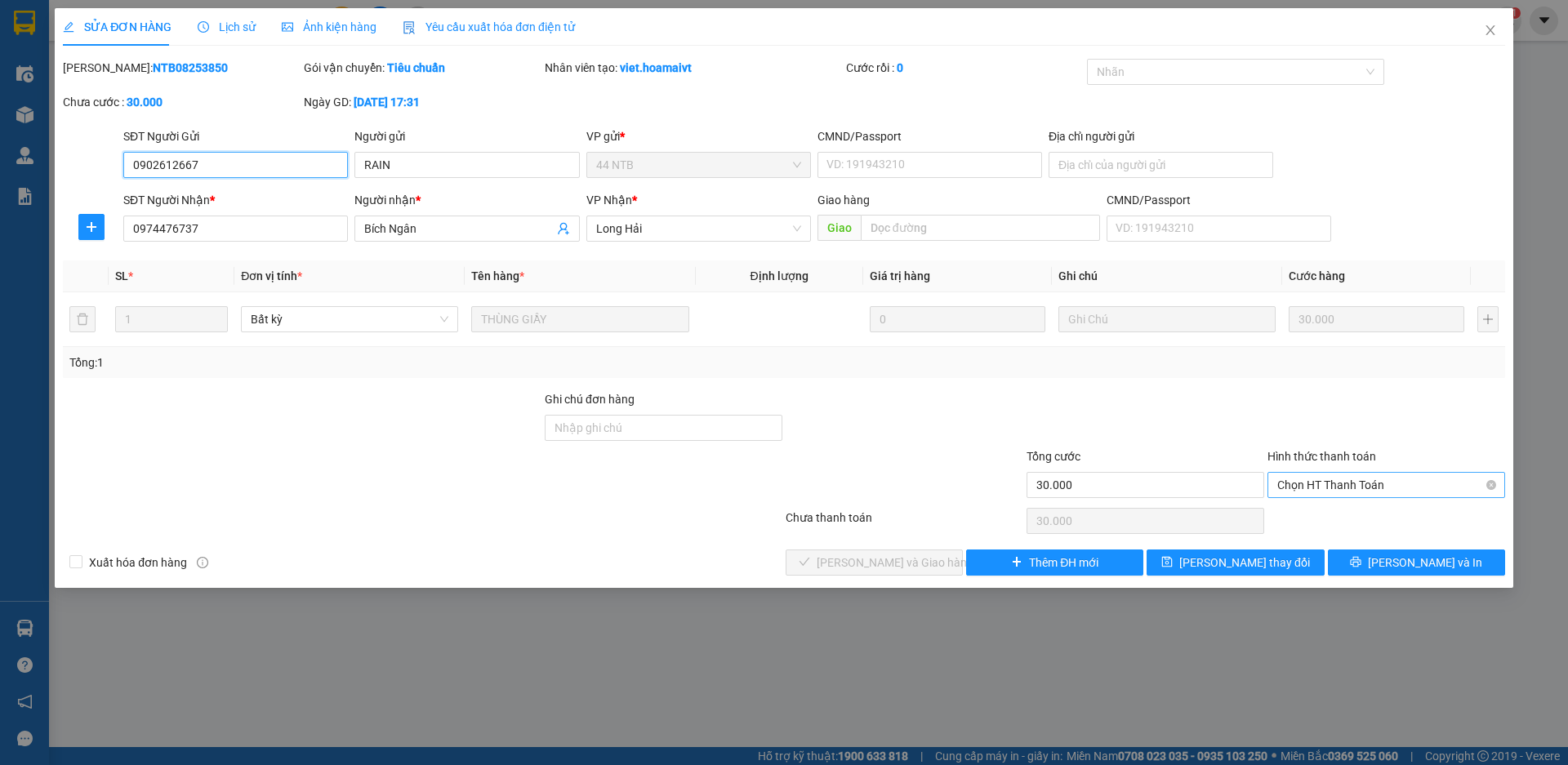
click at [1320, 488] on span "Chọn HT Thanh Toán" at bounding box center [1386, 485] width 218 height 24
click at [1296, 520] on div "Tại văn phòng" at bounding box center [1386, 517] width 218 height 18
type input "0"
click at [859, 560] on span "[PERSON_NAME] và Giao hàng" at bounding box center [895, 562] width 157 height 18
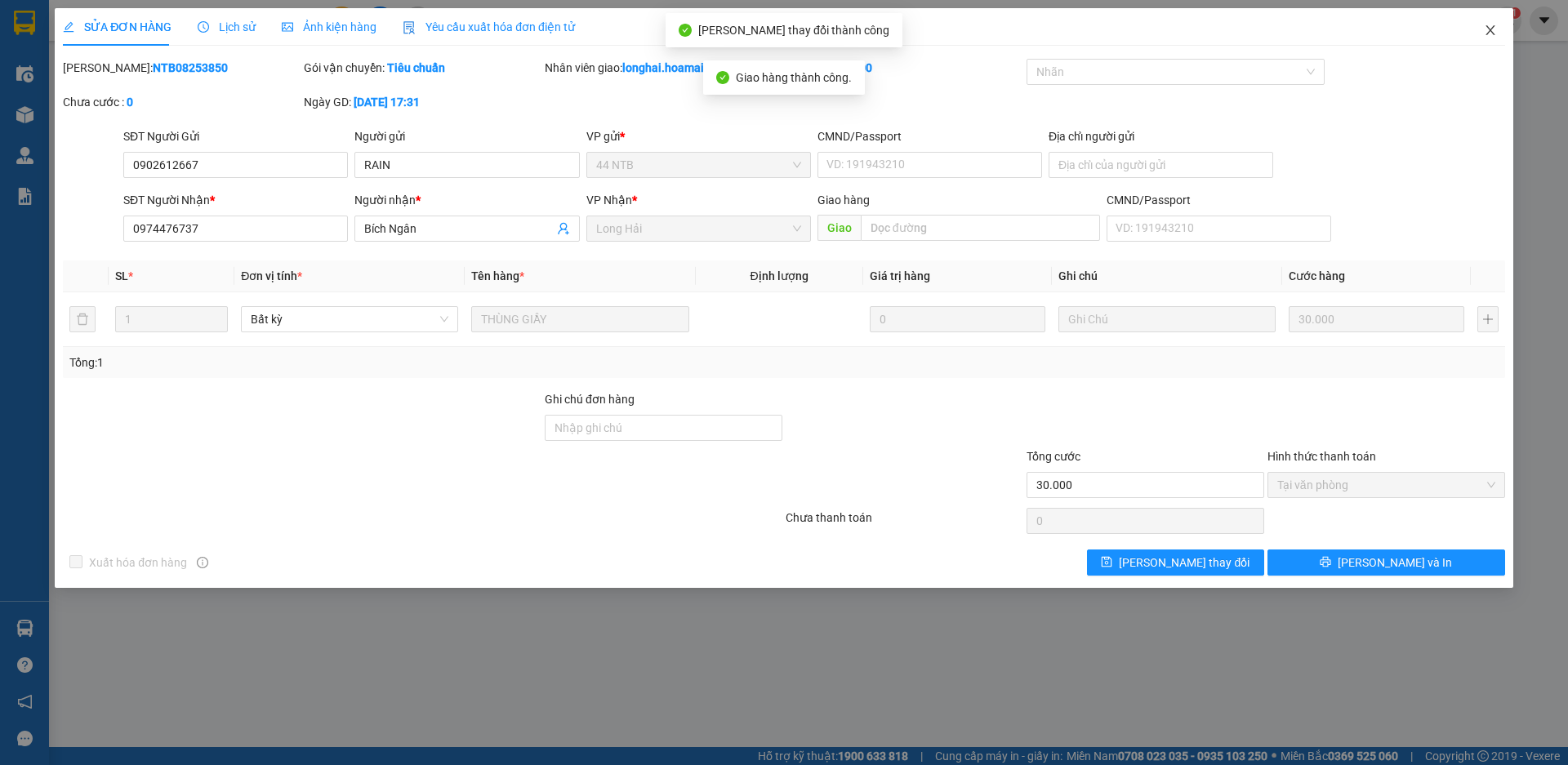
click at [1485, 33] on icon "close" at bounding box center [1490, 29] width 13 height 13
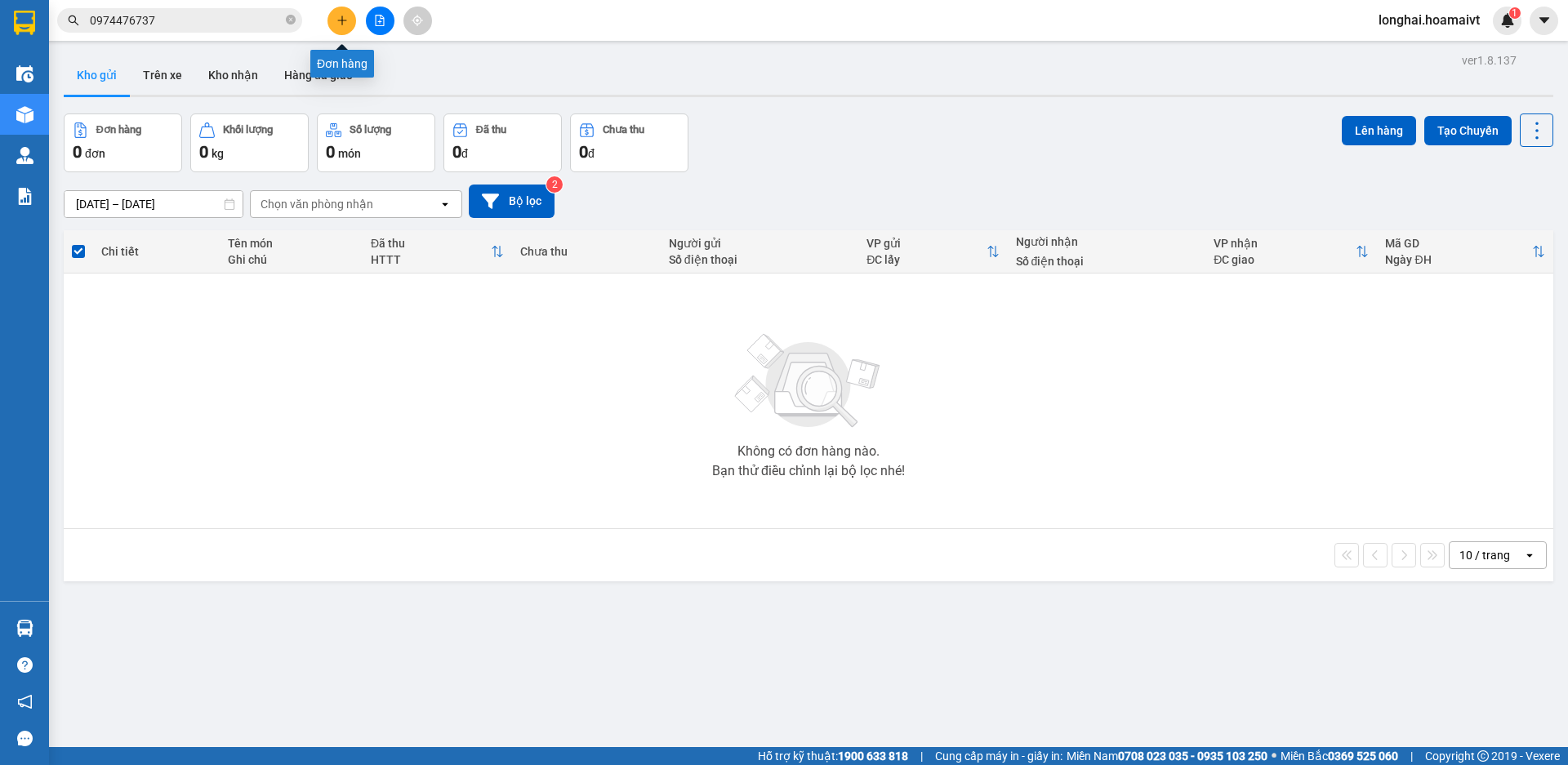
click at [342, 22] on icon "plus" at bounding box center [341, 20] width 1 height 9
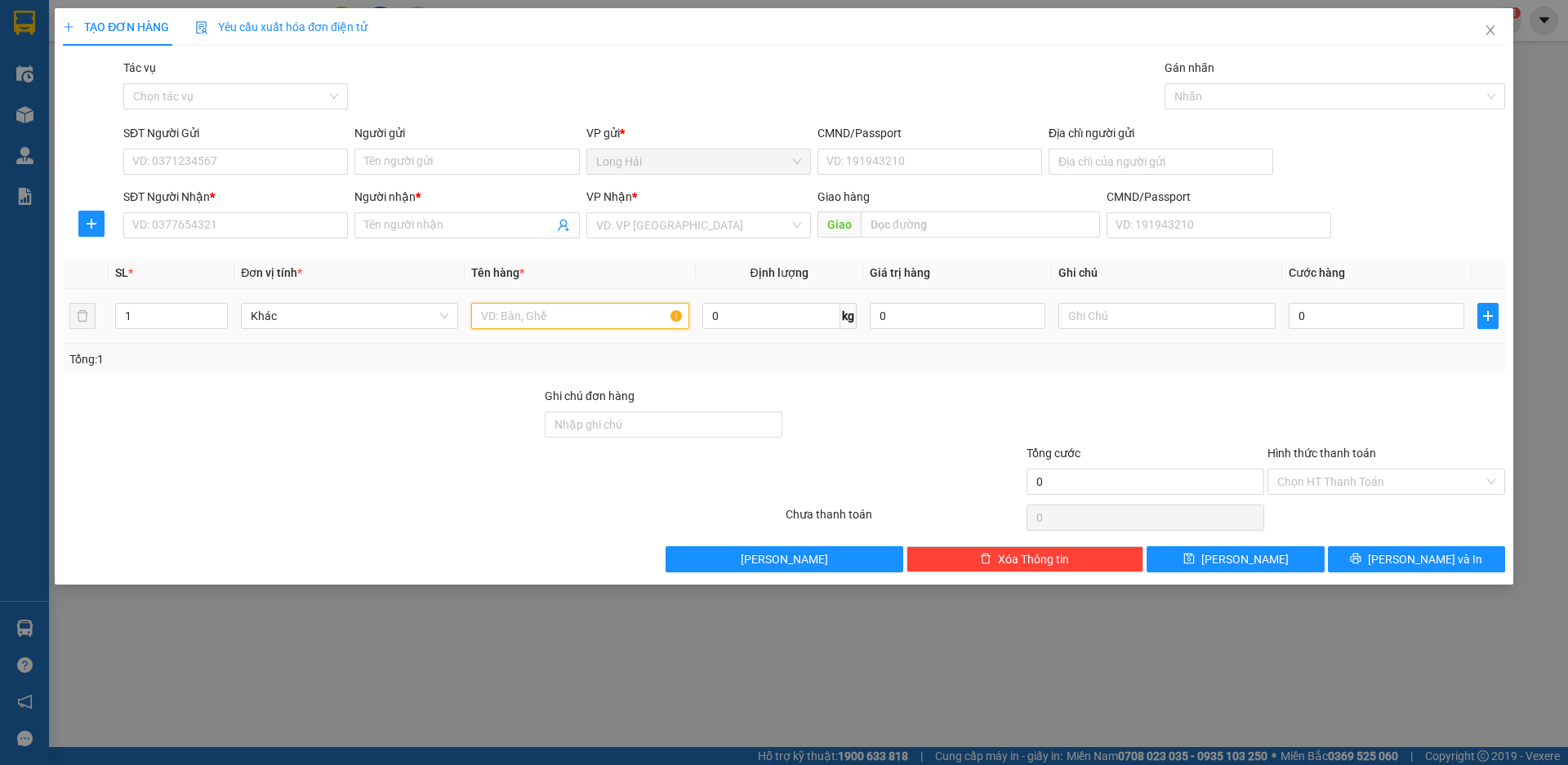
click at [521, 312] on input "text" at bounding box center [580, 316] width 218 height 26
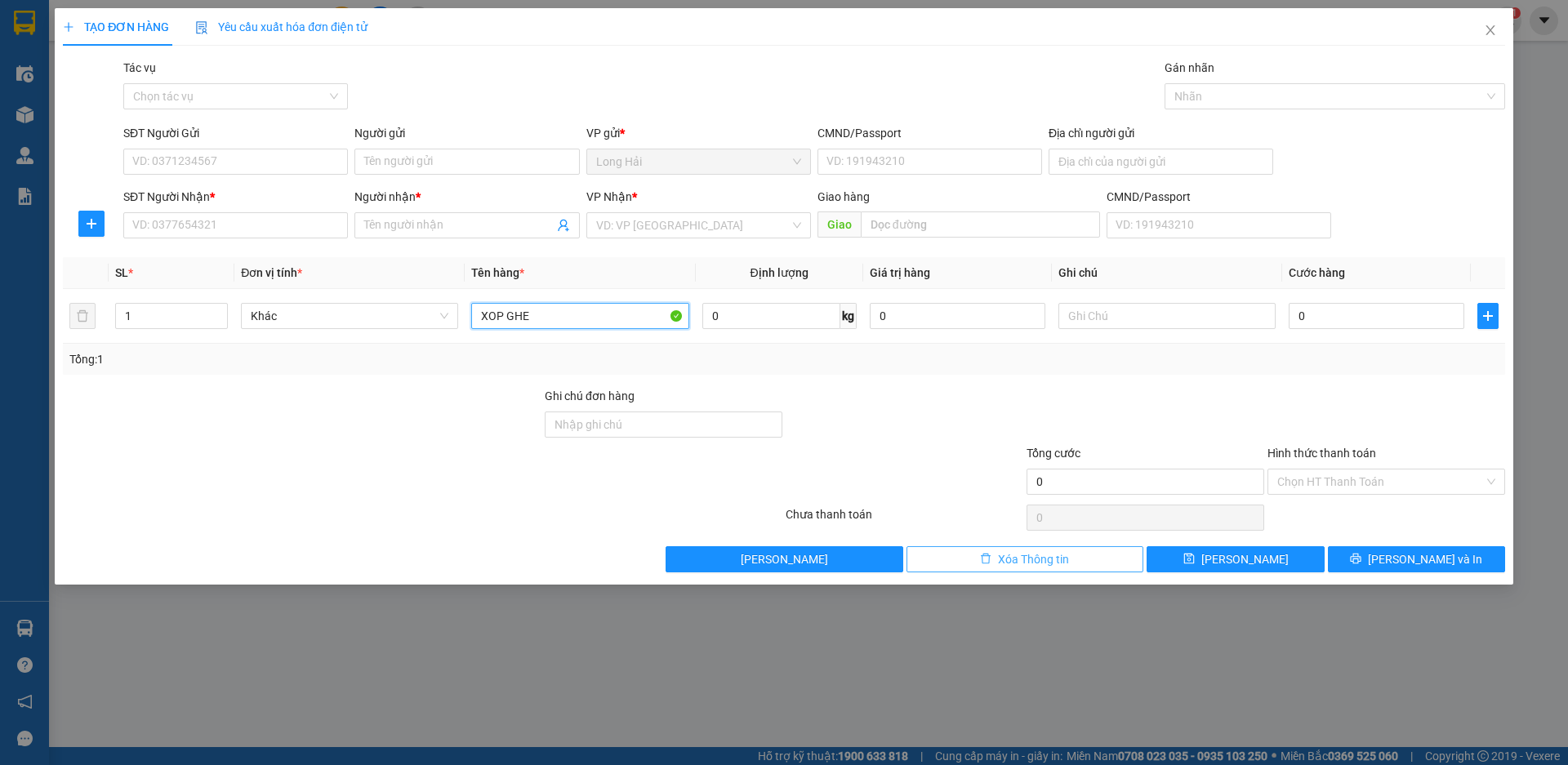
type input "XOP GHE"
click at [1012, 560] on span "Xóa Thông tin" at bounding box center [1034, 560] width 71 height 18
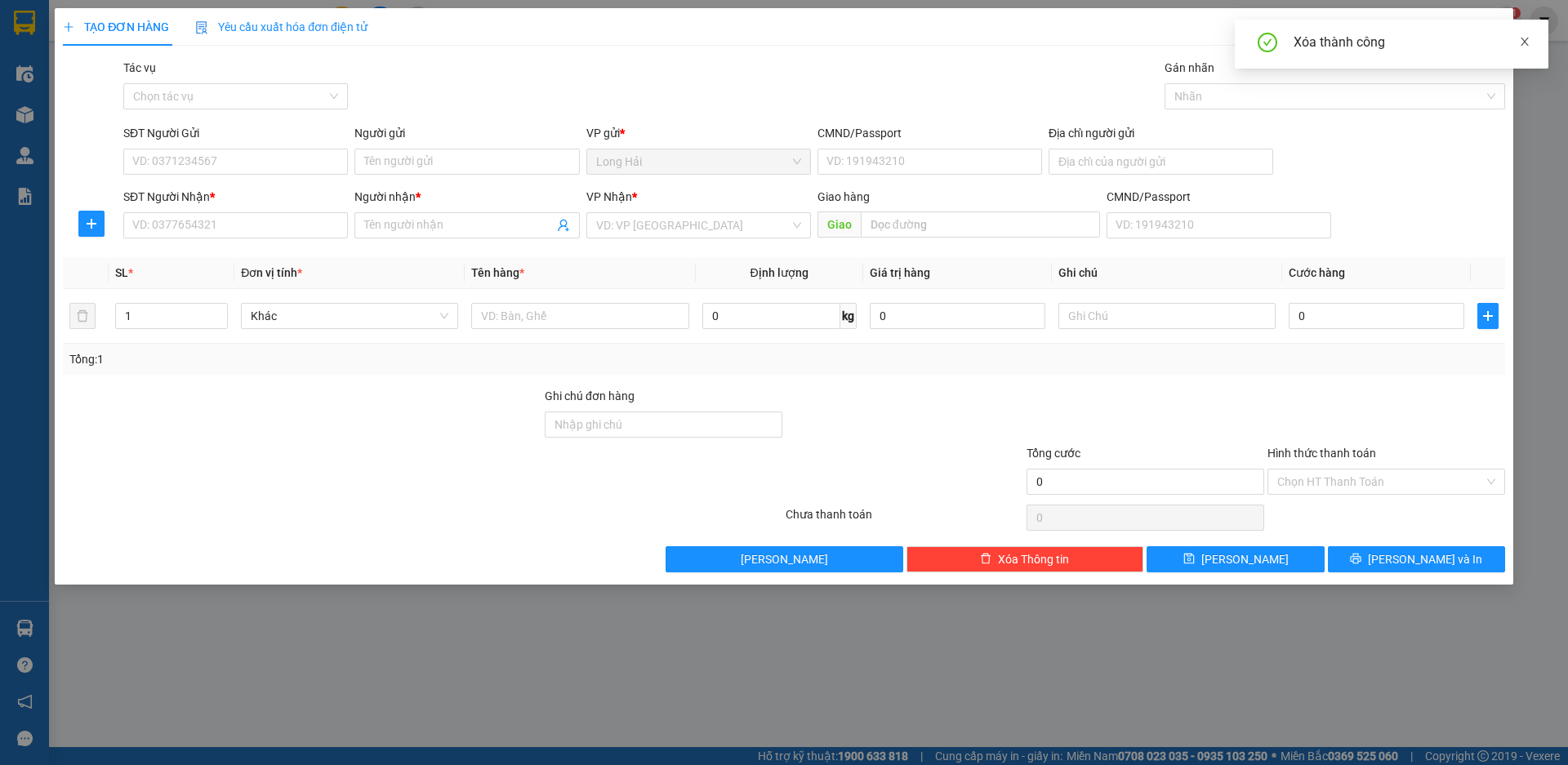
click at [1521, 41] on icon "close" at bounding box center [1524, 41] width 11 height 11
click at [1491, 29] on icon "close" at bounding box center [1490, 29] width 9 height 9
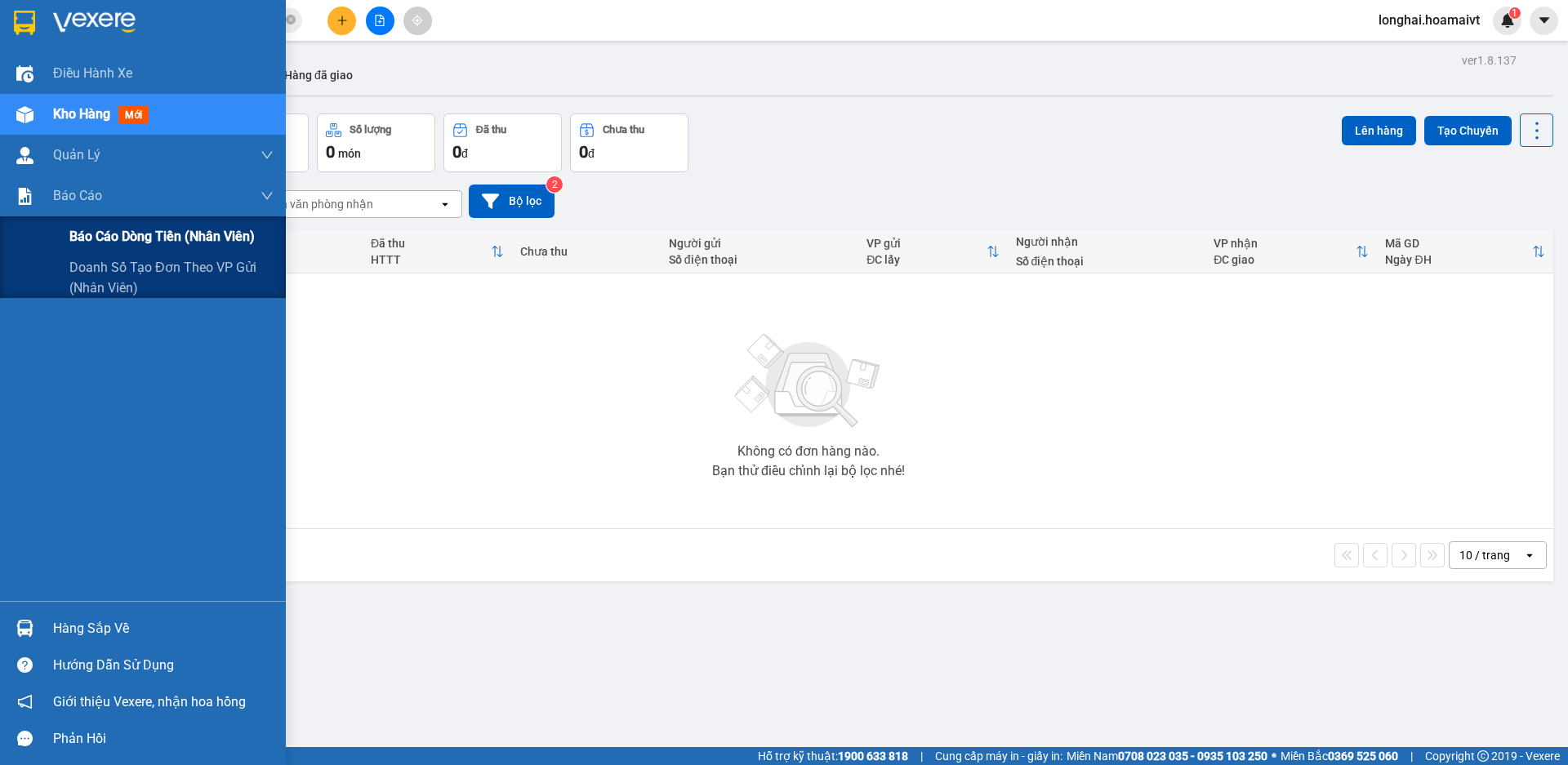
click at [136, 239] on span "Báo cáo dòng tiền (nhân viên)" at bounding box center [161, 237] width 186 height 21
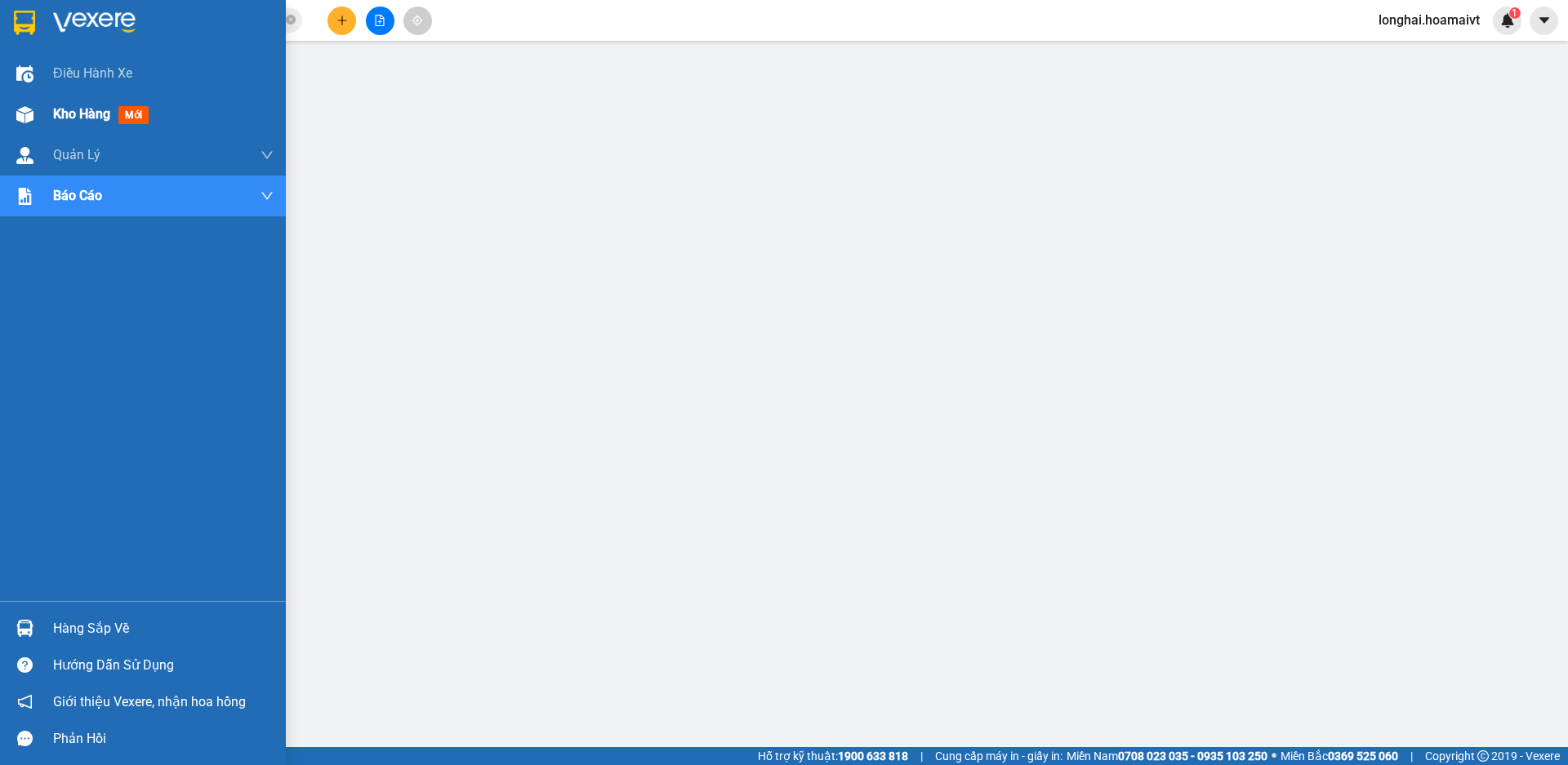
click at [76, 116] on span "Kho hàng" at bounding box center [81, 114] width 57 height 16
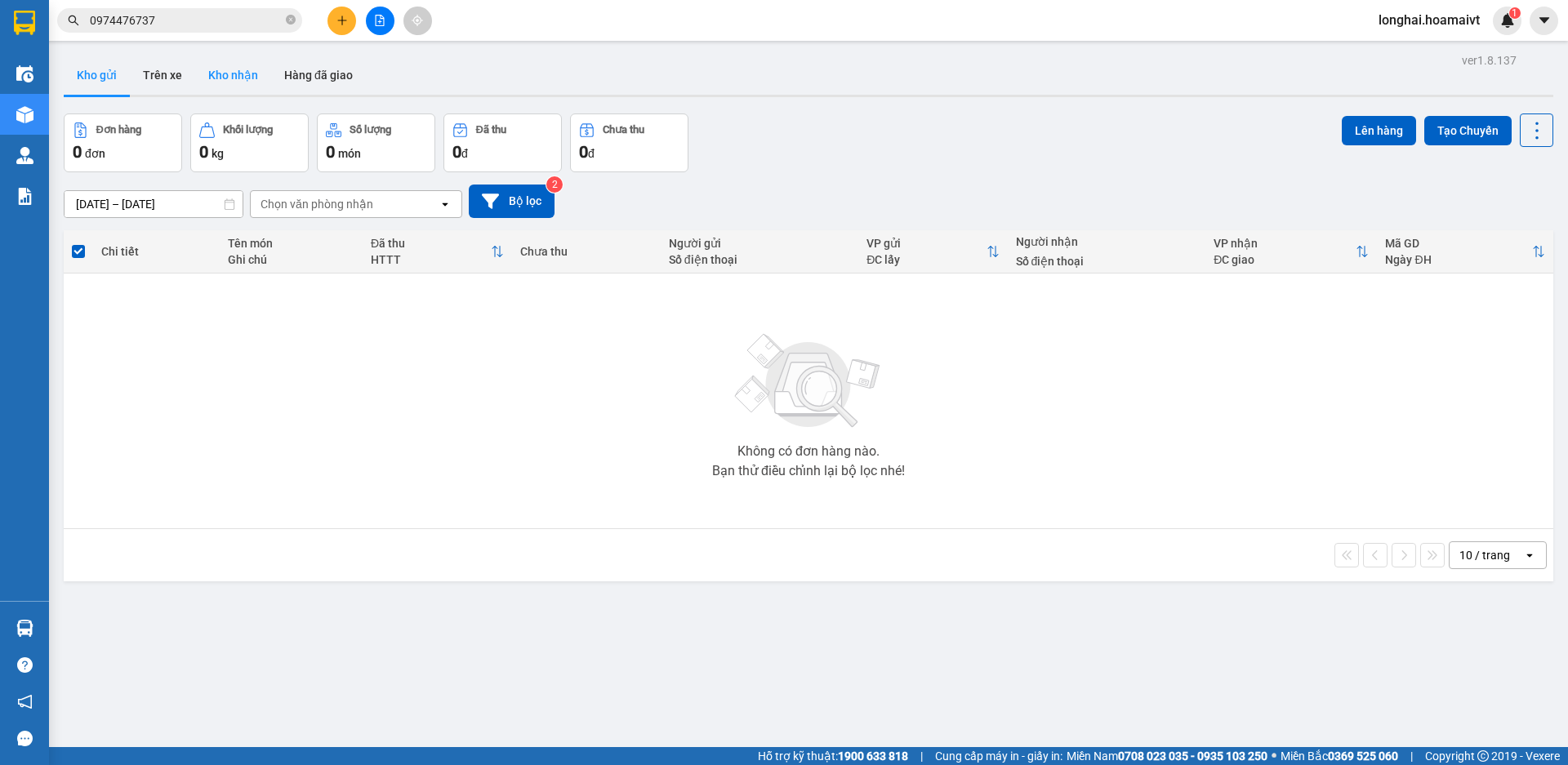
click at [232, 68] on button "Kho nhận" at bounding box center [233, 74] width 76 height 39
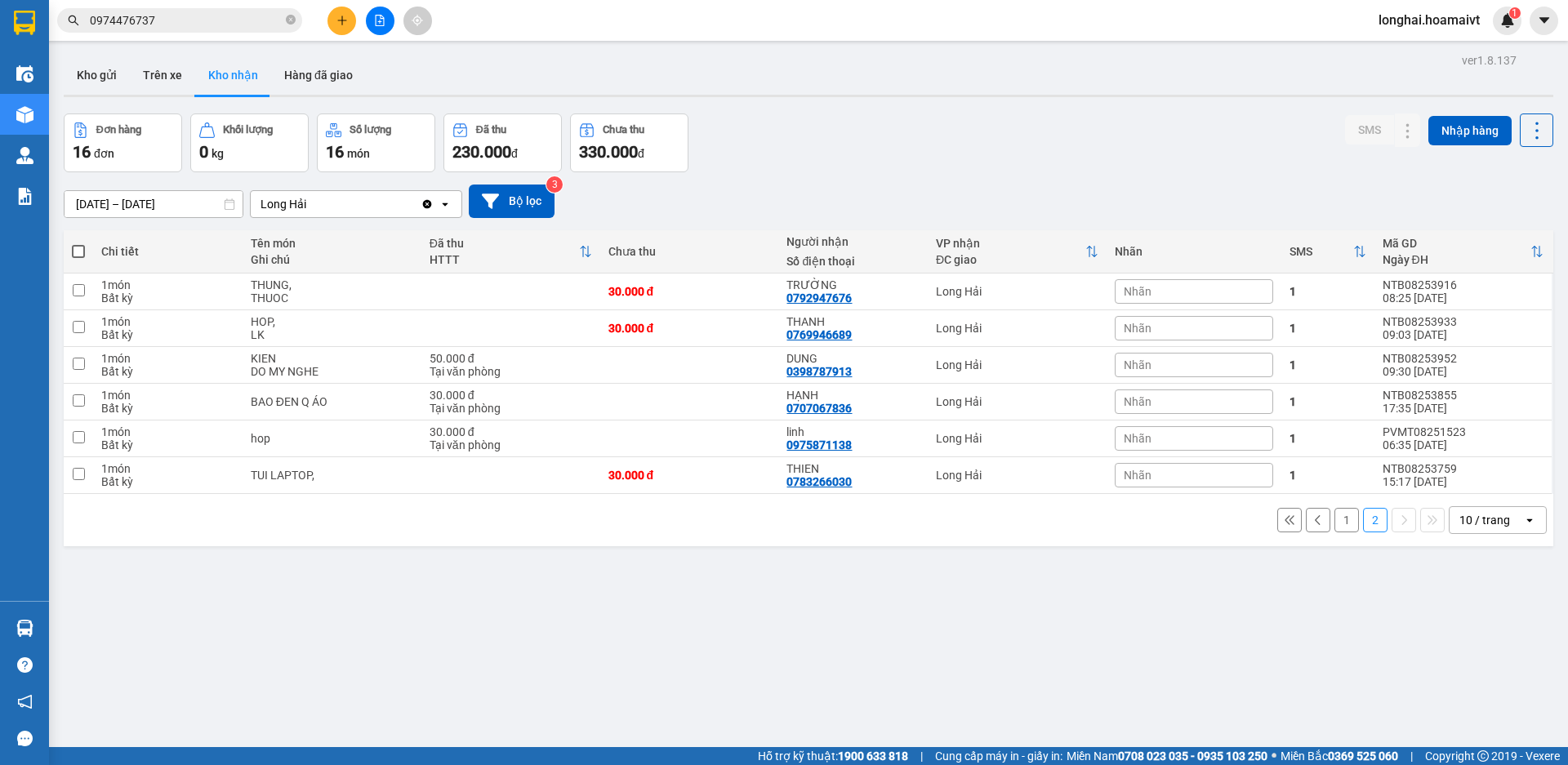
click at [1335, 522] on button "1" at bounding box center [1347, 520] width 24 height 24
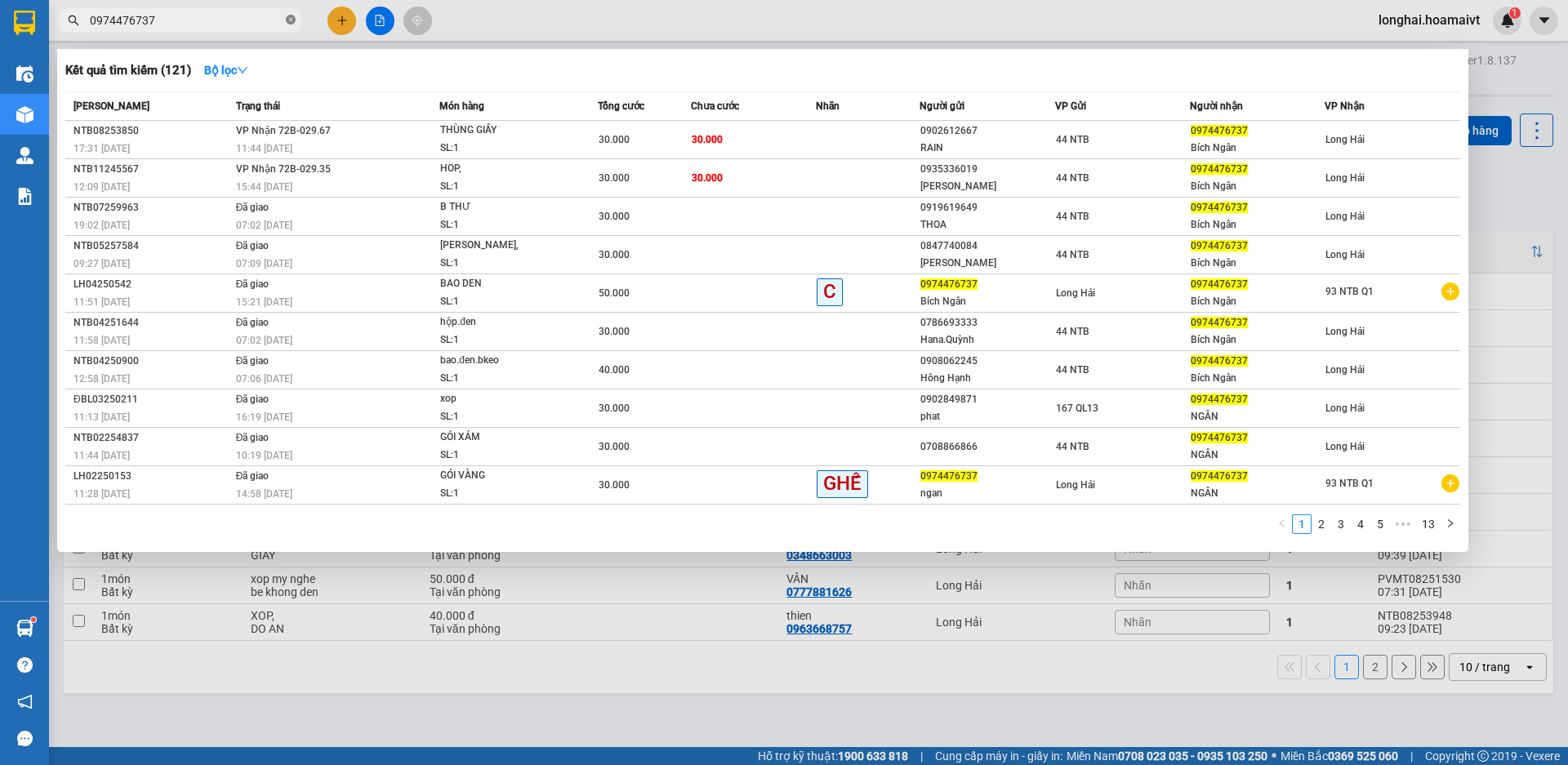
click at [290, 19] on icon "close-circle" at bounding box center [290, 19] width 9 height 9
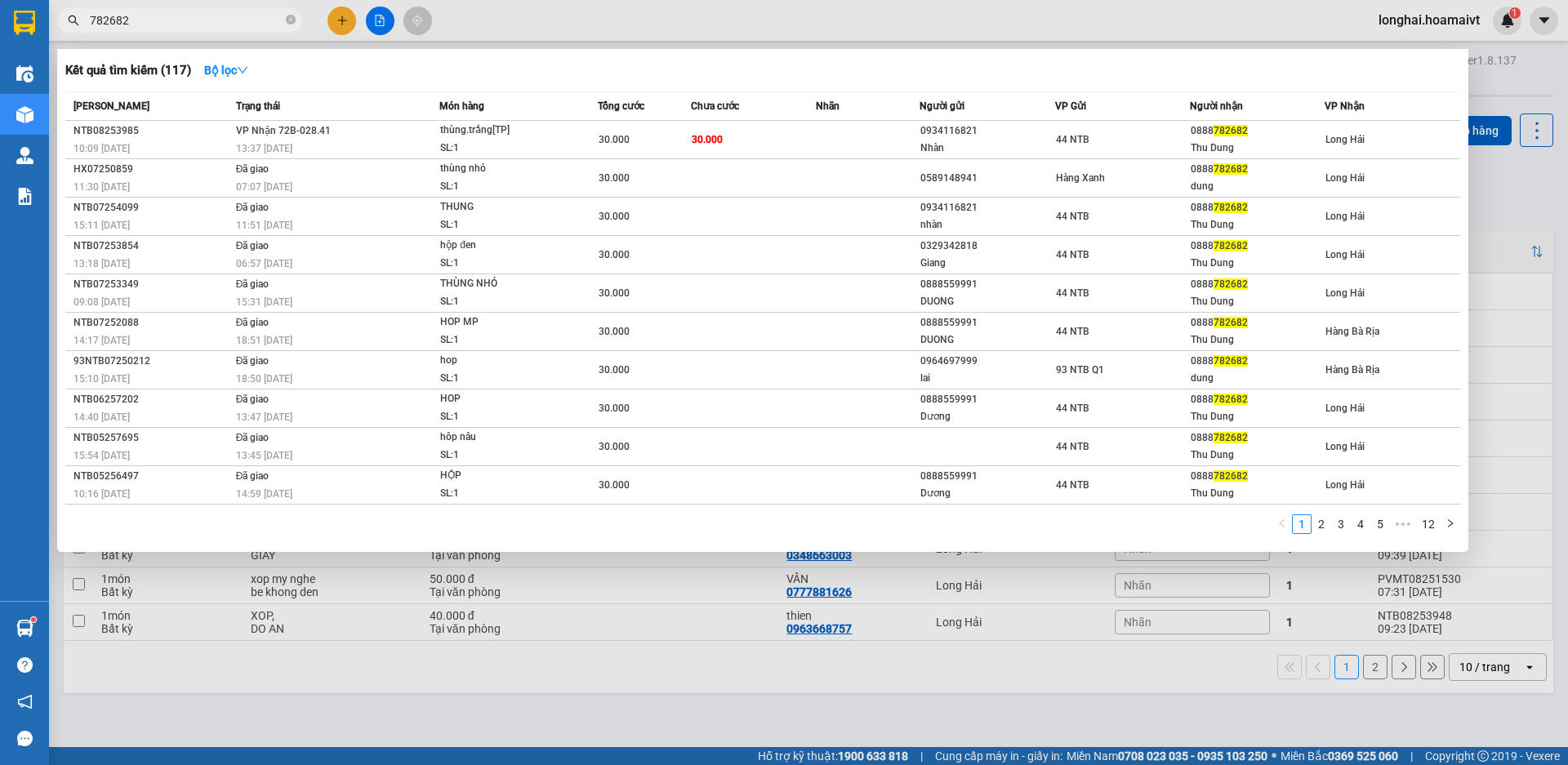
type input "782682"
click at [523, 701] on div at bounding box center [784, 382] width 1568 height 765
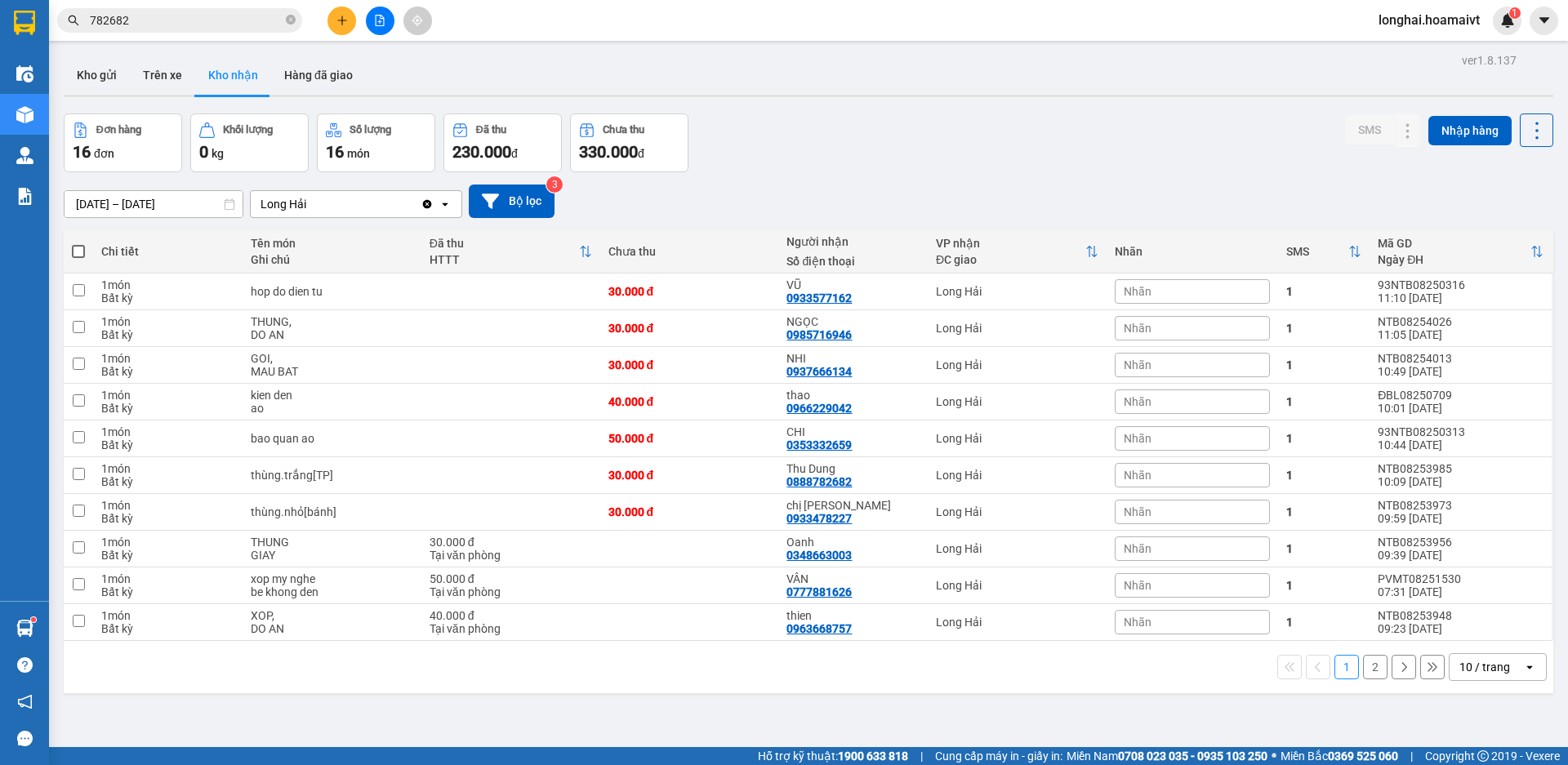
click at [1363, 671] on button "2" at bounding box center [1375, 667] width 24 height 24
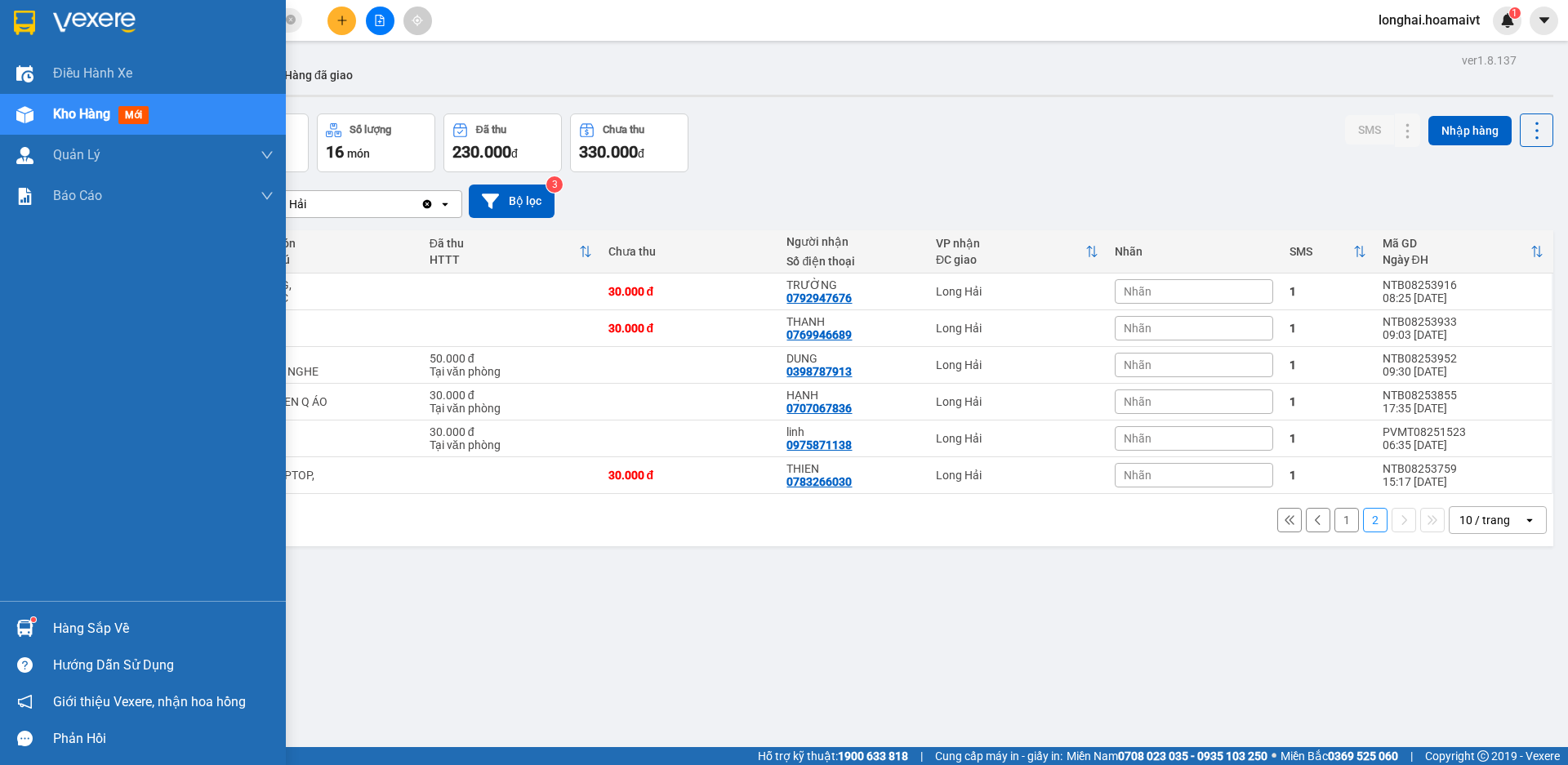
click at [69, 620] on div "Hàng sắp về" at bounding box center [162, 629] width 220 height 24
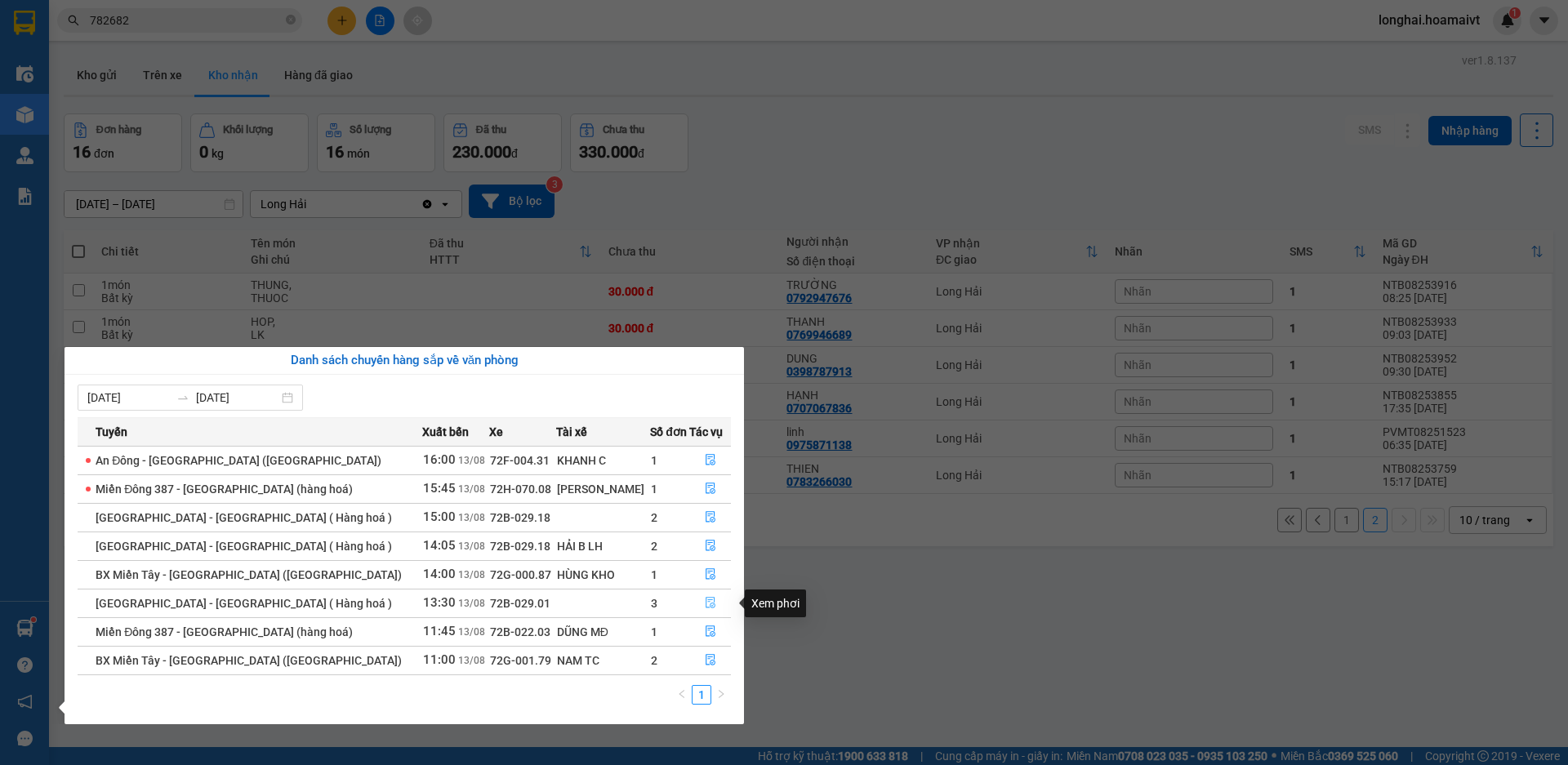
click at [705, 603] on icon "file-done" at bounding box center [710, 602] width 11 height 11
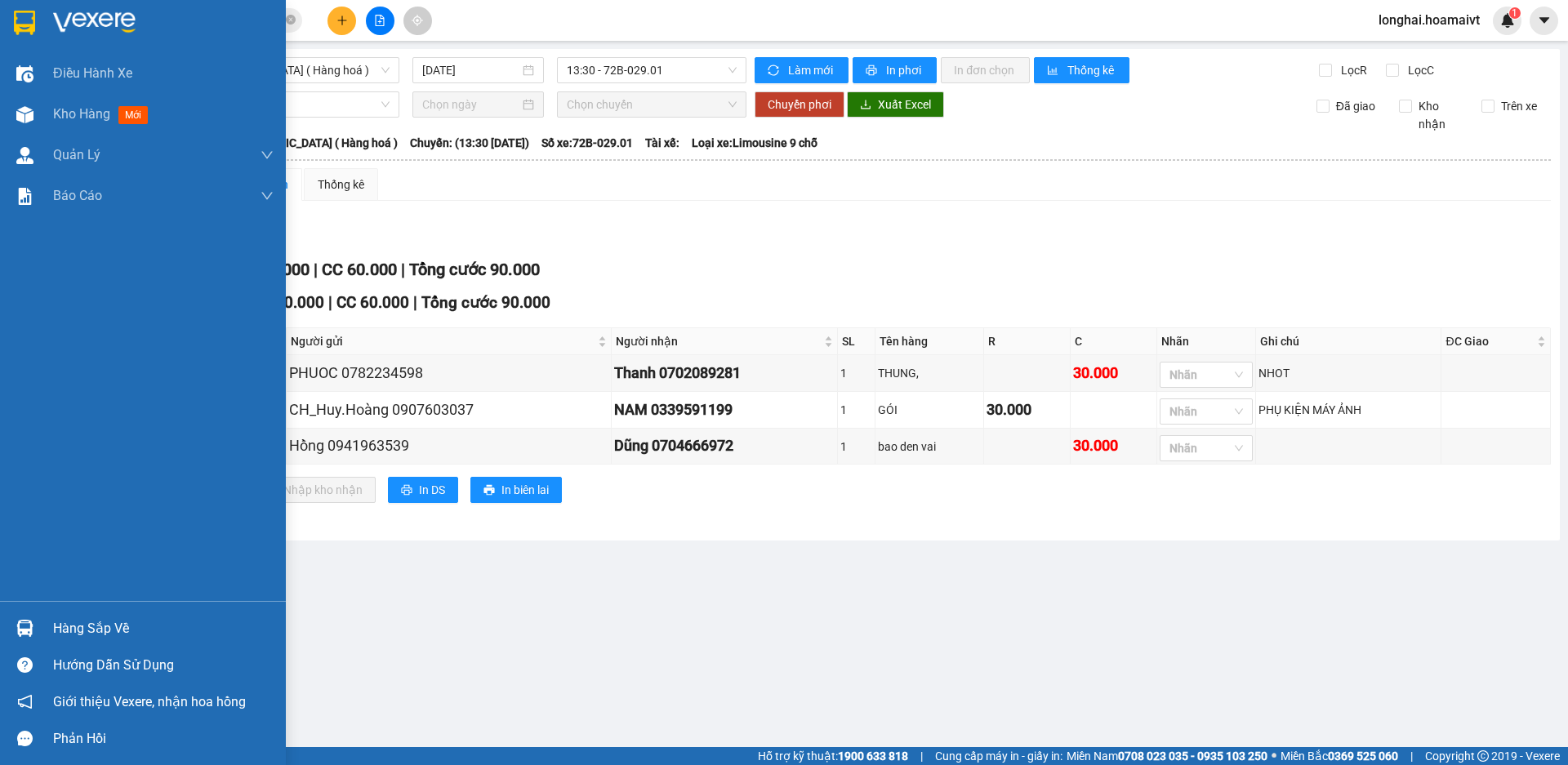
click at [70, 624] on div "Hàng sắp về" at bounding box center [162, 629] width 220 height 24
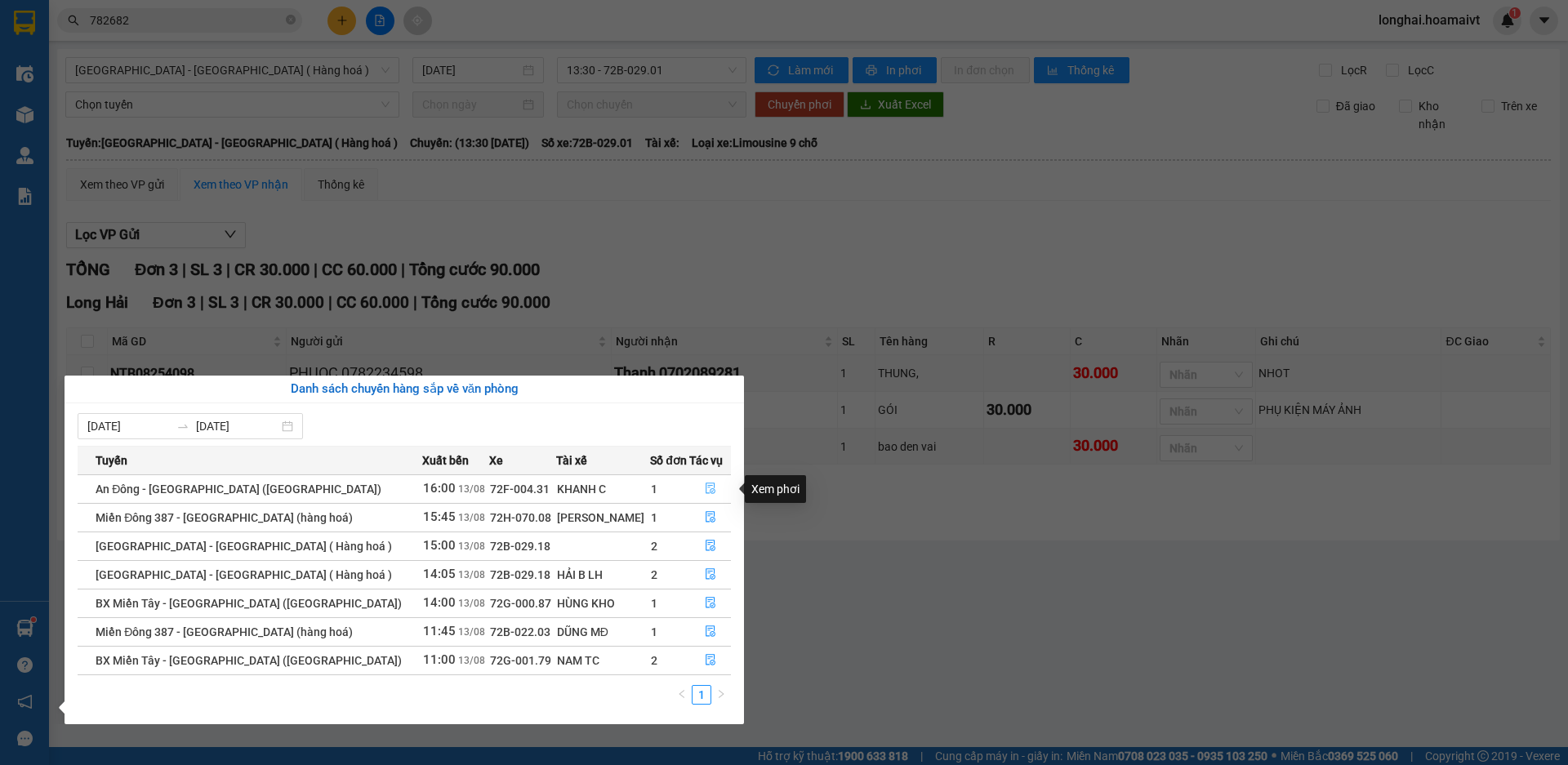
click at [705, 491] on icon "file-done" at bounding box center [710, 488] width 11 height 11
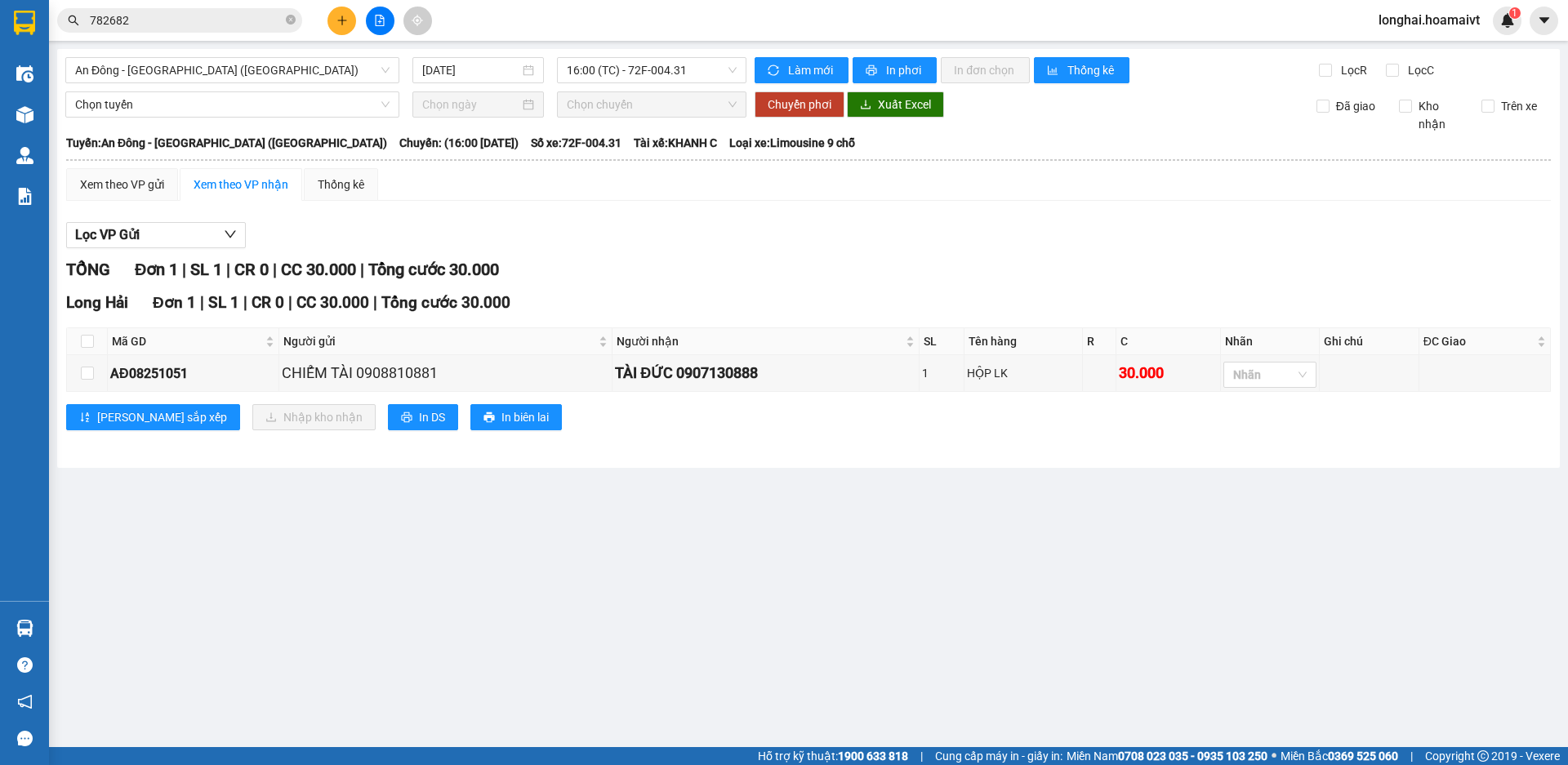
click at [98, 626] on main "An Đông - [GEOGRAPHIC_DATA] (Hàng Hoá) [DATE] 16:00 (TC) - 72F-004.31 Làm mới…" at bounding box center [784, 374] width 1568 height 748
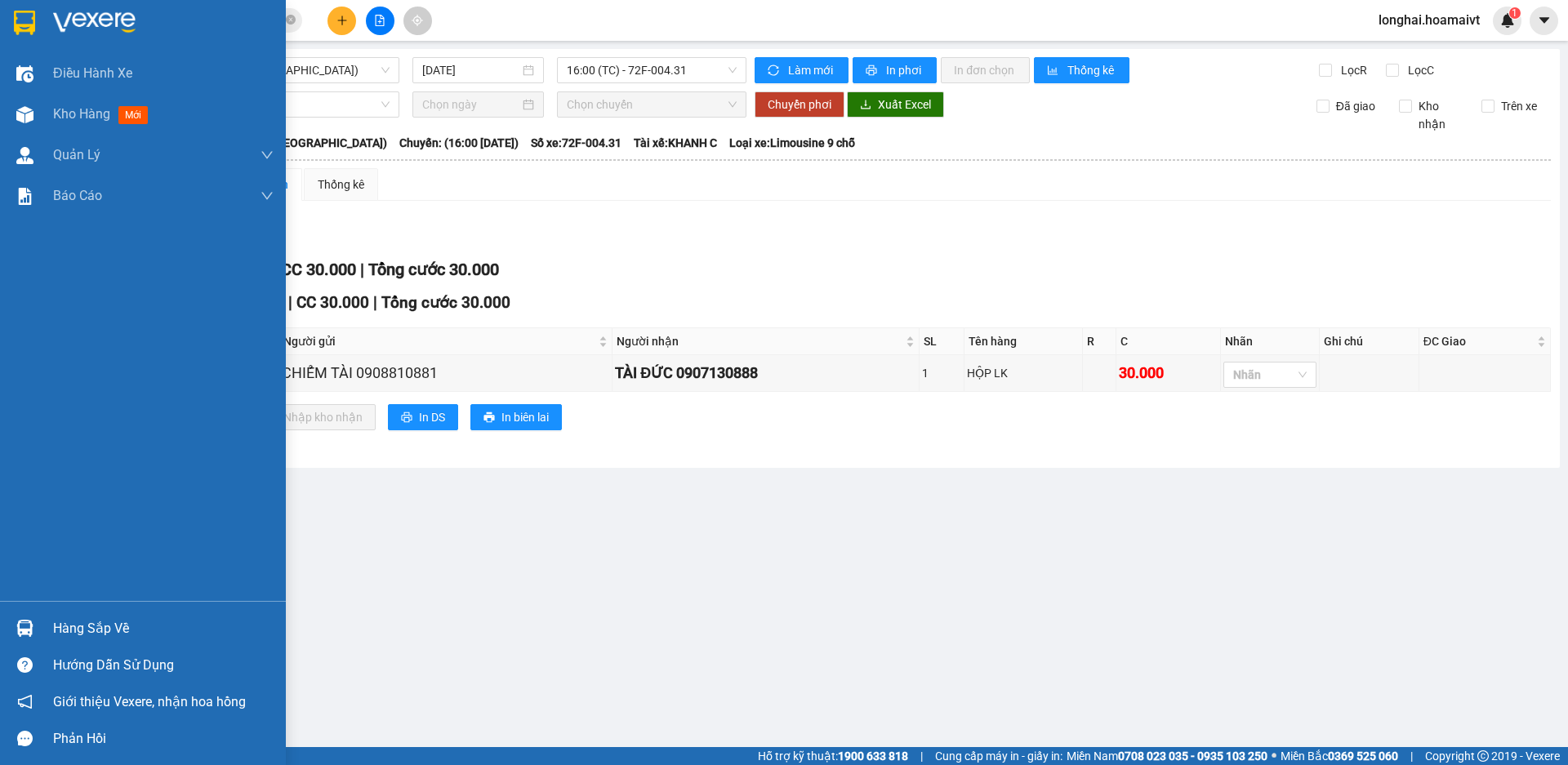
click at [123, 629] on div "Hàng sắp về" at bounding box center [162, 629] width 220 height 24
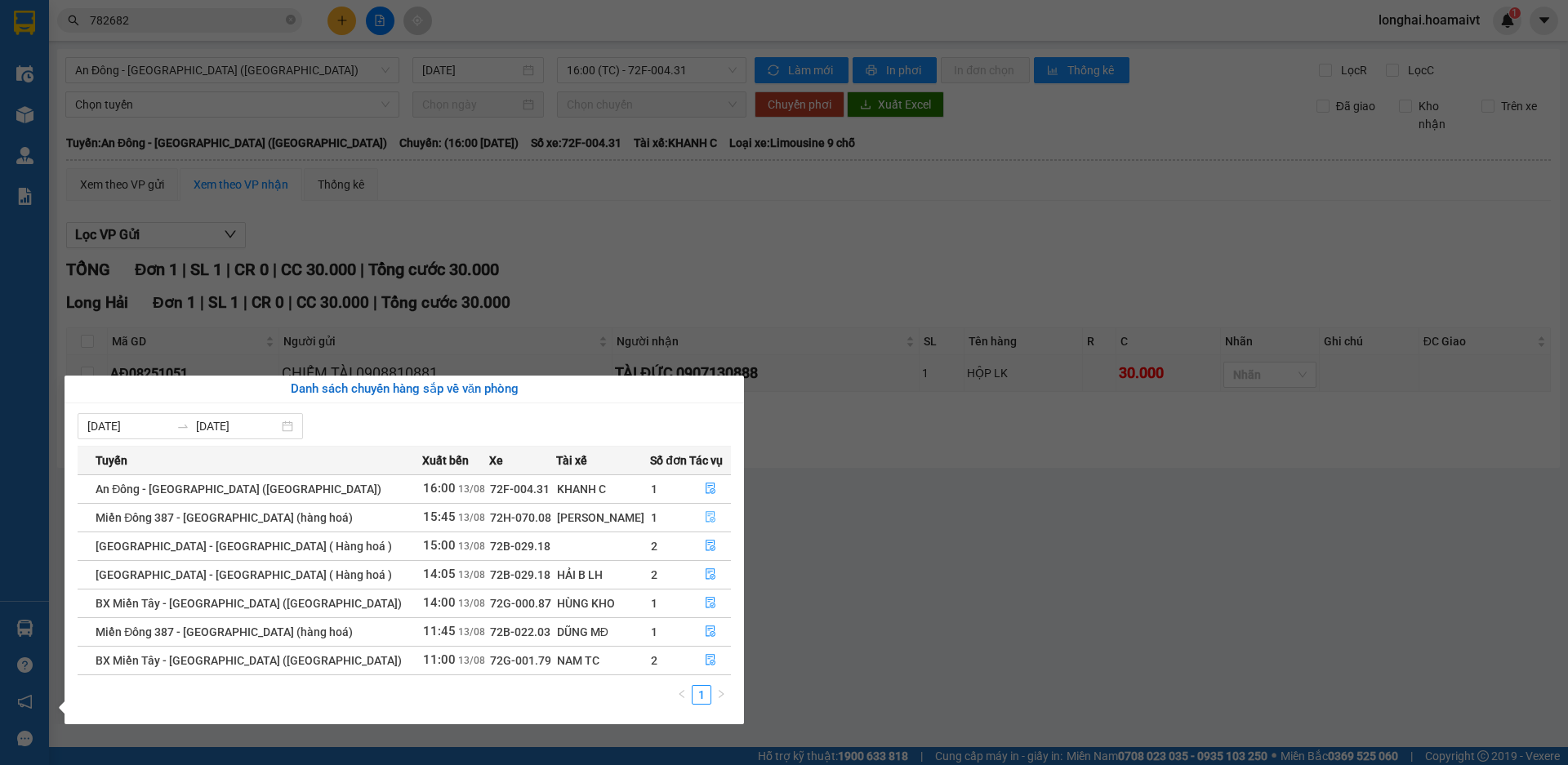
click at [705, 520] on icon "file-done" at bounding box center [710, 516] width 11 height 11
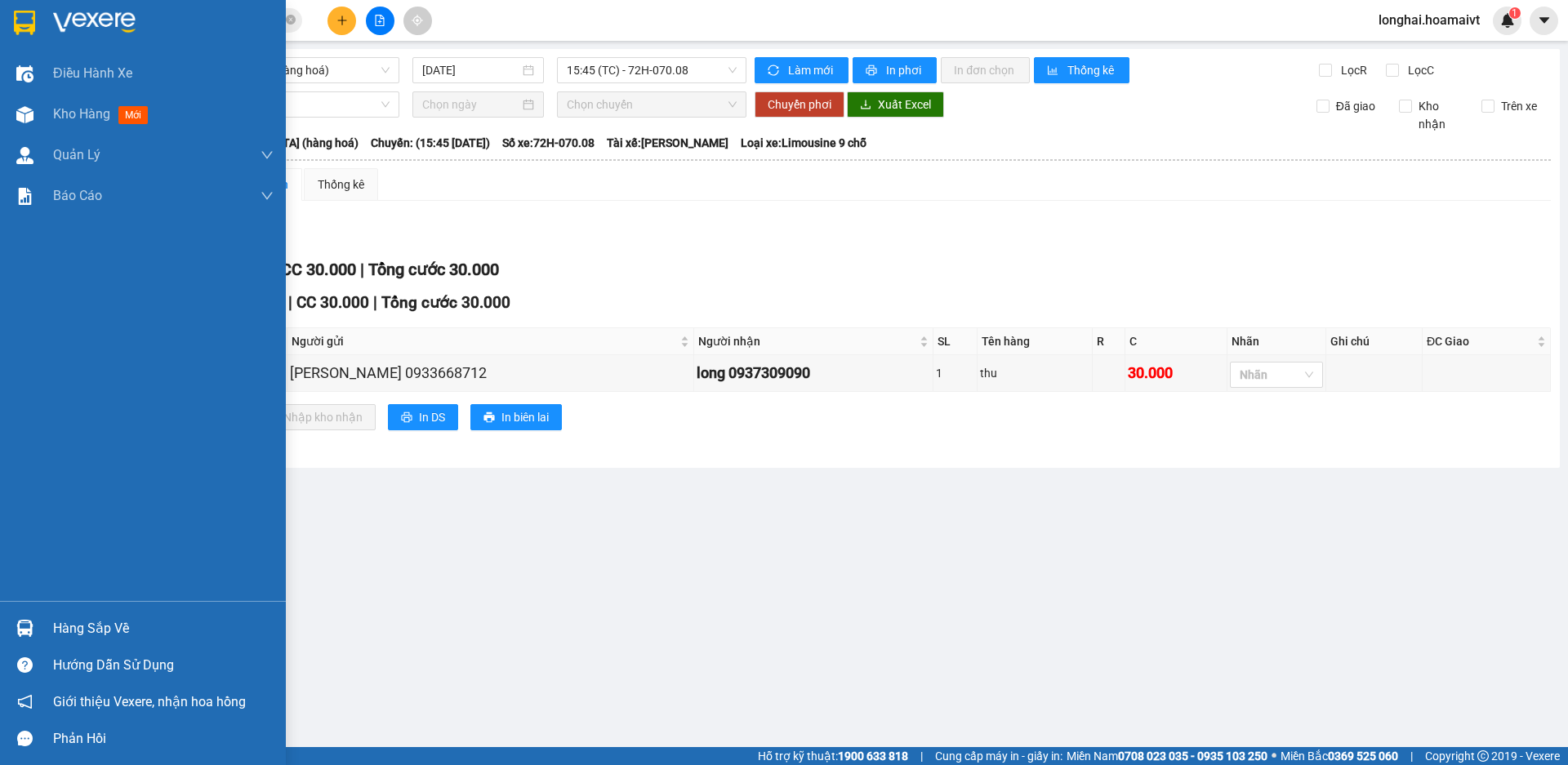
click at [98, 627] on div "Hàng sắp về" at bounding box center [162, 629] width 220 height 24
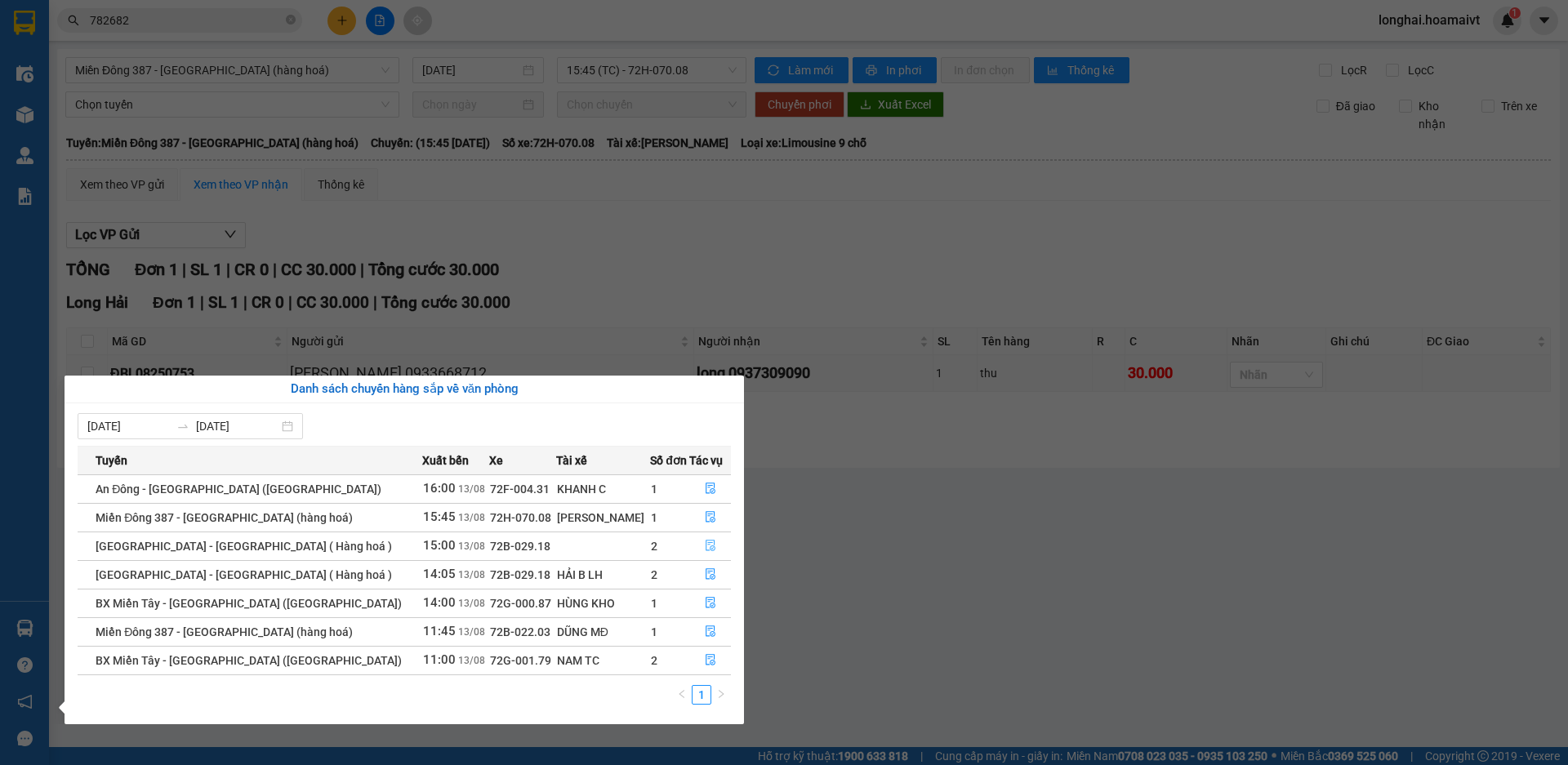
click at [705, 548] on icon "file-done" at bounding box center [710, 545] width 11 height 11
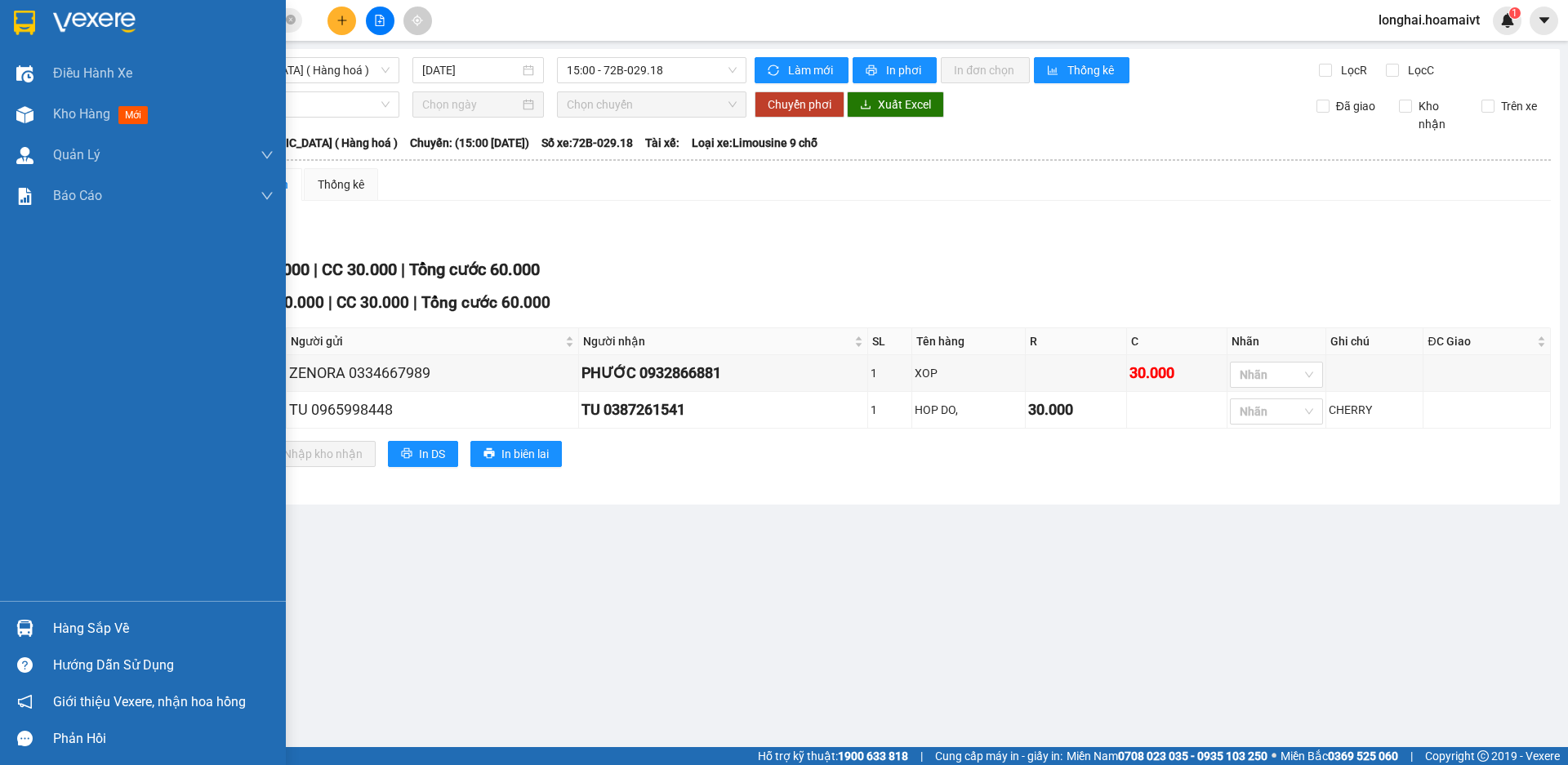
click at [70, 628] on div "Hàng sắp về" at bounding box center [162, 629] width 220 height 24
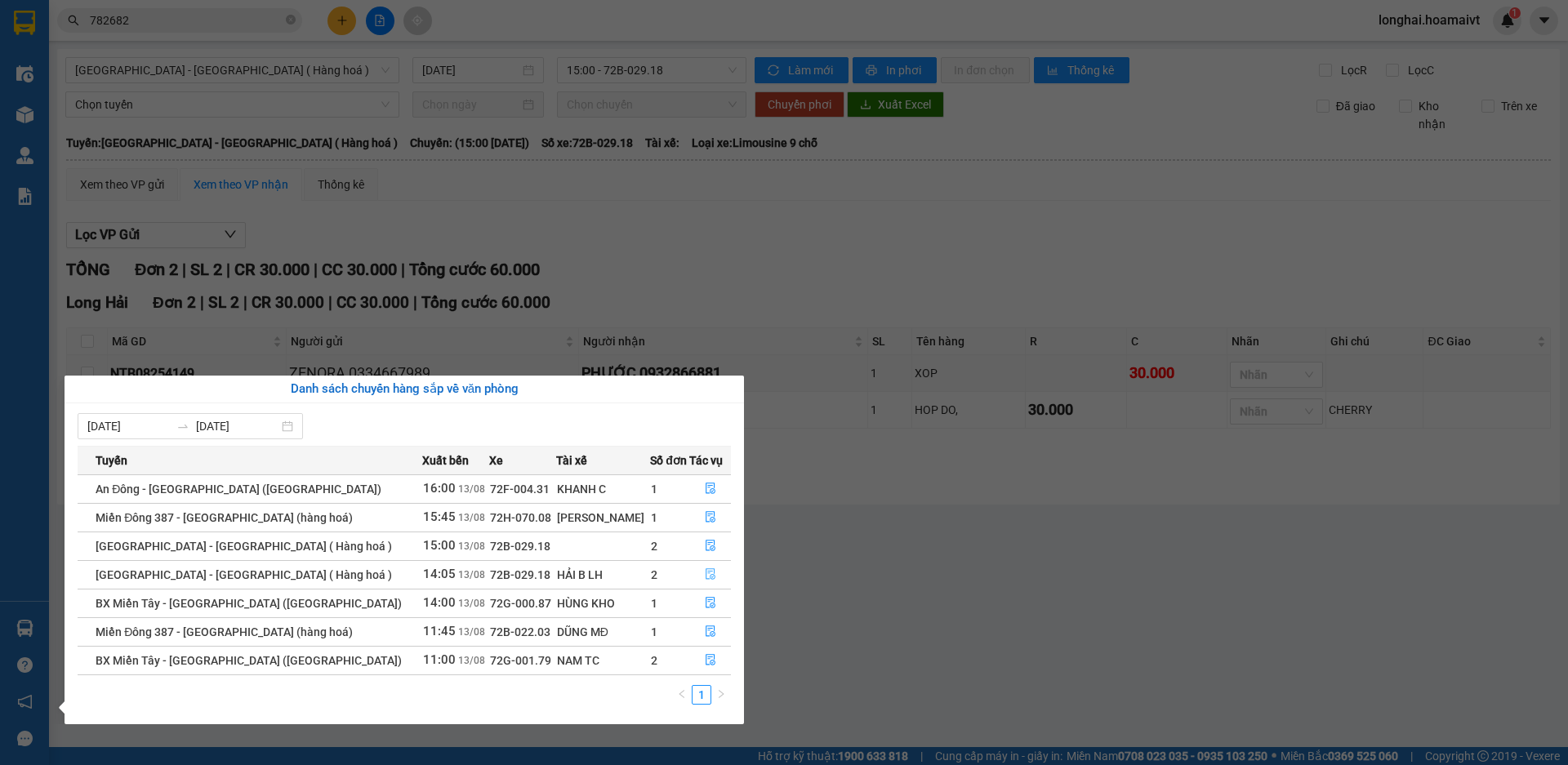
click at [708, 569] on icon "file-done" at bounding box center [710, 574] width 9 height 11
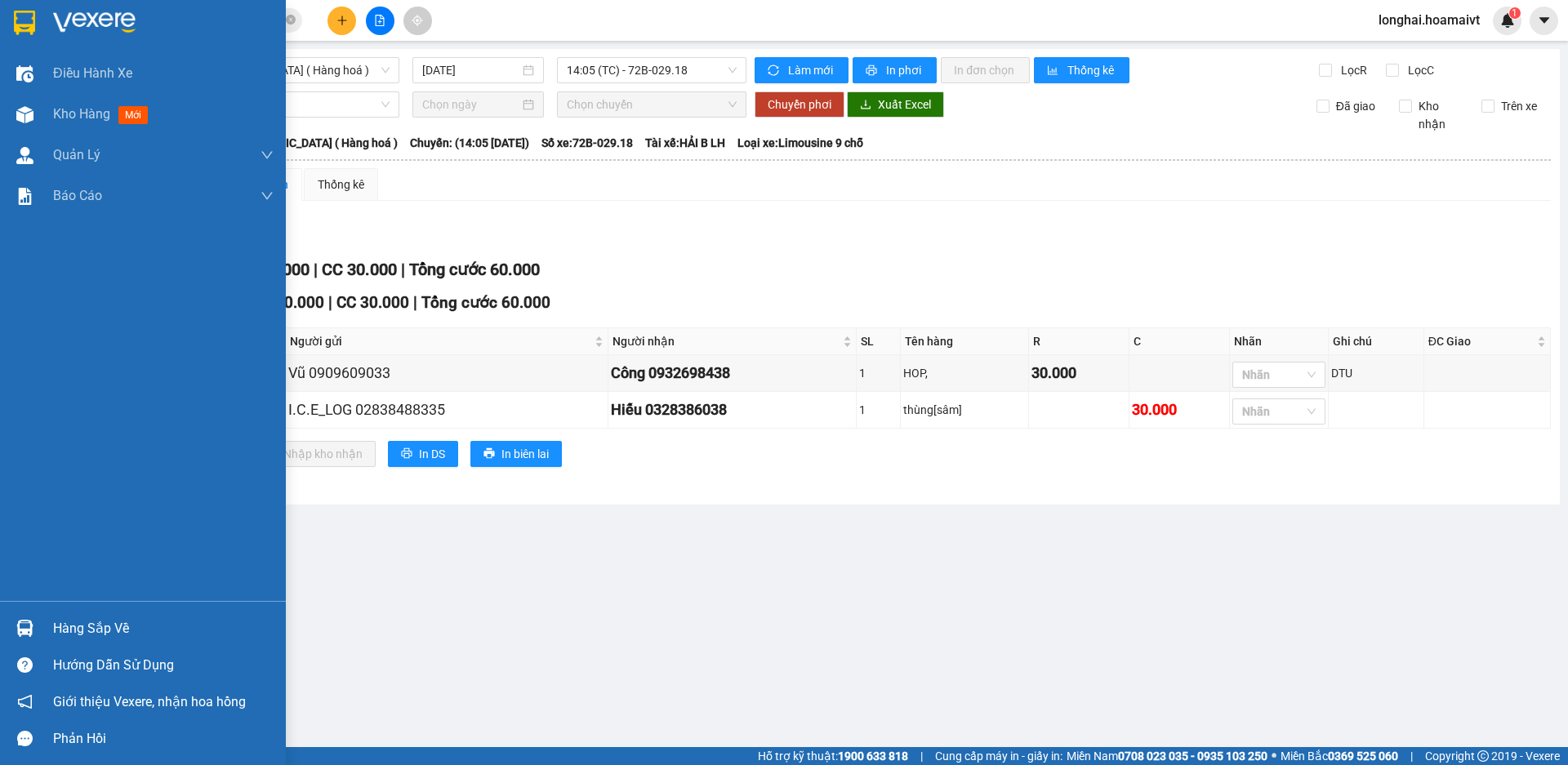
click at [83, 625] on div "Hàng sắp về" at bounding box center [162, 629] width 220 height 24
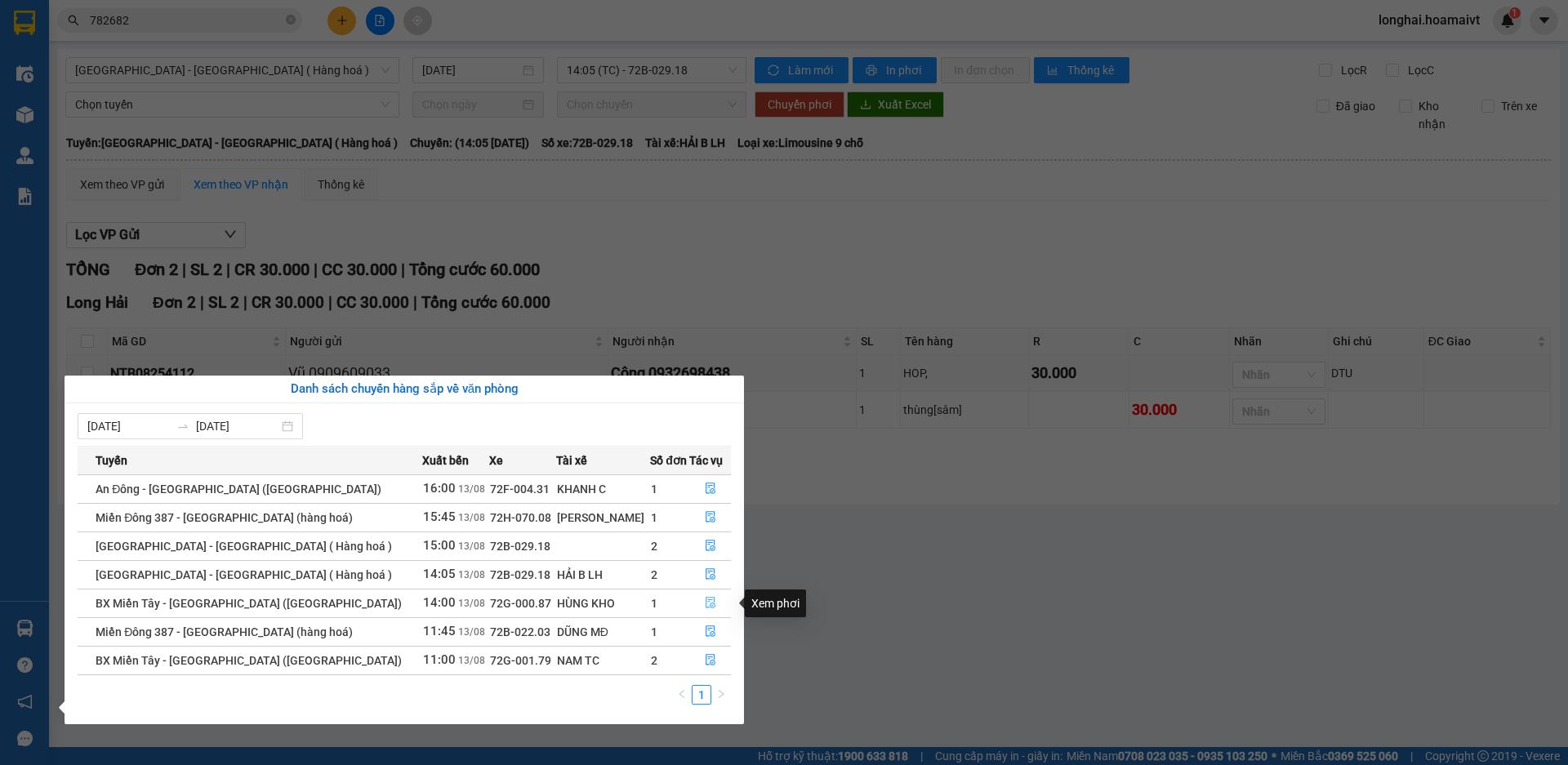
click at [705, 605] on icon "file-done" at bounding box center [710, 602] width 11 height 11
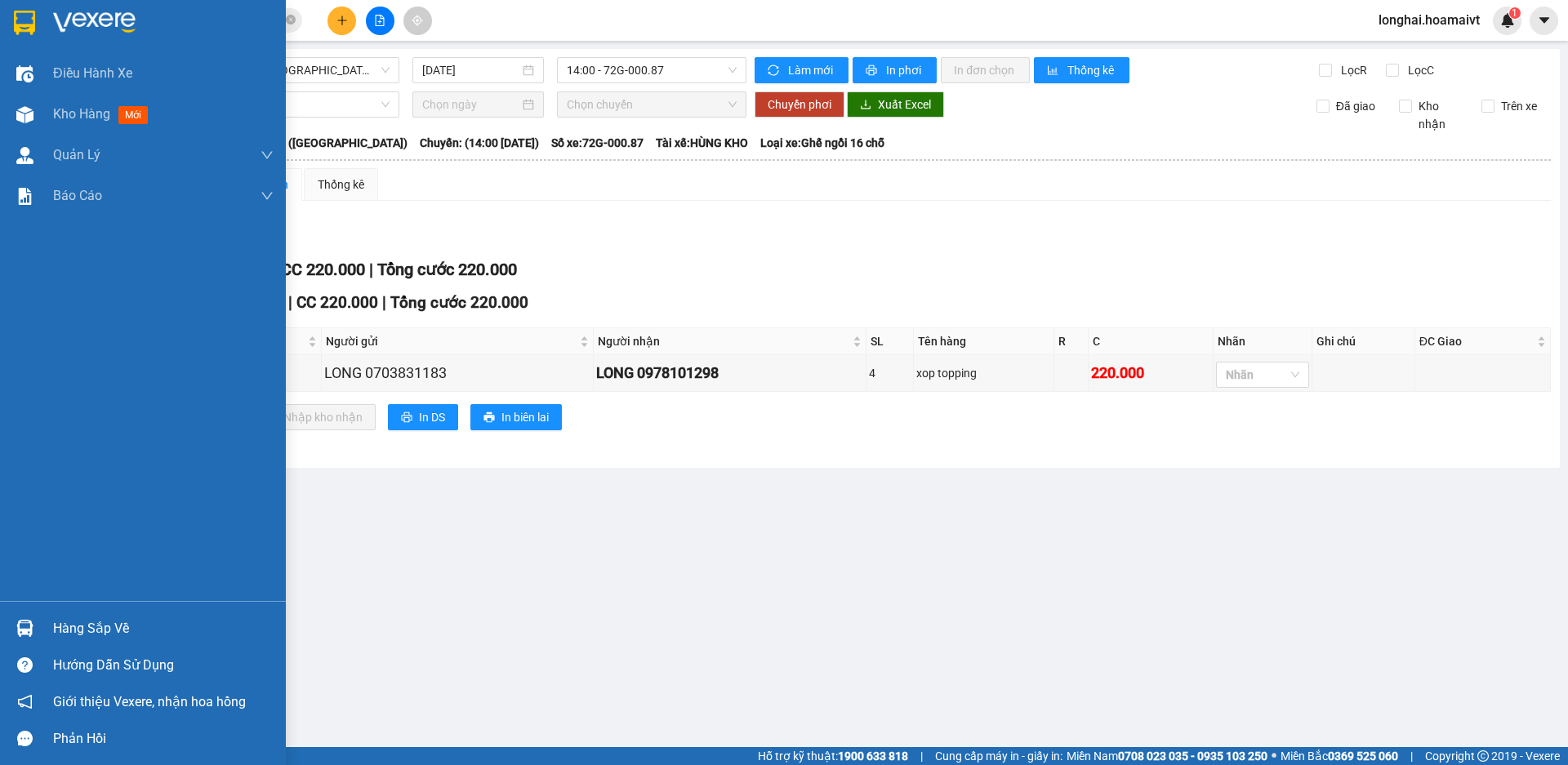
click at [79, 629] on div "Hàng sắp về" at bounding box center [162, 629] width 220 height 24
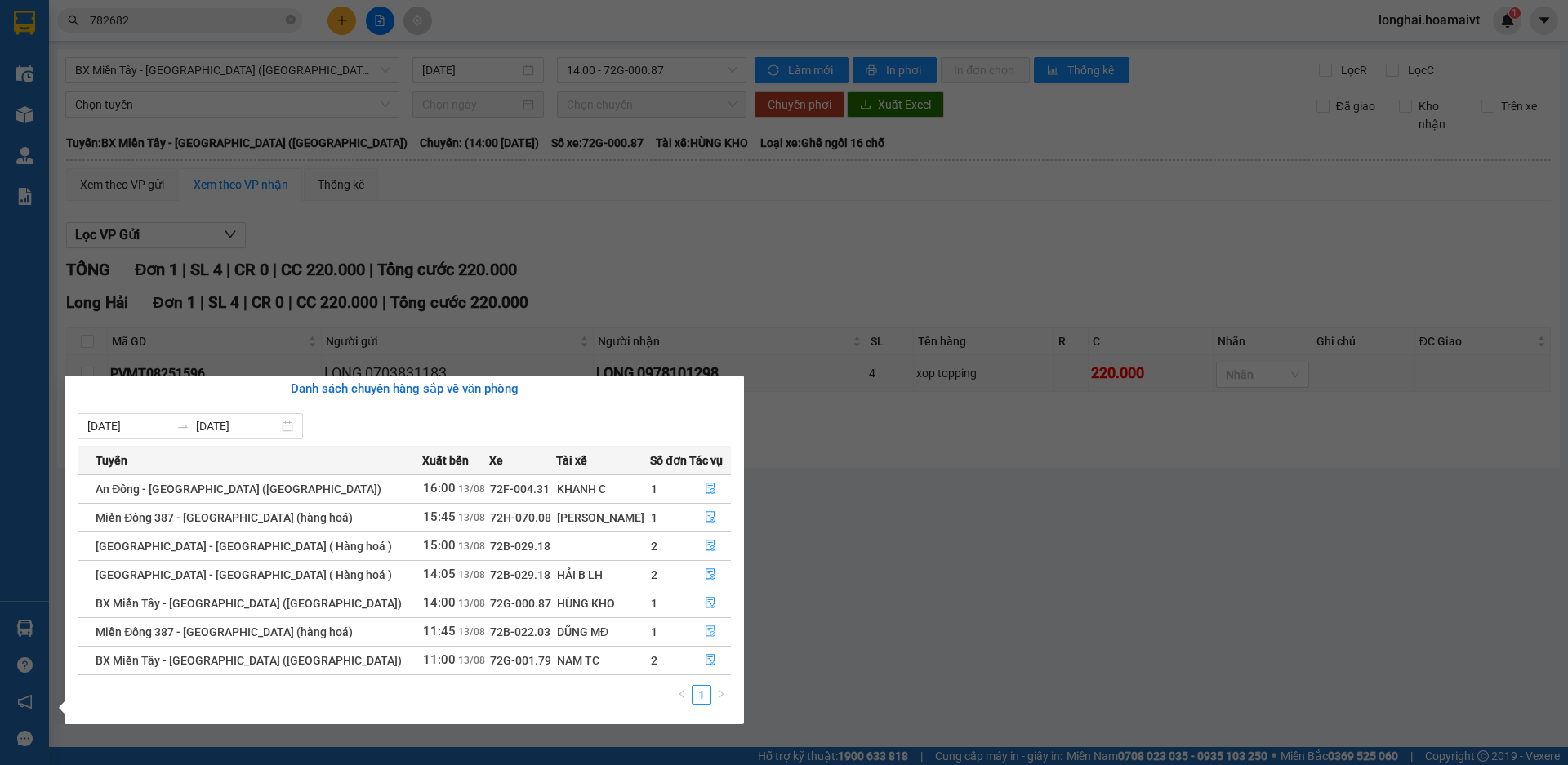
click at [706, 627] on icon "file-done" at bounding box center [710, 632] width 9 height 11
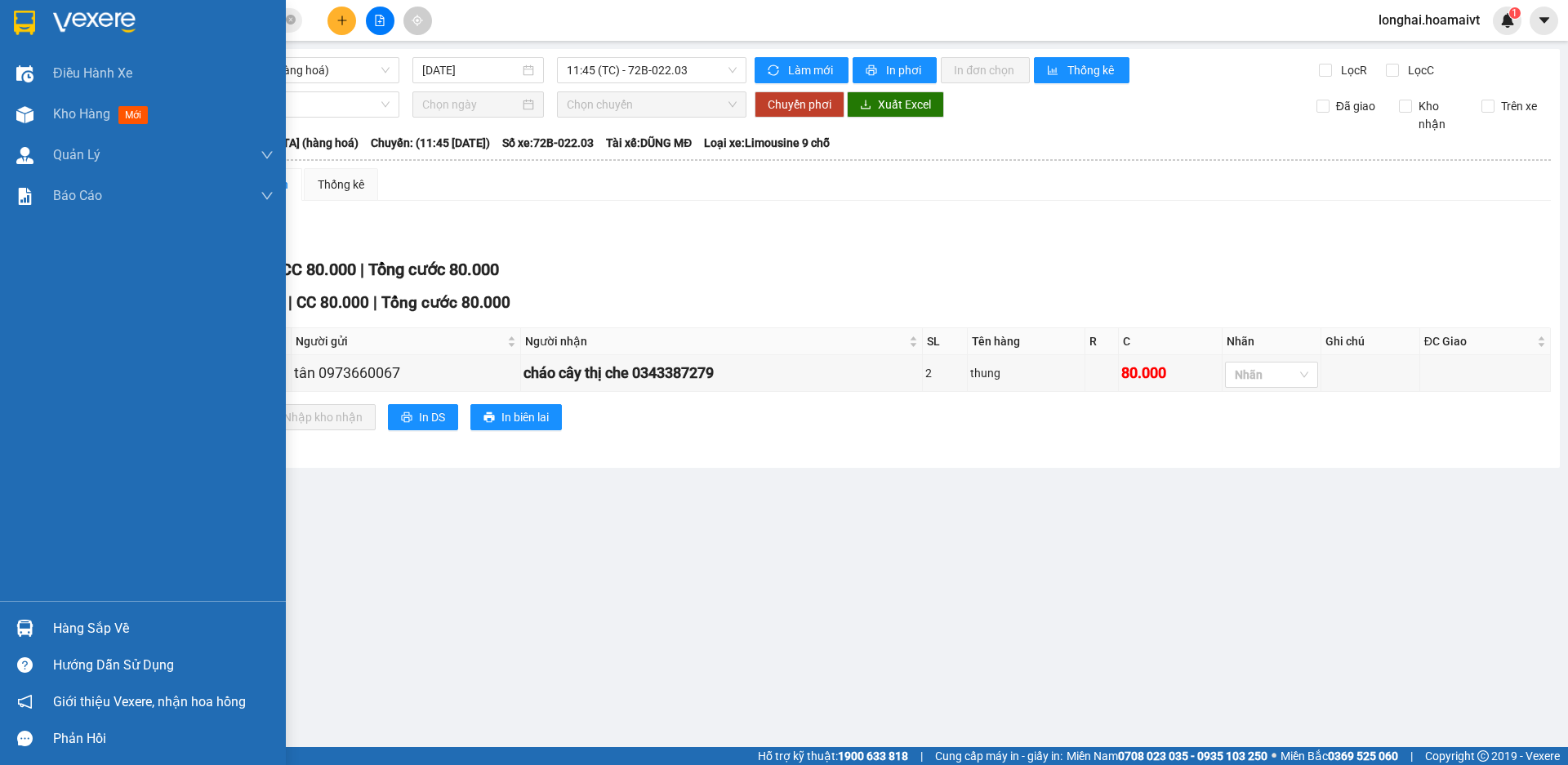
click at [124, 629] on div "Hàng sắp về" at bounding box center [162, 629] width 220 height 24
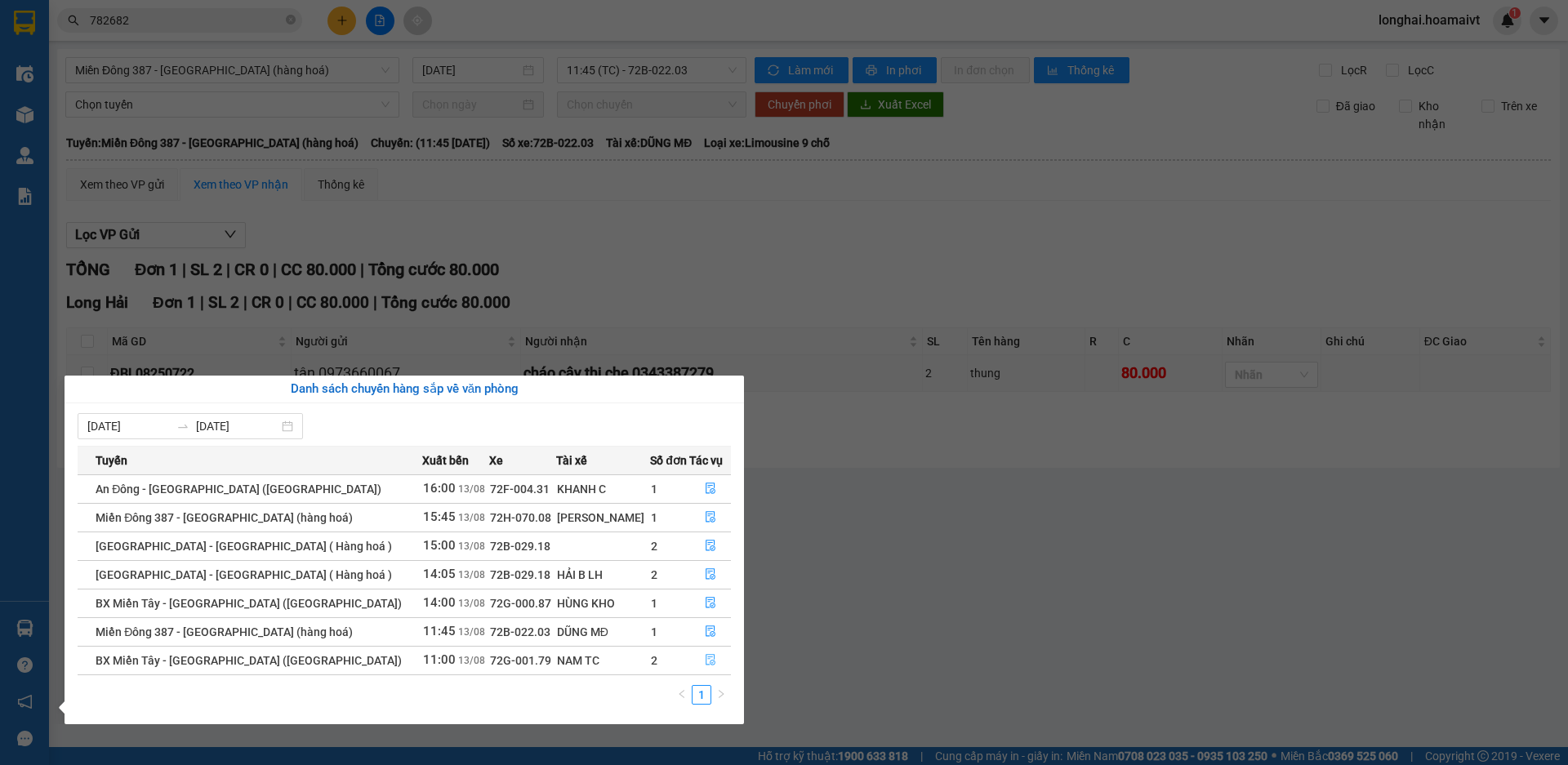
click at [705, 660] on icon "file-done" at bounding box center [710, 660] width 11 height 11
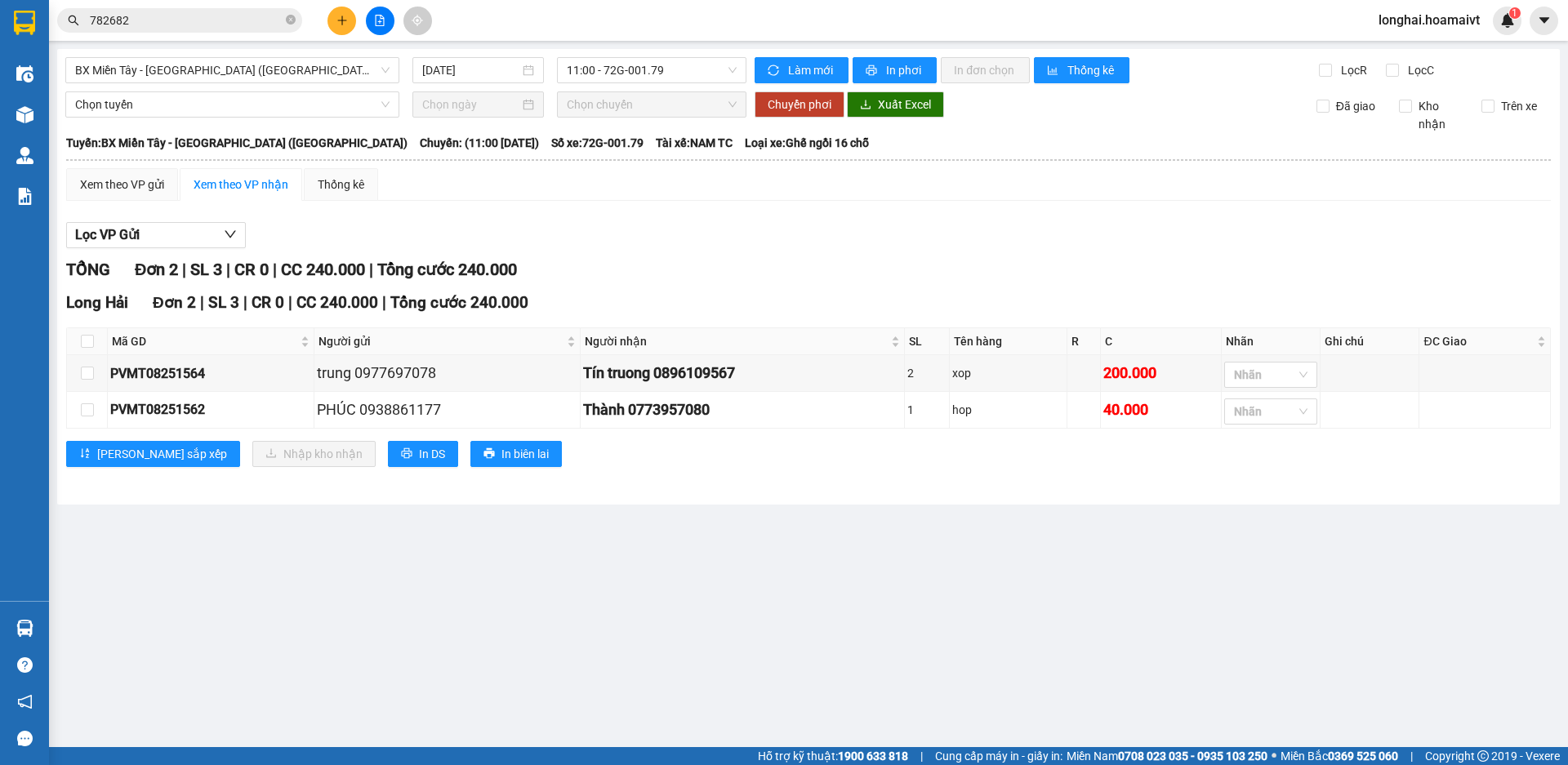
click at [838, 629] on main "BX Miền Tây - [GEOGRAPHIC_DATA] ([GEOGRAPHIC_DATA]) [DATE] 11:00 - 72G-001.79 L…" at bounding box center [784, 374] width 1568 height 748
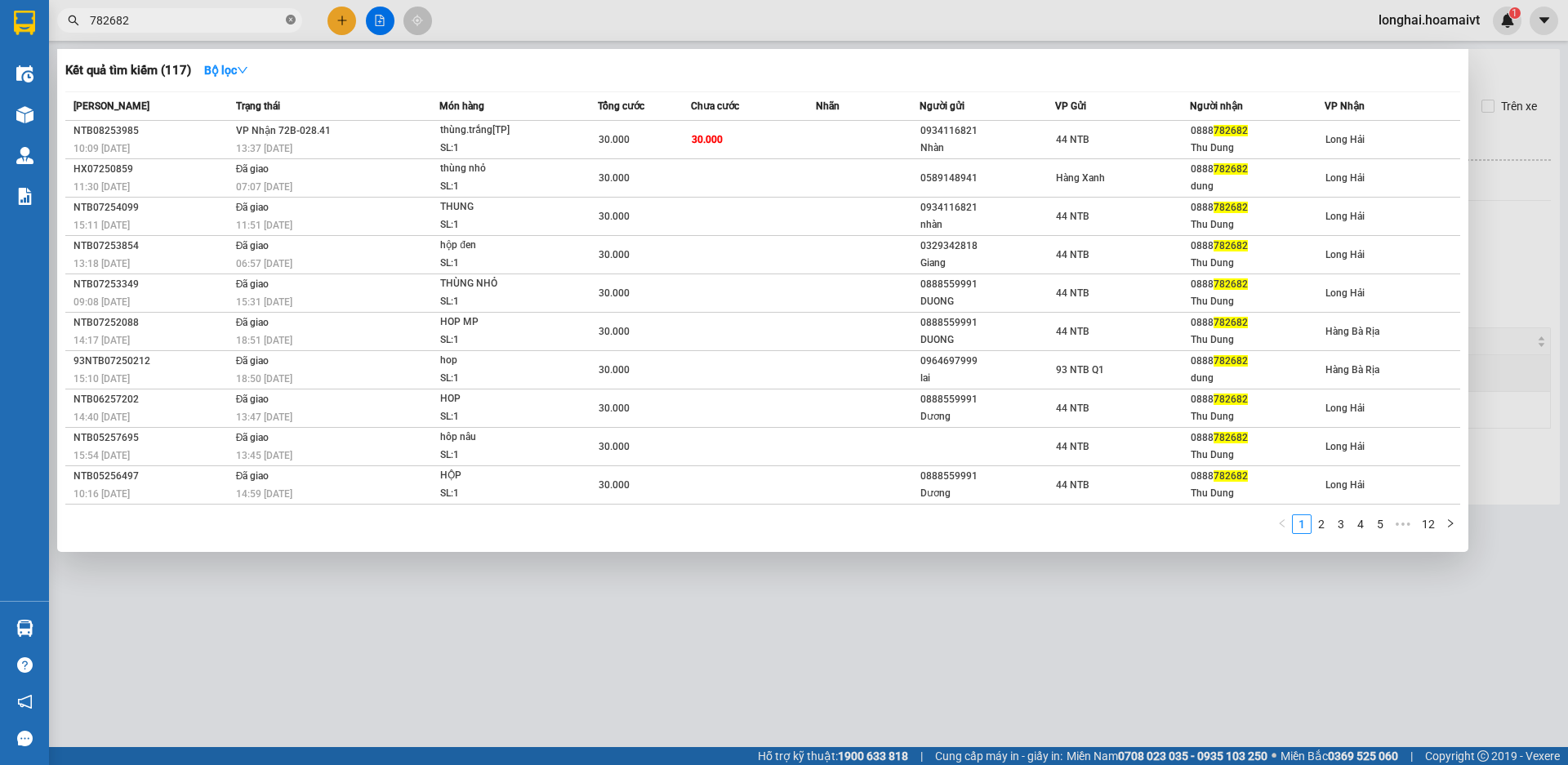
click at [288, 21] on icon "close-circle" at bounding box center [290, 19] width 9 height 9
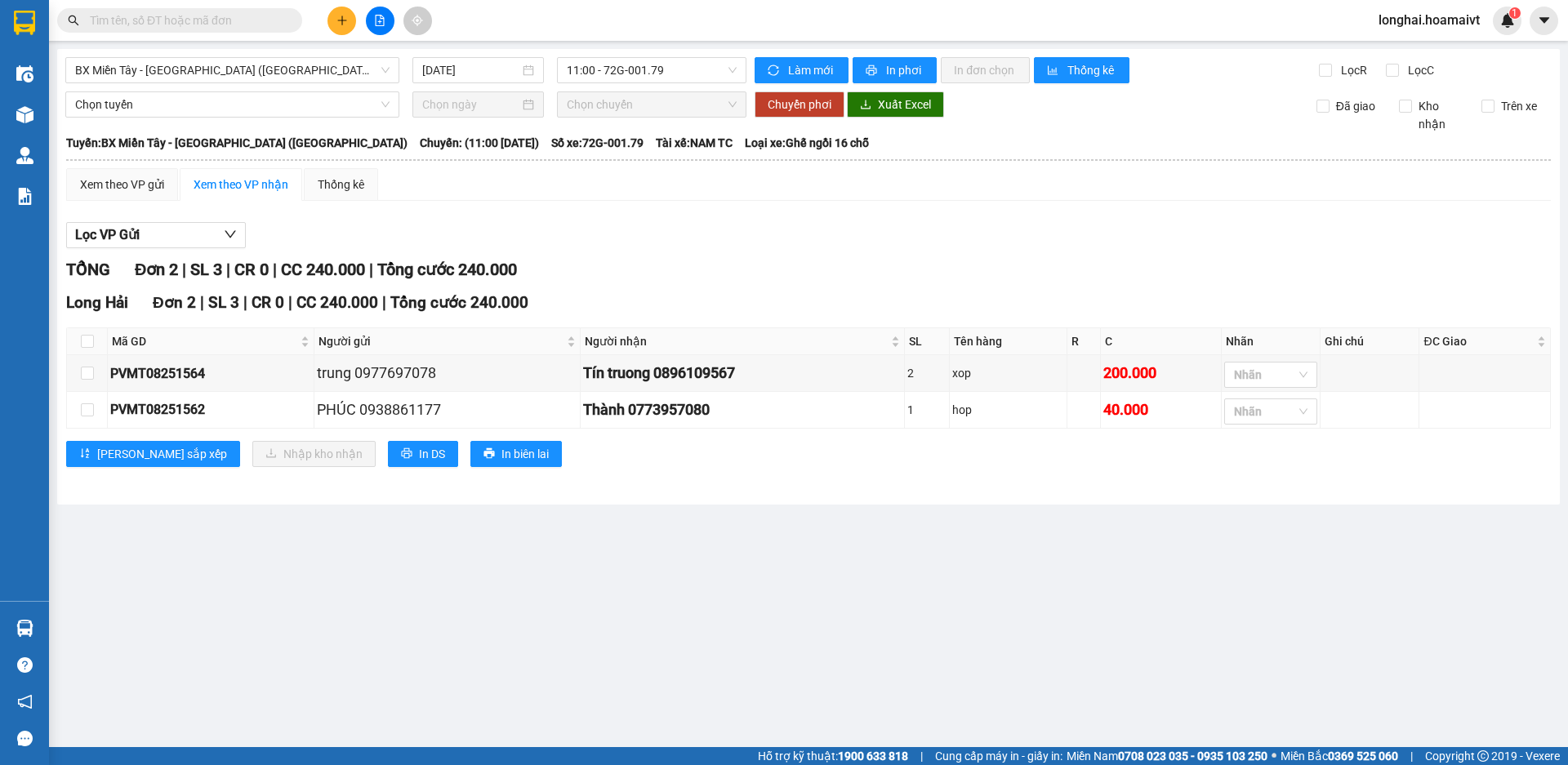
click at [262, 21] on input "text" at bounding box center [186, 20] width 193 height 18
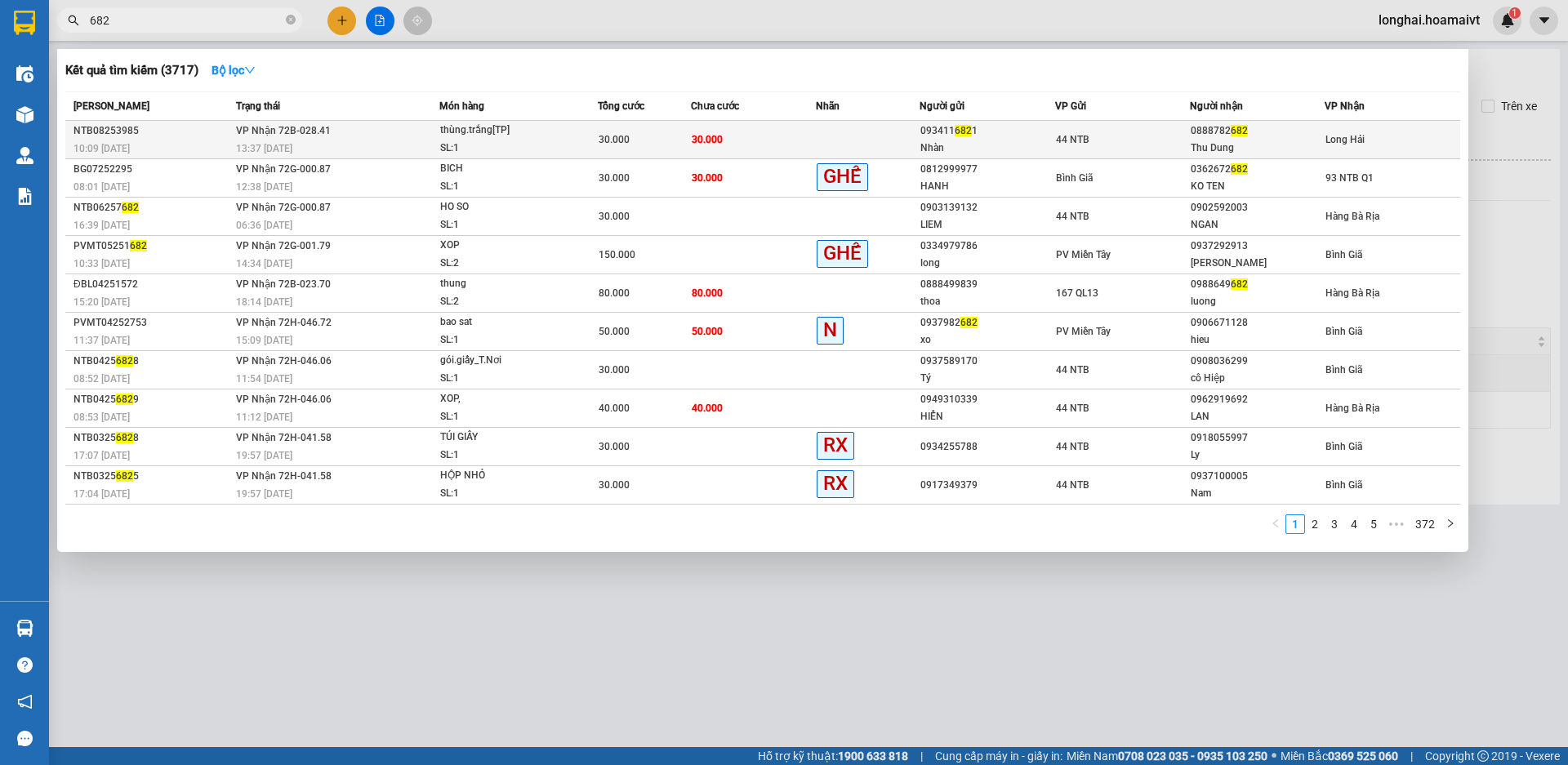
type input "682"
click at [205, 142] on div "10:09 [DATE]" at bounding box center [152, 149] width 158 height 18
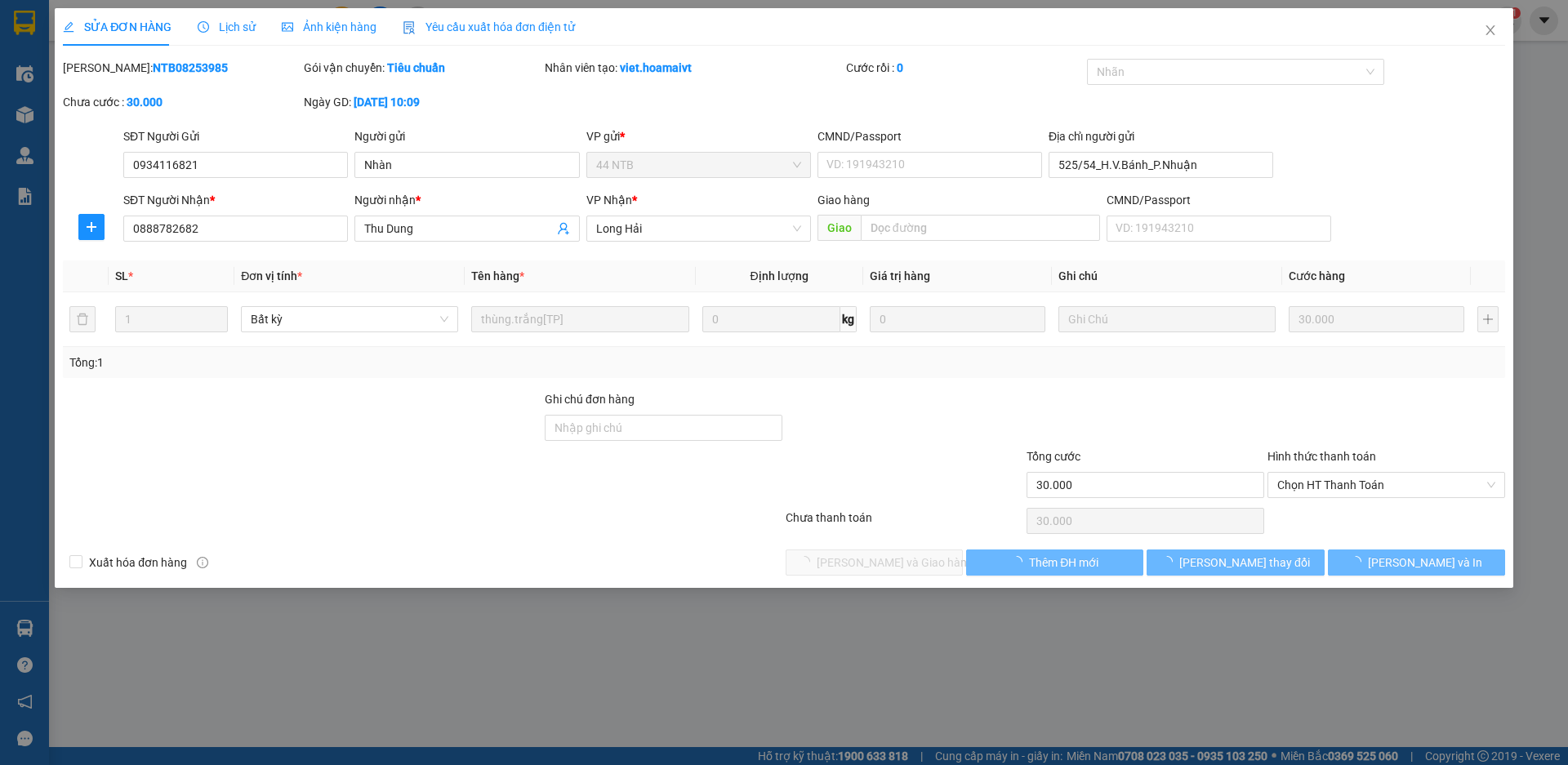
type input "0934116821"
type input "Nhàn"
type input "525/54_H.V.Bánh_P.Nhuận"
type input "0888782682"
type input "Thu Dung"
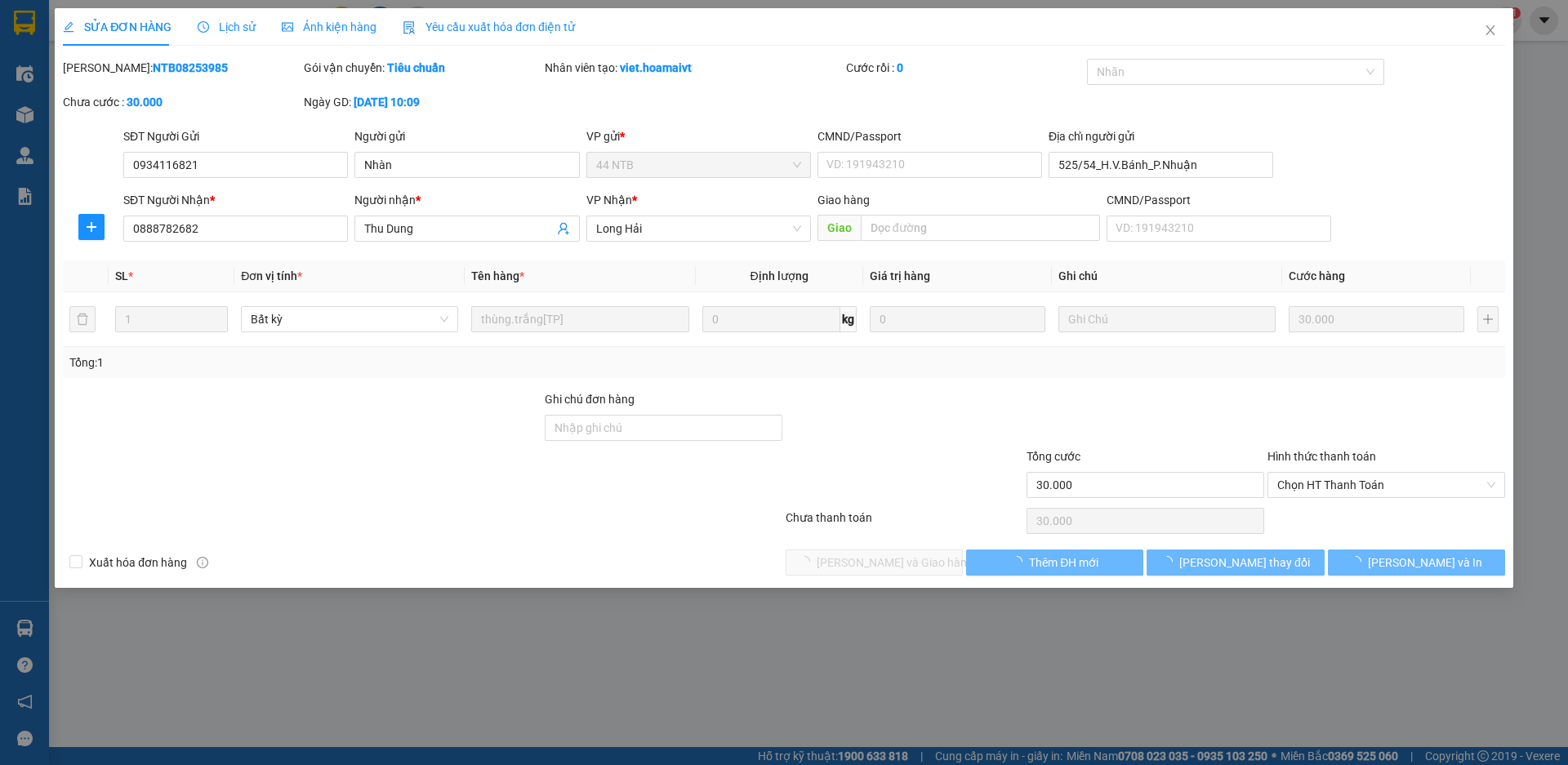
type input "30.000"
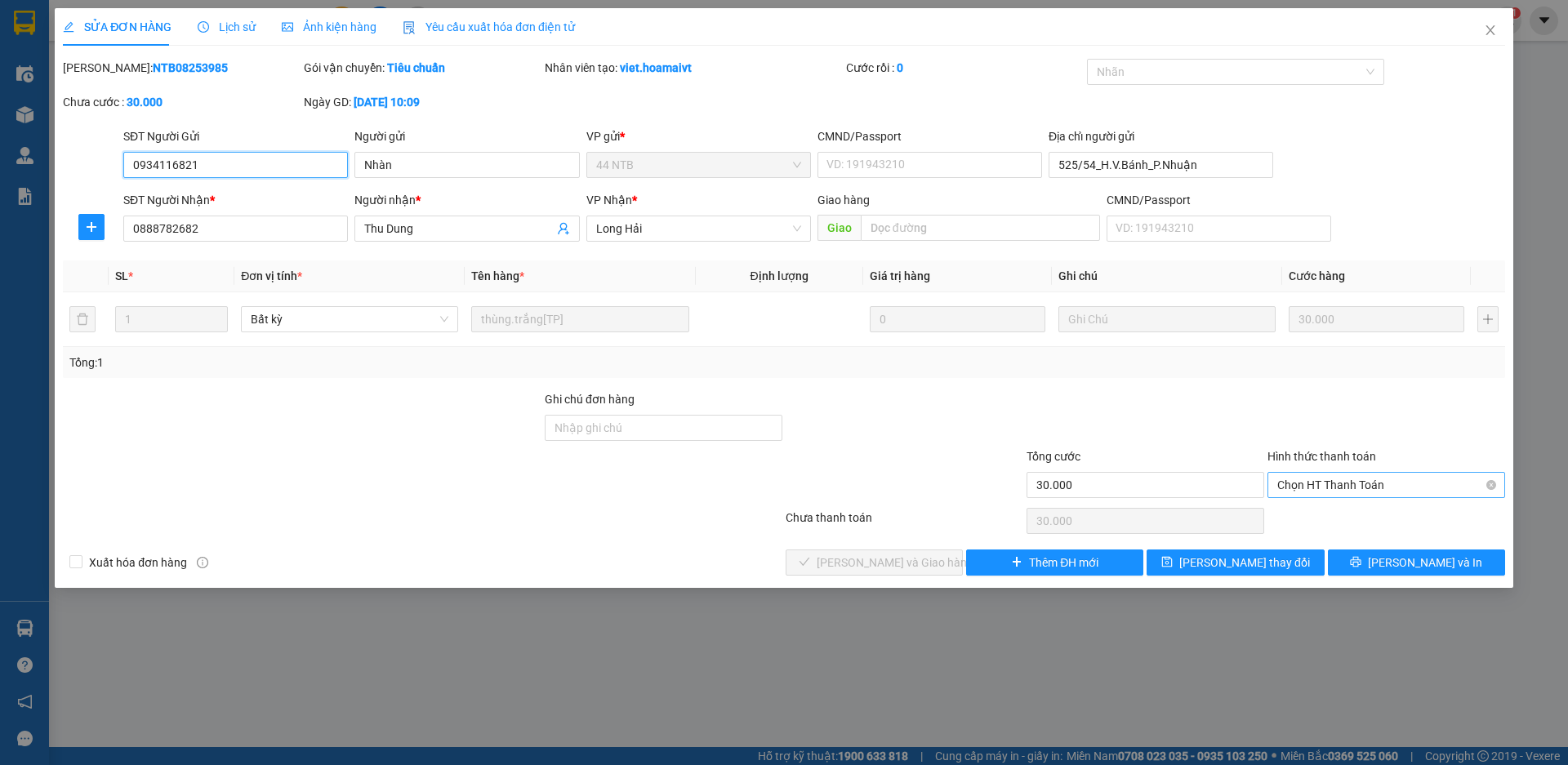
click at [1299, 486] on span "Chọn HT Thanh Toán" at bounding box center [1386, 485] width 218 height 24
click at [1306, 519] on div "Tại văn phòng" at bounding box center [1386, 517] width 218 height 18
type input "0"
click at [895, 566] on span "[PERSON_NAME] và Giao hàng" at bounding box center [895, 562] width 157 height 18
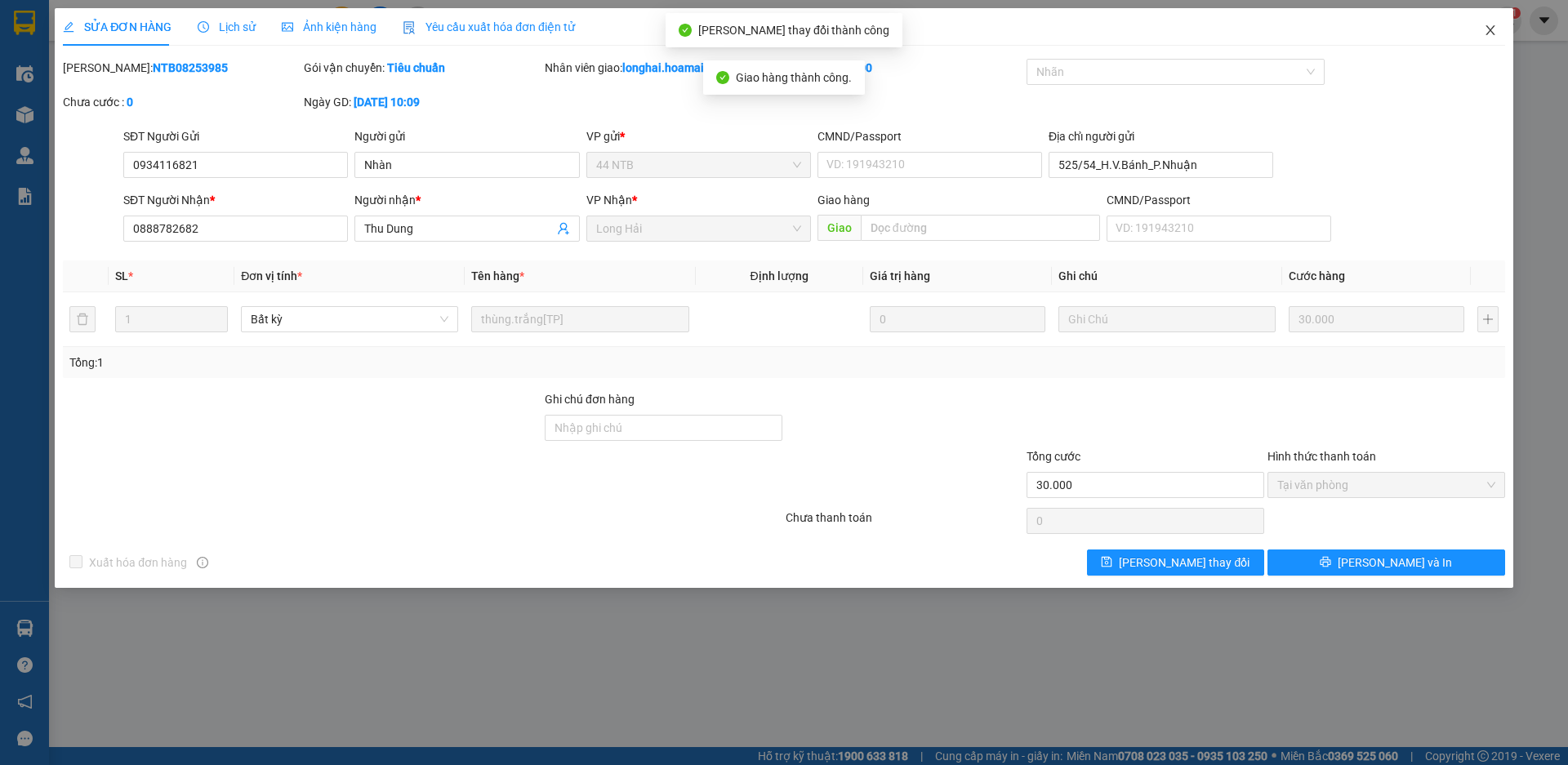
click at [1488, 33] on icon "close" at bounding box center [1490, 29] width 13 height 13
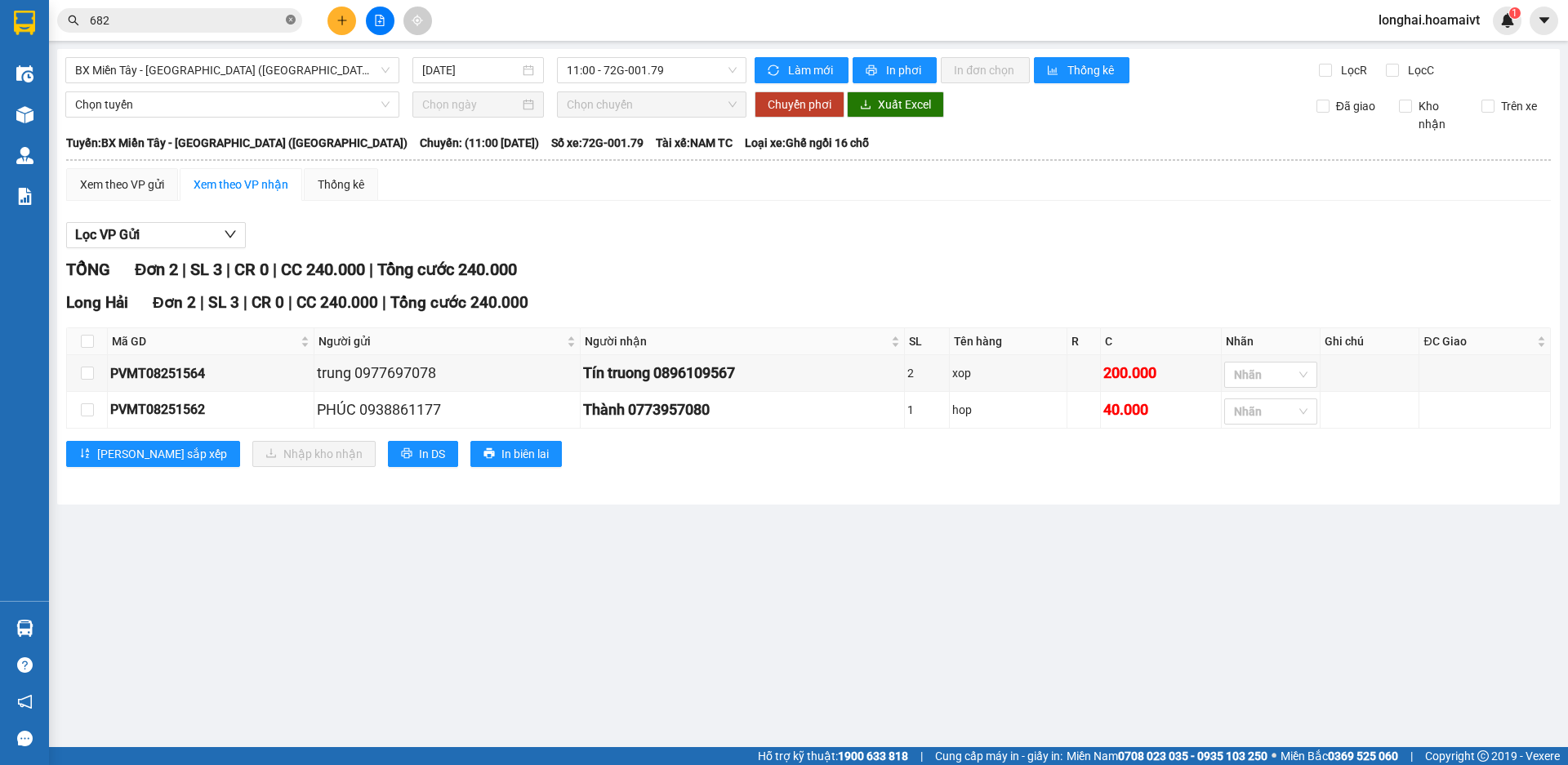
click at [292, 18] on icon "close-circle" at bounding box center [290, 19] width 9 height 9
click at [247, 23] on input "text" at bounding box center [186, 20] width 193 height 18
click at [212, 22] on input "text" at bounding box center [186, 20] width 193 height 18
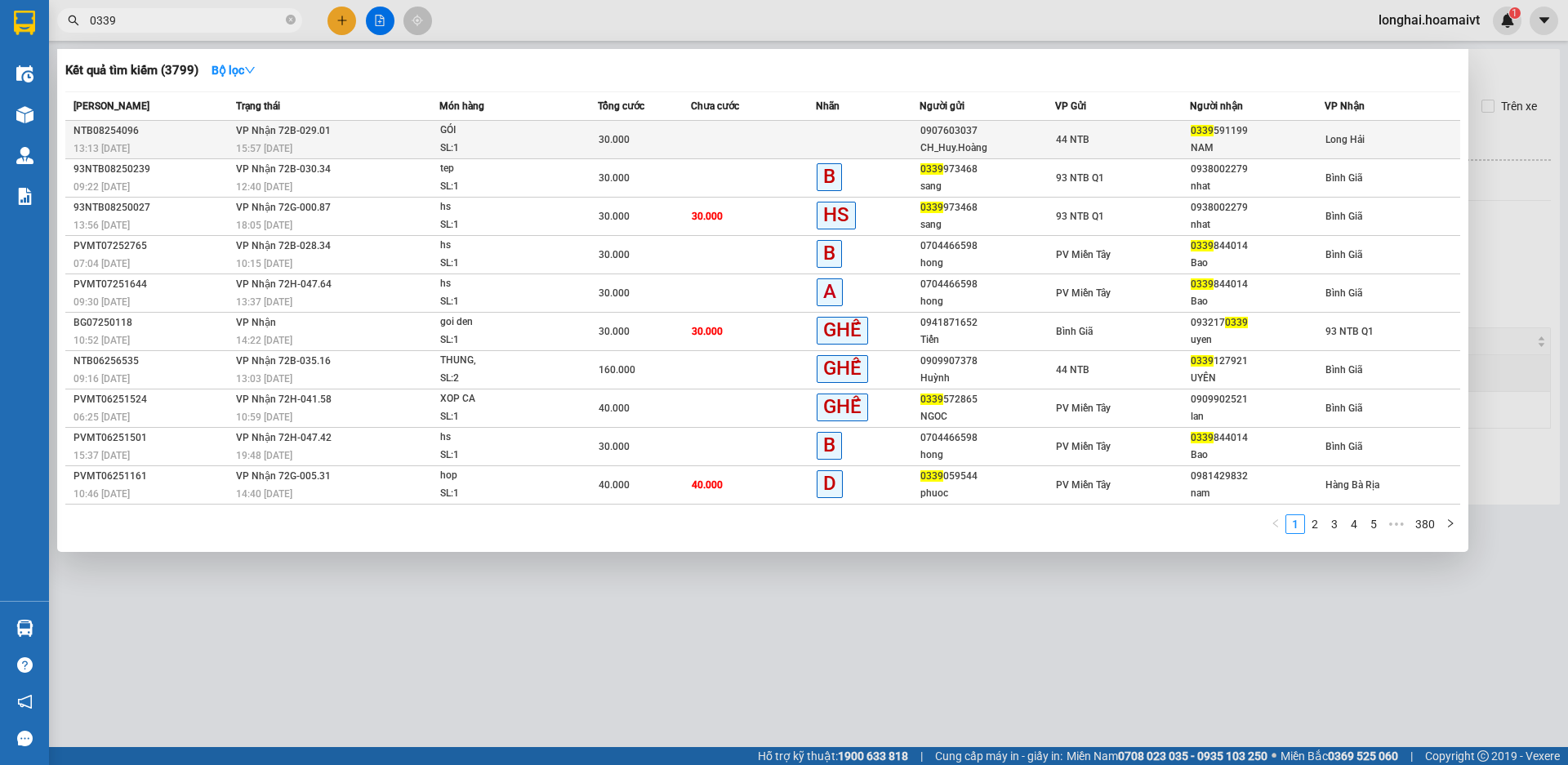
type input "0339"
click at [280, 136] on span "VP Nhận 72B-029.01" at bounding box center [283, 130] width 95 height 11
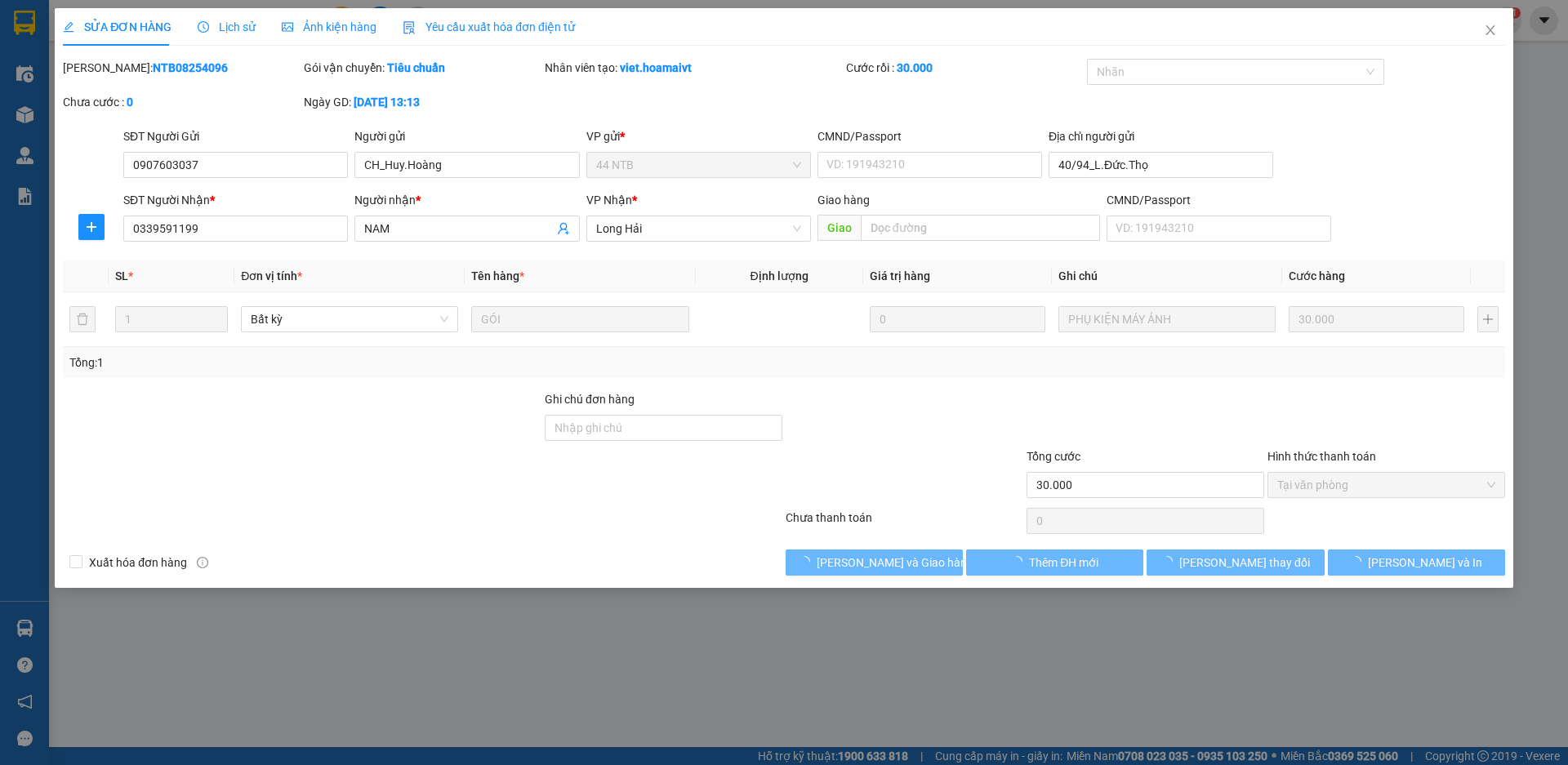
type input "0907603037"
type input "CH_Huy.Hoàng"
type input "40/94_L.Đức.Thọ"
type input "0339591199"
type input "NAM"
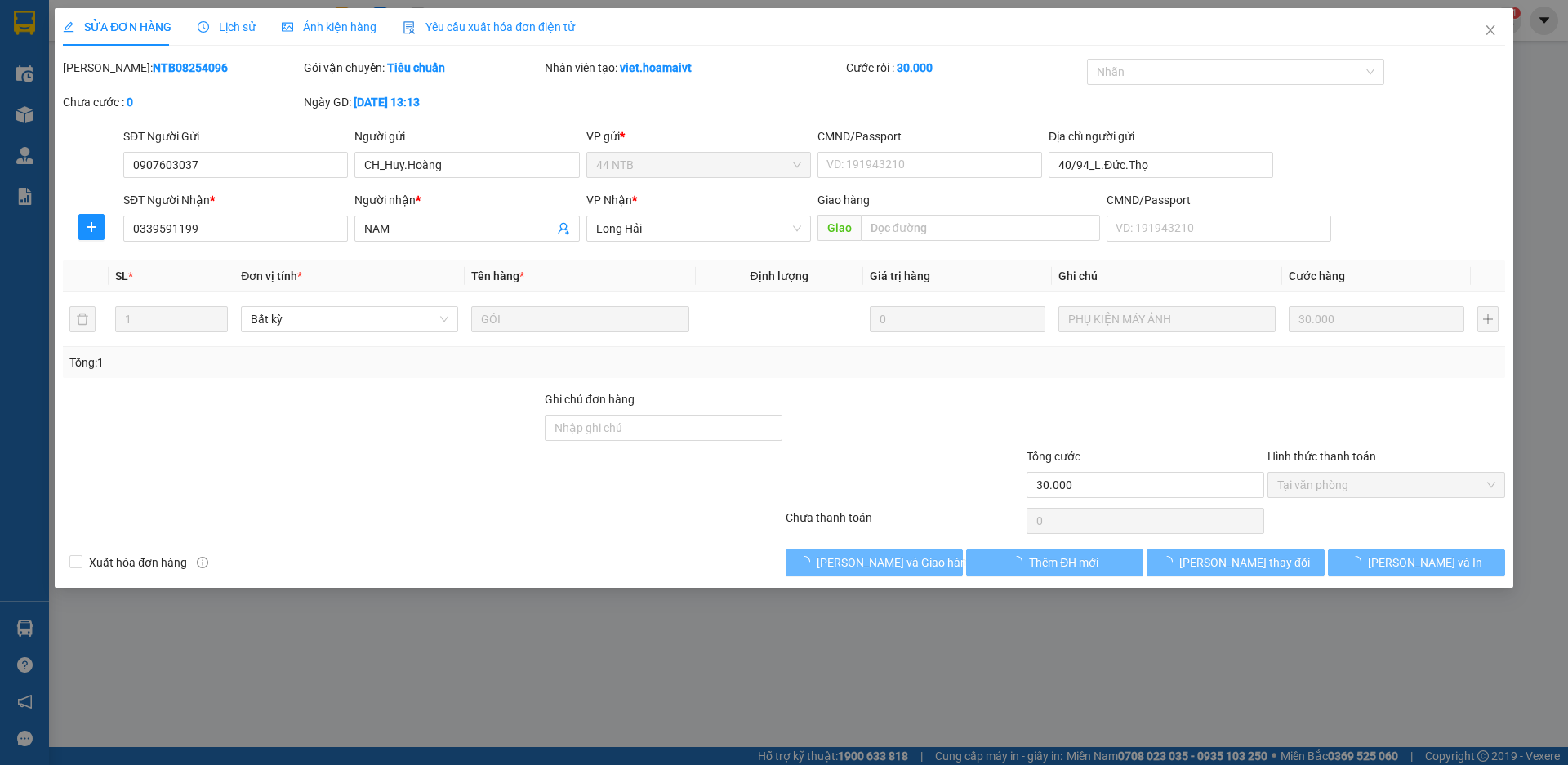
type input "30.000"
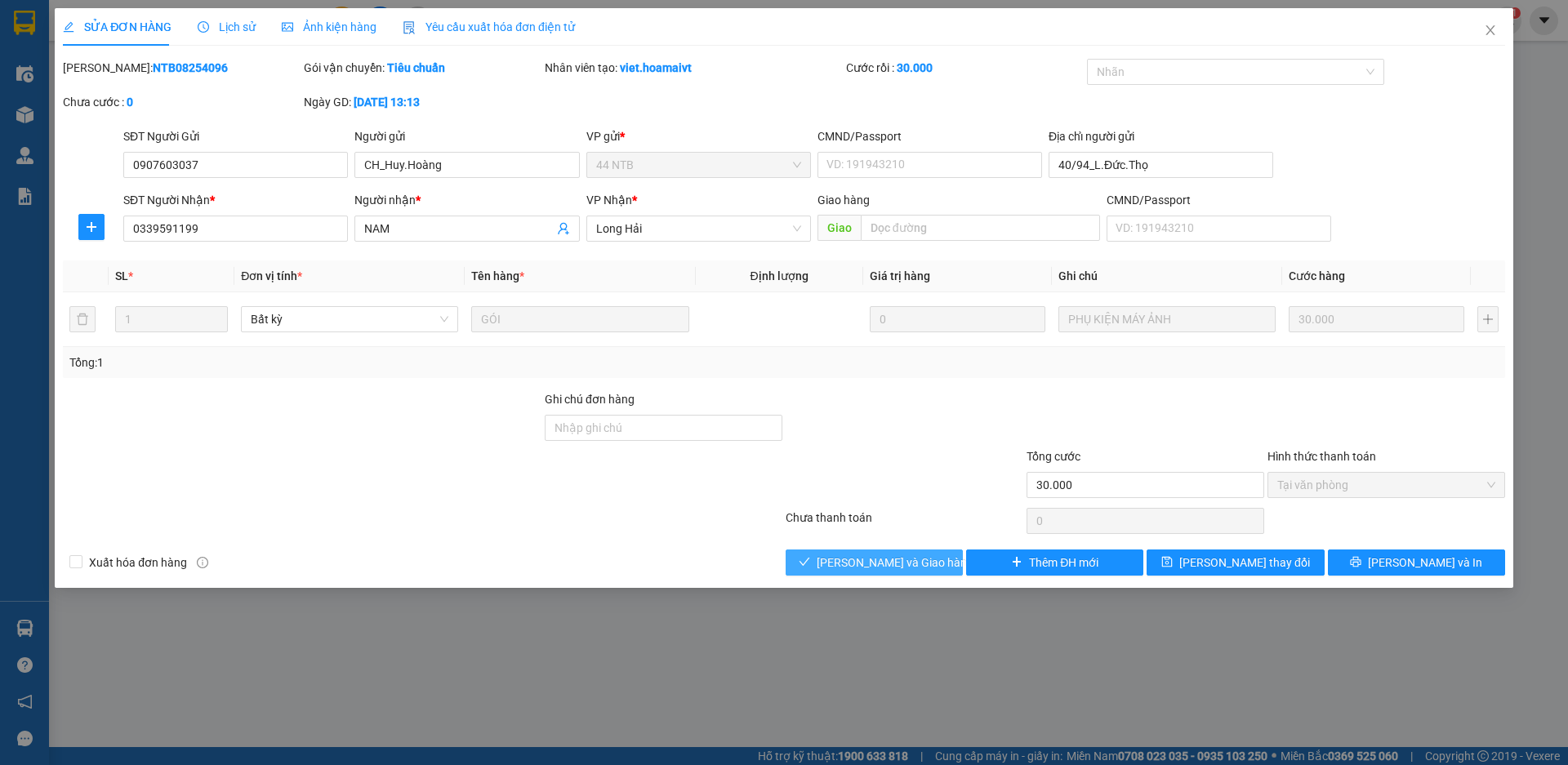
click at [880, 558] on span "[PERSON_NAME] và Giao hàng" at bounding box center [895, 562] width 157 height 18
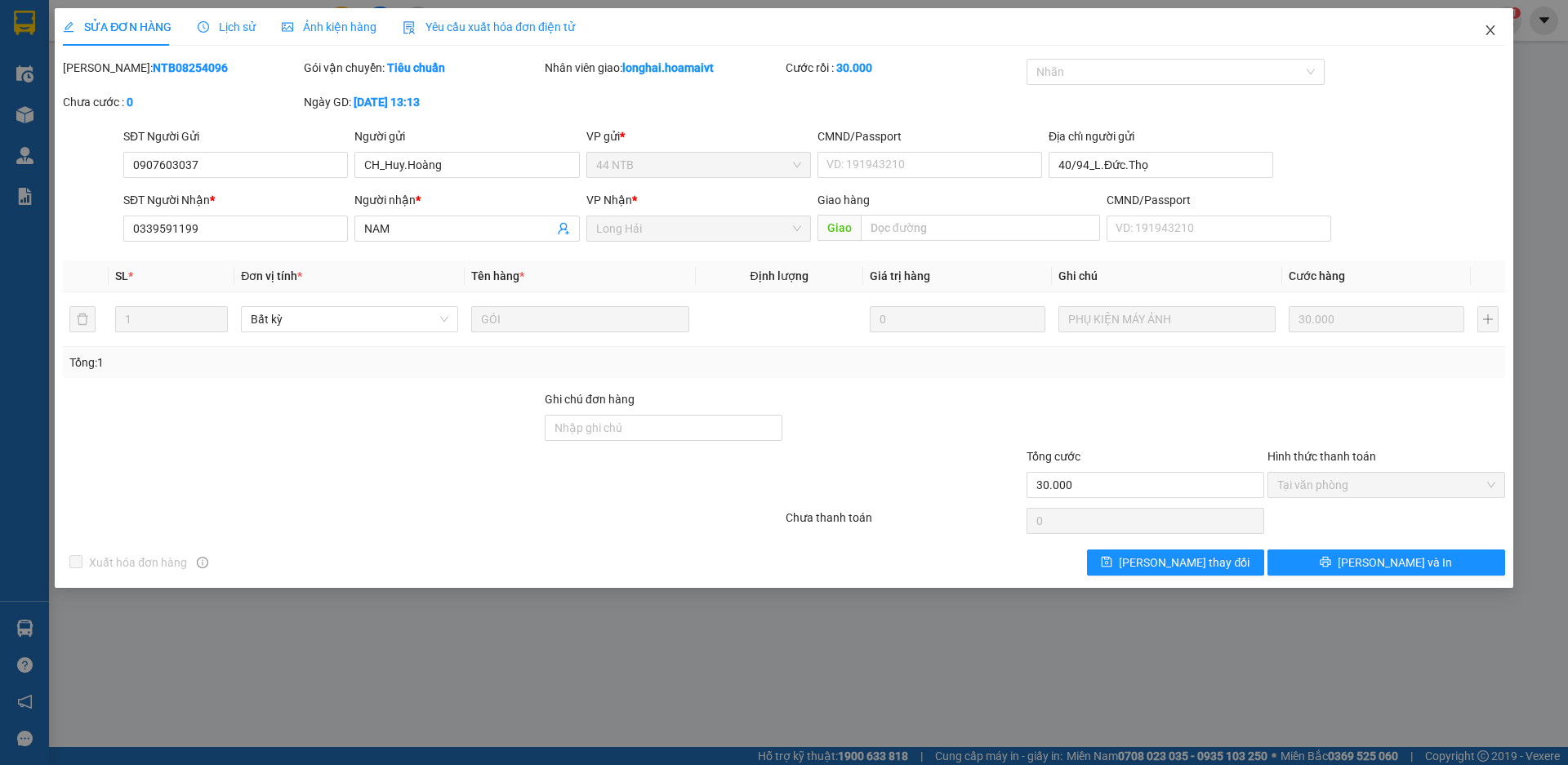
click at [1489, 32] on icon "close" at bounding box center [1490, 29] width 9 height 9
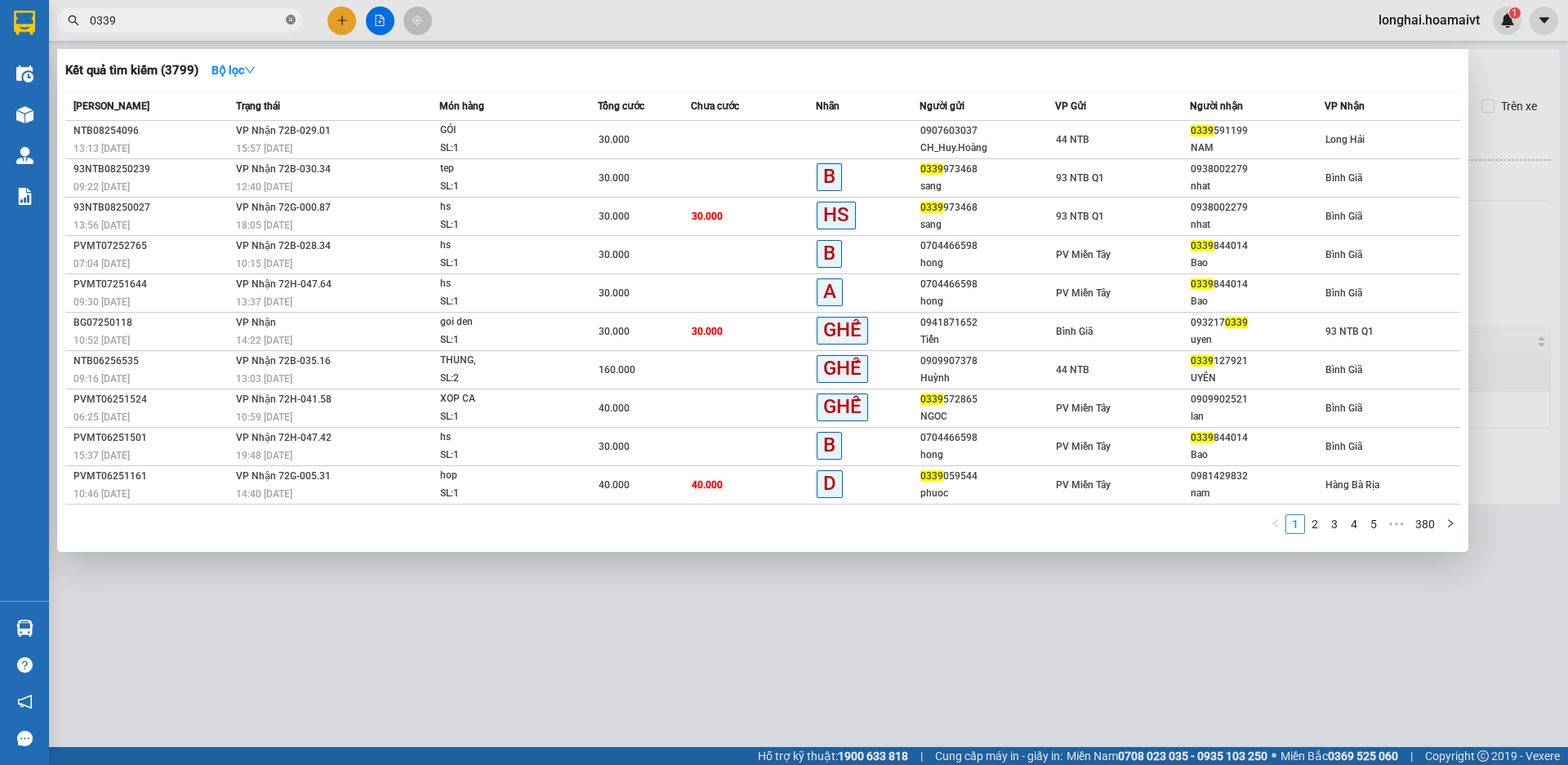
click at [286, 21] on icon "close-circle" at bounding box center [290, 19] width 9 height 9
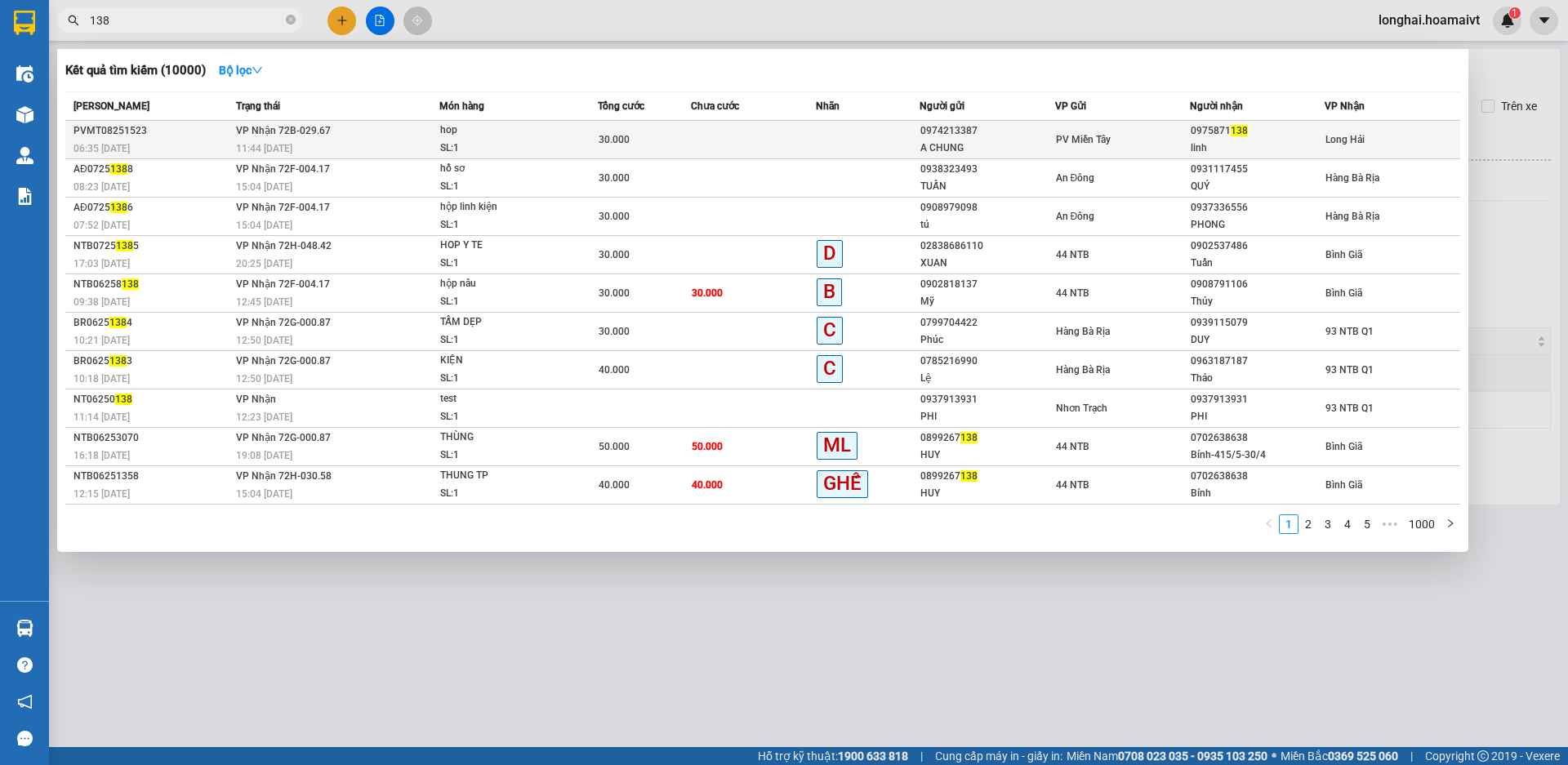
type input "138"
click at [527, 147] on div "SL: 1" at bounding box center [502, 149] width 123 height 18
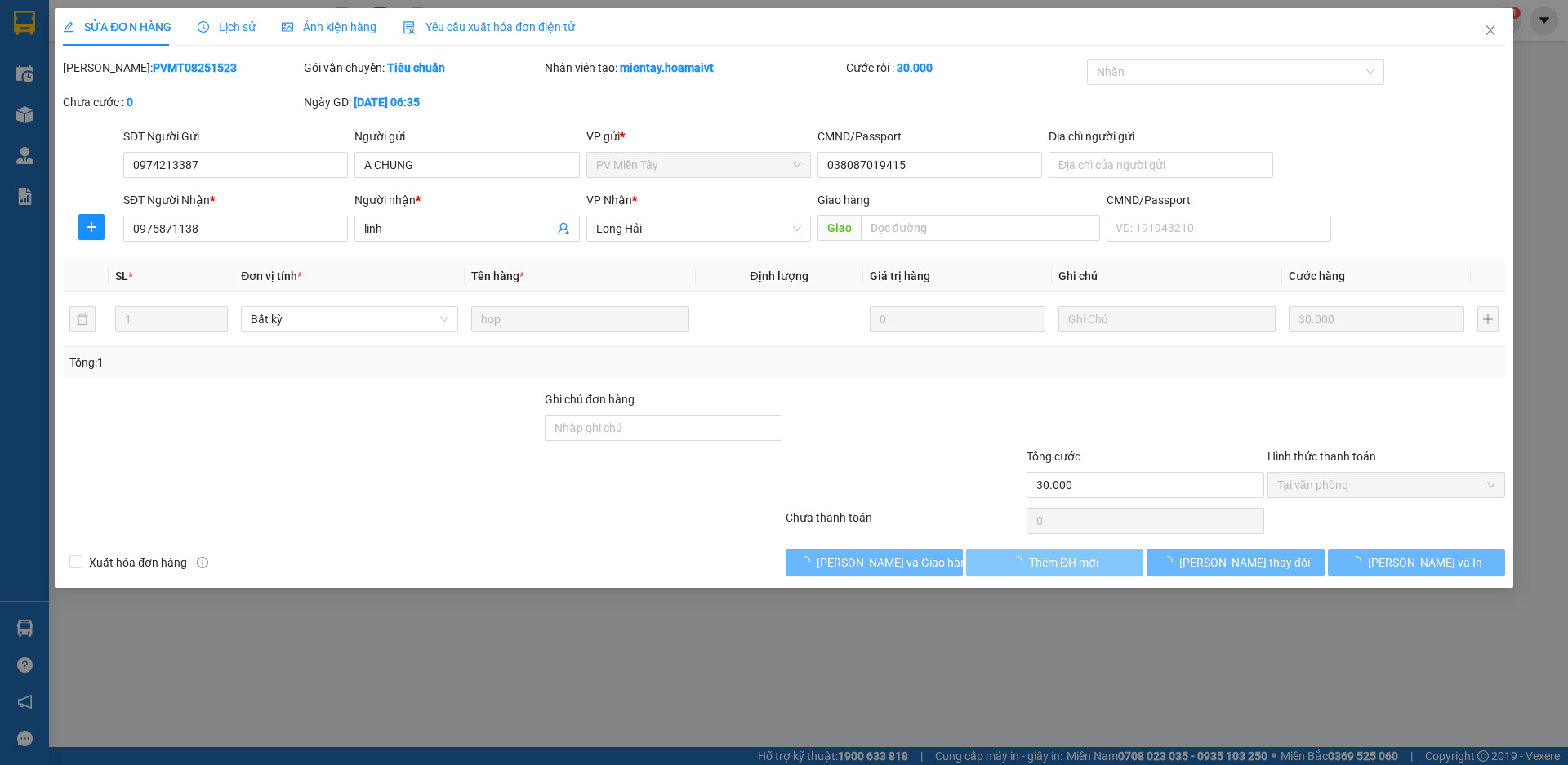
type input "0974213387"
type input "A CHUNG"
type input "038087019415"
type input "0975871138"
type input "linh"
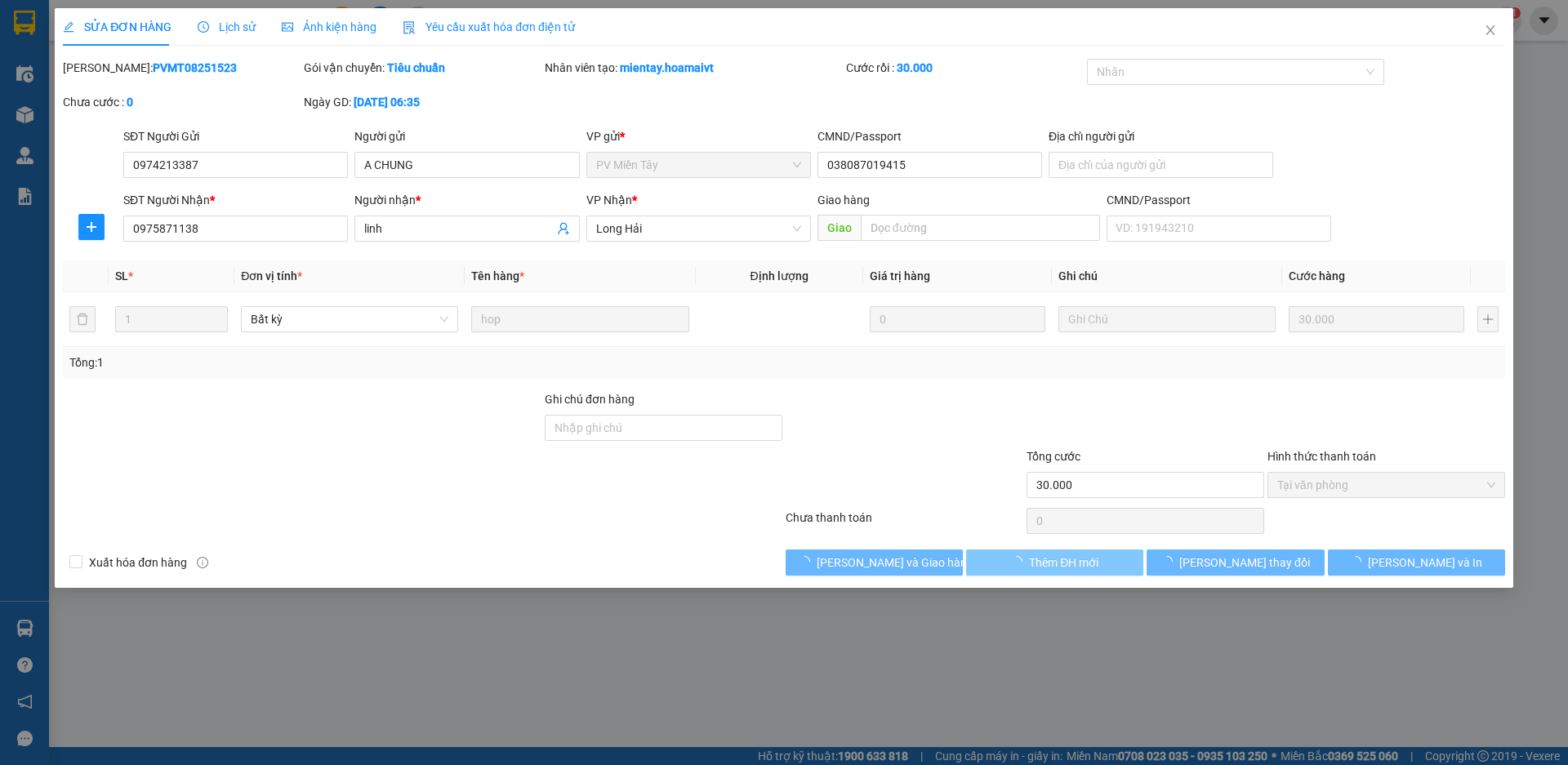
type input "30.000"
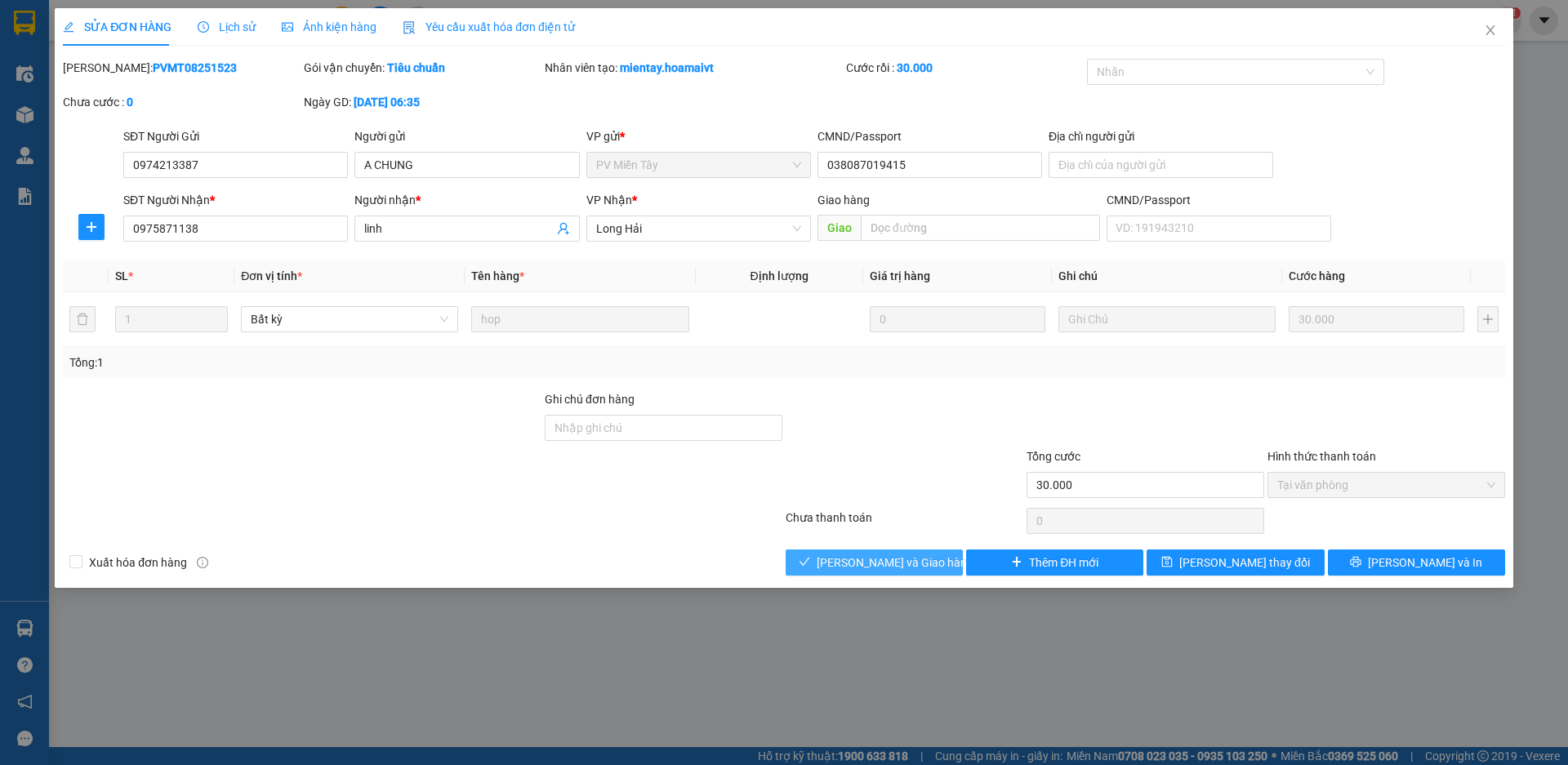
click at [878, 566] on span "[PERSON_NAME] và Giao hàng" at bounding box center [895, 562] width 157 height 18
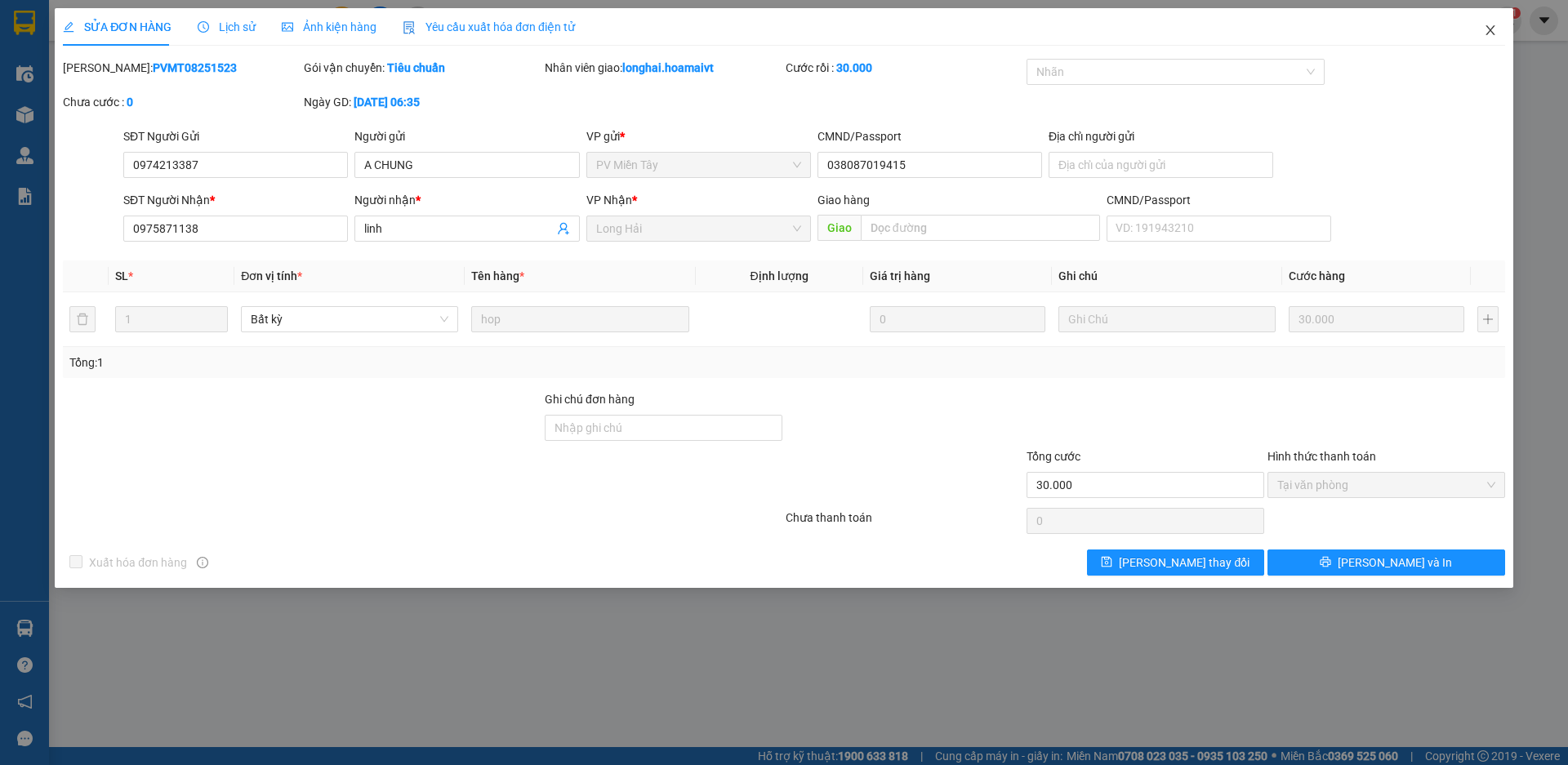
click at [1489, 31] on icon "close" at bounding box center [1490, 29] width 9 height 9
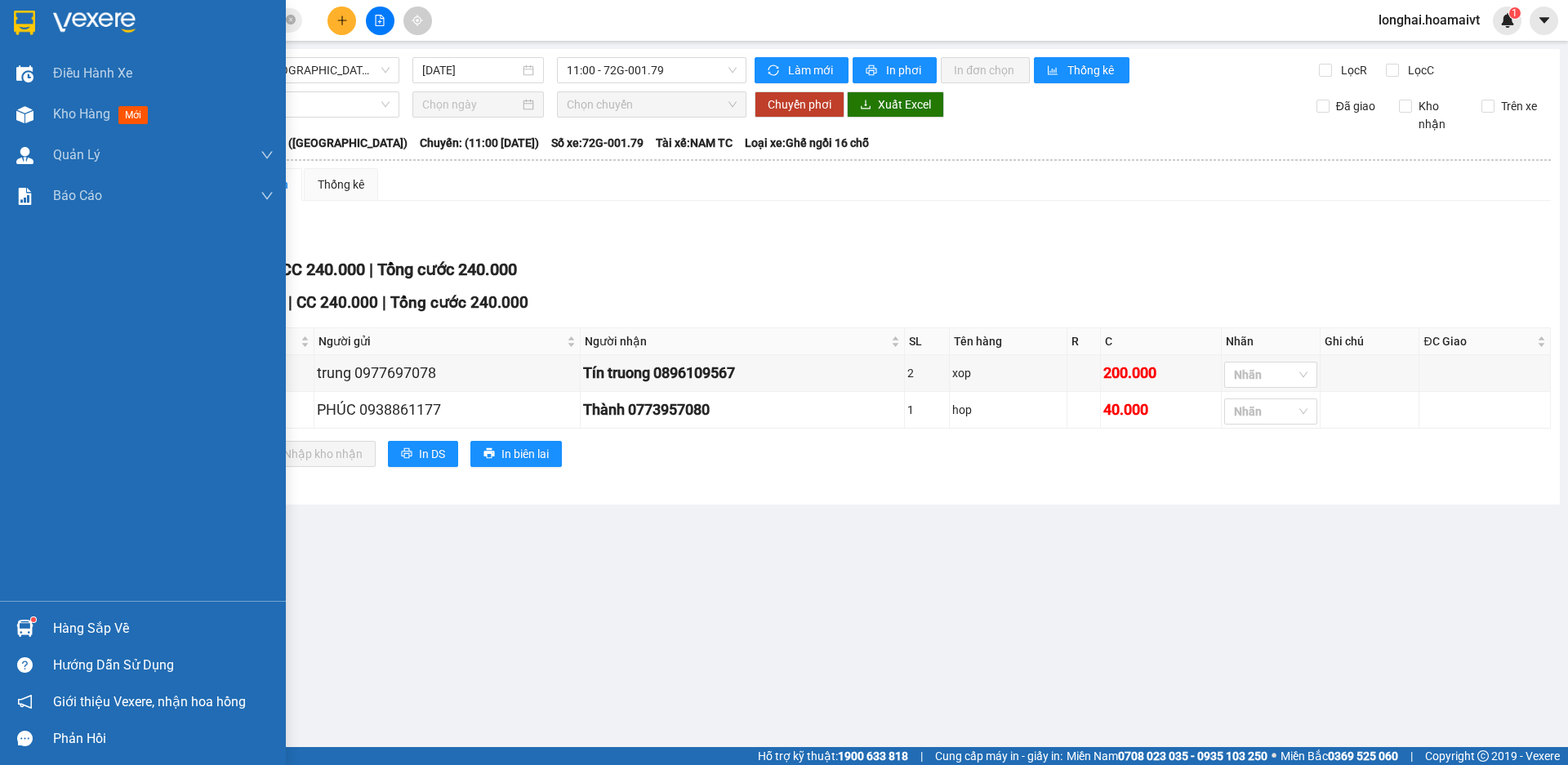
click at [88, 631] on div "Hàng sắp về" at bounding box center [162, 629] width 220 height 24
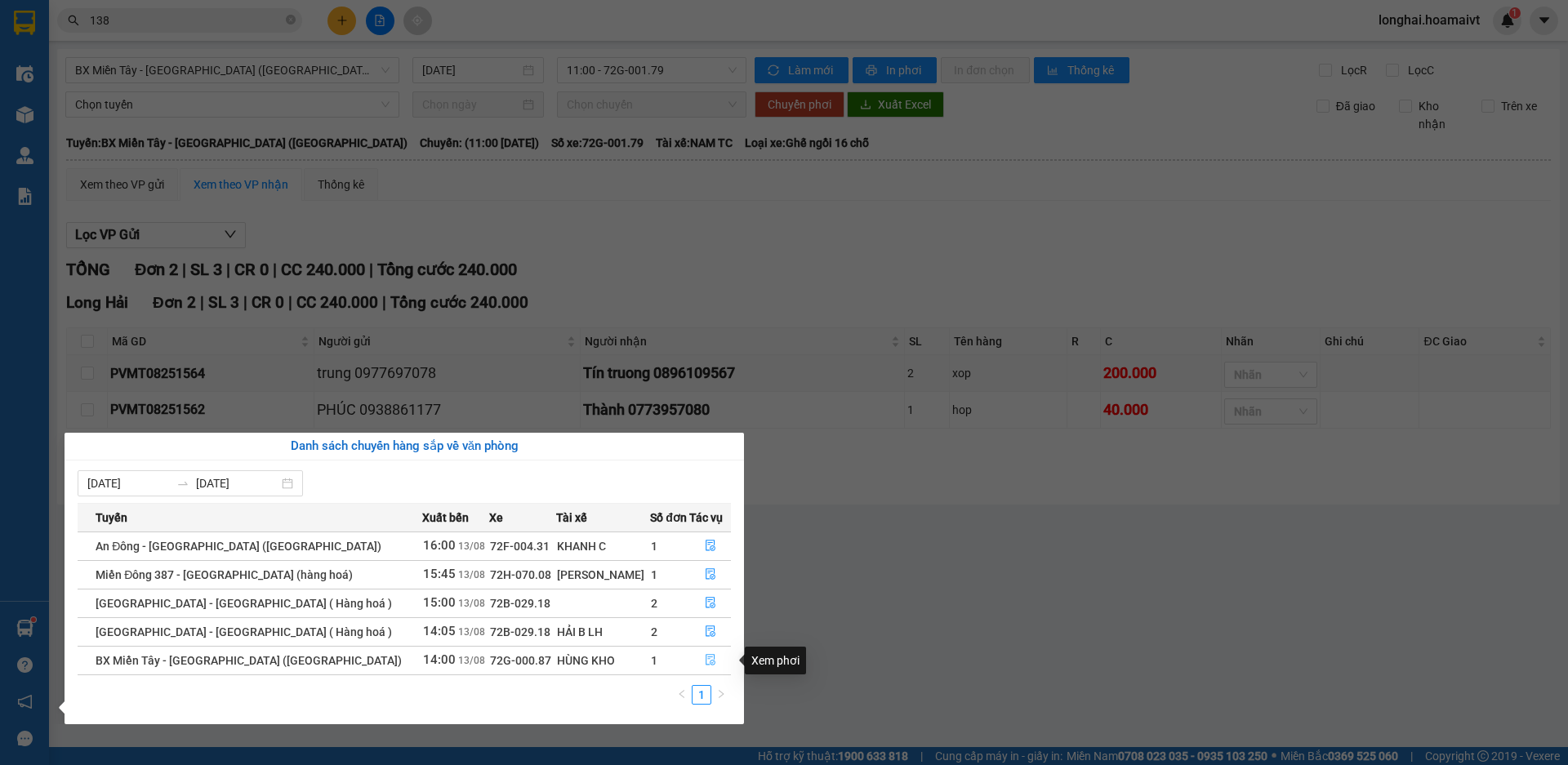
click at [705, 661] on icon "file-done" at bounding box center [710, 660] width 11 height 11
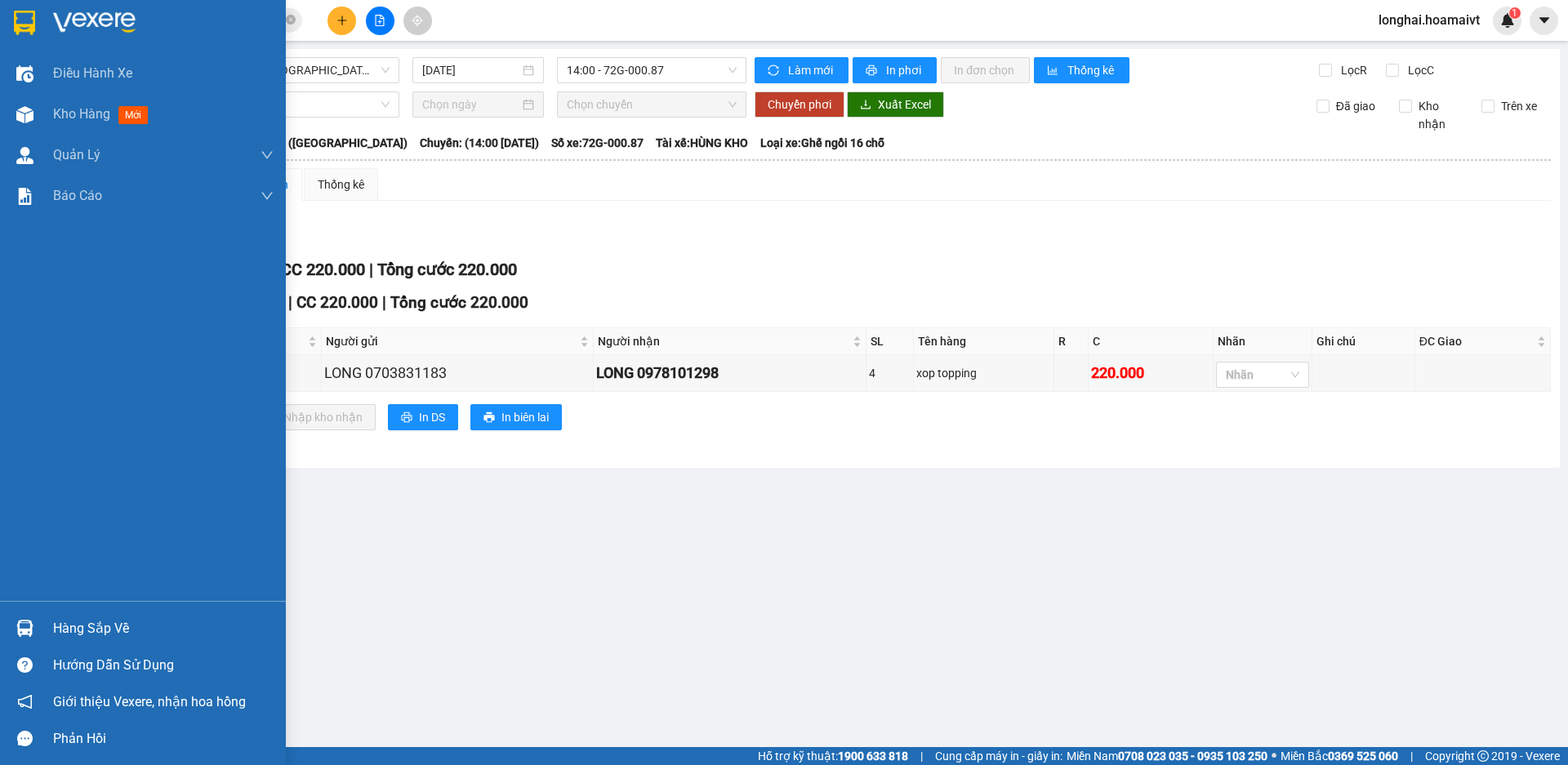
click at [63, 622] on div "Hàng sắp về" at bounding box center [162, 629] width 220 height 24
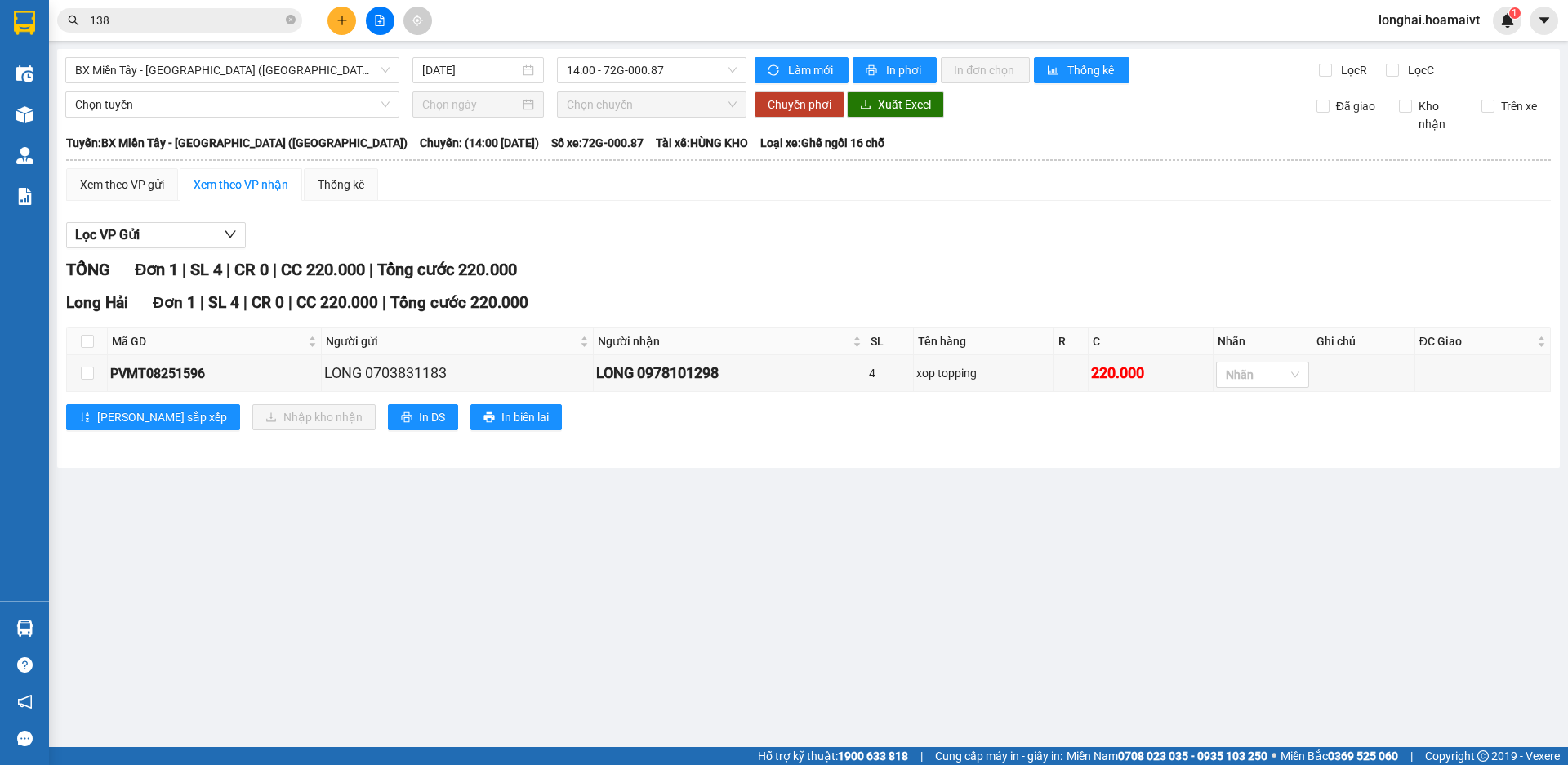
click at [835, 621] on section "Kết quả tìm kiếm ( 10000 ) Bộ lọc Mã ĐH Trạng thái Món hàng Tổng cước Chưa cước…" at bounding box center [784, 382] width 1568 height 765
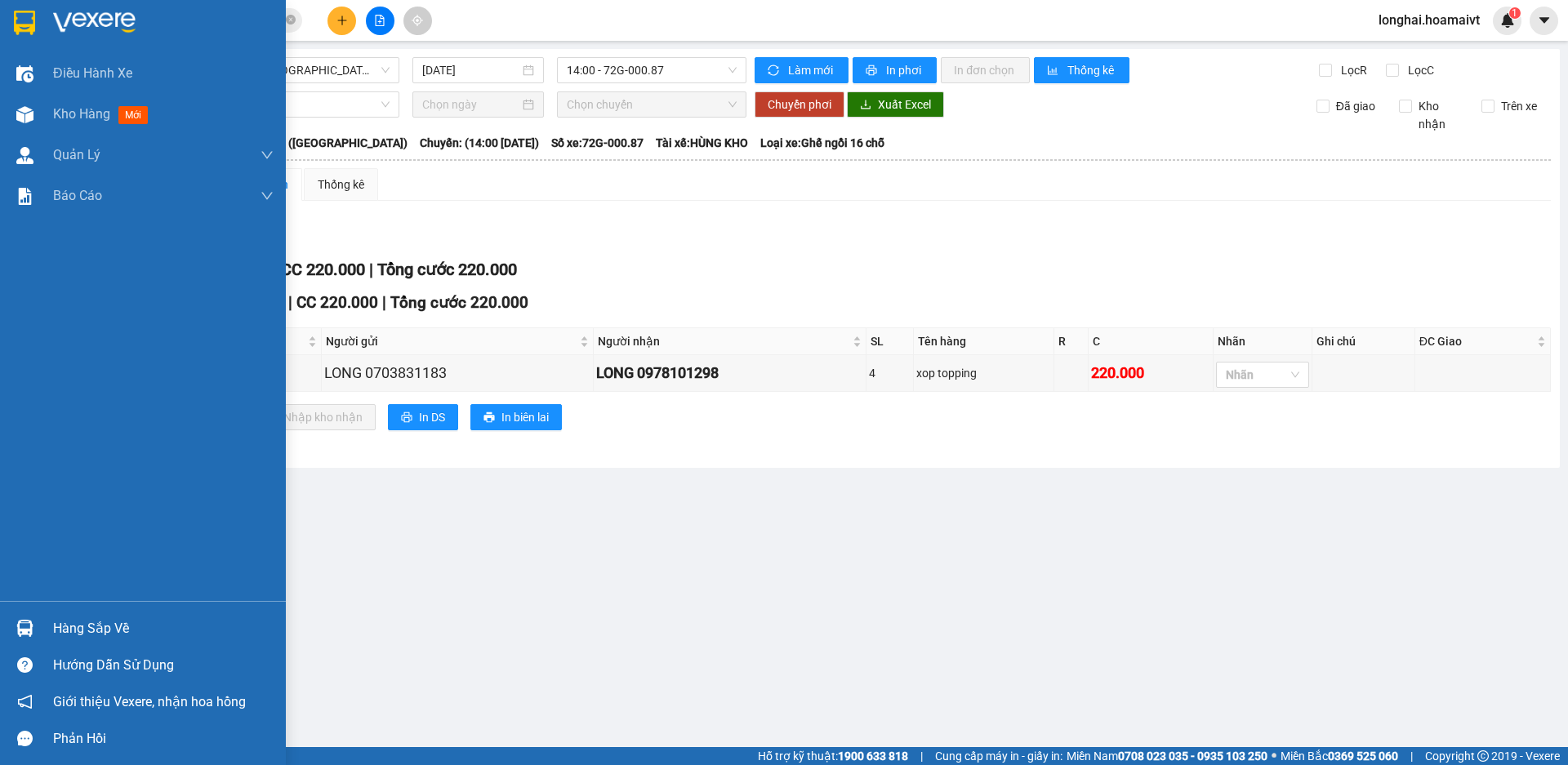
click at [66, 635] on div "Hàng sắp về" at bounding box center [162, 629] width 220 height 24
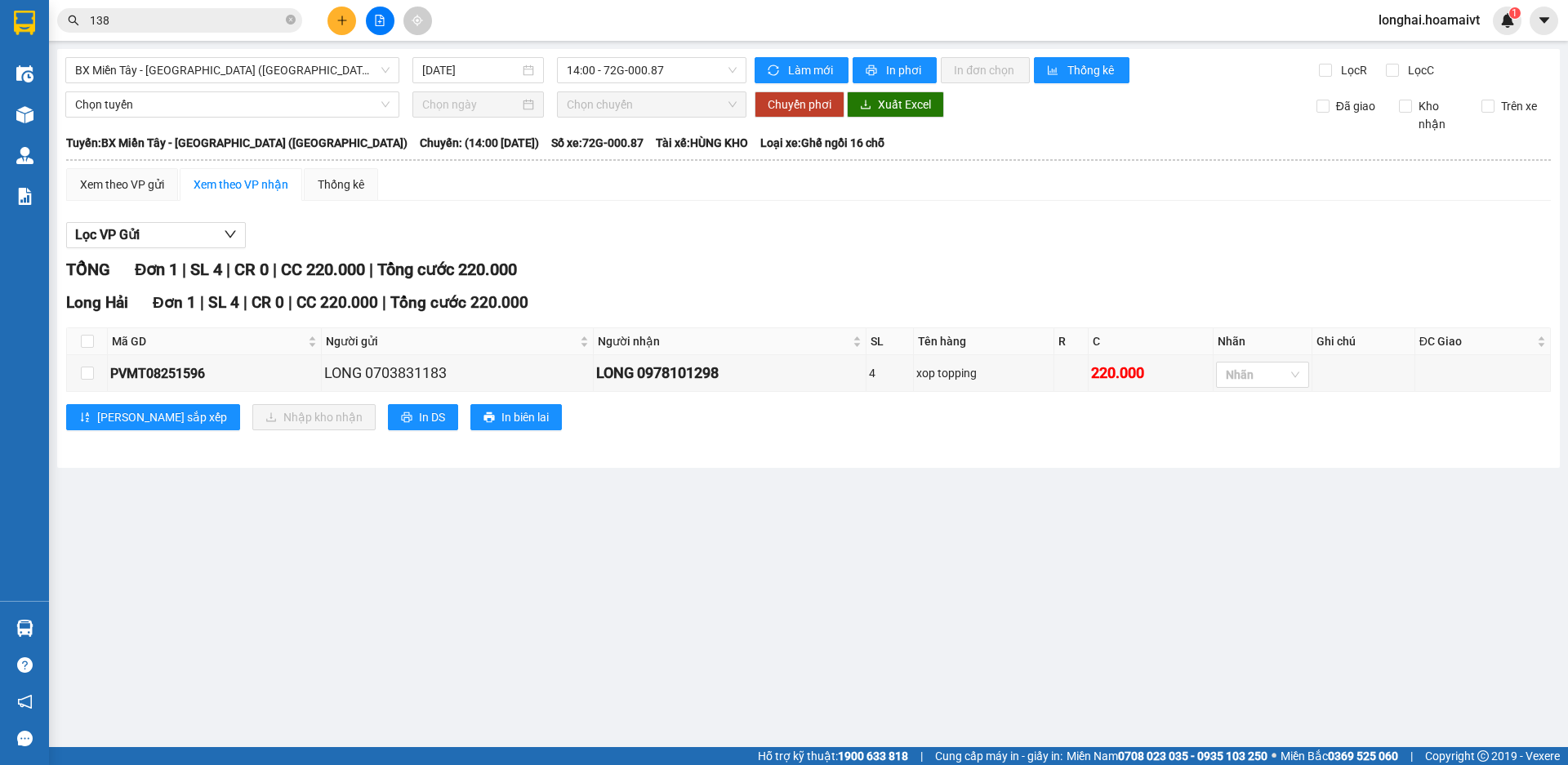
click at [896, 552] on section "Kết quả tìm kiếm ( 10000 ) Bộ lọc Mã ĐH Trạng thái Món hàng Tổng cước Chưa cước…" at bounding box center [784, 382] width 1568 height 765
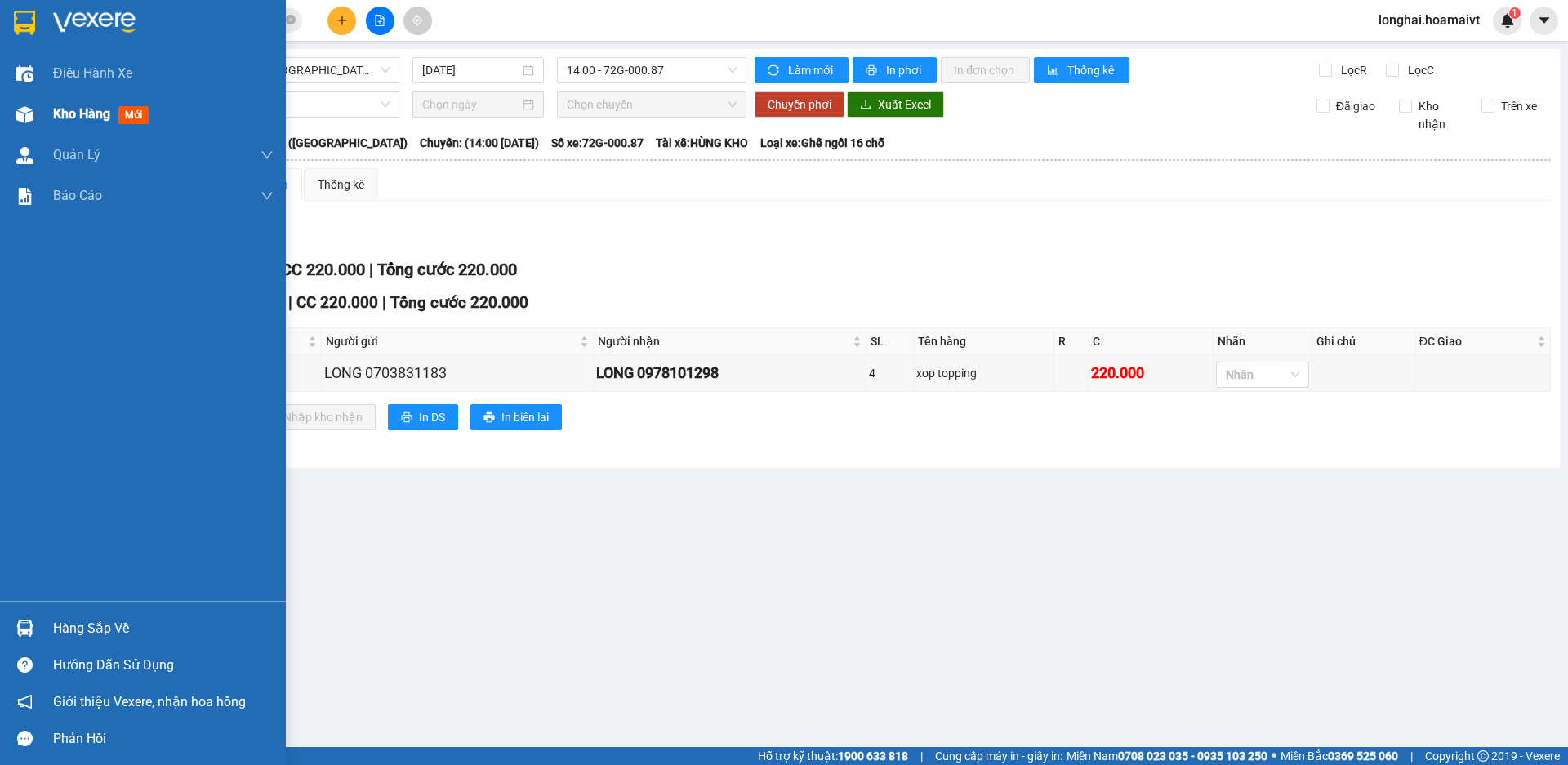
click at [61, 117] on span "Kho hàng" at bounding box center [81, 114] width 57 height 16
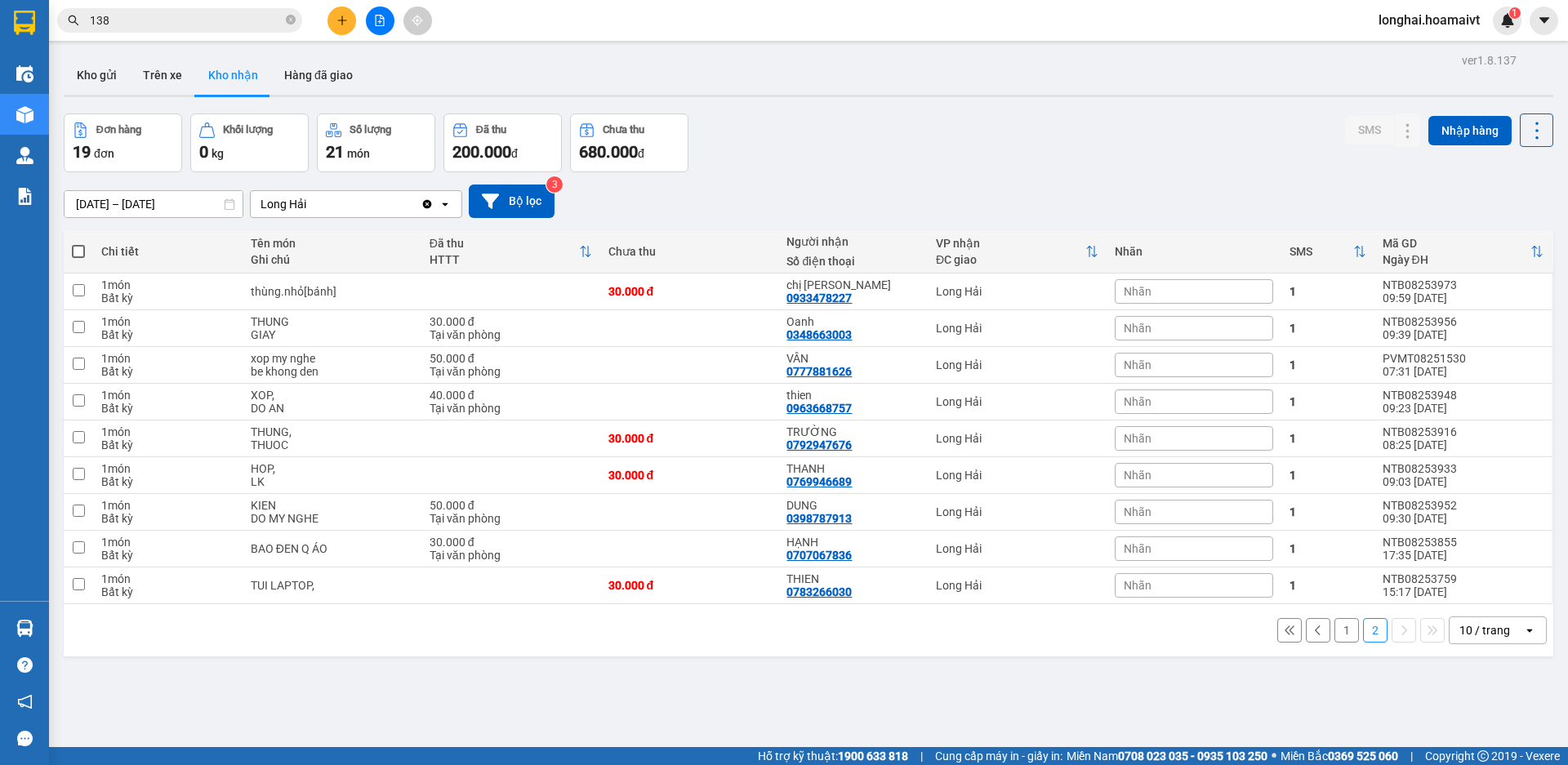
click at [1337, 642] on button "1" at bounding box center [1347, 630] width 24 height 24
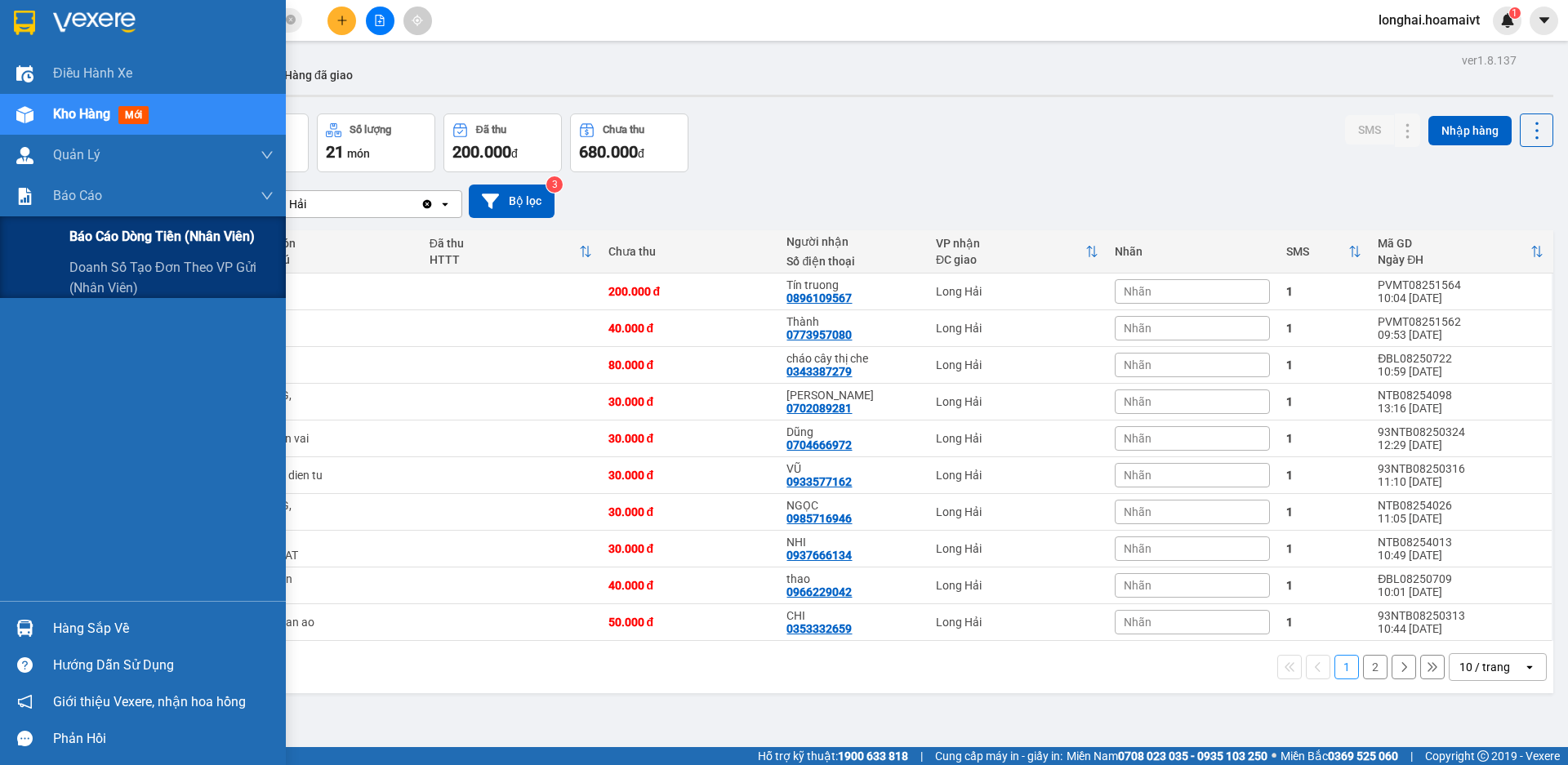
click at [136, 238] on span "Báo cáo dòng tiền (nhân viên)" at bounding box center [161, 237] width 186 height 21
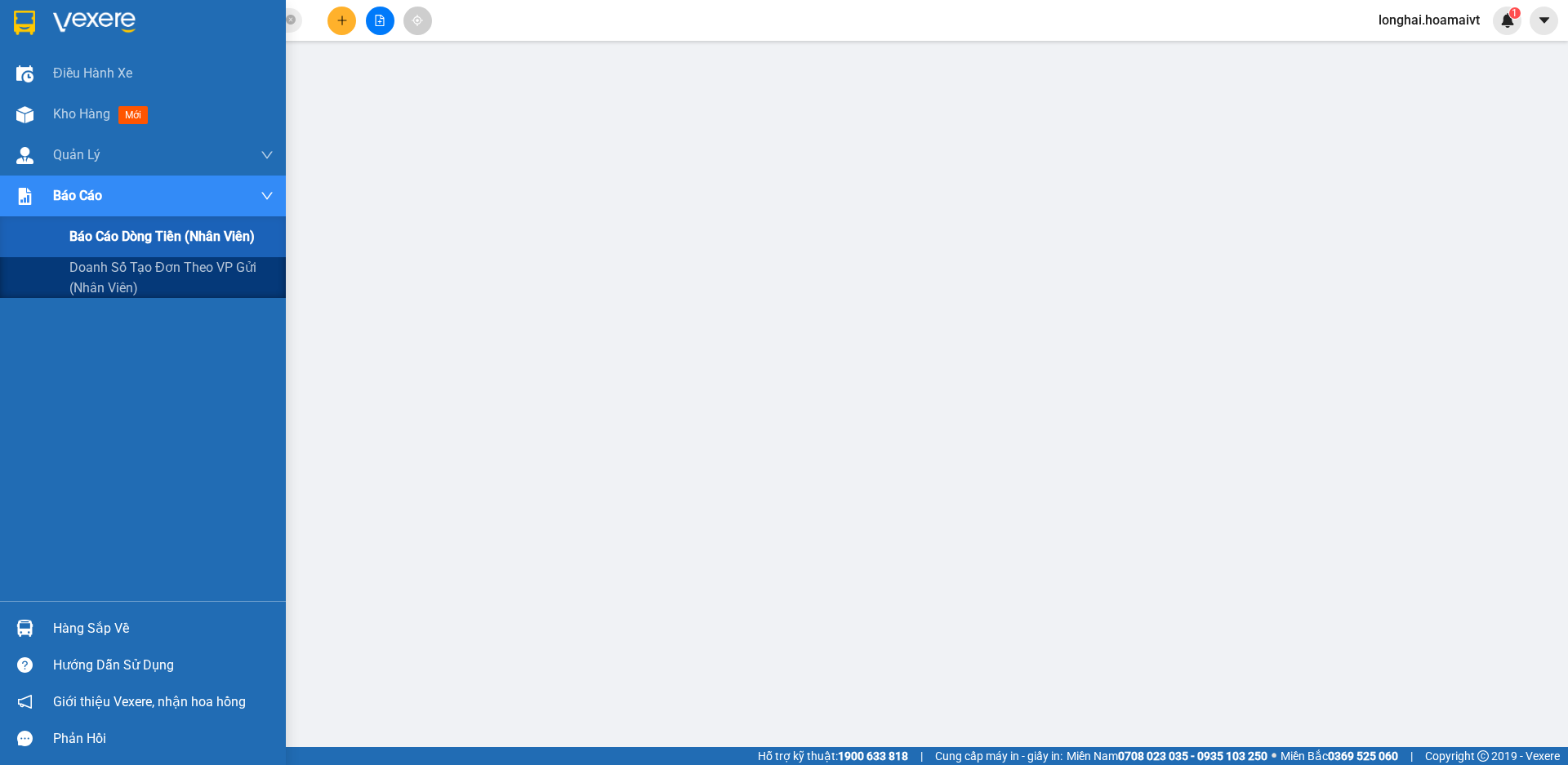
click at [113, 233] on span "Báo cáo dòng tiền (nhân viên)" at bounding box center [161, 237] width 186 height 21
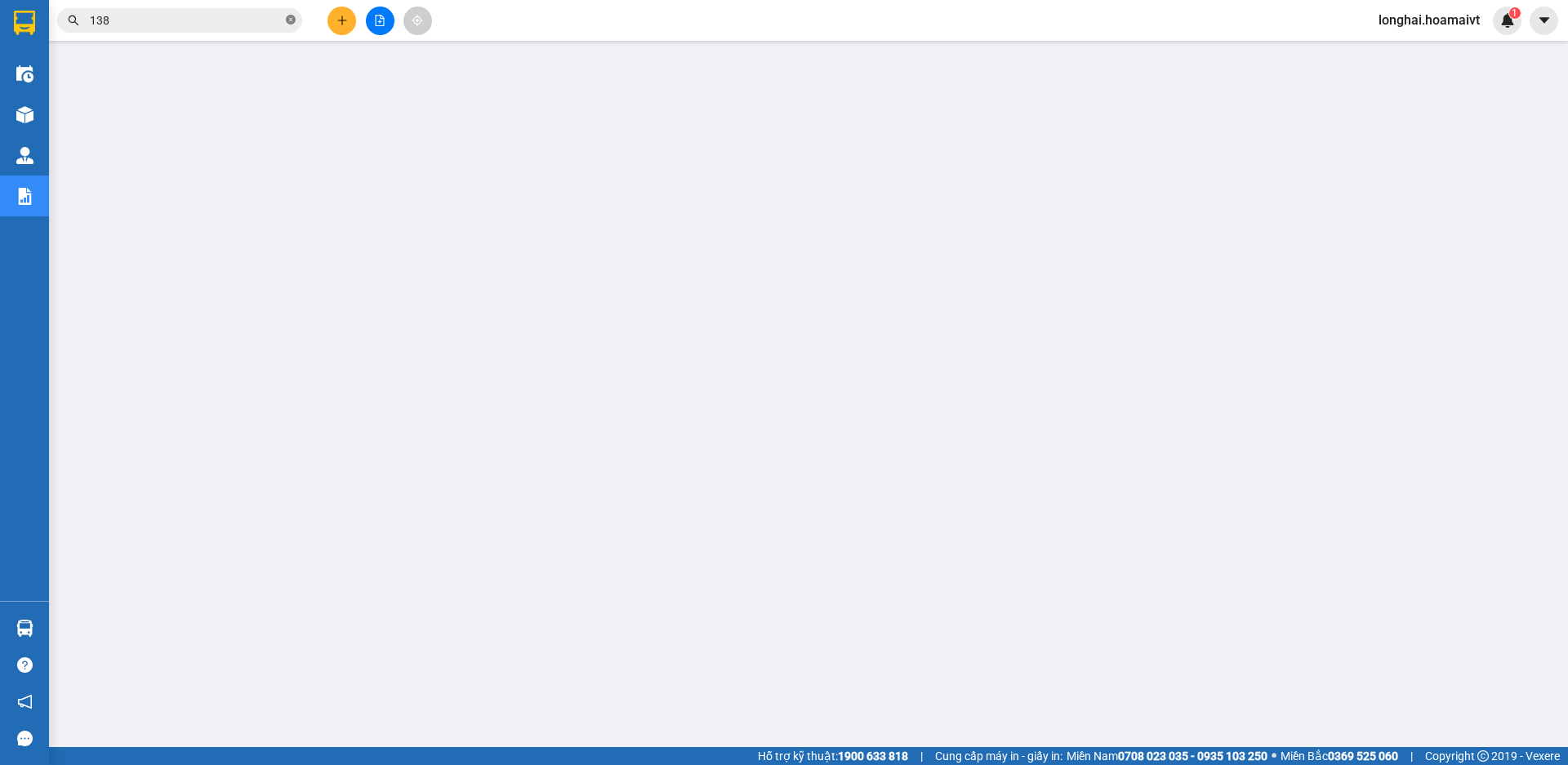
click at [290, 18] on icon "close-circle" at bounding box center [290, 19] width 9 height 9
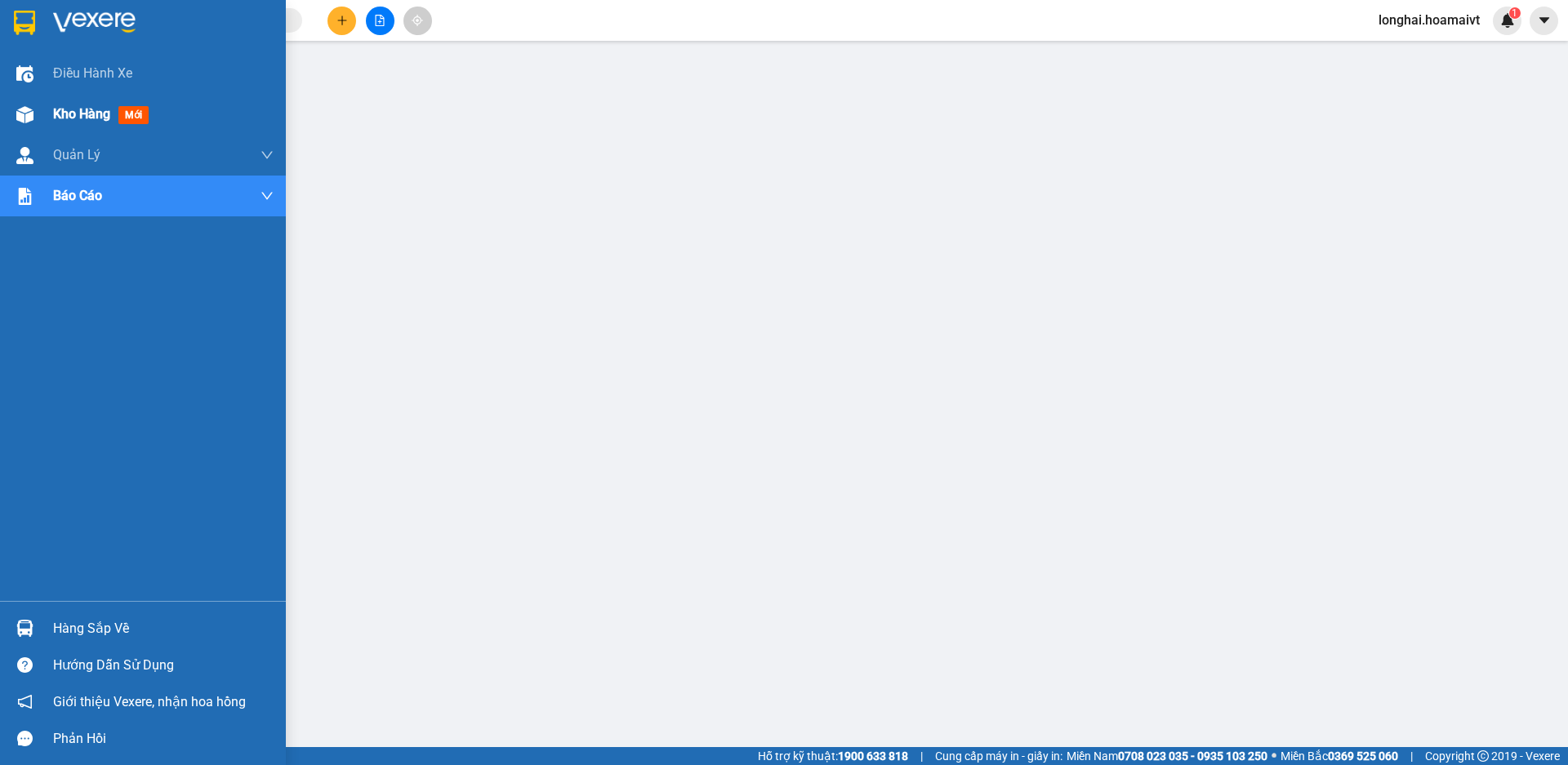
click at [76, 118] on span "Kho hàng" at bounding box center [81, 114] width 57 height 16
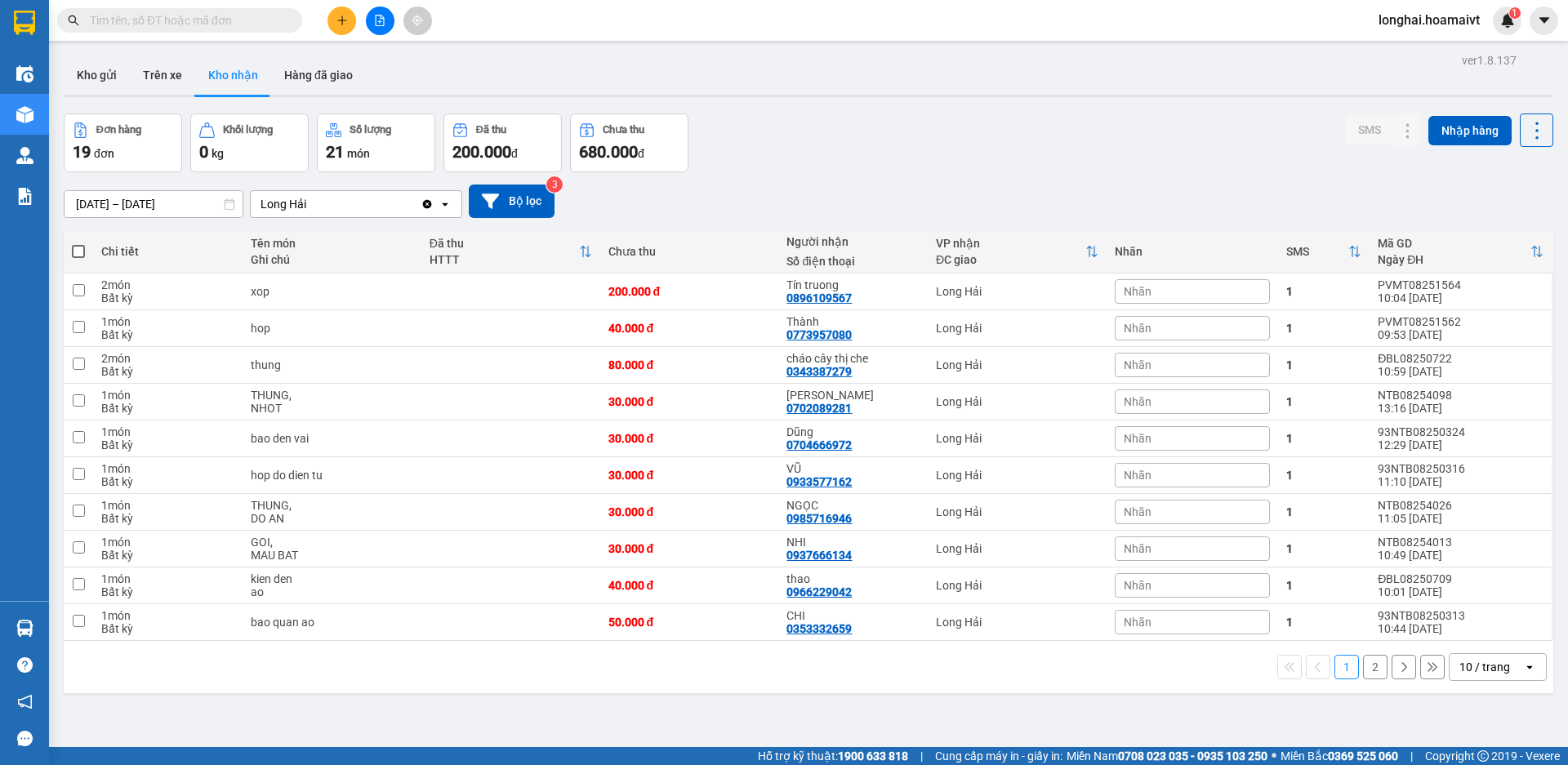
click at [264, 22] on input "text" at bounding box center [186, 20] width 193 height 18
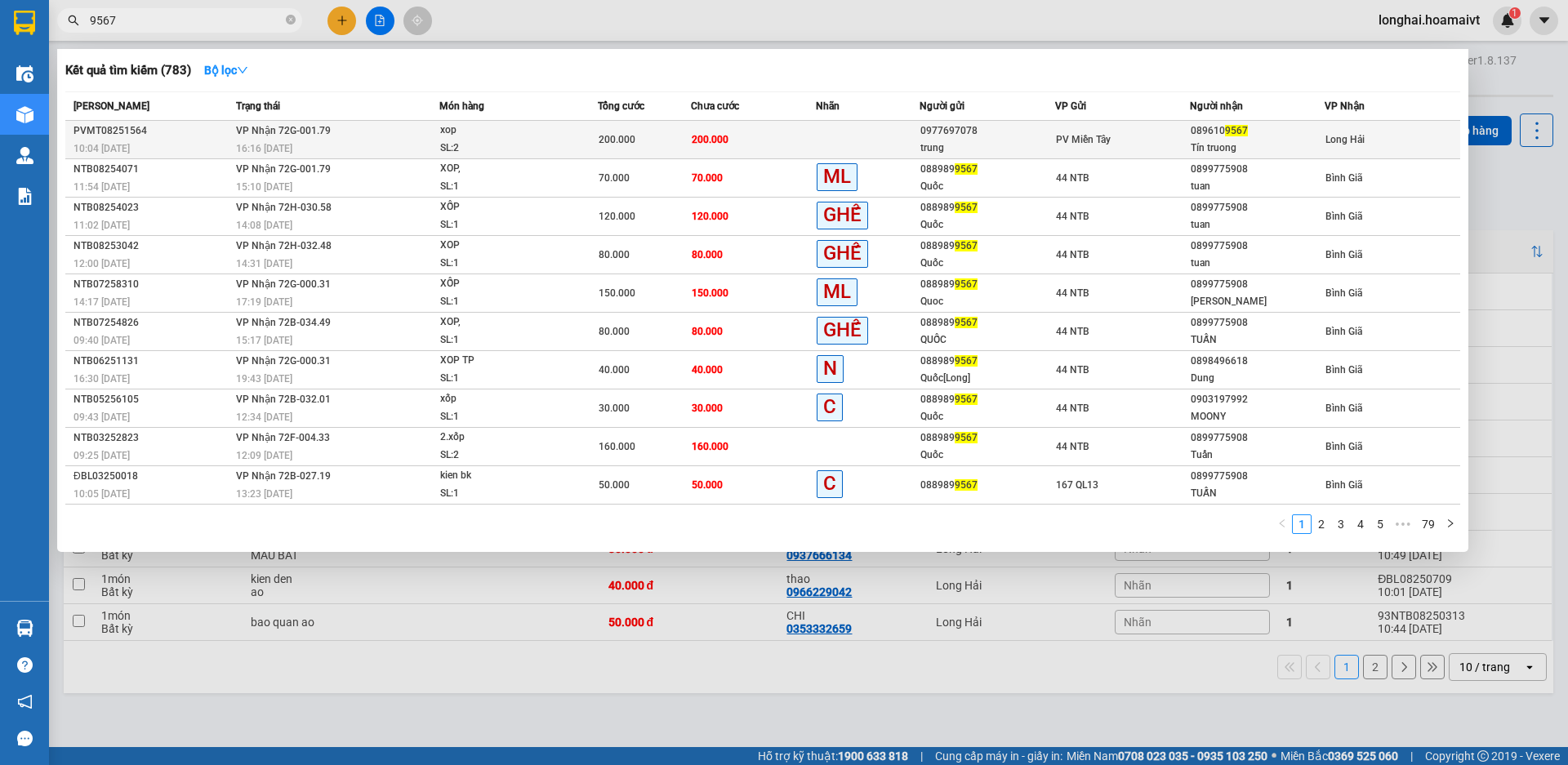
type input "9567"
click at [385, 142] on div "16:16 [DATE]" at bounding box center [338, 149] width 204 height 18
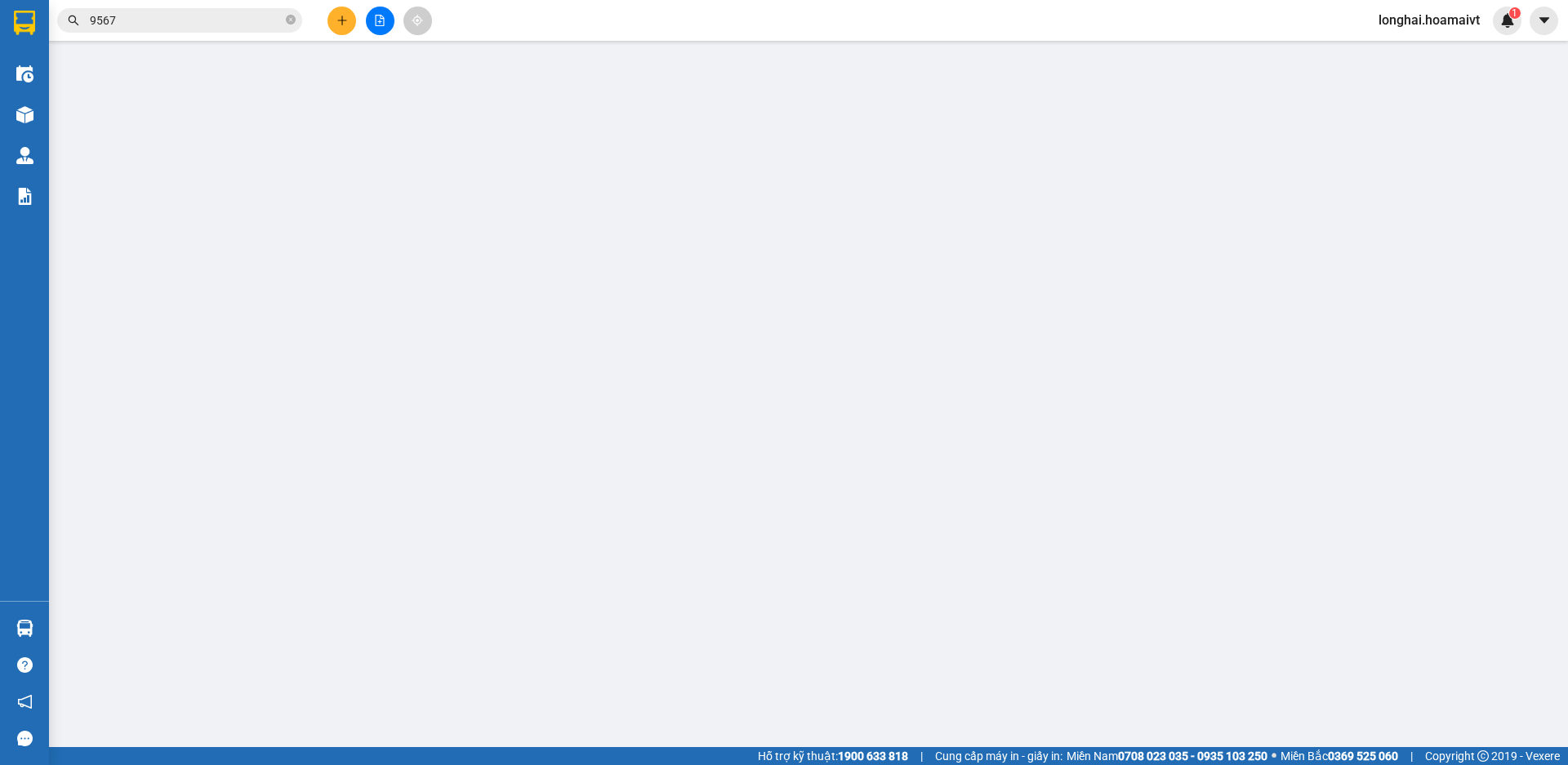
type input "0977697078"
type input "trung"
type input "05122007768"
type input "quan tan phu"
type input "0896109567"
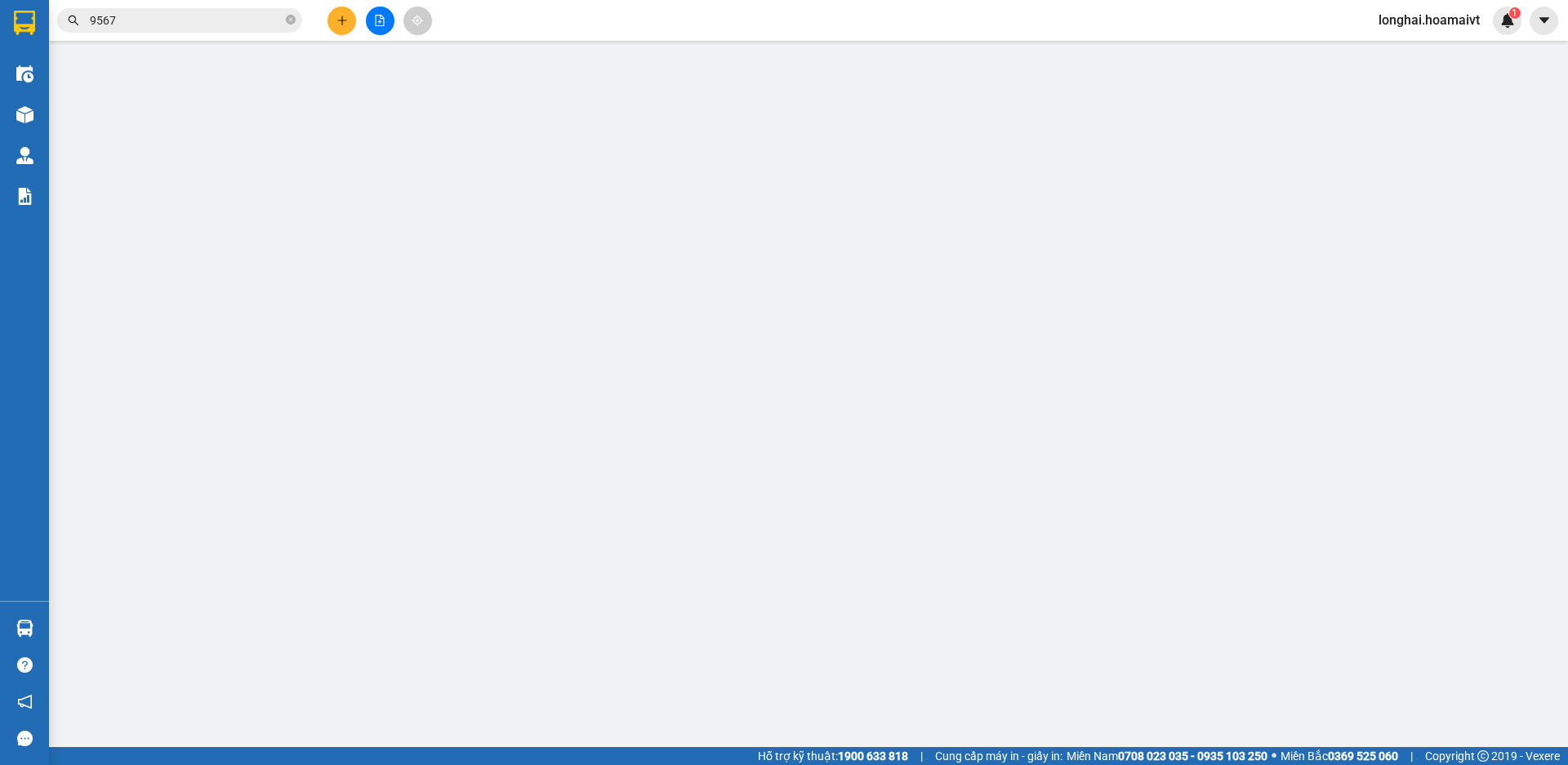
type input "Tín truong"
type input "200.000"
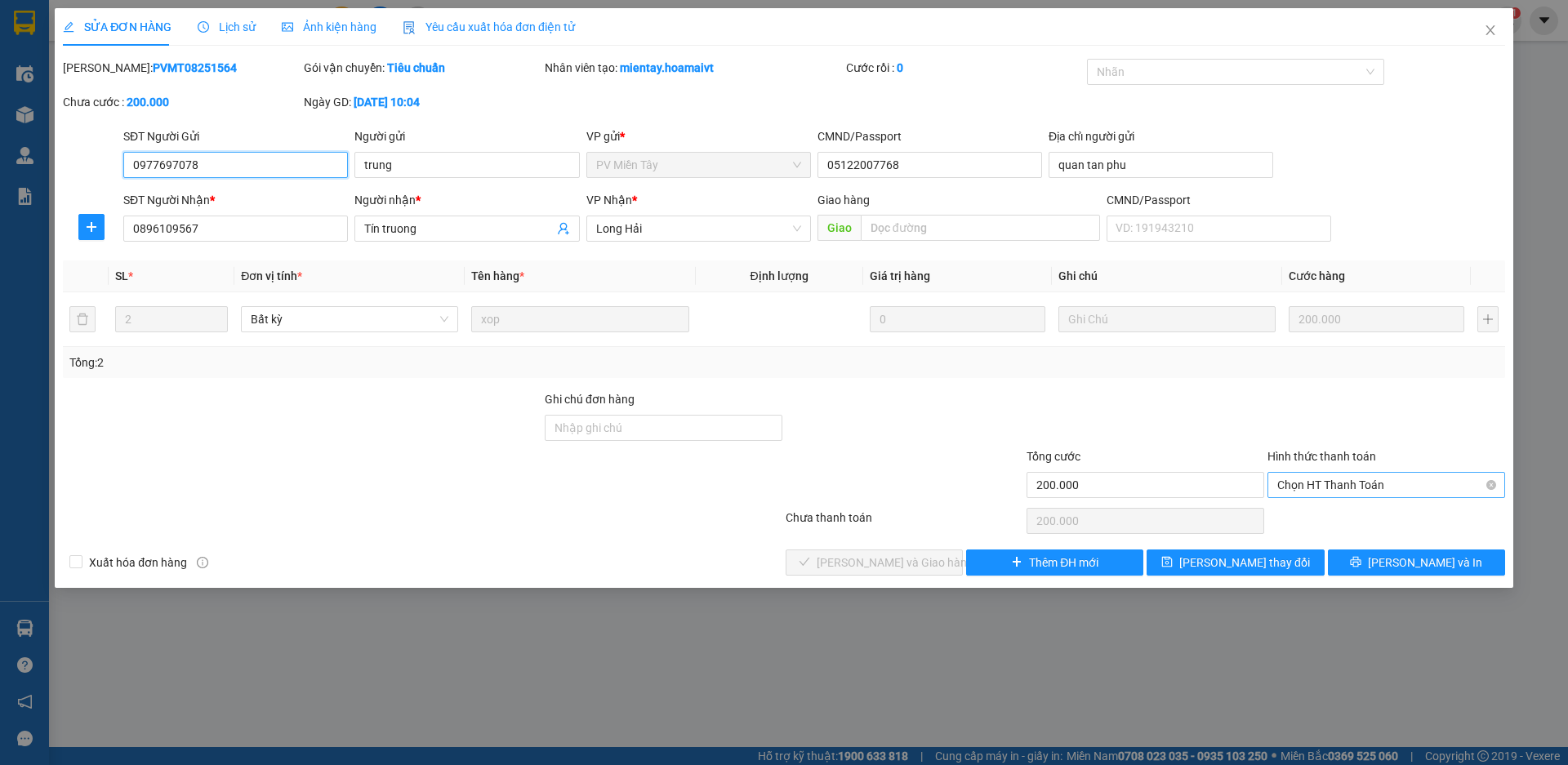
click at [1366, 485] on span "Chọn HT Thanh Toán" at bounding box center [1386, 485] width 218 height 24
click at [1301, 513] on div "Tại văn phòng" at bounding box center [1386, 517] width 218 height 18
type input "0"
click at [914, 567] on span "[PERSON_NAME] và Giao hàng" at bounding box center [895, 562] width 157 height 18
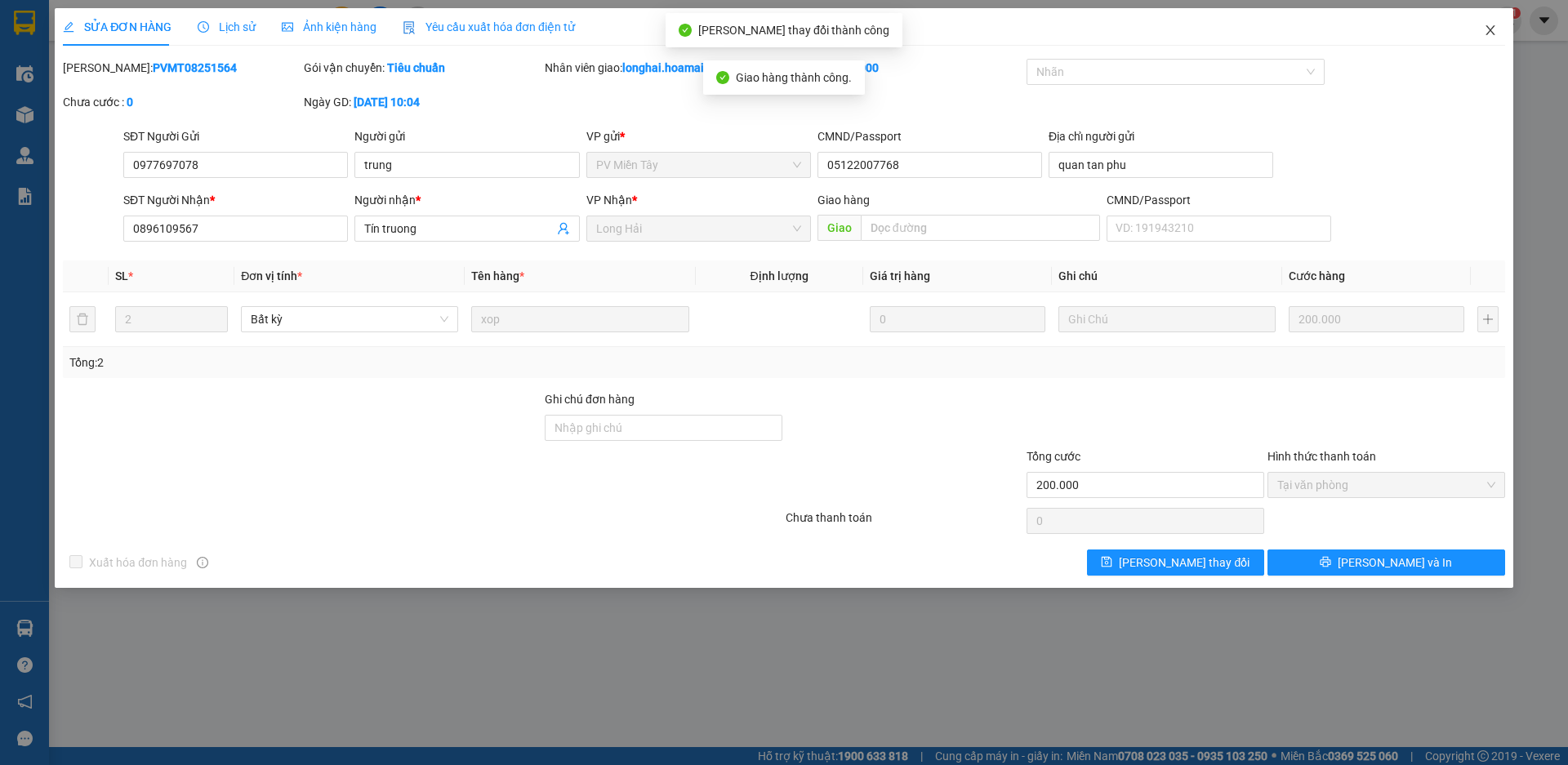
click at [1490, 29] on icon "close" at bounding box center [1490, 29] width 13 height 13
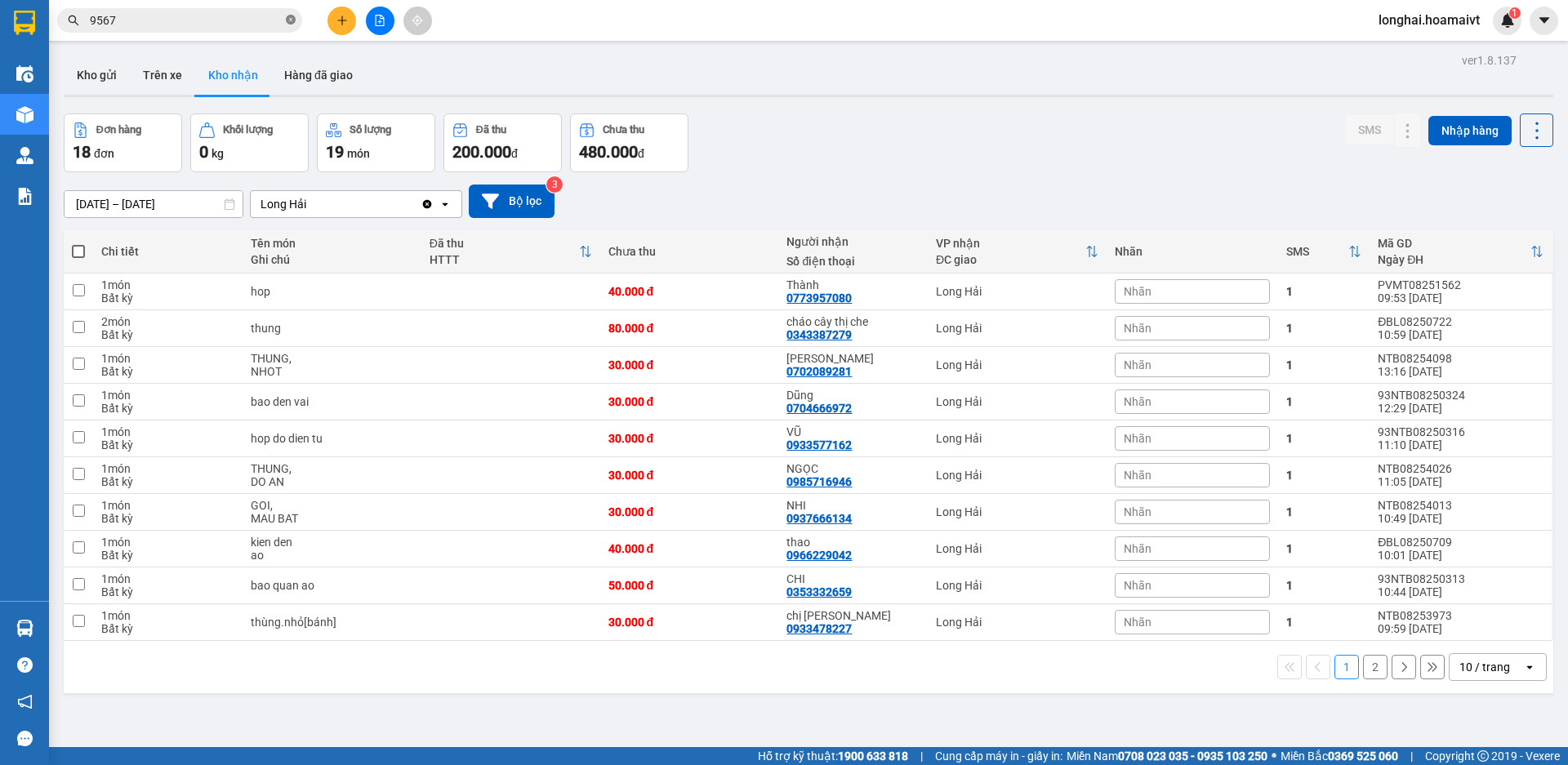
click at [292, 22] on icon "close-circle" at bounding box center [290, 19] width 9 height 9
click at [252, 22] on input "text" at bounding box center [186, 20] width 193 height 18
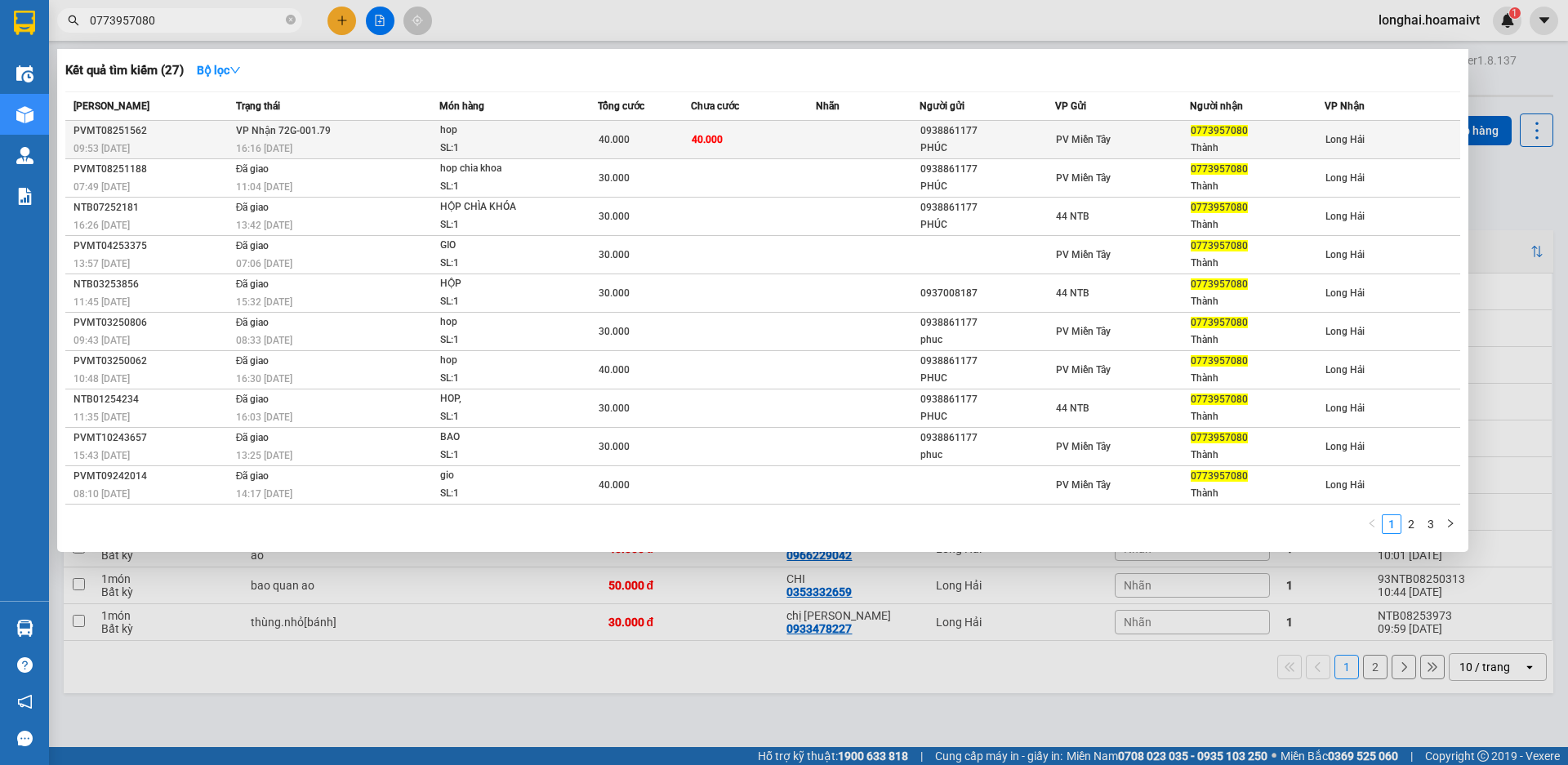
type input "0773957080"
click at [384, 134] on td "VP Nhận 72G-001.79 16:16 [DATE]" at bounding box center [336, 140] width 208 height 38
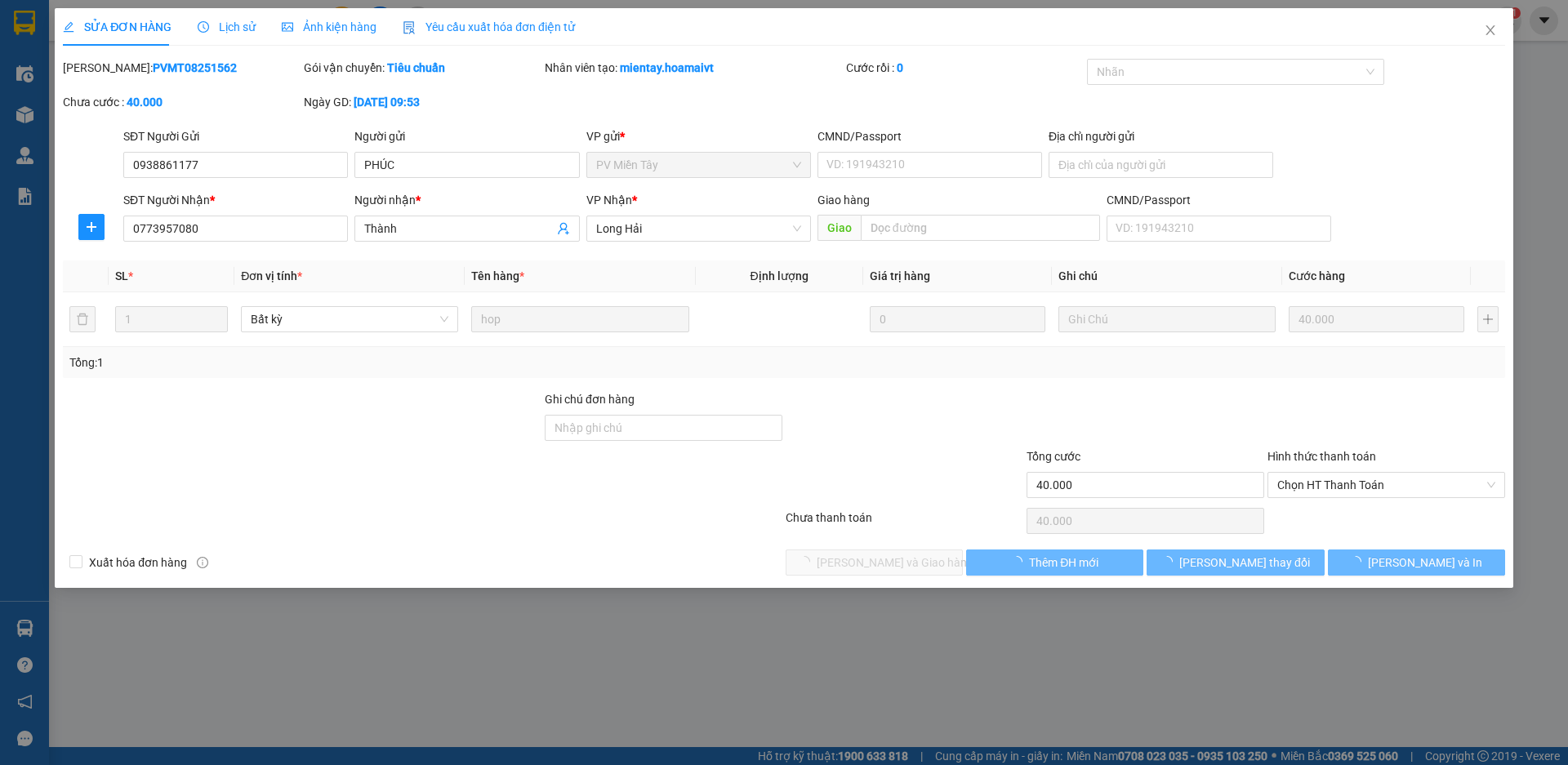
type input "0938861177"
type input "PHÚC"
type input "0773957080"
type input "Thành"
type input "40.000"
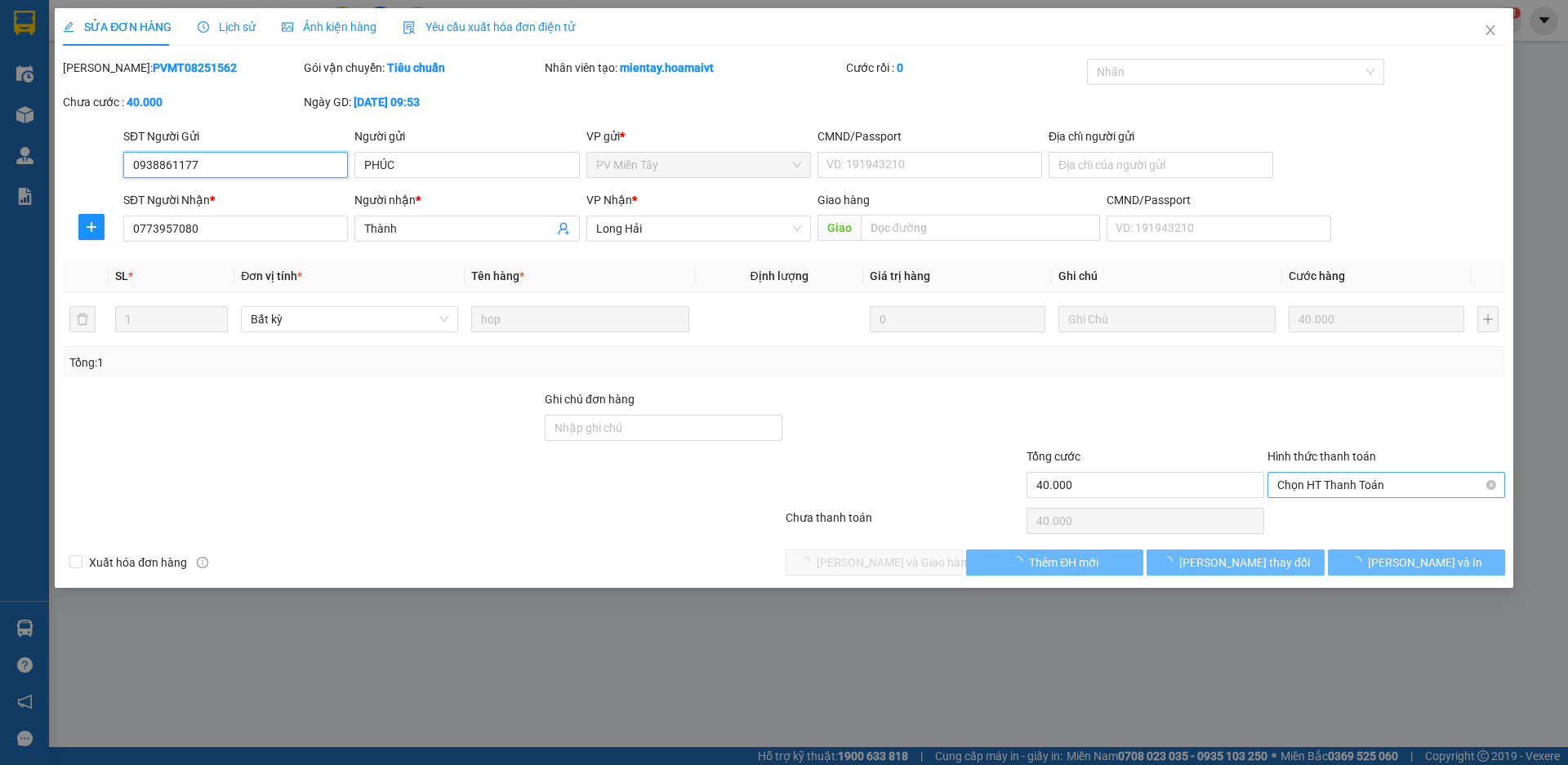
click at [1340, 490] on span "Chọn HT Thanh Toán" at bounding box center [1386, 485] width 218 height 24
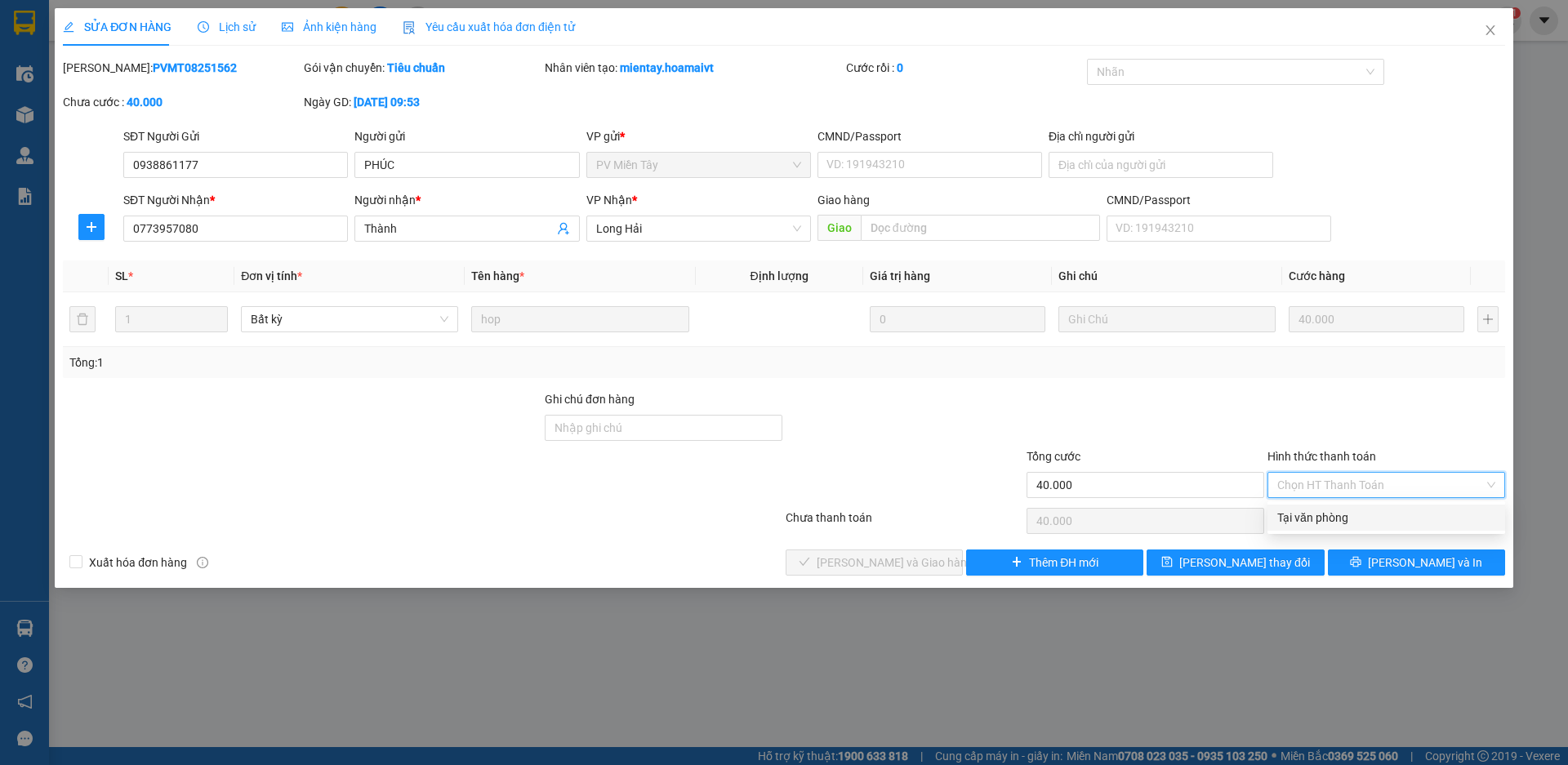
click at [1312, 521] on div "Tại văn phòng" at bounding box center [1386, 517] width 218 height 18
type input "0"
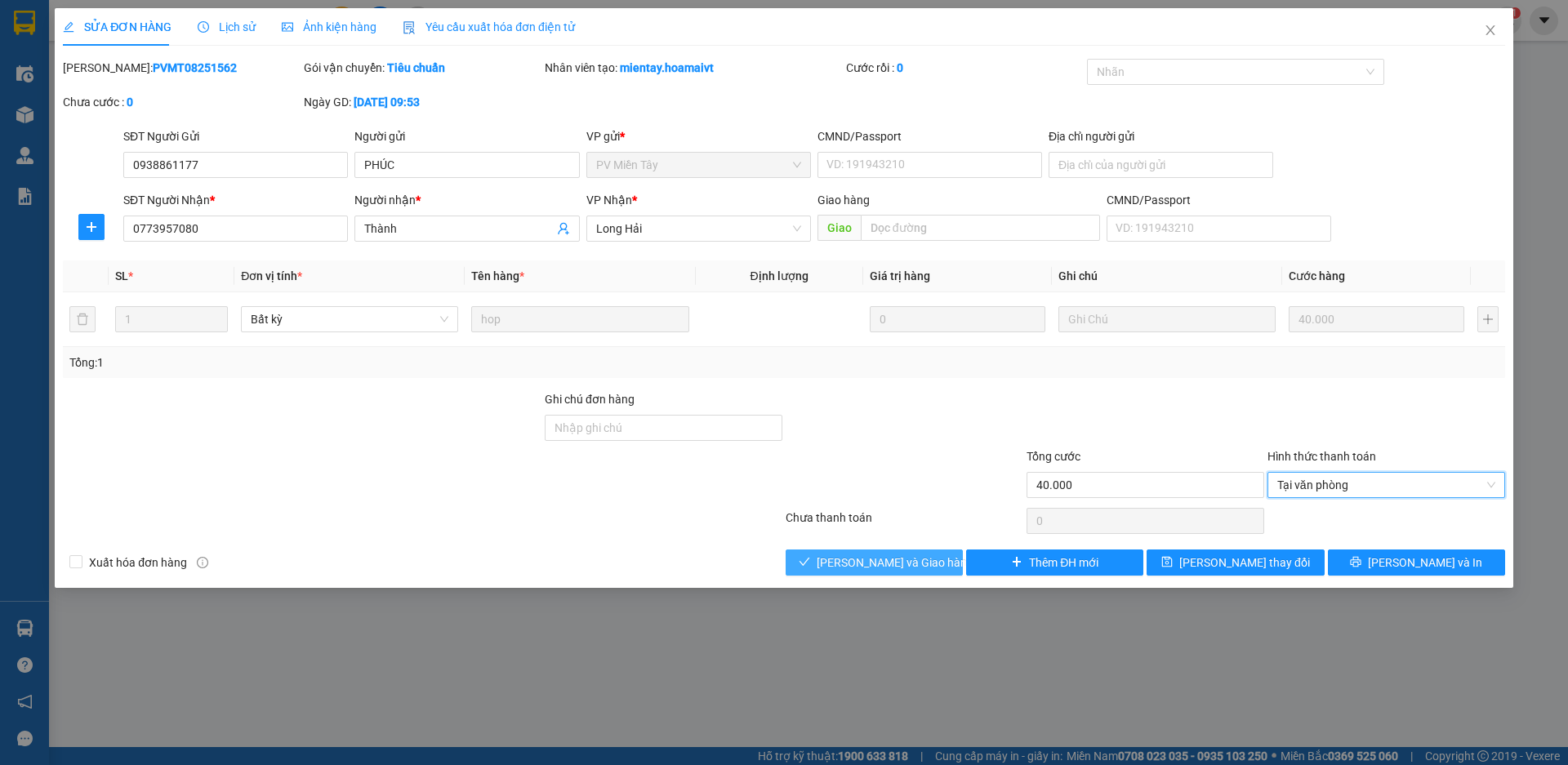
click at [922, 558] on span "[PERSON_NAME] và Giao hàng" at bounding box center [895, 562] width 157 height 18
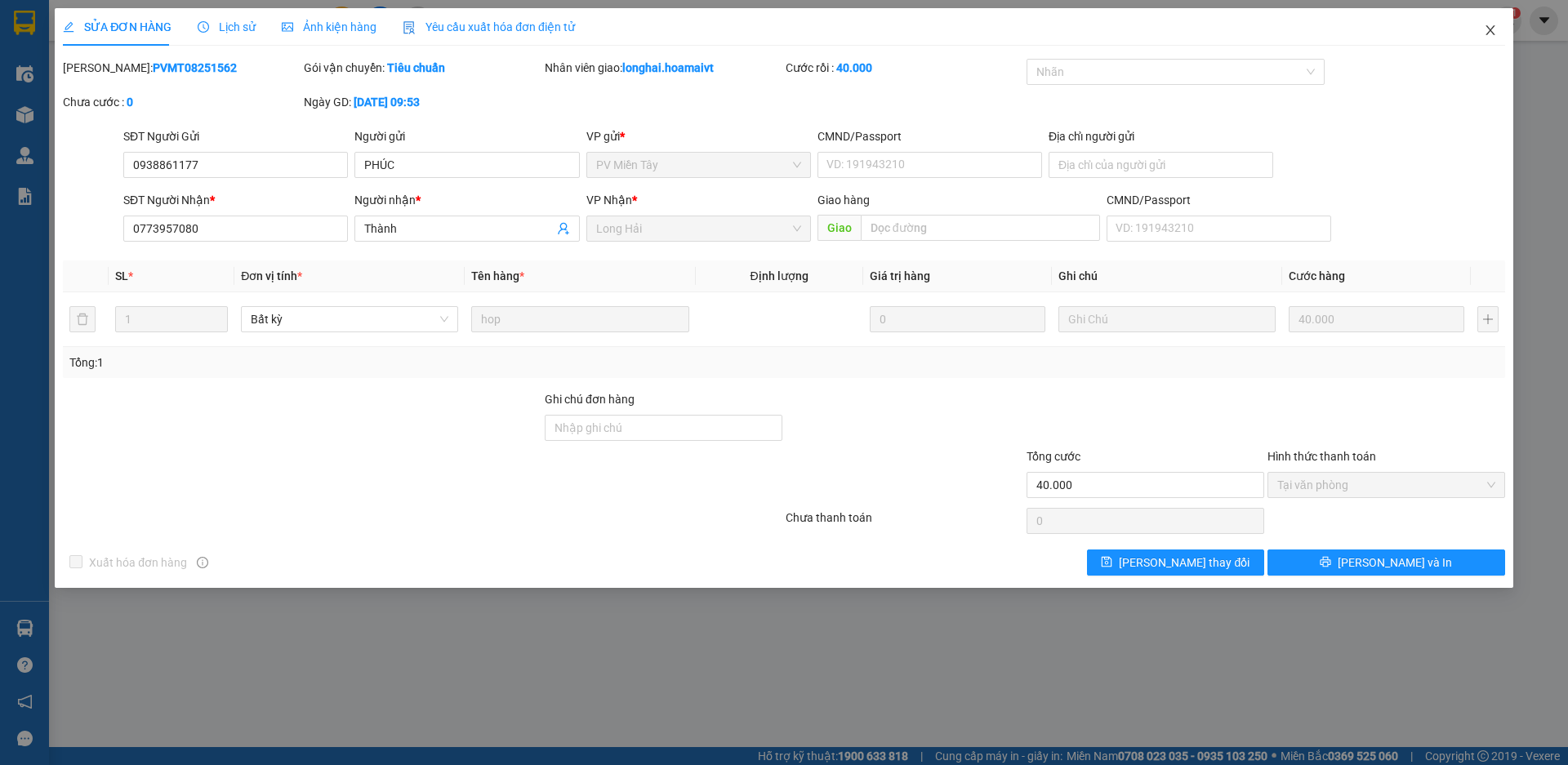
click at [1489, 31] on icon "close" at bounding box center [1490, 29] width 9 height 9
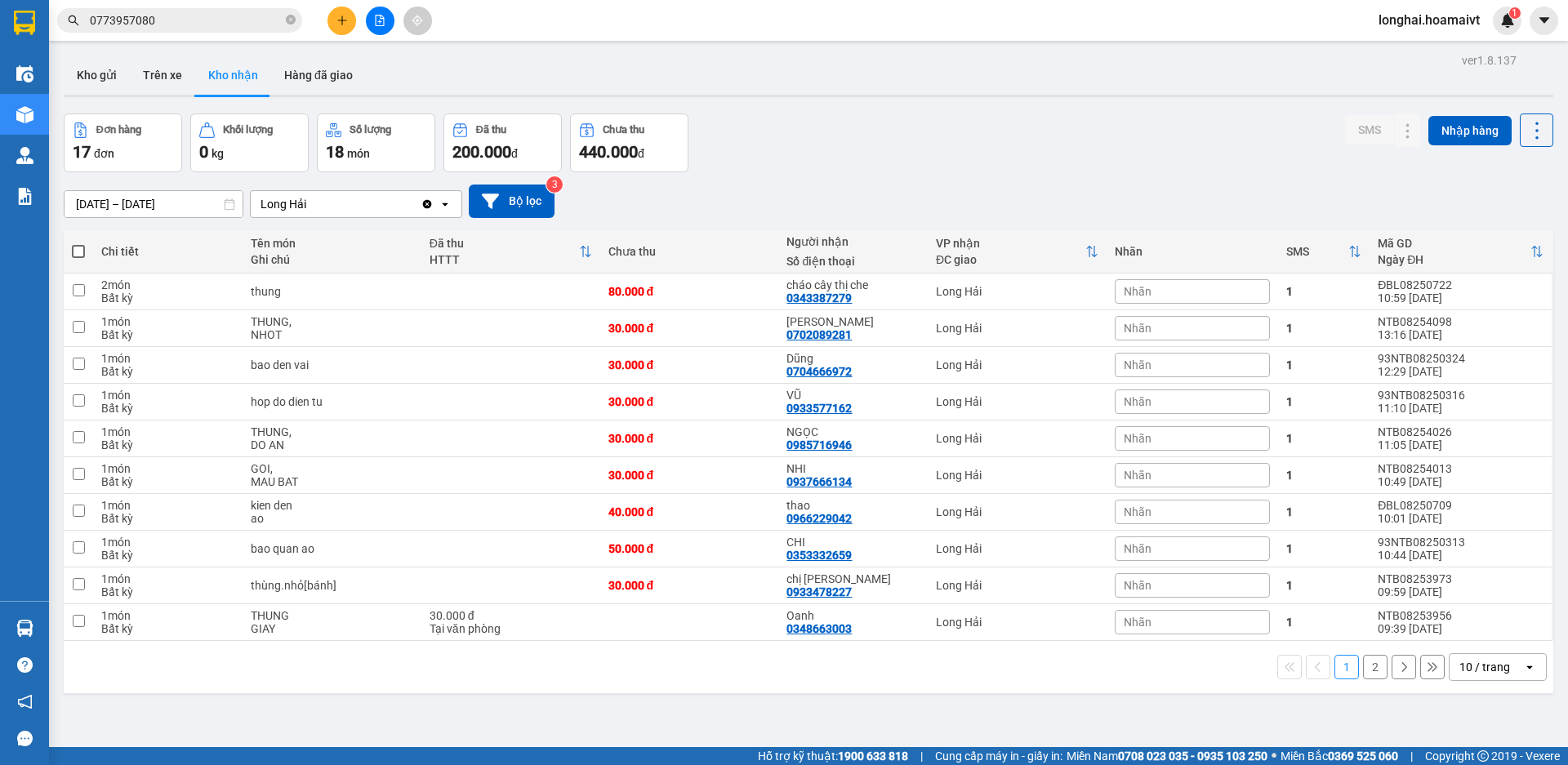
click at [1363, 673] on button "2" at bounding box center [1375, 667] width 24 height 24
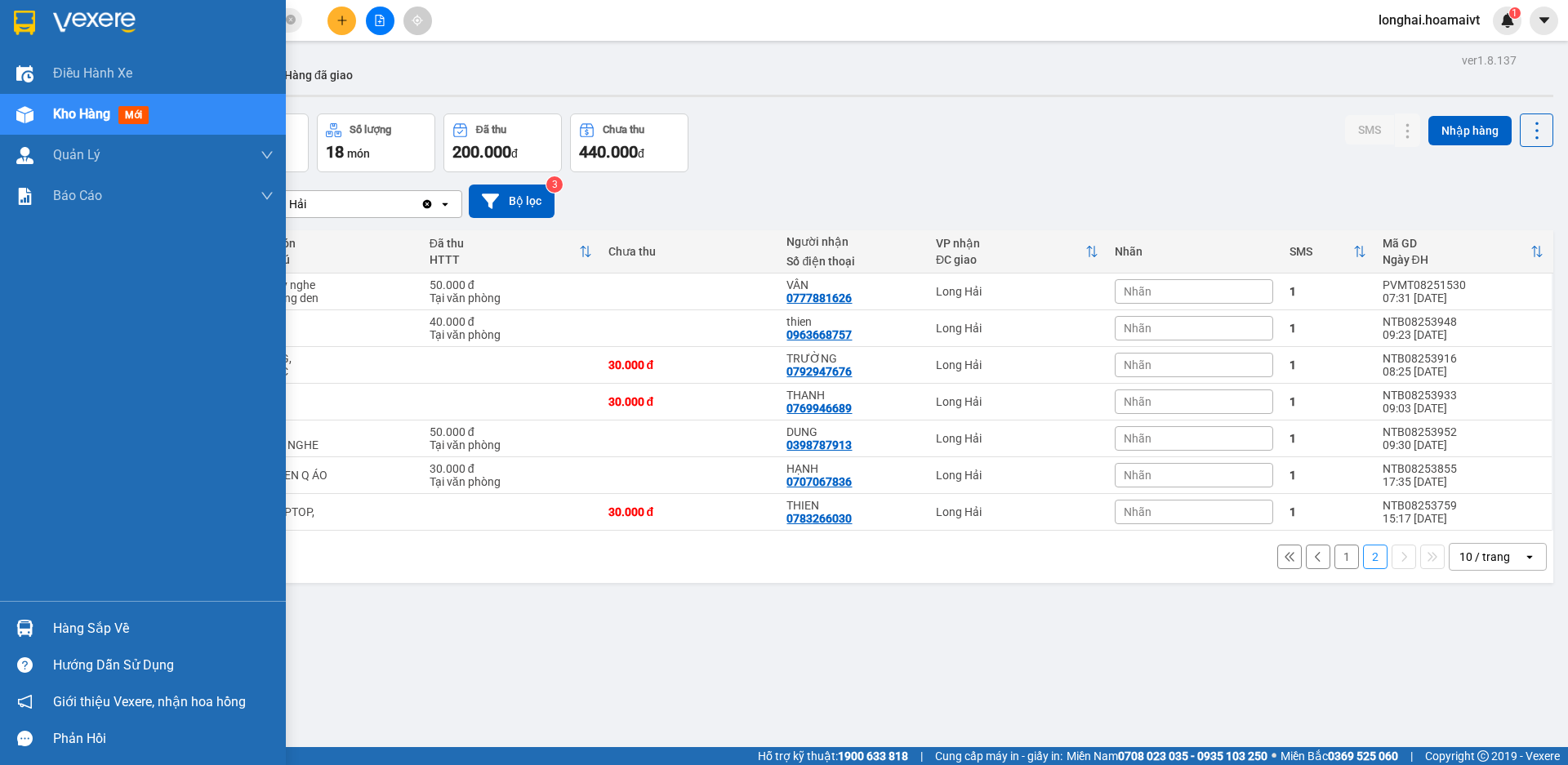
click at [72, 630] on div "Hàng sắp về" at bounding box center [162, 629] width 220 height 24
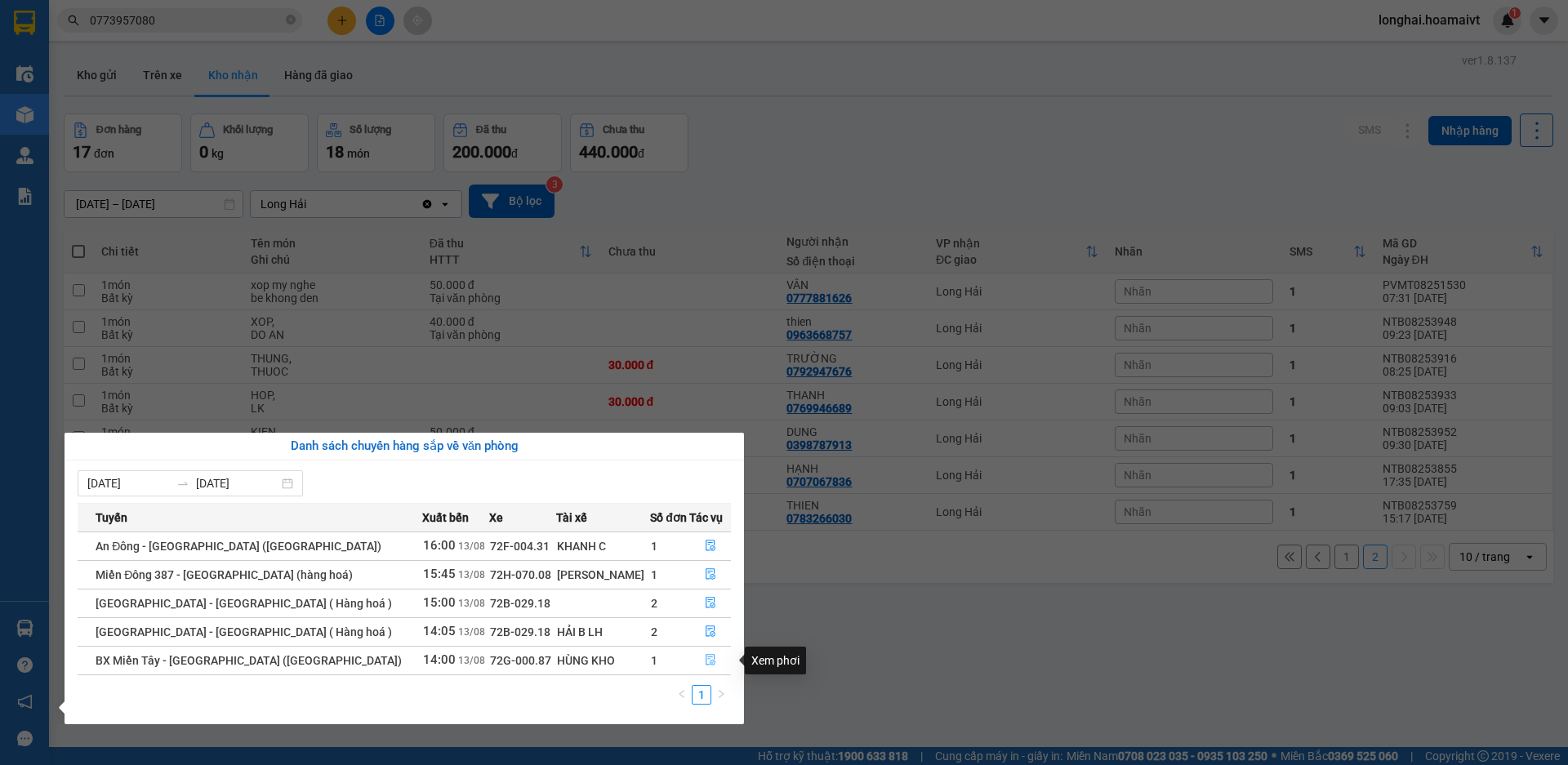
click at [705, 658] on icon "file-done" at bounding box center [710, 660] width 11 height 11
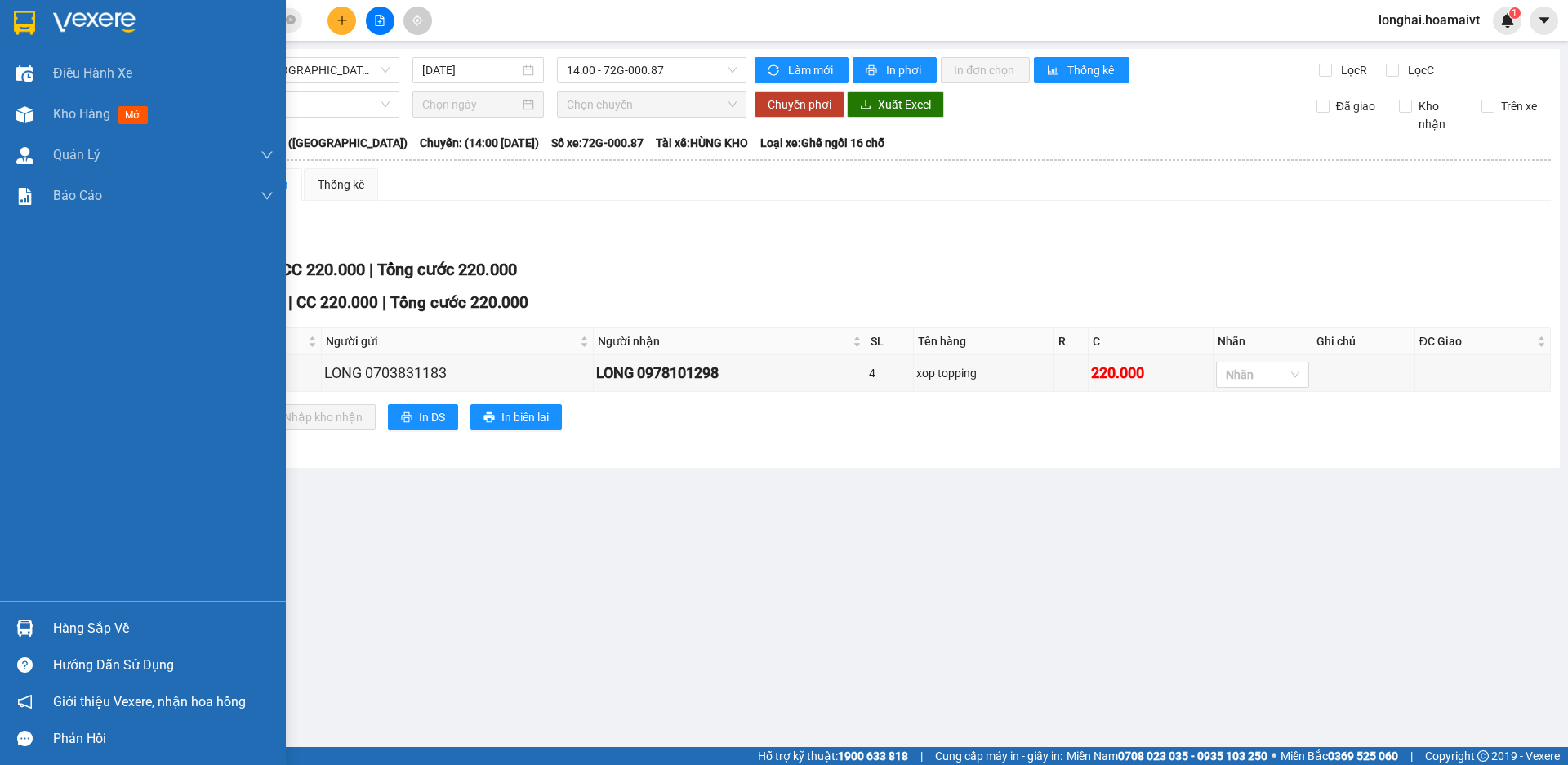
drag, startPoint x: 64, startPoint y: 628, endPoint x: 84, endPoint y: 620, distance: 21.5
click at [65, 628] on div "Hàng sắp về" at bounding box center [162, 629] width 220 height 24
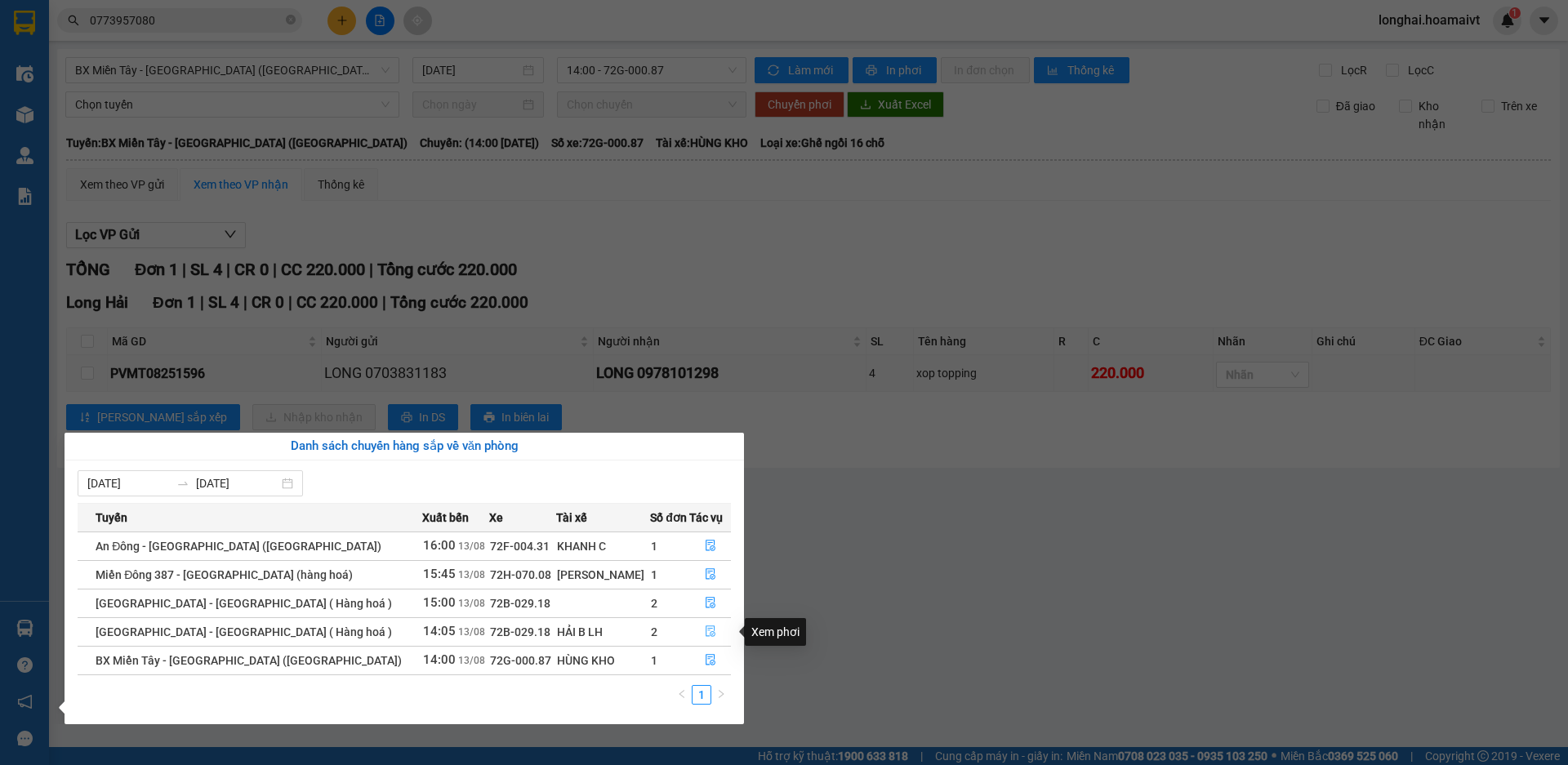
click at [705, 628] on icon "file-done" at bounding box center [710, 631] width 11 height 11
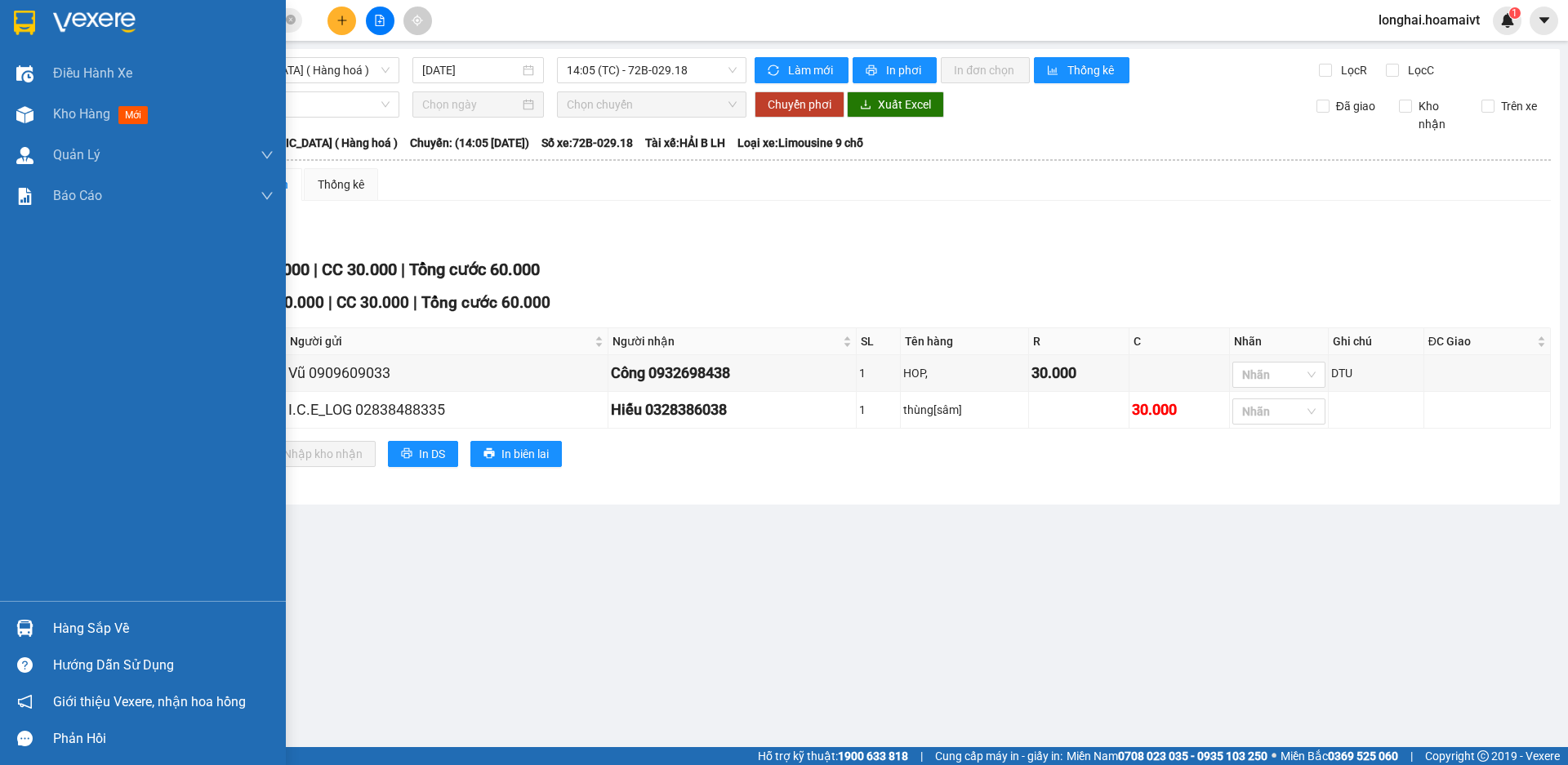
click at [101, 628] on div "Hàng sắp về" at bounding box center [162, 629] width 220 height 24
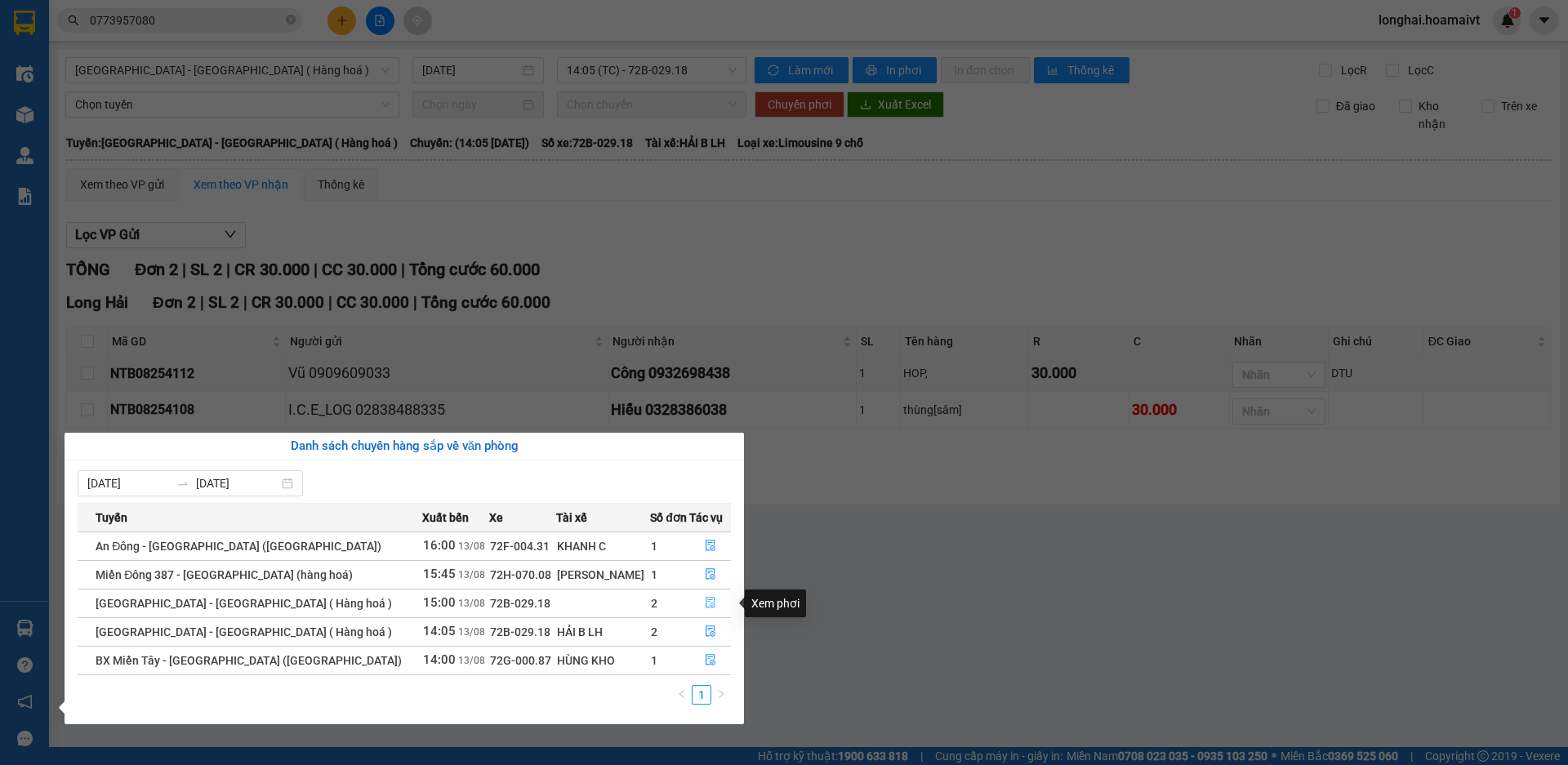
click at [697, 599] on button "button" at bounding box center [710, 604] width 40 height 26
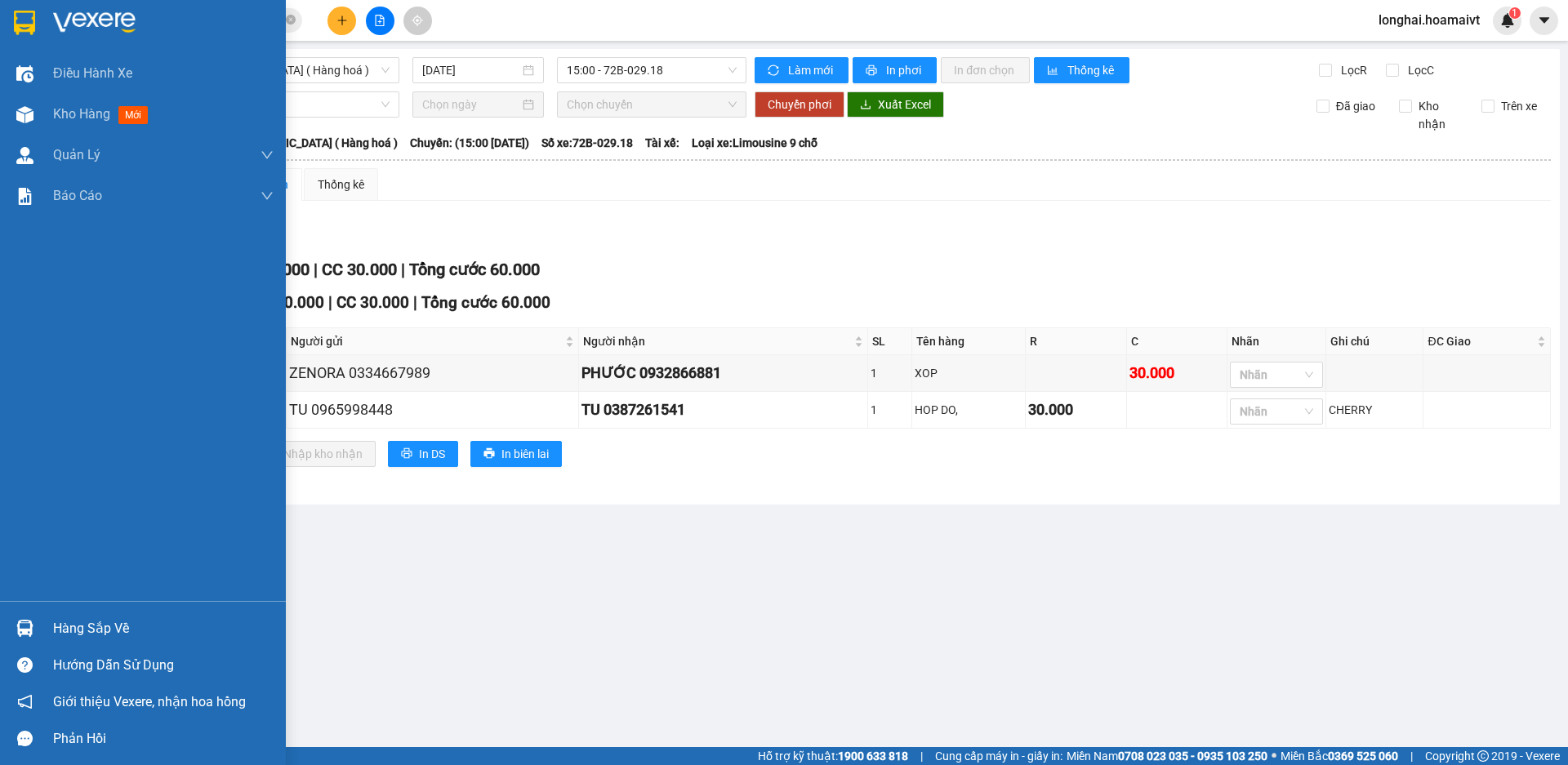
click at [72, 628] on div "Hàng sắp về" at bounding box center [162, 629] width 220 height 24
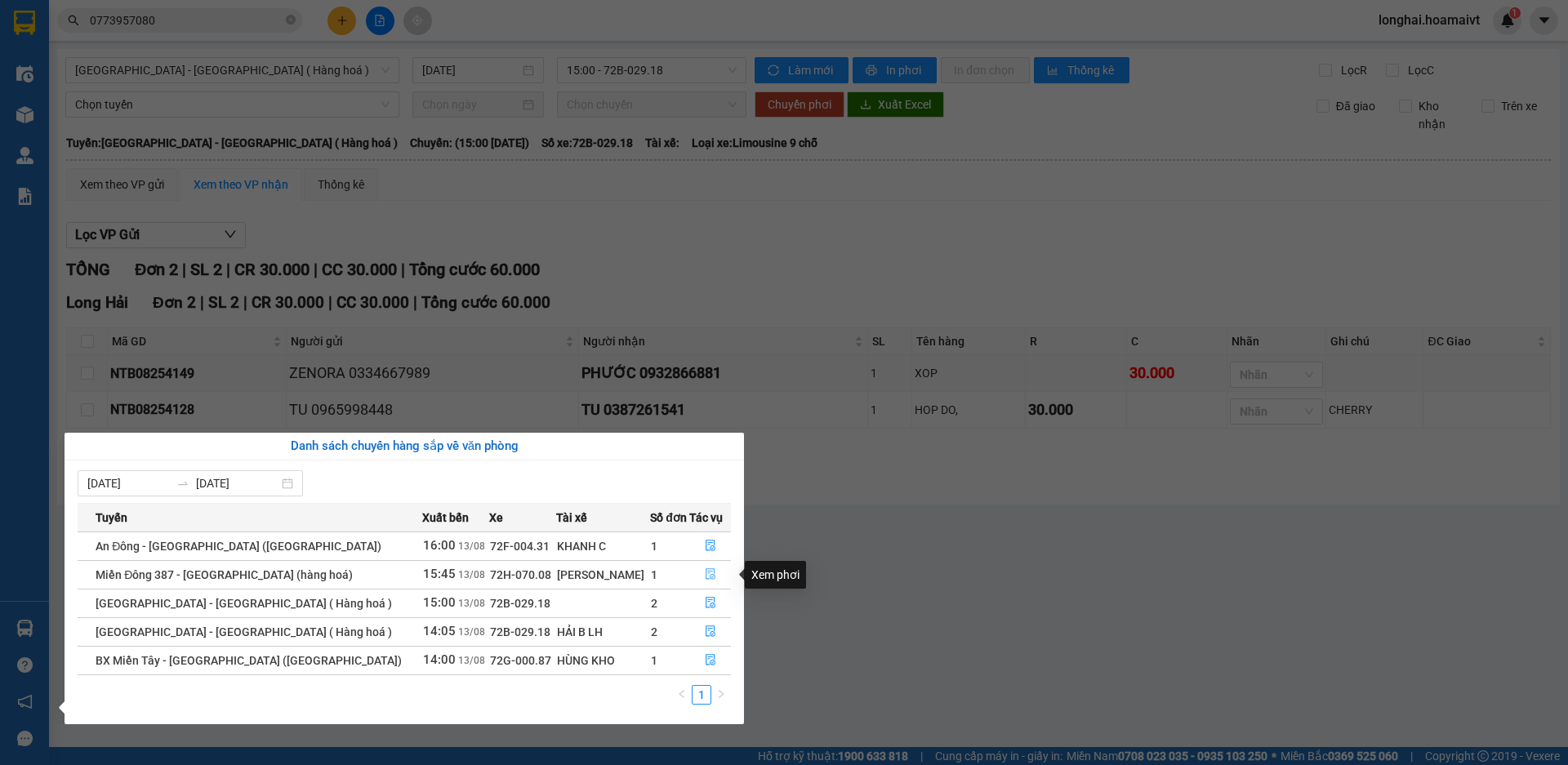
click at [707, 574] on icon "file-done" at bounding box center [710, 573] width 11 height 11
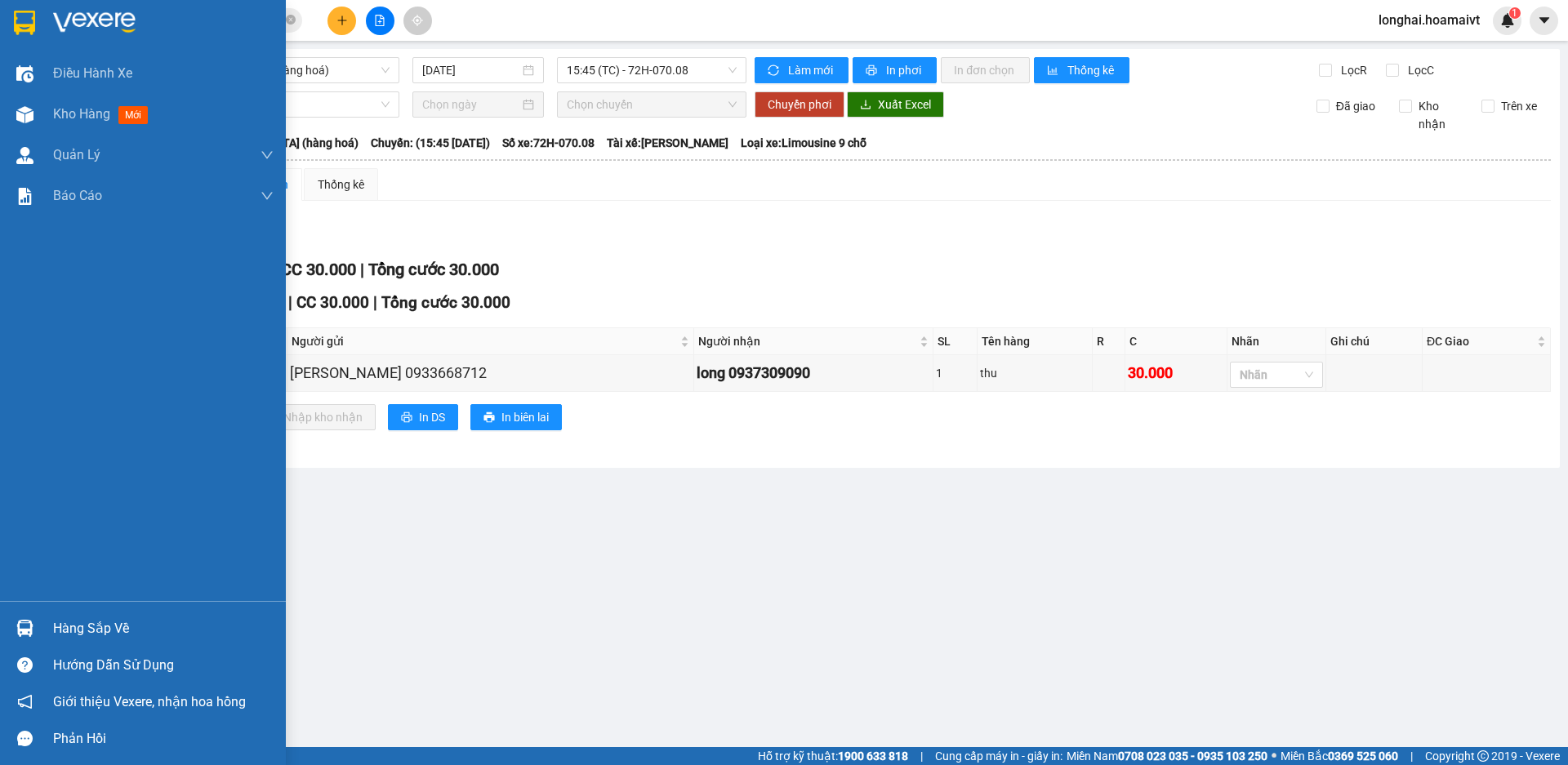
click at [66, 629] on div "Hàng sắp về" at bounding box center [162, 629] width 220 height 24
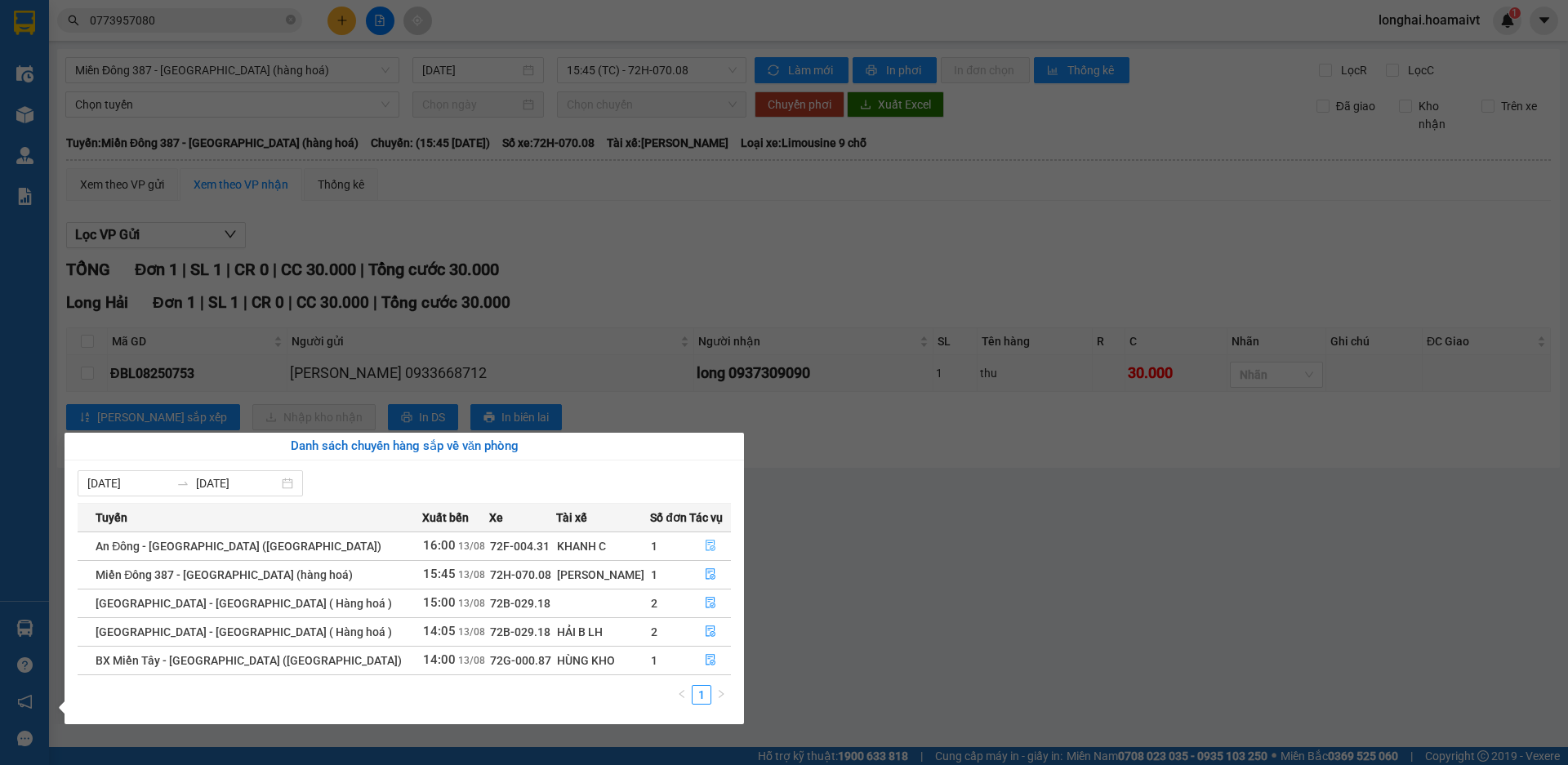
click at [705, 543] on icon "file-done" at bounding box center [710, 546] width 9 height 11
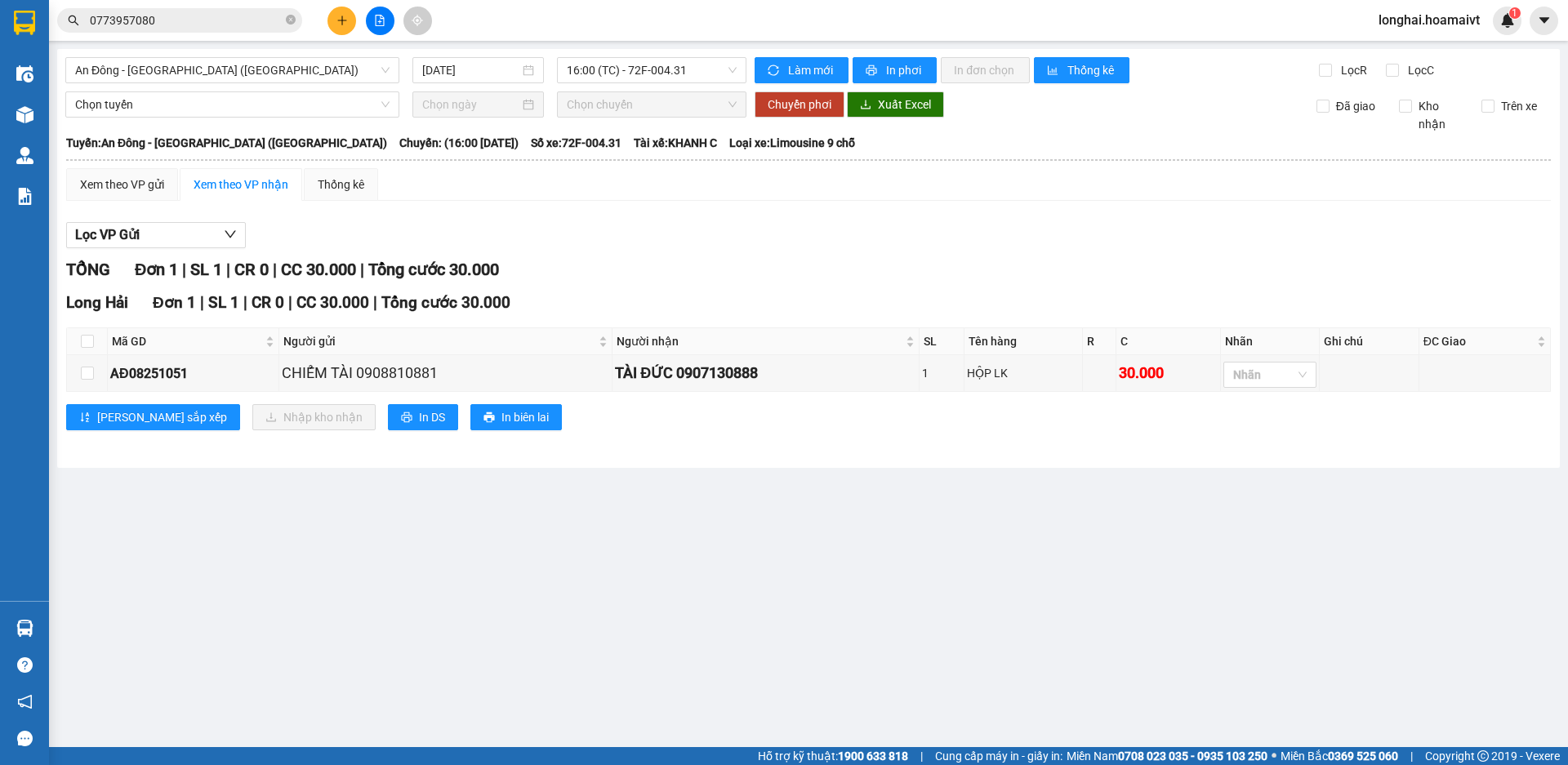
click at [70, 628] on main "An Đông - [GEOGRAPHIC_DATA] (Hàng Hoá) [DATE] 16:00 (TC) - 72F-004.31 Làm mới…" at bounding box center [784, 374] width 1568 height 748
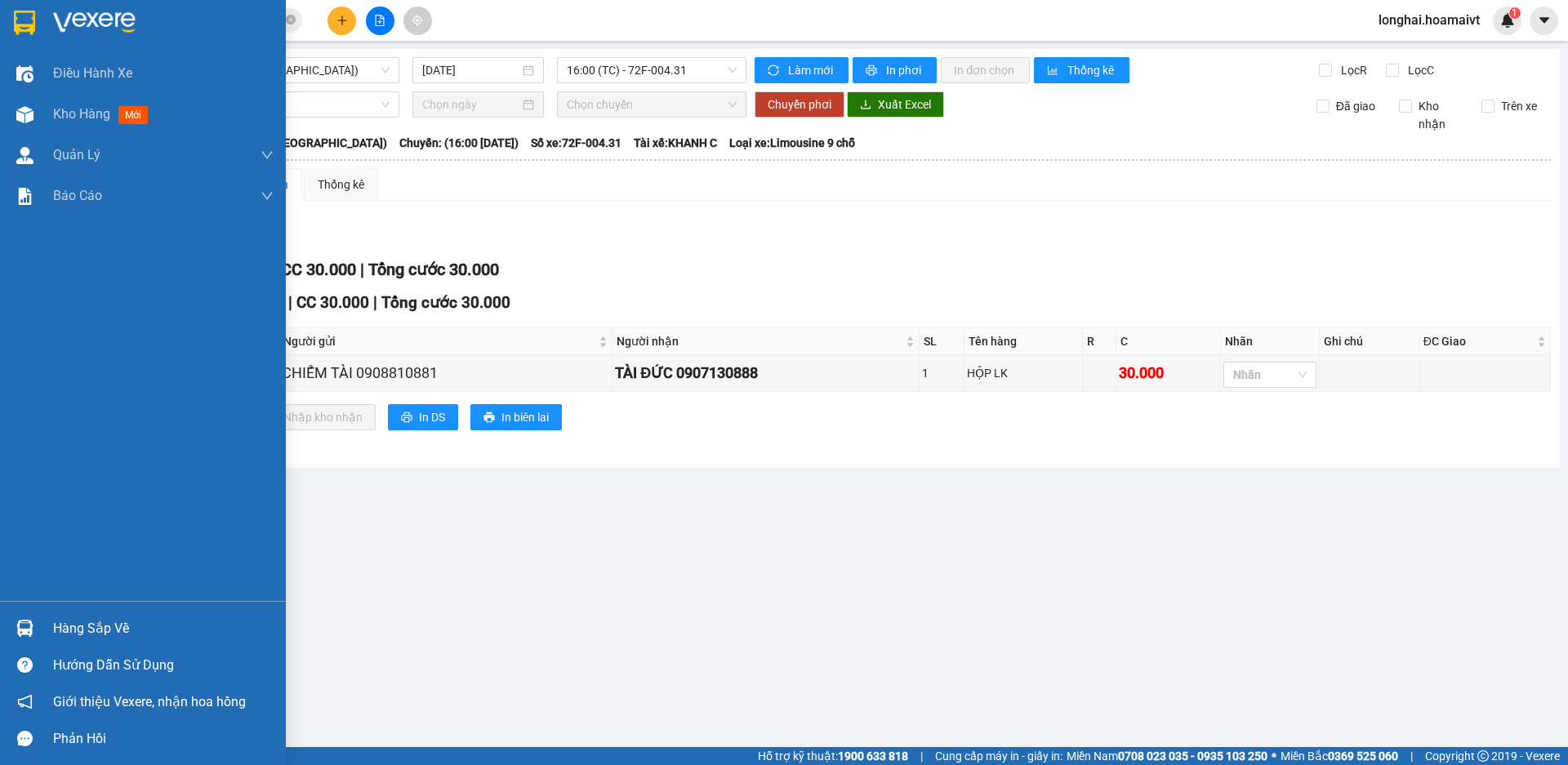
click at [67, 629] on div "Hàng sắp về" at bounding box center [162, 629] width 220 height 24
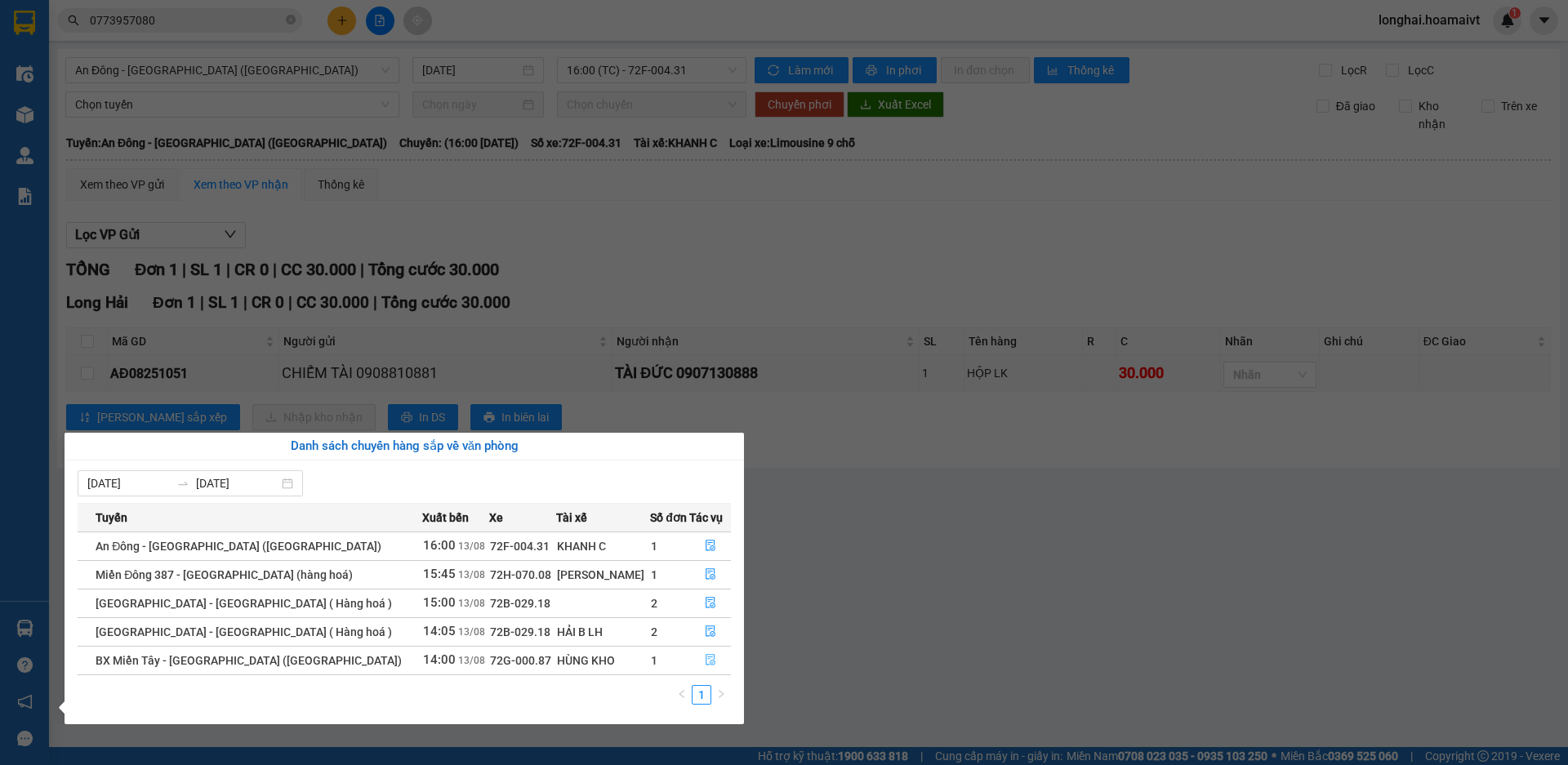
click at [711, 665] on button "button" at bounding box center [710, 661] width 40 height 26
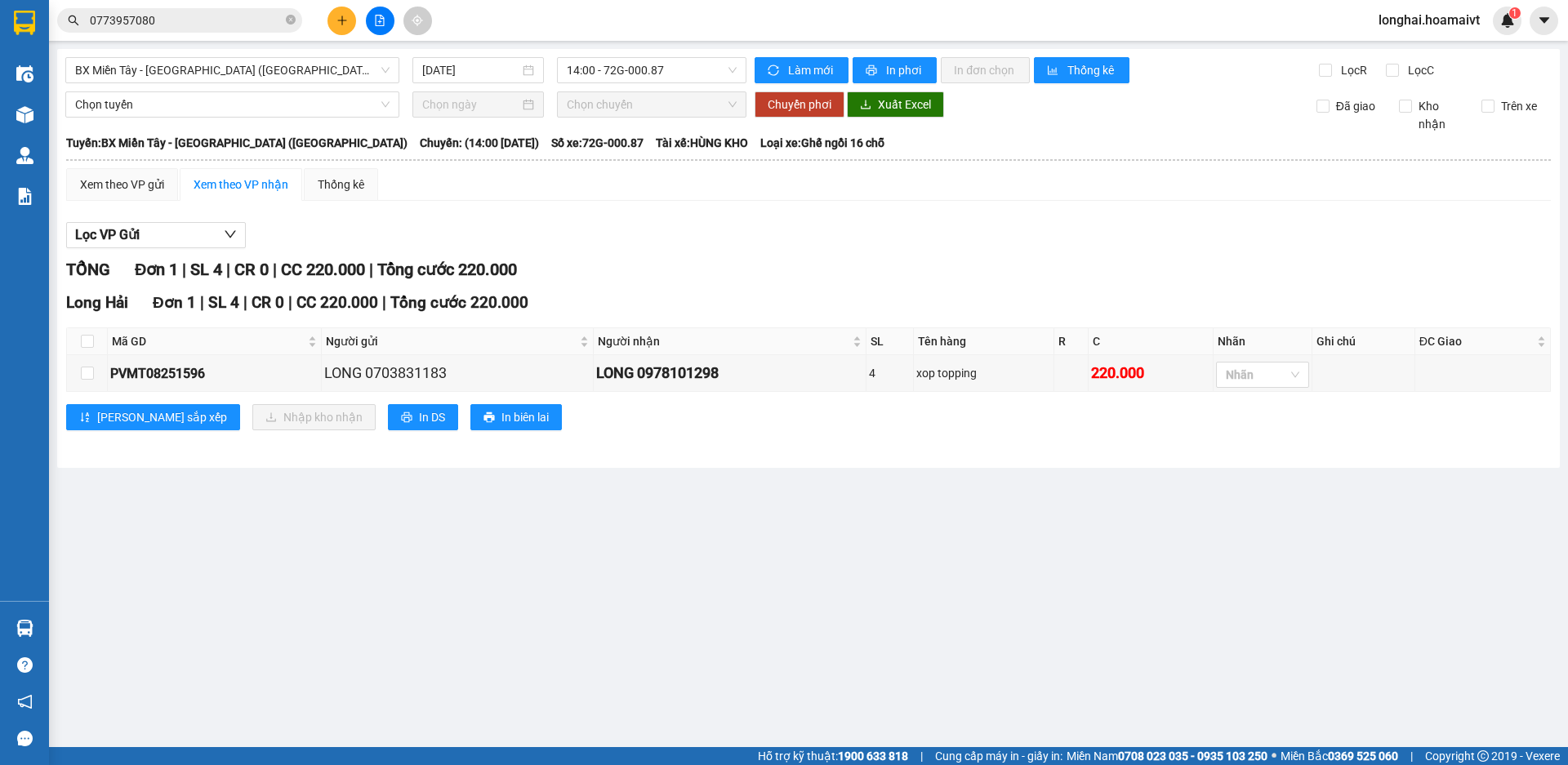
click at [757, 623] on main "BX Miền Tây - [GEOGRAPHIC_DATA] ([GEOGRAPHIC_DATA]) [DATE] 14:00 - 72G-000.87 L…" at bounding box center [784, 374] width 1568 height 748
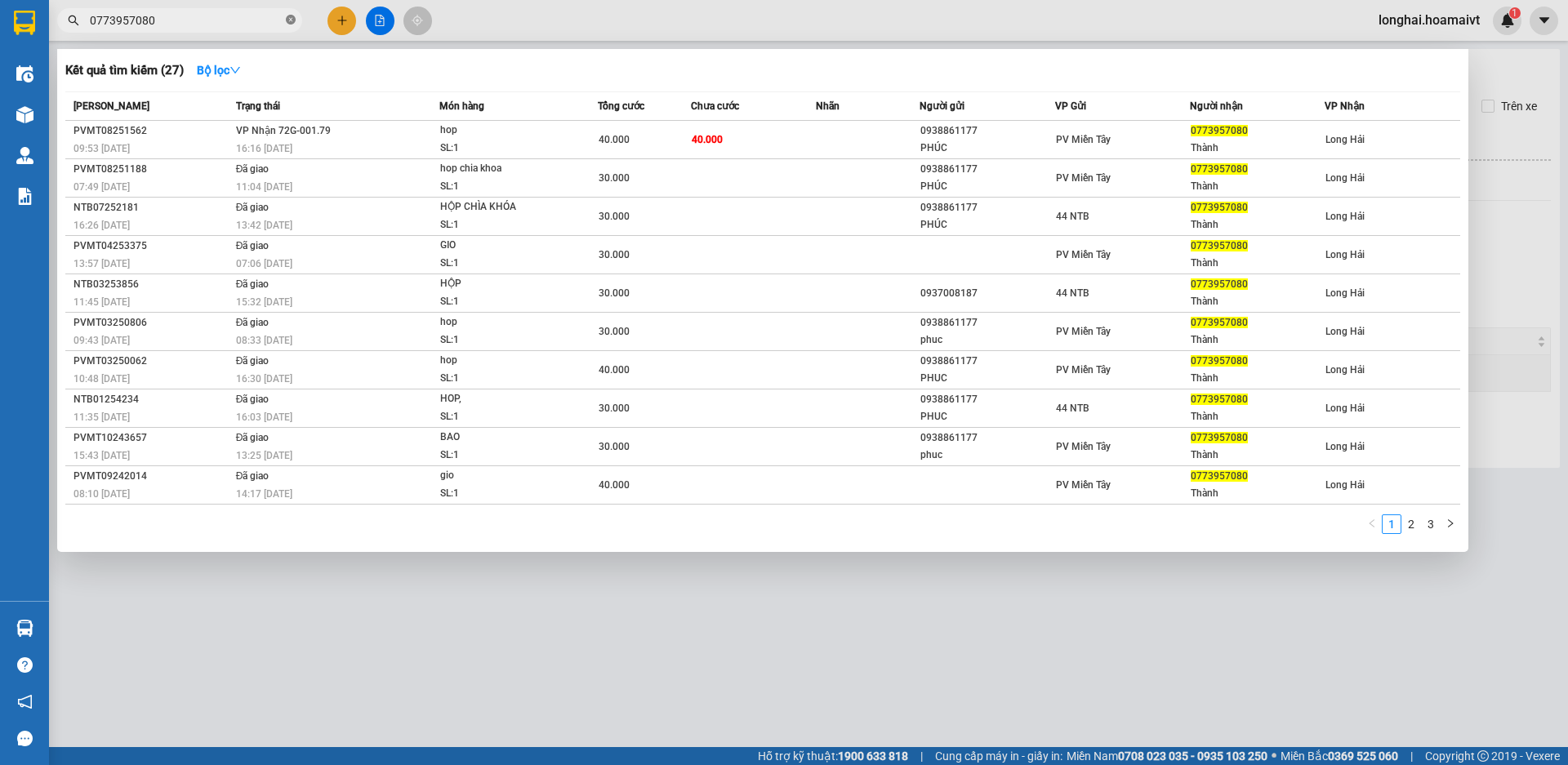
click at [290, 21] on icon "close-circle" at bounding box center [290, 19] width 9 height 9
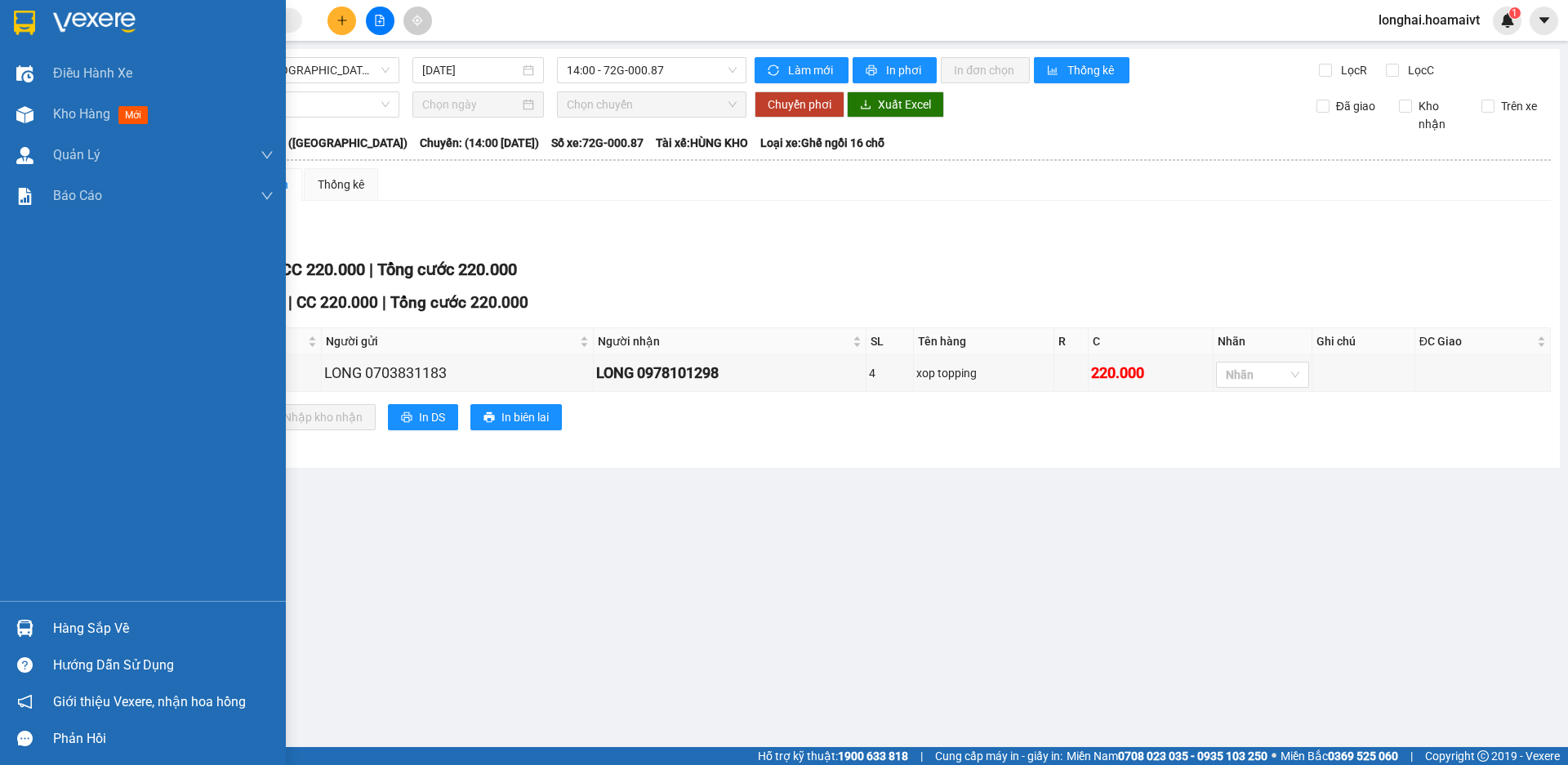
drag, startPoint x: 117, startPoint y: 629, endPoint x: 122, endPoint y: 620, distance: 10.3
click at [121, 622] on div "Hàng sắp về" at bounding box center [162, 629] width 220 height 24
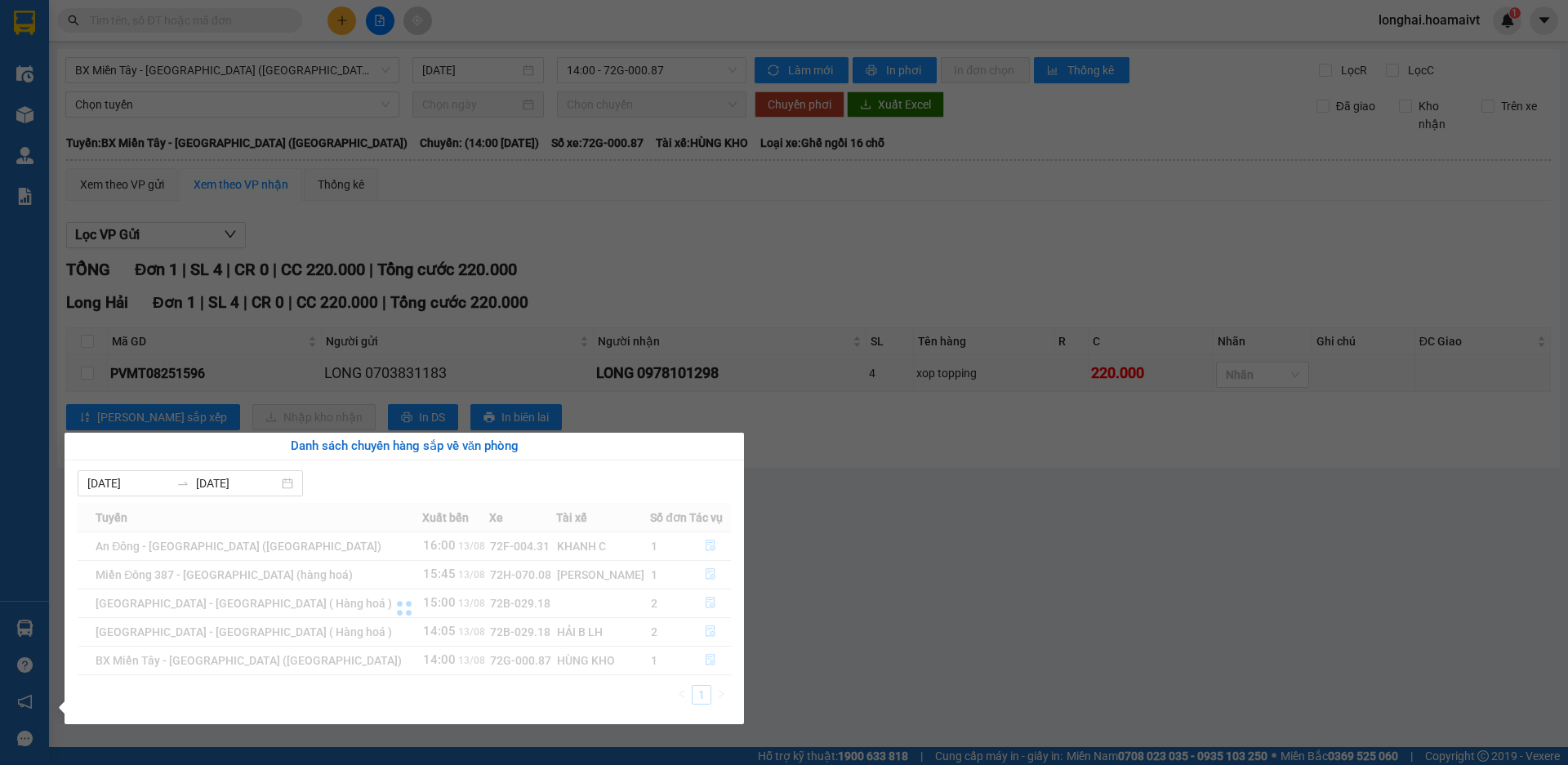
click at [710, 627] on div at bounding box center [404, 609] width 654 height 212
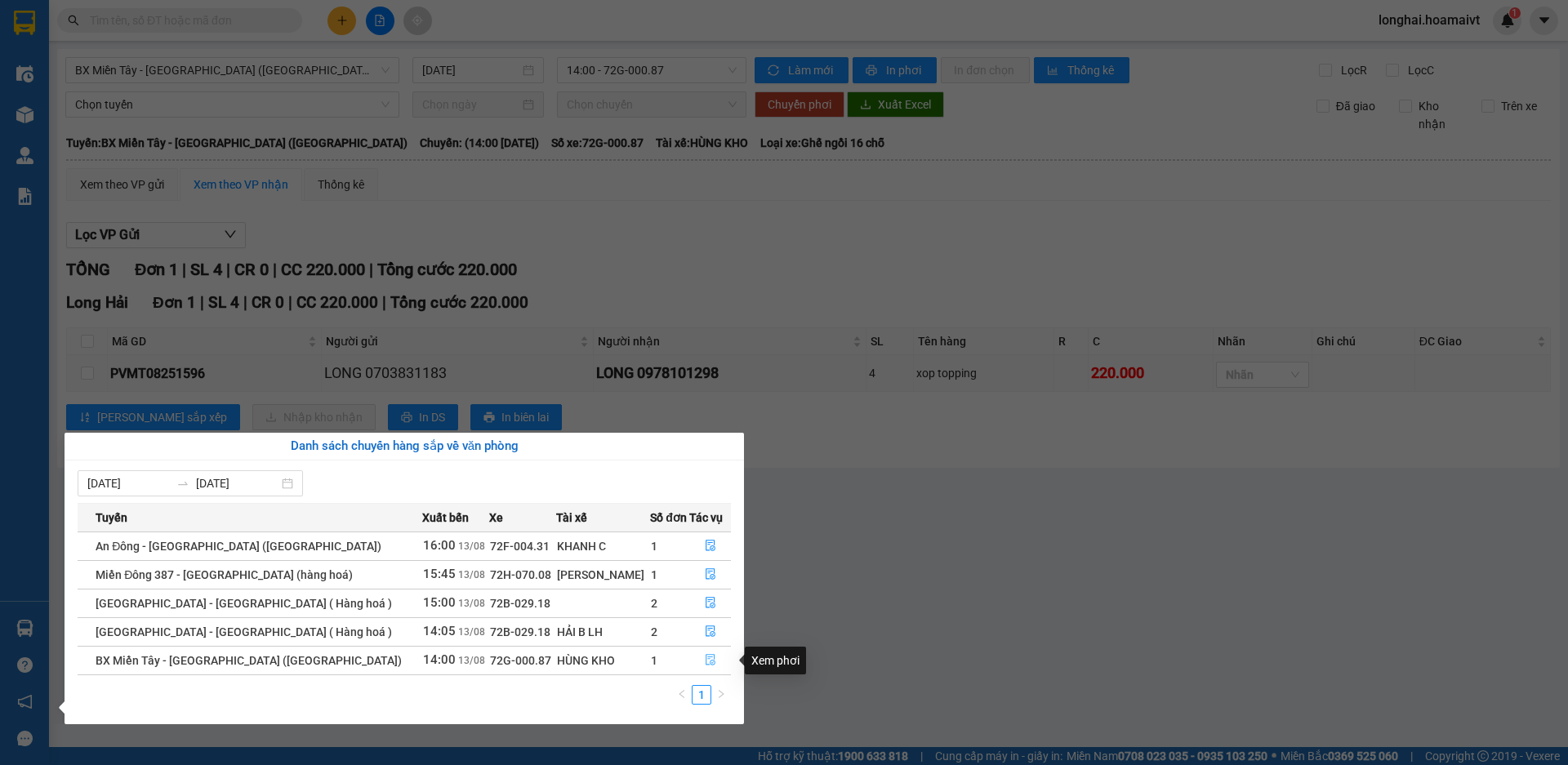
click at [705, 659] on icon "file-done" at bounding box center [710, 660] width 11 height 11
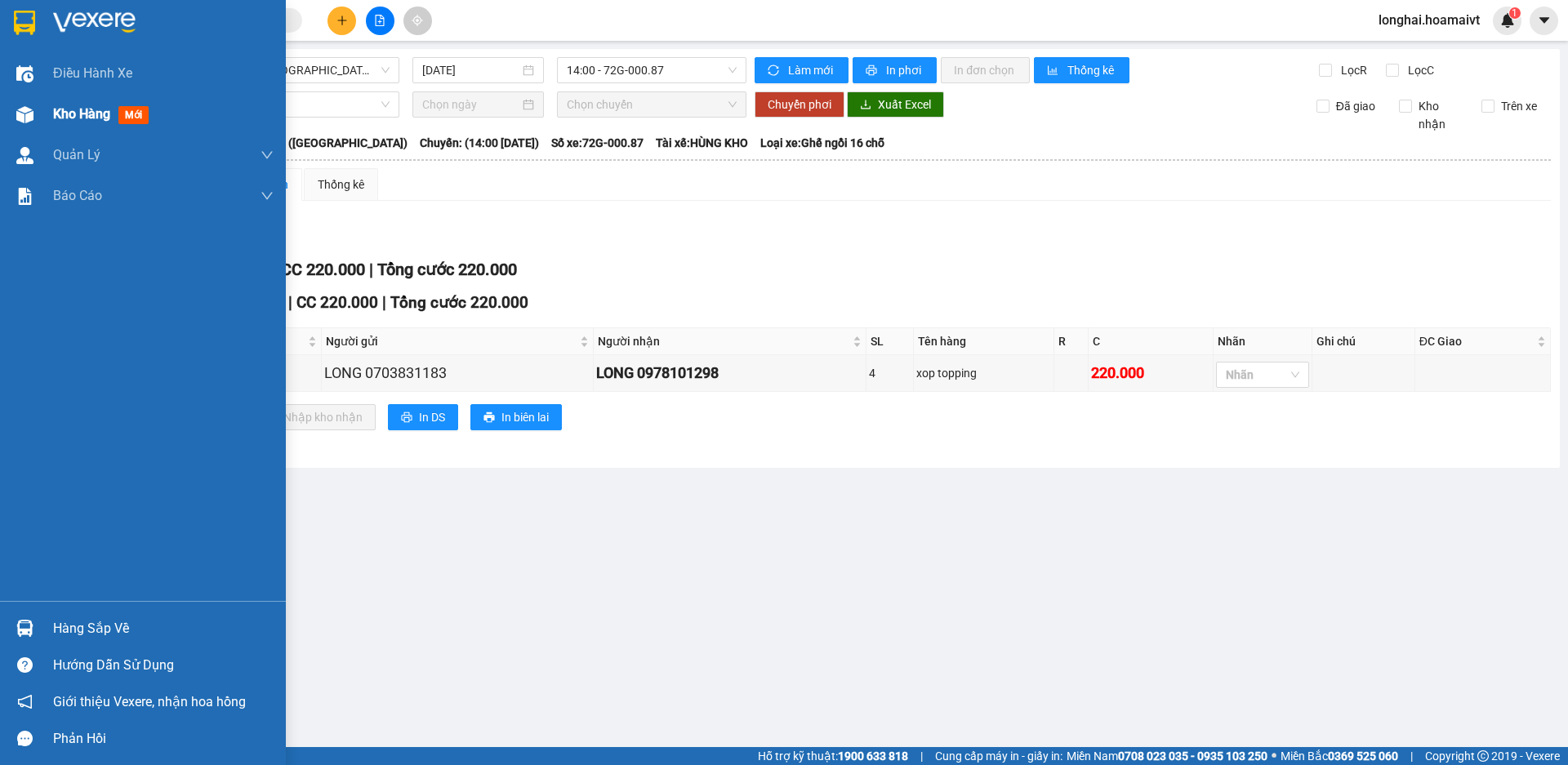
click at [61, 113] on span "Kho hàng" at bounding box center [81, 114] width 57 height 16
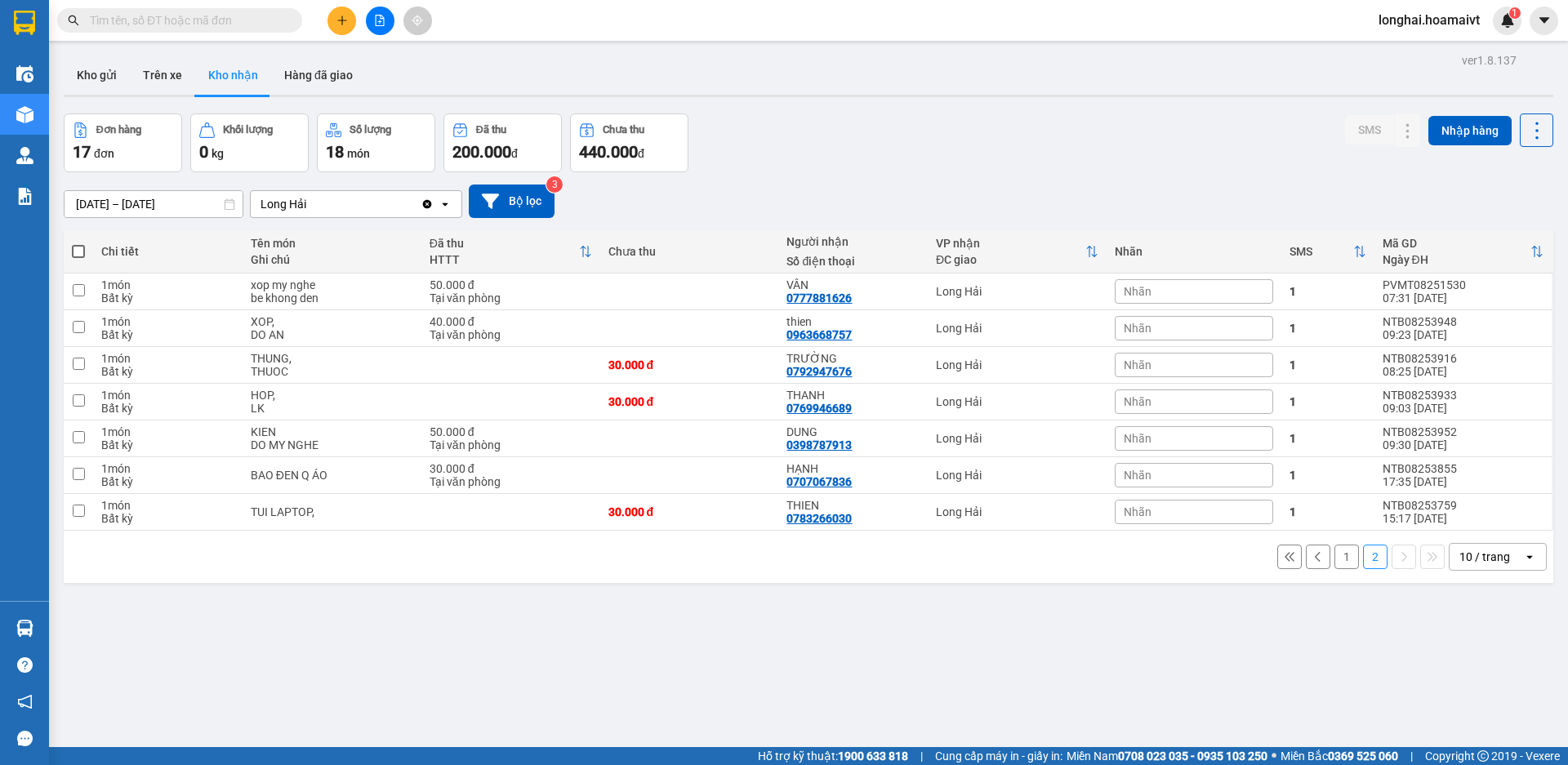
click at [1335, 561] on button "1" at bounding box center [1347, 557] width 24 height 24
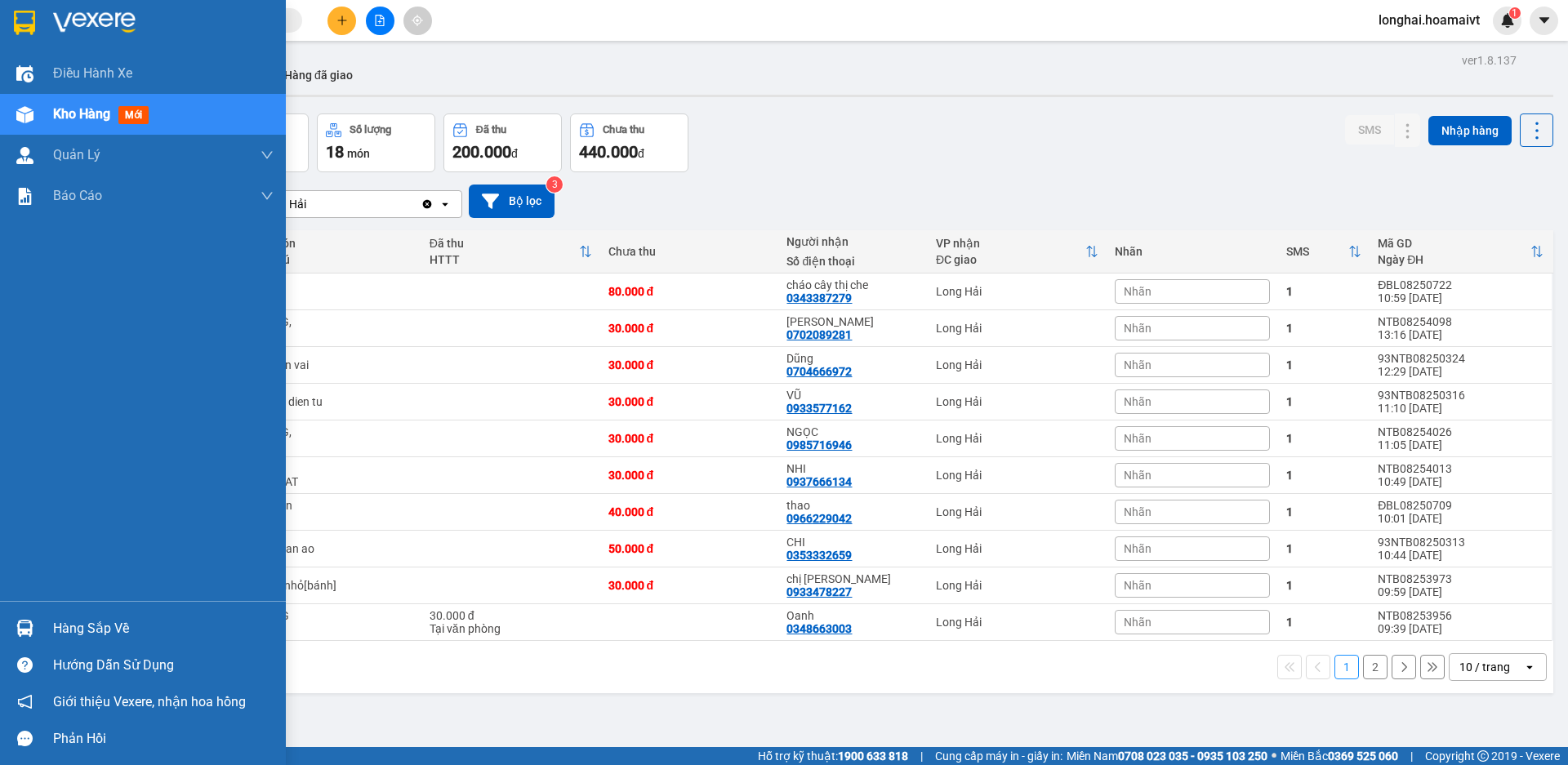
drag, startPoint x: 91, startPoint y: 627, endPoint x: 100, endPoint y: 623, distance: 9.8
click at [94, 627] on div "Hàng sắp về" at bounding box center [162, 629] width 220 height 24
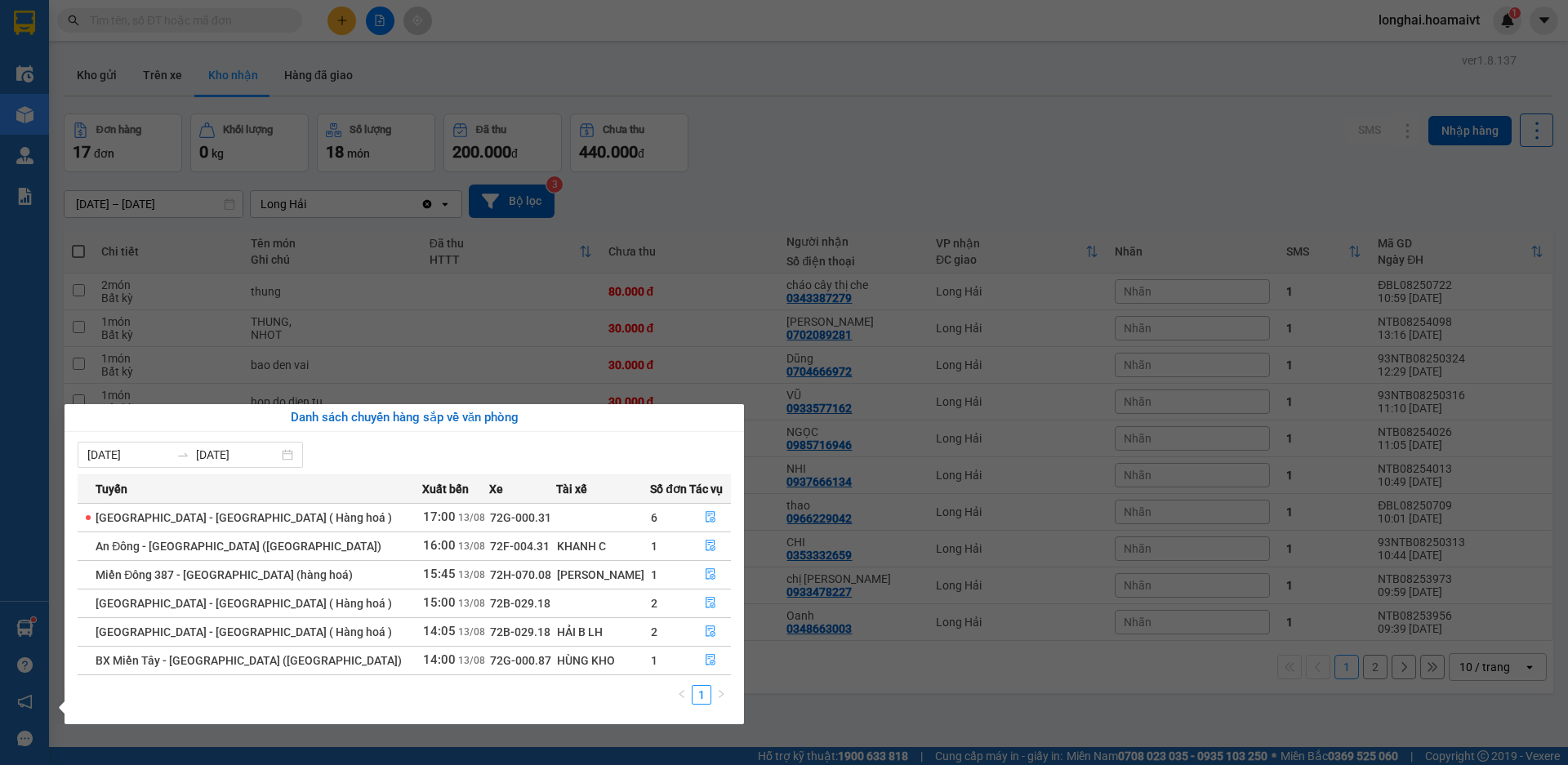
click at [703, 669] on button "button" at bounding box center [710, 661] width 40 height 26
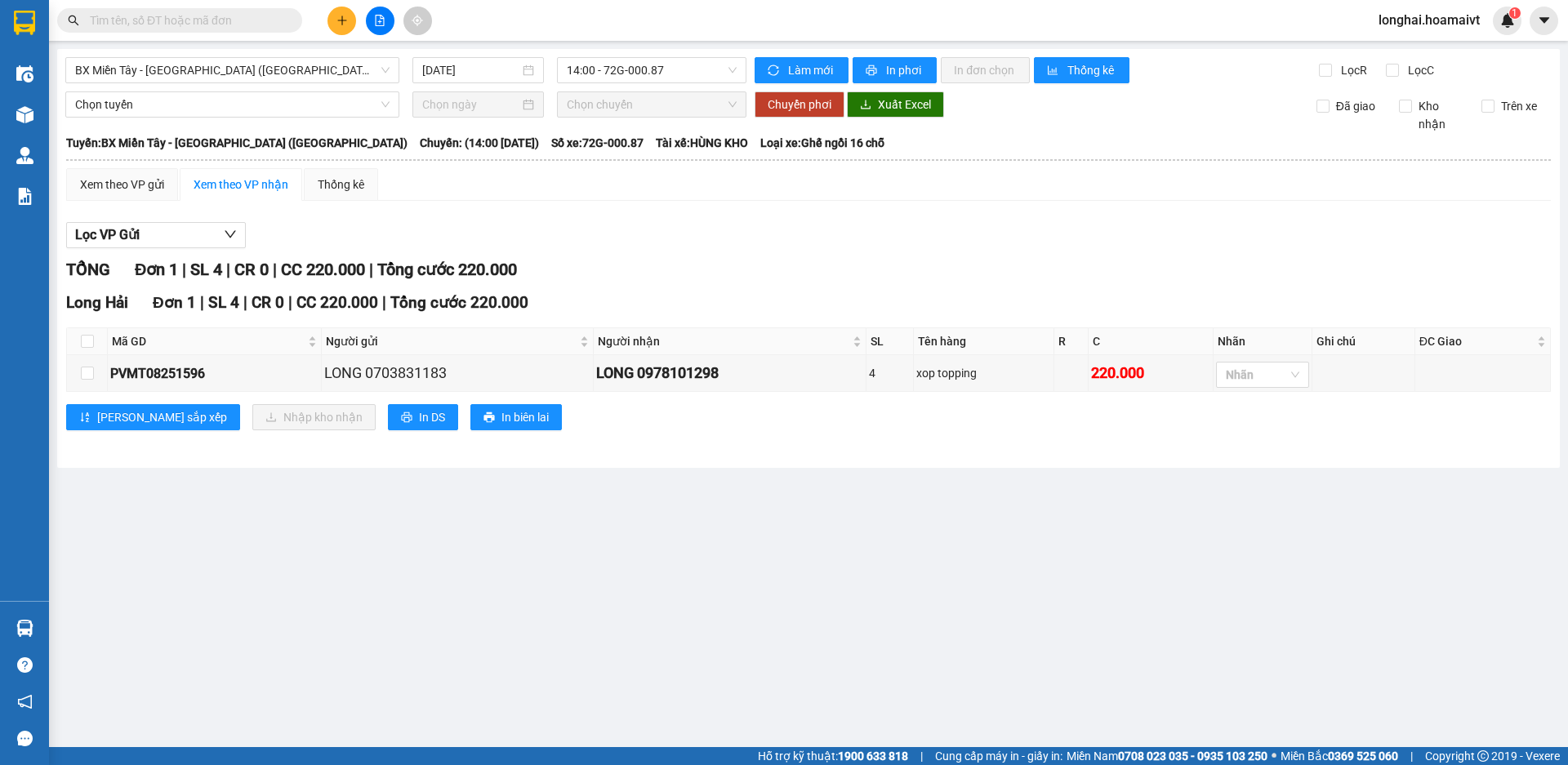
click at [689, 610] on main "BX Miền Tây - [GEOGRAPHIC_DATA] ([GEOGRAPHIC_DATA]) [DATE] 14:00 - 72G-000.87 L…" at bounding box center [784, 374] width 1568 height 748
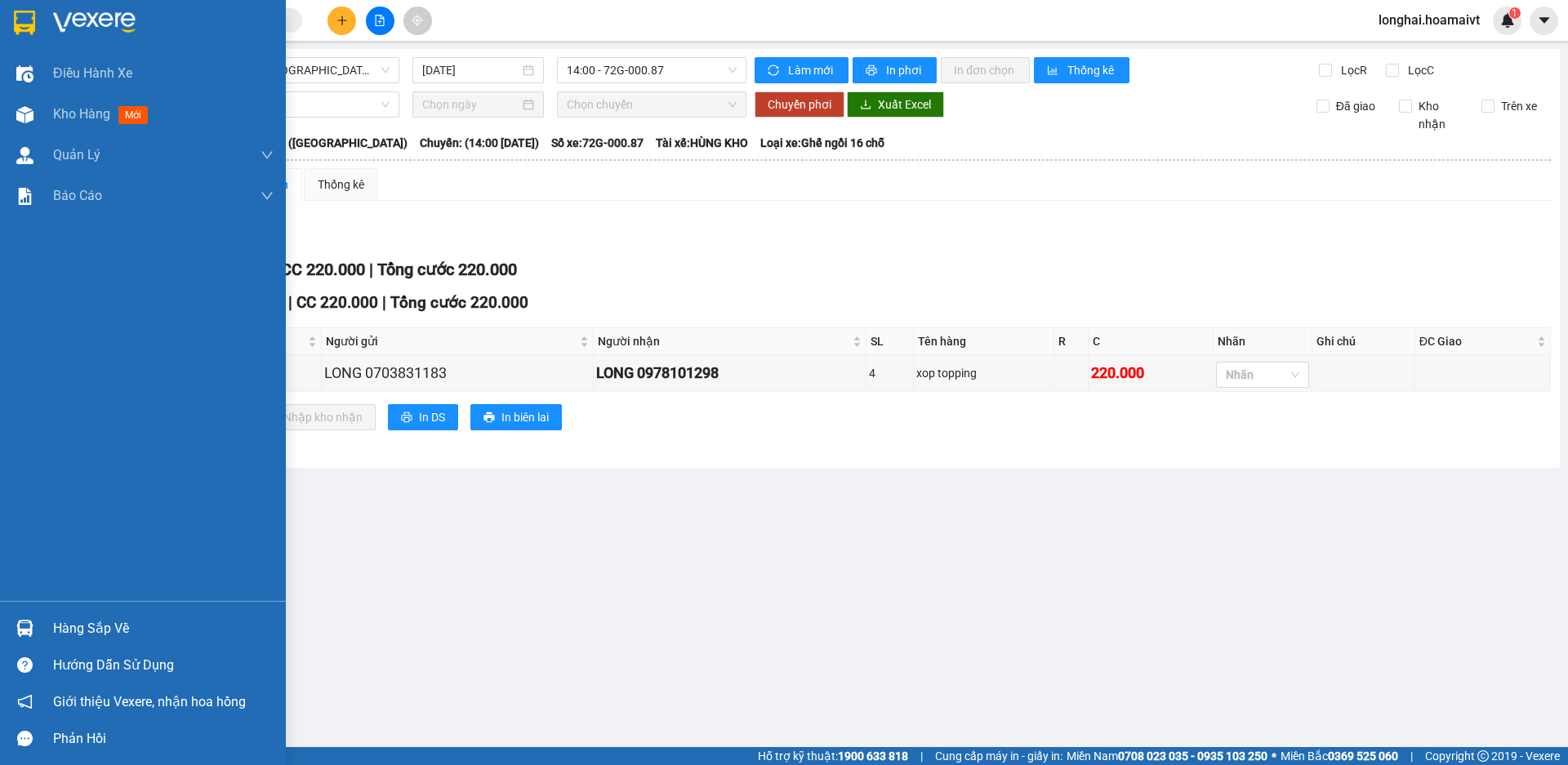
click at [65, 624] on div "Hàng sắp về" at bounding box center [162, 629] width 220 height 24
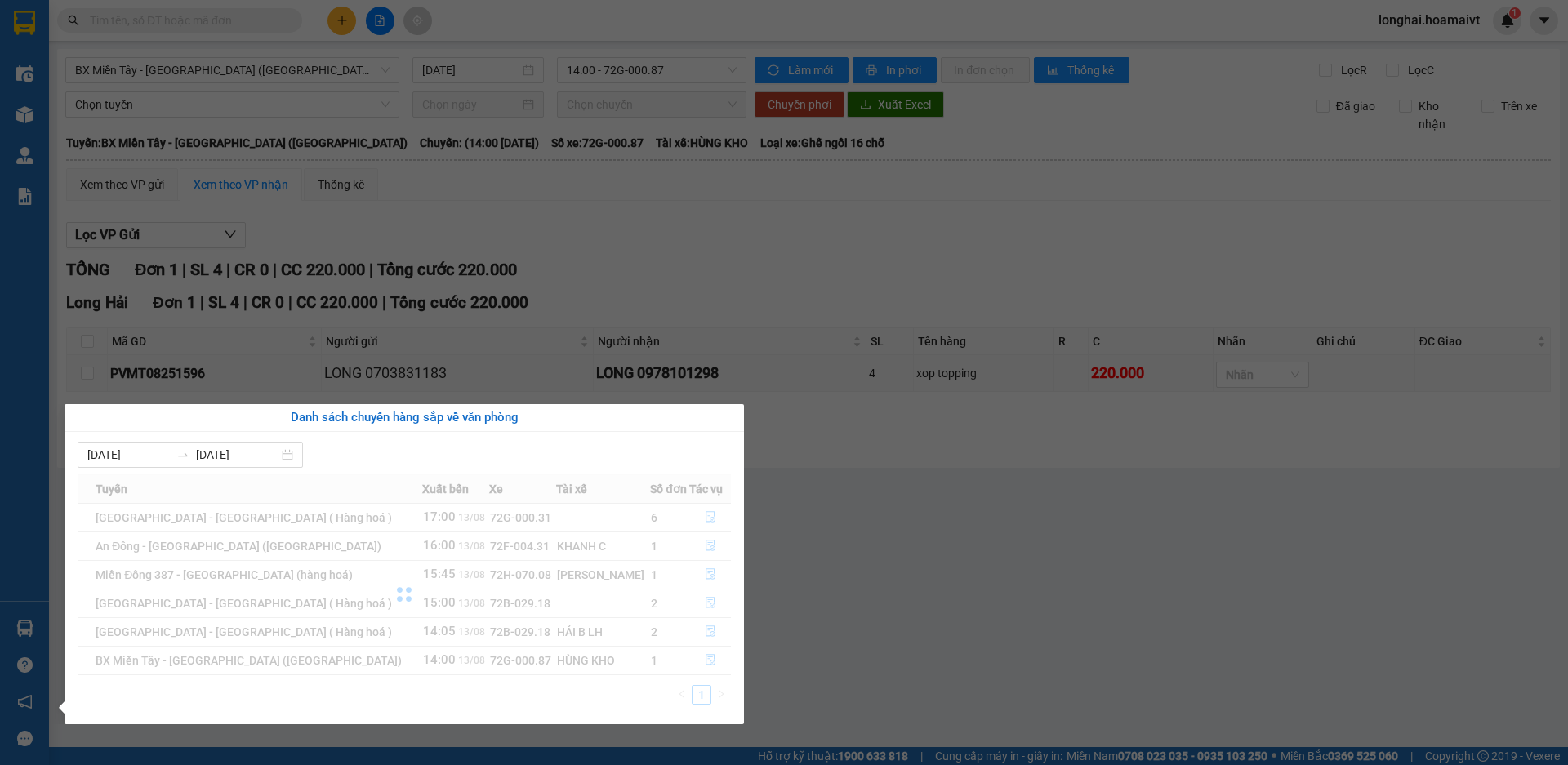
click at [604, 199] on section "Kết quả tìm kiếm ( 27 ) Bộ lọc Mã ĐH Trạng thái Món hàng Tổng cước Chưa cước Nh…" at bounding box center [784, 382] width 1568 height 765
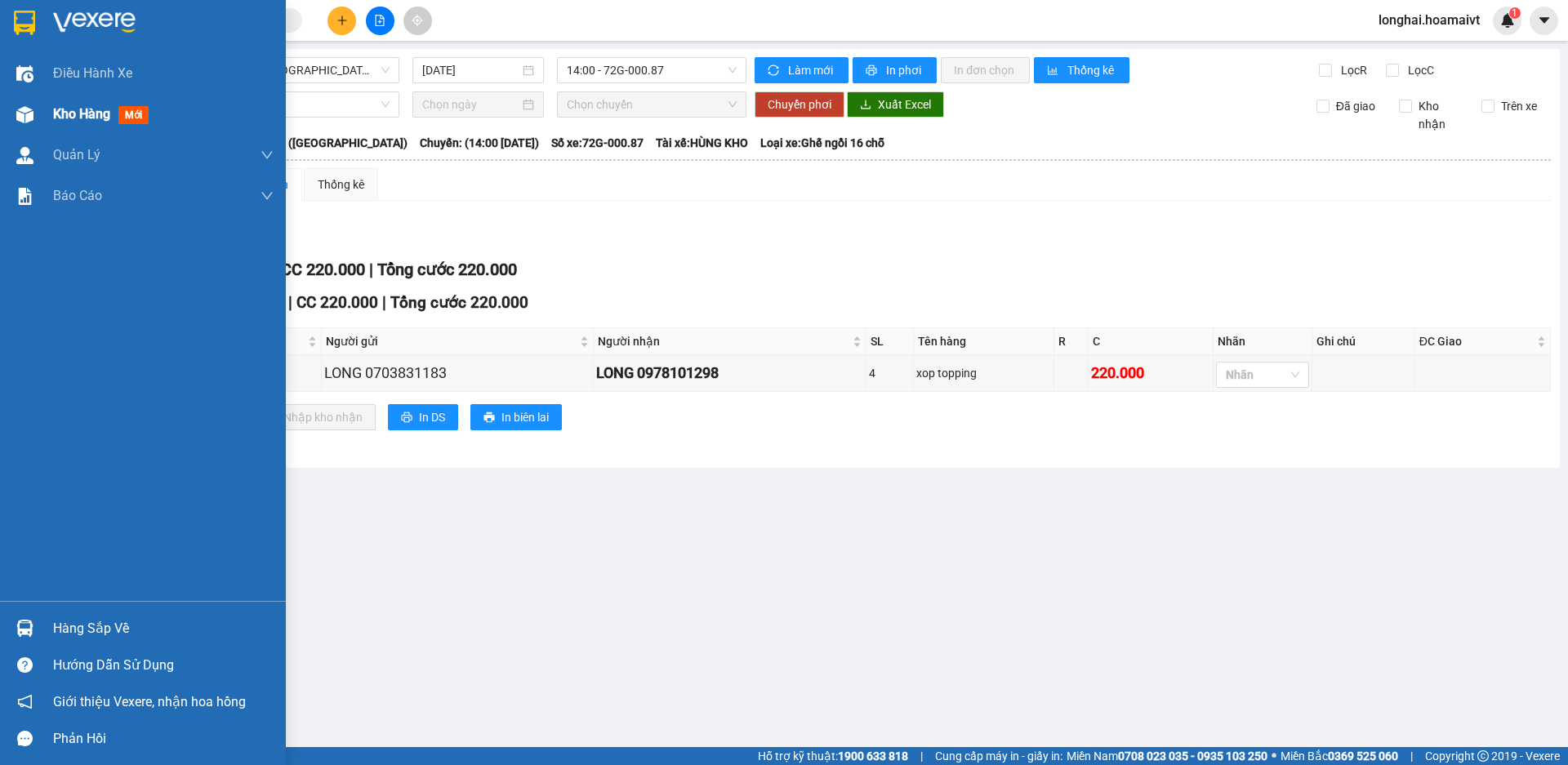
click at [80, 109] on span "Kho hàng" at bounding box center [81, 114] width 57 height 16
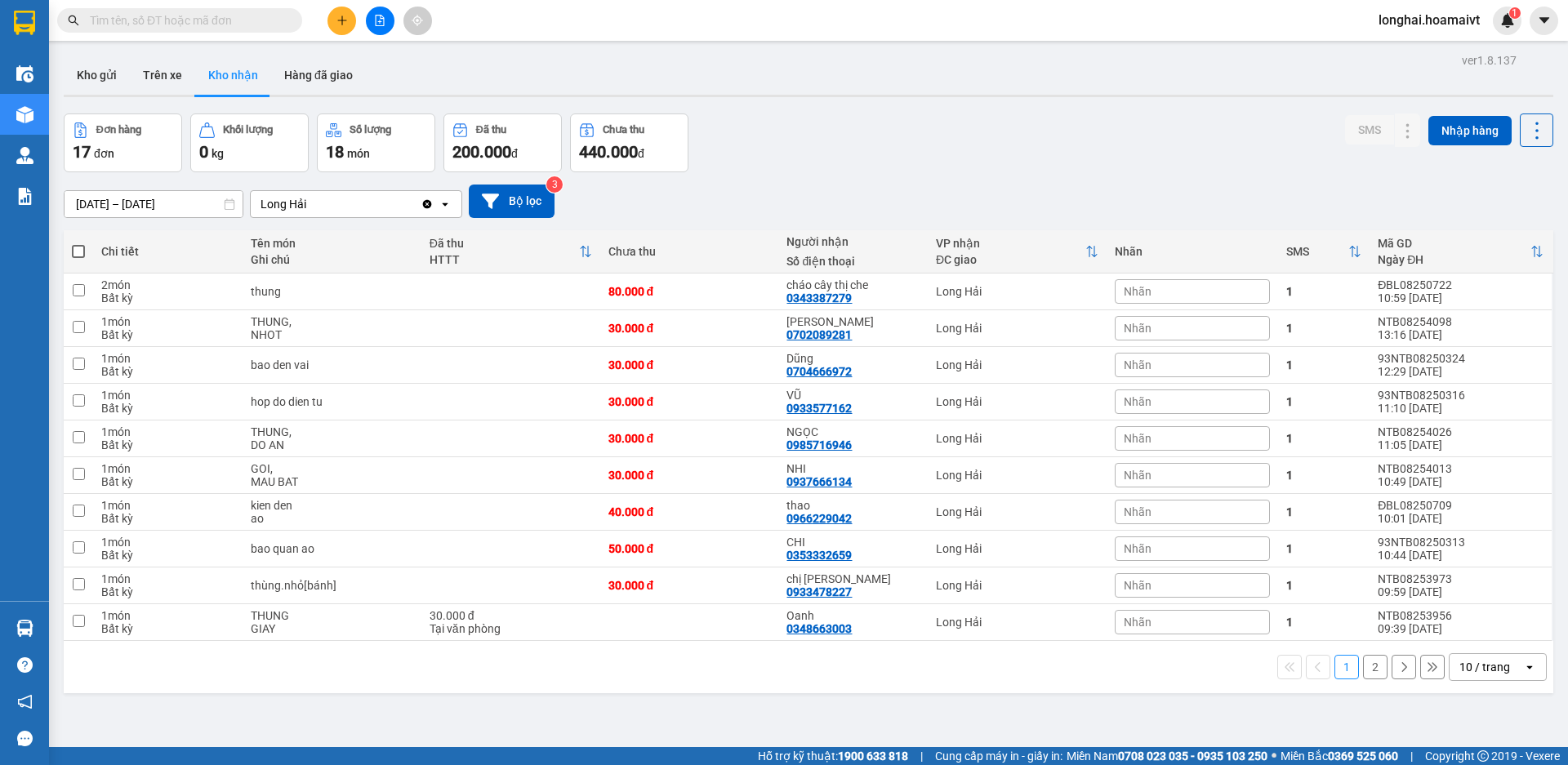
click at [266, 18] on input "text" at bounding box center [186, 20] width 193 height 18
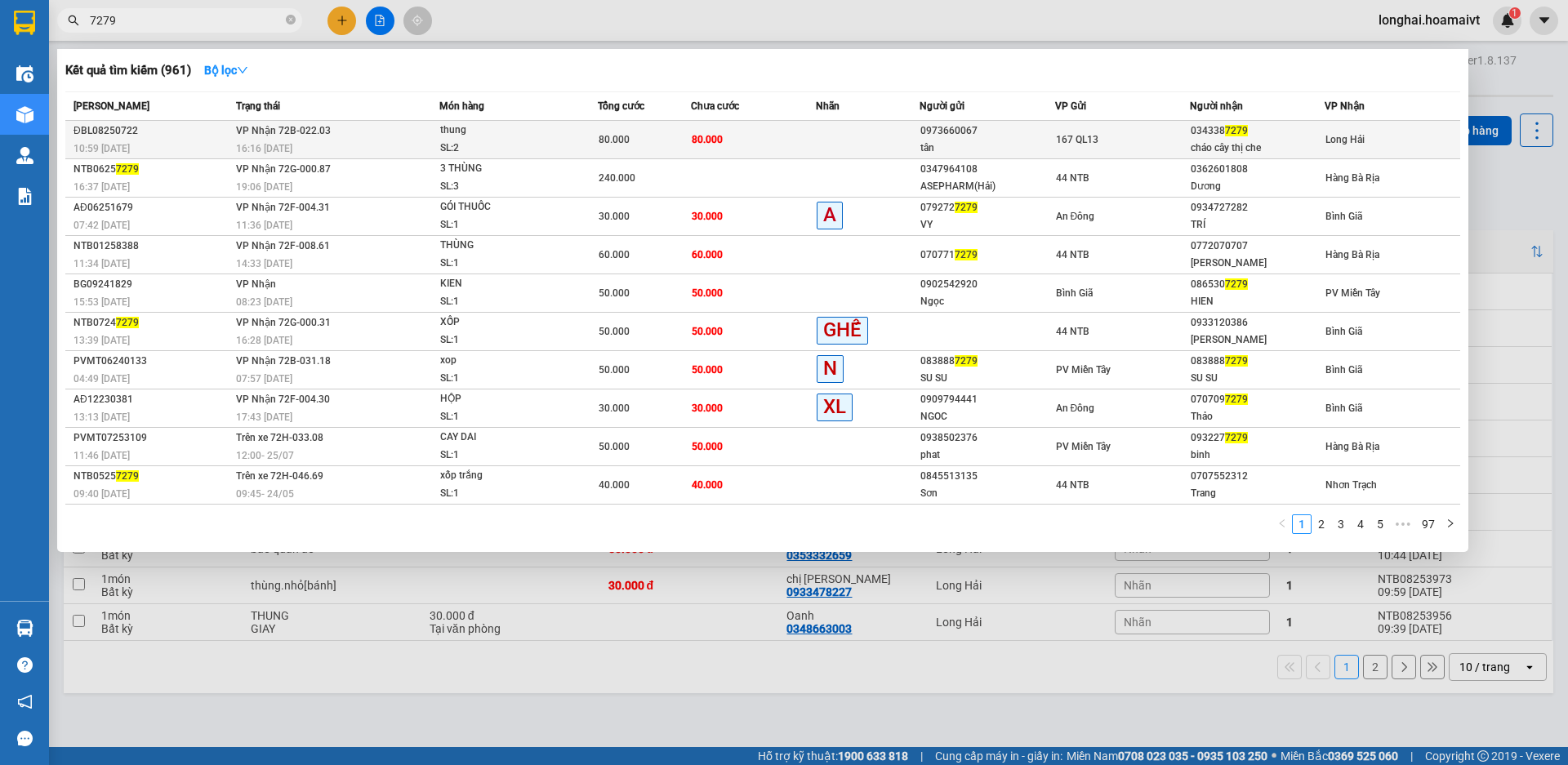
type input "7279"
click at [471, 144] on div "SL: 2" at bounding box center [502, 149] width 123 height 18
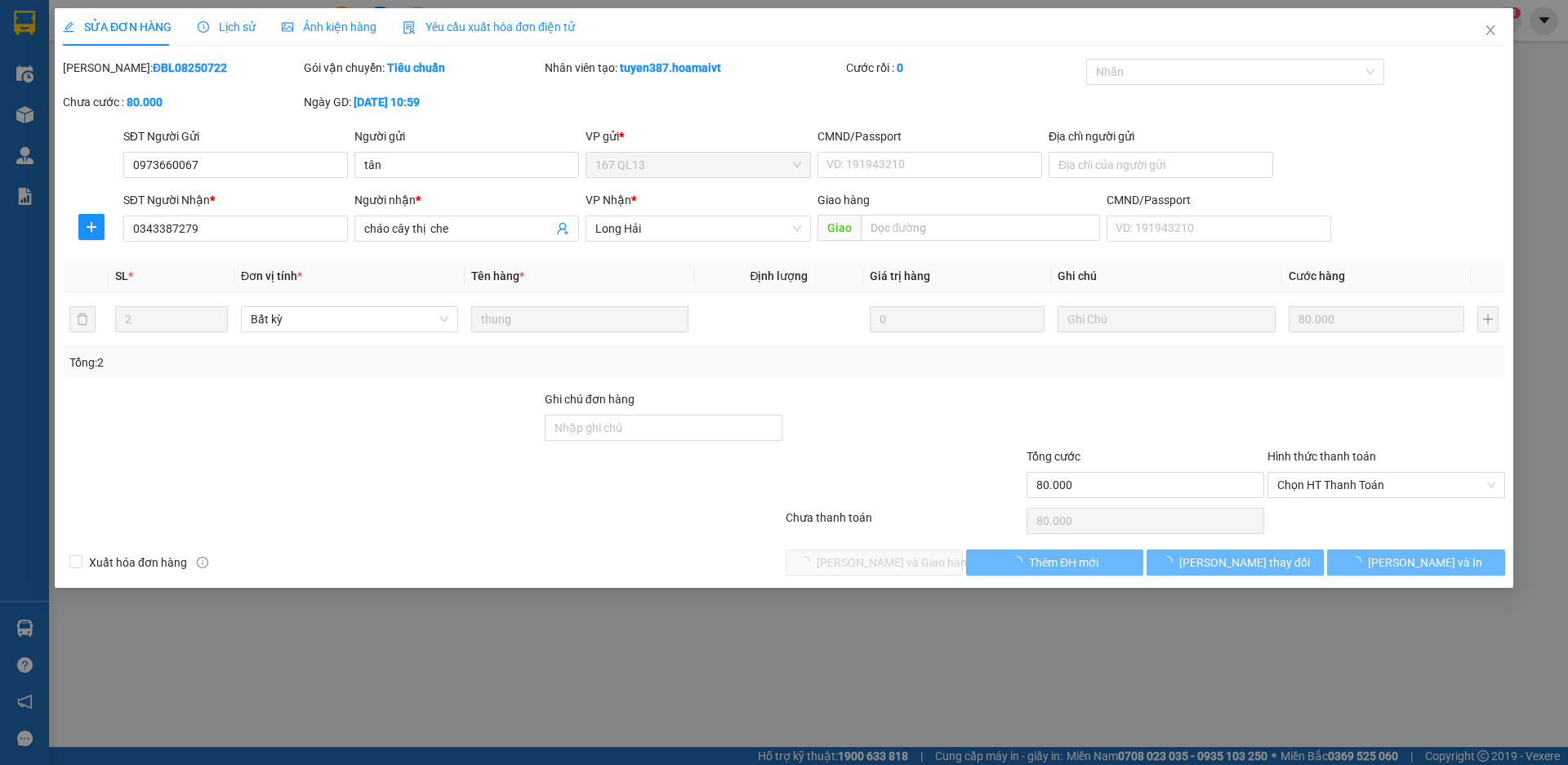
type input "0973660067"
type input "tân"
type input "0343387279"
type input "cháo cây thị che"
type input "80.000"
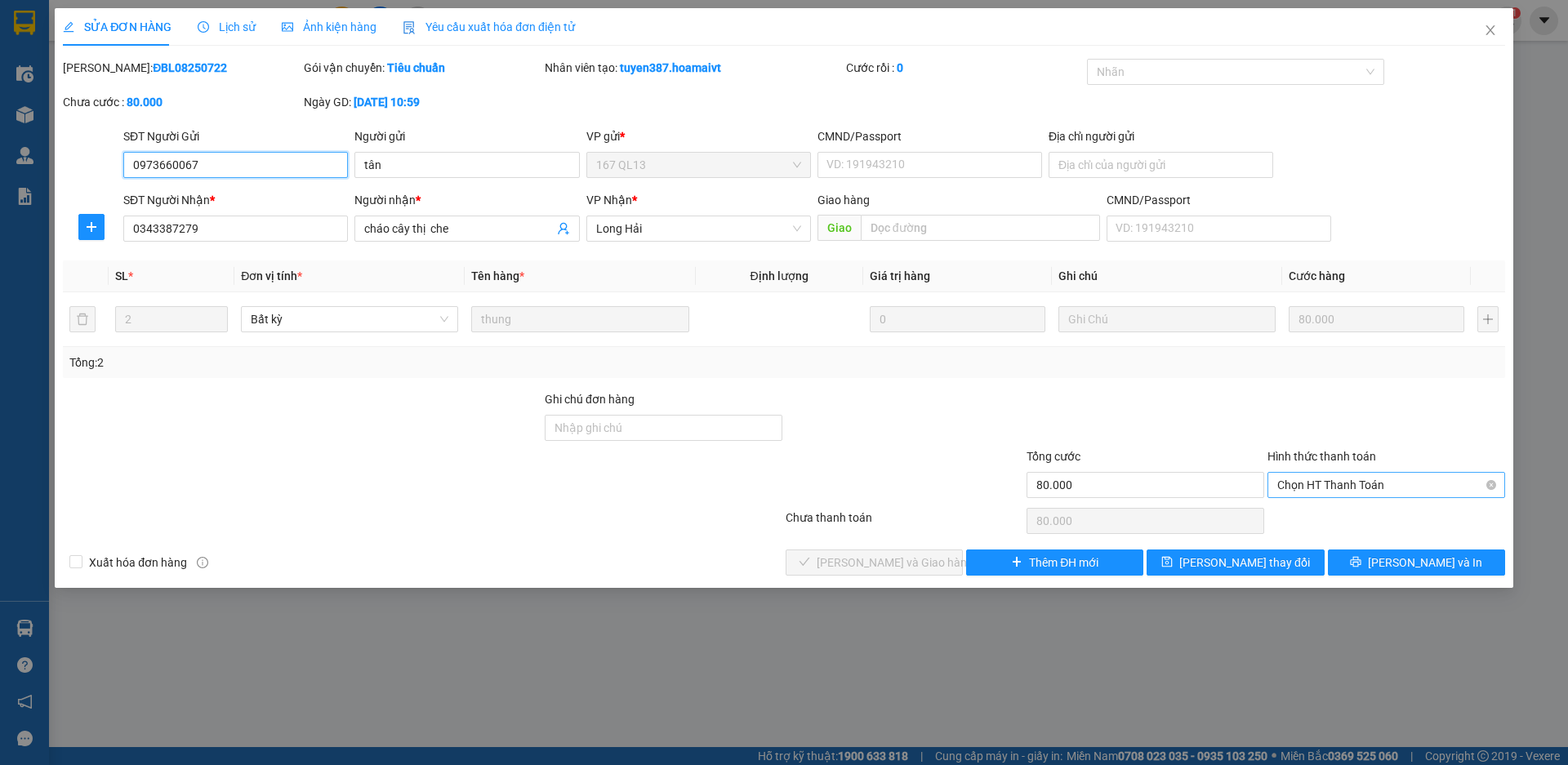
click at [1305, 488] on span "Chọn HT Thanh Toán" at bounding box center [1386, 485] width 218 height 24
click at [1308, 519] on div "Tại văn phòng" at bounding box center [1386, 517] width 218 height 18
type input "0"
click at [906, 563] on span "[PERSON_NAME] và Giao hàng" at bounding box center [895, 562] width 157 height 18
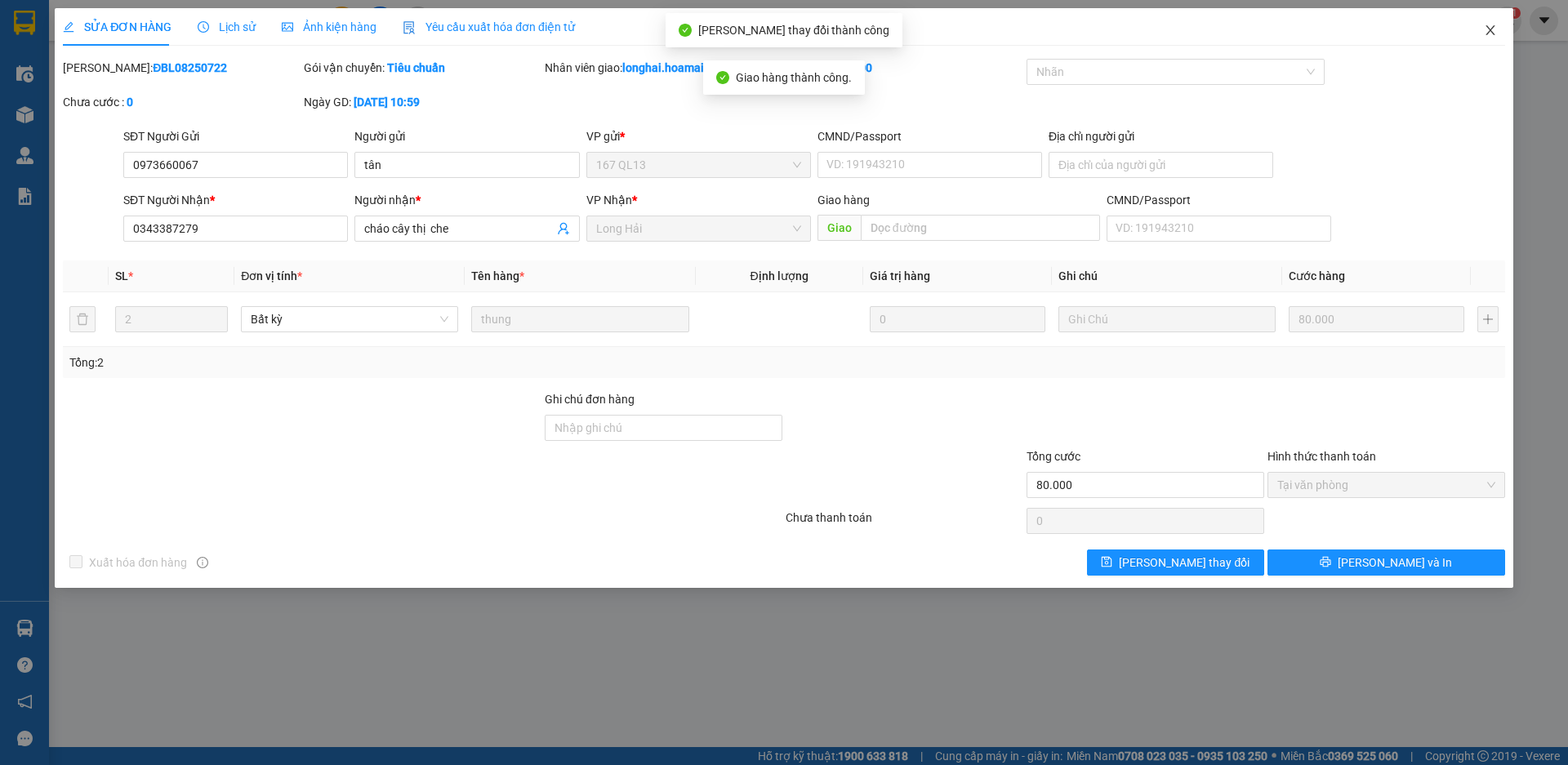
click at [1489, 34] on icon "close" at bounding box center [1490, 29] width 13 height 13
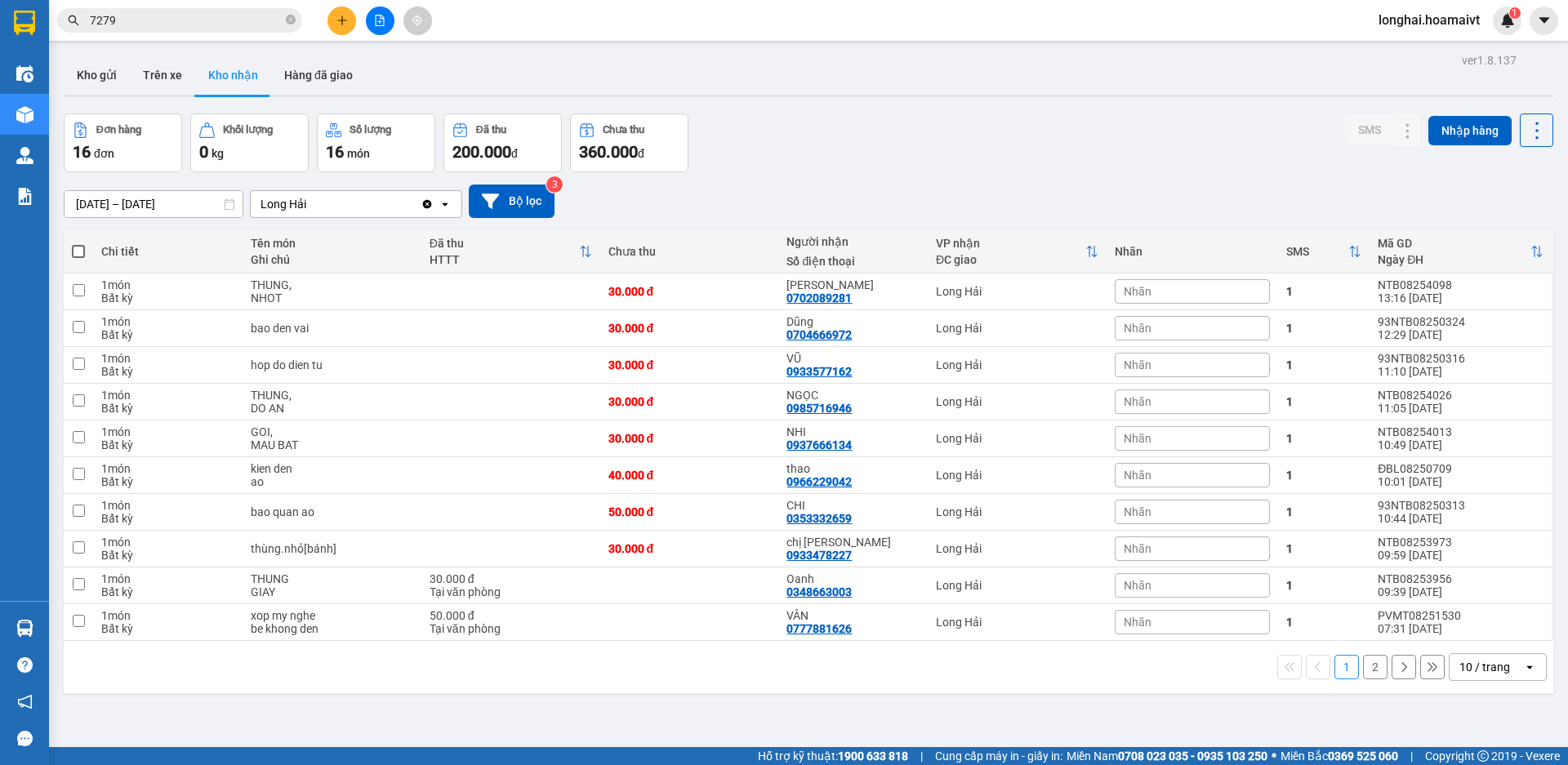
click at [1363, 670] on button "2" at bounding box center [1375, 667] width 24 height 24
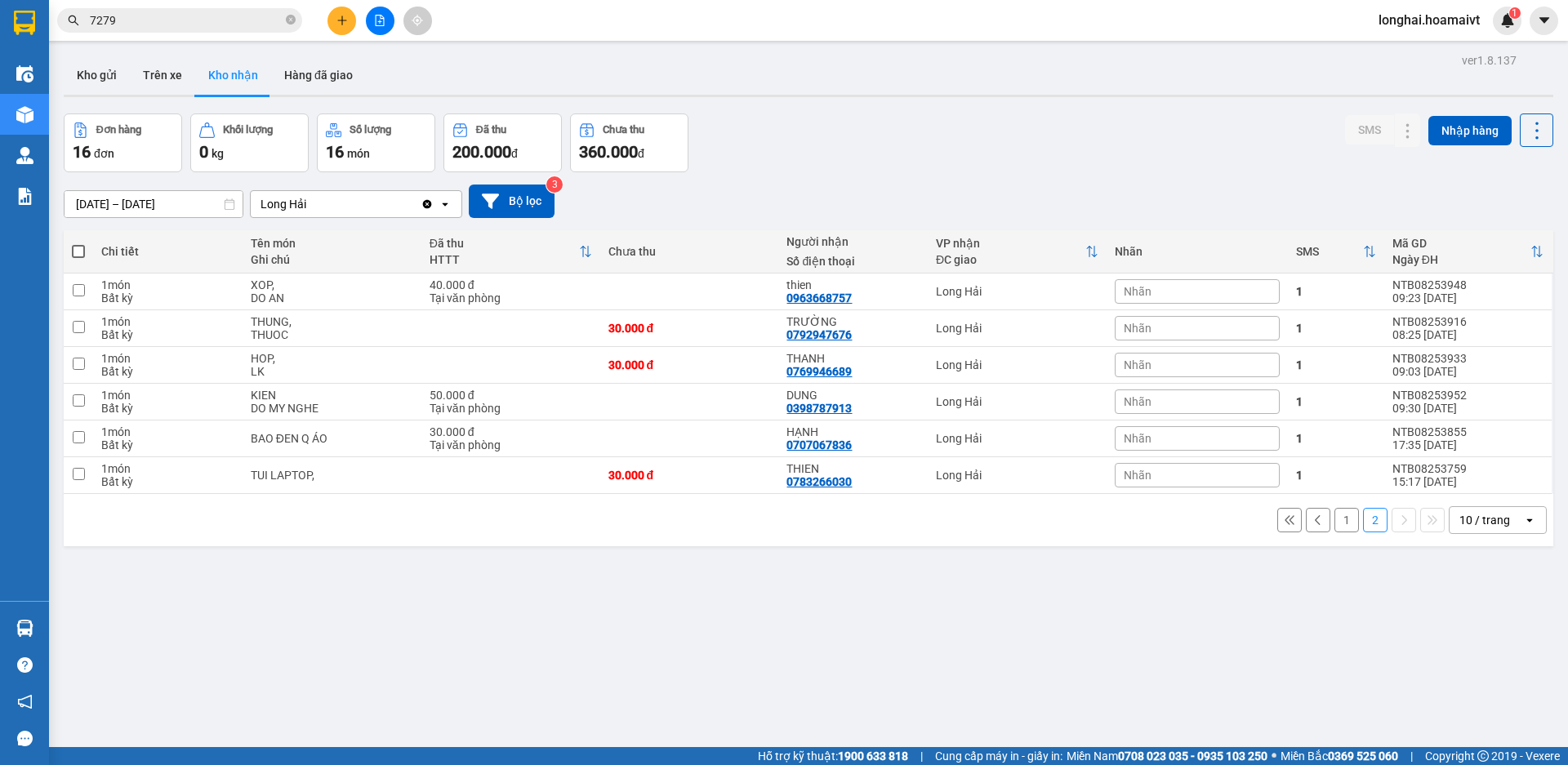
click at [1335, 522] on button "1" at bounding box center [1347, 520] width 24 height 24
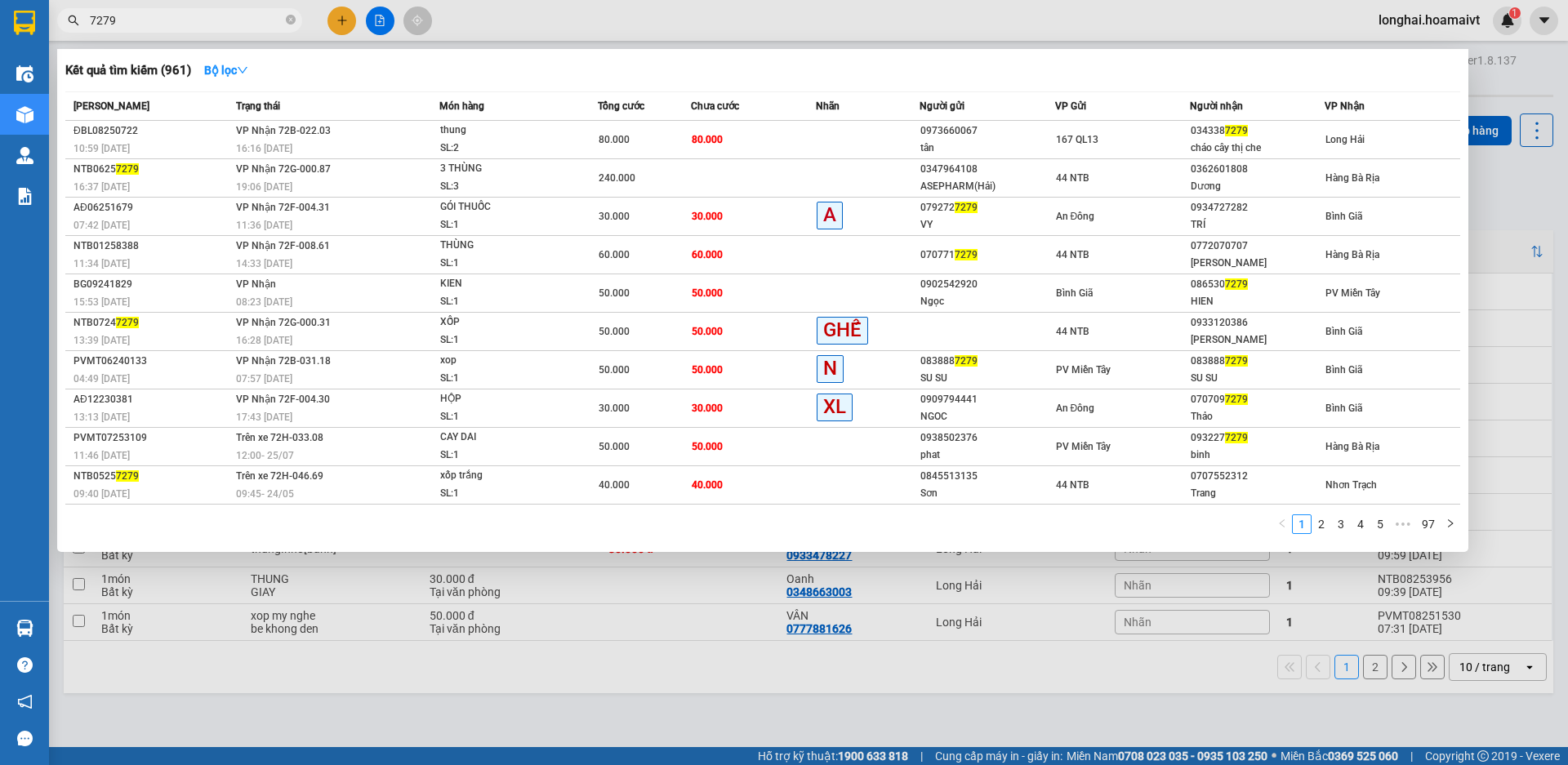
click at [293, 18] on icon "close-circle" at bounding box center [290, 19] width 9 height 9
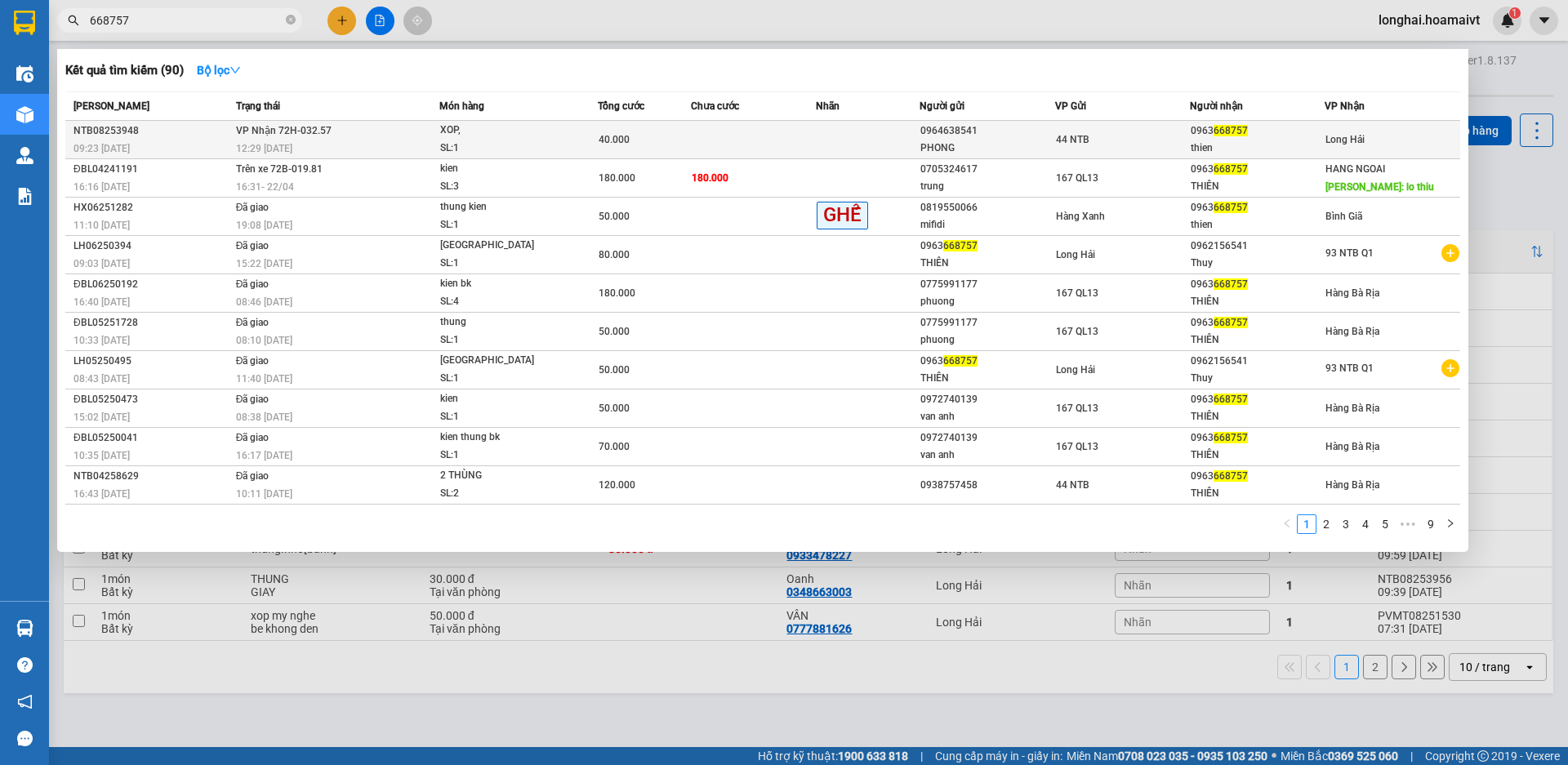
type input "668757"
click at [440, 142] on div "SL: 1" at bounding box center [502, 149] width 123 height 18
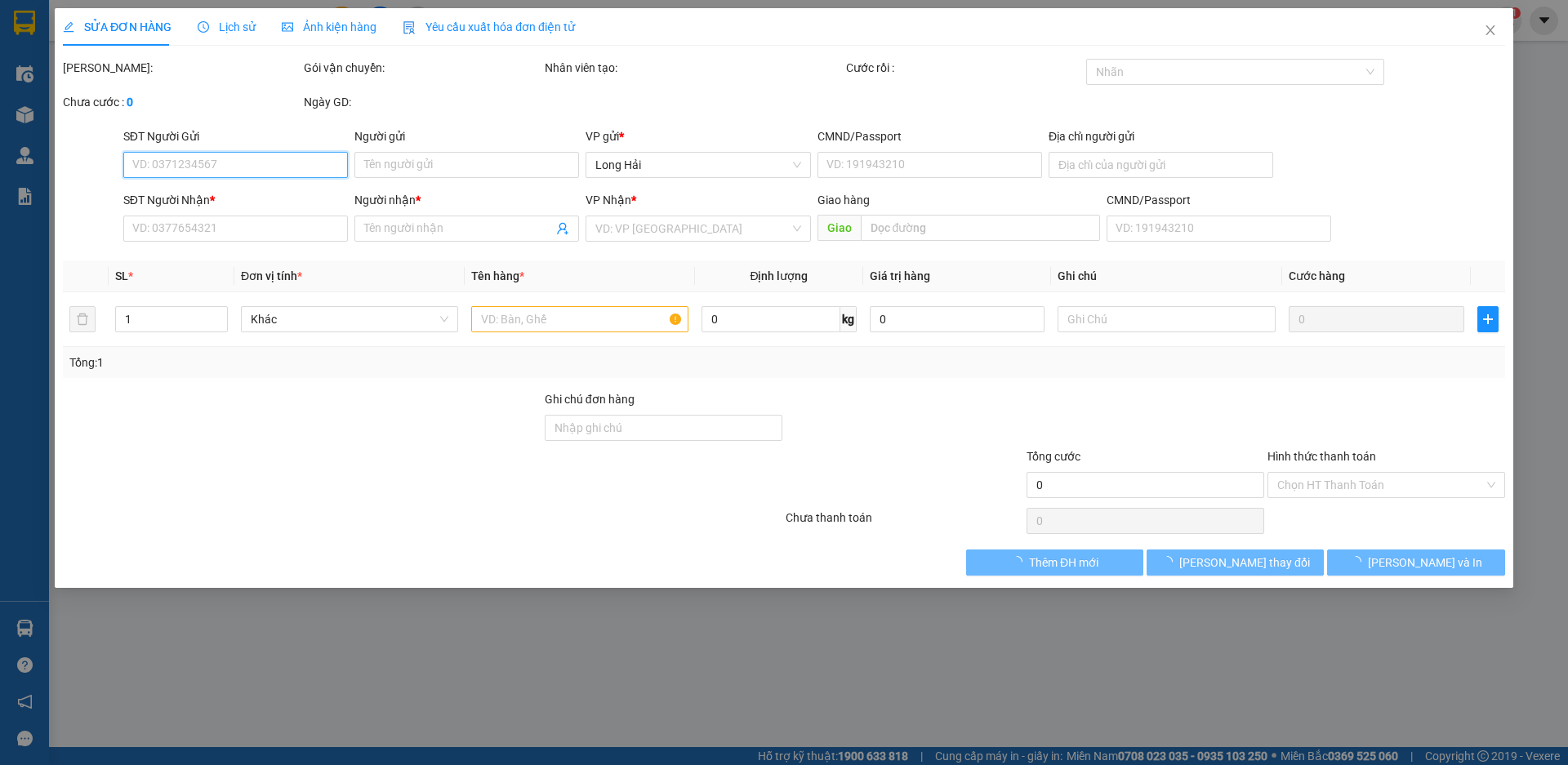
type input "0964638541"
type input "PHONG"
type input "0963668757"
type input "thien"
type input "40.000"
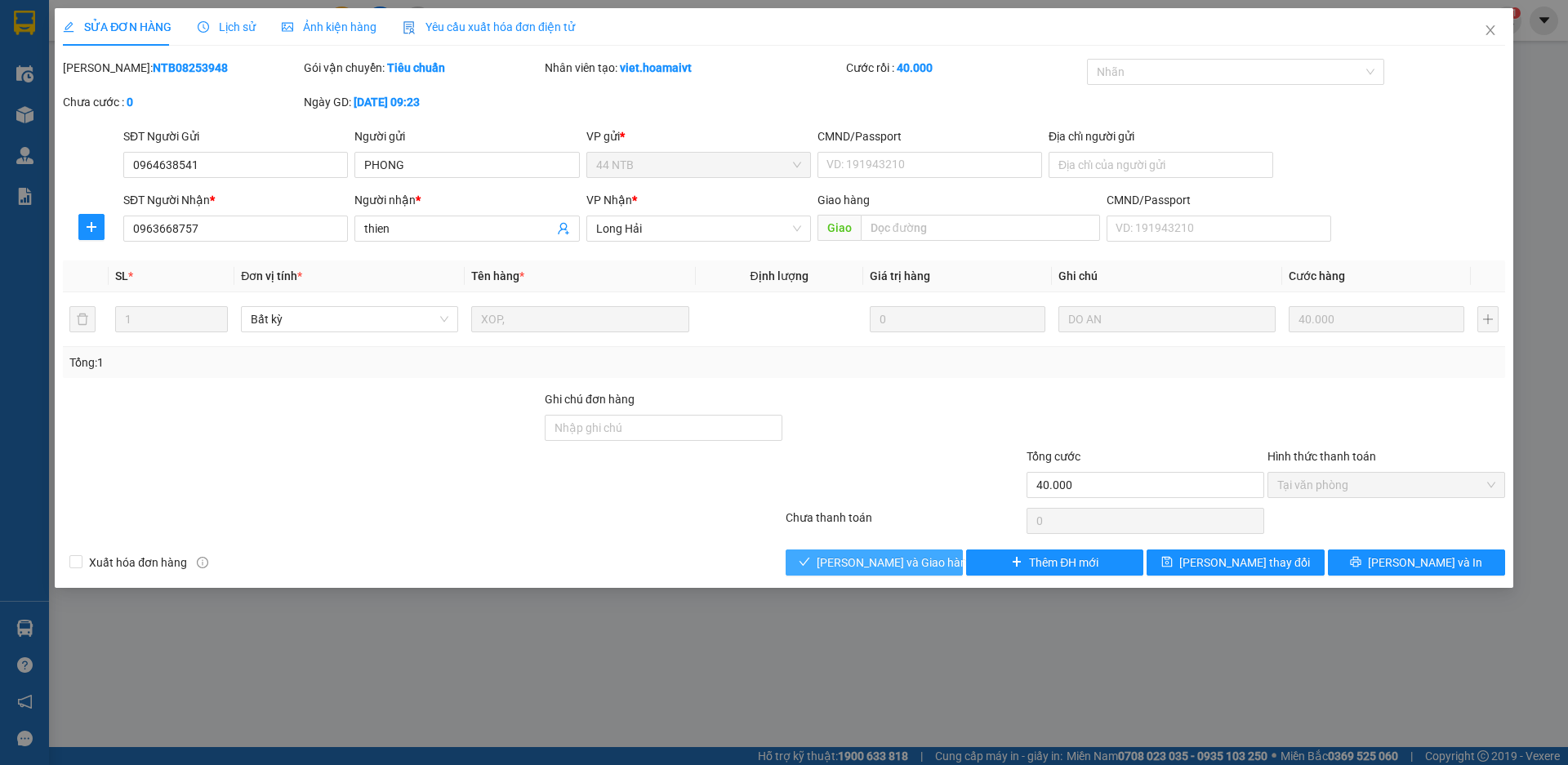
click at [853, 560] on span "[PERSON_NAME] và Giao hàng" at bounding box center [895, 562] width 157 height 18
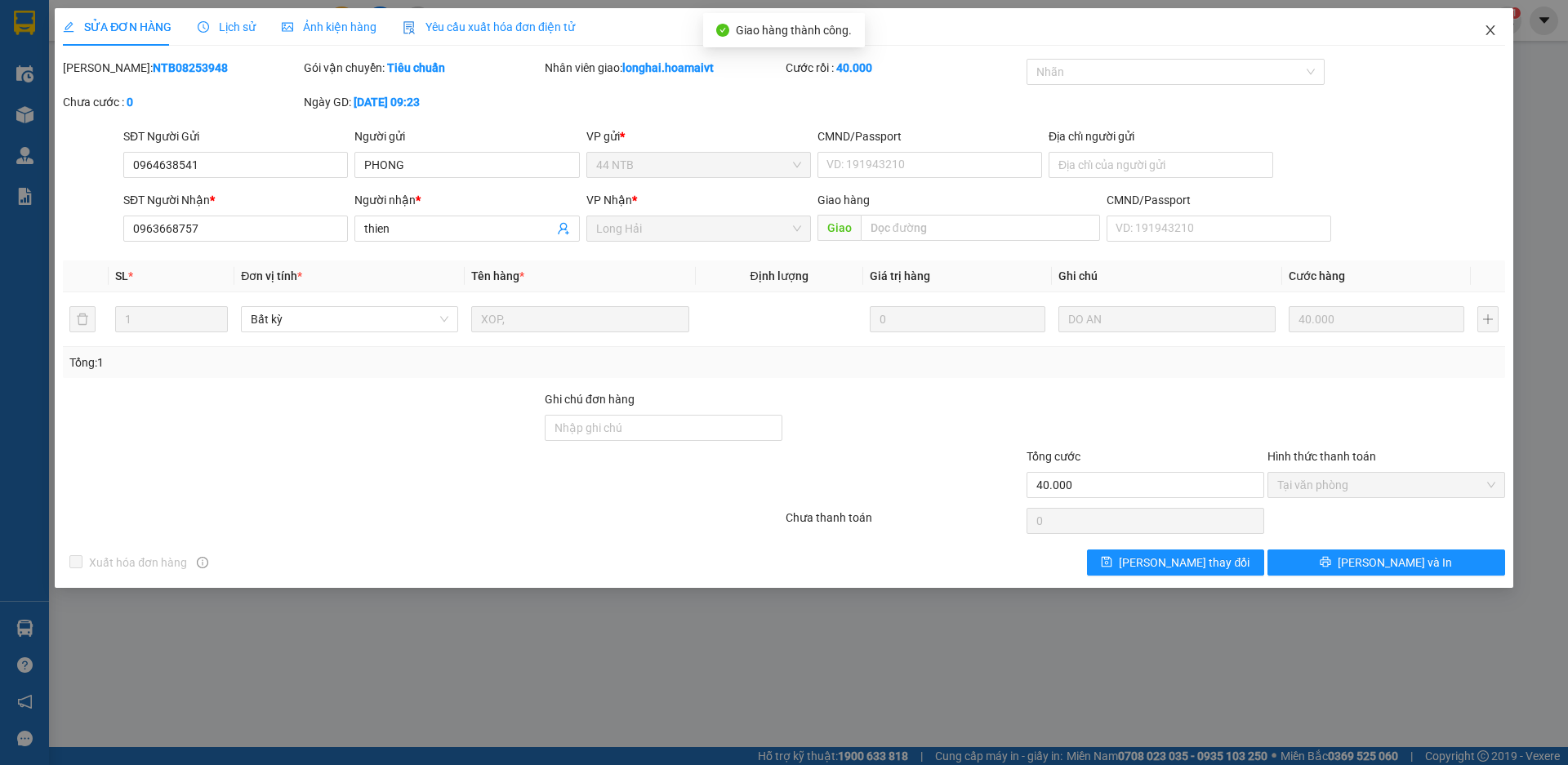
click at [1489, 30] on icon "close" at bounding box center [1490, 29] width 13 height 13
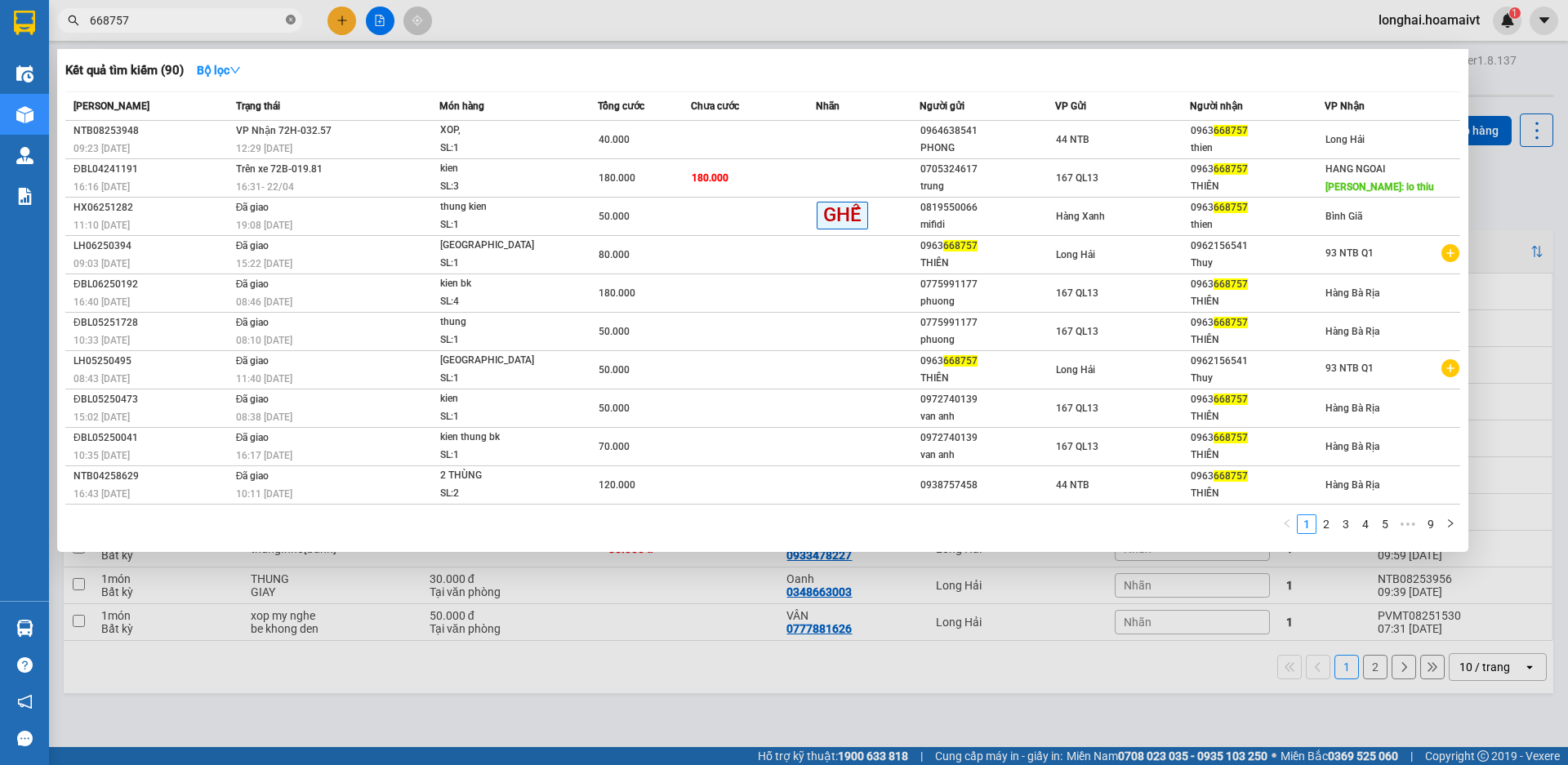
click at [293, 22] on icon "close-circle" at bounding box center [290, 19] width 9 height 9
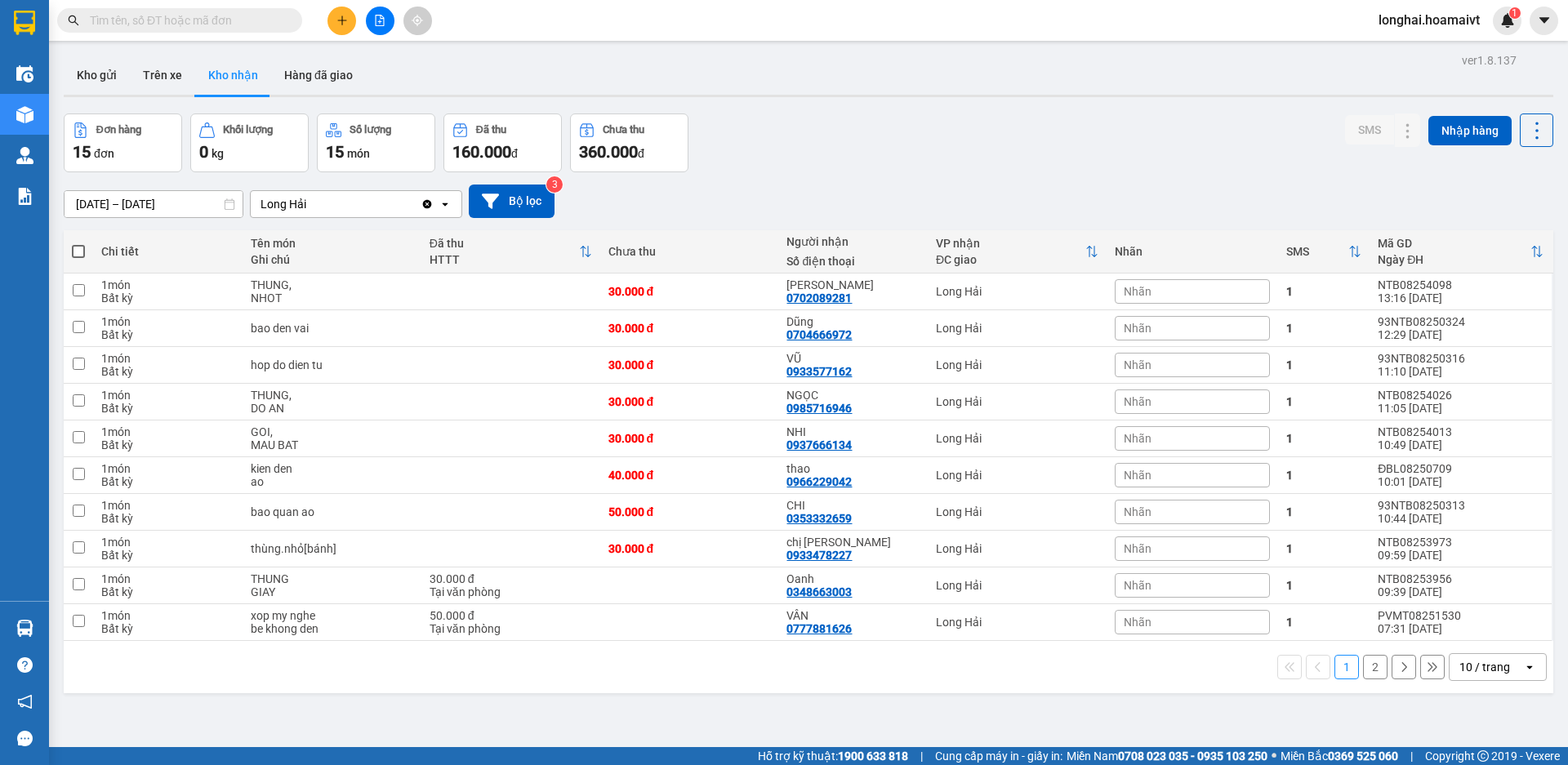
click at [214, 23] on input "text" at bounding box center [186, 20] width 193 height 18
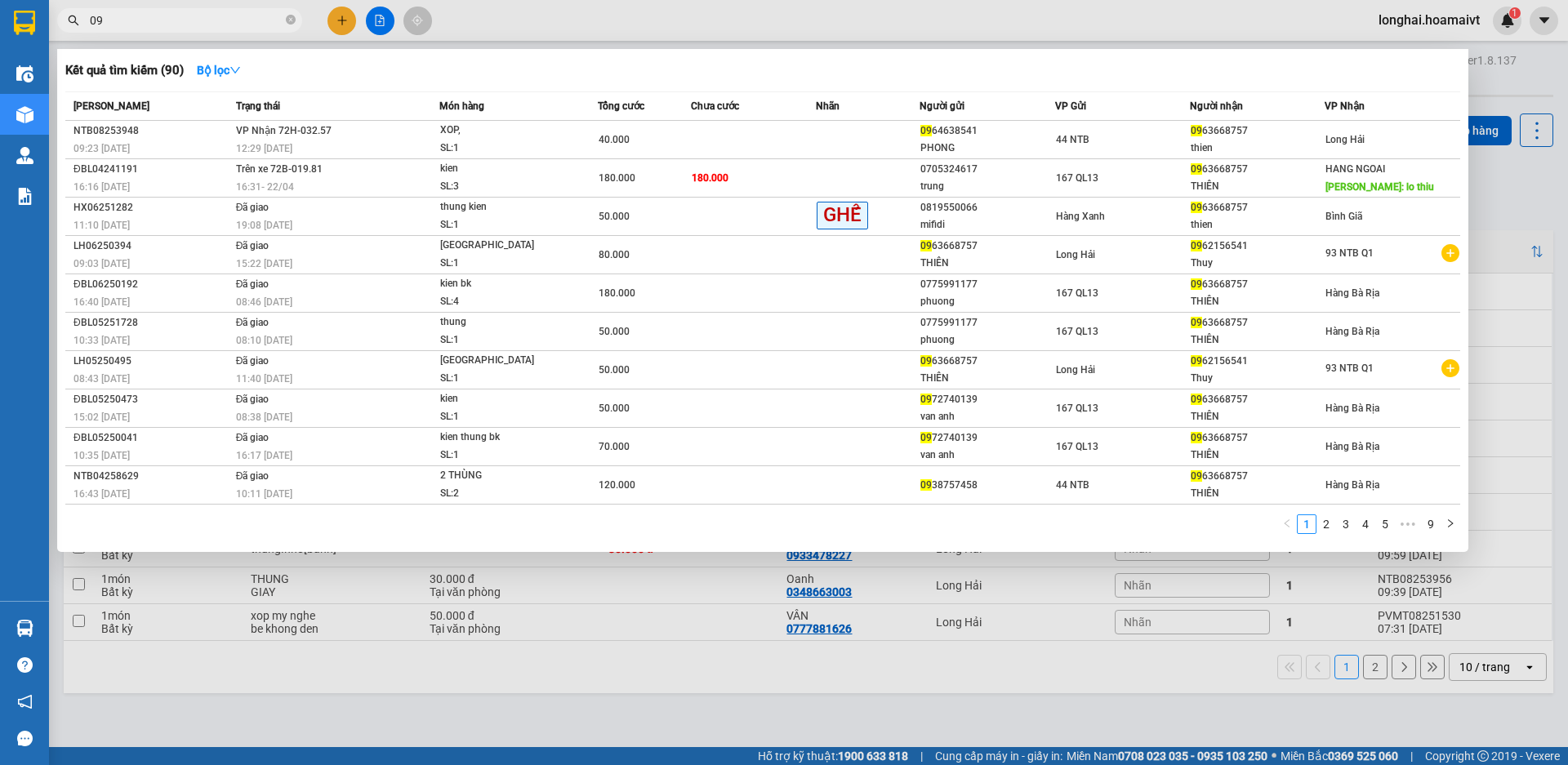
type input "0"
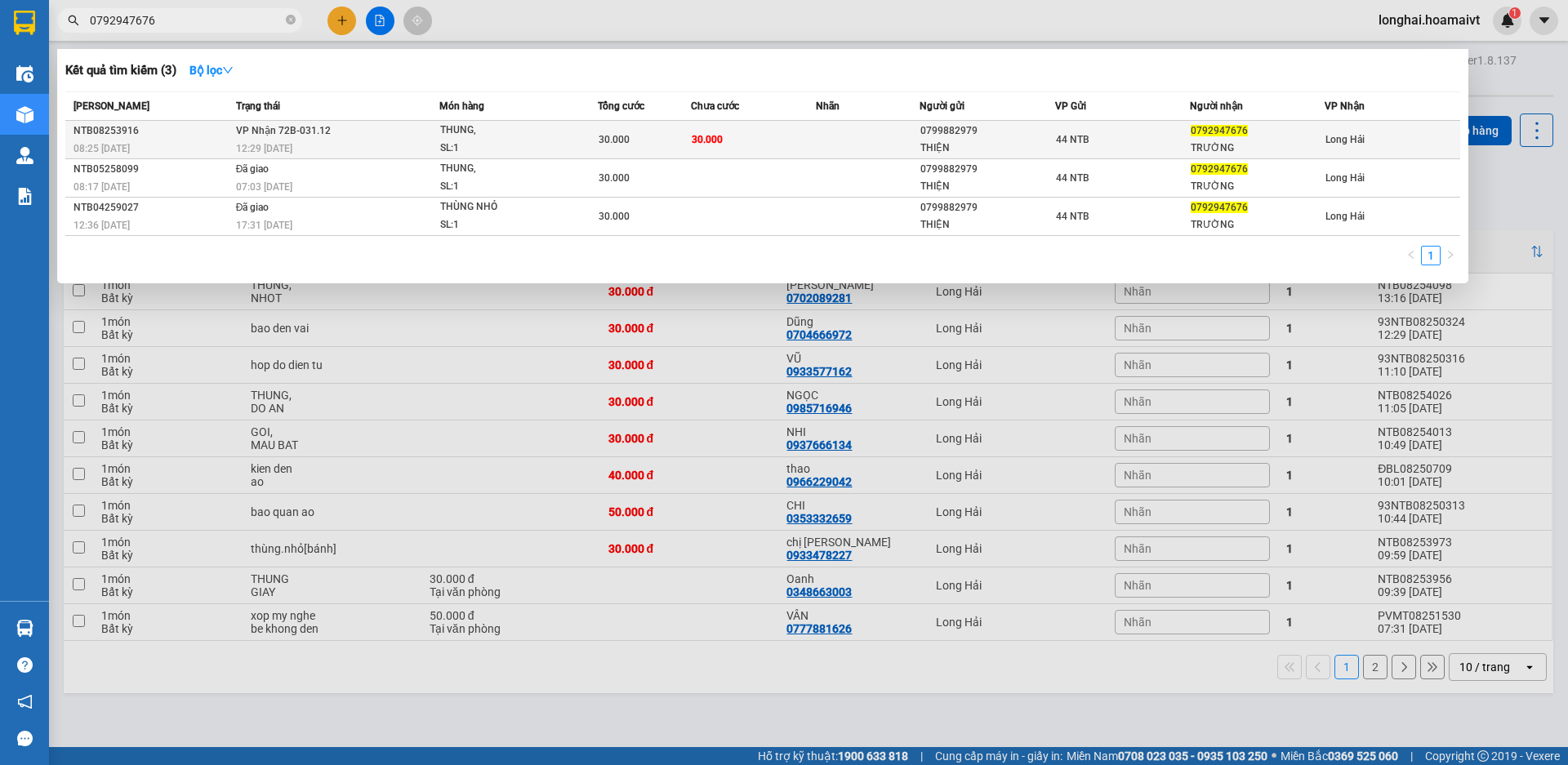
type input "0792947676"
click at [323, 151] on div "12:29 [DATE]" at bounding box center [338, 149] width 204 height 18
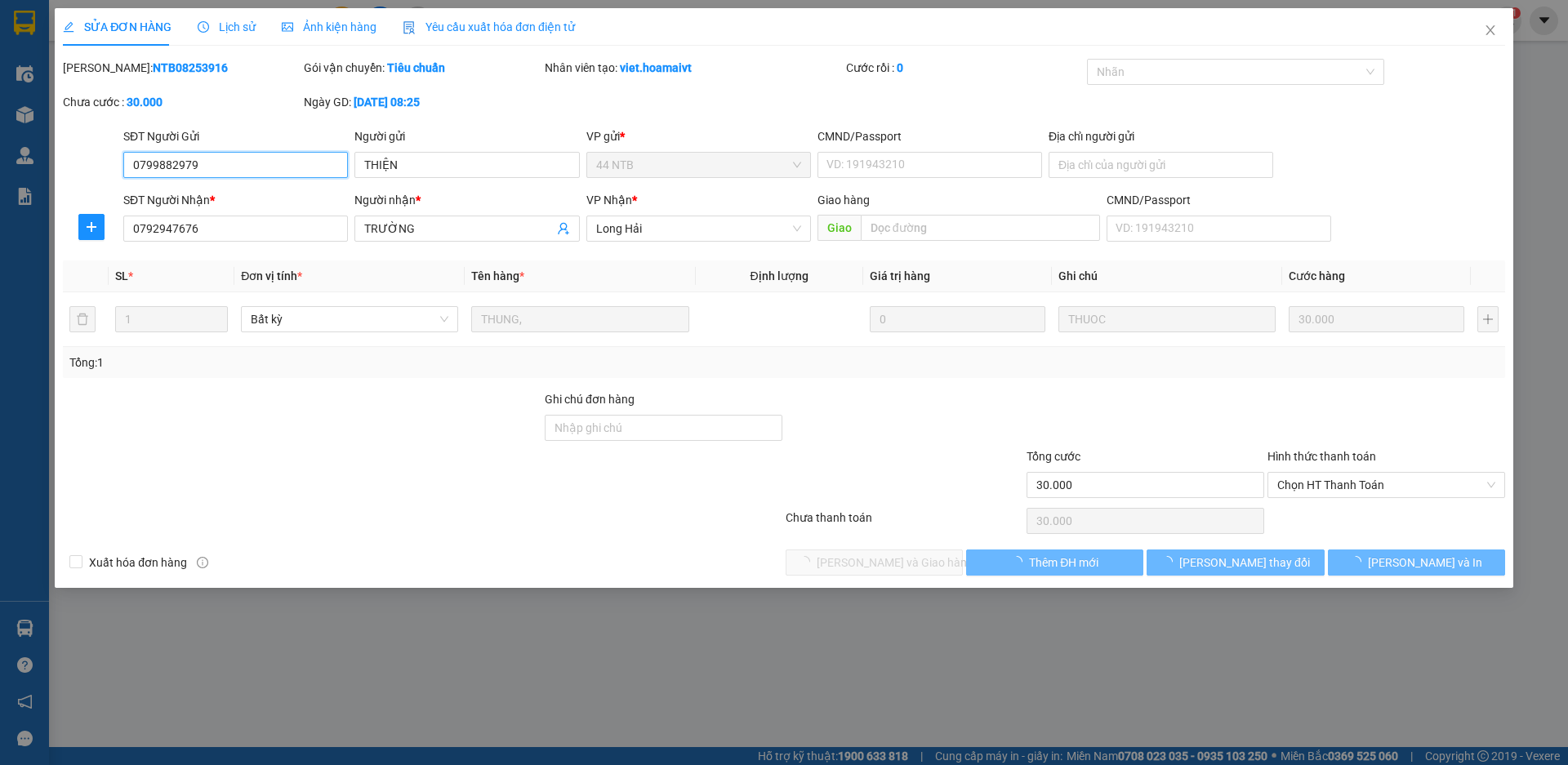
type input "0799882979"
type input "THIỆN"
type input "0792947676"
type input "TRƯỜNG"
type input "30.000"
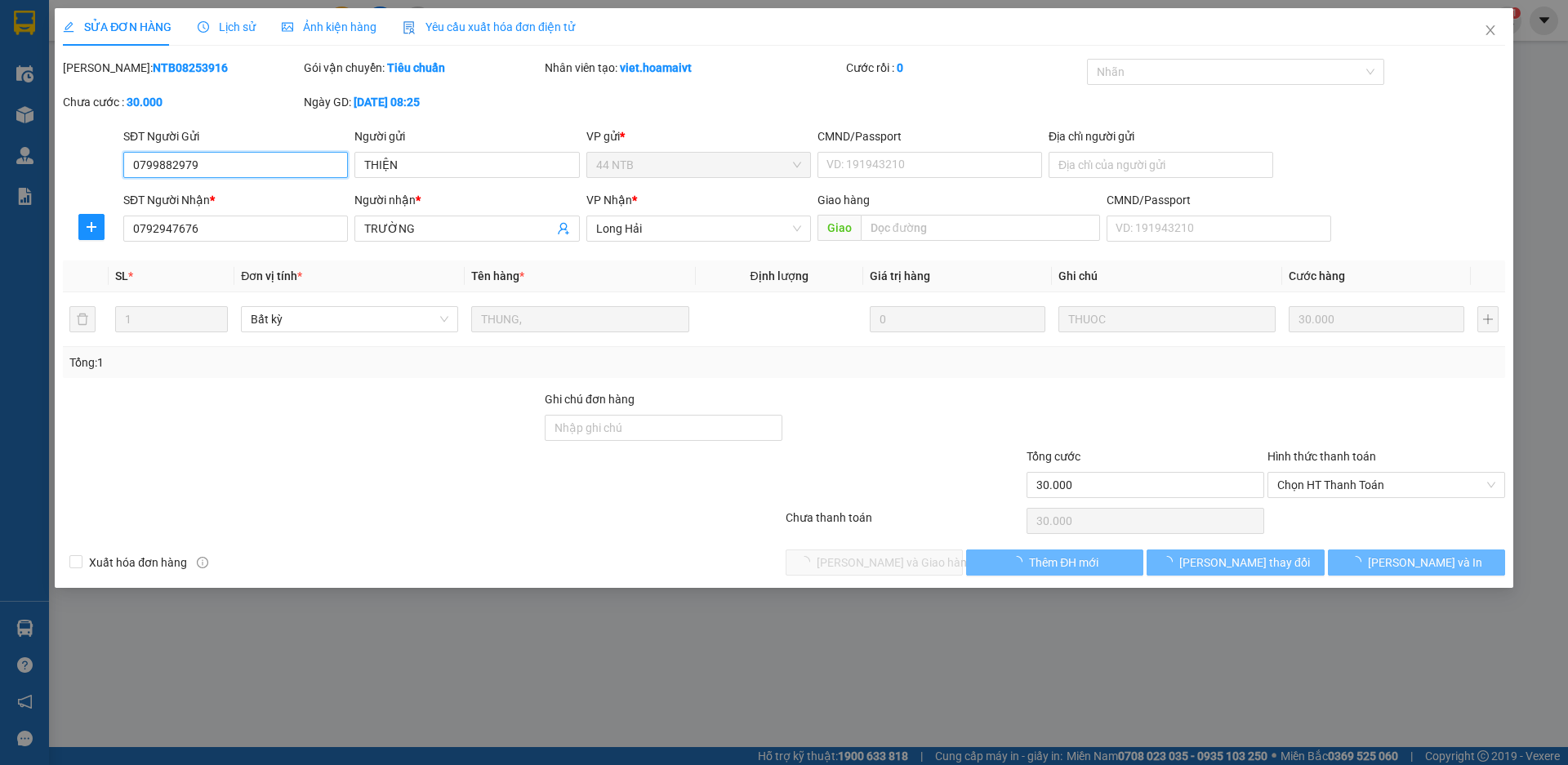
type input "30.000"
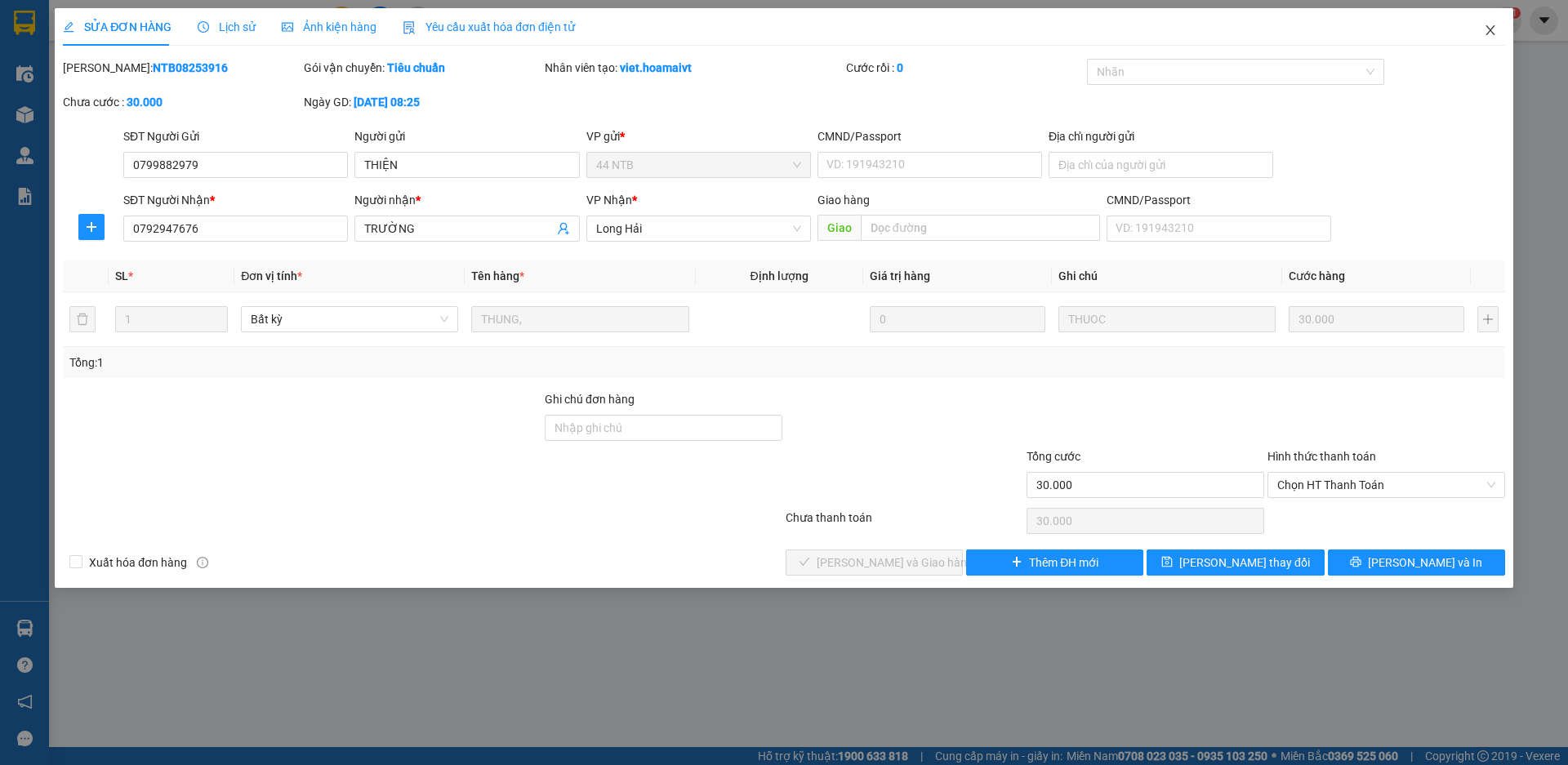
click at [1489, 31] on icon "close" at bounding box center [1490, 29] width 13 height 13
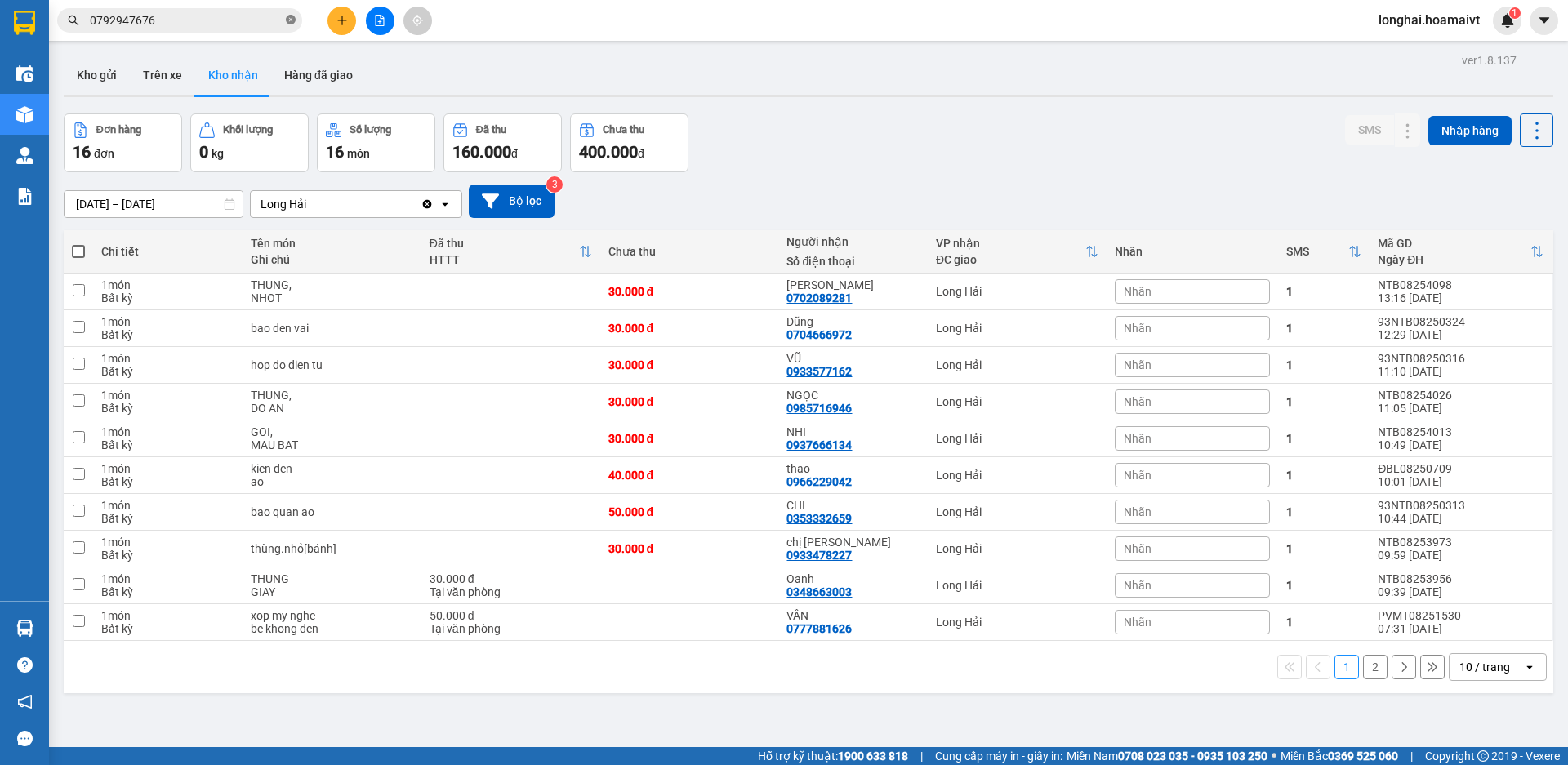
click at [294, 22] on icon "close-circle" at bounding box center [290, 19] width 9 height 9
click at [252, 23] on input "text" at bounding box center [186, 20] width 193 height 18
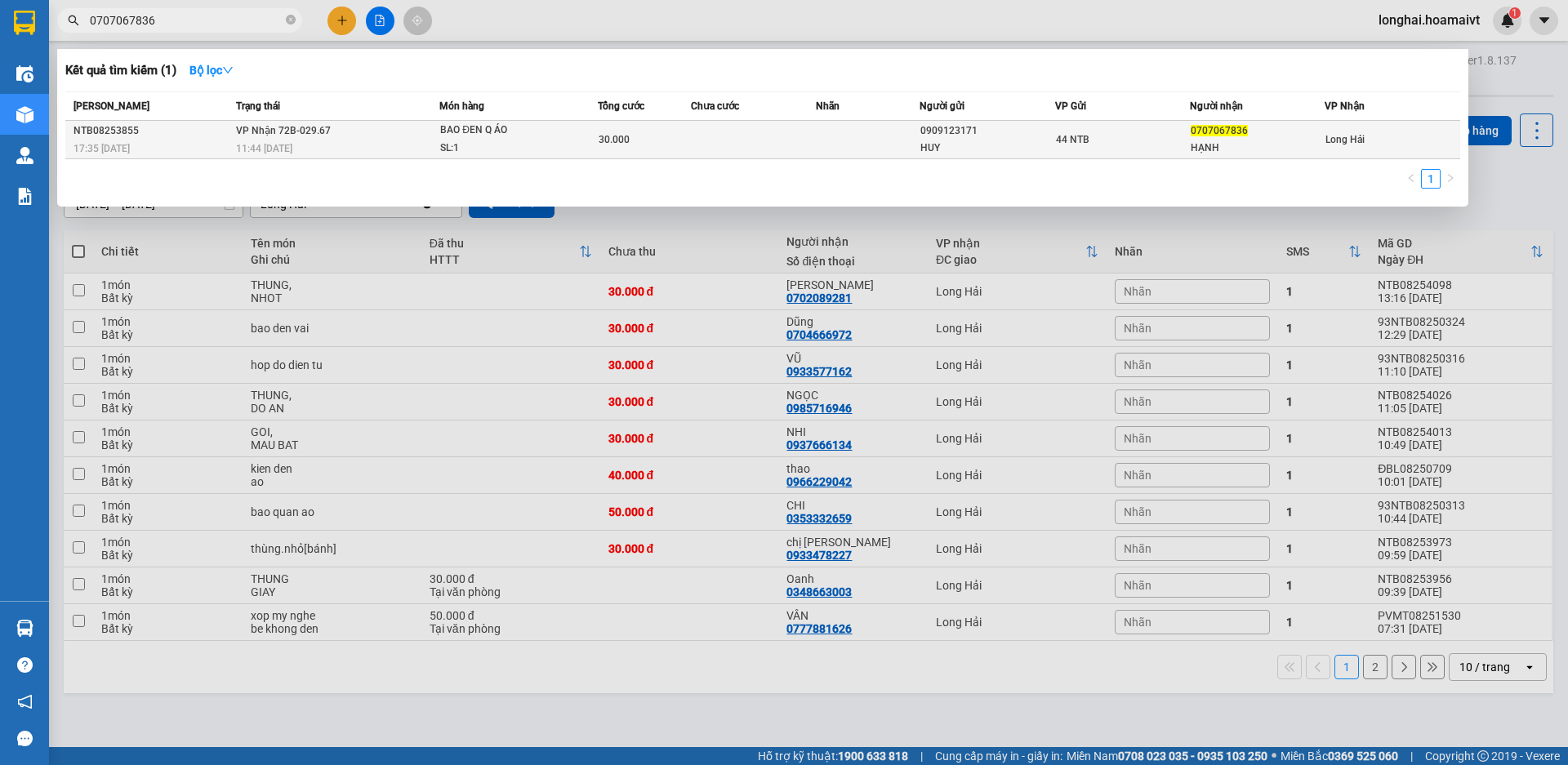
type input "0707067836"
click at [331, 140] on div "11:44 [DATE]" at bounding box center [338, 149] width 204 height 18
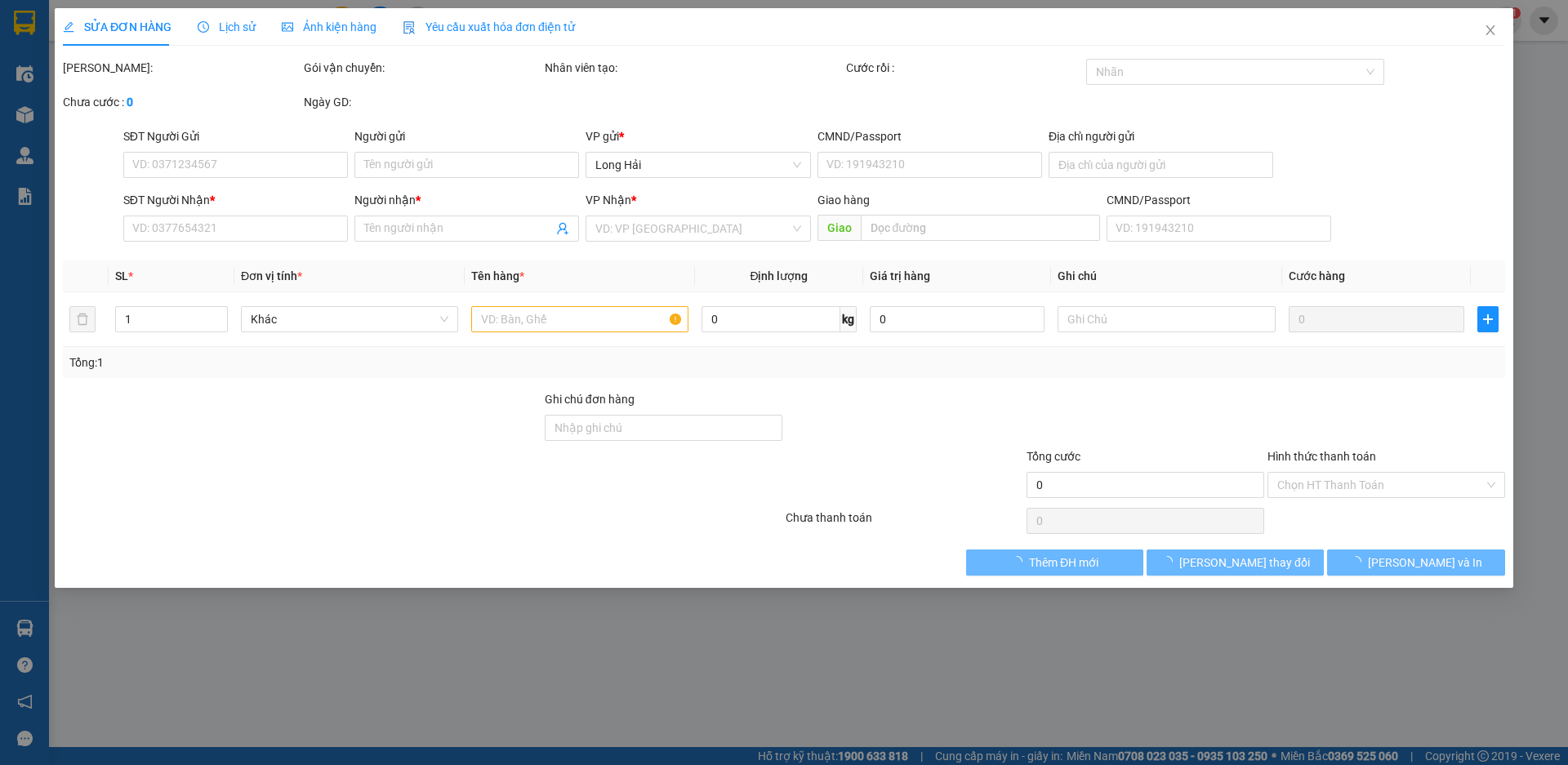
type input "0909123171"
type input "HUY"
type input "104 PHỔ QUANG Q TÂN BÌNH TP TP HCM"
type input "0707067836"
type input "HẠNH"
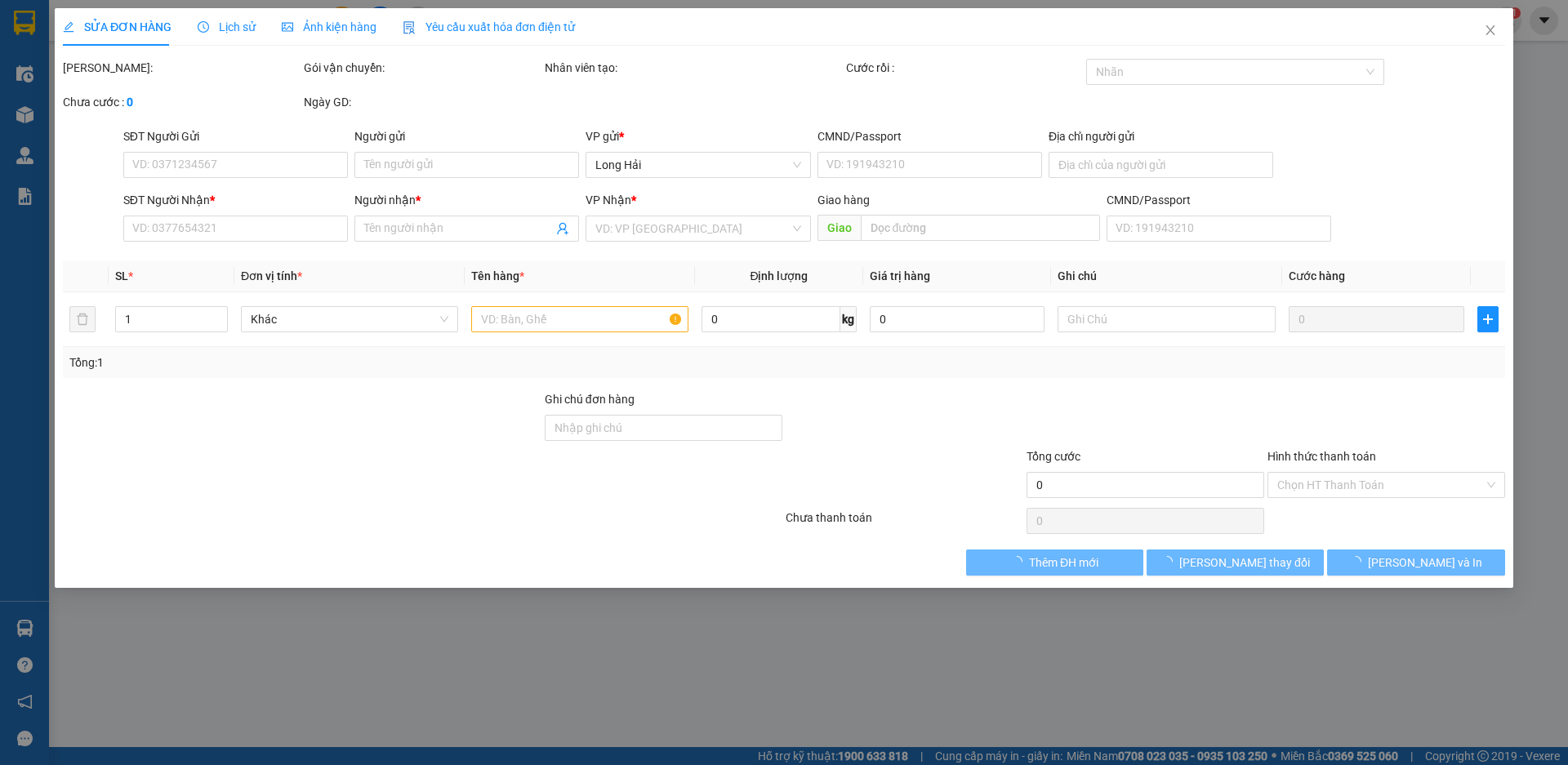
type input "30.000"
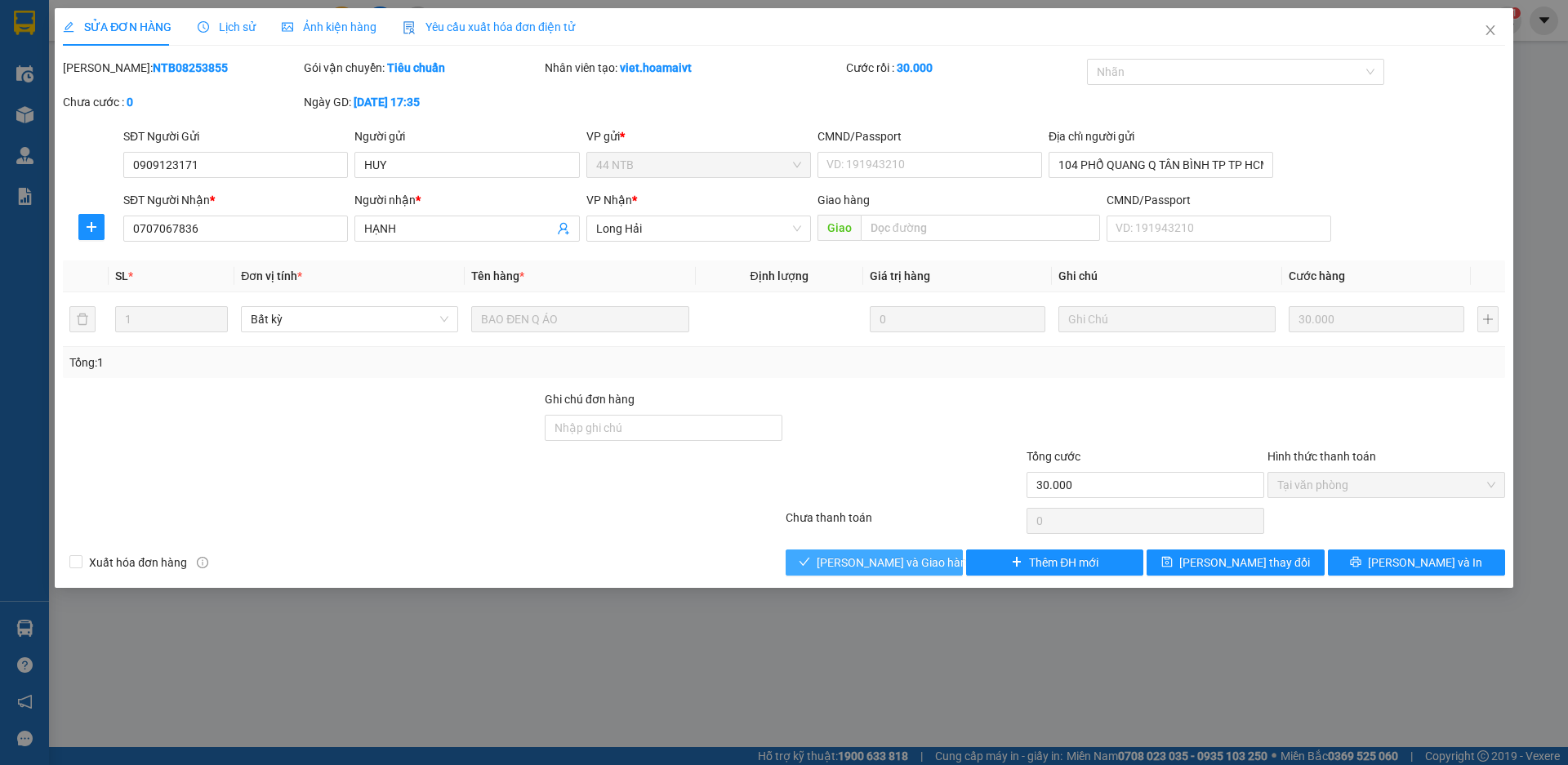
click at [854, 558] on span "[PERSON_NAME] và Giao hàng" at bounding box center [895, 562] width 157 height 18
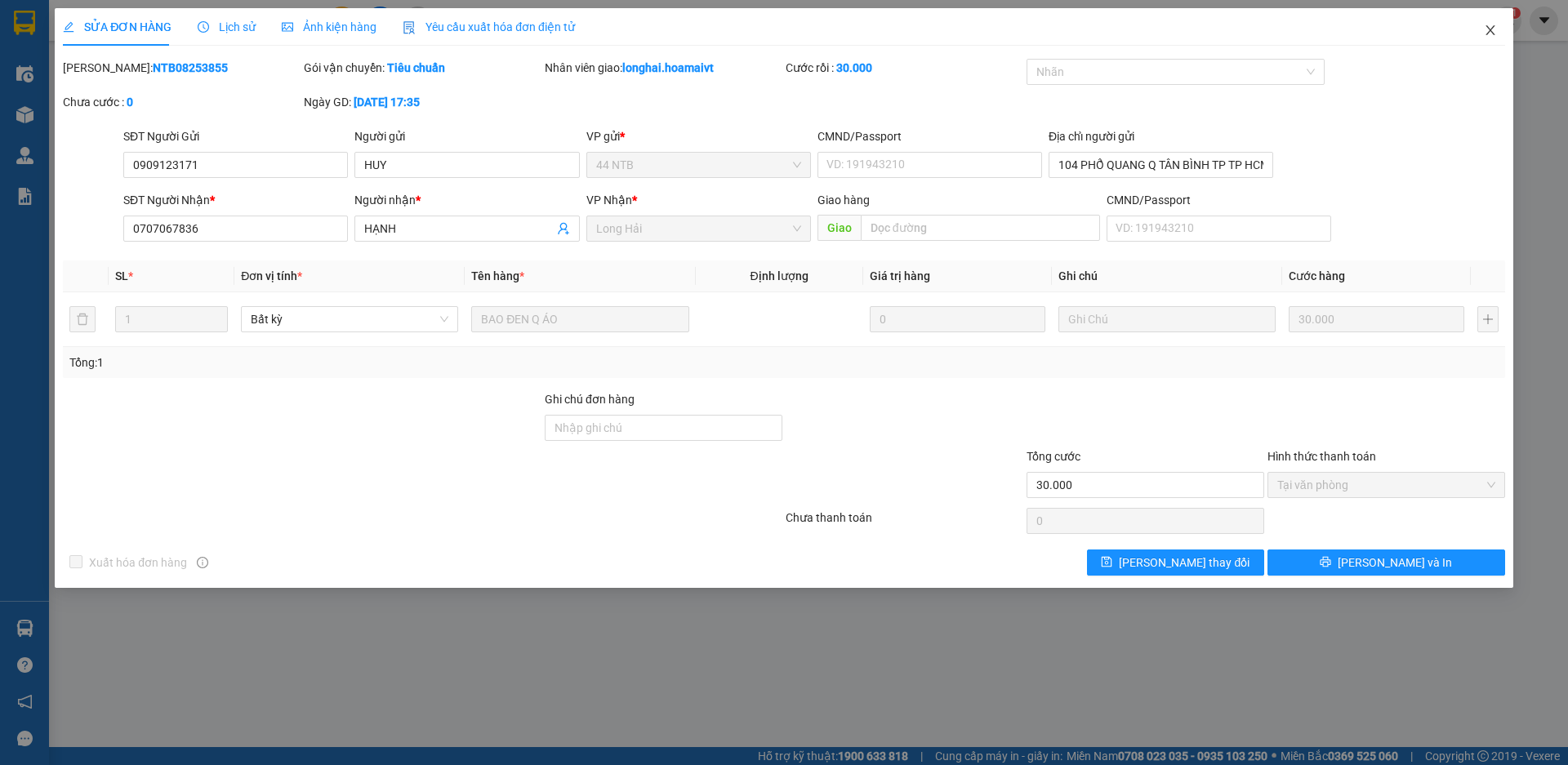
click at [1492, 28] on icon "close" at bounding box center [1490, 29] width 13 height 13
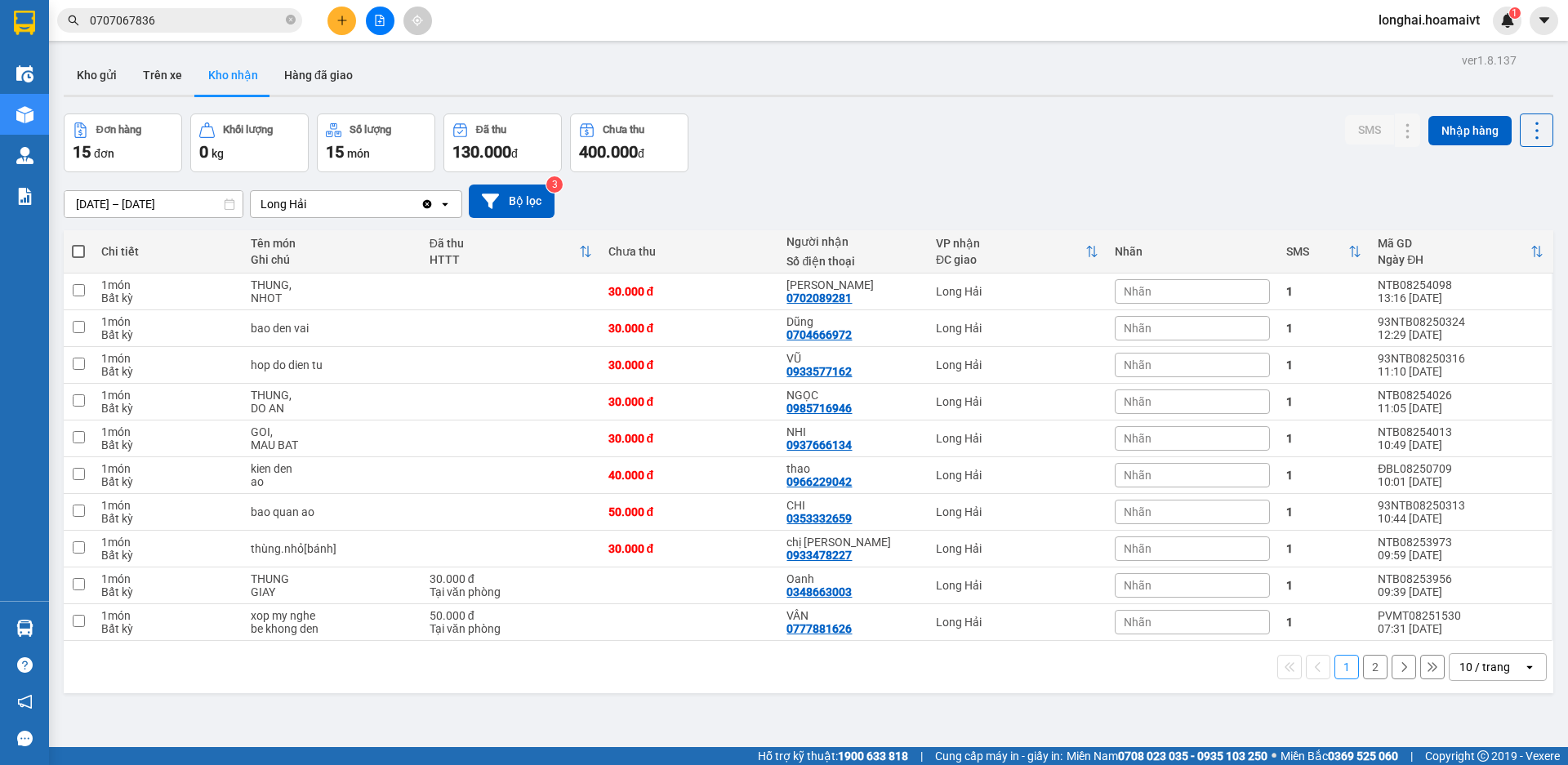
click at [1364, 673] on button "2" at bounding box center [1375, 667] width 24 height 24
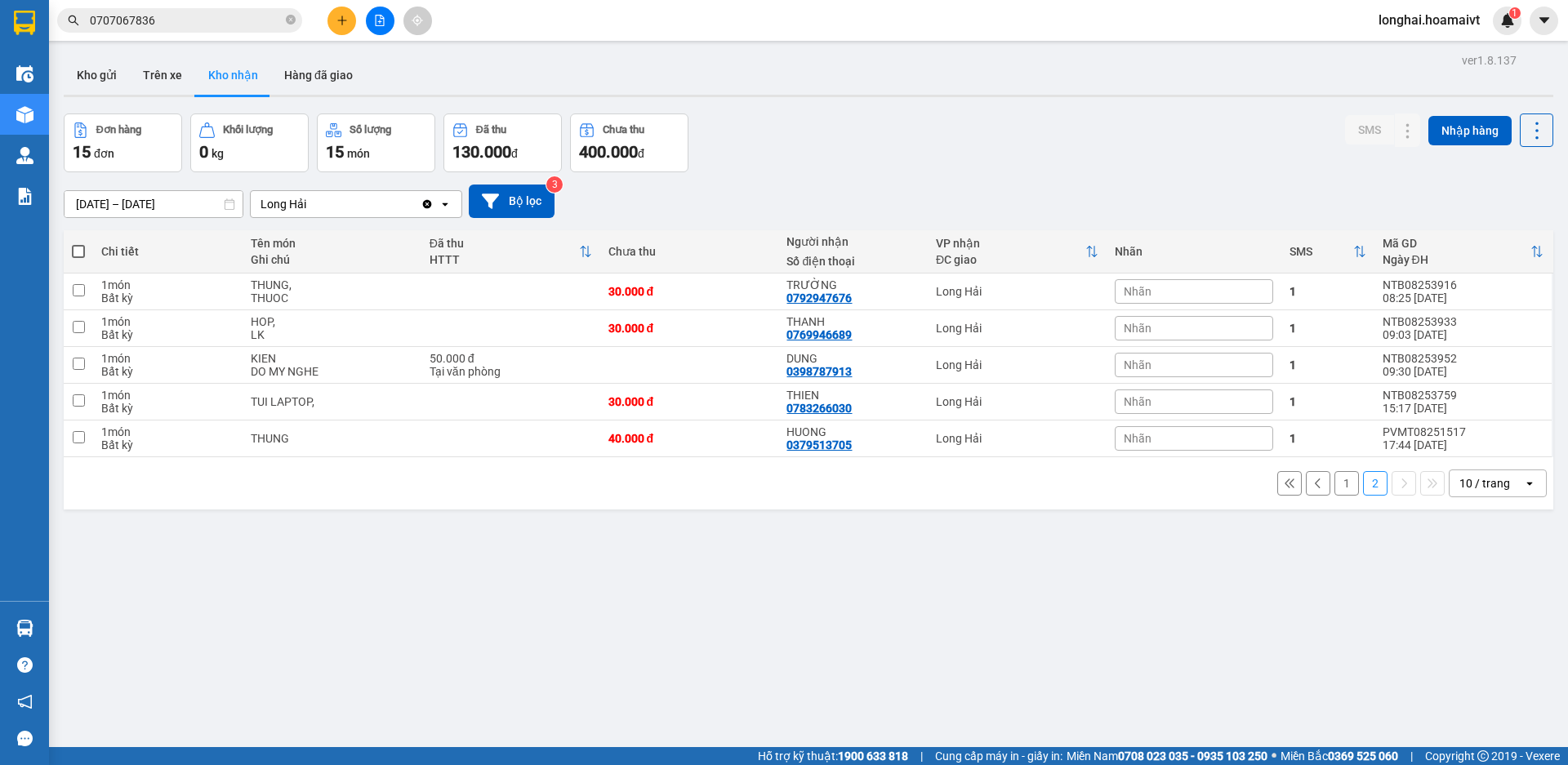
click at [1337, 491] on button "1" at bounding box center [1347, 484] width 24 height 24
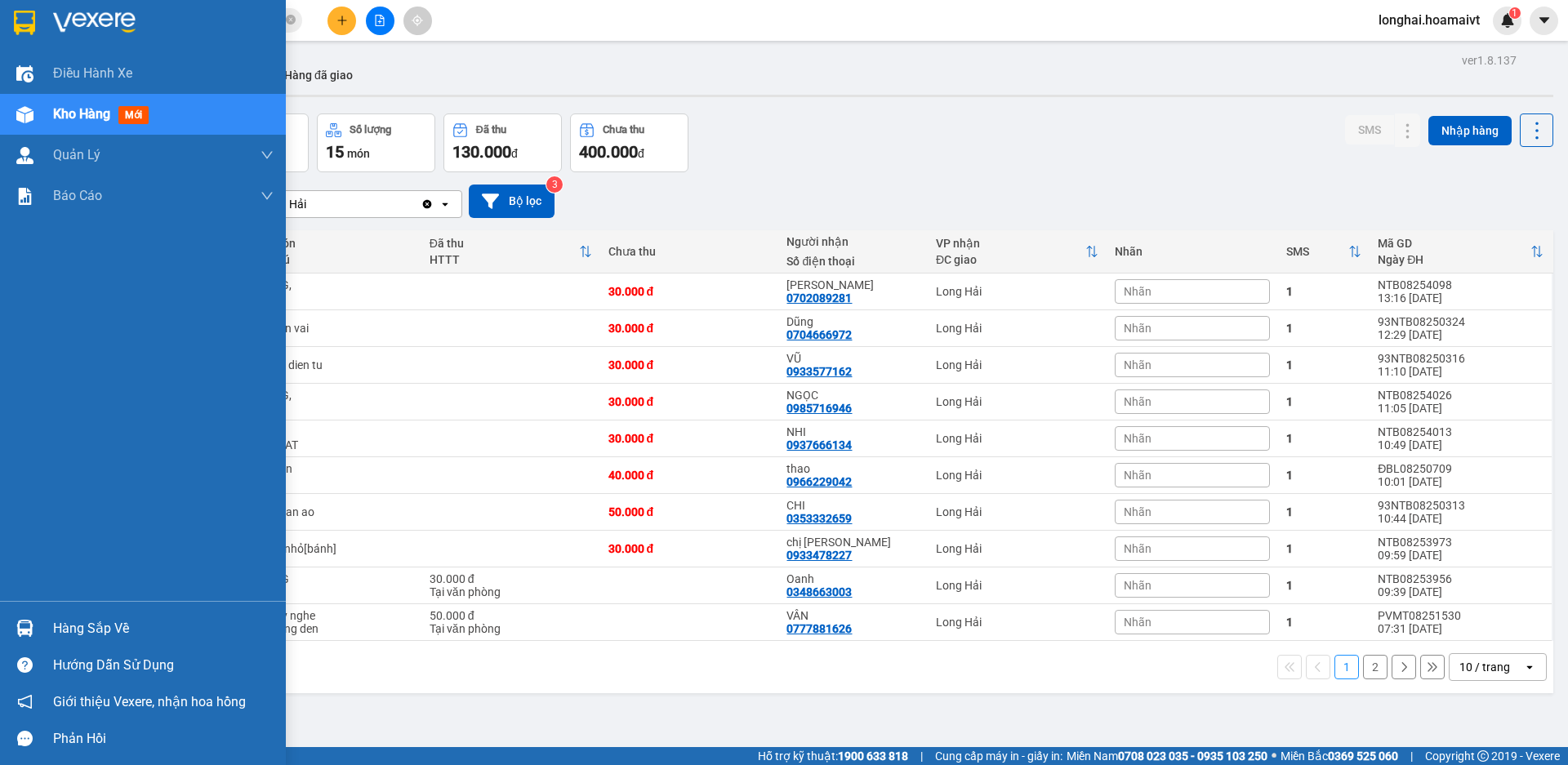
click at [84, 628] on div "Hàng sắp về" at bounding box center [162, 629] width 220 height 24
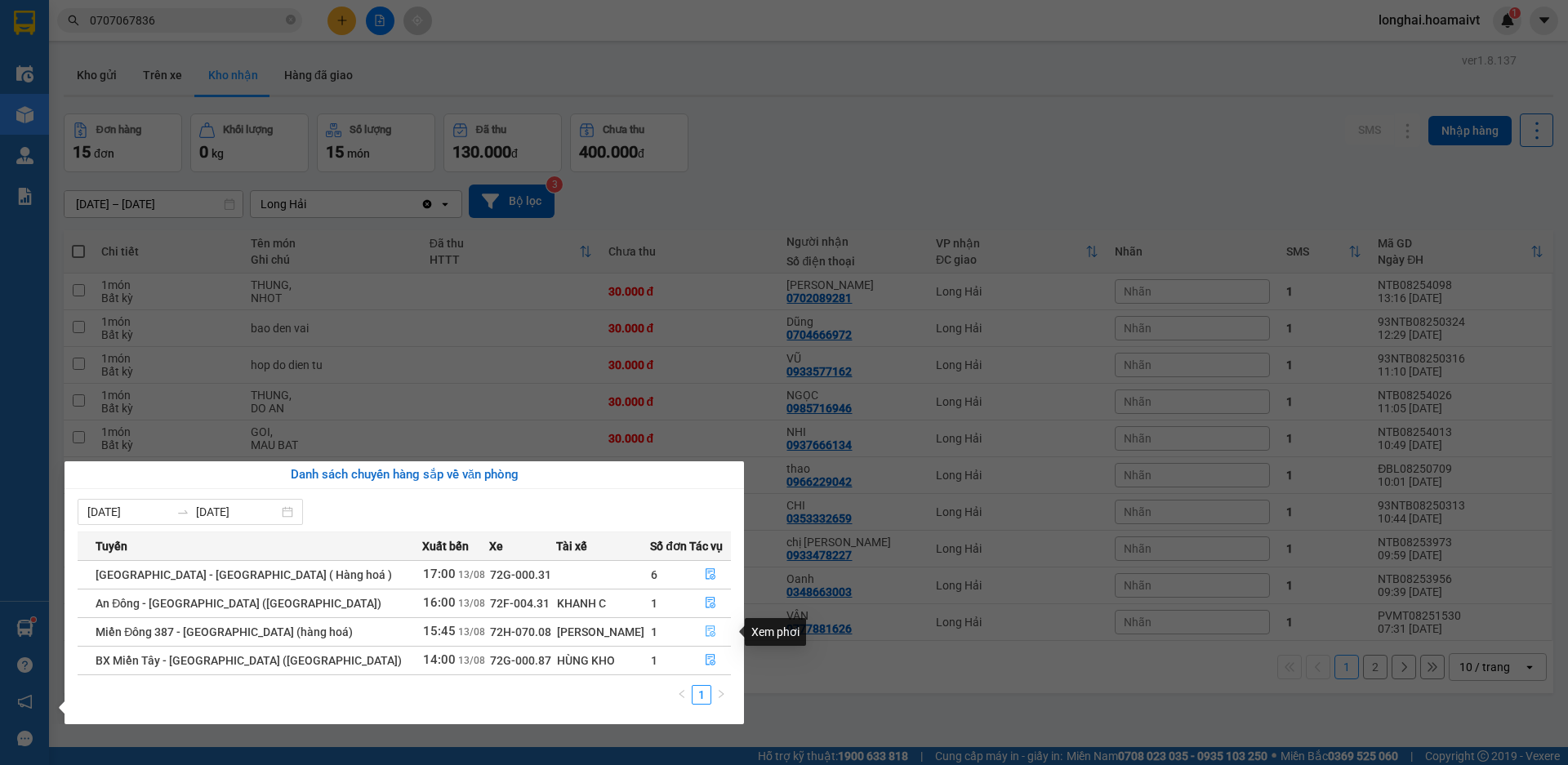
click at [705, 630] on icon "file-done" at bounding box center [710, 632] width 9 height 11
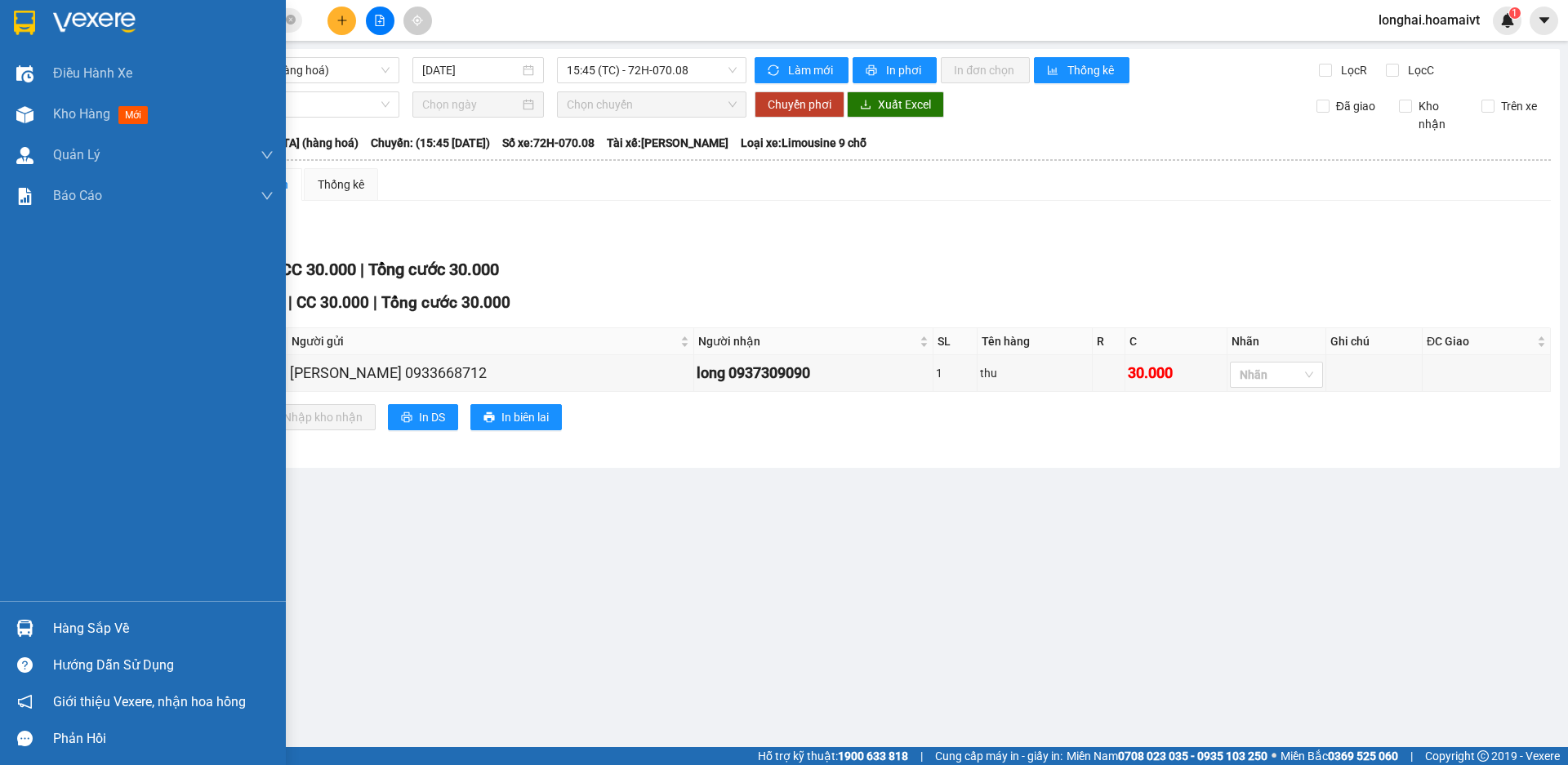
click at [95, 633] on div "Hàng sắp về" at bounding box center [162, 629] width 220 height 24
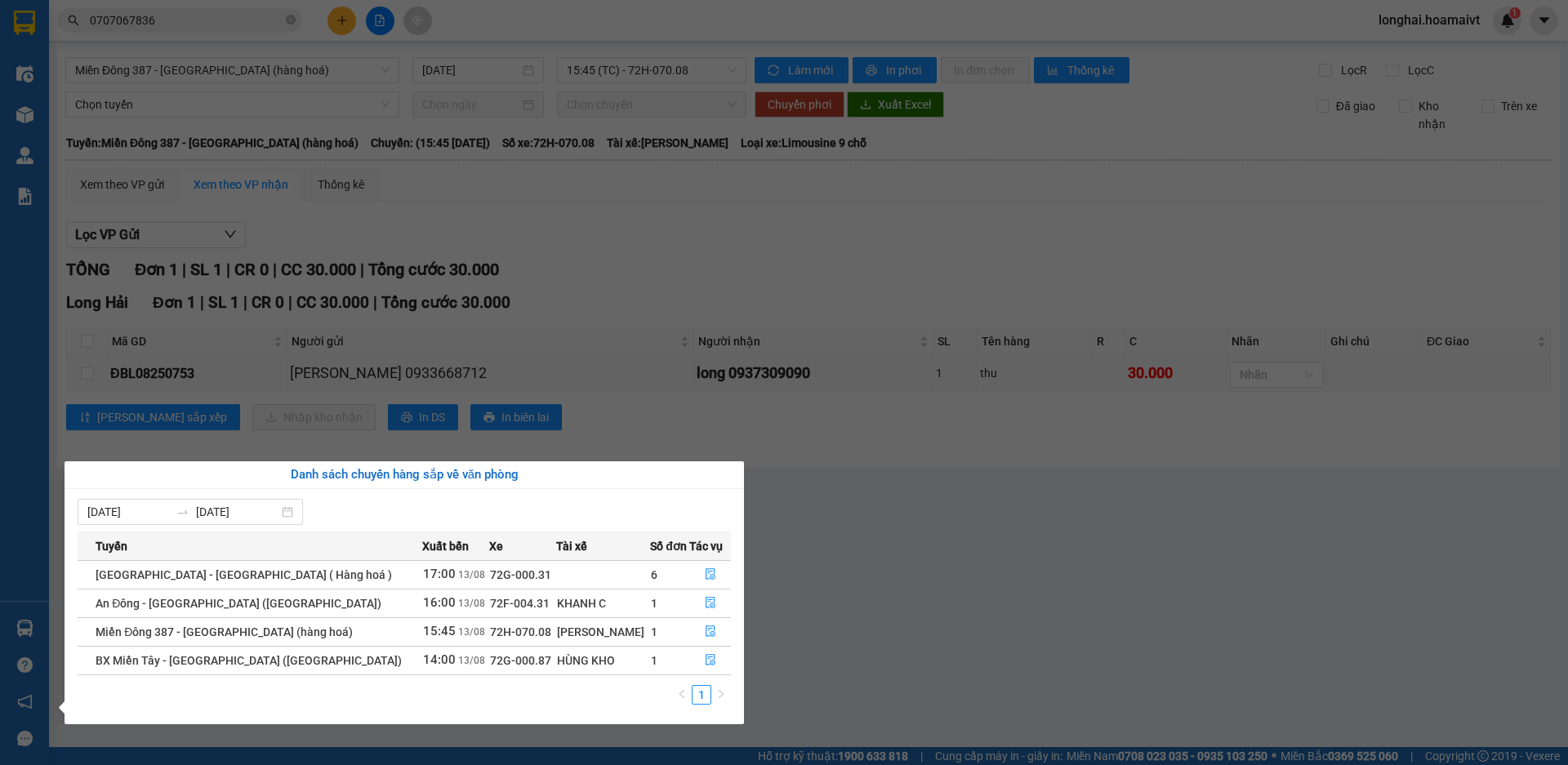
click at [882, 575] on section "Kết quả tìm kiếm ( 1 ) Bộ lọc Mã ĐH Trạng thái Món hàng Tổng cước Chưa cước Nhã…" at bounding box center [784, 382] width 1568 height 765
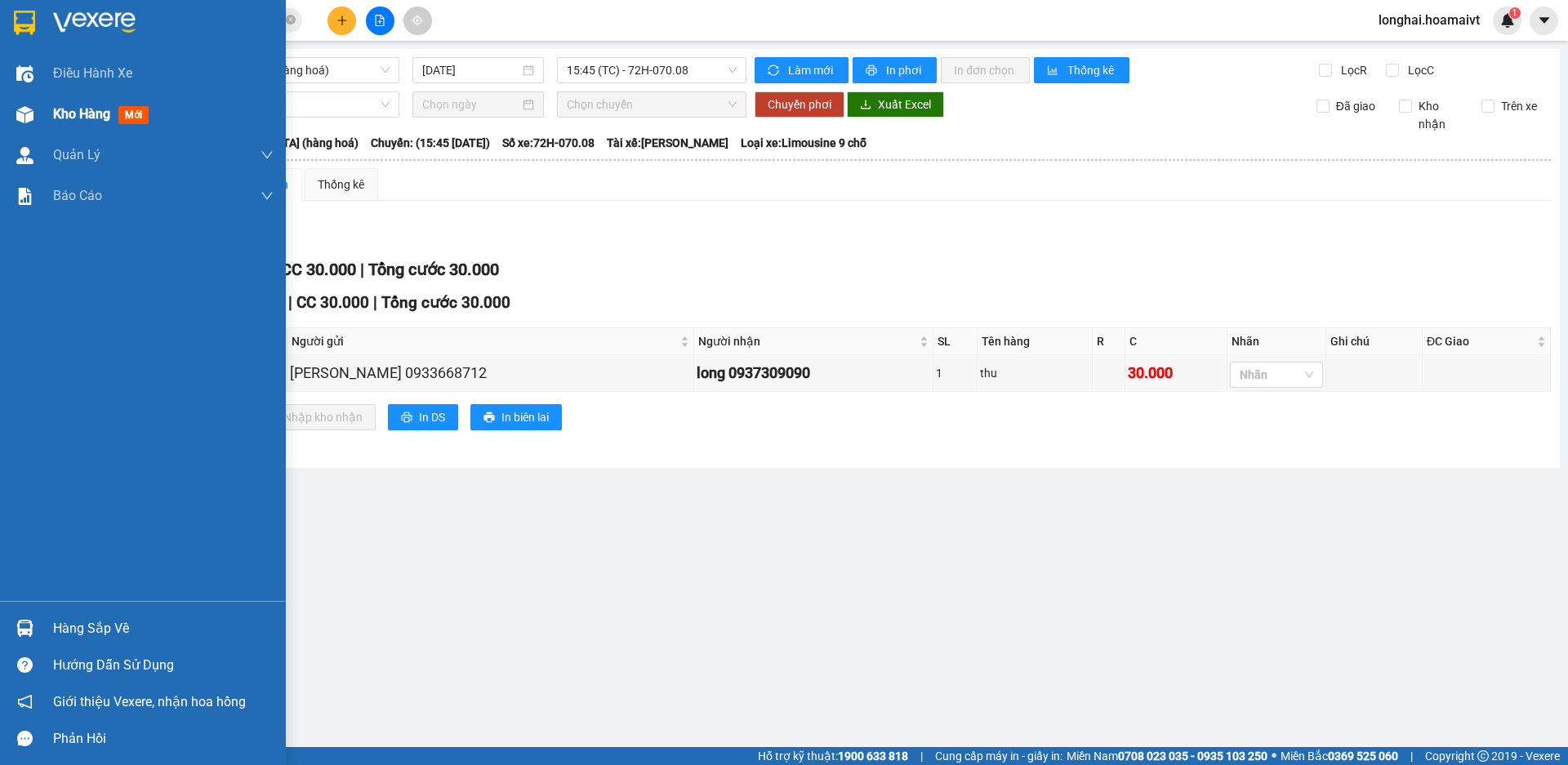
click at [59, 123] on div "Kho hàng mới" at bounding box center [104, 114] width 102 height 21
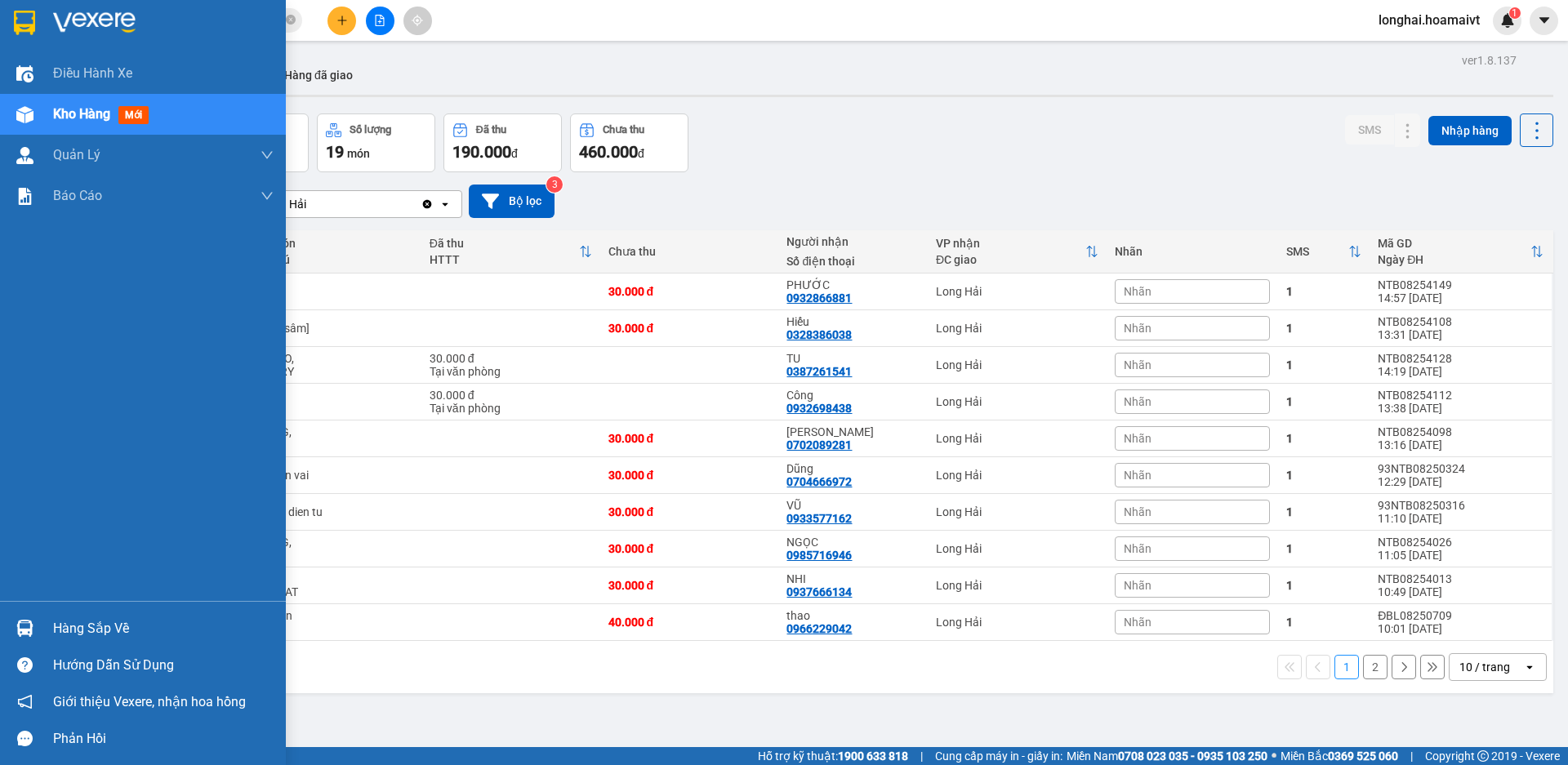
click at [92, 628] on div "Hàng sắp về" at bounding box center [162, 629] width 220 height 24
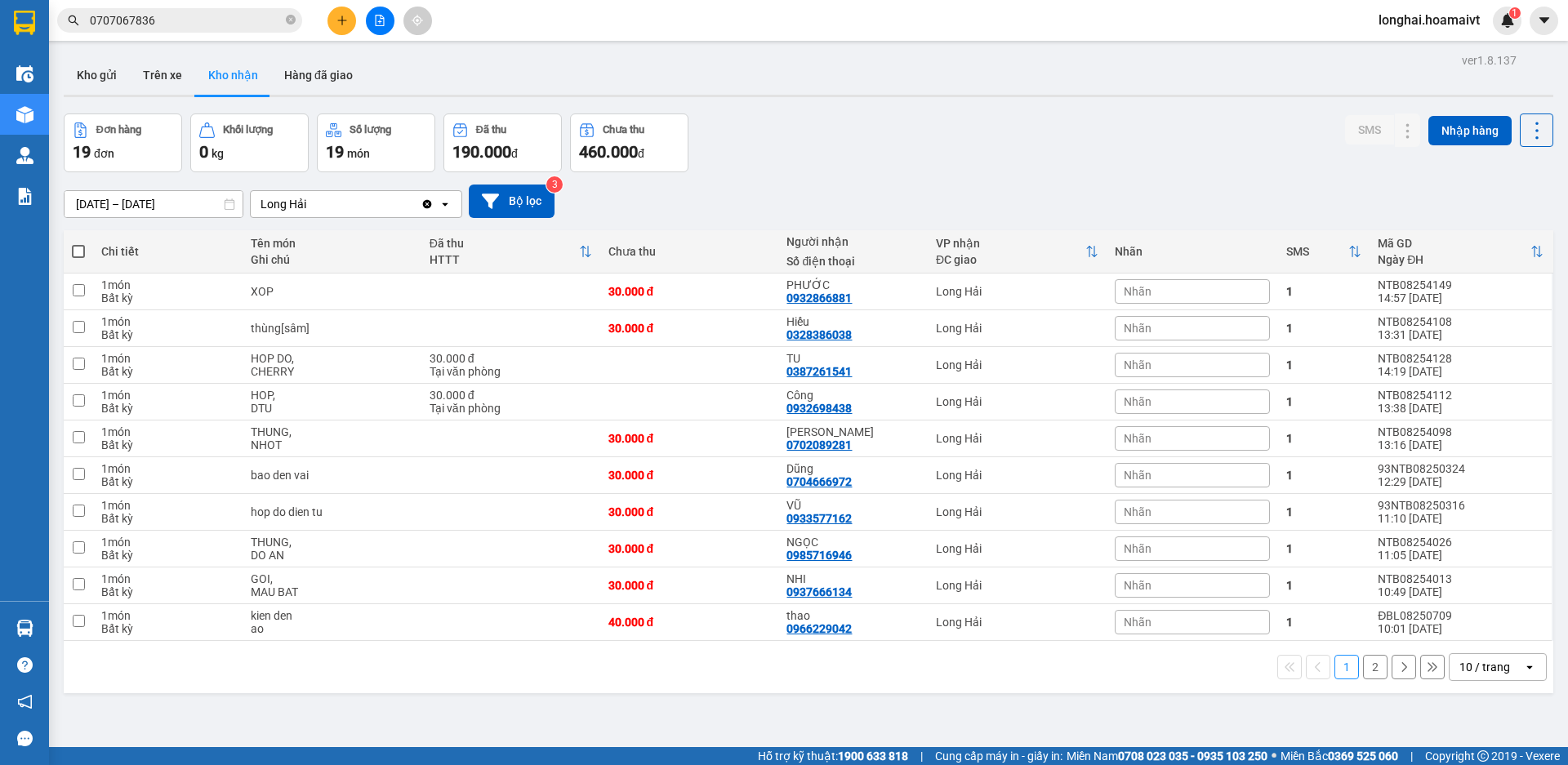
click at [723, 187] on section "Kết quả tìm kiếm ( 1 ) Bộ lọc Mã ĐH Trạng thái Món hàng Tổng cước Chưa cước Nhã…" at bounding box center [784, 382] width 1568 height 765
click at [1363, 672] on button "2" at bounding box center [1375, 667] width 24 height 24
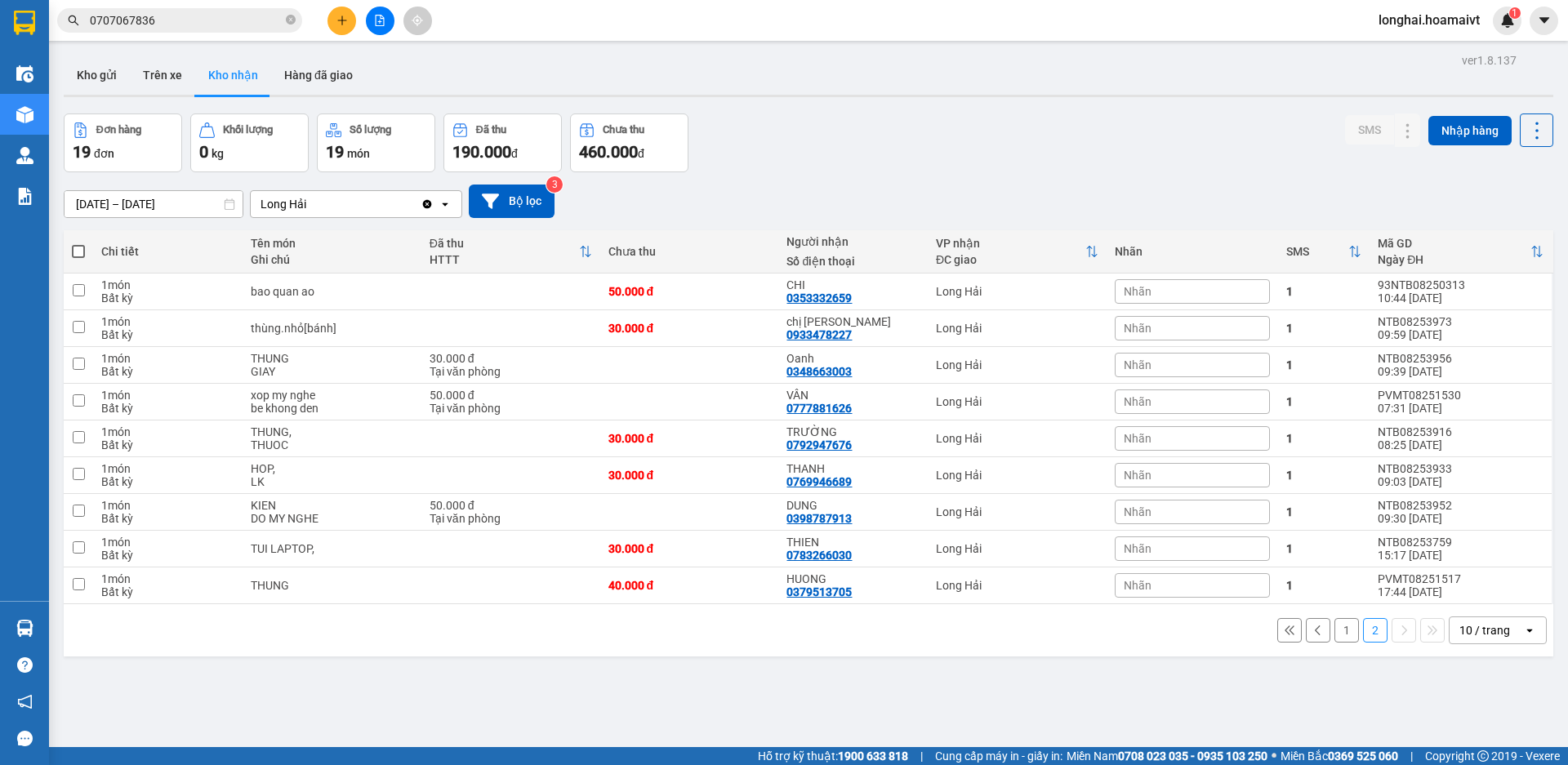
click at [1335, 628] on button "1" at bounding box center [1347, 630] width 24 height 24
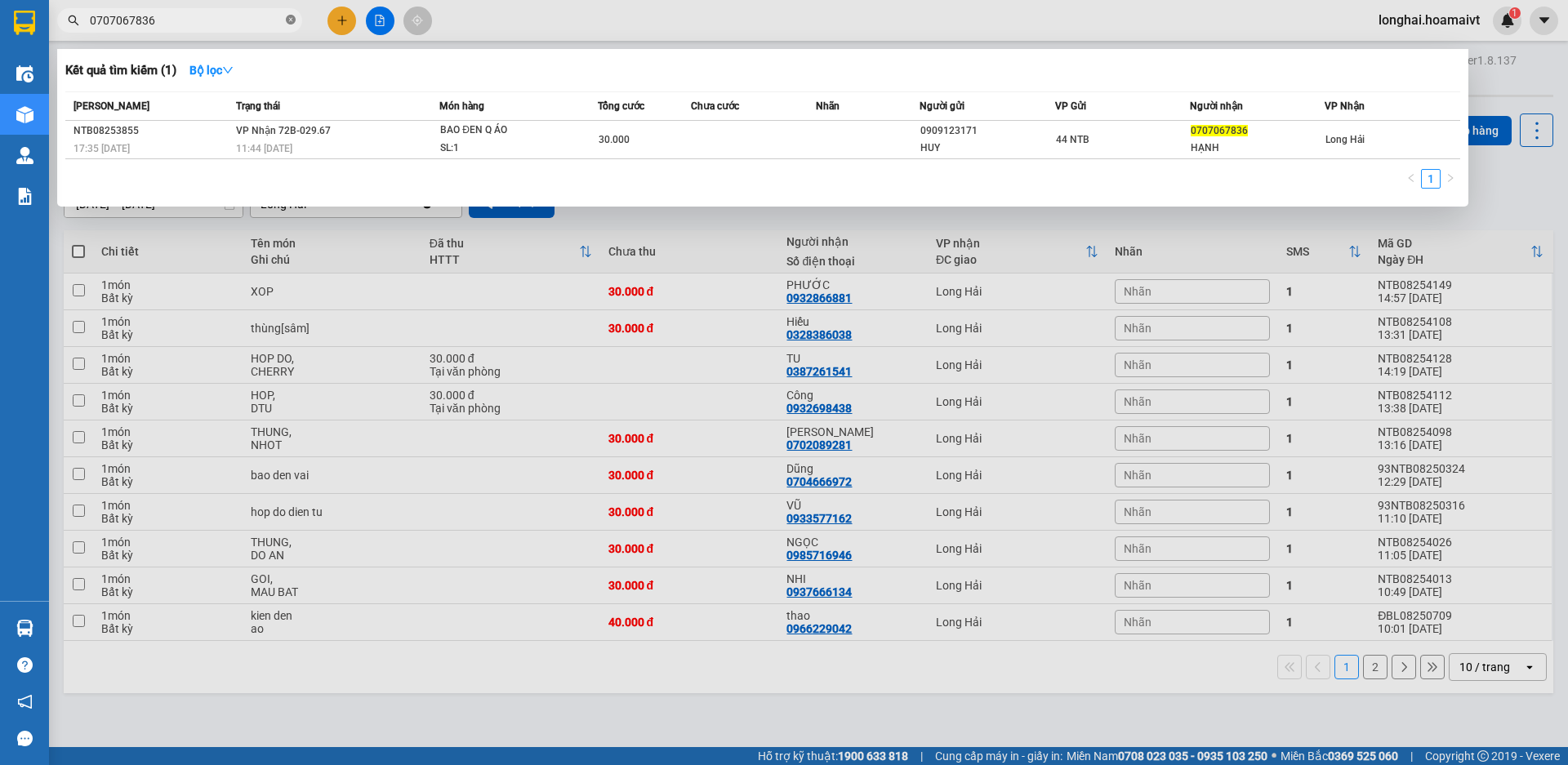
click at [286, 19] on icon "close-circle" at bounding box center [290, 19] width 9 height 9
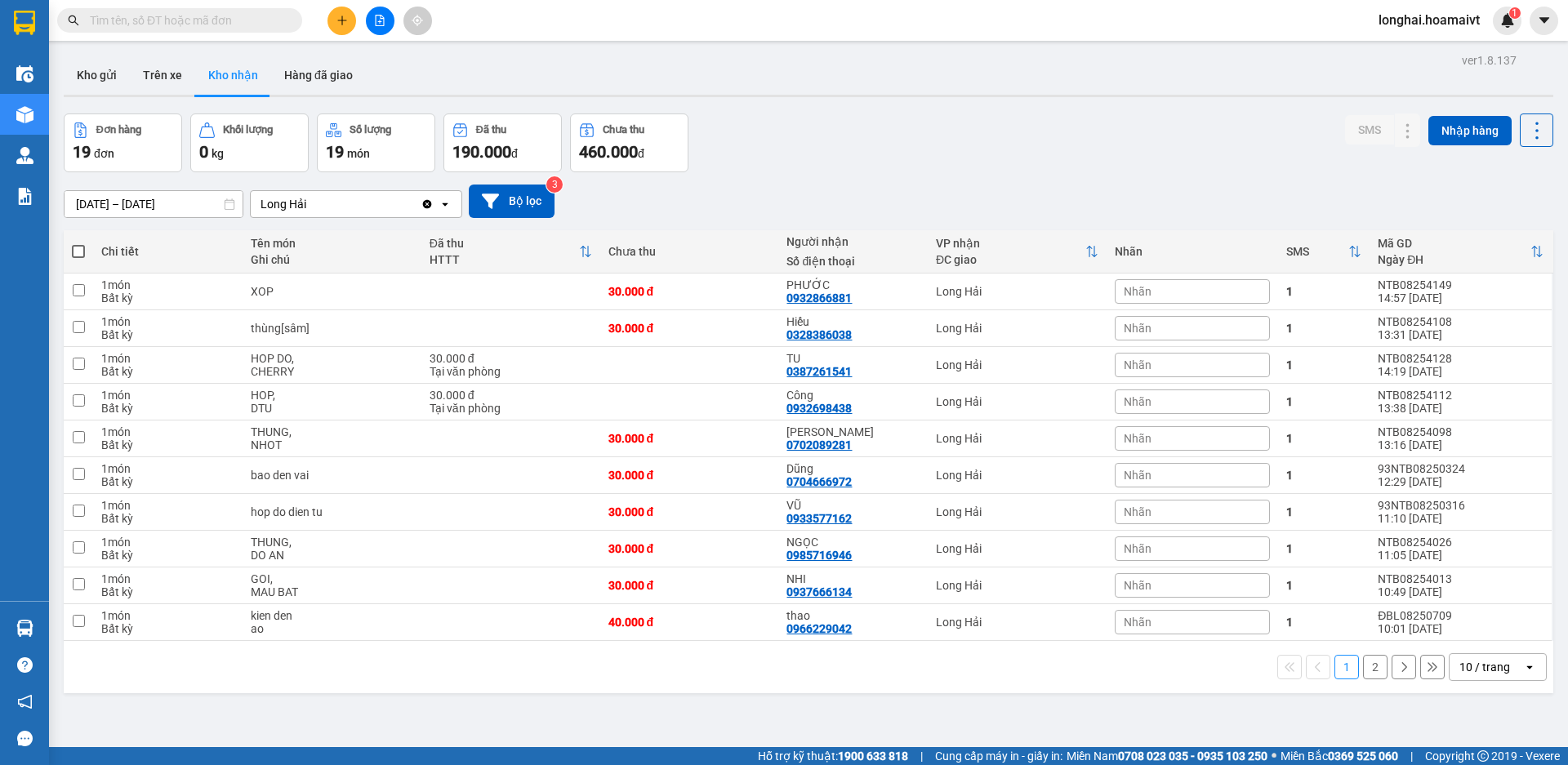
click at [260, 22] on input "text" at bounding box center [186, 20] width 193 height 18
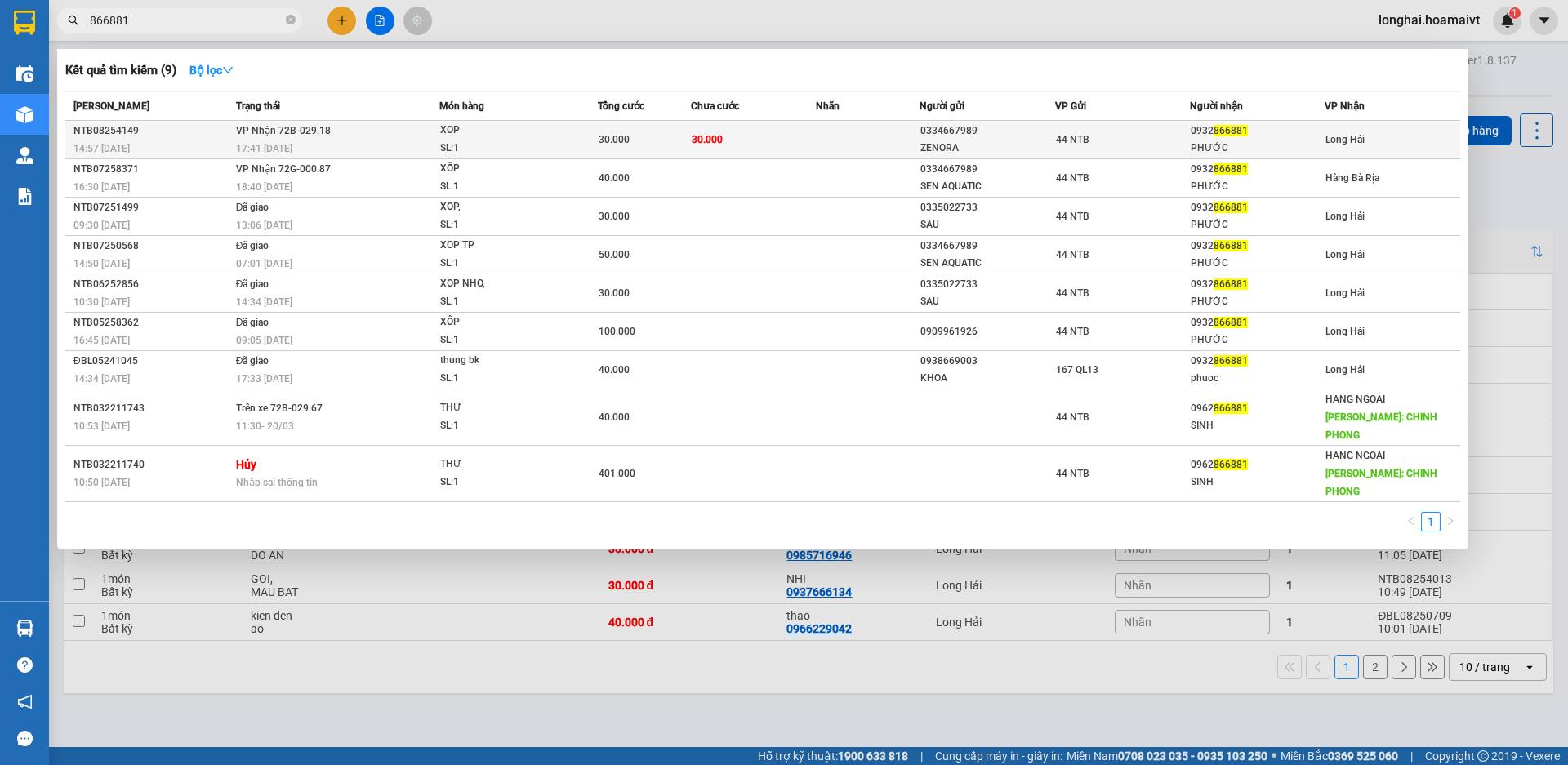
type input "866881"
click at [420, 129] on td "VP Nhận 72B-029.18 17:41 [DATE]" at bounding box center [336, 140] width 208 height 38
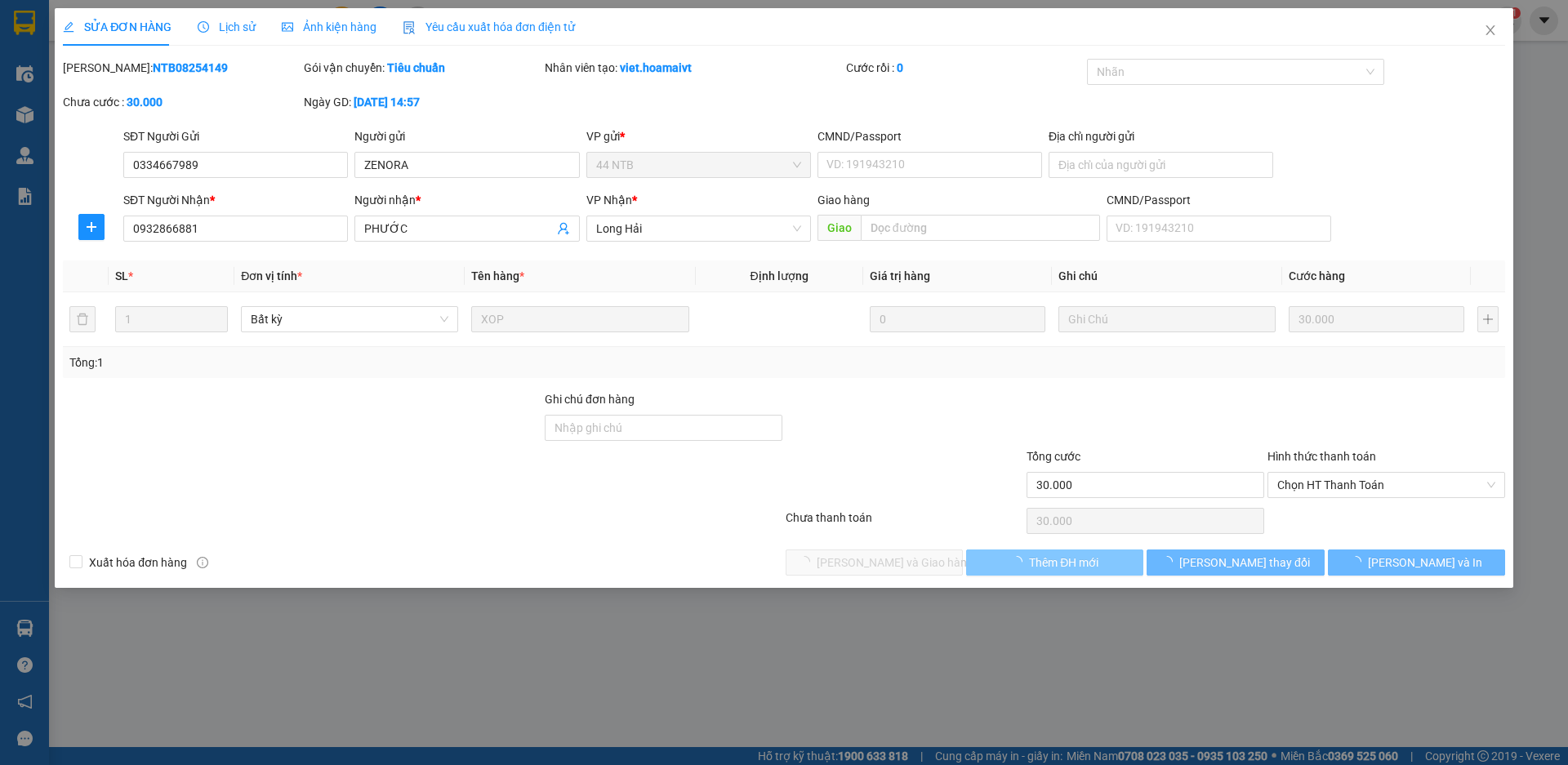
type input "0334667989"
type input "ZENORA"
type input "0932866881"
type input "PHƯỚC"
type input "30.000"
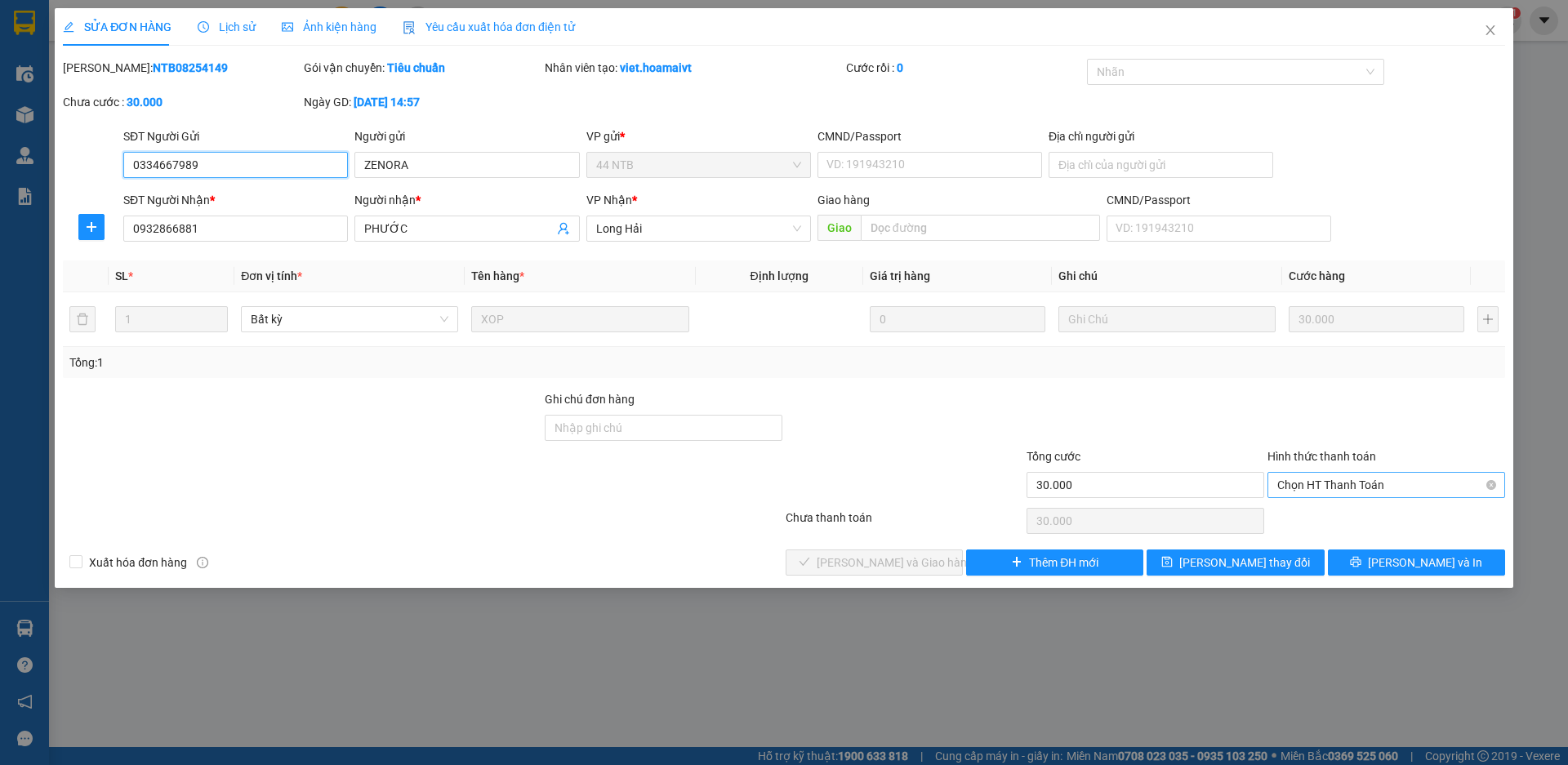
click at [1306, 480] on span "Chọn HT Thanh Toán" at bounding box center [1386, 485] width 218 height 24
click at [1288, 516] on div "Tại văn phòng" at bounding box center [1386, 517] width 218 height 18
type input "0"
click at [900, 566] on span "[PERSON_NAME] và Giao hàng" at bounding box center [895, 562] width 157 height 18
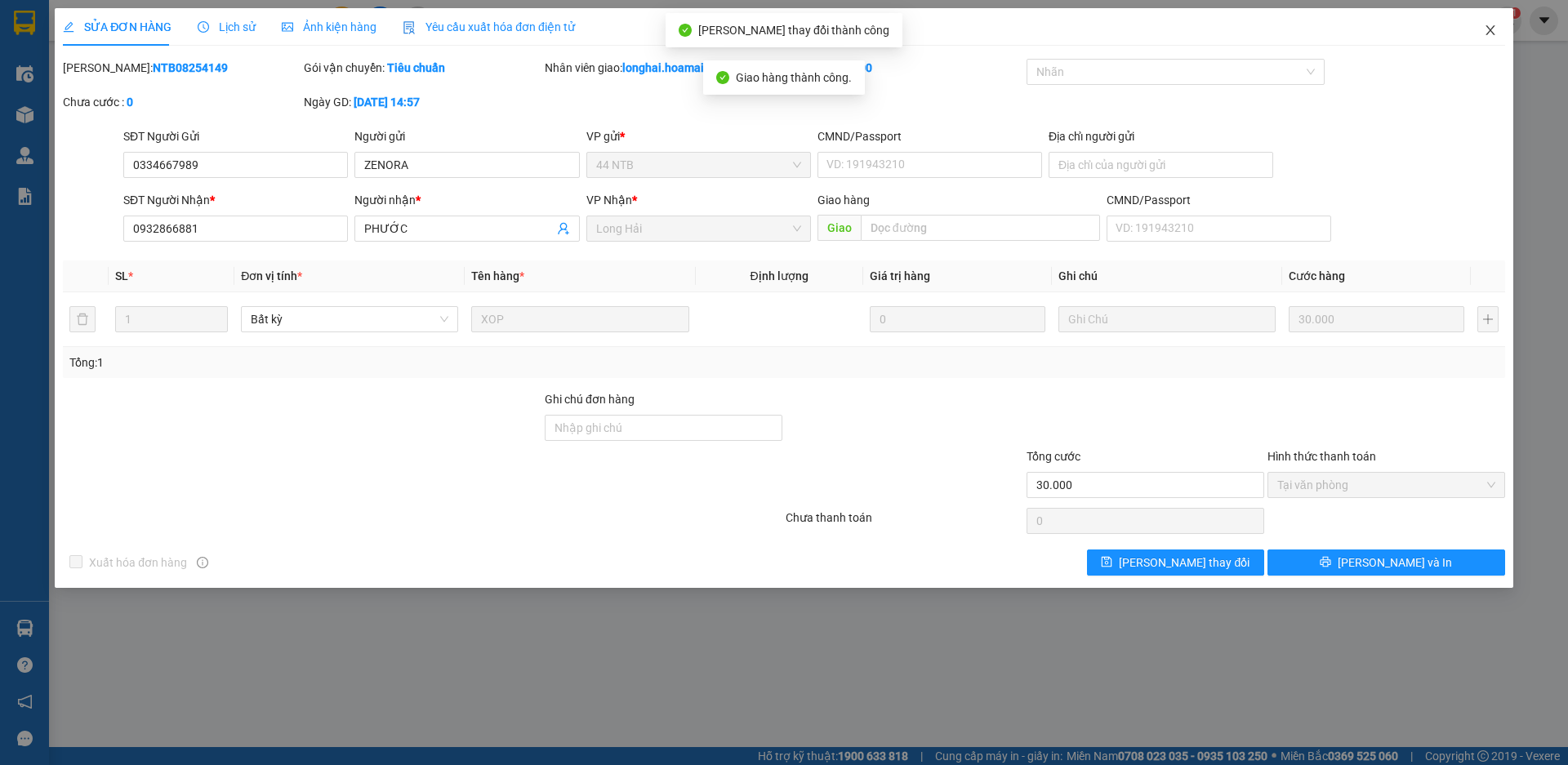
click at [1486, 32] on icon "close" at bounding box center [1490, 29] width 13 height 13
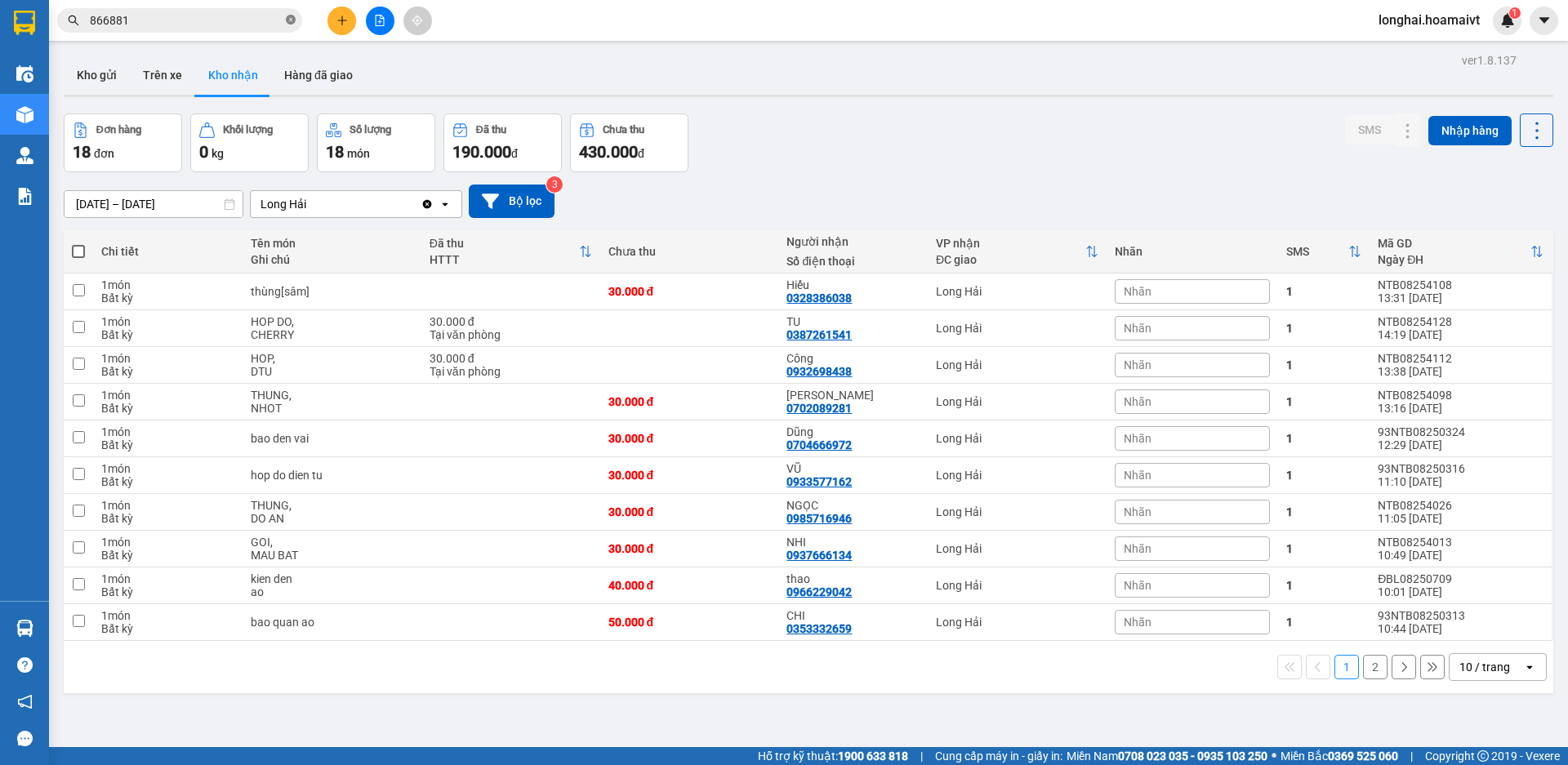
click at [293, 18] on icon "close-circle" at bounding box center [290, 19] width 9 height 9
click at [261, 20] on input "text" at bounding box center [186, 20] width 193 height 18
click at [1363, 672] on button "2" at bounding box center [1375, 667] width 24 height 24
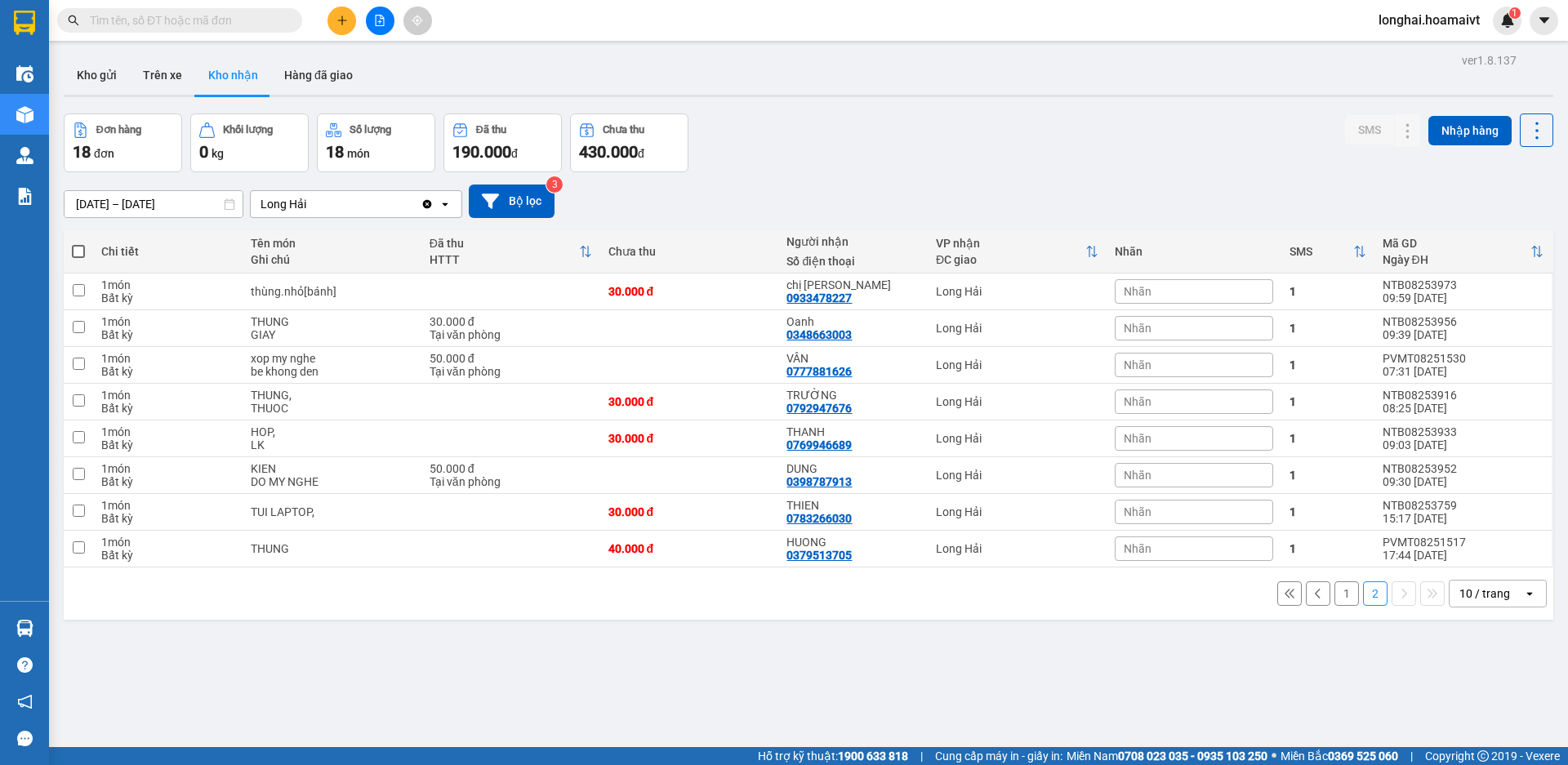
click at [246, 13] on input "text" at bounding box center [186, 20] width 193 height 18
click at [275, 22] on input "text" at bounding box center [186, 20] width 193 height 18
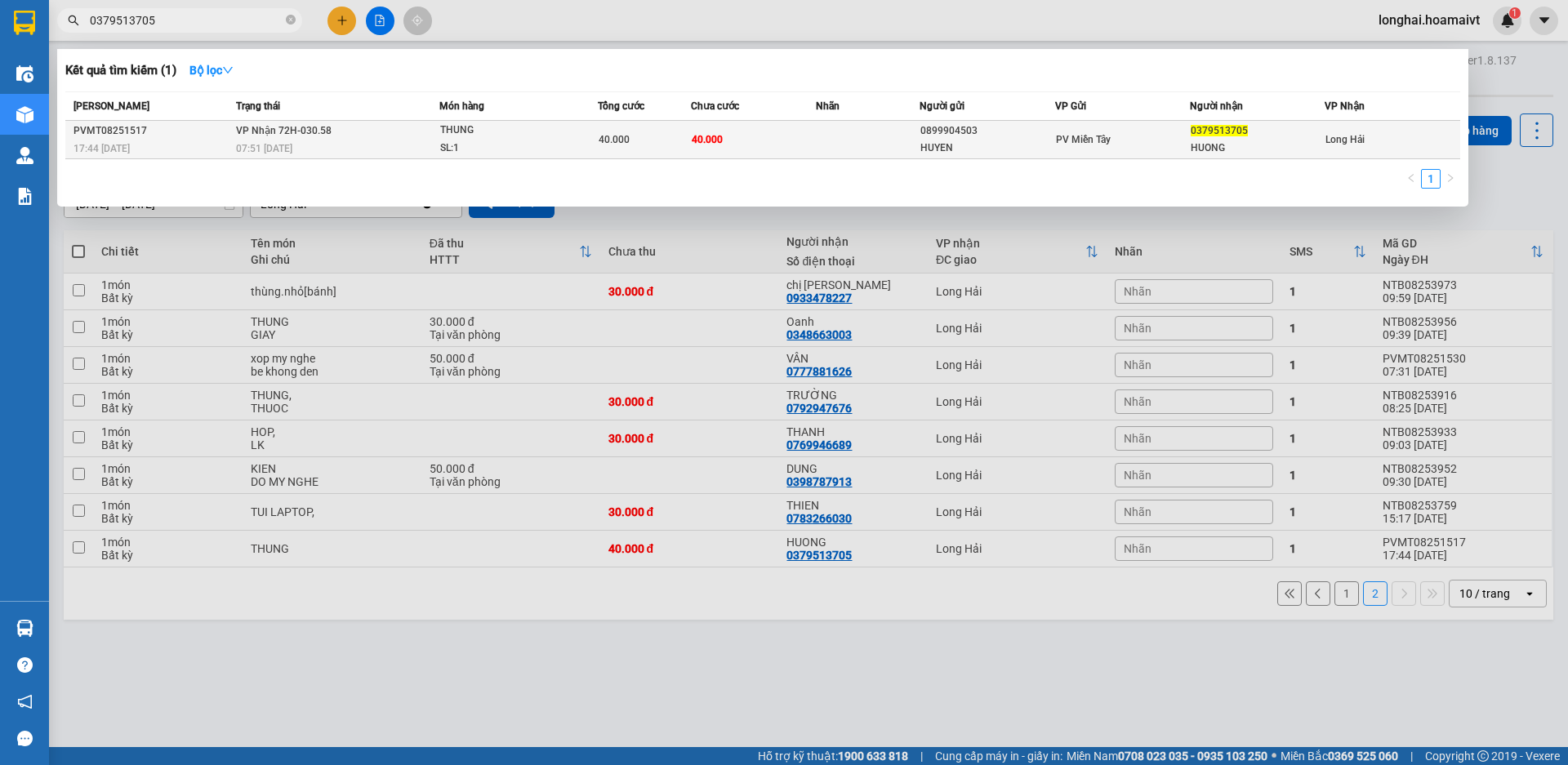
type input "0379513705"
click at [353, 146] on div "07:51 [DATE]" at bounding box center [338, 149] width 204 height 18
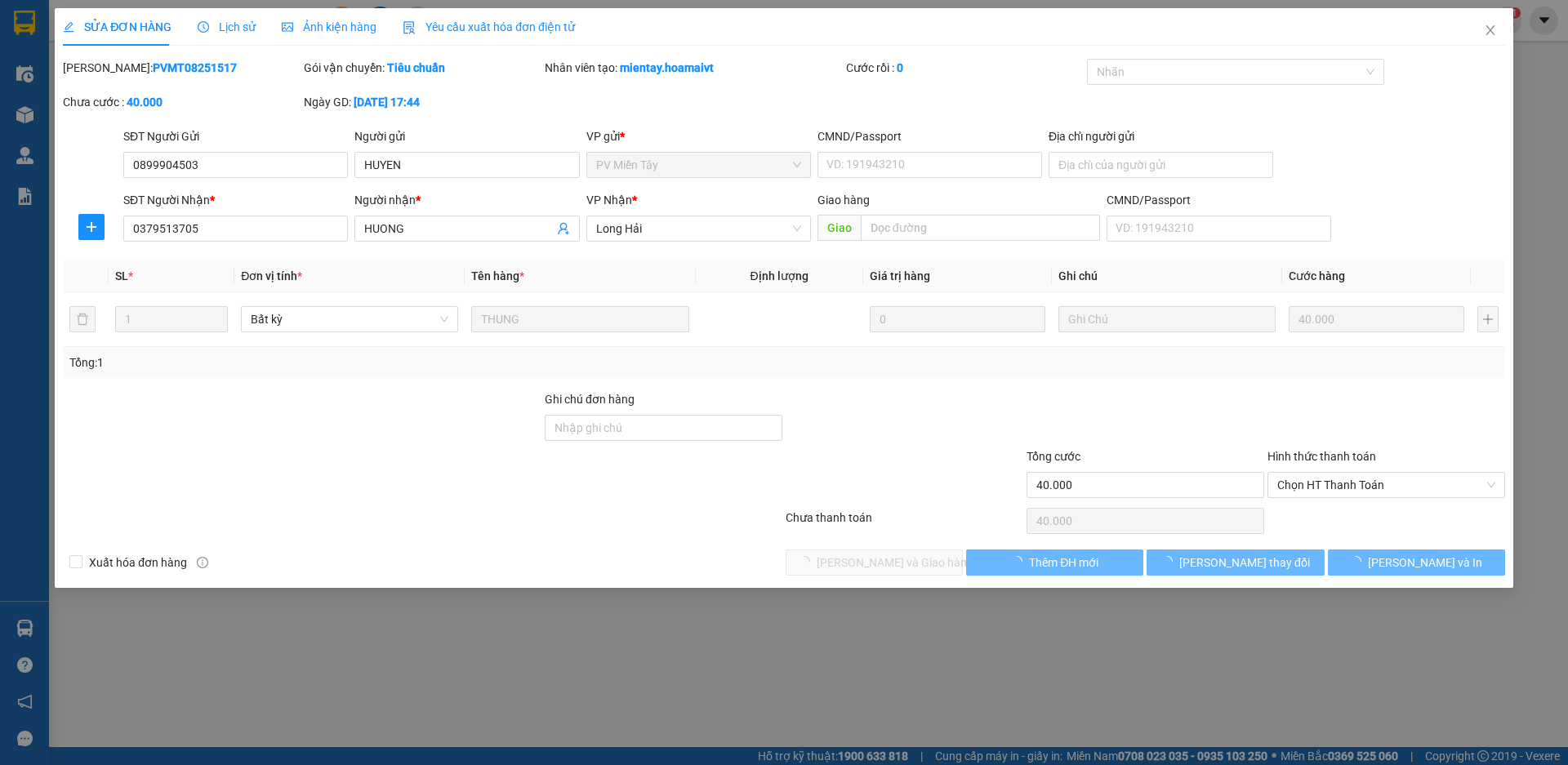
type input "0899904503"
type input "HUYEN"
type input "0379513705"
type input "HUONG"
type input "40.000"
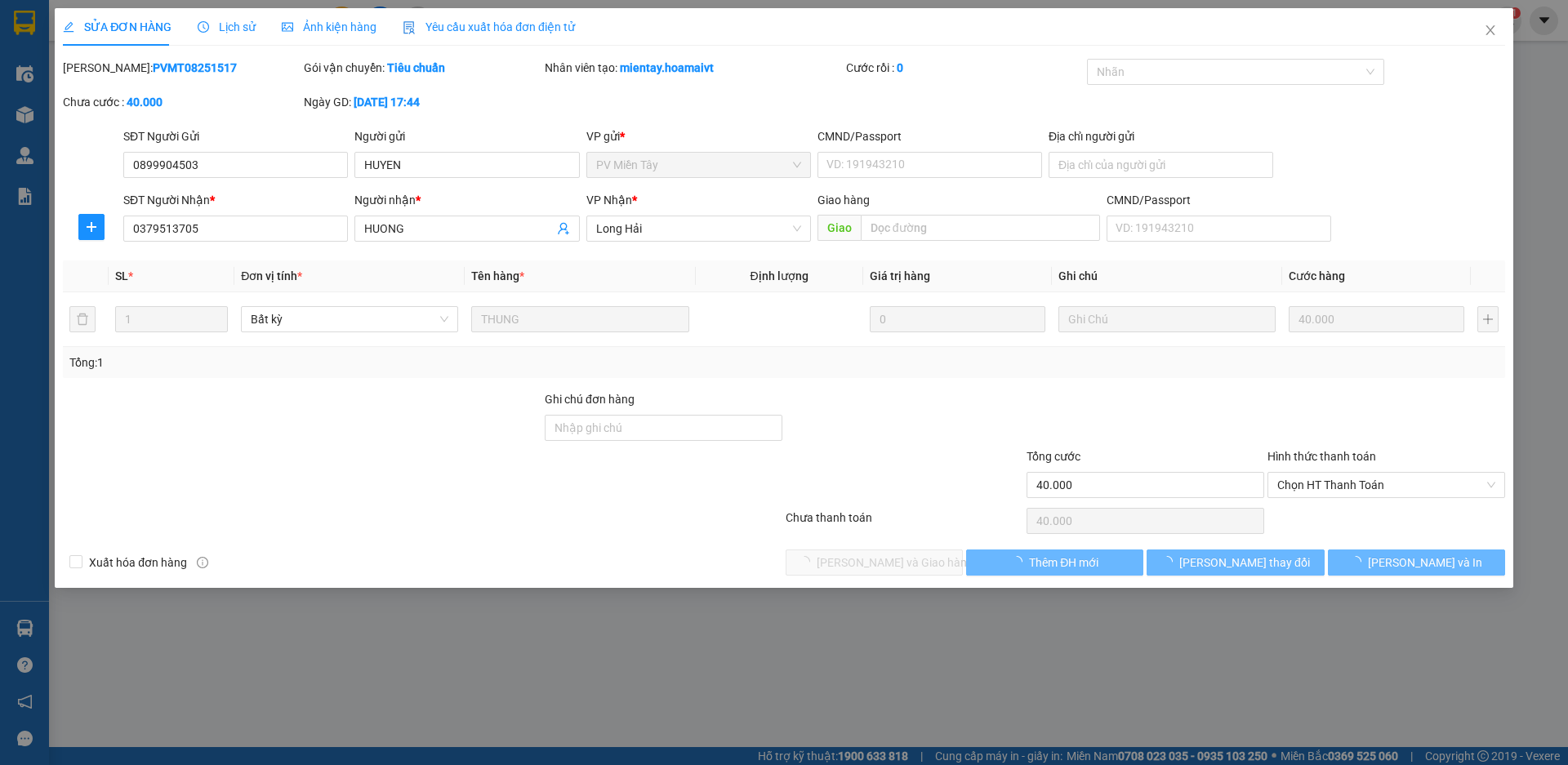
type input "40.000"
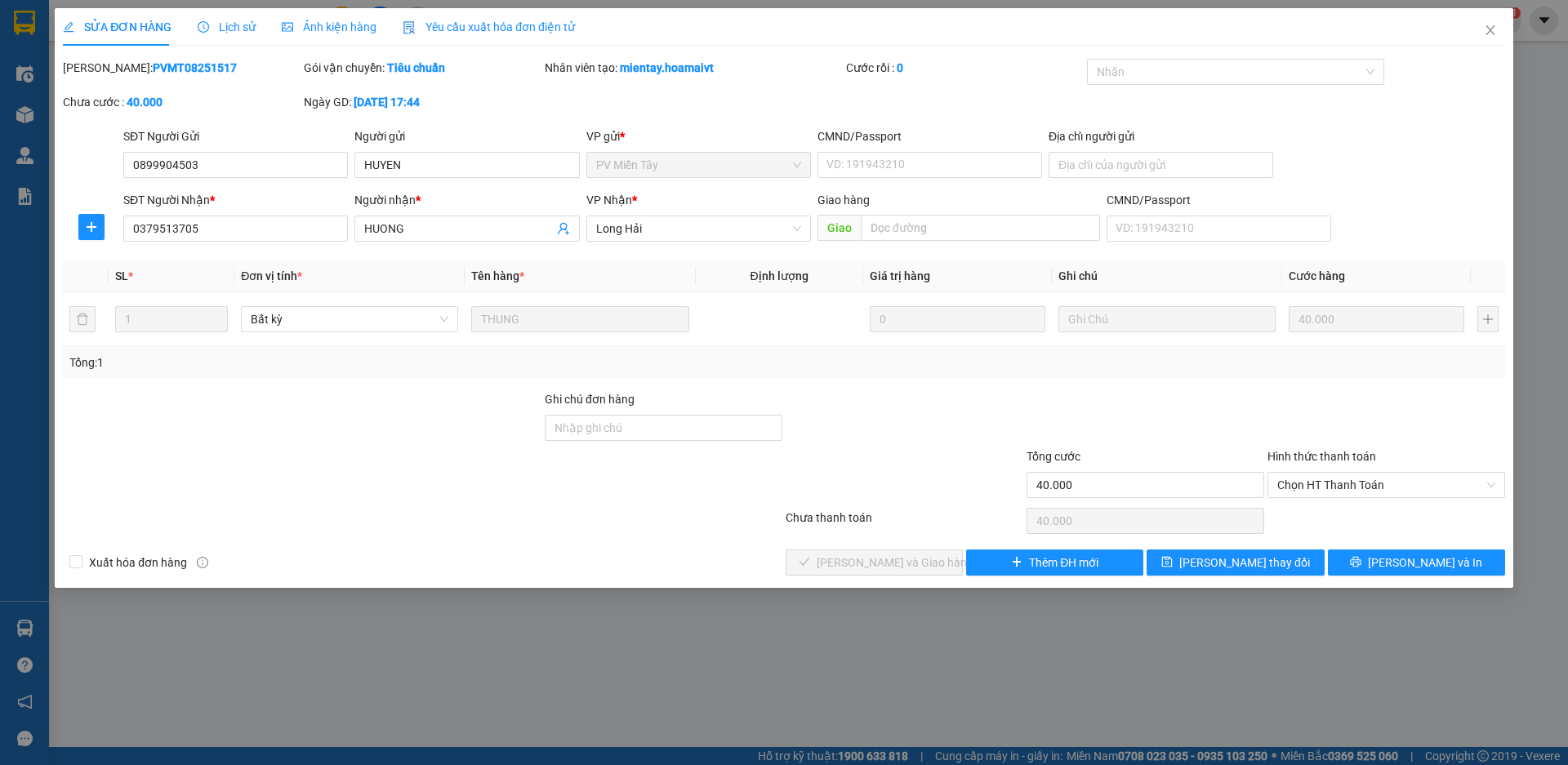
click at [234, 28] on span "Lịch sử" at bounding box center [226, 27] width 58 height 13
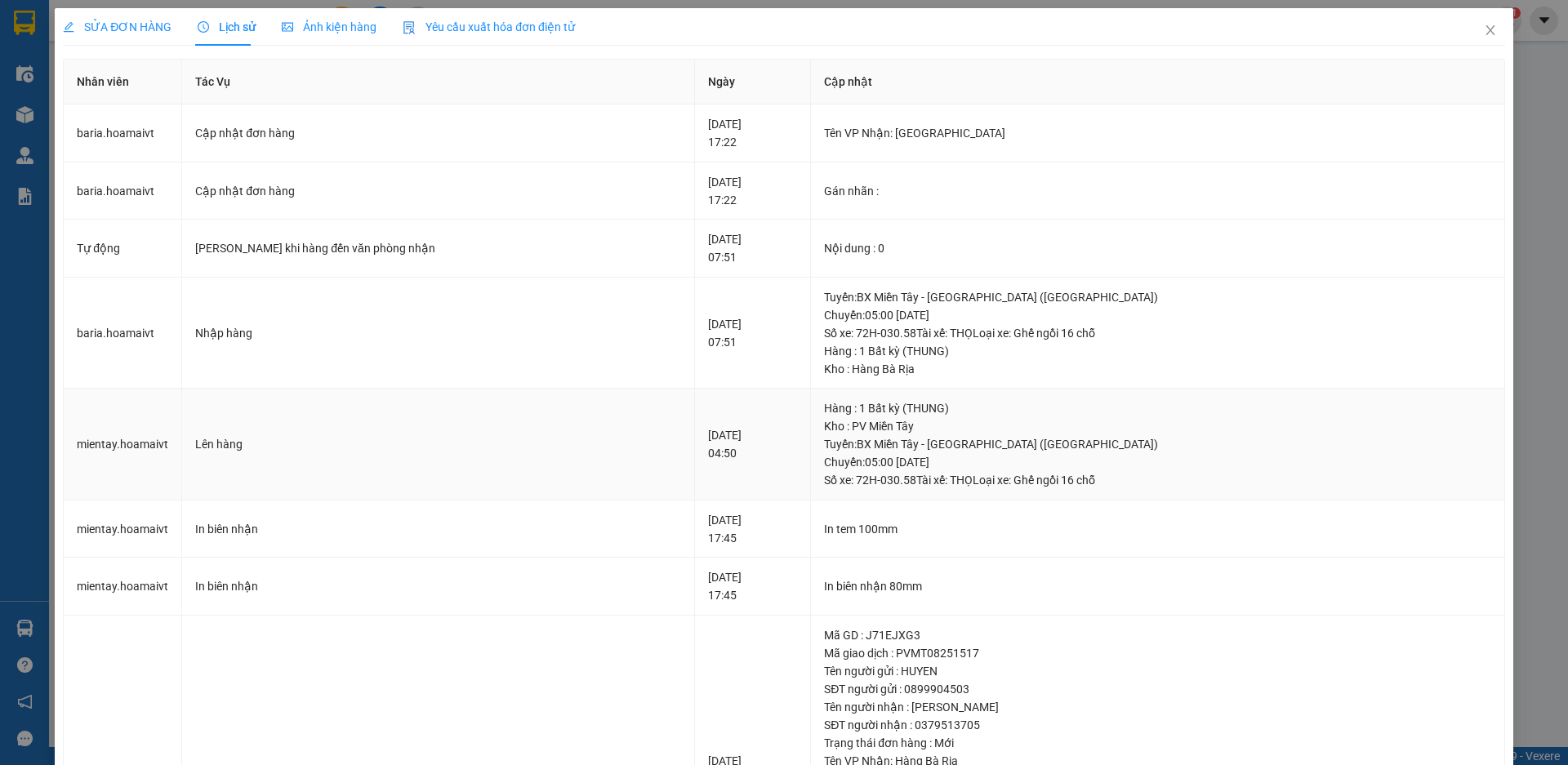
drag, startPoint x: 830, startPoint y: 491, endPoint x: 838, endPoint y: 467, distance: 25.3
click at [811, 468] on td "[DATE] 04:50" at bounding box center [753, 445] width 116 height 112
click at [1484, 32] on icon "close" at bounding box center [1490, 29] width 13 height 13
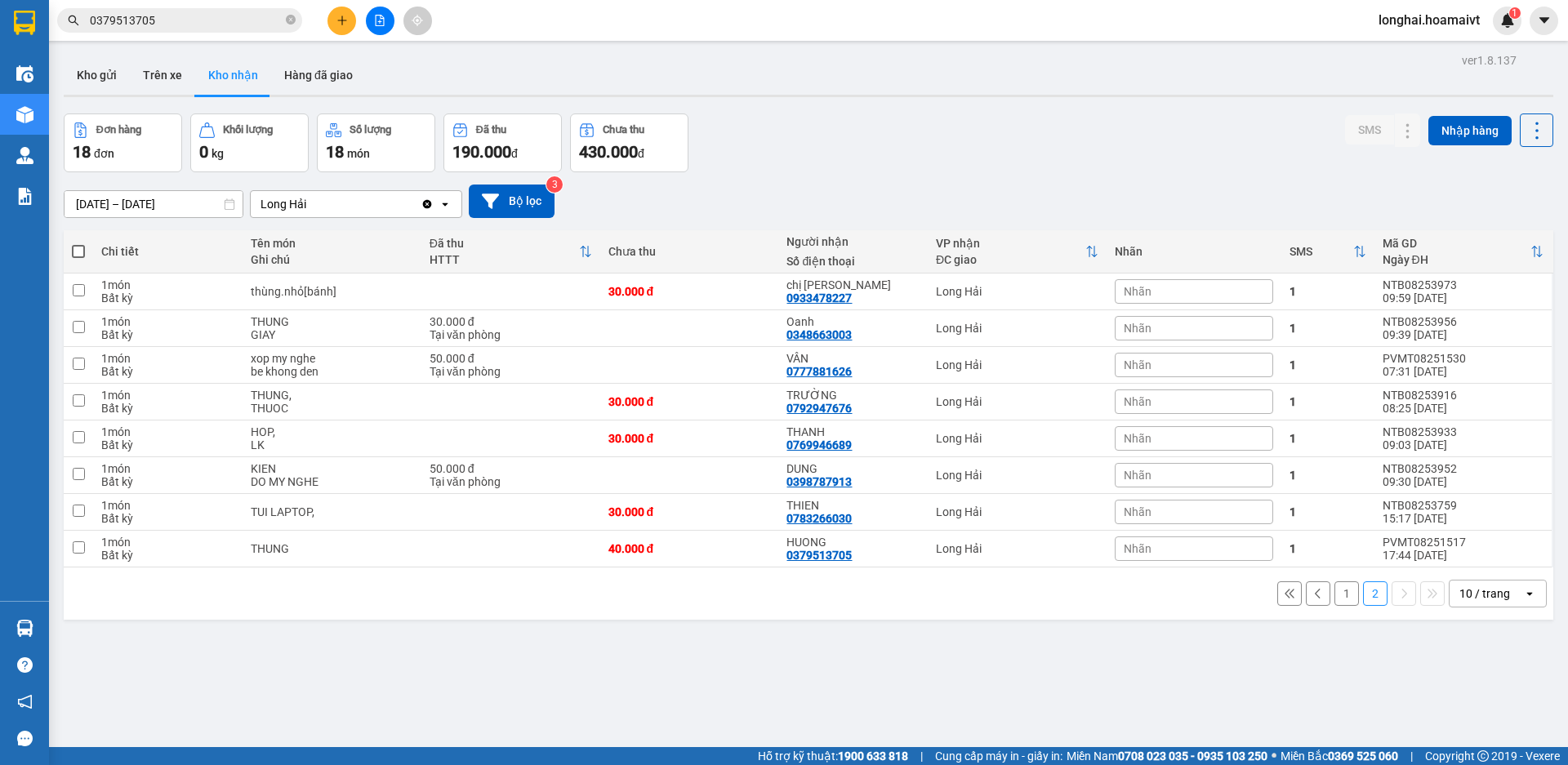
click at [1335, 591] on button "1" at bounding box center [1347, 594] width 24 height 24
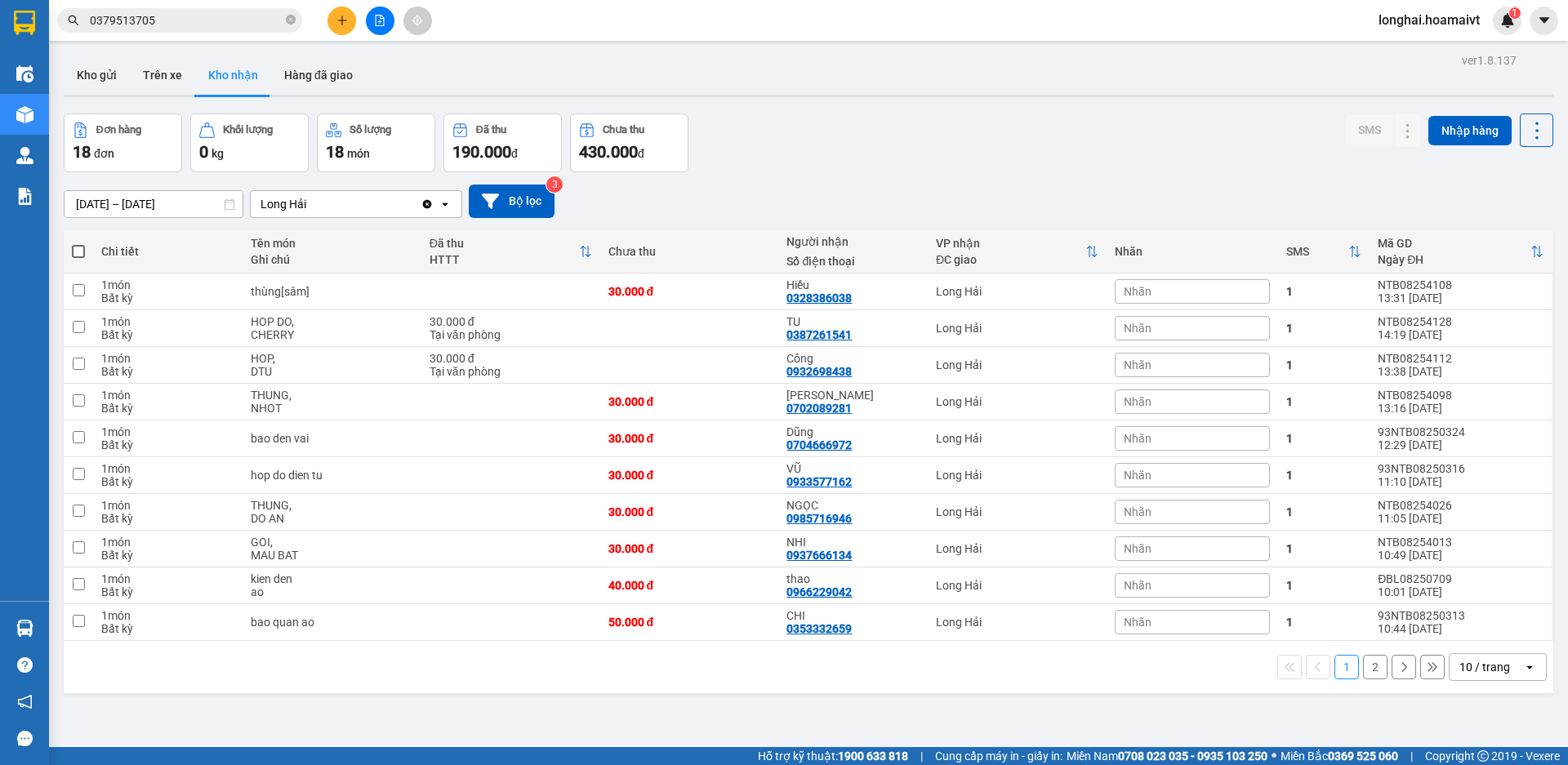
click at [1363, 672] on button "2" at bounding box center [1375, 667] width 24 height 24
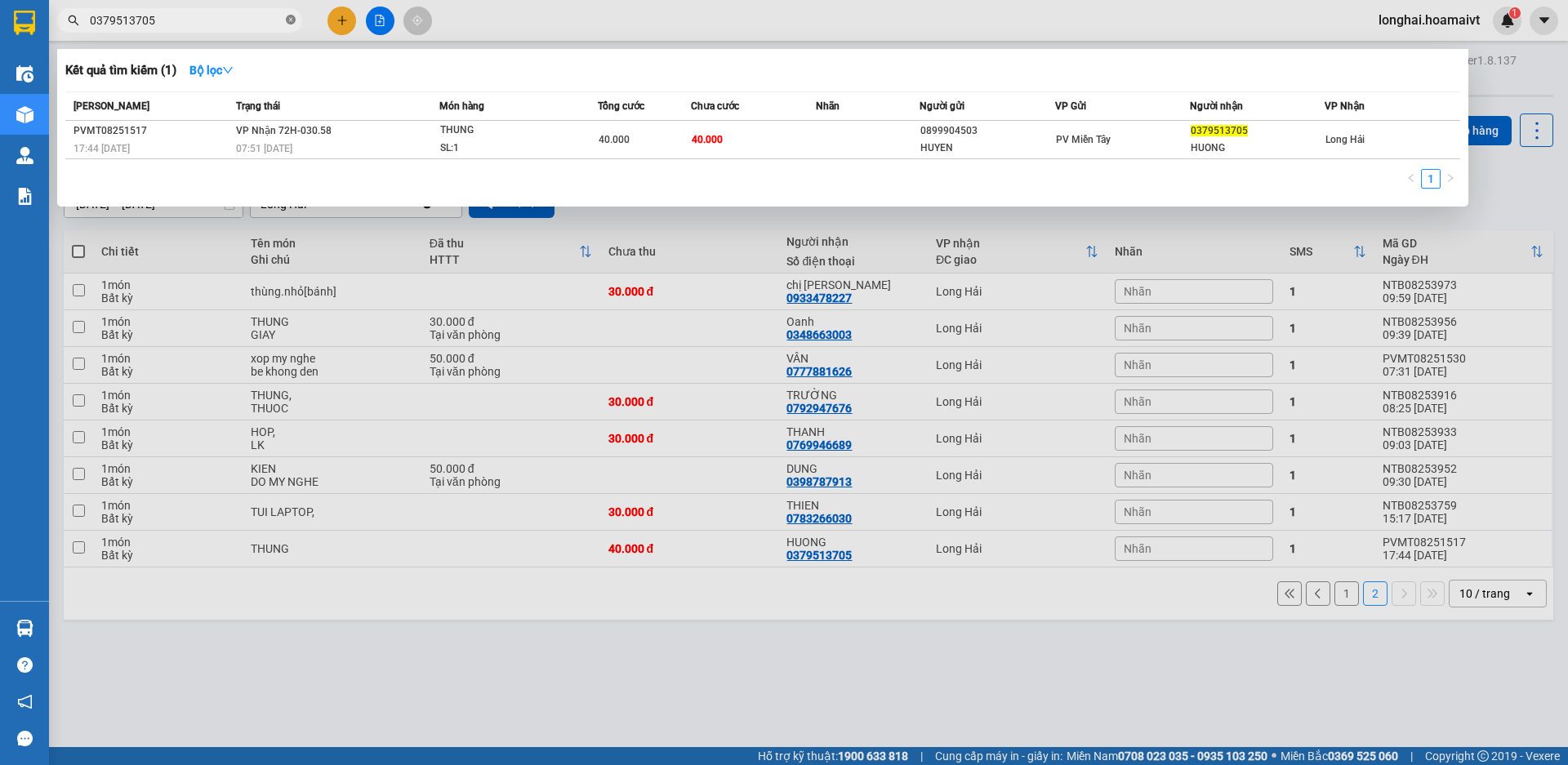
click at [288, 19] on icon "close-circle" at bounding box center [290, 19] width 9 height 9
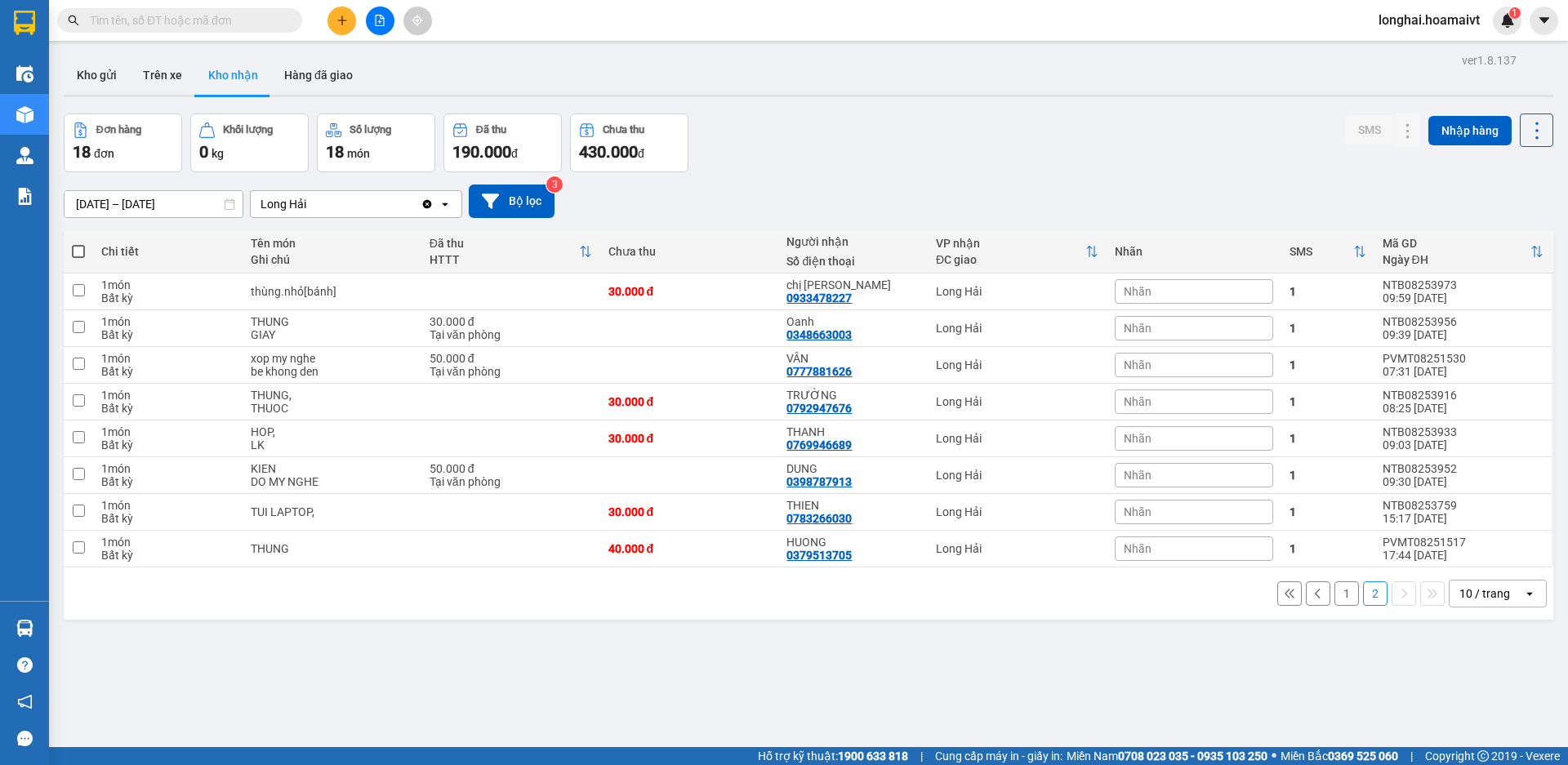
click at [267, 19] on input "text" at bounding box center [186, 20] width 193 height 18
click at [237, 19] on input "text" at bounding box center [186, 20] width 193 height 18
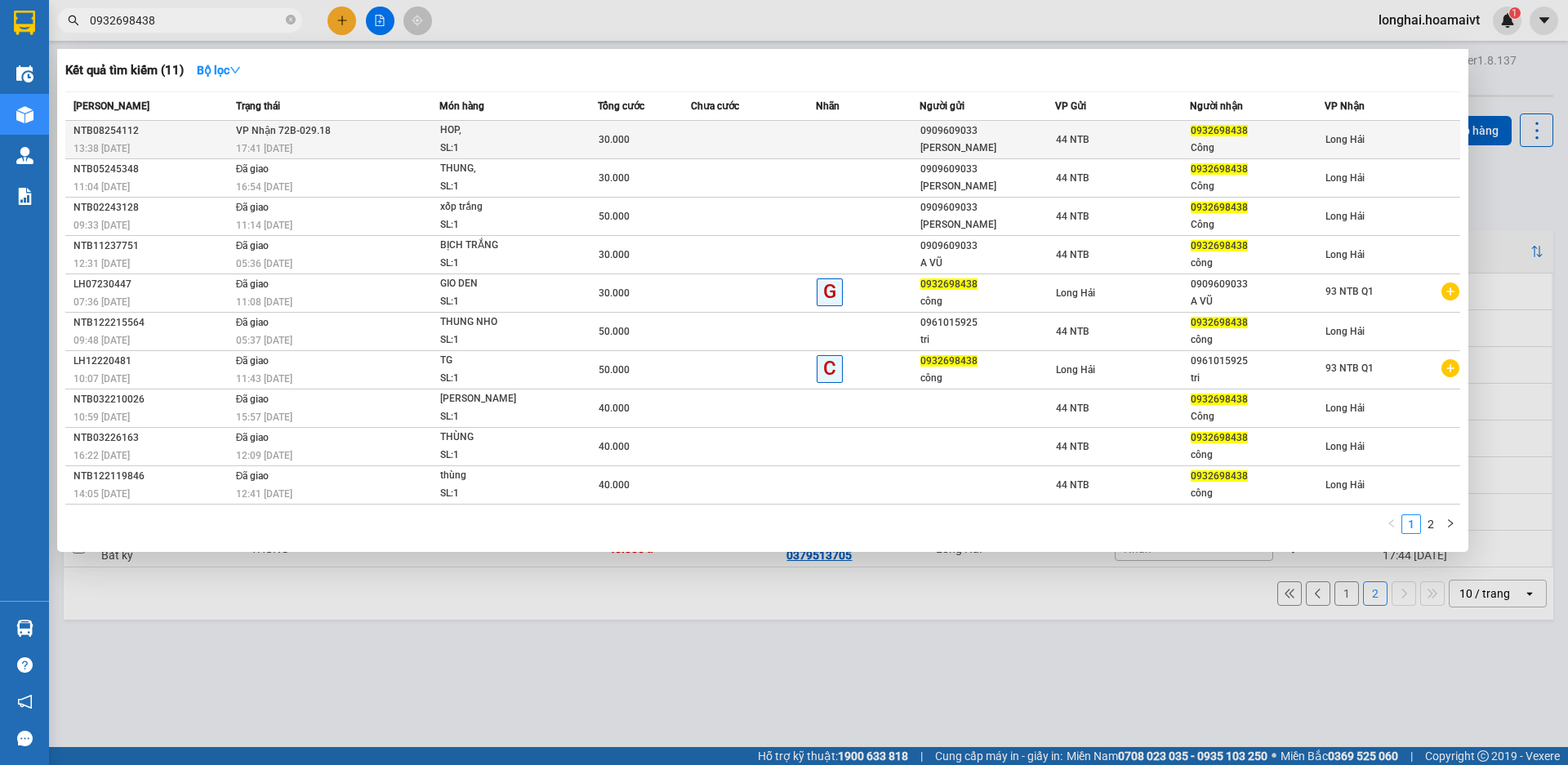
type input "0932698438"
click at [260, 136] on span "VP Nhận 72B-029.18" at bounding box center [283, 130] width 95 height 13
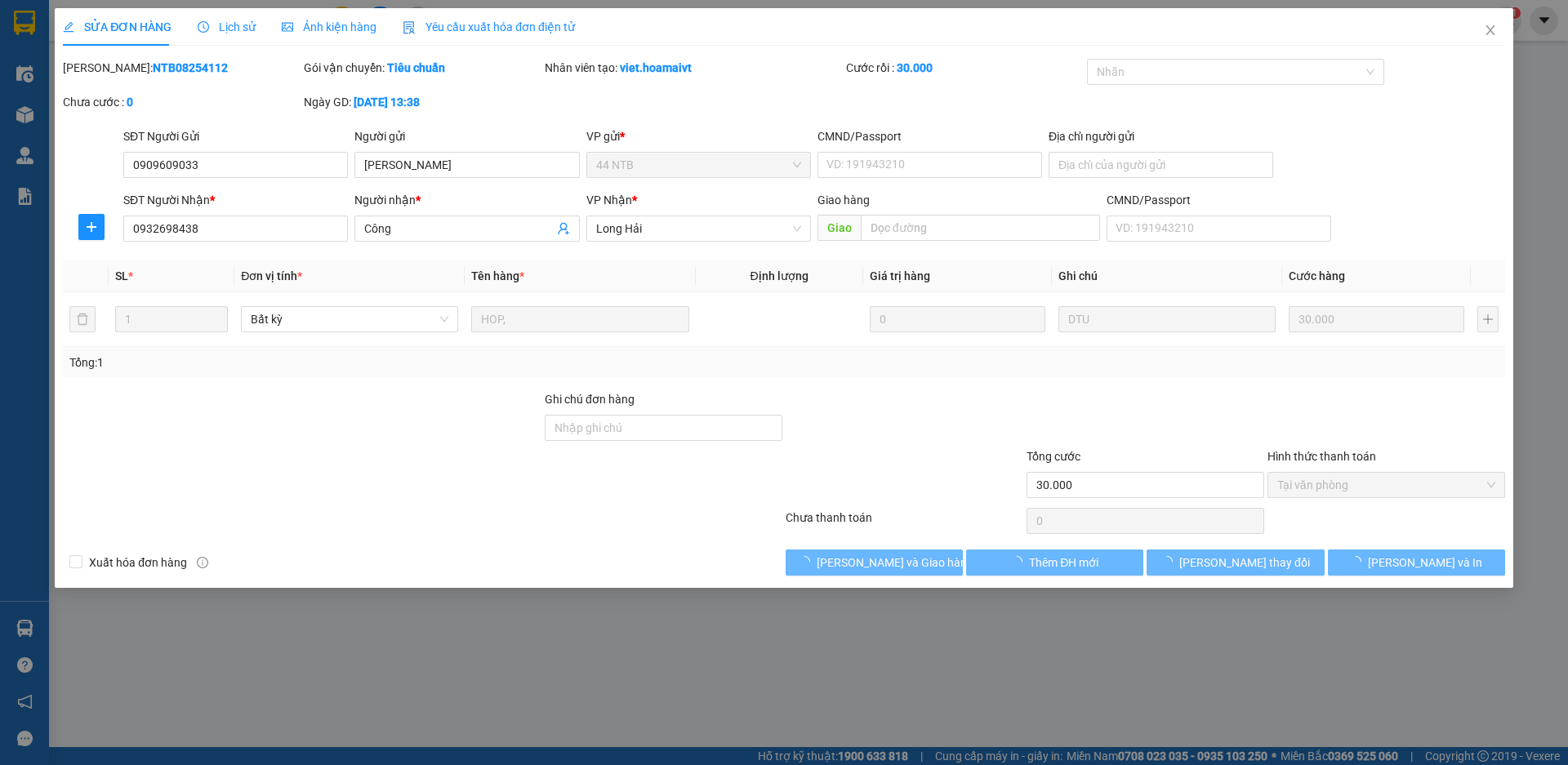
type input "0909609033"
type input "[PERSON_NAME]"
type input "0932698438"
type input "Công"
type input "30.000"
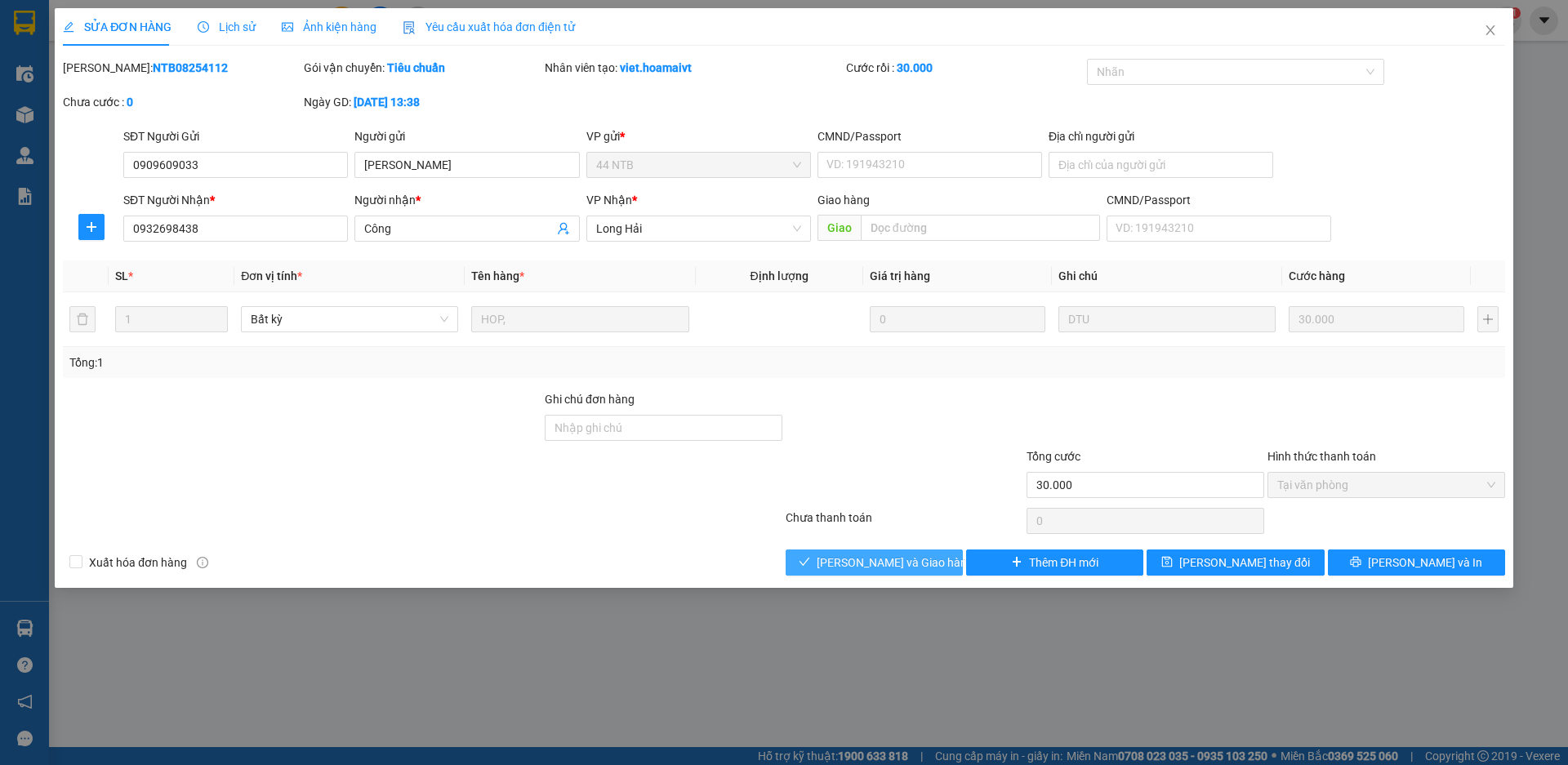
click at [914, 566] on span "[PERSON_NAME] và Giao hàng" at bounding box center [895, 562] width 157 height 18
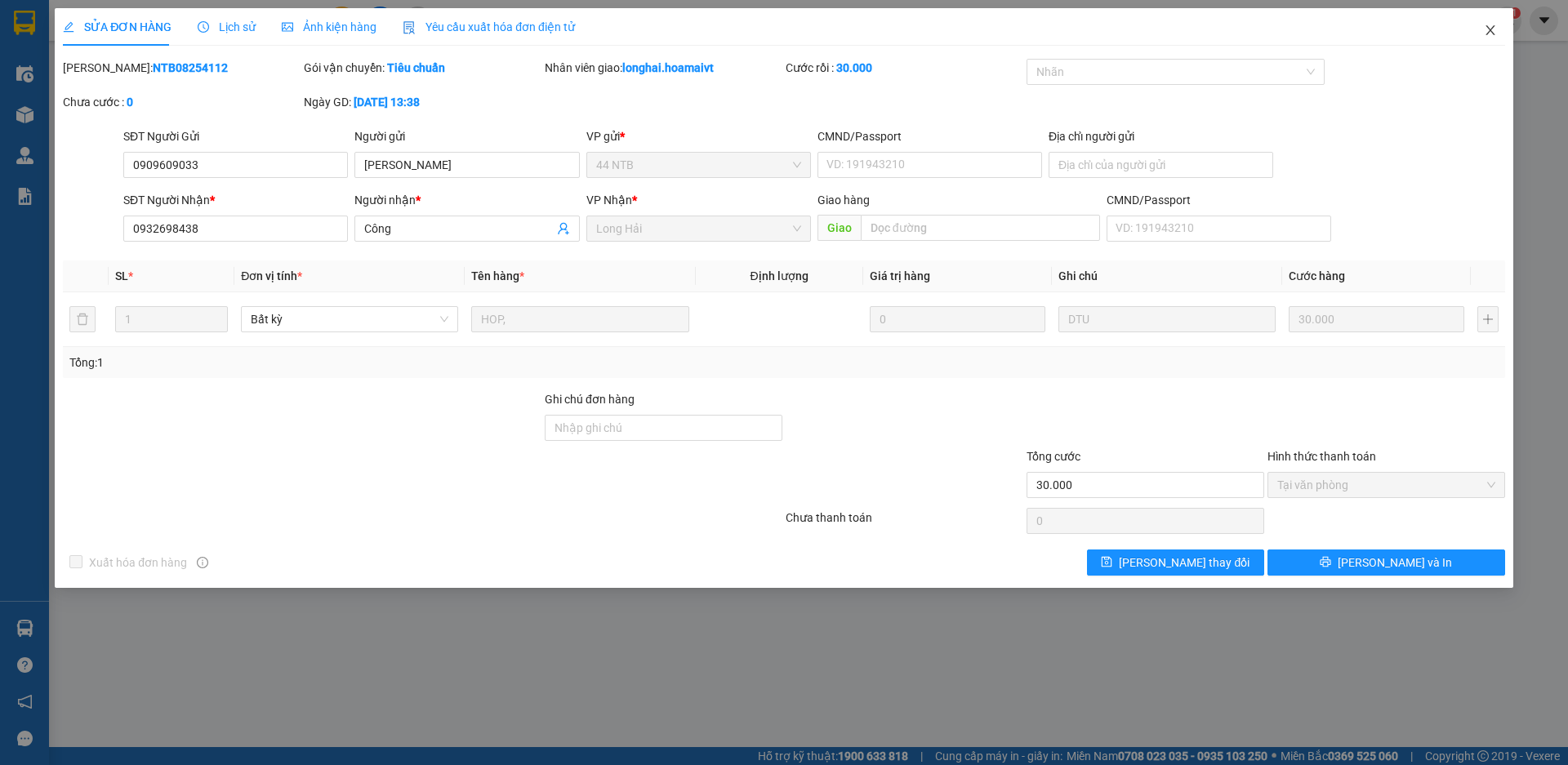
click at [1490, 30] on icon "close" at bounding box center [1490, 29] width 9 height 9
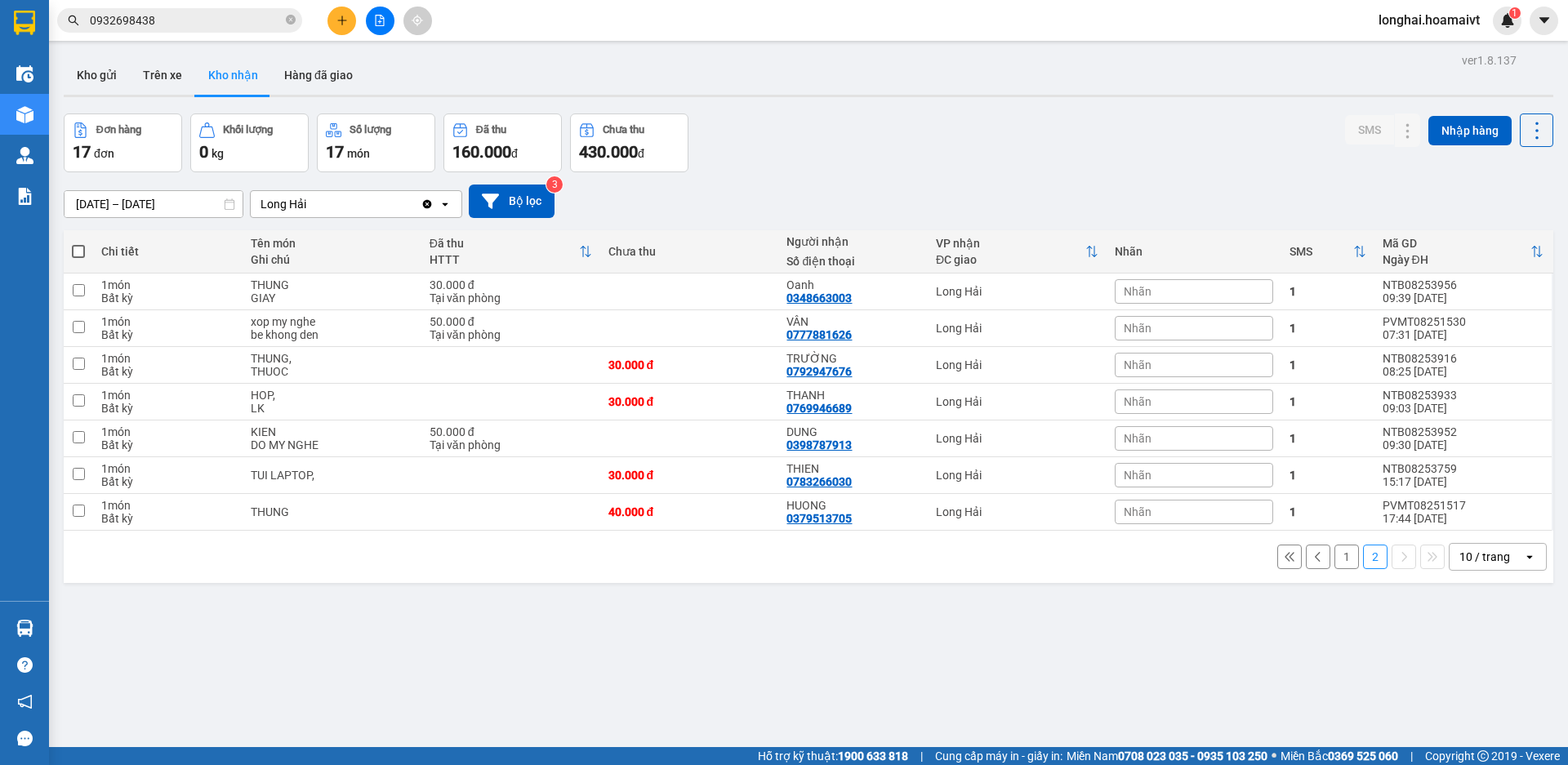
click at [1335, 562] on button "1" at bounding box center [1347, 557] width 24 height 24
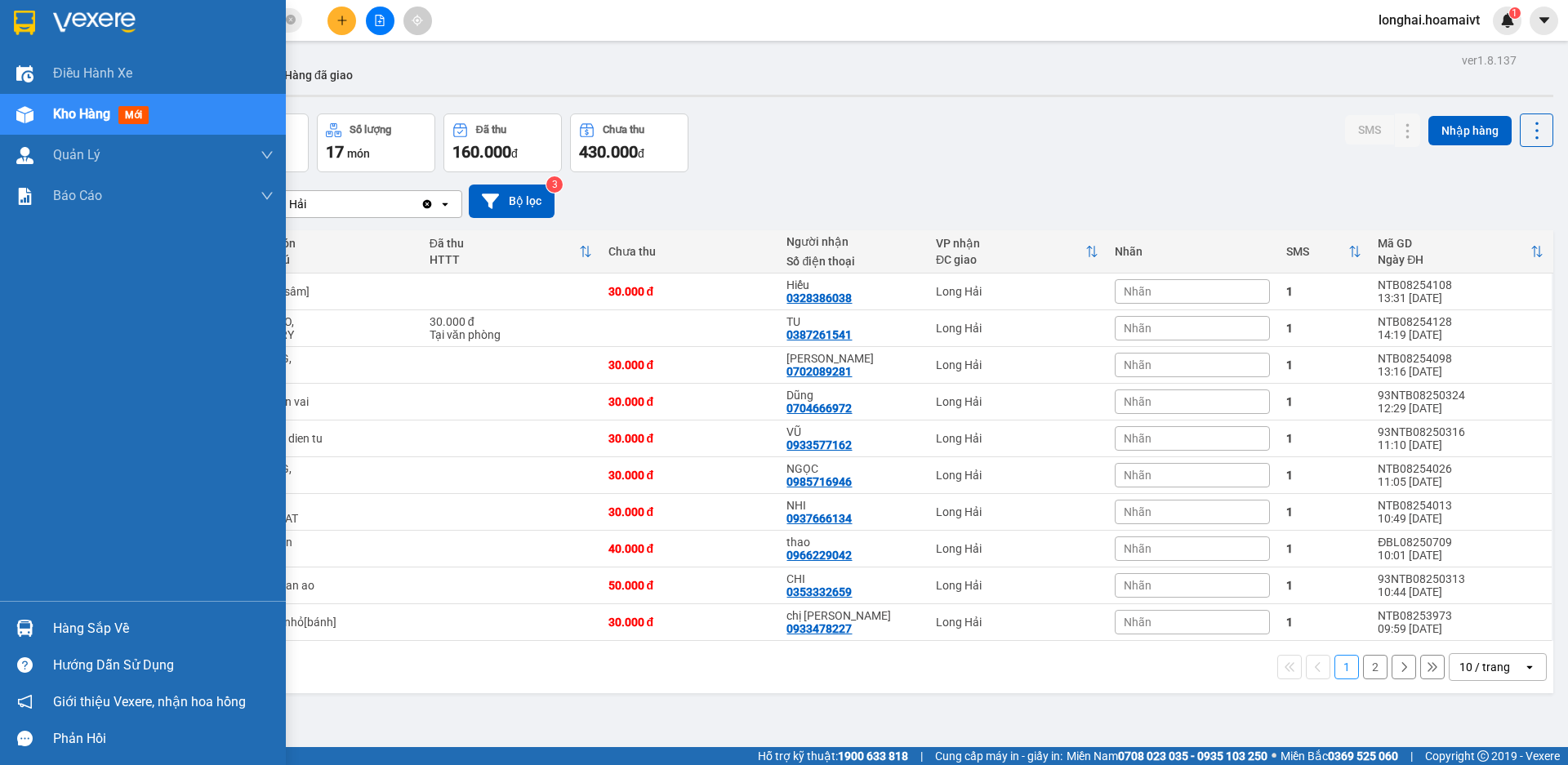
click at [88, 635] on div "Hàng sắp về" at bounding box center [162, 629] width 220 height 24
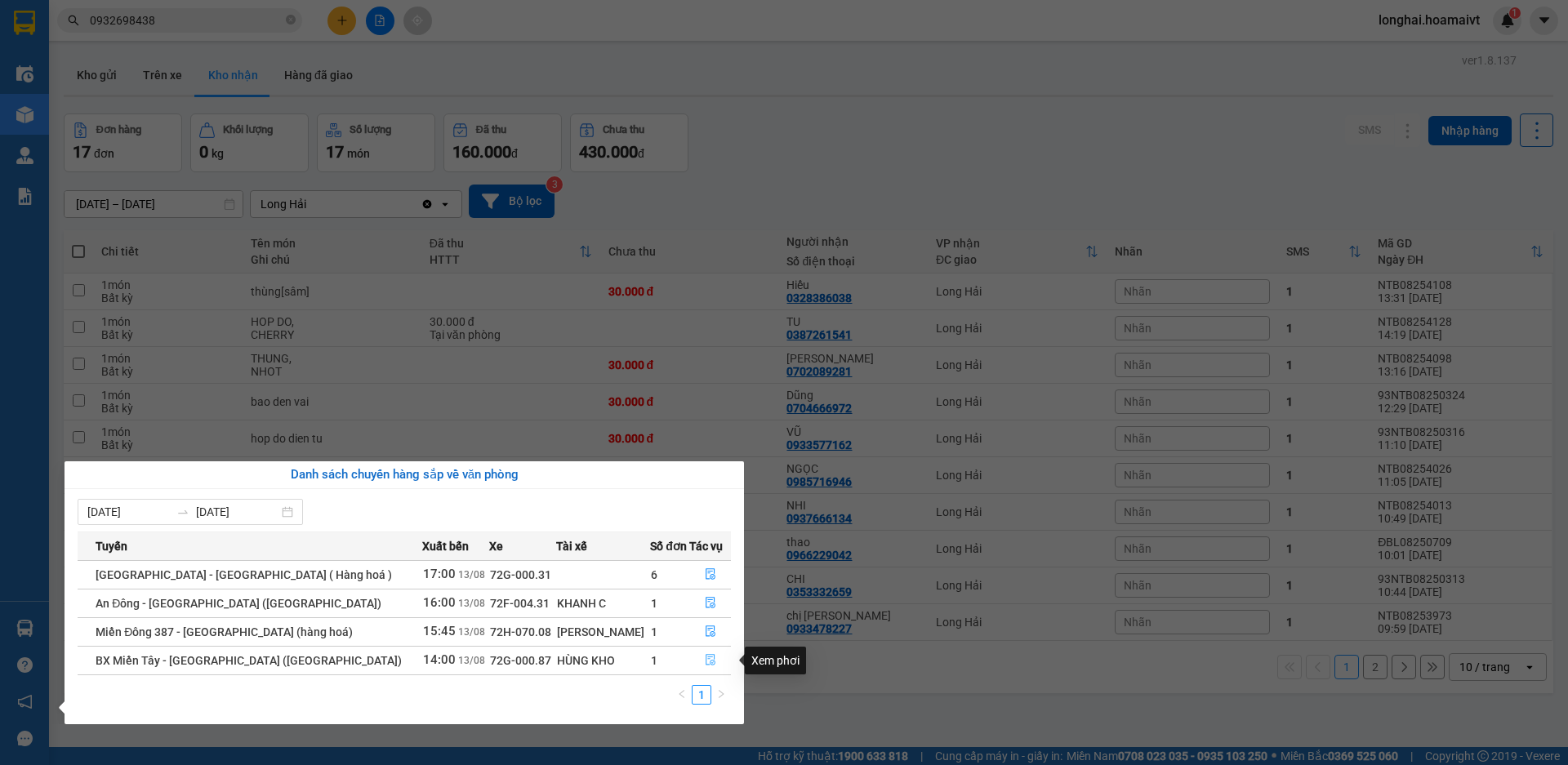
click at [707, 660] on icon "file-done" at bounding box center [710, 660] width 11 height 11
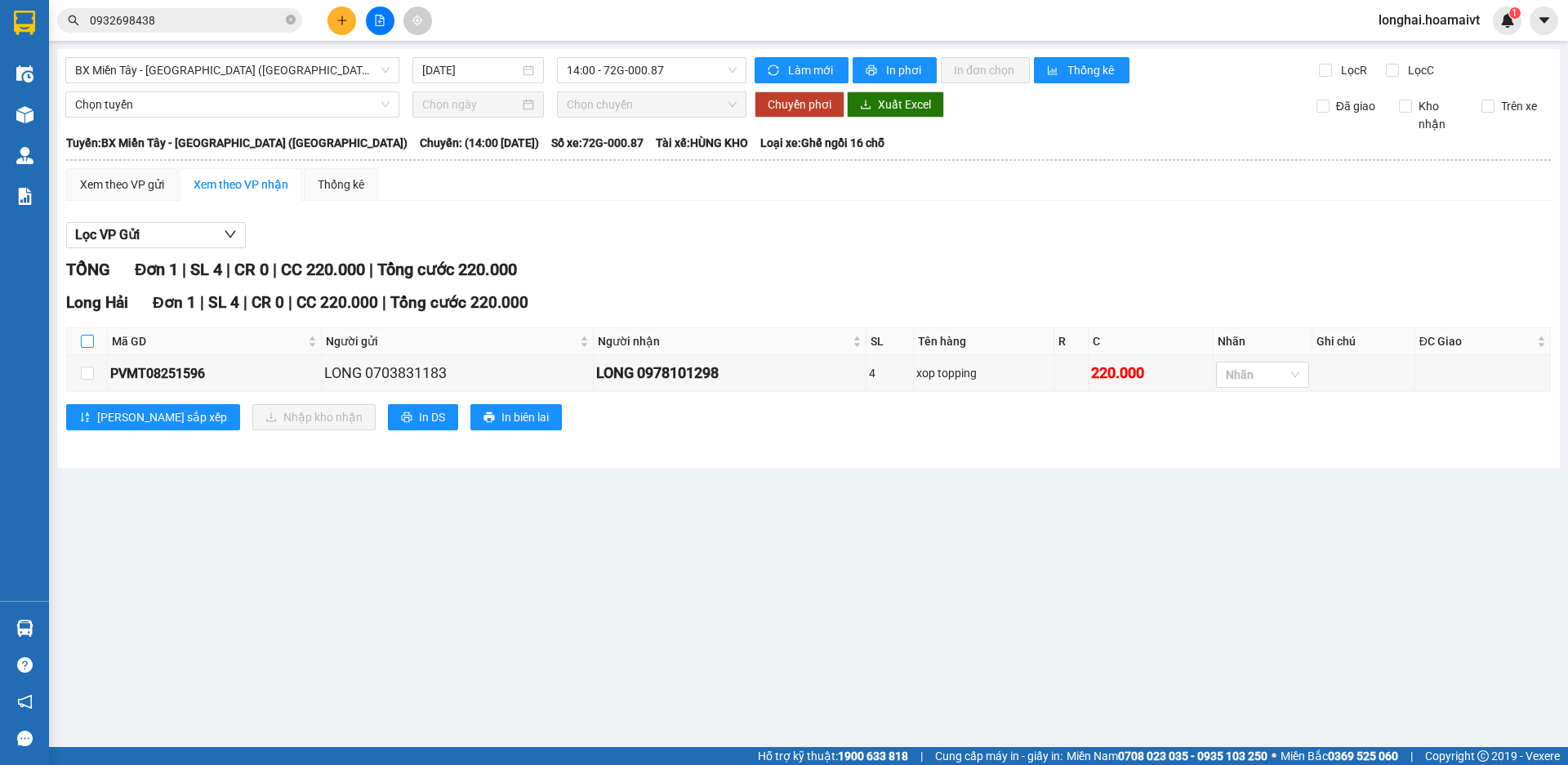
click at [85, 340] on input "checkbox" at bounding box center [87, 341] width 13 height 13
checkbox input "true"
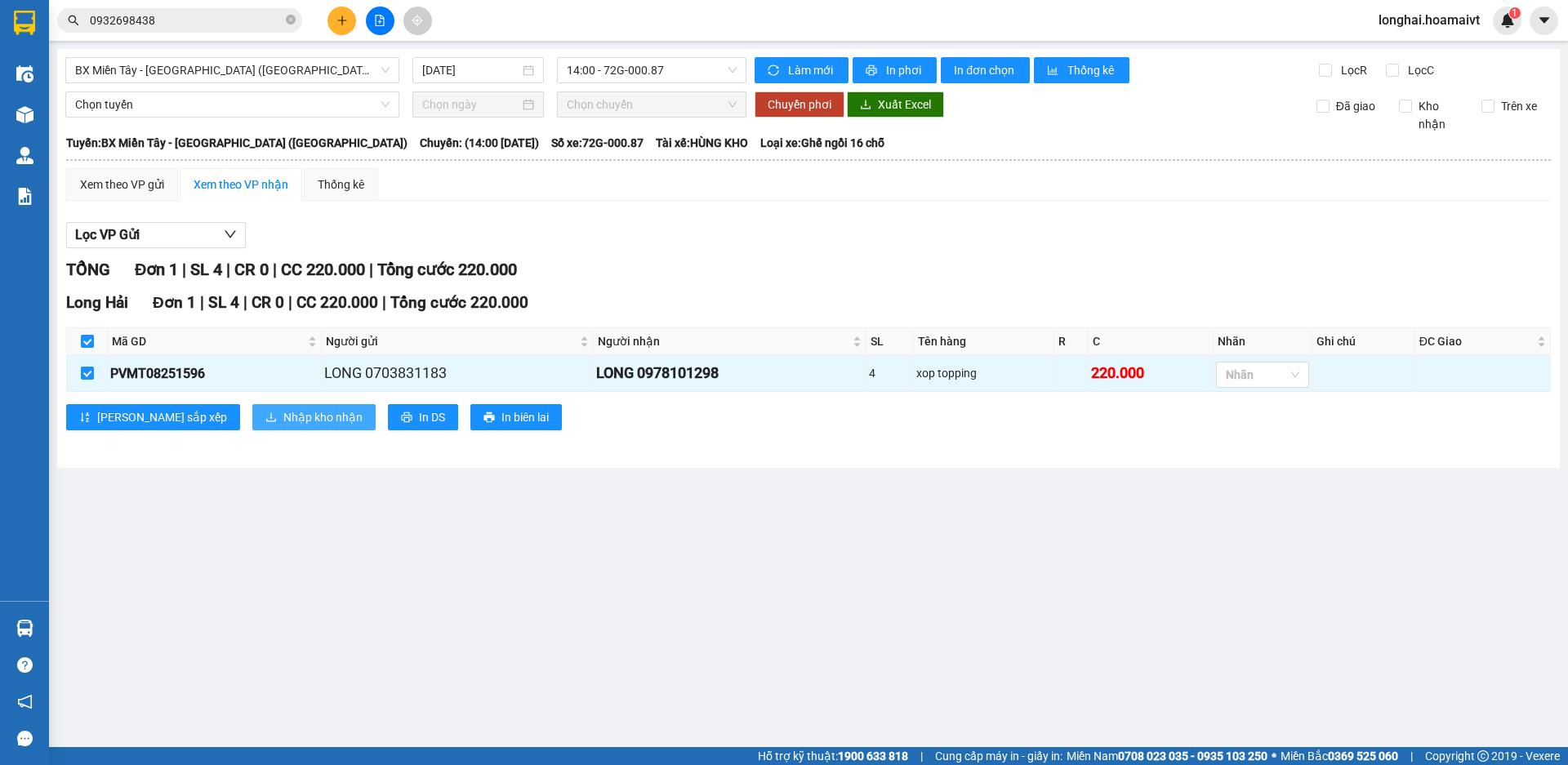
click at [283, 416] on span "Nhập kho nhận" at bounding box center [323, 417] width 79 height 18
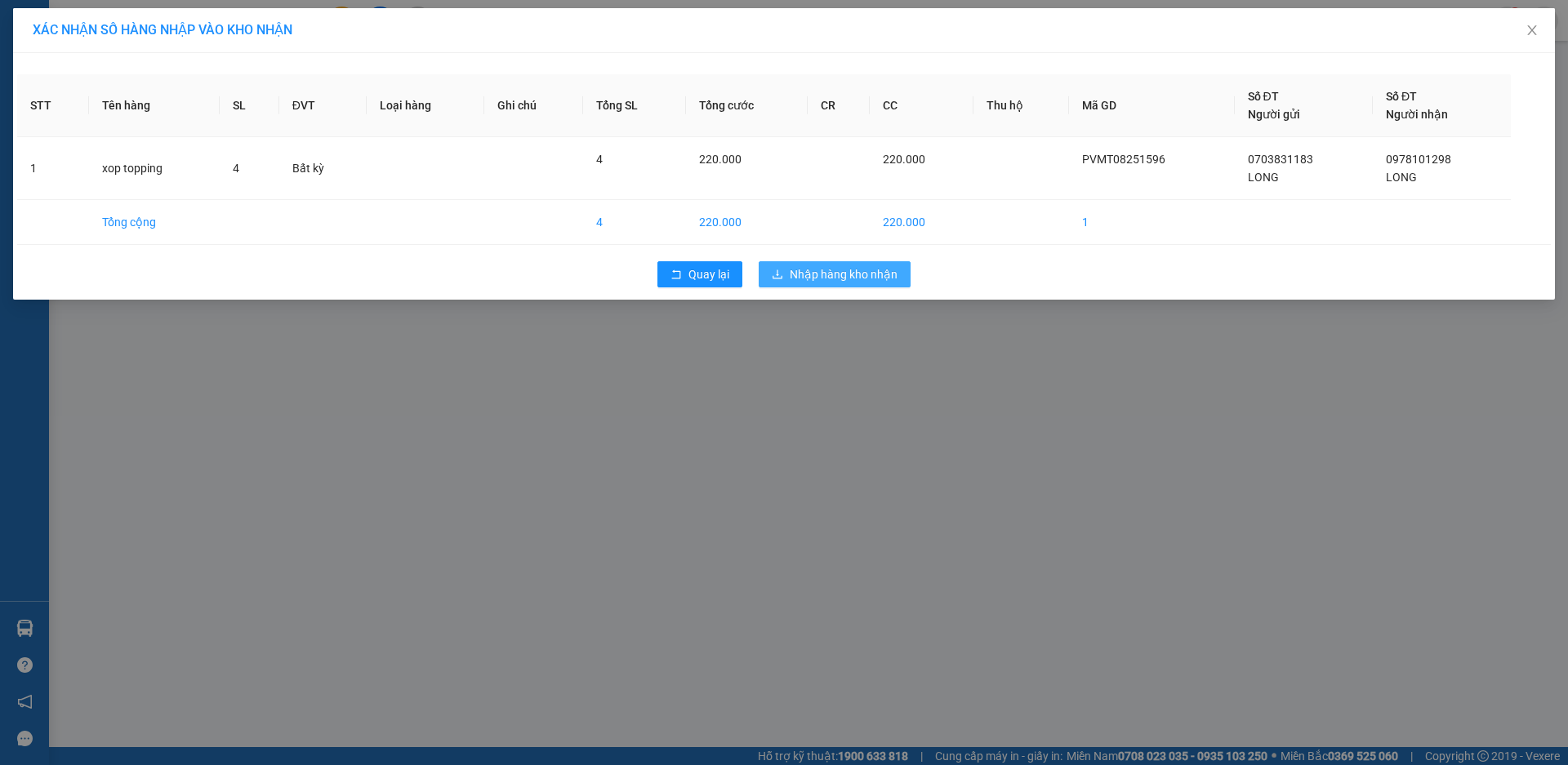
click at [864, 278] on span "Nhập hàng kho nhận" at bounding box center [844, 274] width 108 height 18
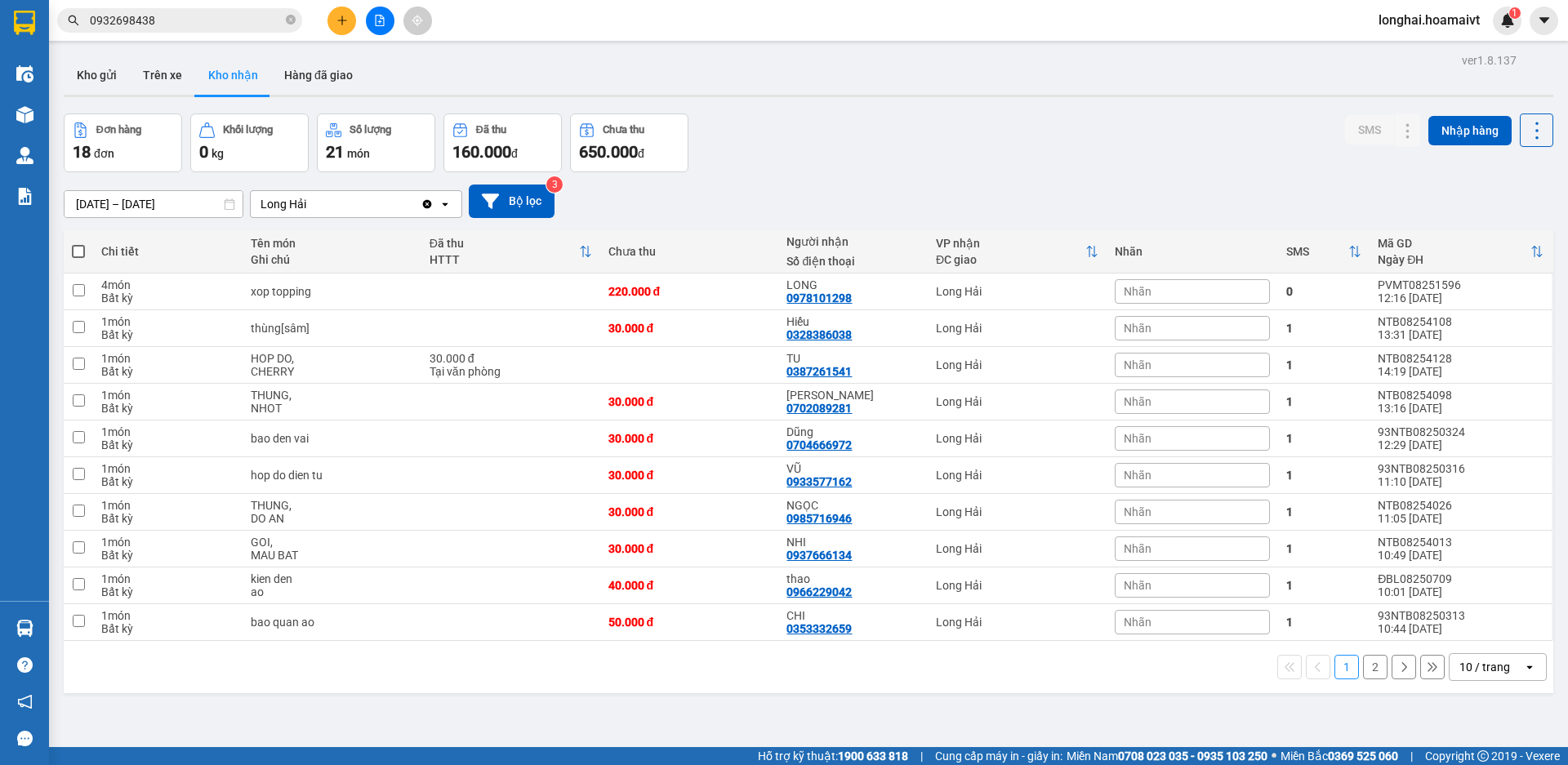
click at [1363, 676] on button "2" at bounding box center [1375, 667] width 24 height 24
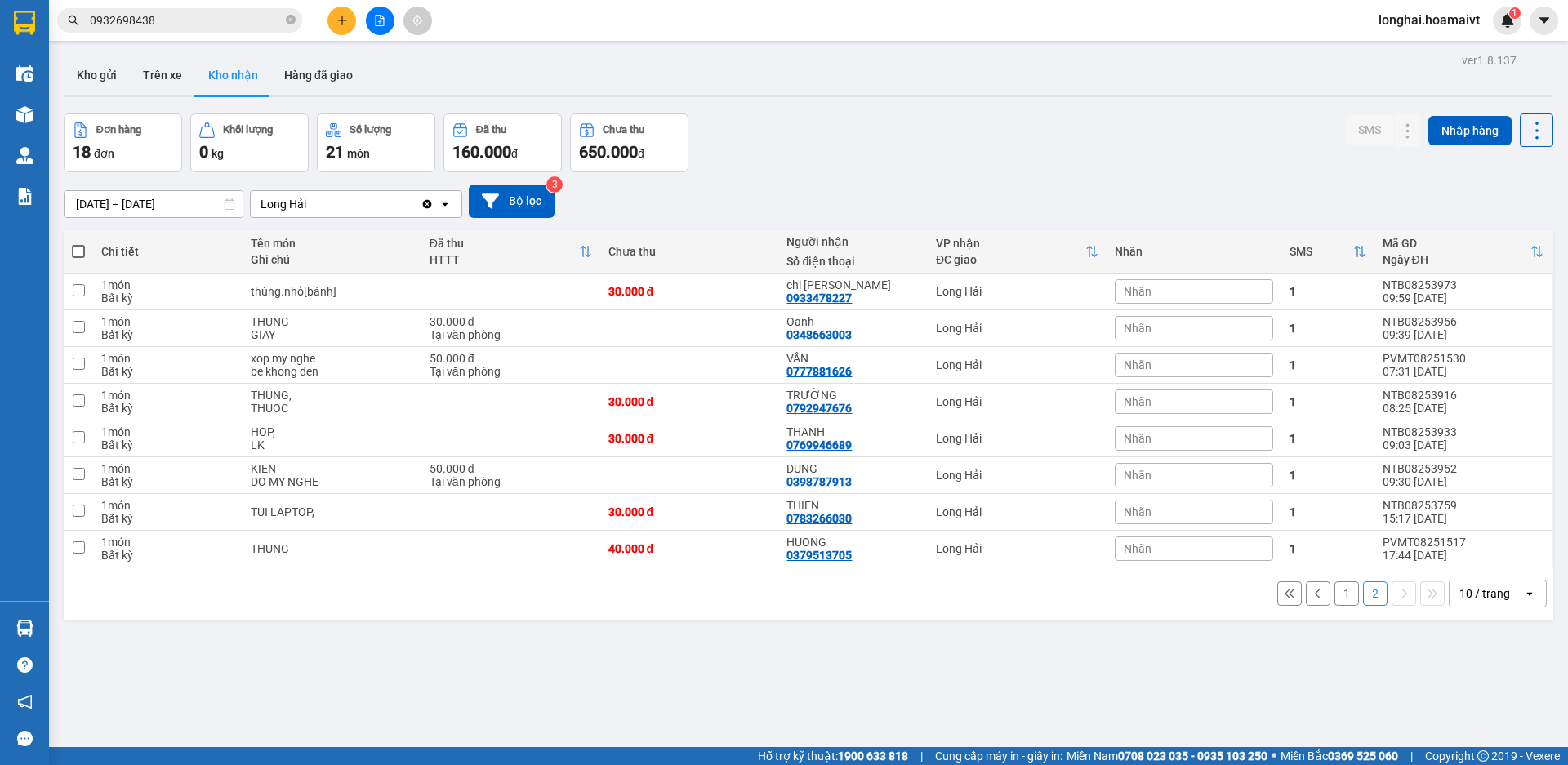
click at [1335, 602] on button "1" at bounding box center [1347, 594] width 24 height 24
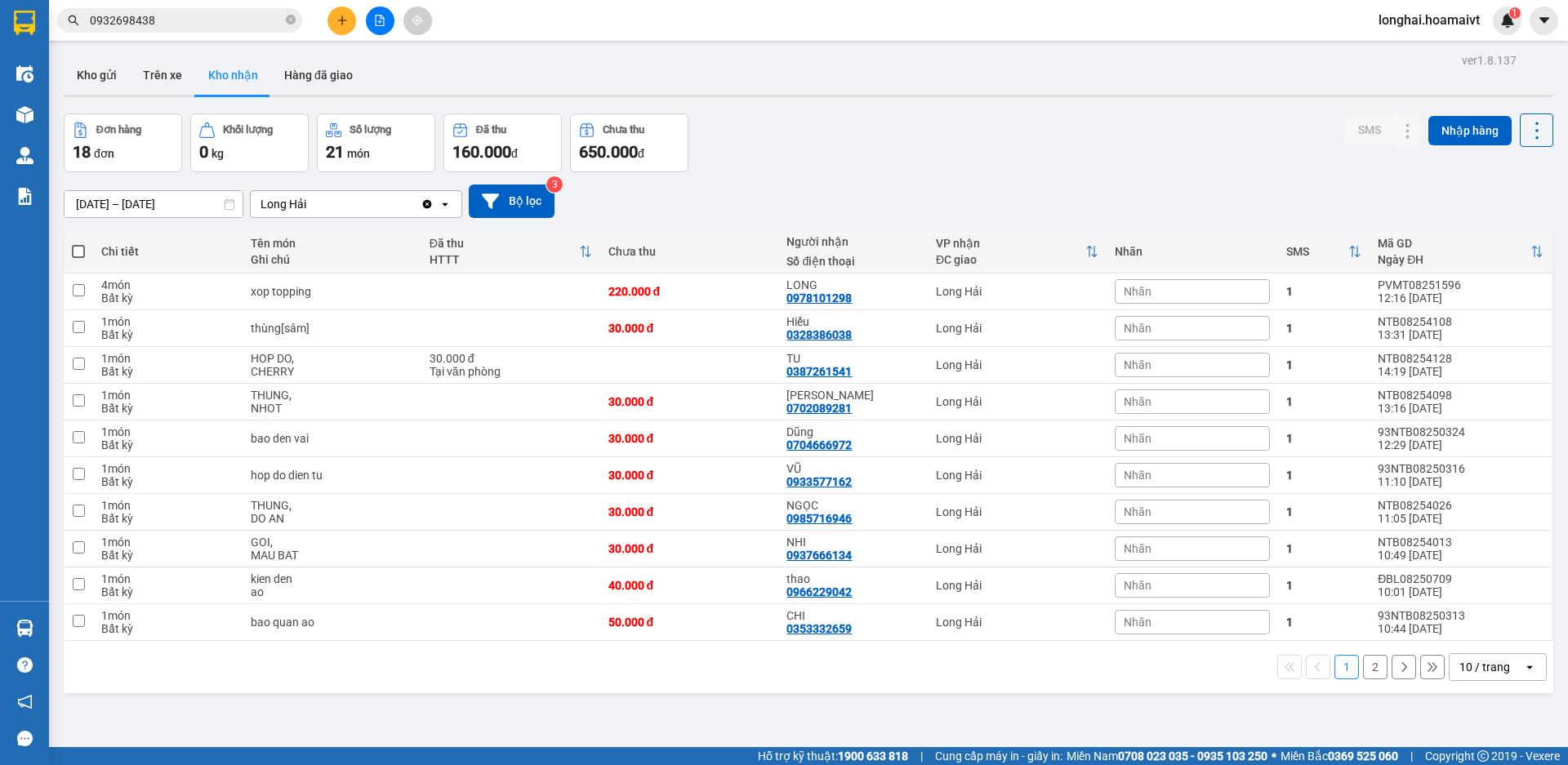
click at [1349, 674] on div "1 2 10 / trang open" at bounding box center [808, 667] width 1476 height 28
click at [1363, 673] on button "2" at bounding box center [1375, 667] width 24 height 24
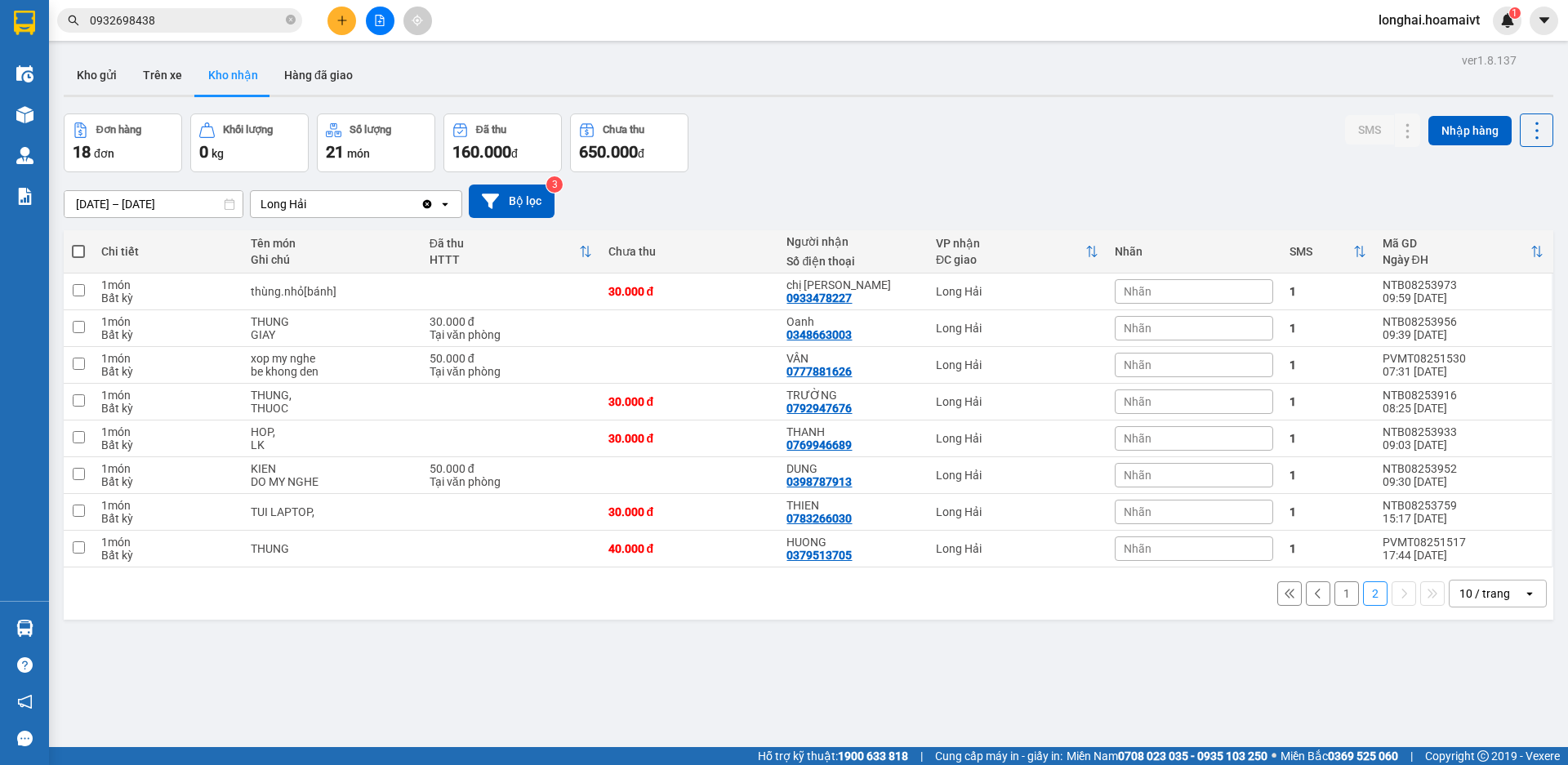
click at [1335, 604] on button "1" at bounding box center [1347, 594] width 24 height 24
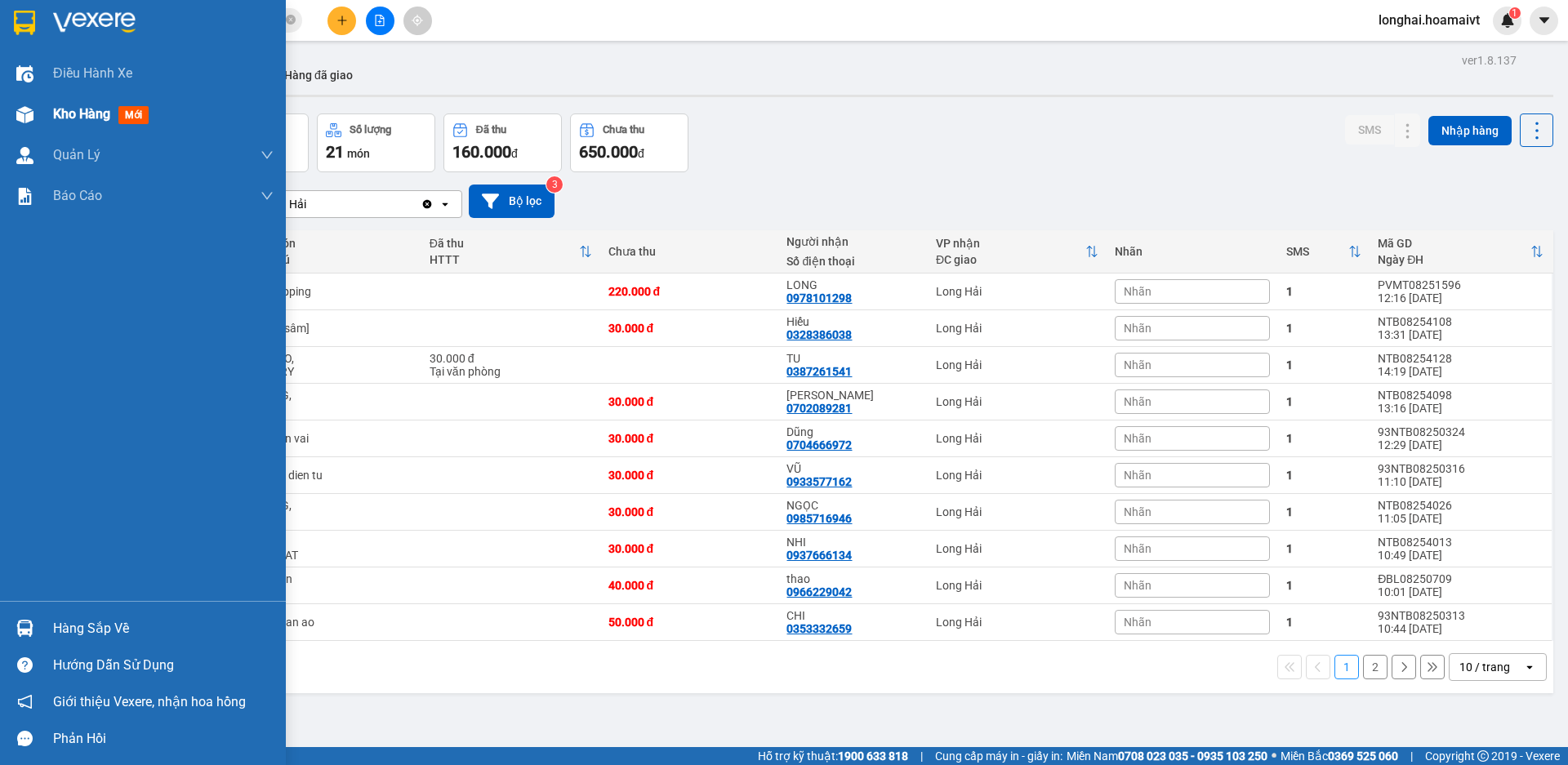
click at [73, 118] on span "Kho hàng" at bounding box center [81, 114] width 57 height 16
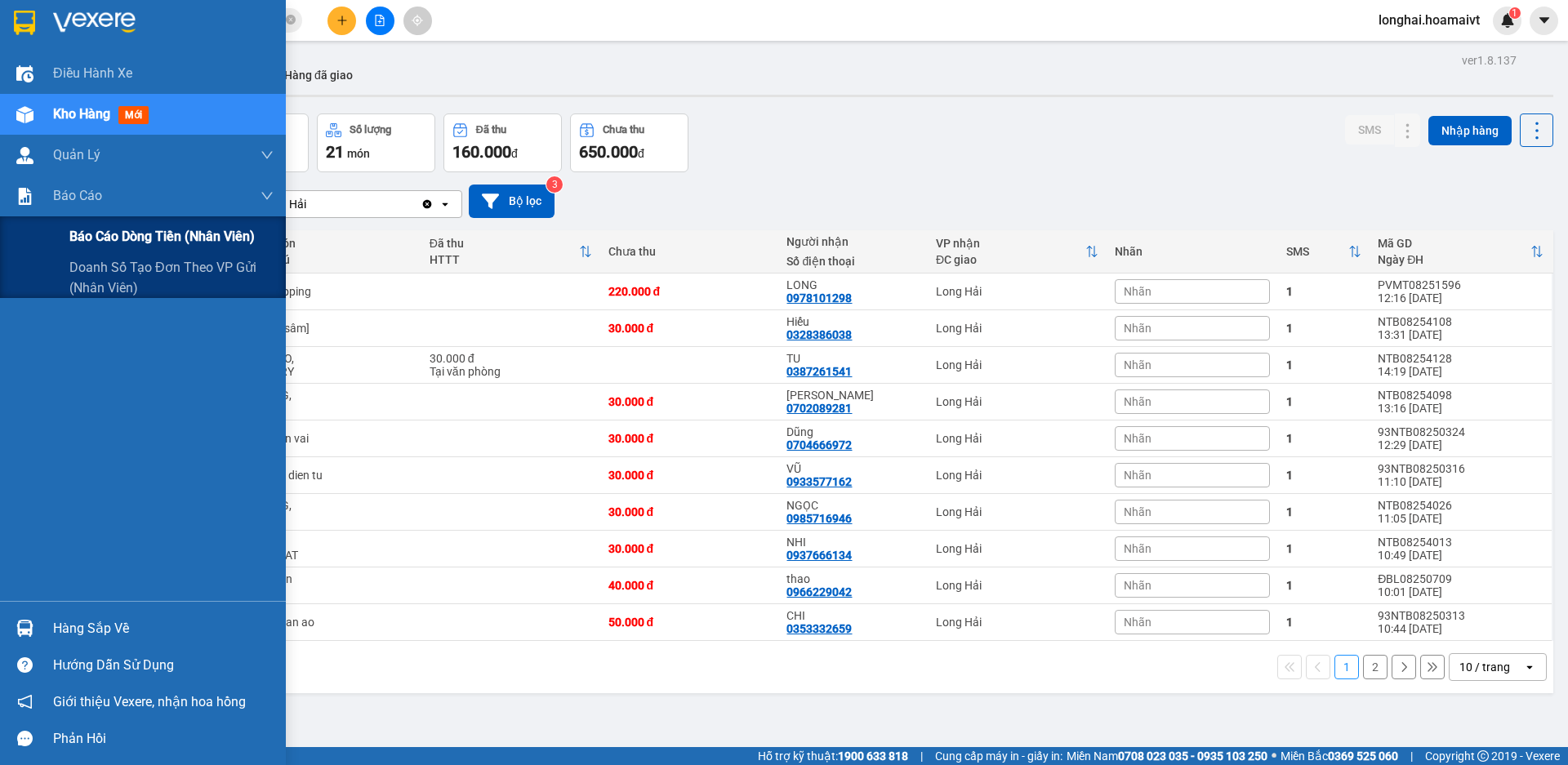
click at [99, 235] on span "Báo cáo dòng tiền (nhân viên)" at bounding box center [161, 237] width 186 height 21
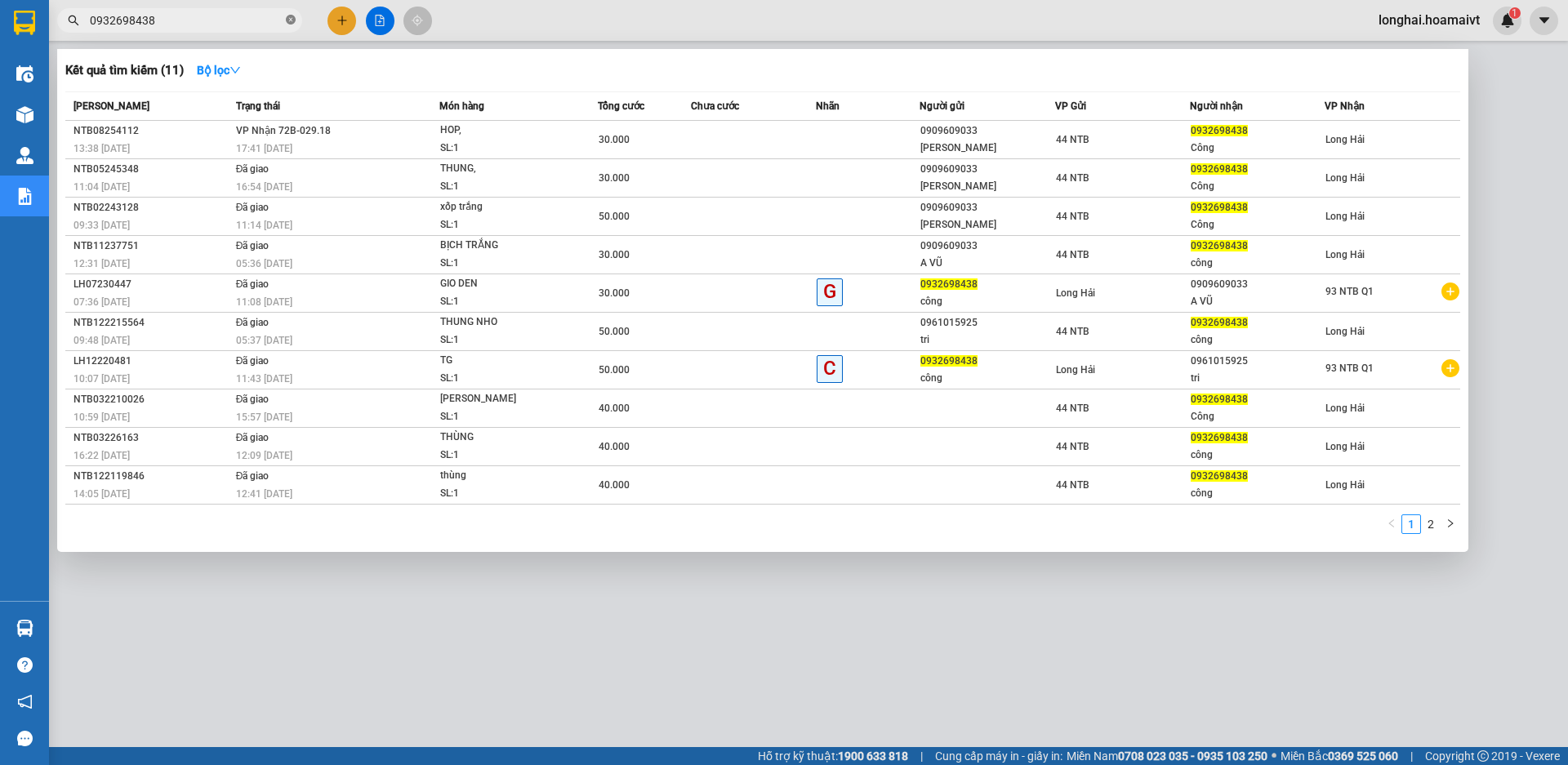
click at [290, 20] on icon "close-circle" at bounding box center [290, 19] width 9 height 9
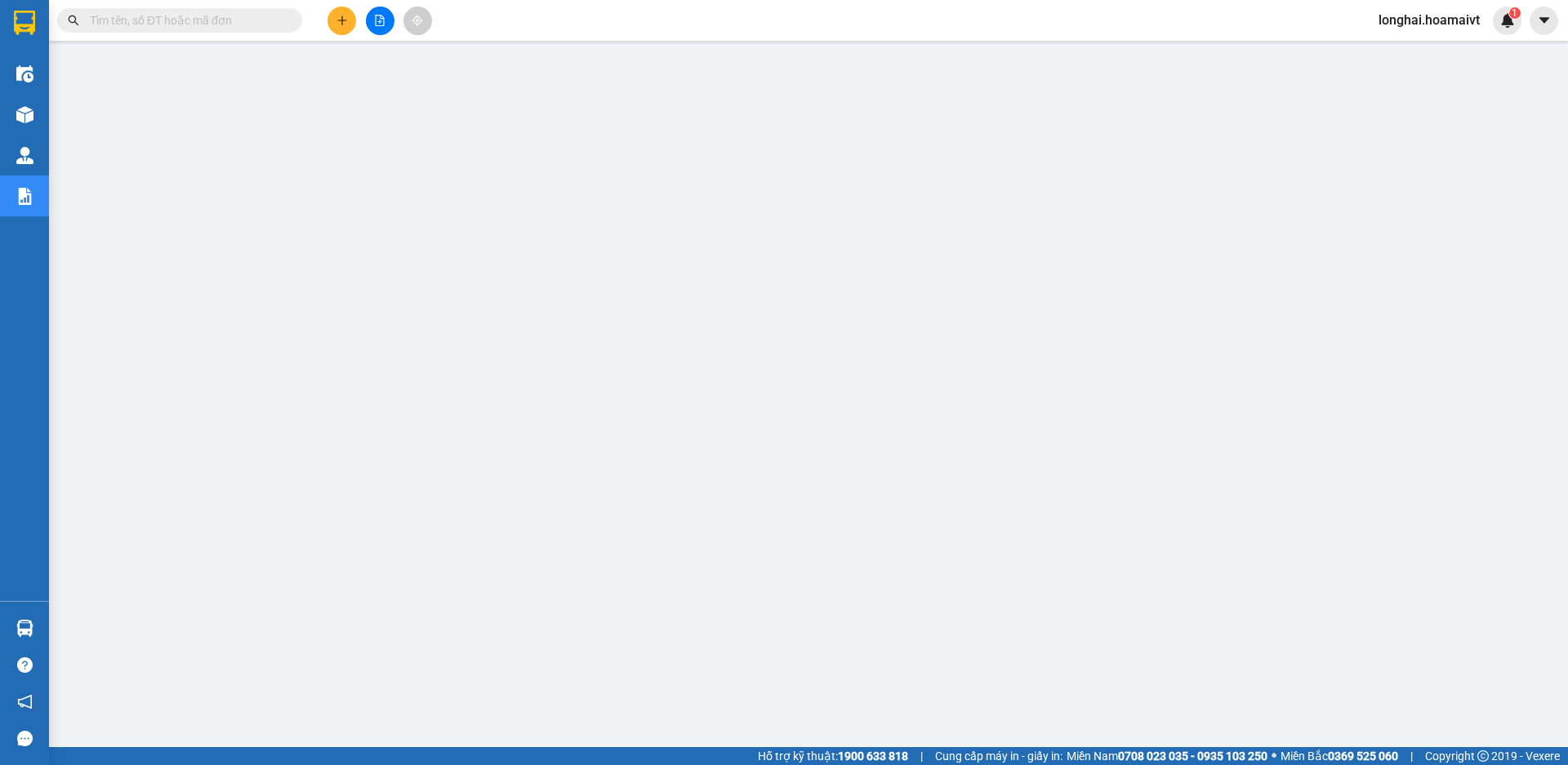
click at [264, 20] on input "text" at bounding box center [186, 20] width 193 height 18
click at [210, 28] on input "text" at bounding box center [186, 20] width 193 height 18
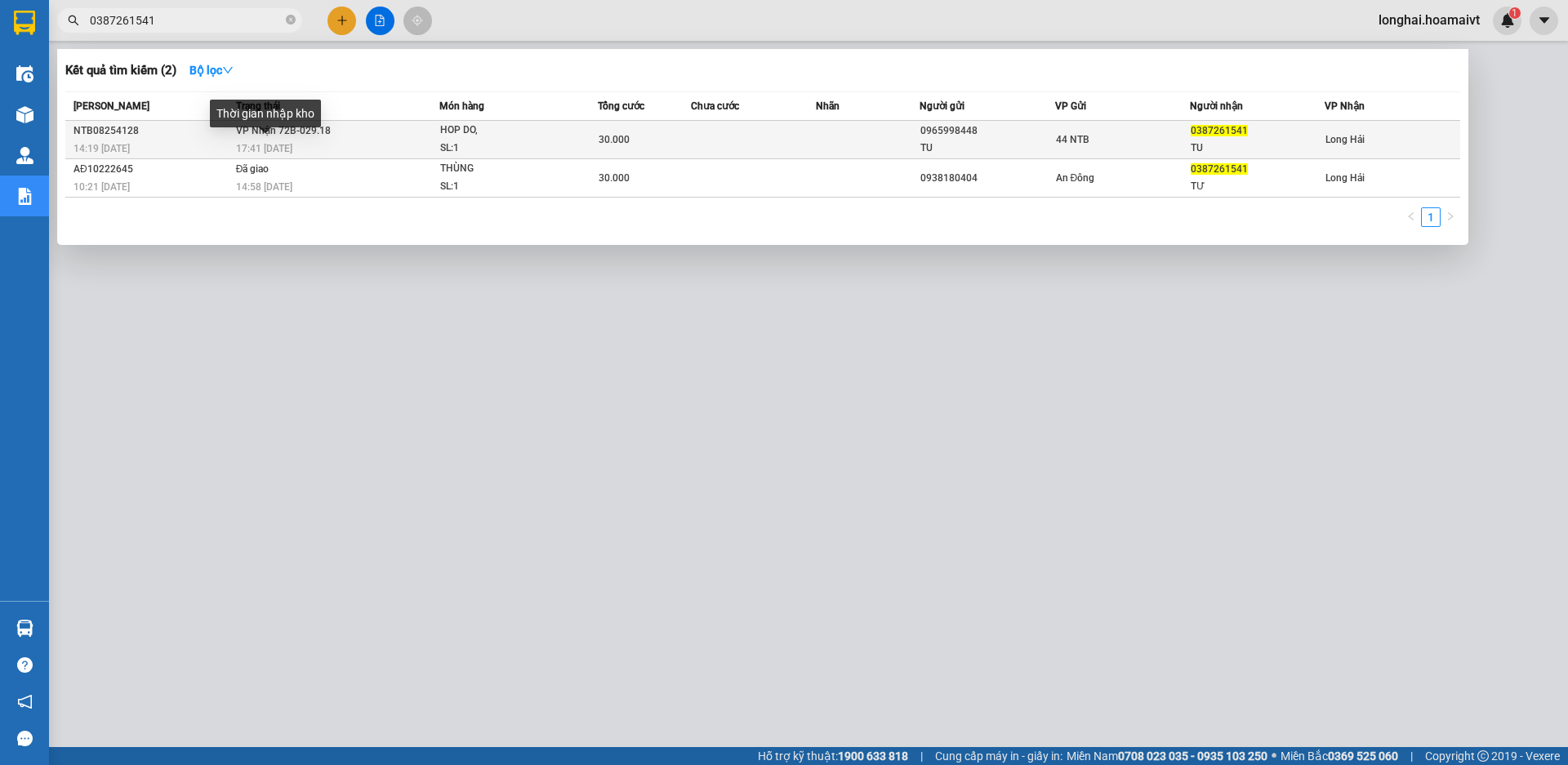
type input "0387261541"
click at [275, 143] on span "17:41 [DATE]" at bounding box center [263, 149] width 56 height 11
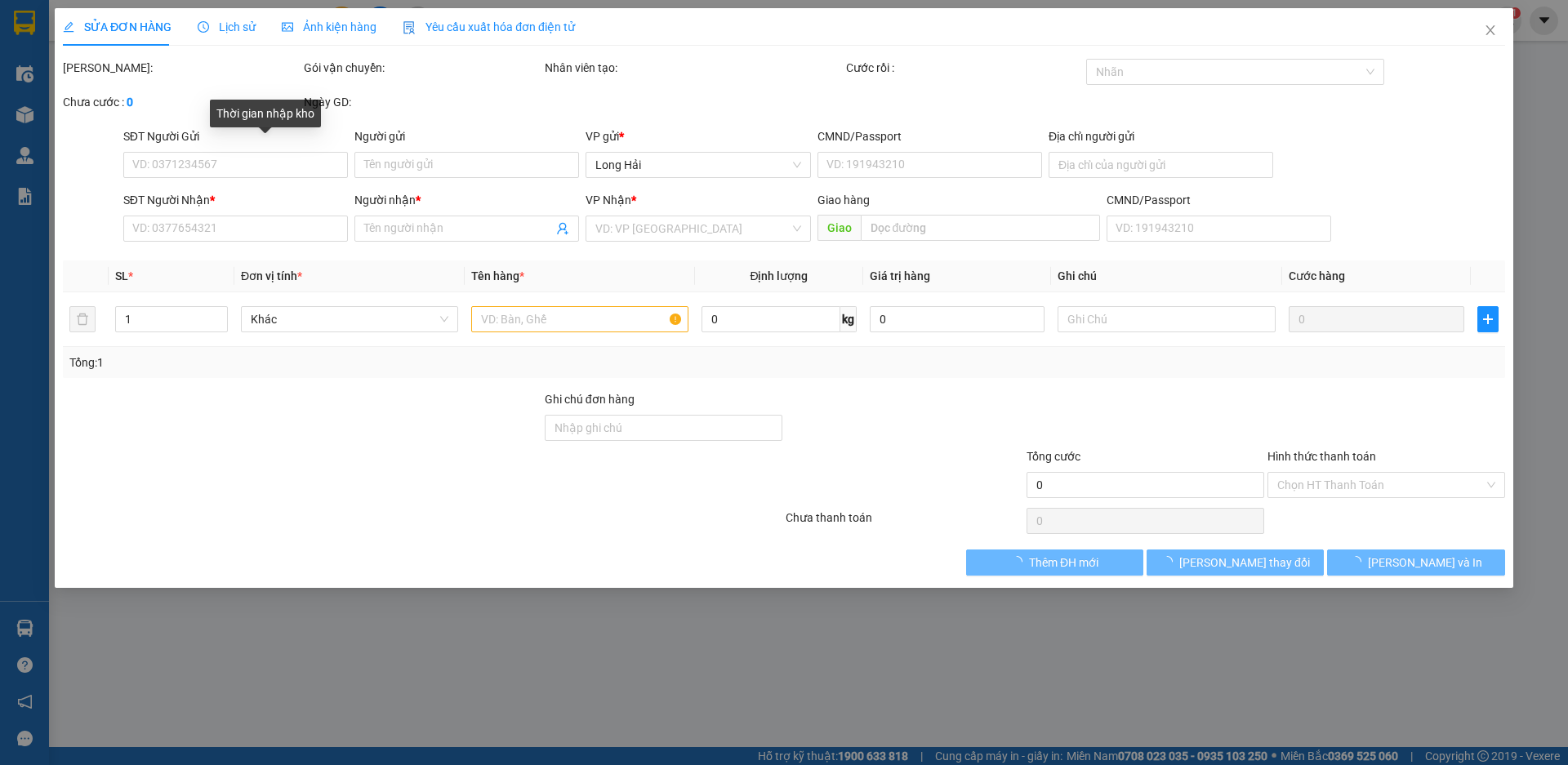
type input "0965998448"
type input "TU"
type input "0387261541"
type input "TU"
type input "30.000"
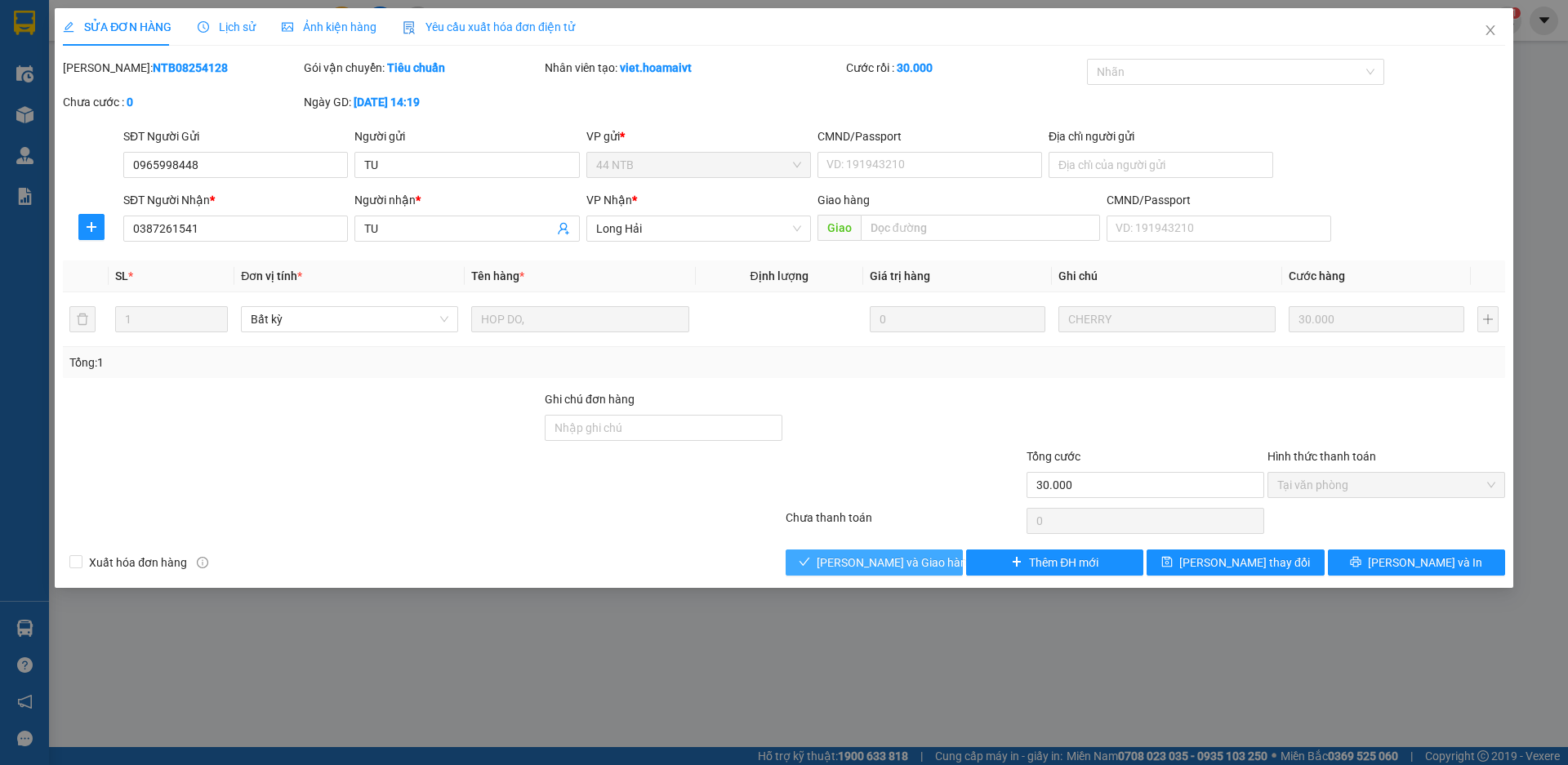
click at [863, 561] on span "[PERSON_NAME] và Giao hàng" at bounding box center [895, 562] width 157 height 18
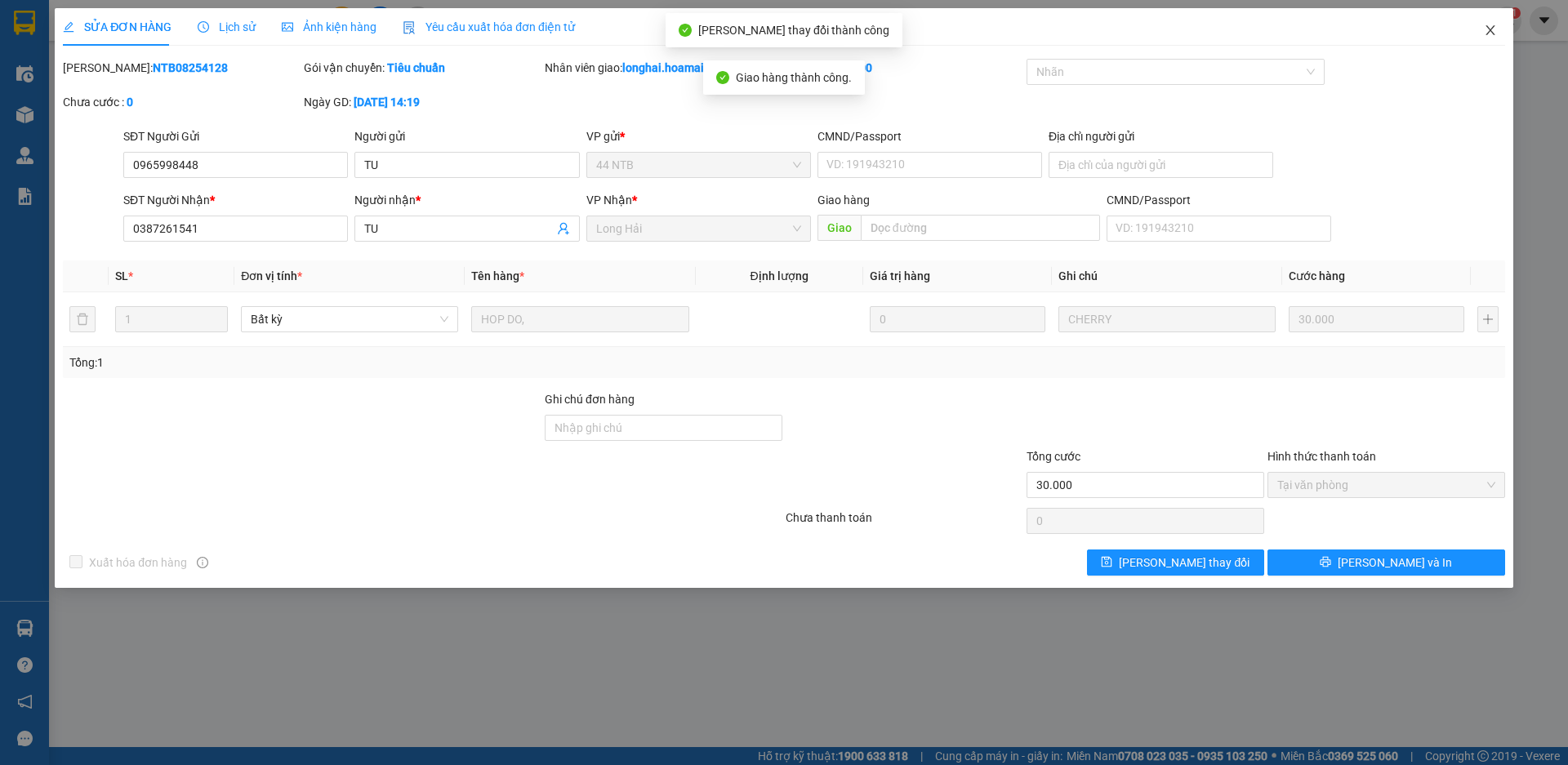
click at [1493, 35] on icon "close" at bounding box center [1490, 29] width 9 height 9
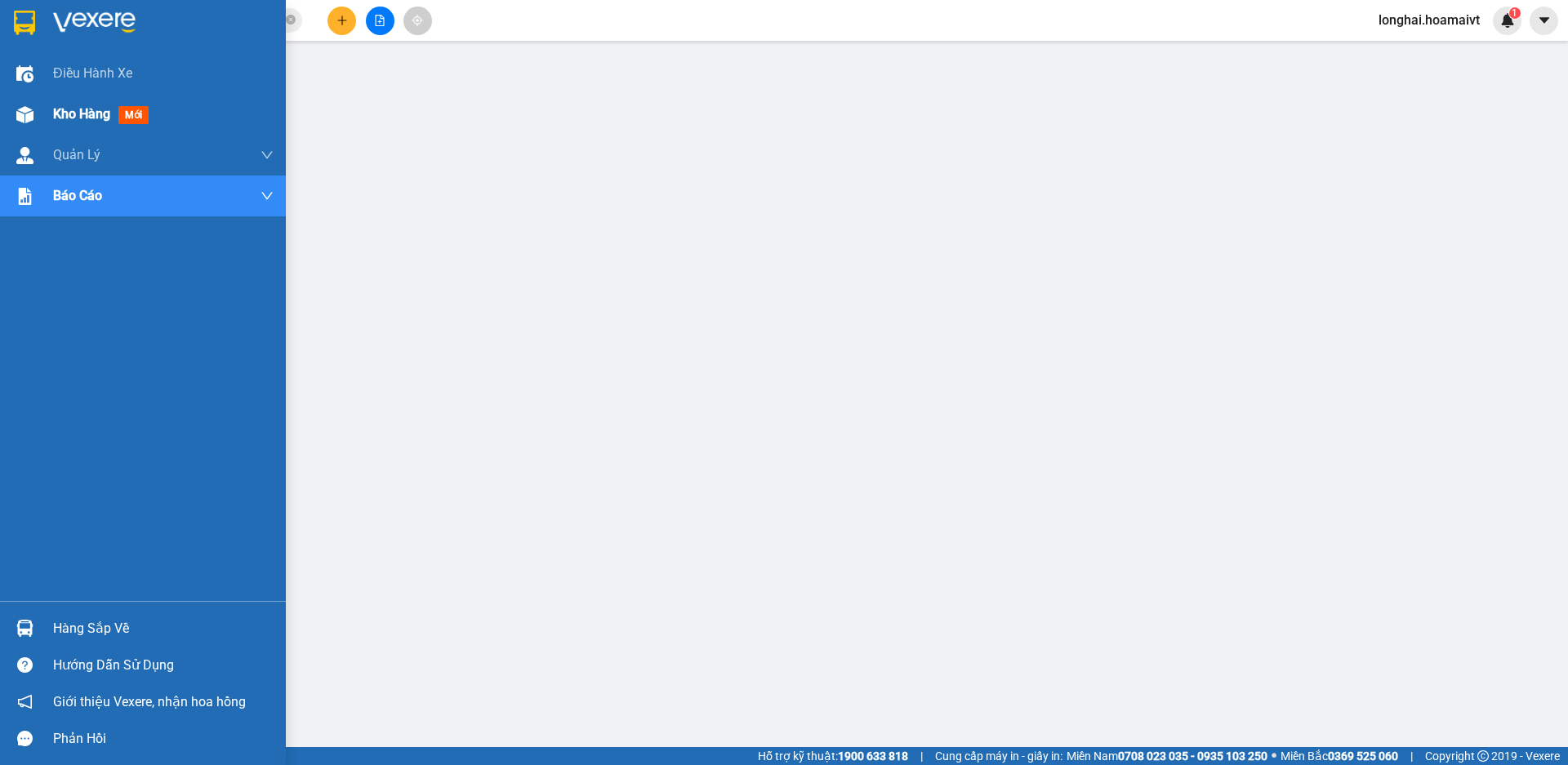
click at [61, 114] on span "Kho hàng" at bounding box center [81, 114] width 57 height 16
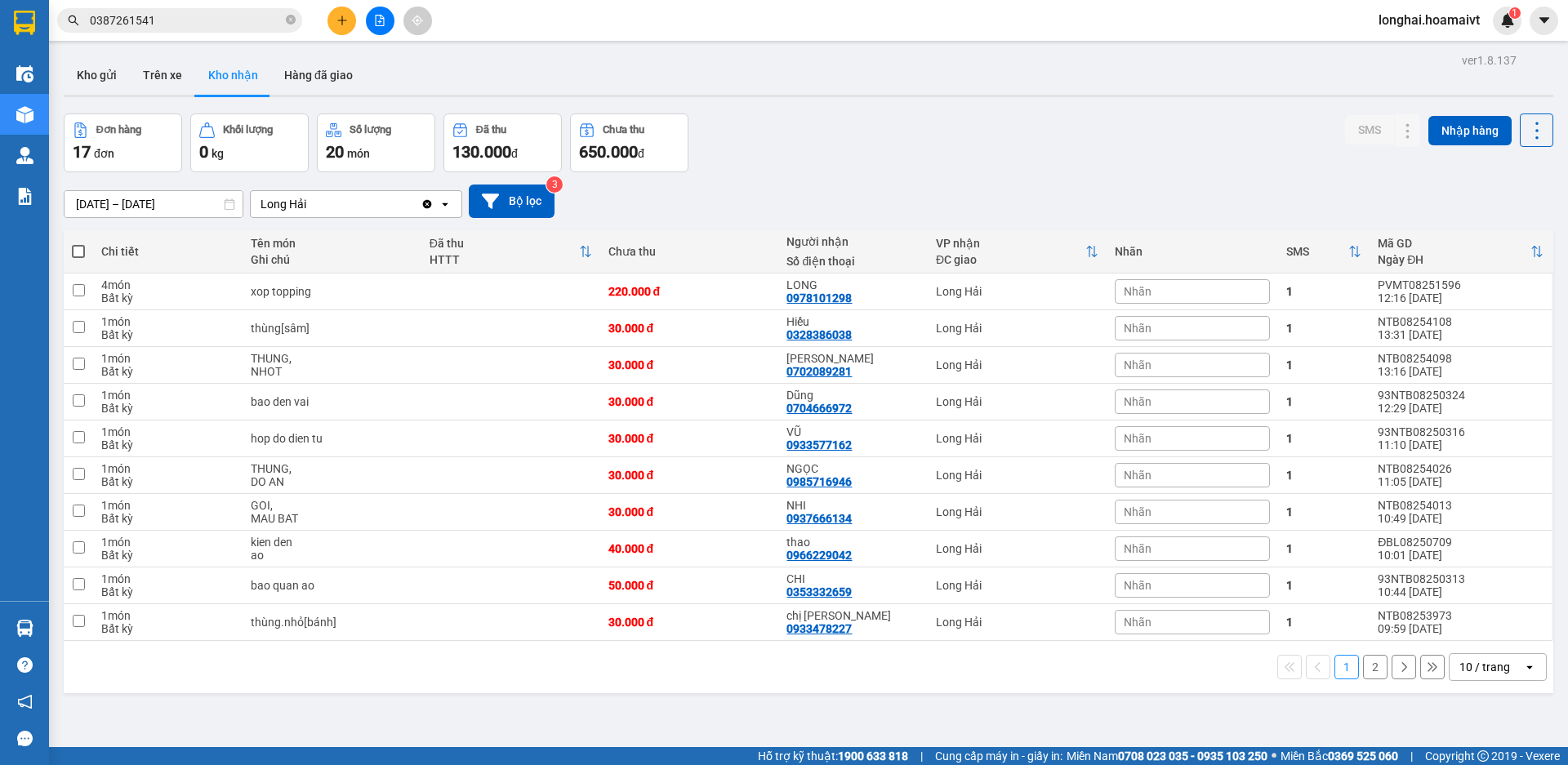
click at [1363, 668] on button "2" at bounding box center [1375, 667] width 24 height 24
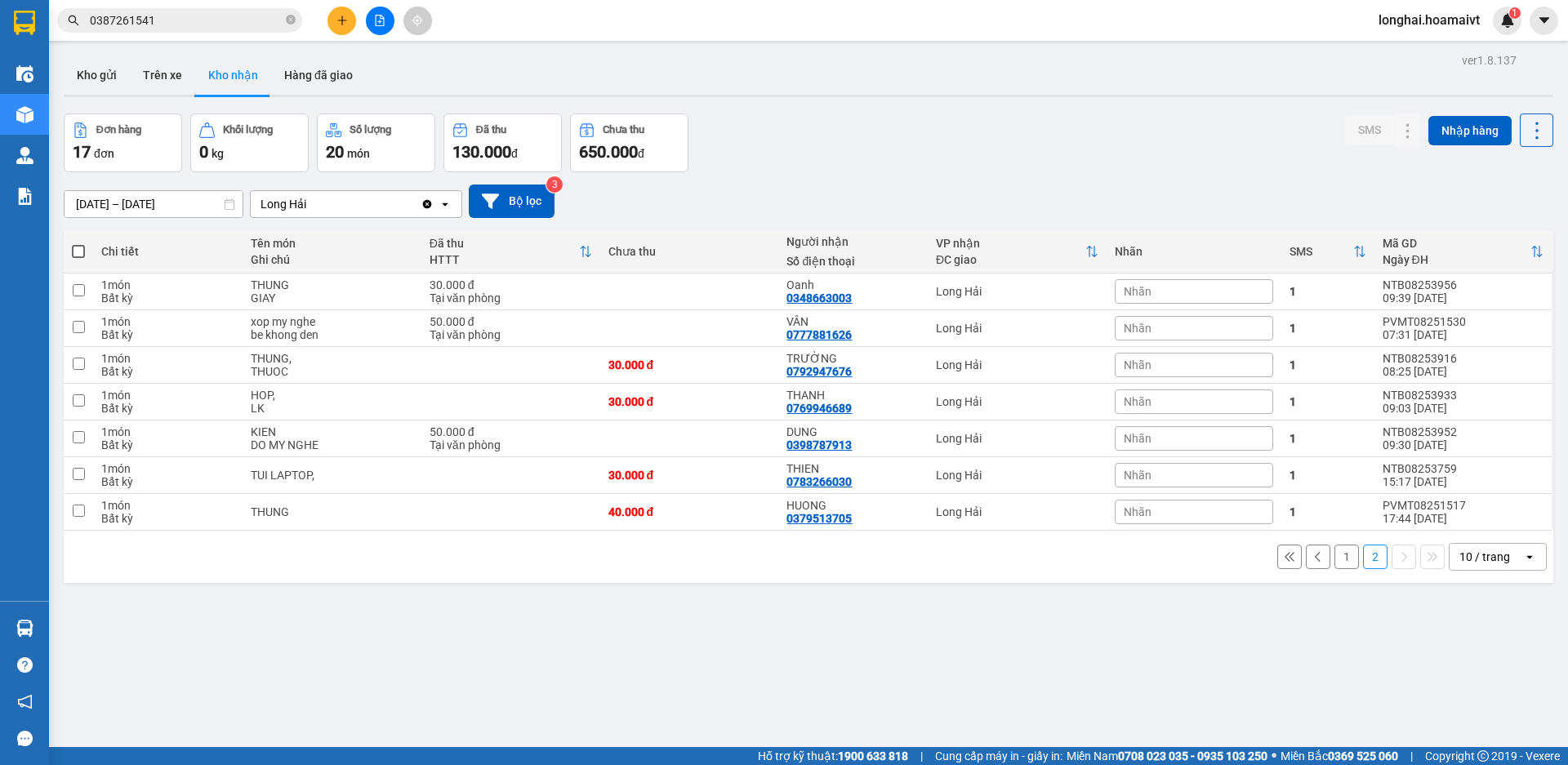
click at [1335, 561] on button "1" at bounding box center [1347, 557] width 24 height 24
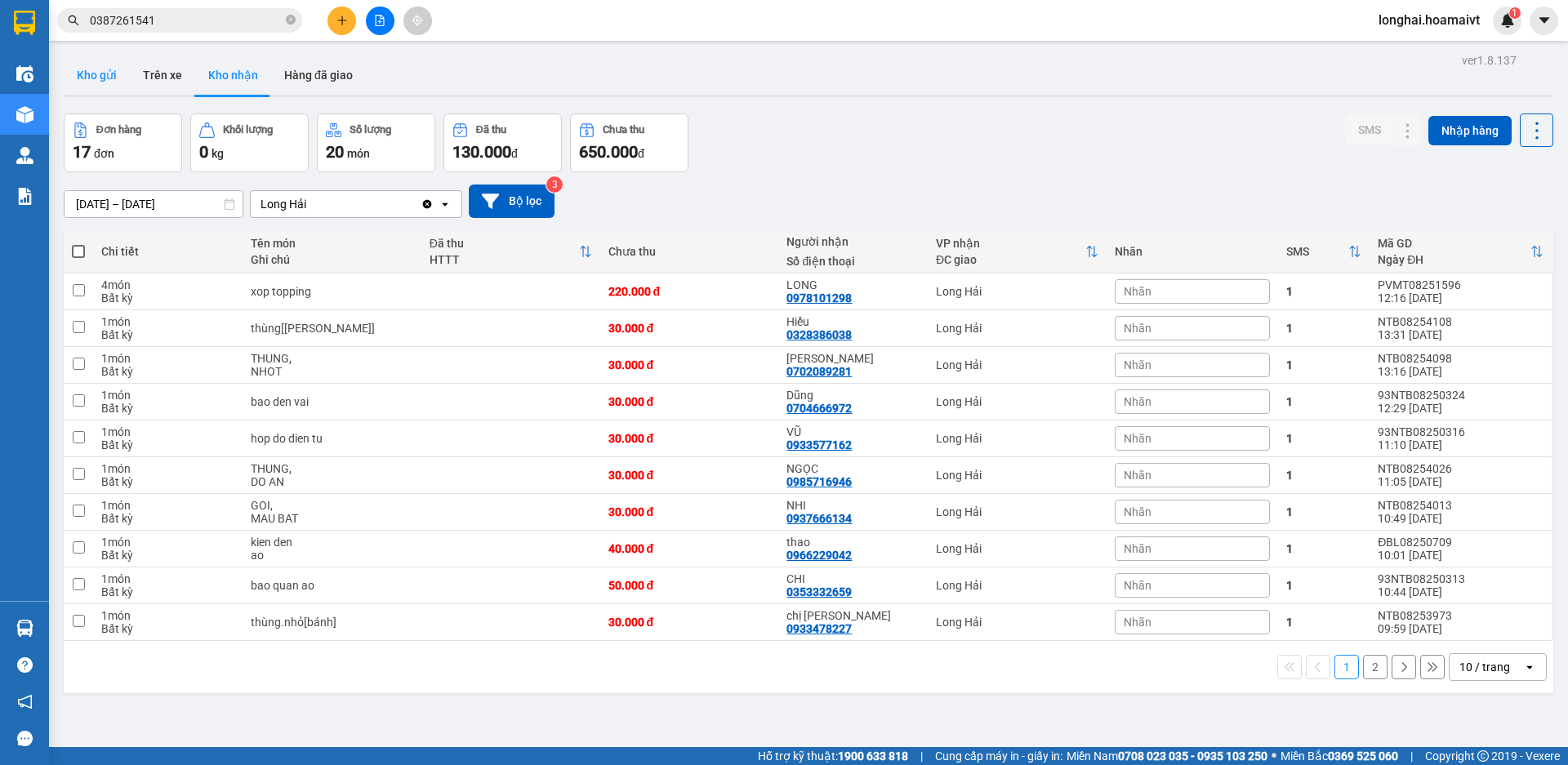
click at [104, 78] on button "Kho gửi" at bounding box center [97, 74] width 66 height 39
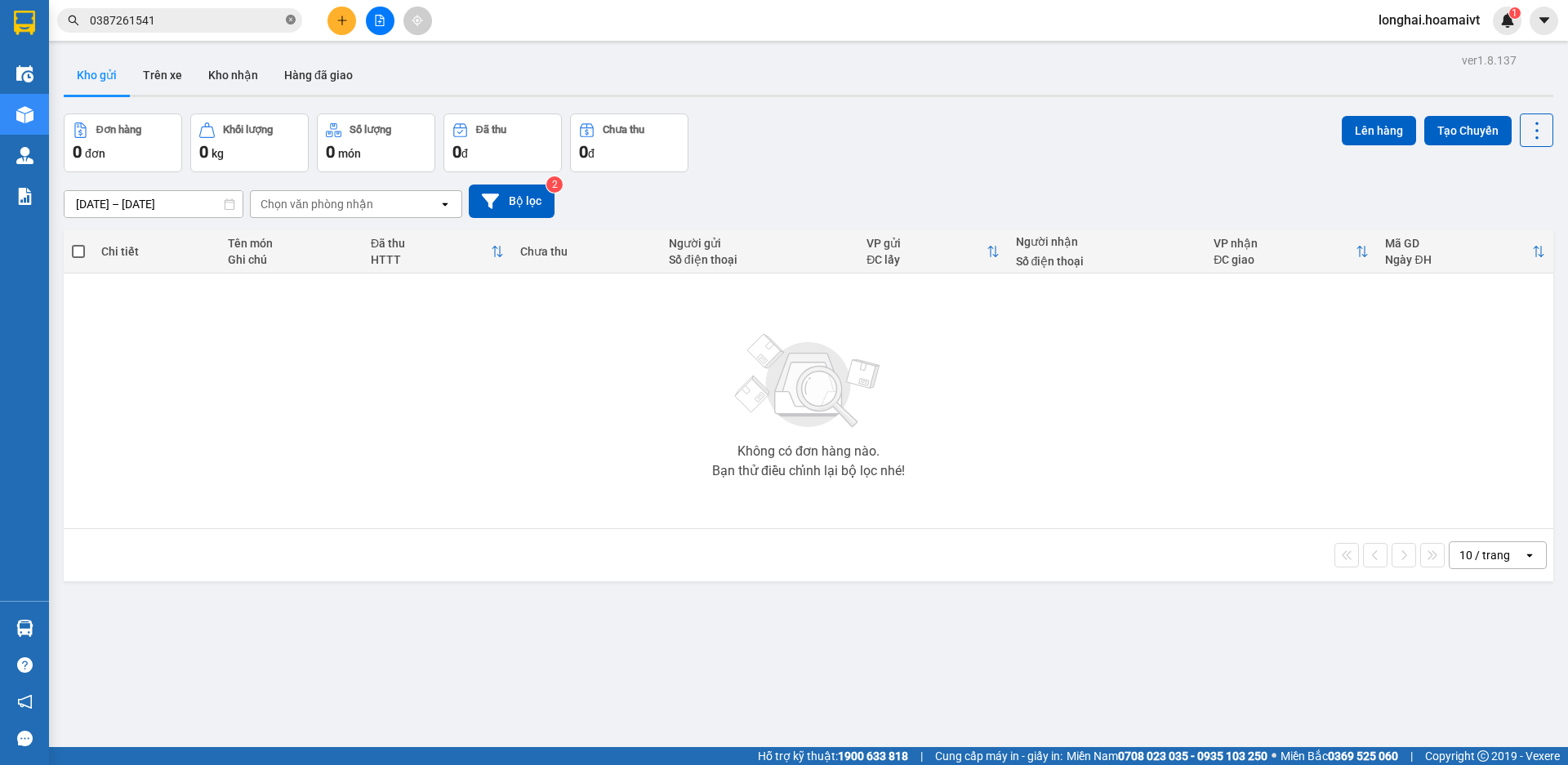
click at [294, 19] on icon "close-circle" at bounding box center [290, 19] width 9 height 9
click at [266, 20] on input "text" at bounding box center [186, 20] width 193 height 18
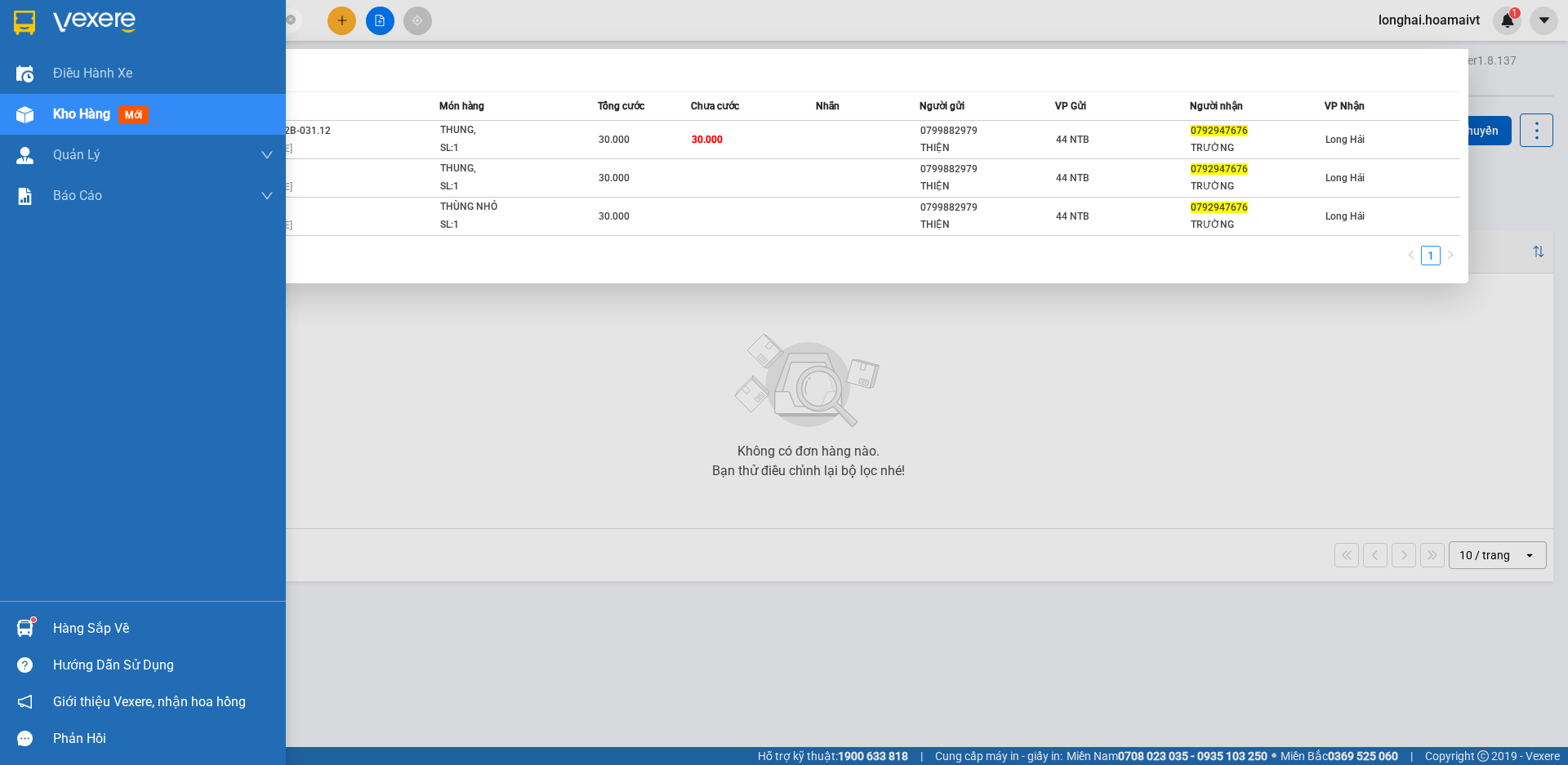
type input "0792947676"
click at [66, 118] on span "Kho hàng" at bounding box center [81, 114] width 57 height 16
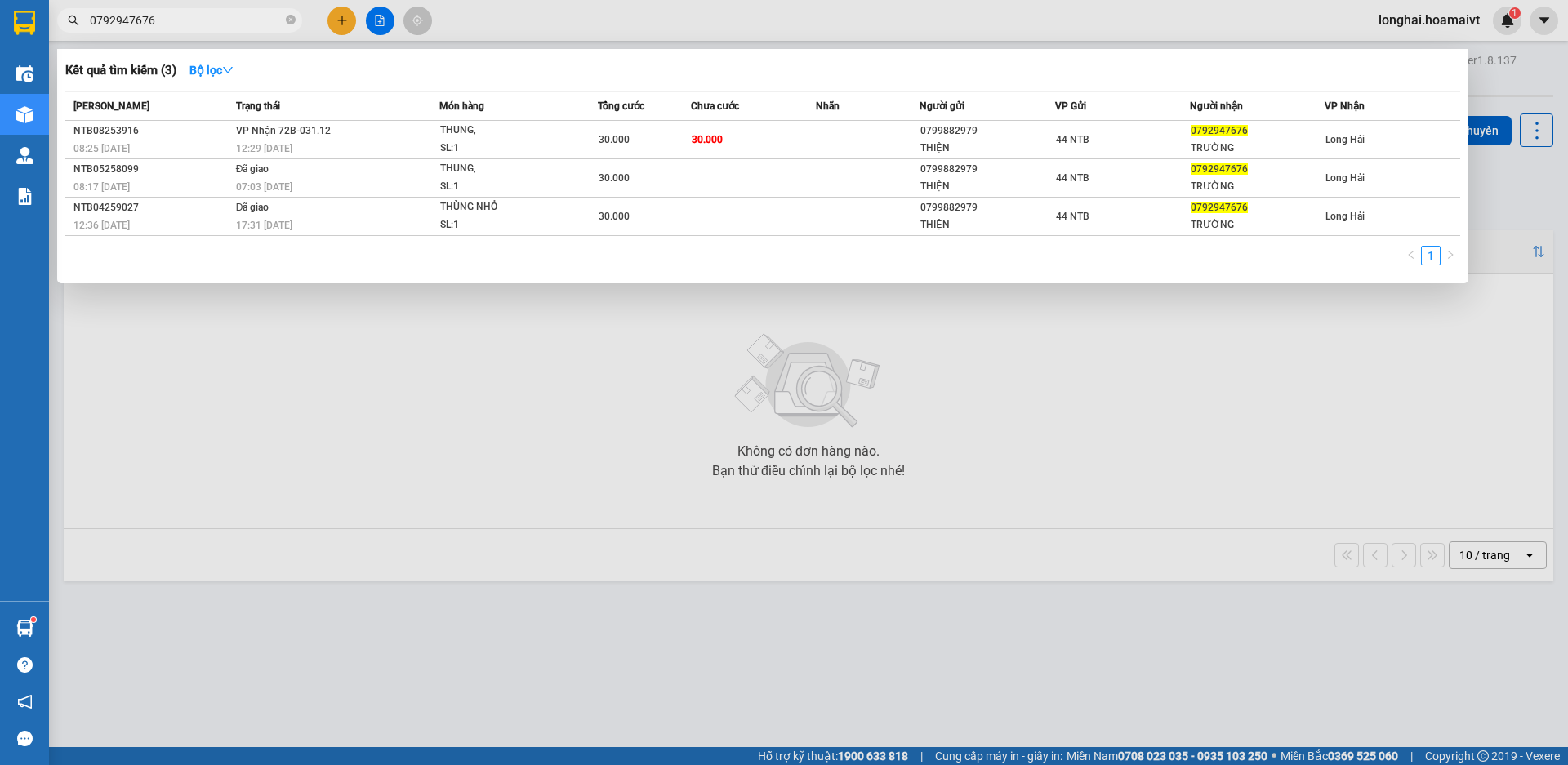
click at [137, 239] on div "Mã ĐH Trạng thái Món hàng Tổng cước Chưa cước Nhãn Người gửi VP Gửi Người nhận …" at bounding box center [763, 183] width 1395 height 184
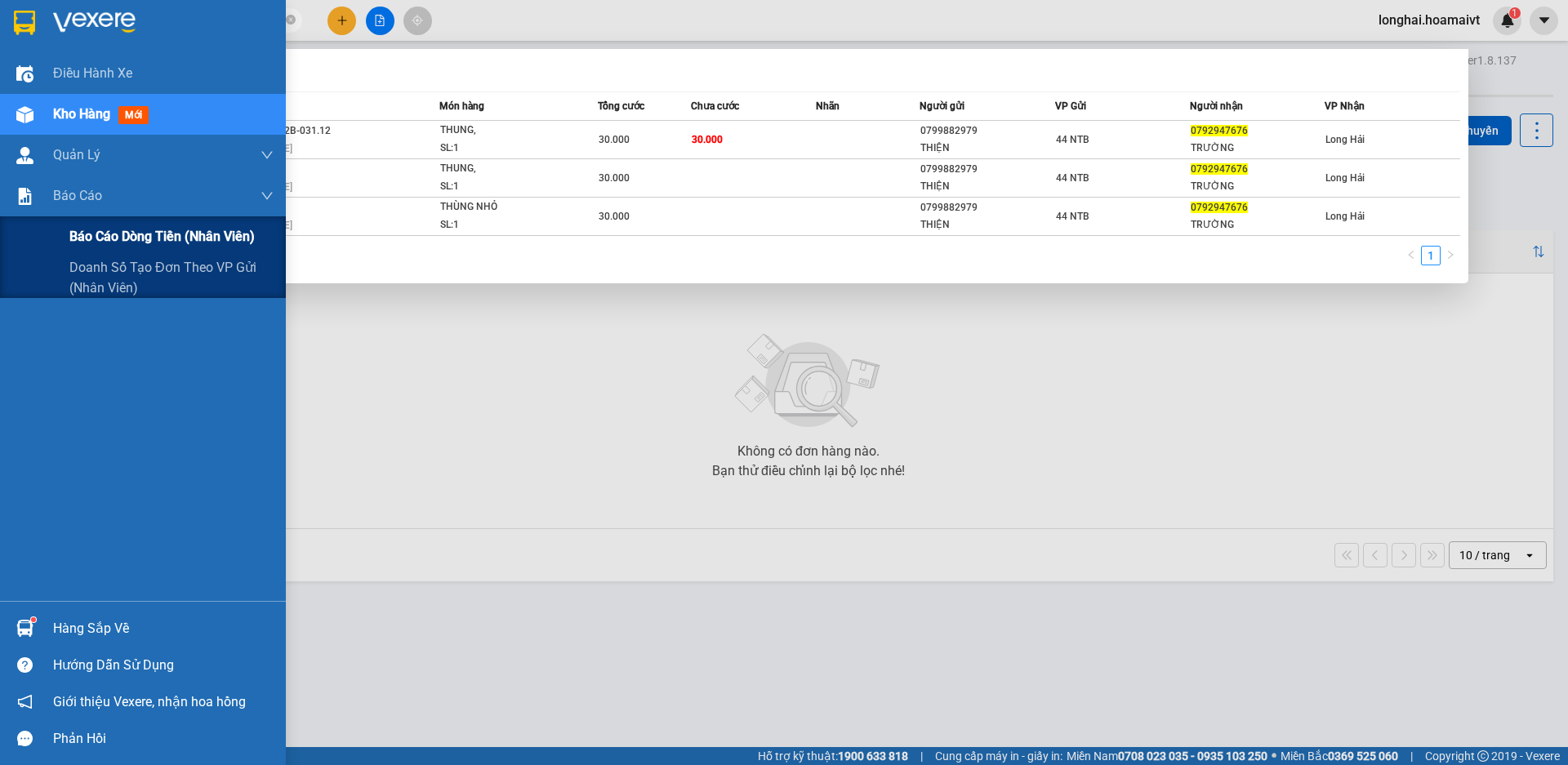
click at [123, 237] on span "Báo cáo dòng tiền (nhân viên)" at bounding box center [161, 237] width 186 height 21
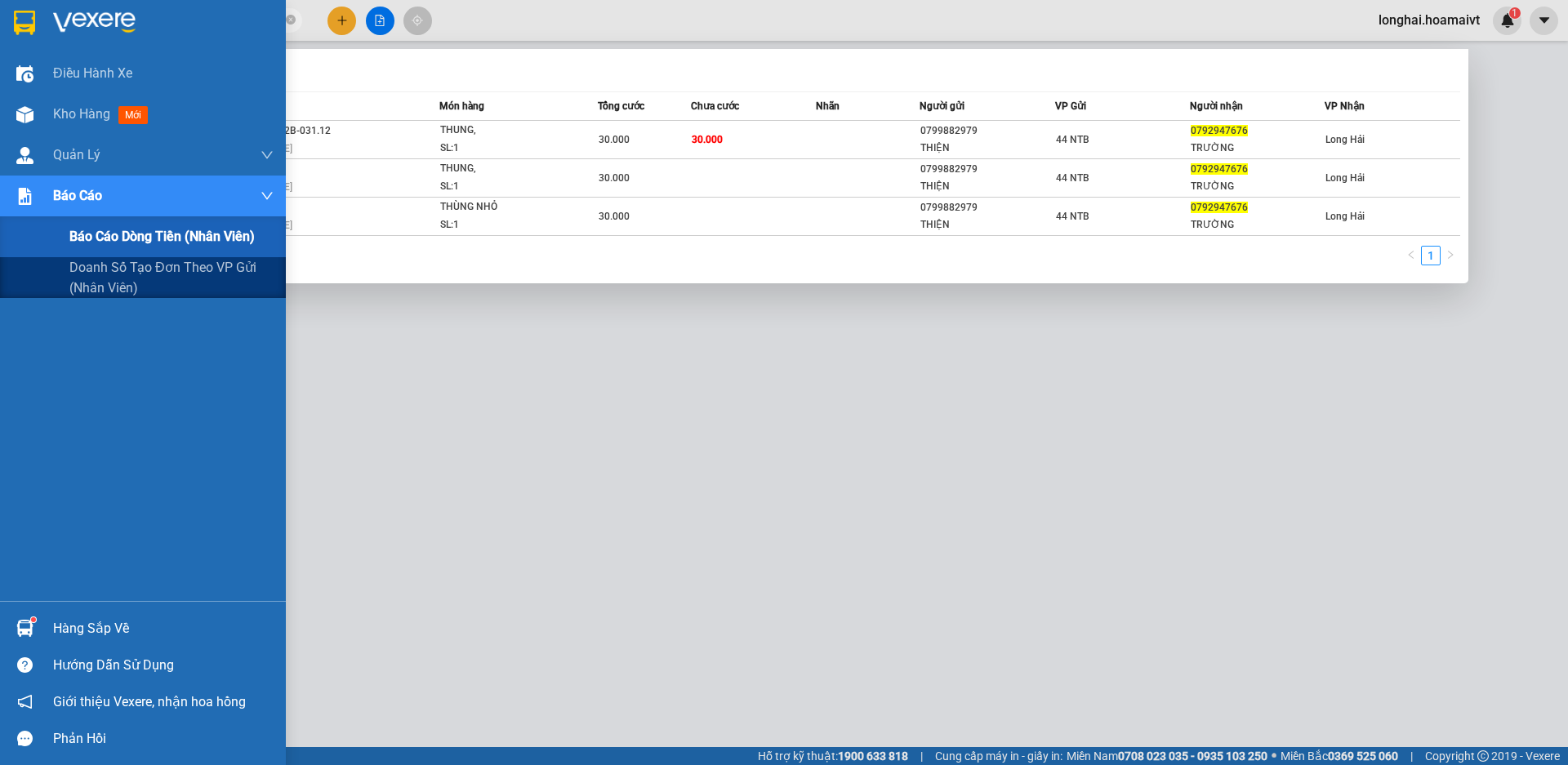
click at [113, 238] on span "Báo cáo dòng tiền (nhân viên)" at bounding box center [161, 237] width 186 height 21
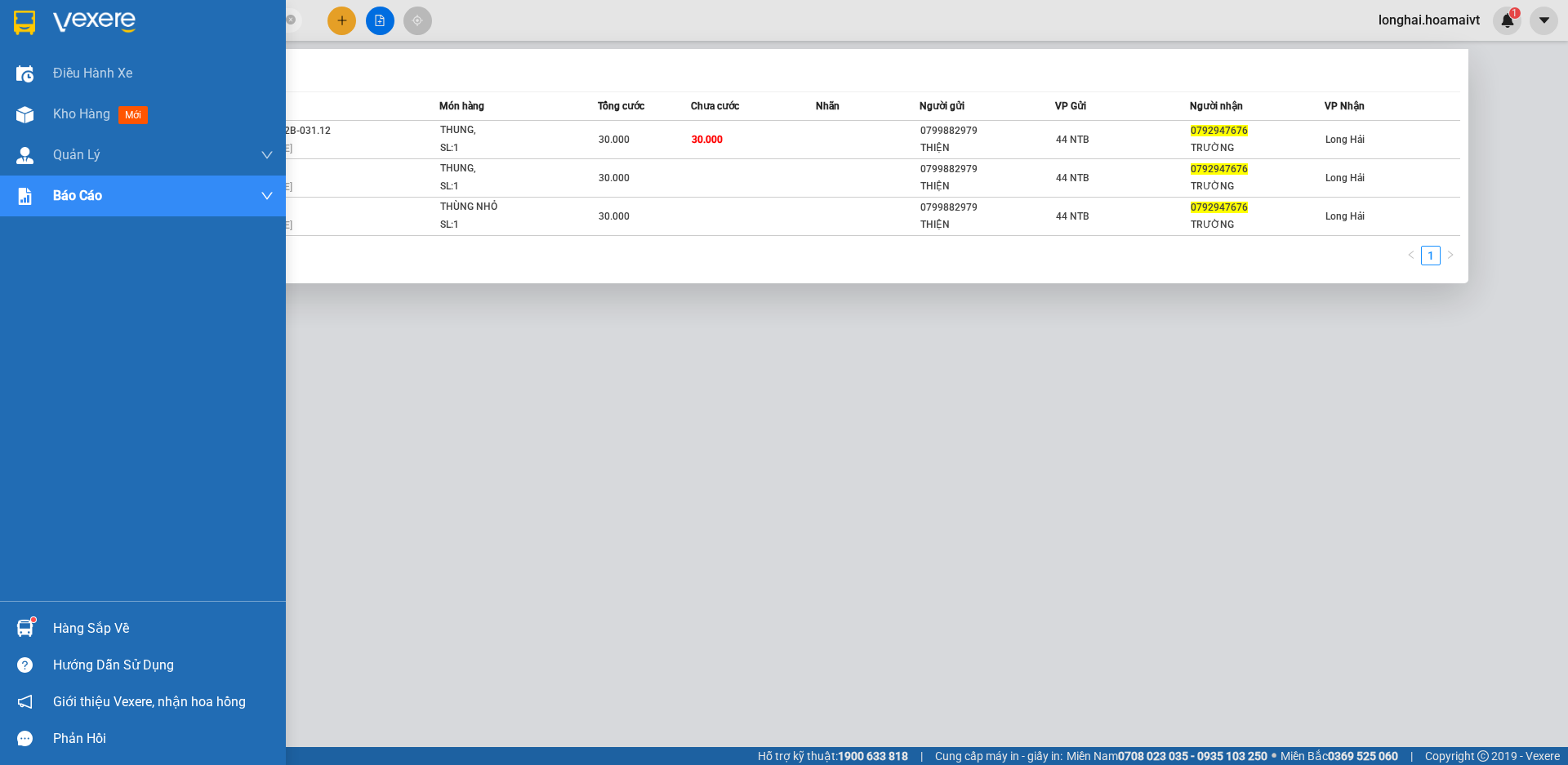
click at [185, 427] on div "Điều hành xe Kho hàng mới Quản Lý Quản lý chuyến Quản lý khách hàng mới Báo cáo…" at bounding box center [142, 326] width 286 height 548
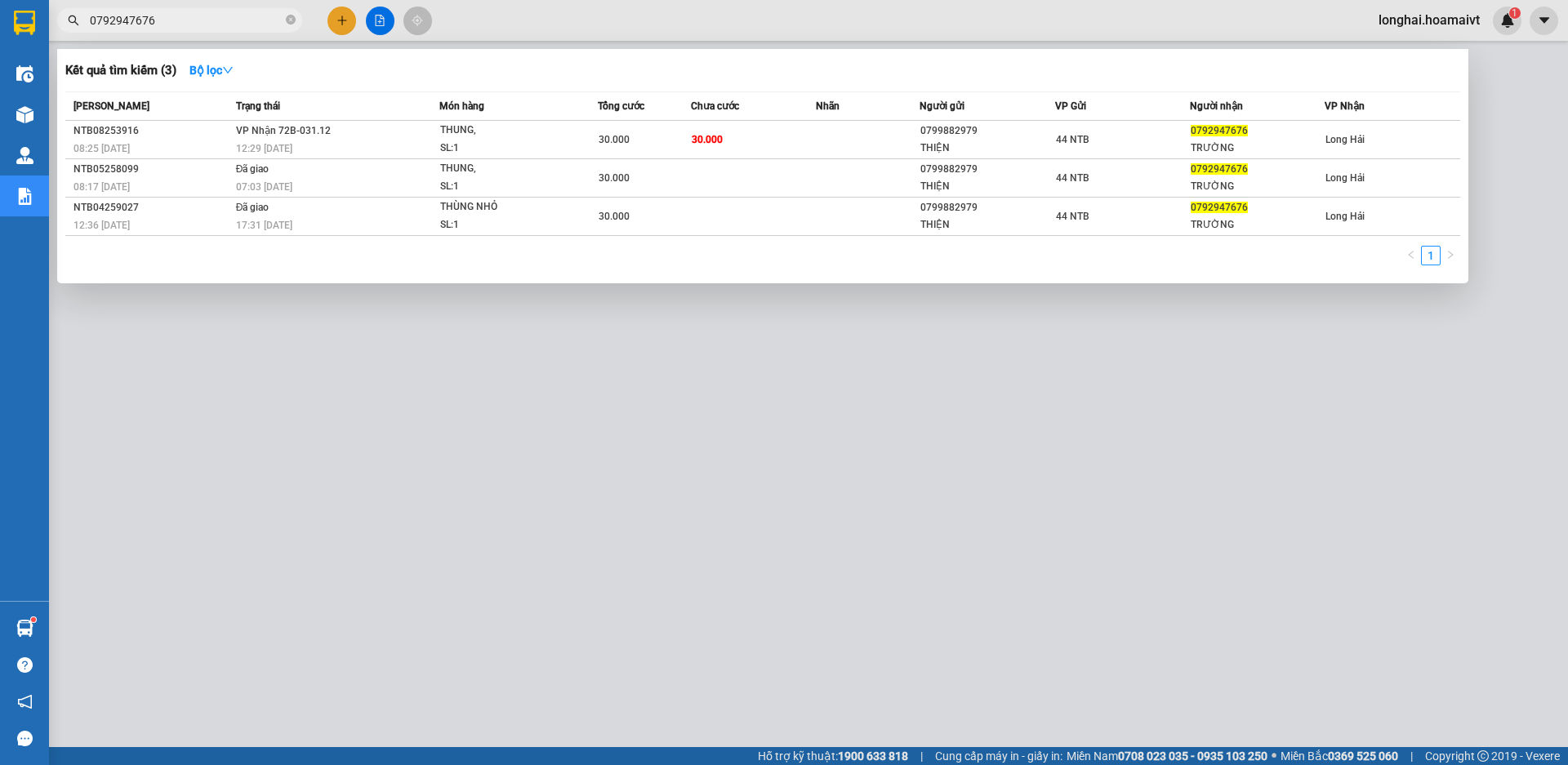
click at [411, 428] on div at bounding box center [784, 382] width 1568 height 765
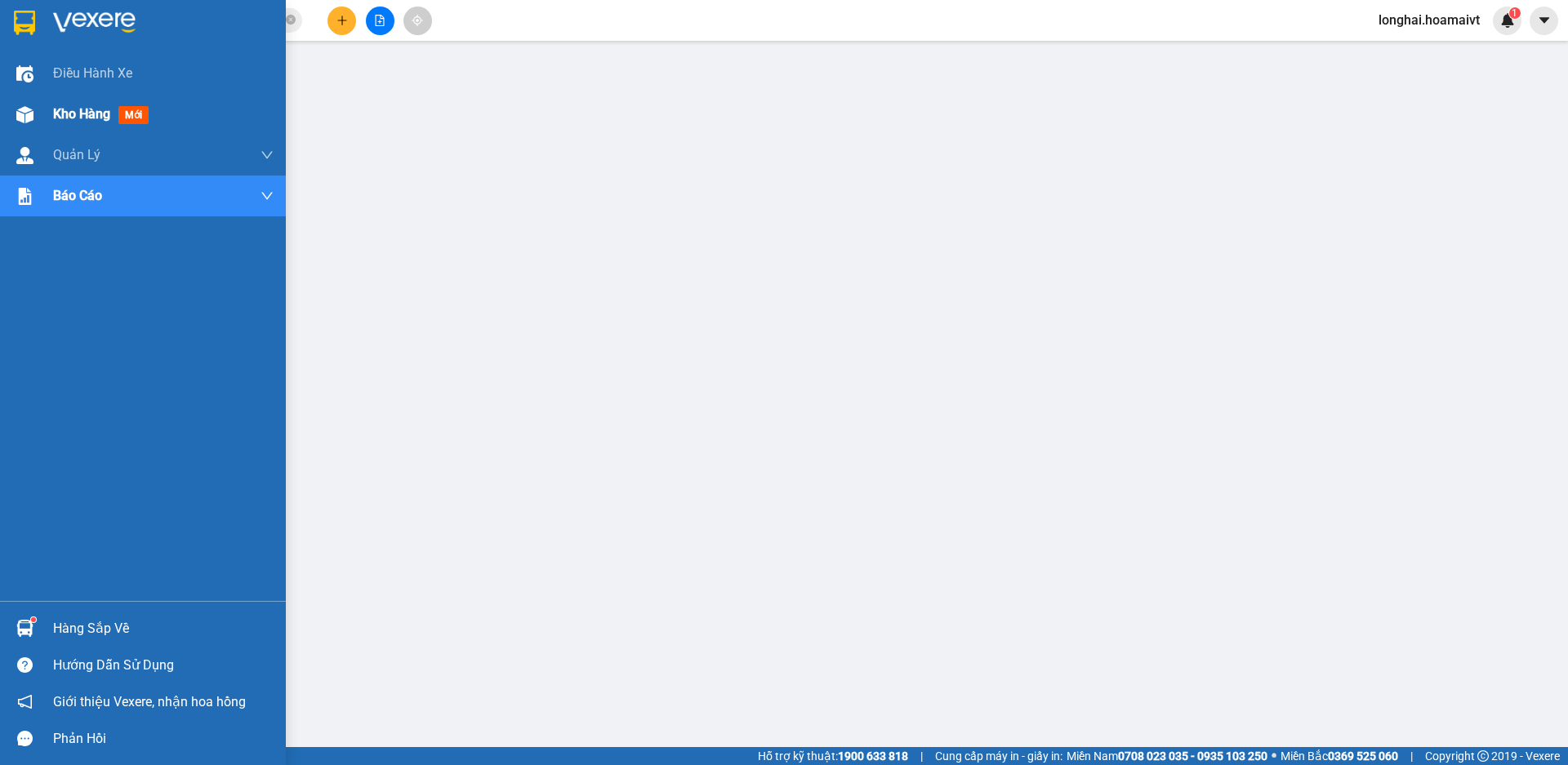
click at [84, 113] on span "Kho hàng" at bounding box center [81, 114] width 57 height 16
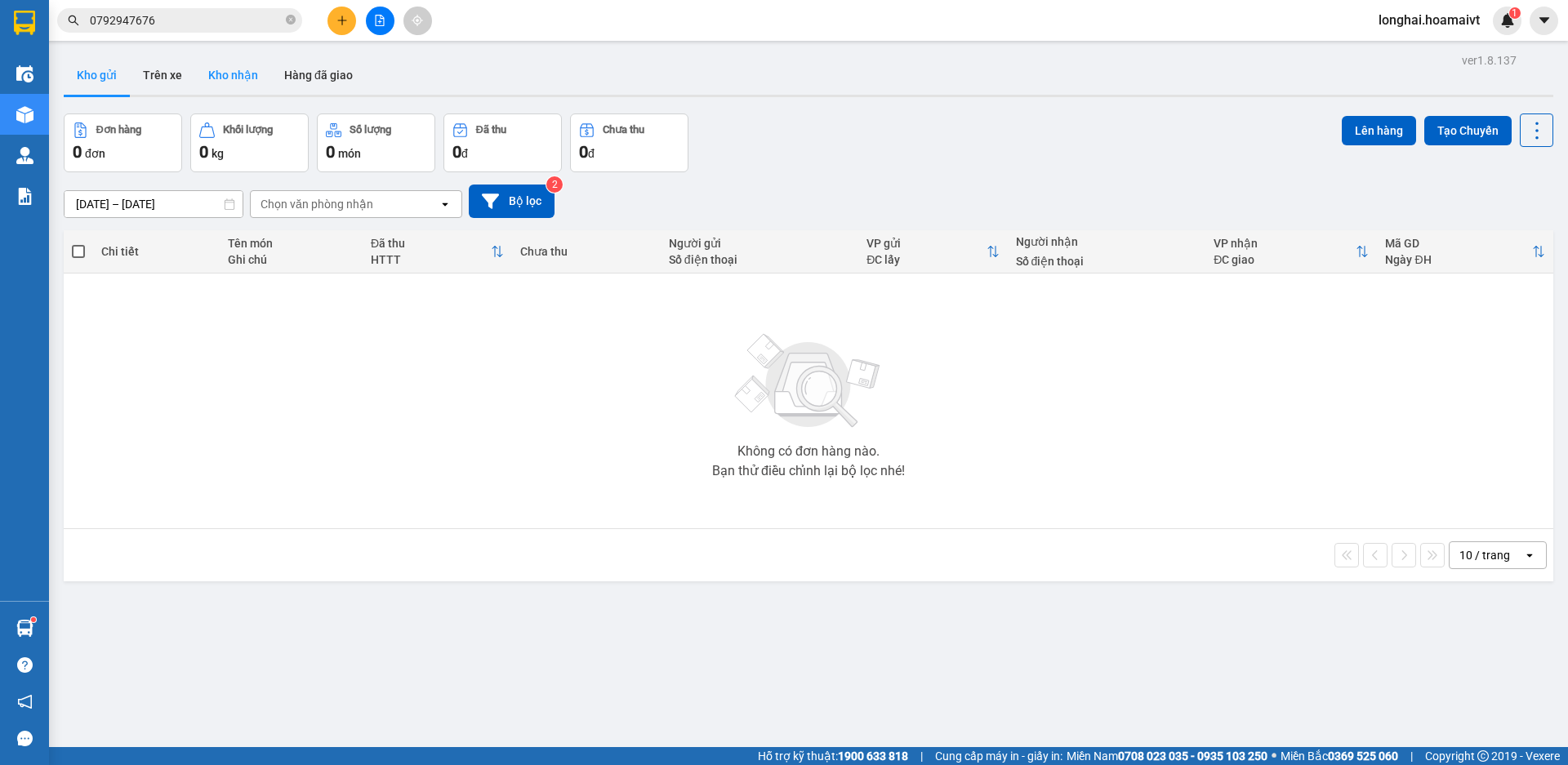
click at [234, 82] on button "Kho nhận" at bounding box center [233, 74] width 76 height 39
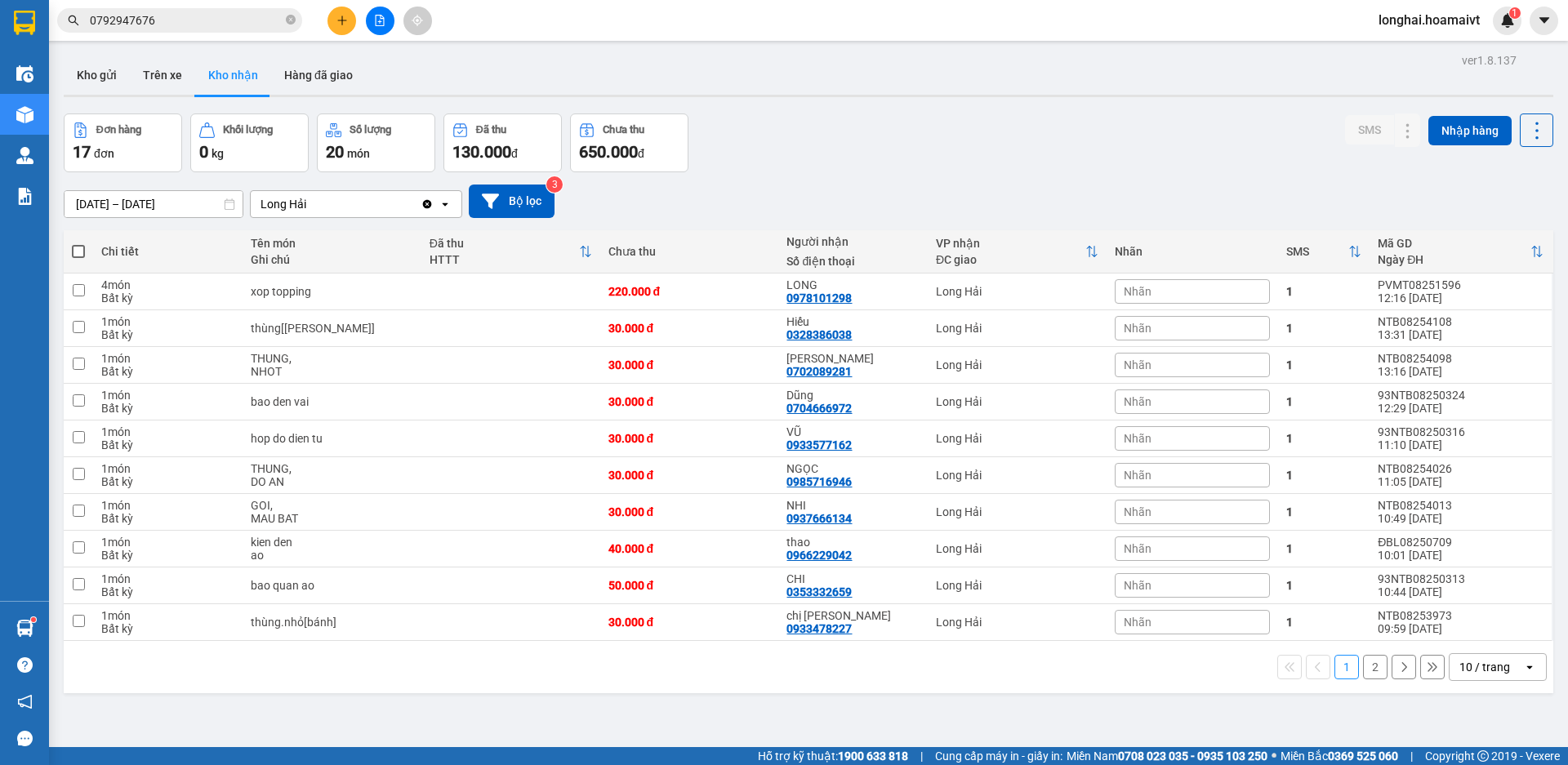
click at [1365, 668] on button "2" at bounding box center [1375, 667] width 24 height 24
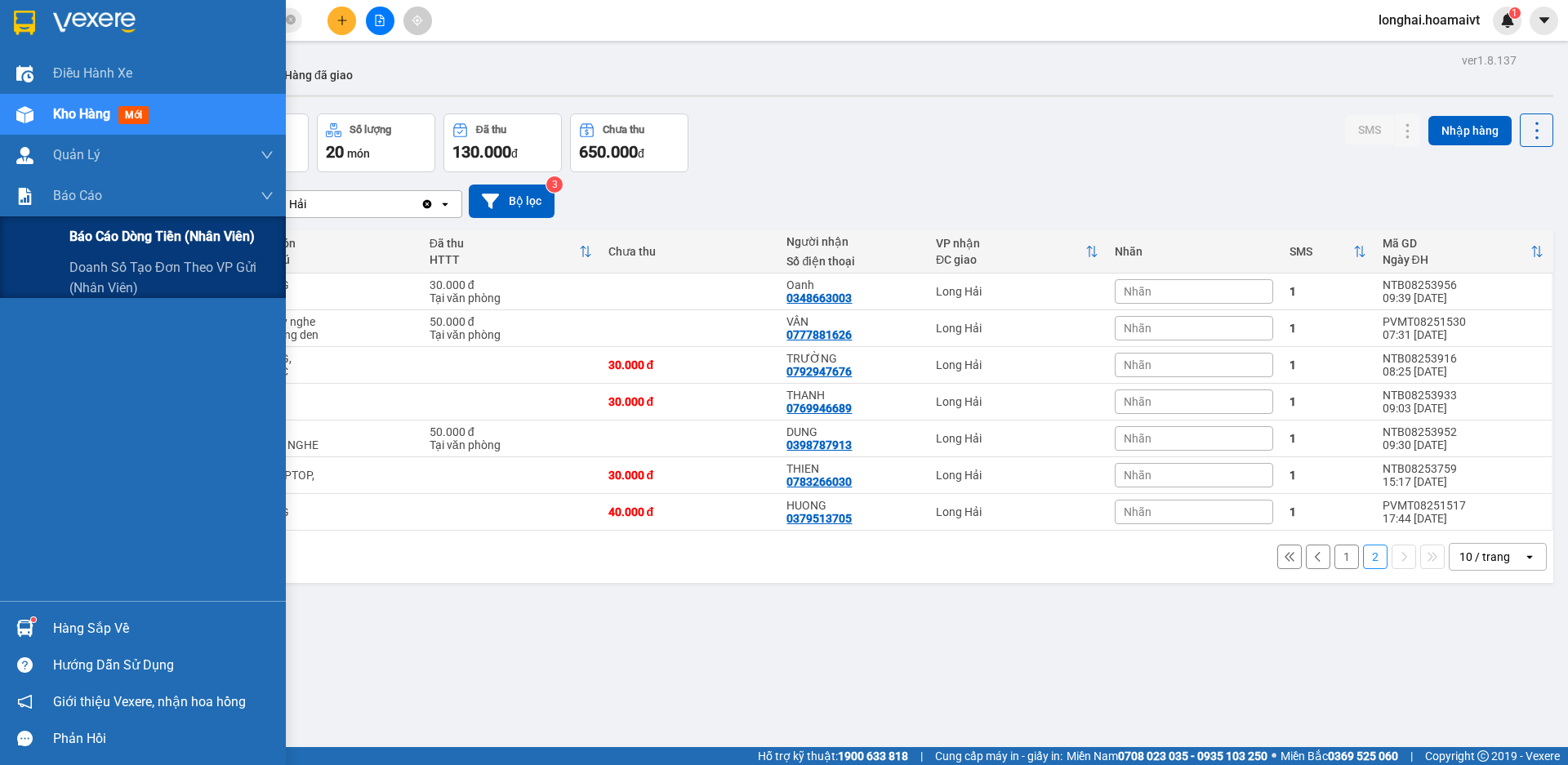
click at [127, 236] on span "Báo cáo dòng tiền (nhân viên)" at bounding box center [161, 237] width 186 height 21
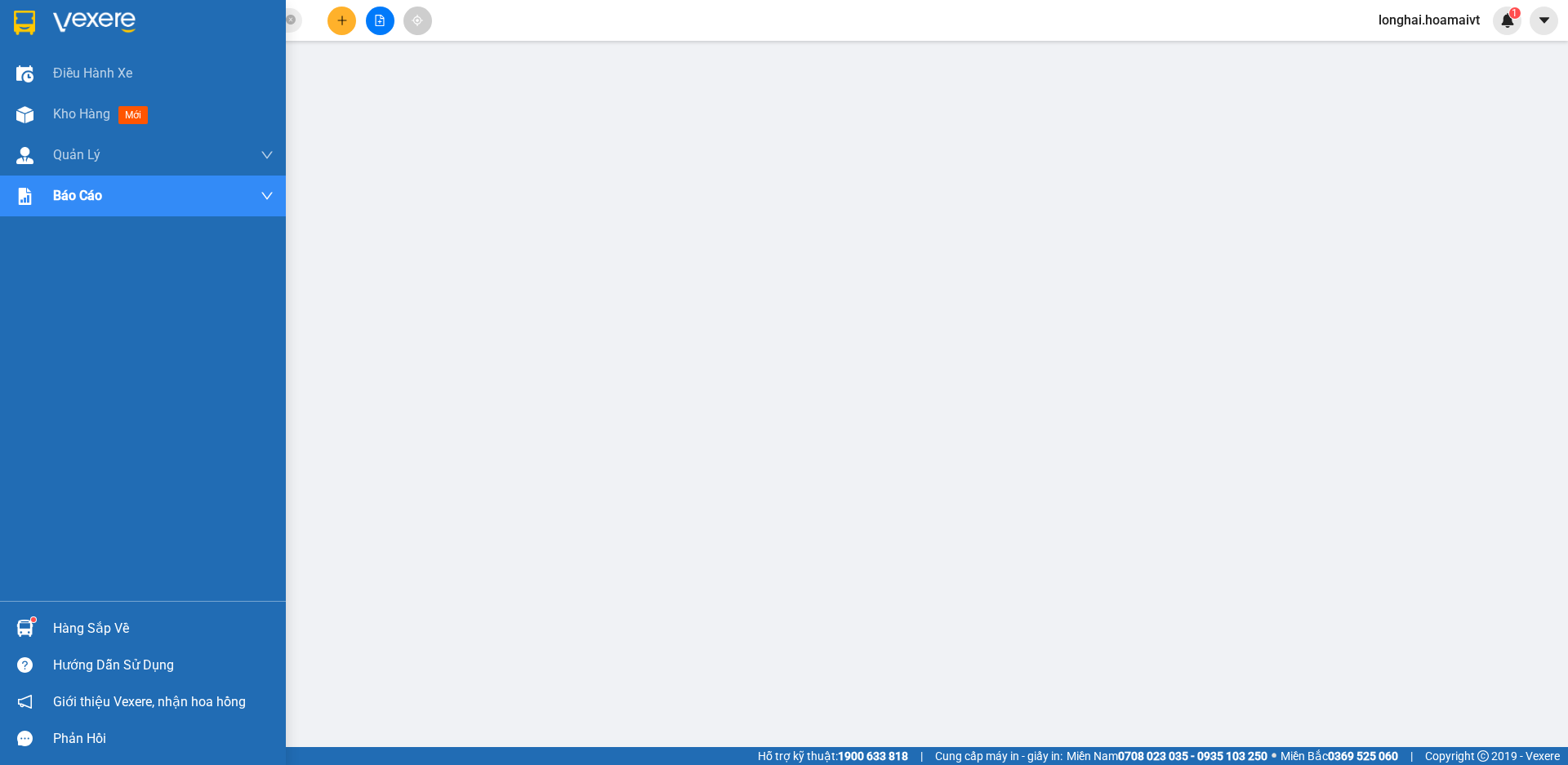
drag, startPoint x: 80, startPoint y: 633, endPoint x: 77, endPoint y: 605, distance: 28.2
click at [81, 629] on div "Hàng sắp về" at bounding box center [162, 629] width 220 height 24
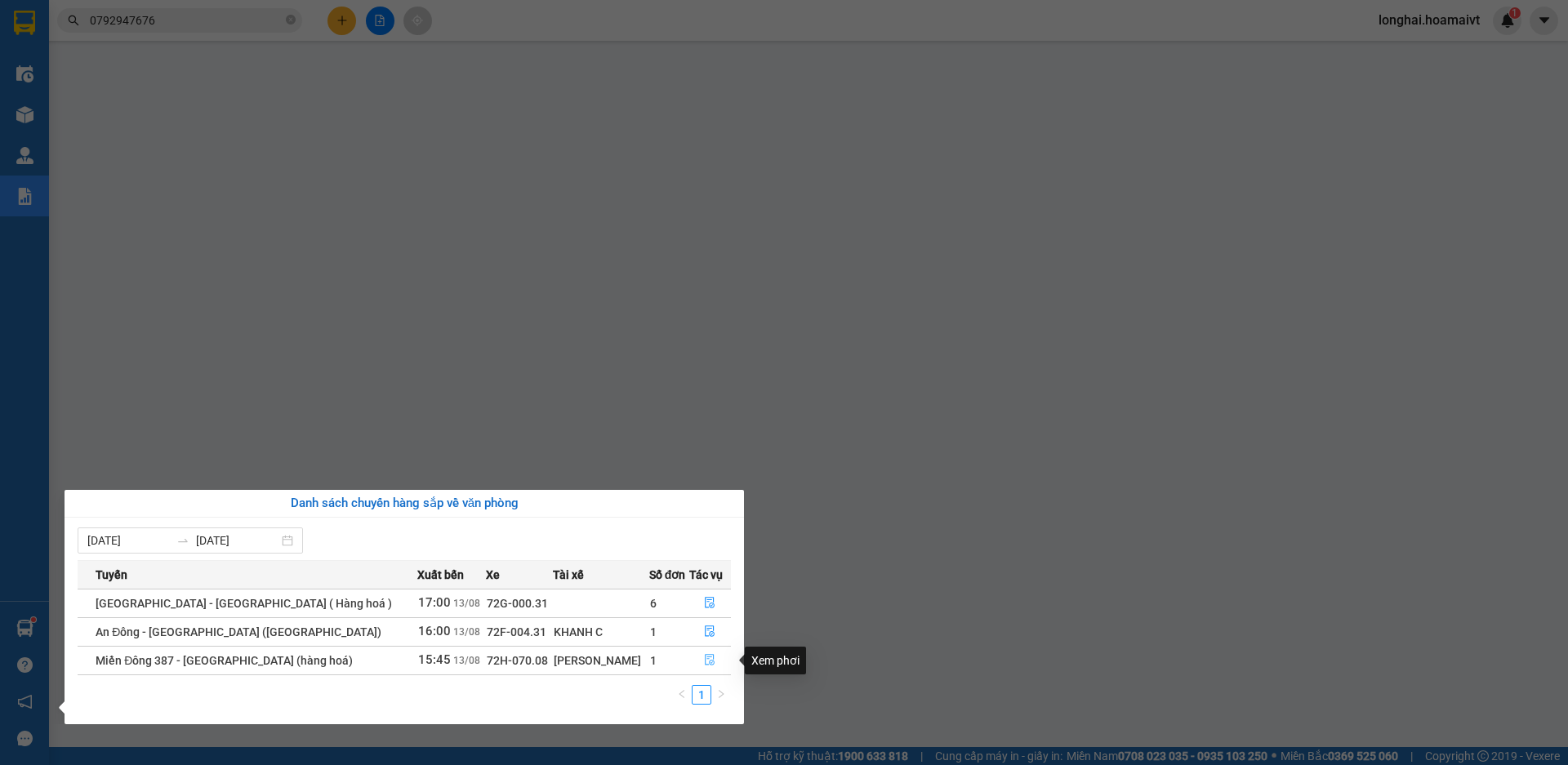
click at [704, 663] on icon "file-done" at bounding box center [709, 660] width 11 height 11
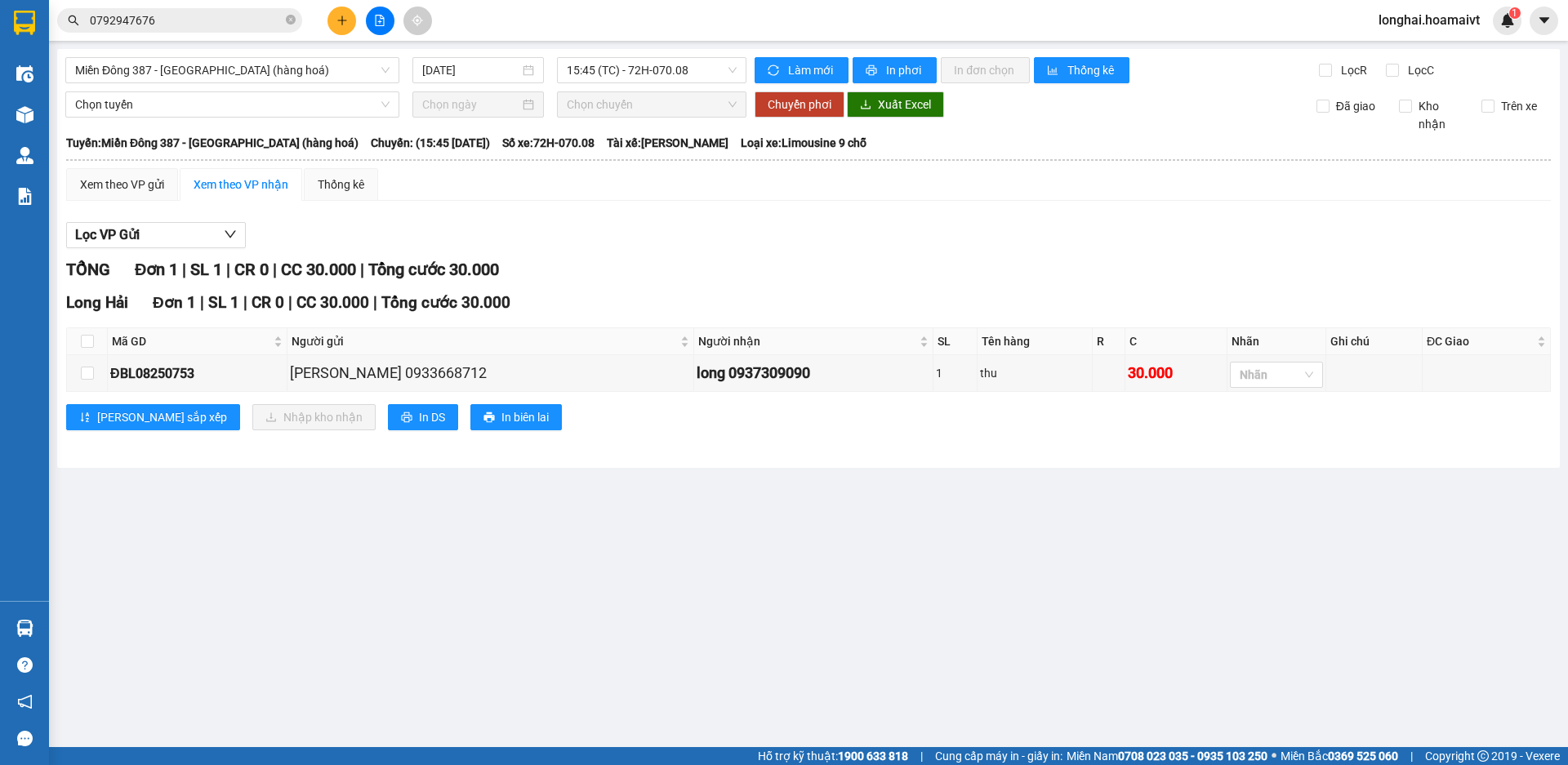
click at [866, 522] on main "Miền Đông 387 - Long Hải (hàng hoá) 13/08/2025 15:45 (TC) - 72H-070.08 Làm mới …" at bounding box center [784, 374] width 1568 height 748
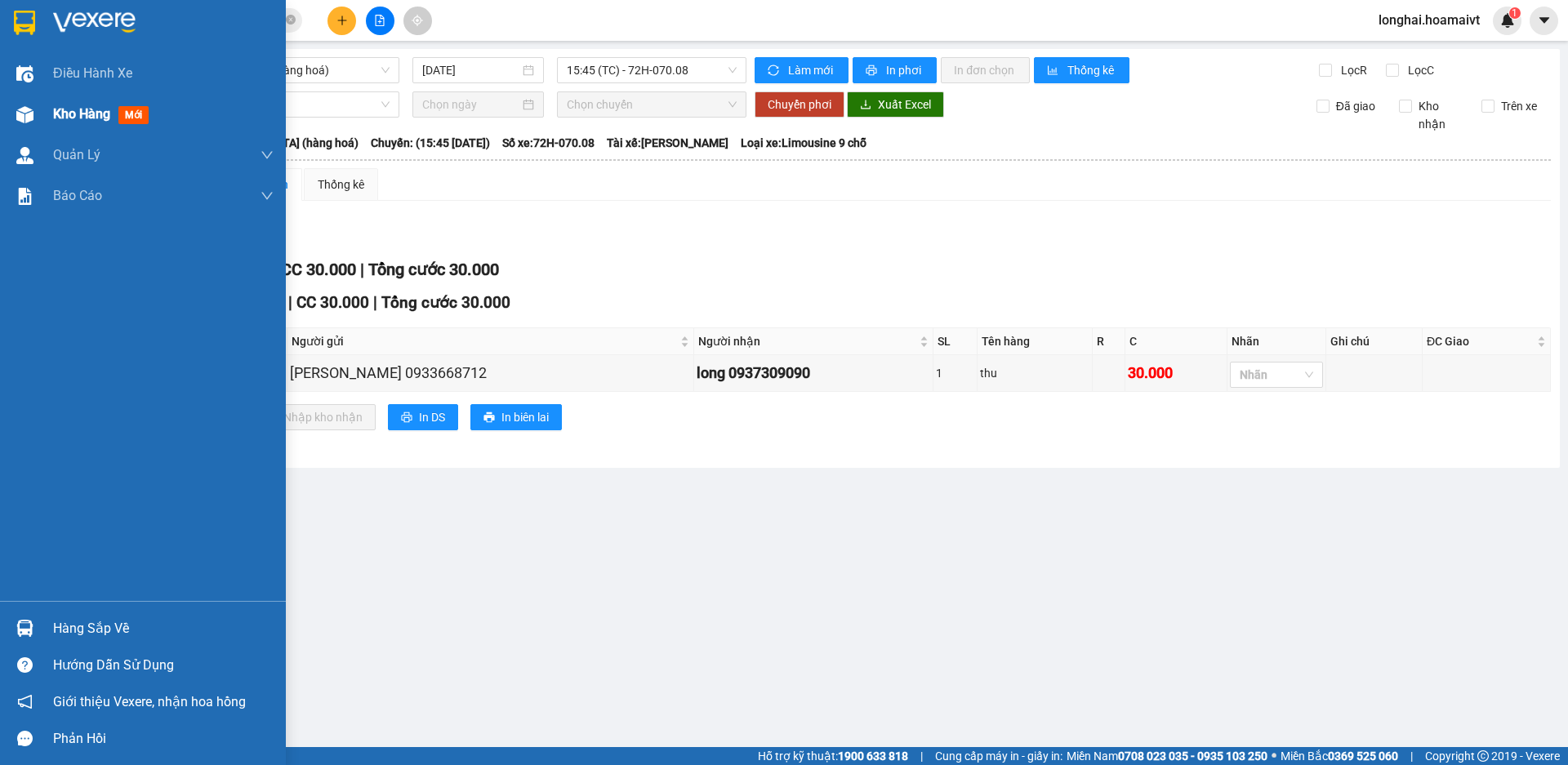
click at [63, 112] on span "Kho hàng" at bounding box center [81, 114] width 57 height 16
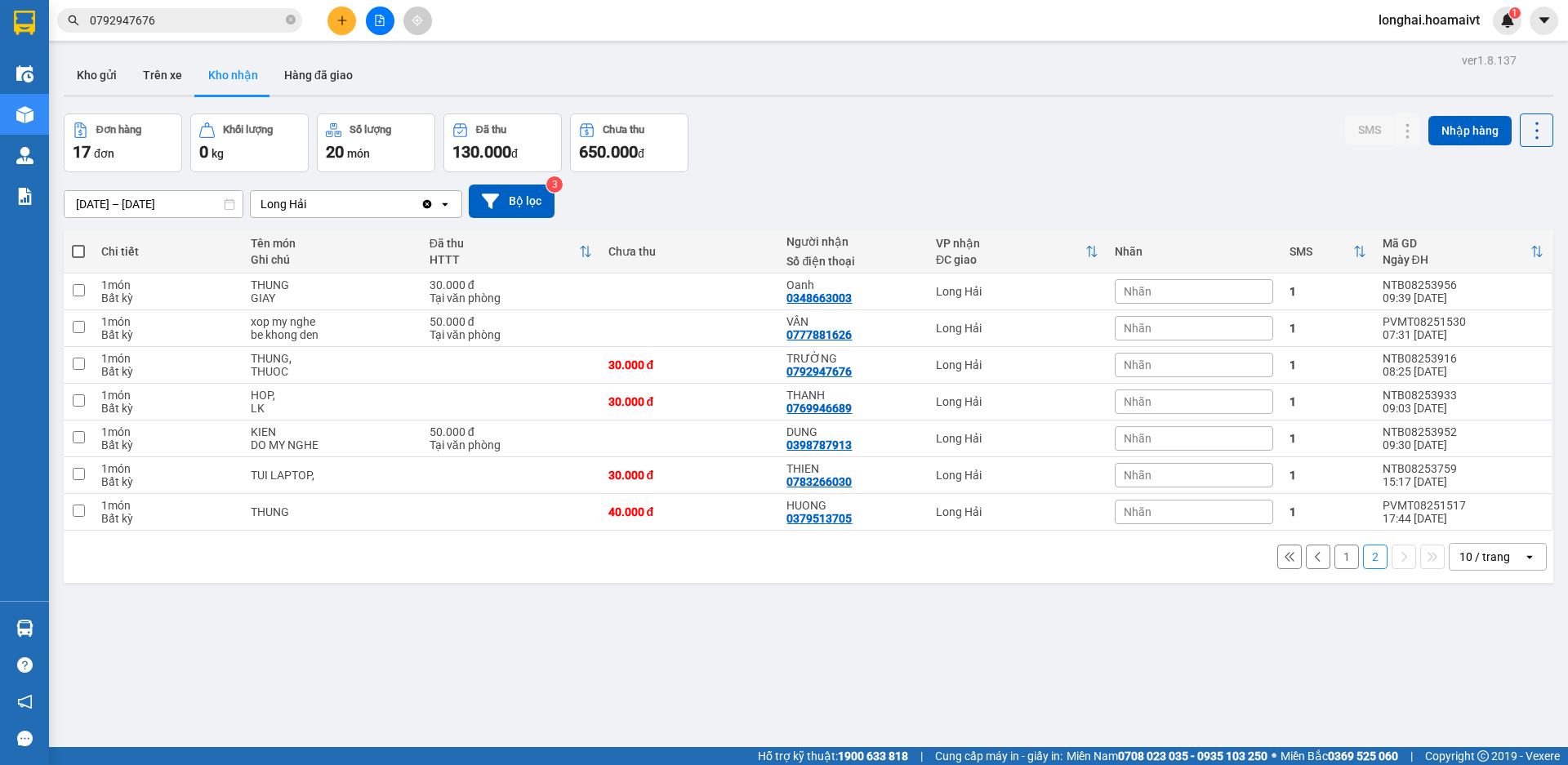
click at [1335, 564] on button "1" at bounding box center [1347, 557] width 24 height 24
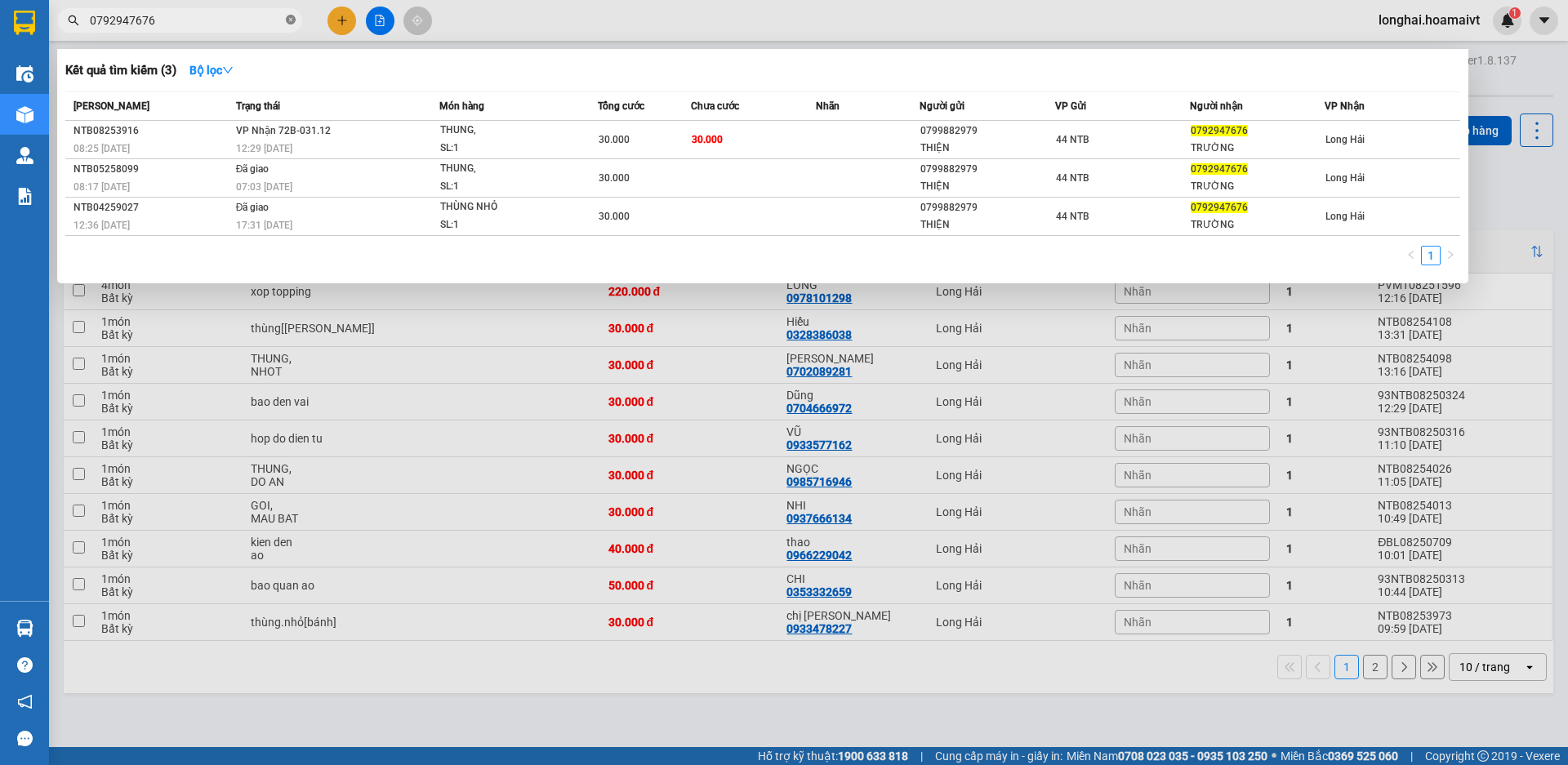
click at [290, 18] on icon "close-circle" at bounding box center [290, 19] width 9 height 9
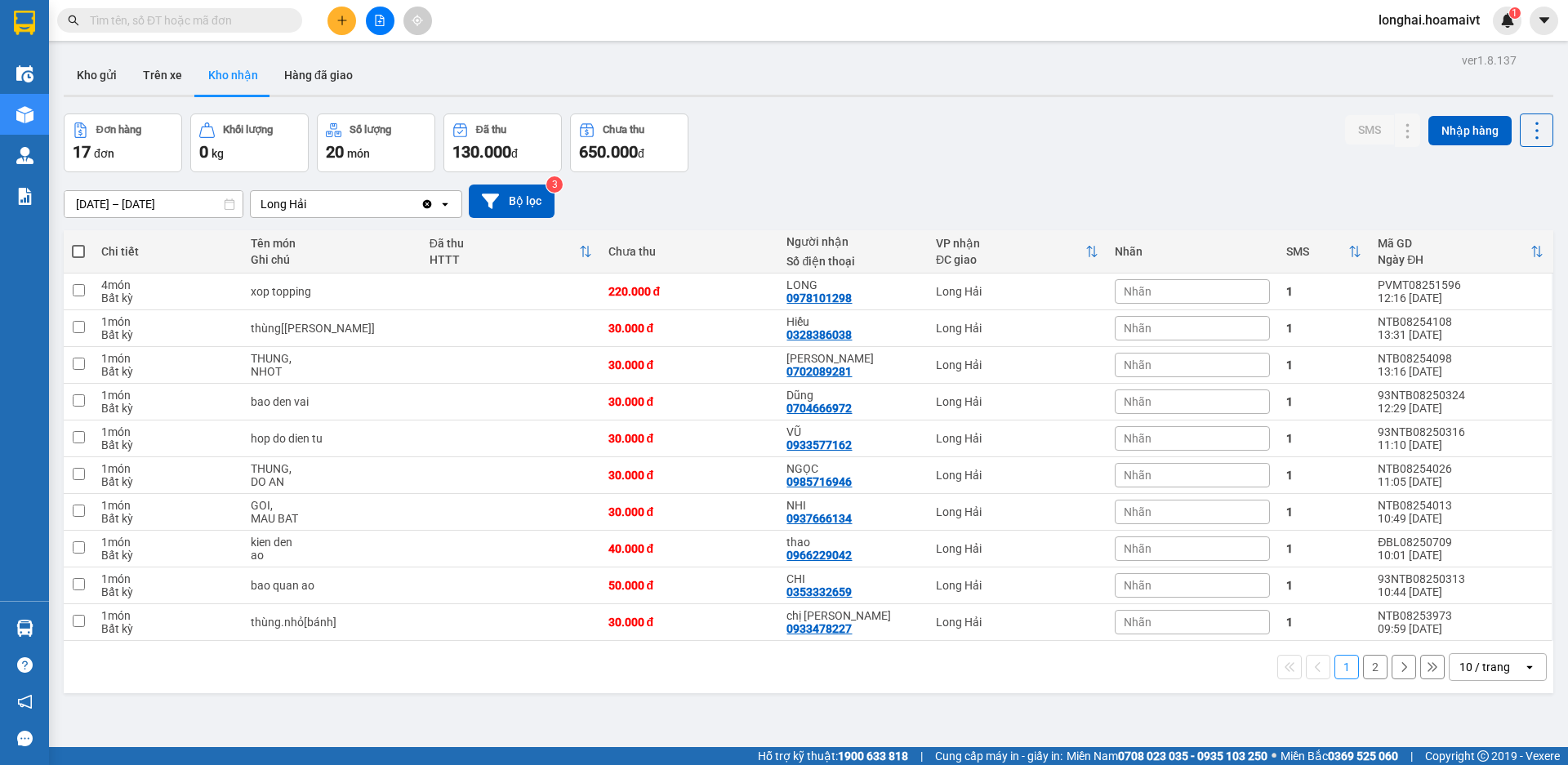
click at [157, 21] on input "text" at bounding box center [186, 20] width 193 height 18
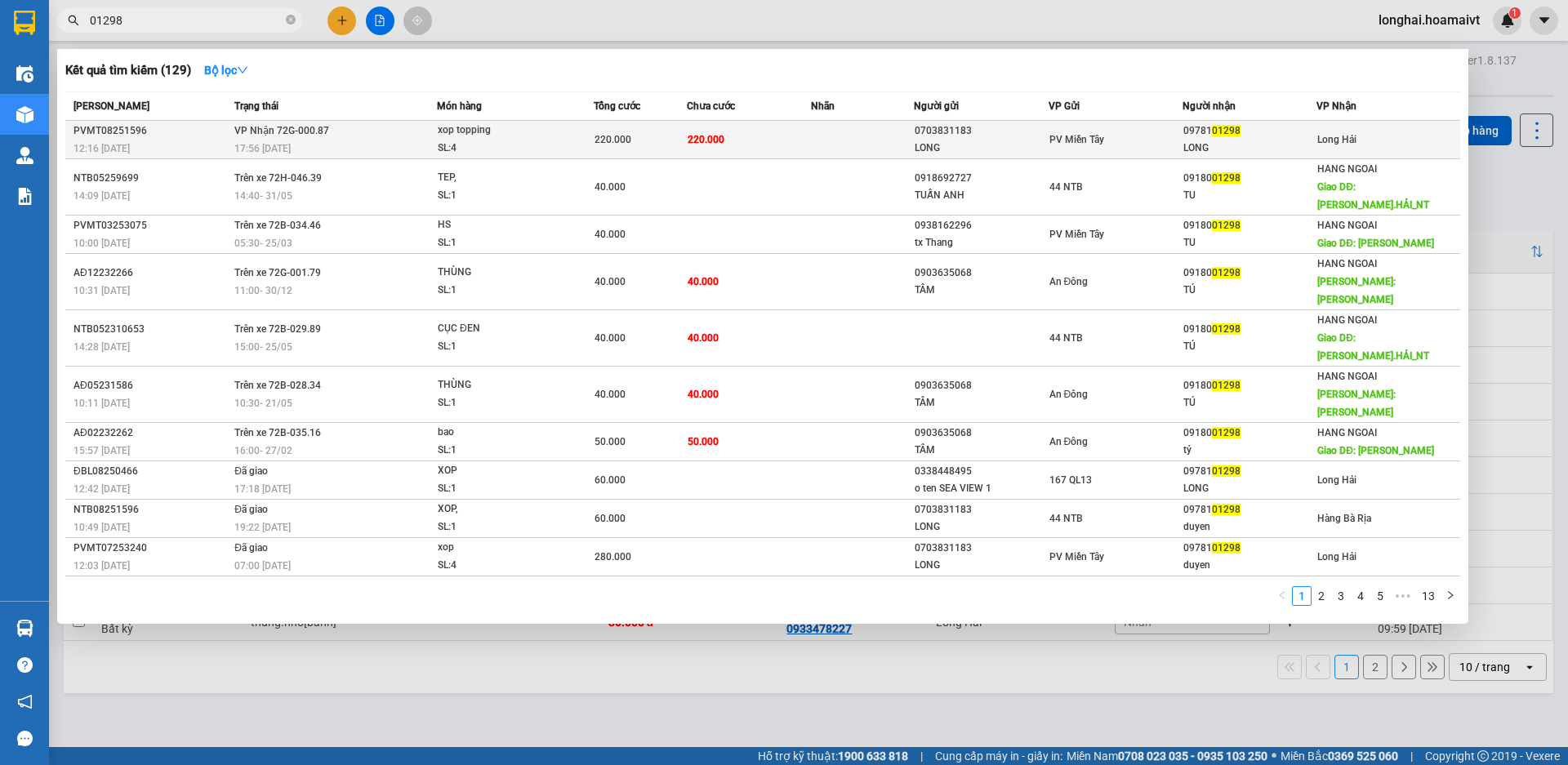
type input "01298"
click at [403, 144] on div "17:56 - 13/08" at bounding box center [335, 149] width 202 height 18
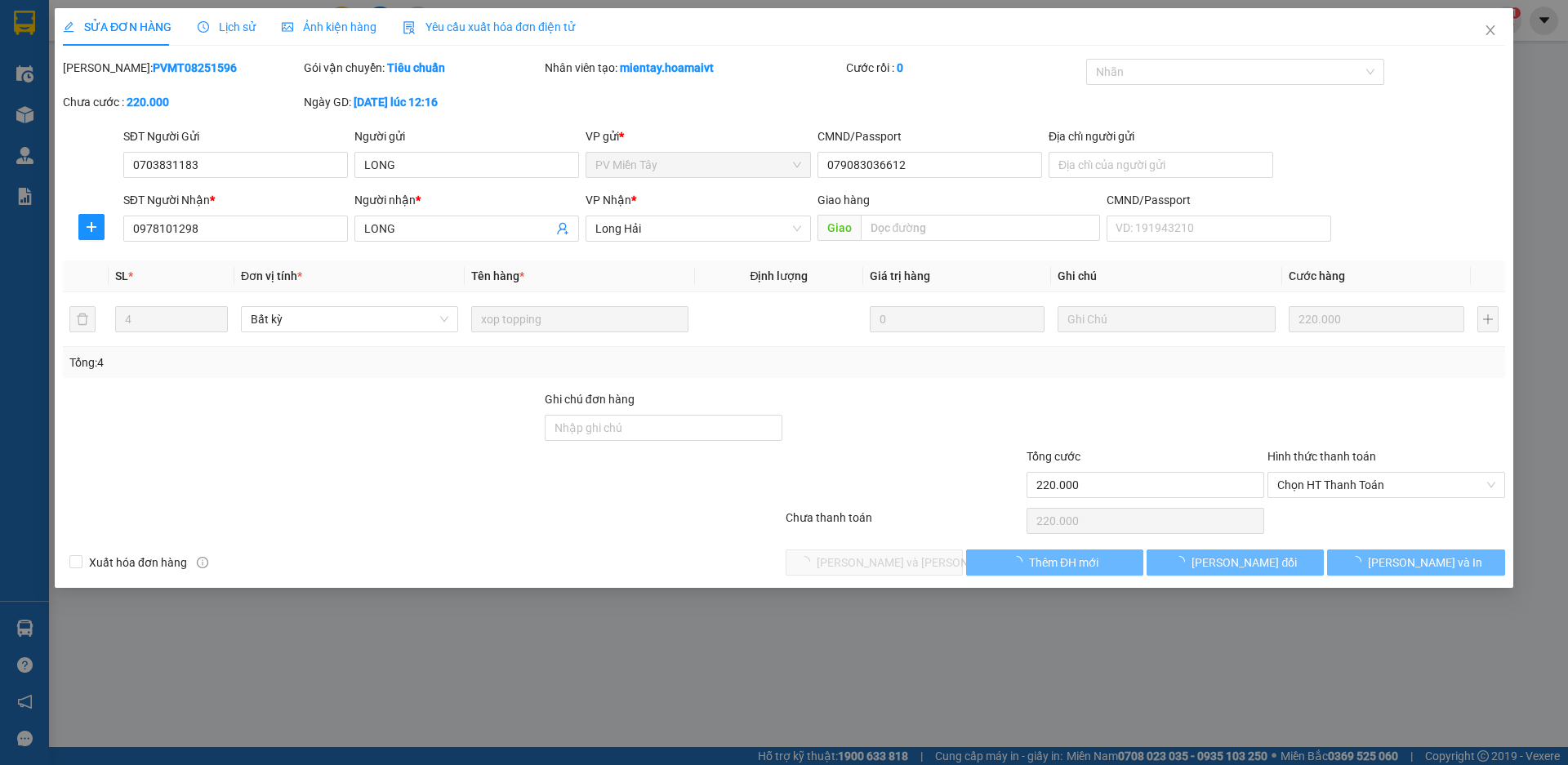
type input "0703831183"
type input "LONG"
type input "079083036612"
type input "0978101298"
type input "LONG"
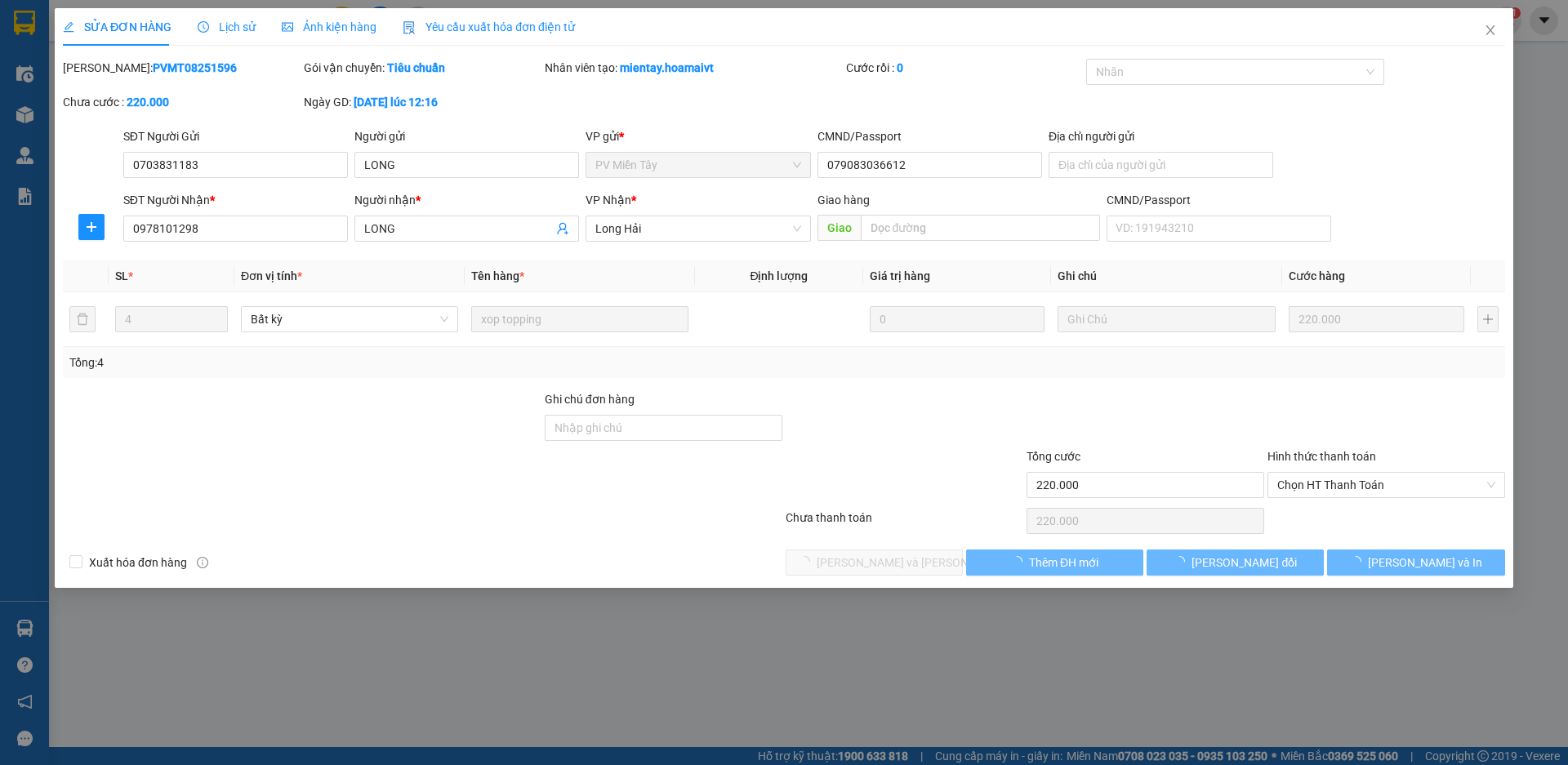
type input "220.000"
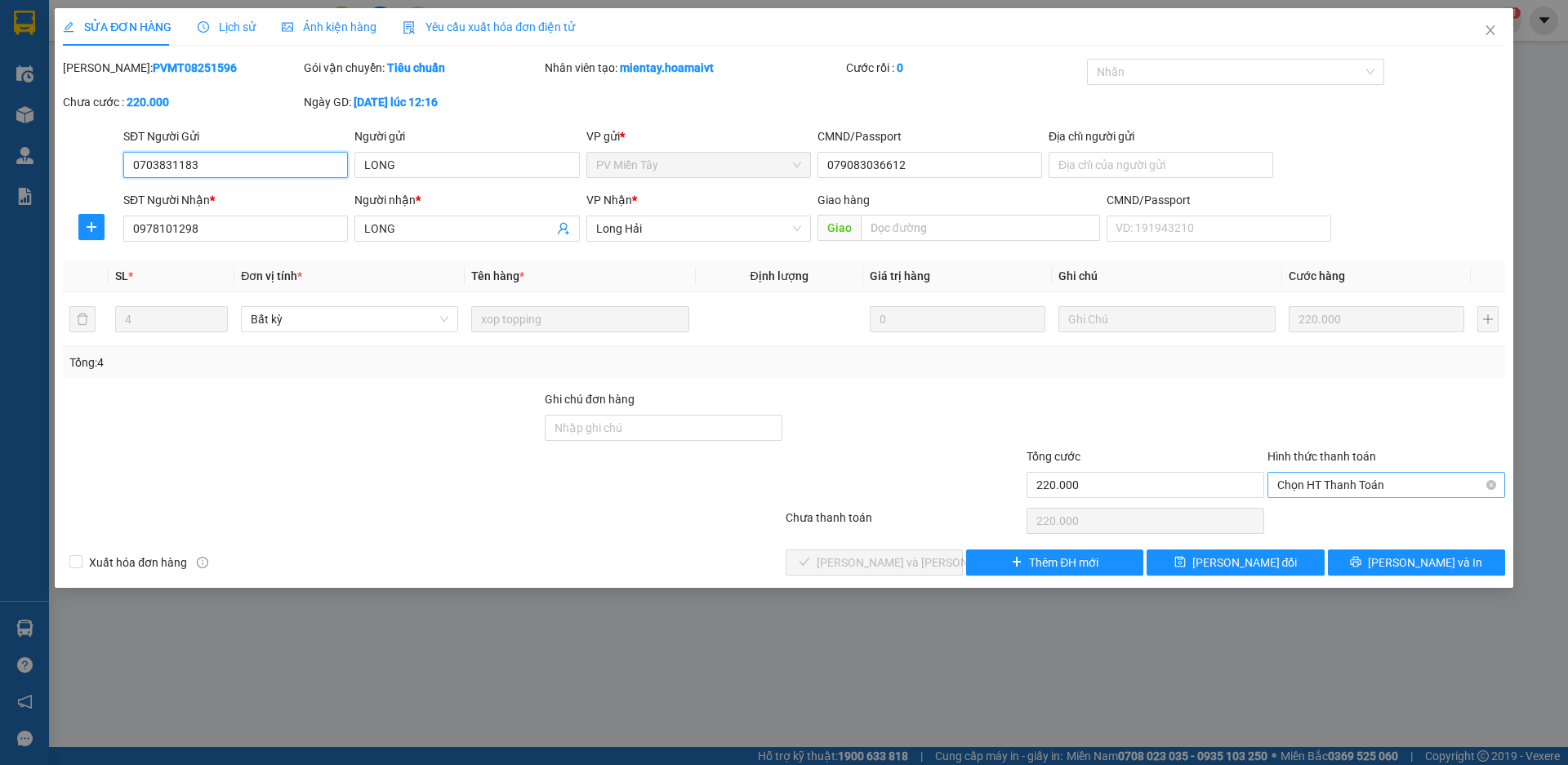
click at [1307, 485] on span "Chọn HT Thanh Toán" at bounding box center [1386, 485] width 218 height 24
drag, startPoint x: 1306, startPoint y: 490, endPoint x: 1249, endPoint y: 536, distance: 73.2
click at [1286, 518] on div "Tại văn phòng" at bounding box center [1386, 517] width 218 height 18
type input "0"
click at [915, 566] on span "[PERSON_NAME] và Giao hàng" at bounding box center [926, 562] width 220 height 18
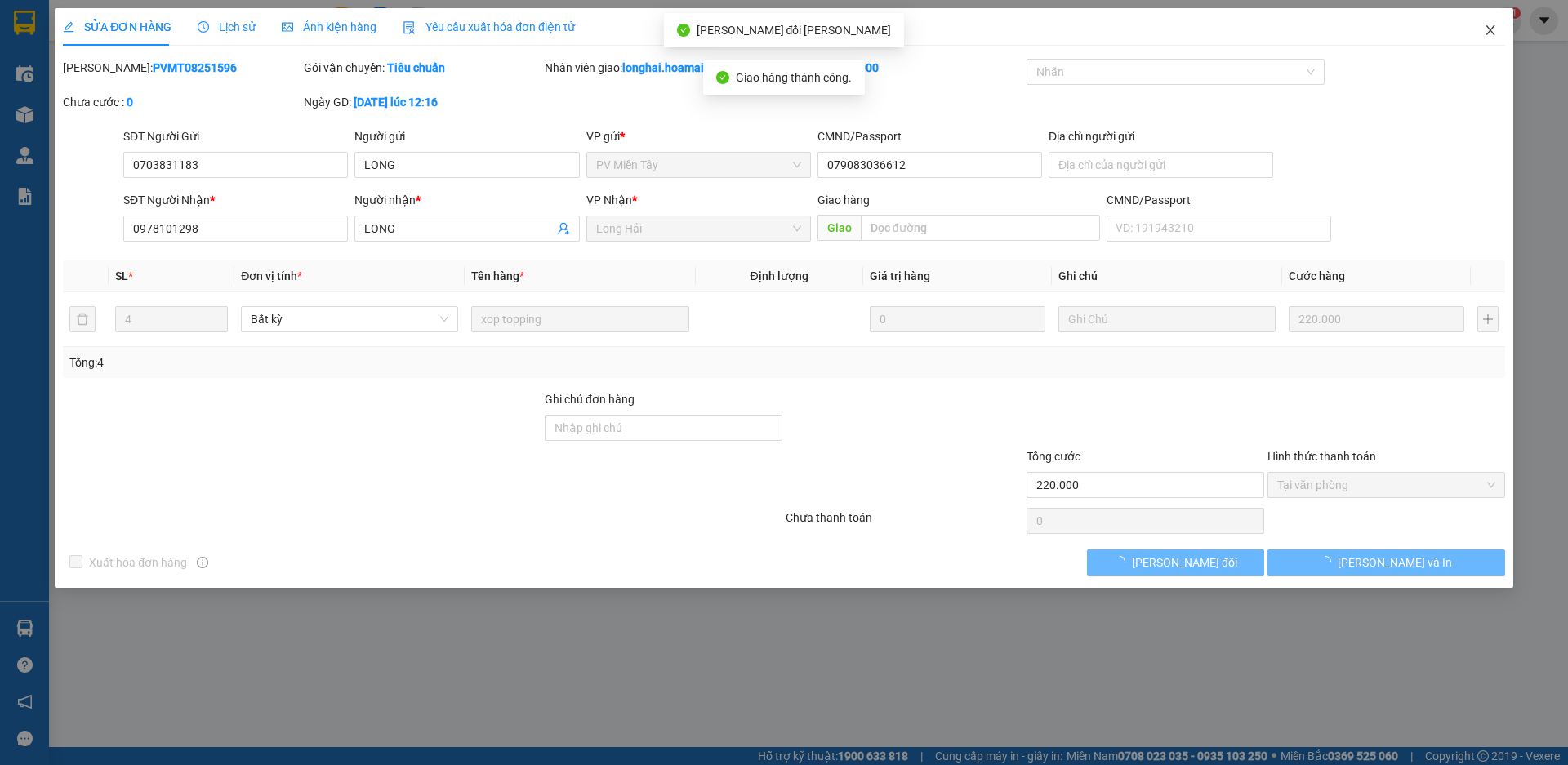
click at [1491, 30] on icon "close" at bounding box center [1490, 29] width 9 height 9
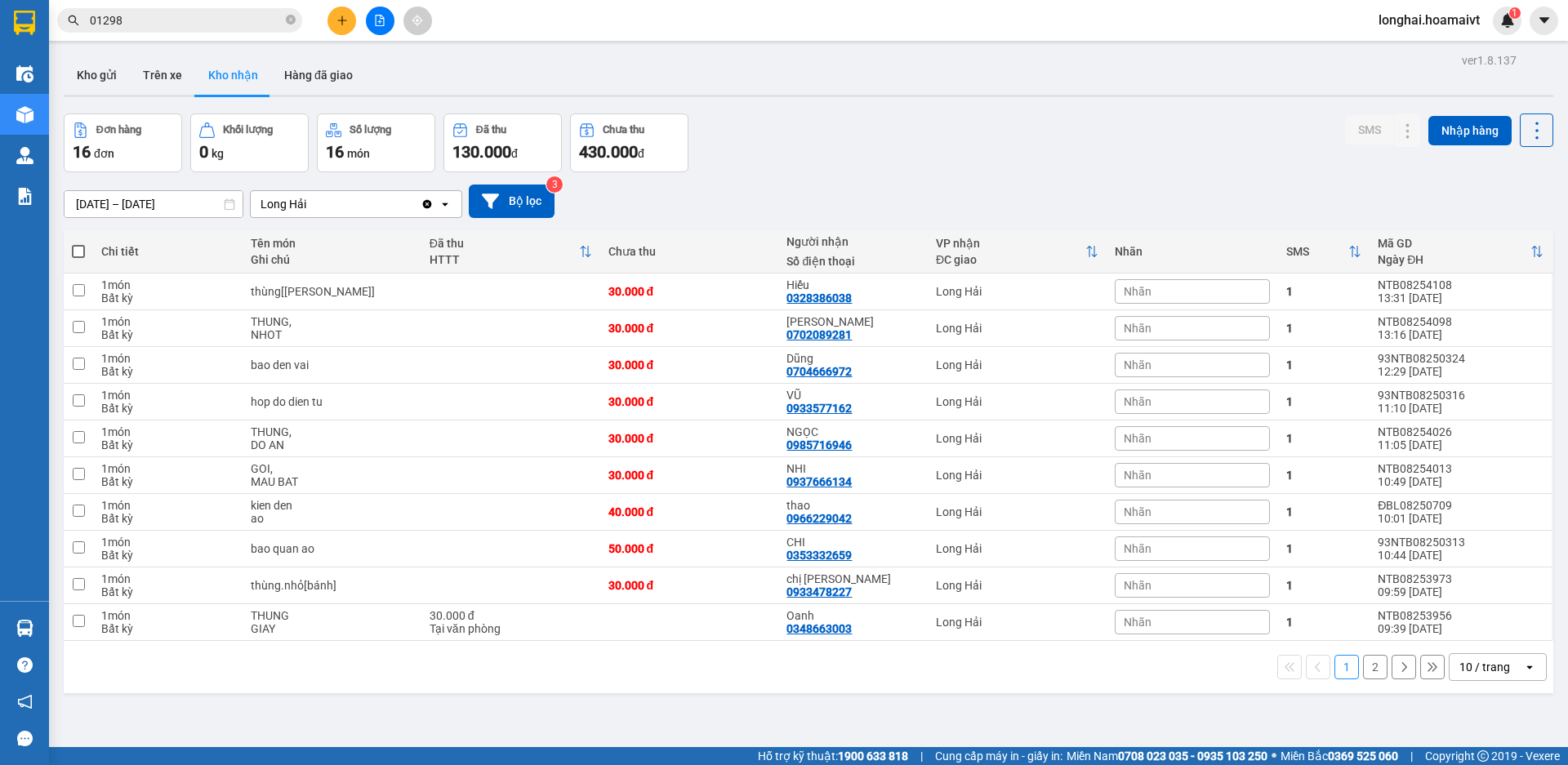
click at [1368, 672] on button "2" at bounding box center [1375, 667] width 24 height 24
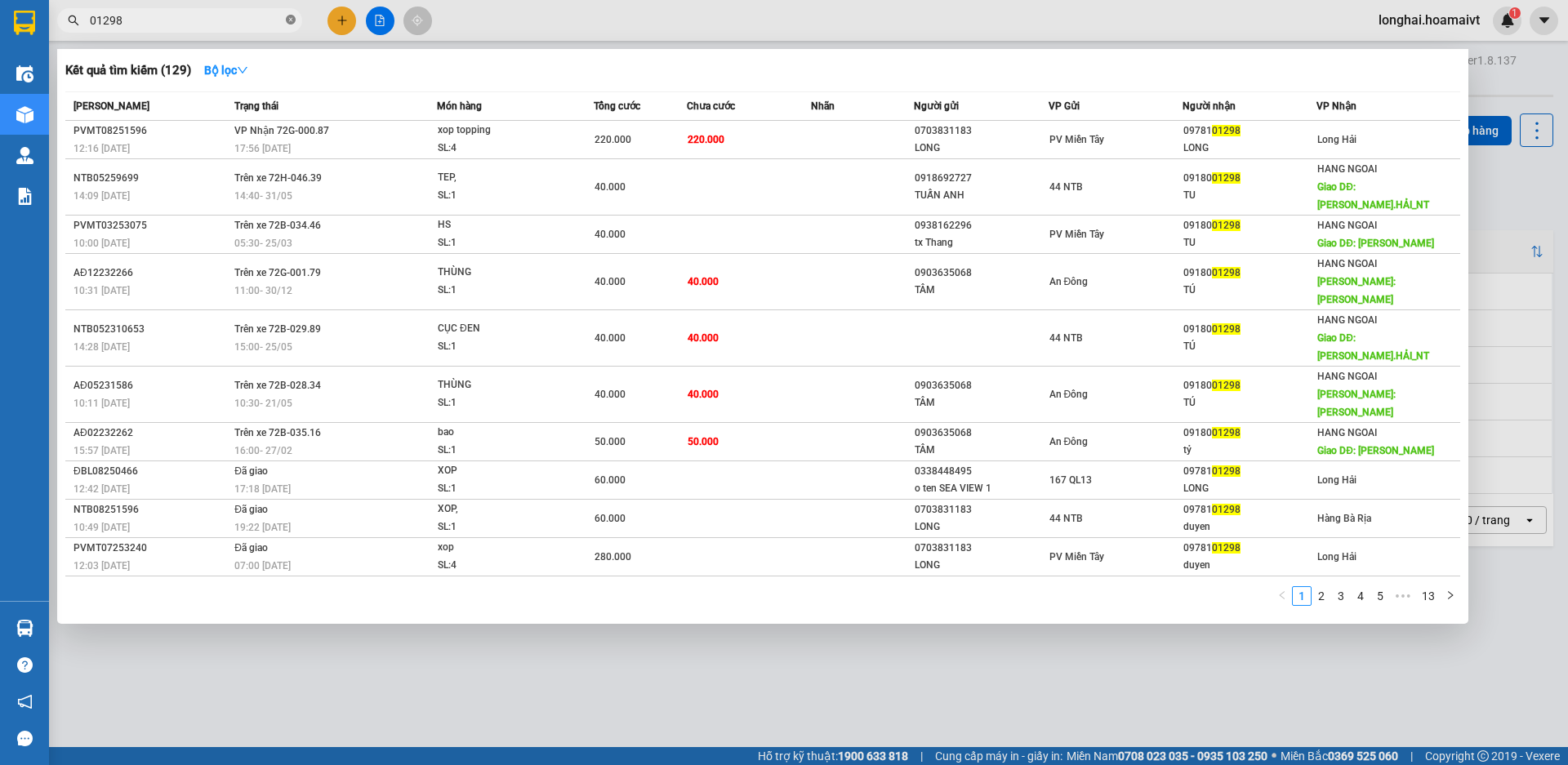
click at [290, 13] on span at bounding box center [290, 21] width 9 height 16
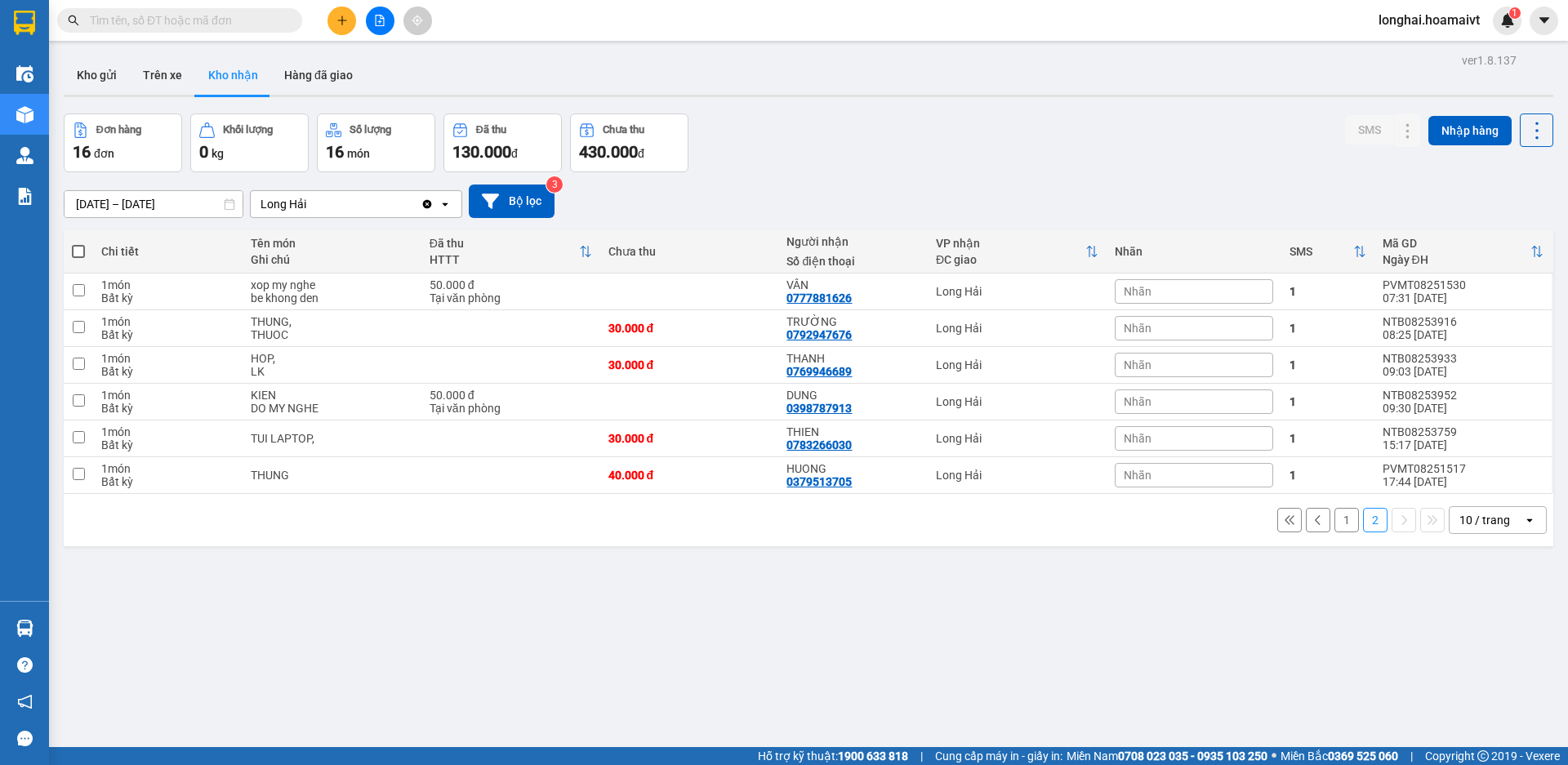
click at [264, 18] on input "text" at bounding box center [186, 20] width 193 height 18
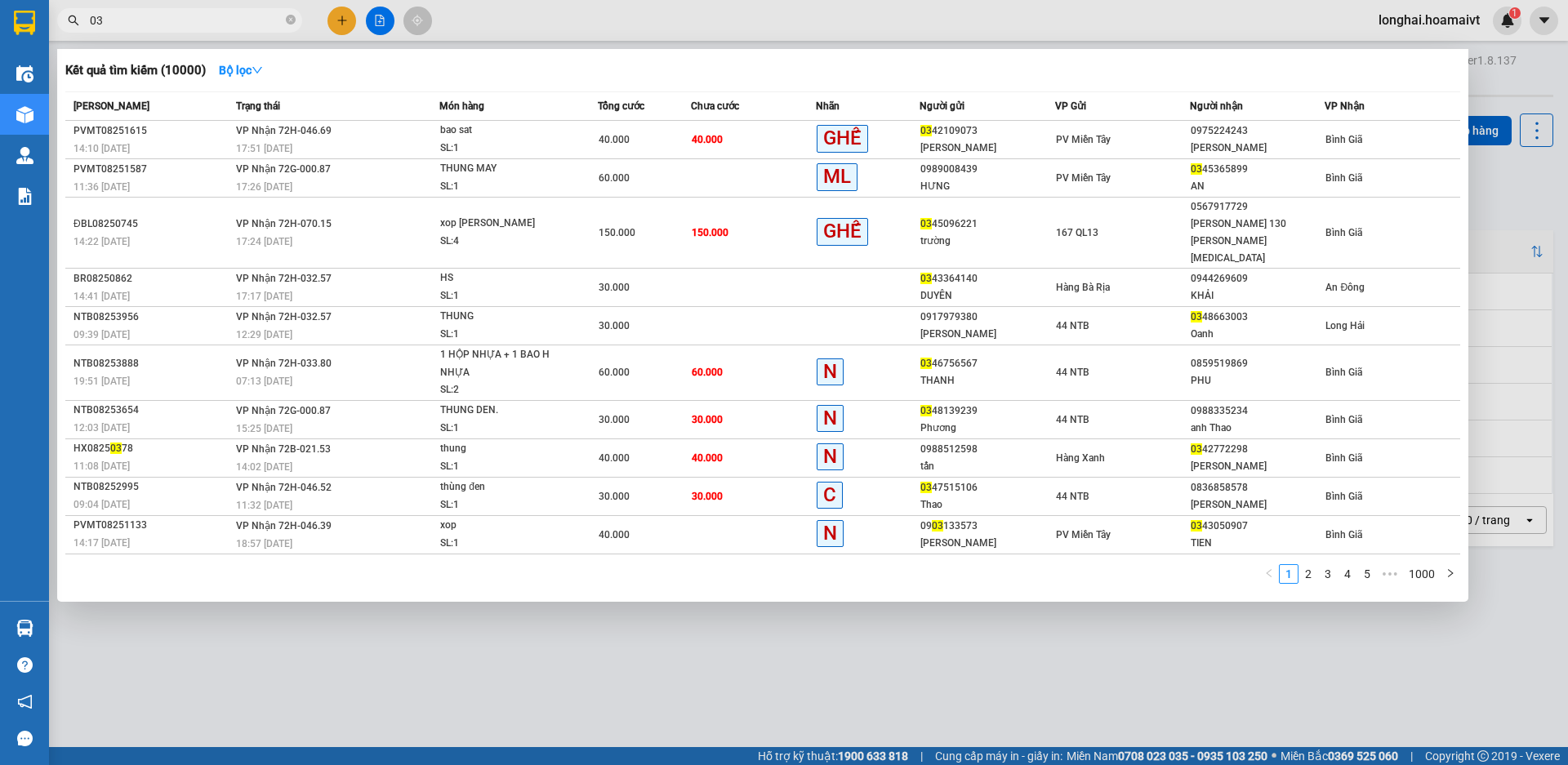
type input "0"
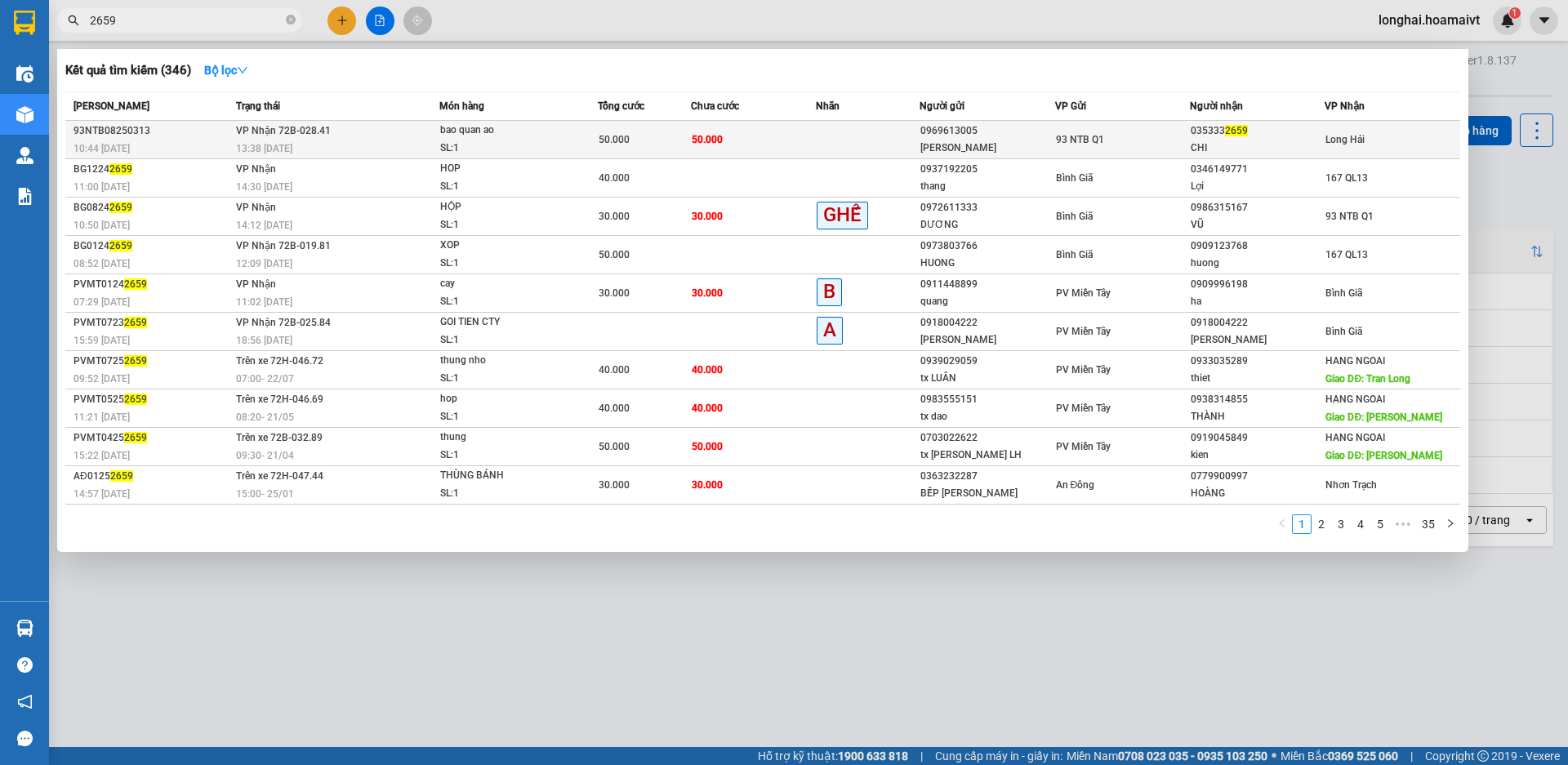
type input "2659"
click at [486, 148] on div "SL: 1" at bounding box center [502, 149] width 123 height 18
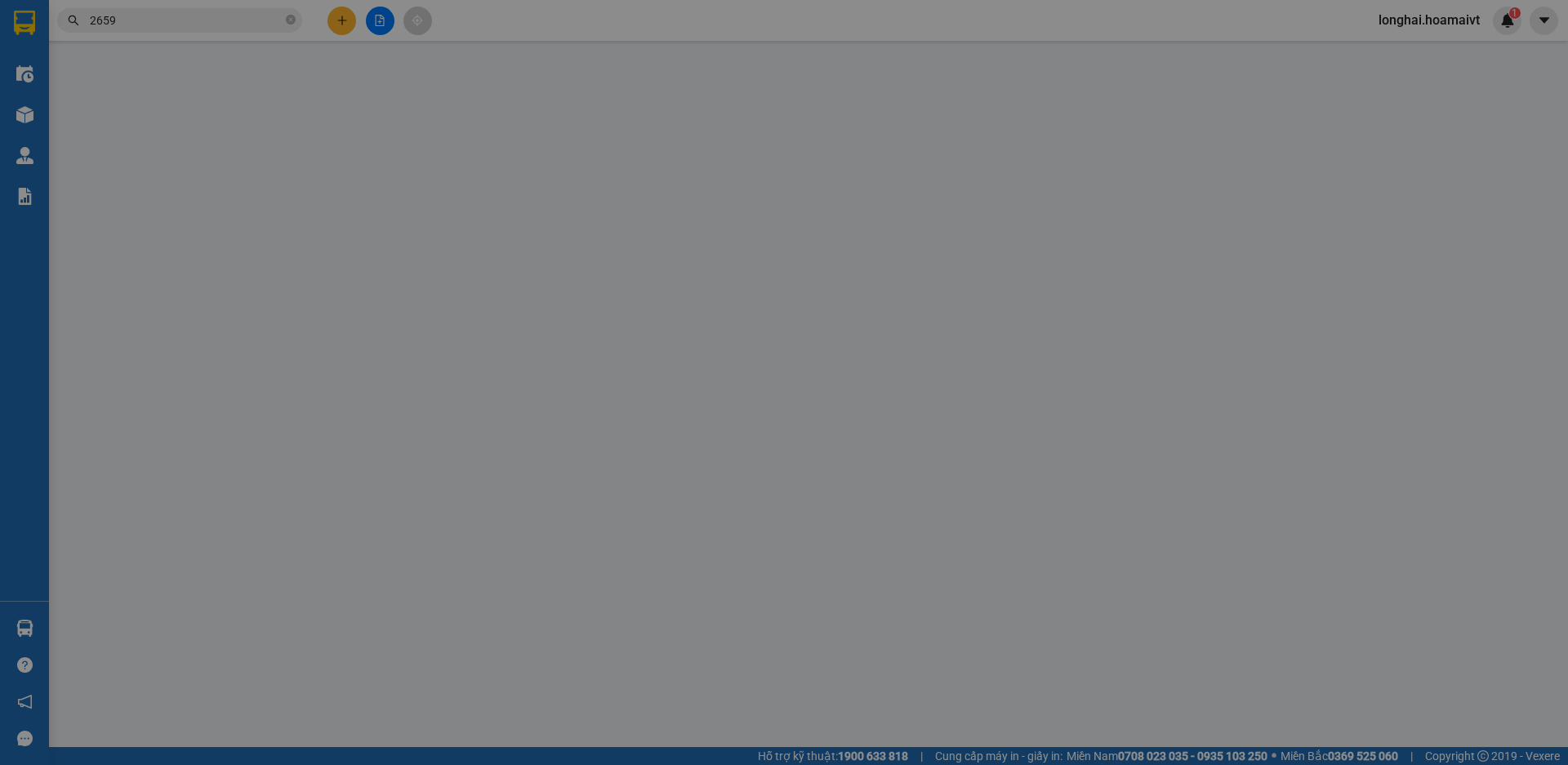
type input "0969613005"
type input "[PERSON_NAME]"
type input "600 Dien Bien Phu Binh Thanh HCM"
type input "0353332659"
type input "CHI"
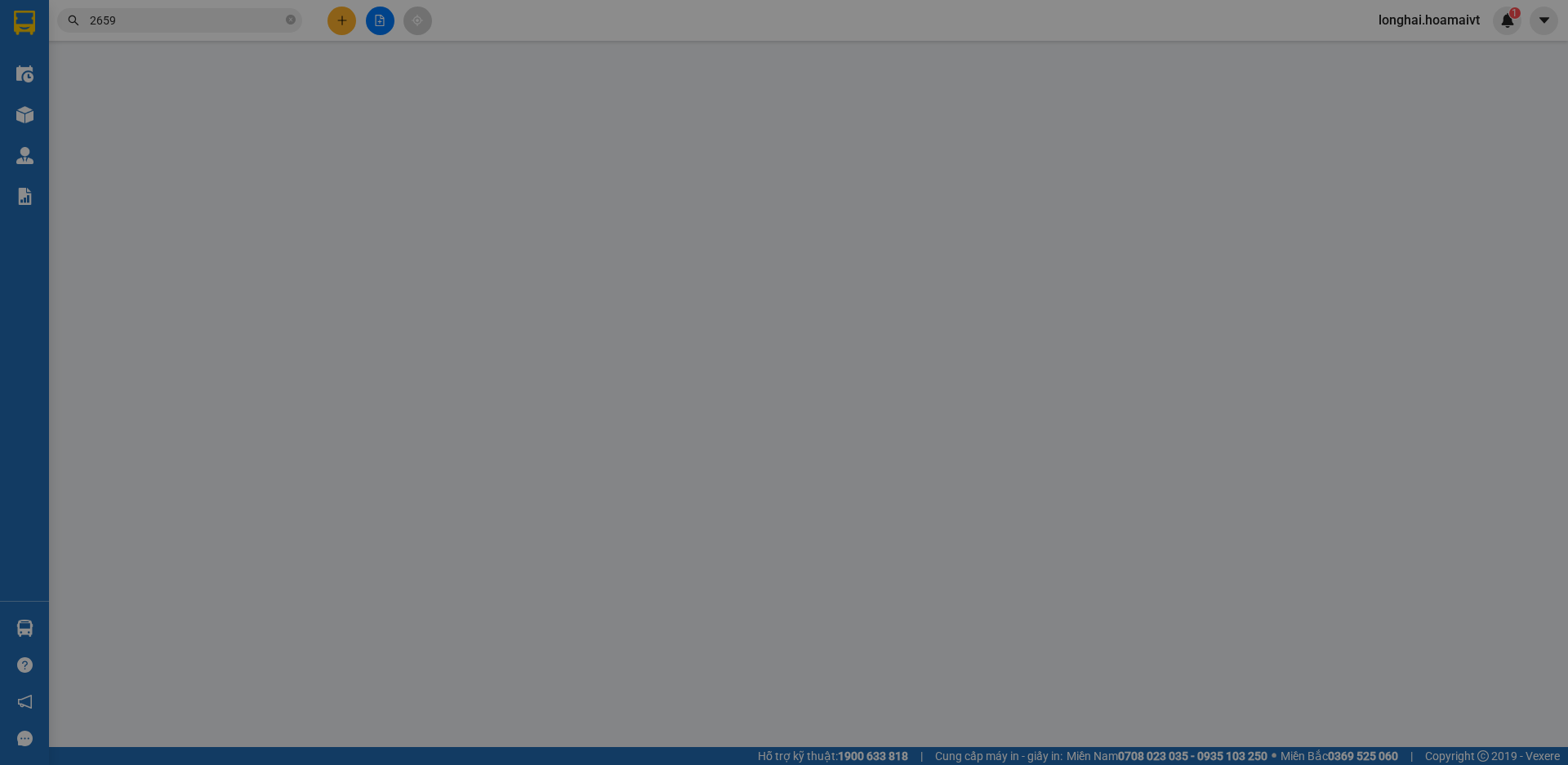
type input "50.000"
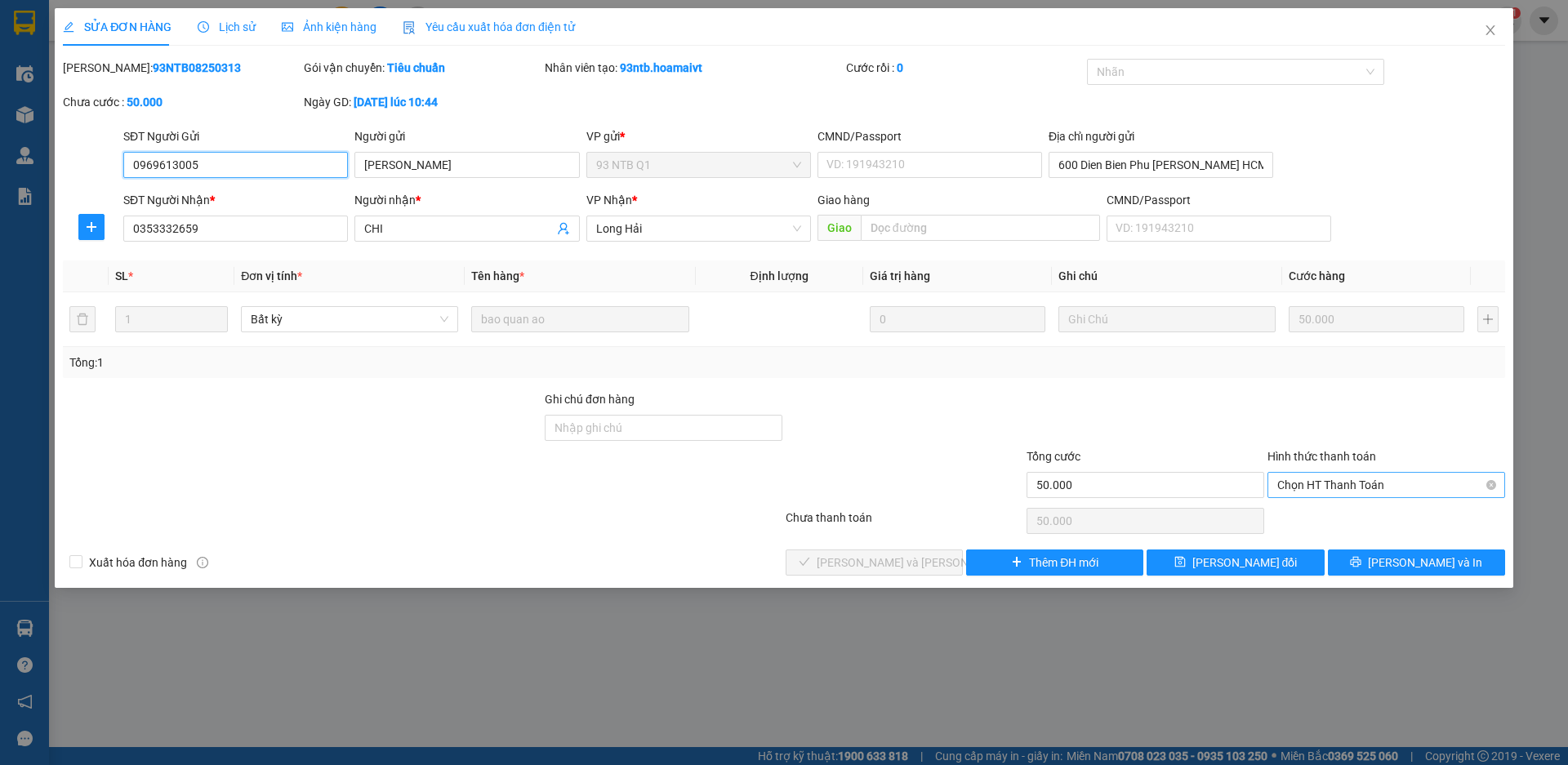
click at [1337, 477] on span "Chọn HT Thanh Toán" at bounding box center [1386, 485] width 218 height 24
click at [1325, 518] on div "Tại văn phòng" at bounding box center [1386, 517] width 218 height 18
type input "0"
click at [919, 544] on div "Total Paid Fee 0 Total UnPaid Fee 50.000 Cash Collection Total Fee Mã ĐH: 93NTB…" at bounding box center [784, 317] width 1443 height 517
click at [883, 566] on span "[PERSON_NAME] và Giao hàng" at bounding box center [926, 562] width 220 height 18
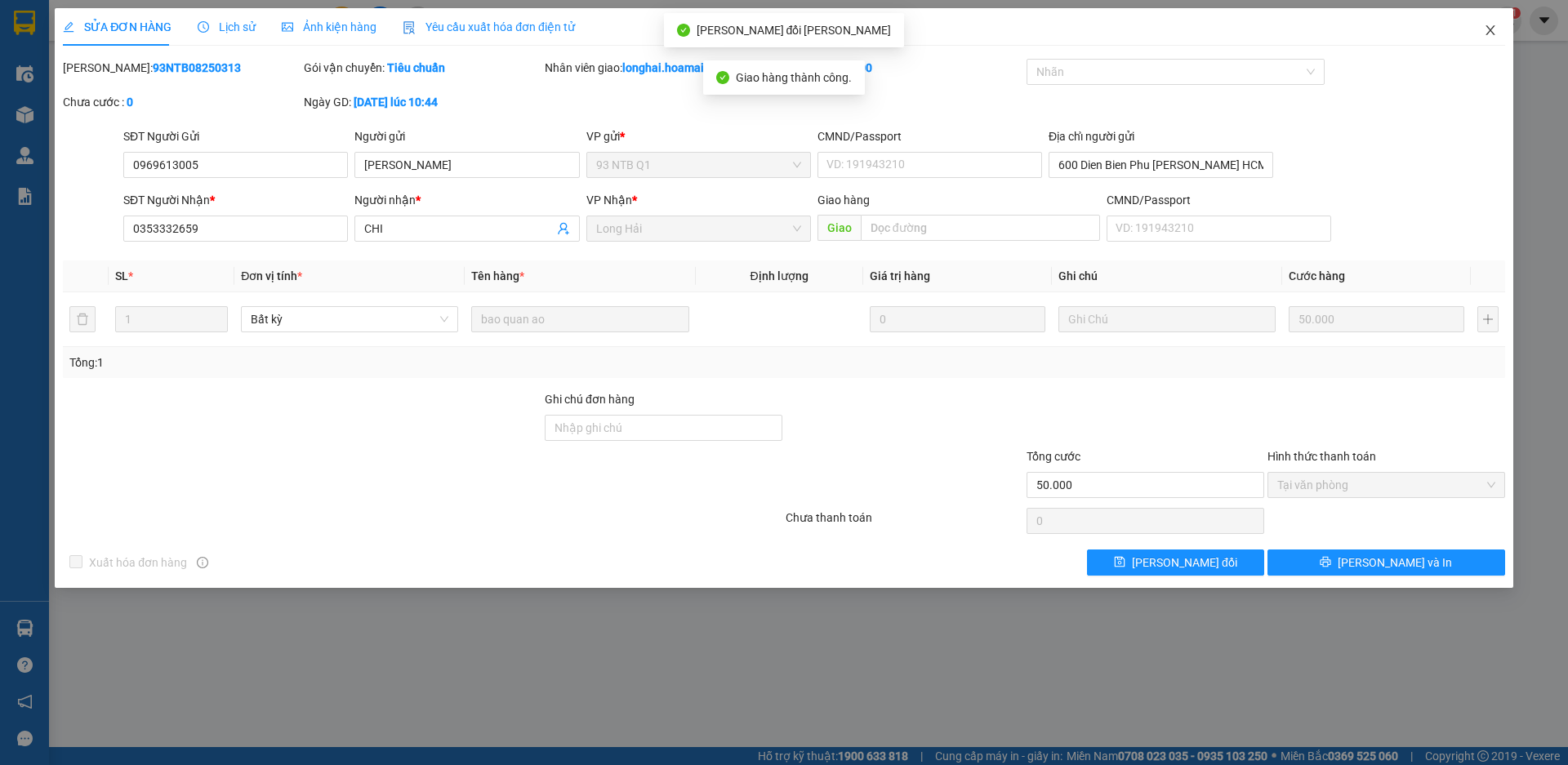
click at [1486, 28] on icon "close" at bounding box center [1490, 29] width 13 height 13
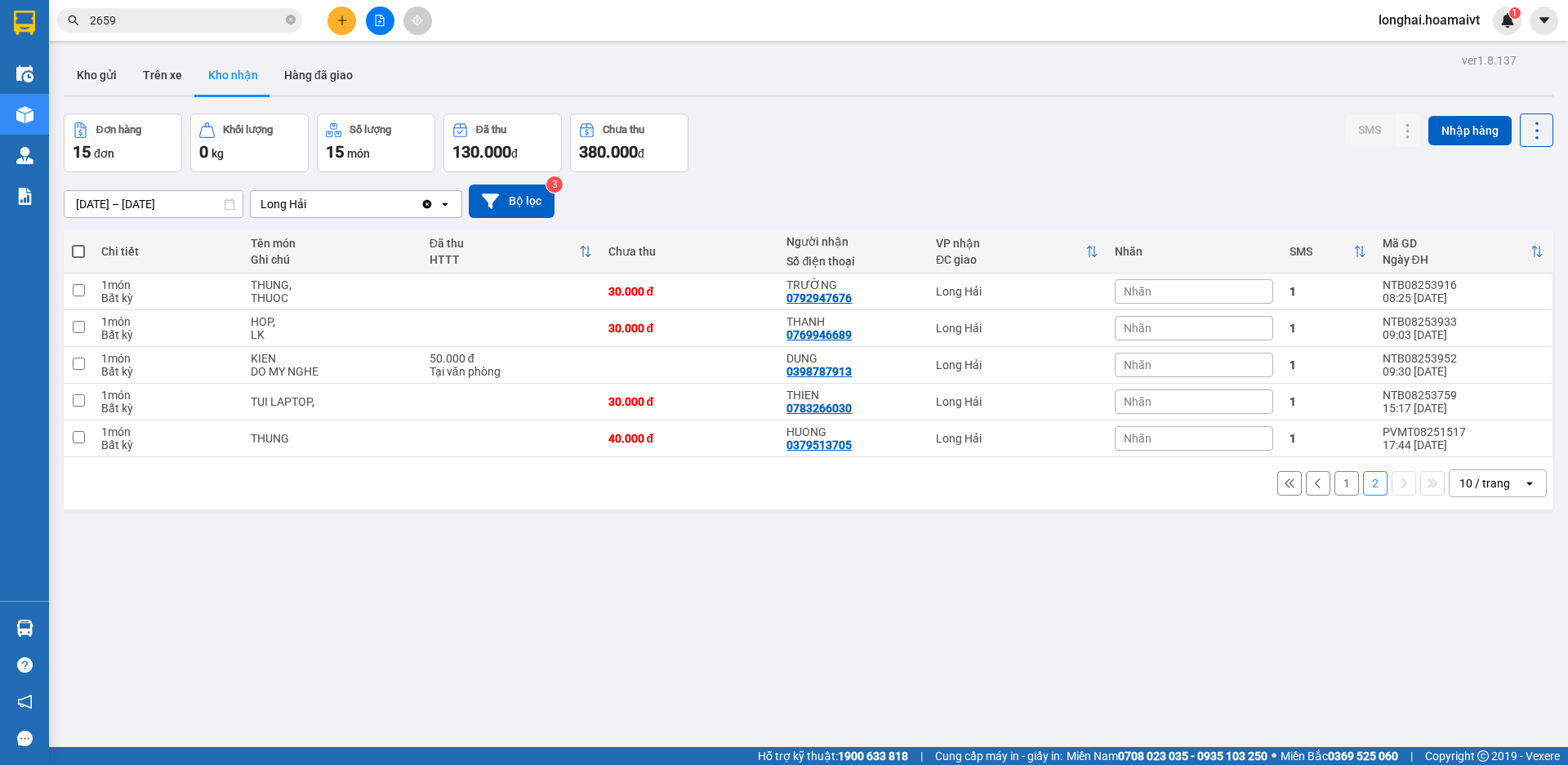
click at [1335, 487] on button "1" at bounding box center [1347, 484] width 24 height 24
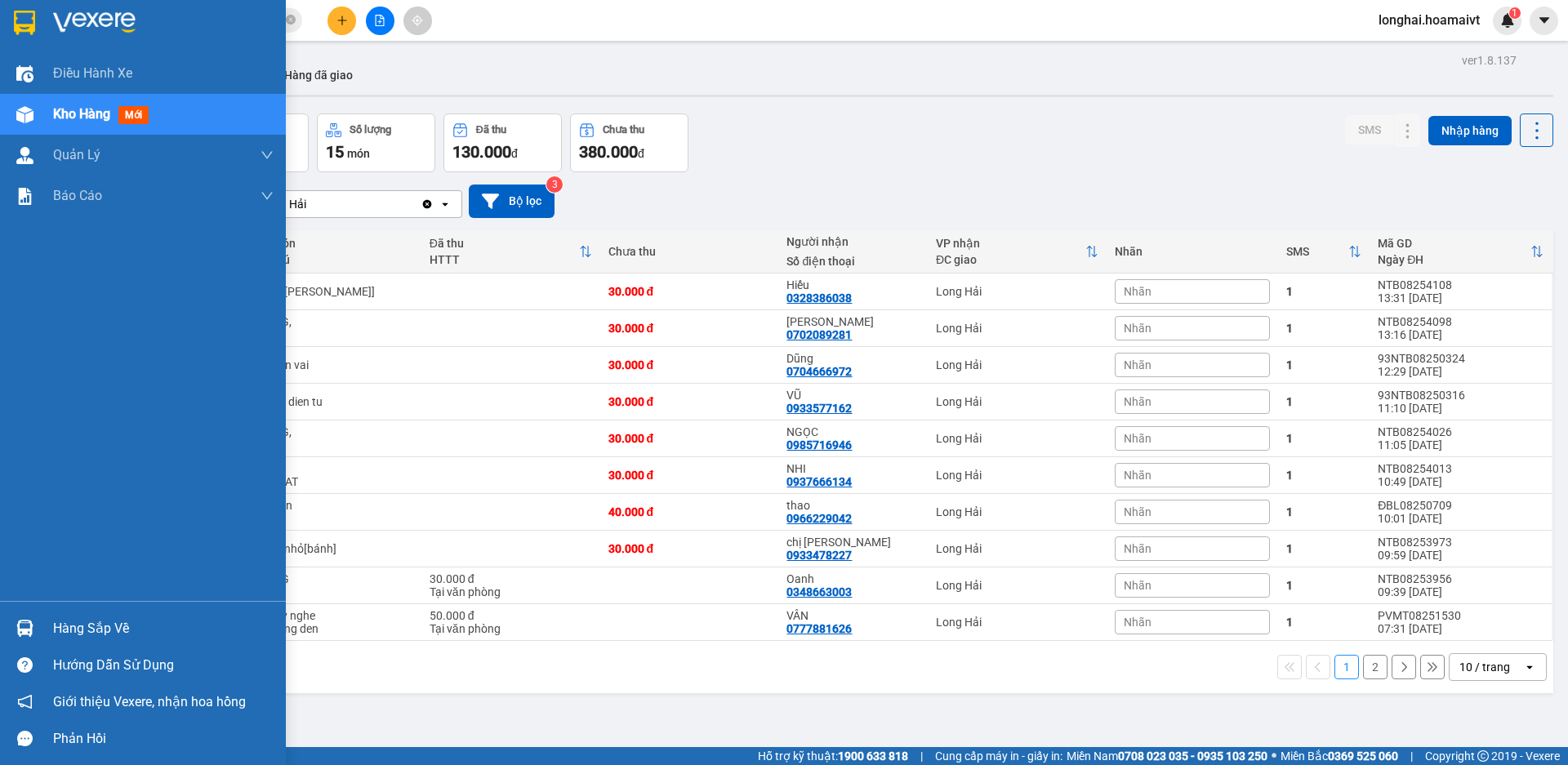
click at [85, 111] on span "Kho hàng" at bounding box center [81, 114] width 57 height 16
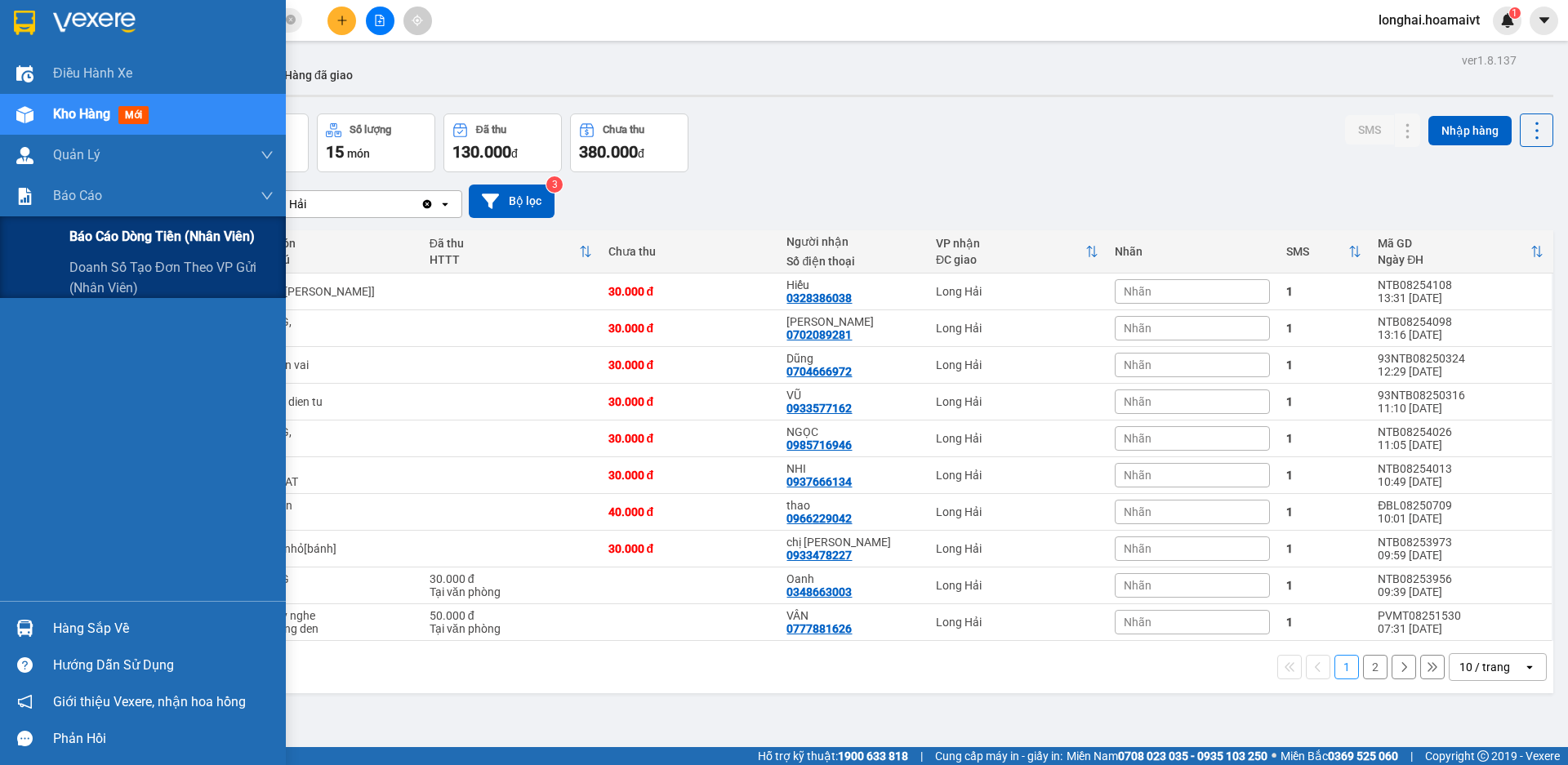
click at [109, 236] on span "Báo cáo dòng tiền (nhân viên)" at bounding box center [161, 237] width 186 height 21
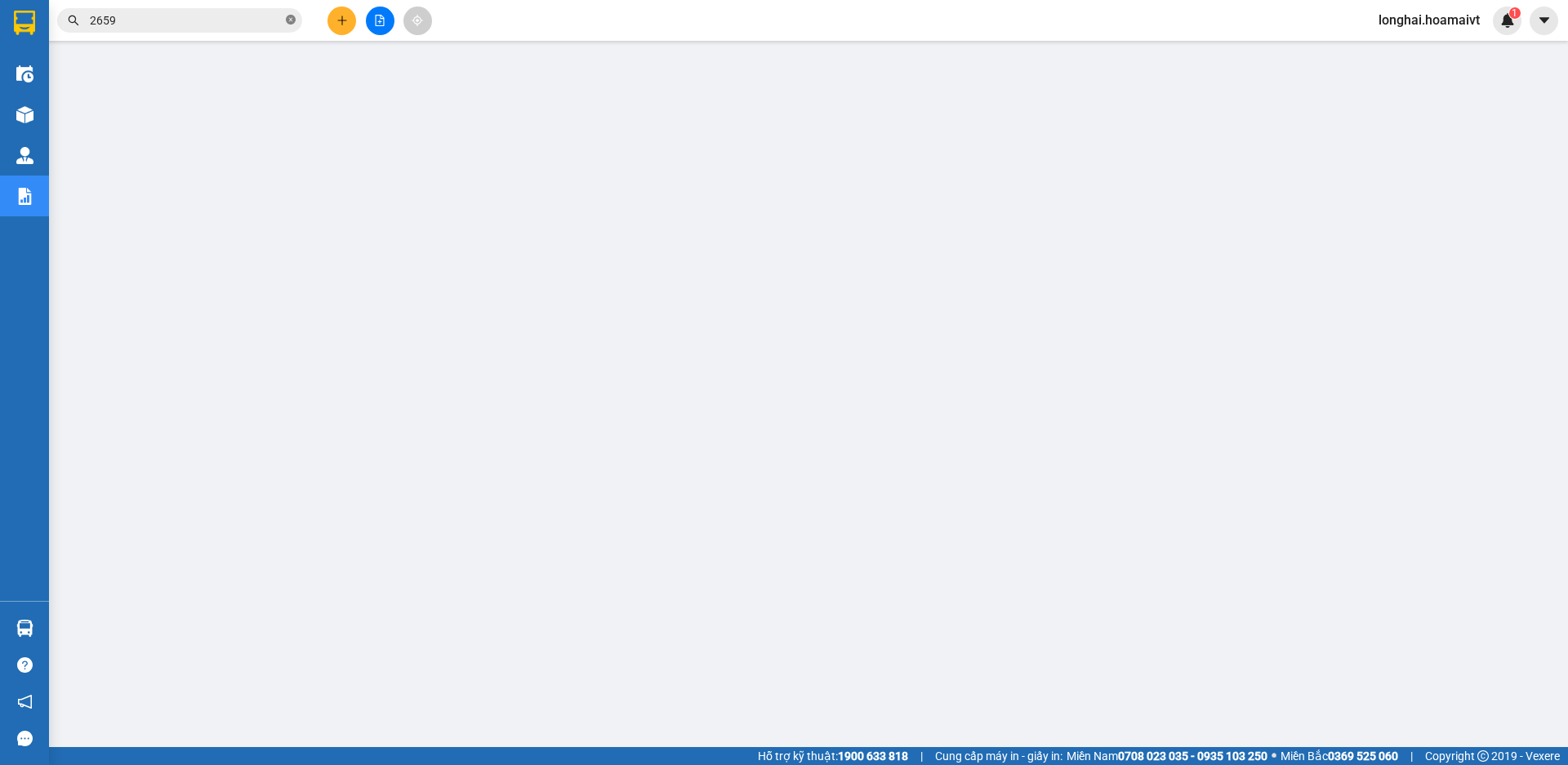
click at [292, 22] on icon "close-circle" at bounding box center [290, 19] width 9 height 9
click at [230, 25] on input "text" at bounding box center [186, 20] width 193 height 18
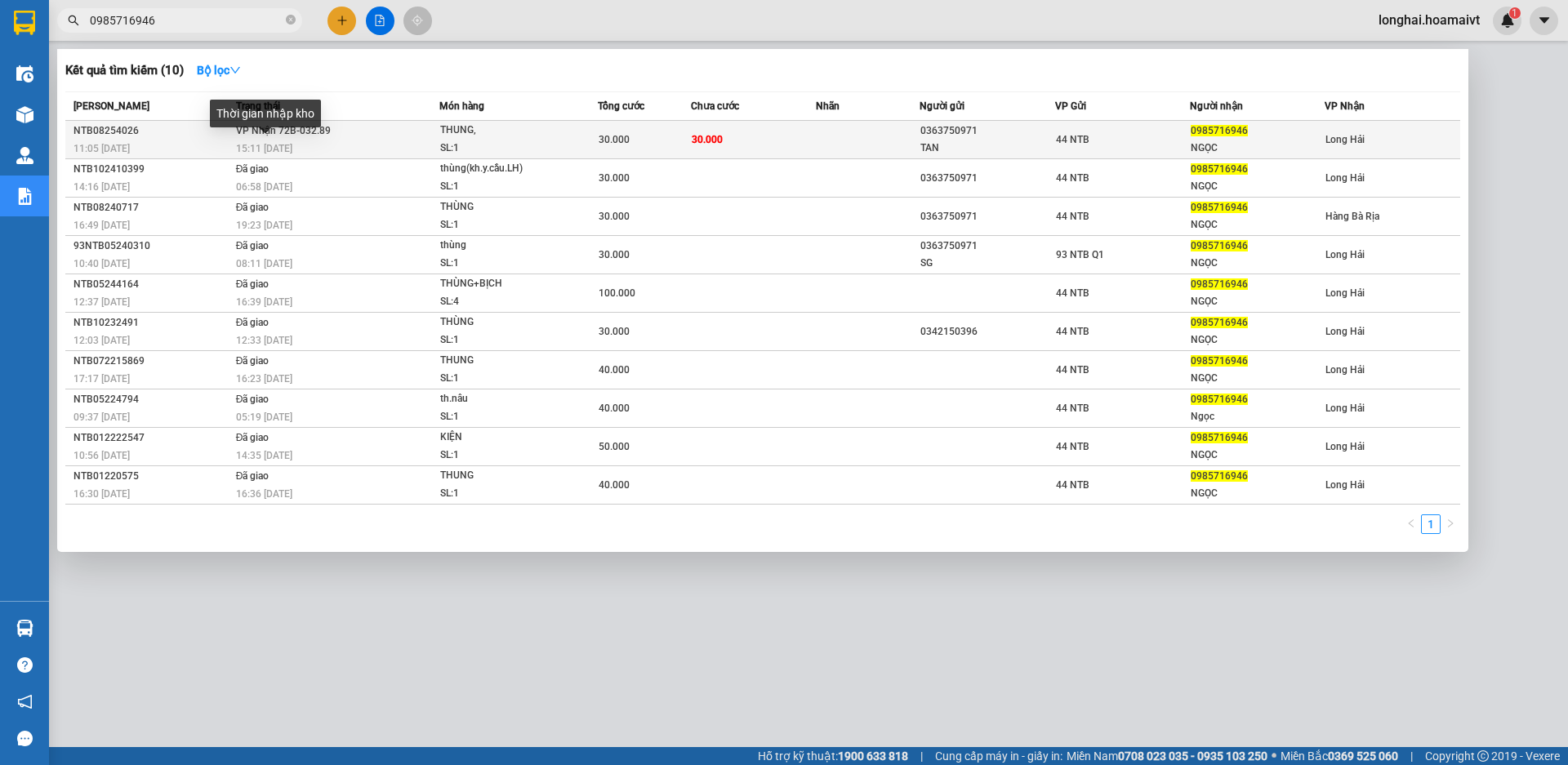
type input "0985716946"
click at [281, 149] on span "15:11 [DATE]" at bounding box center [263, 149] width 56 height 11
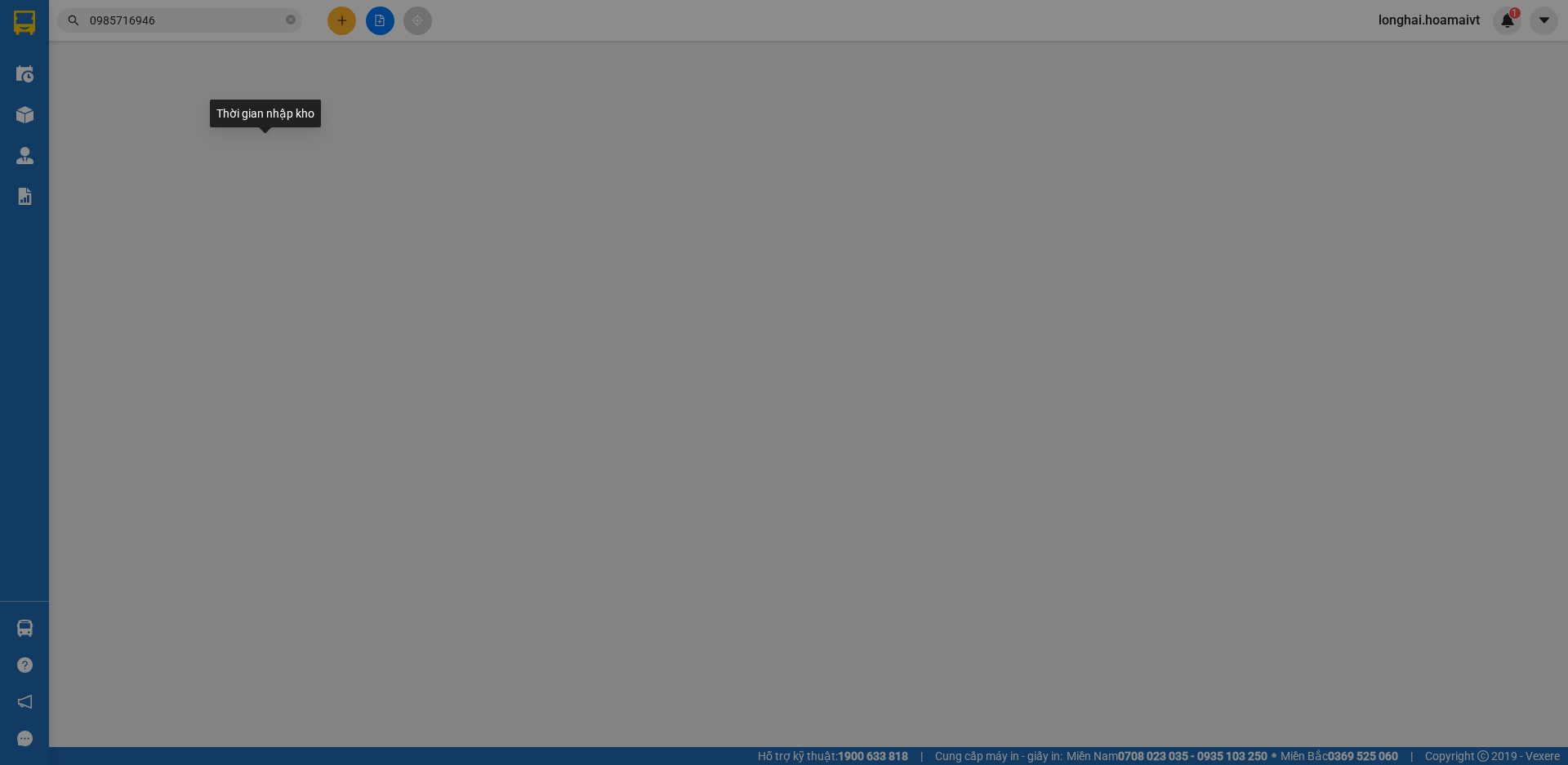
type input "0363750971"
type input "TAN"
type input "0985716946"
type input "NGỌC"
type input "30.000"
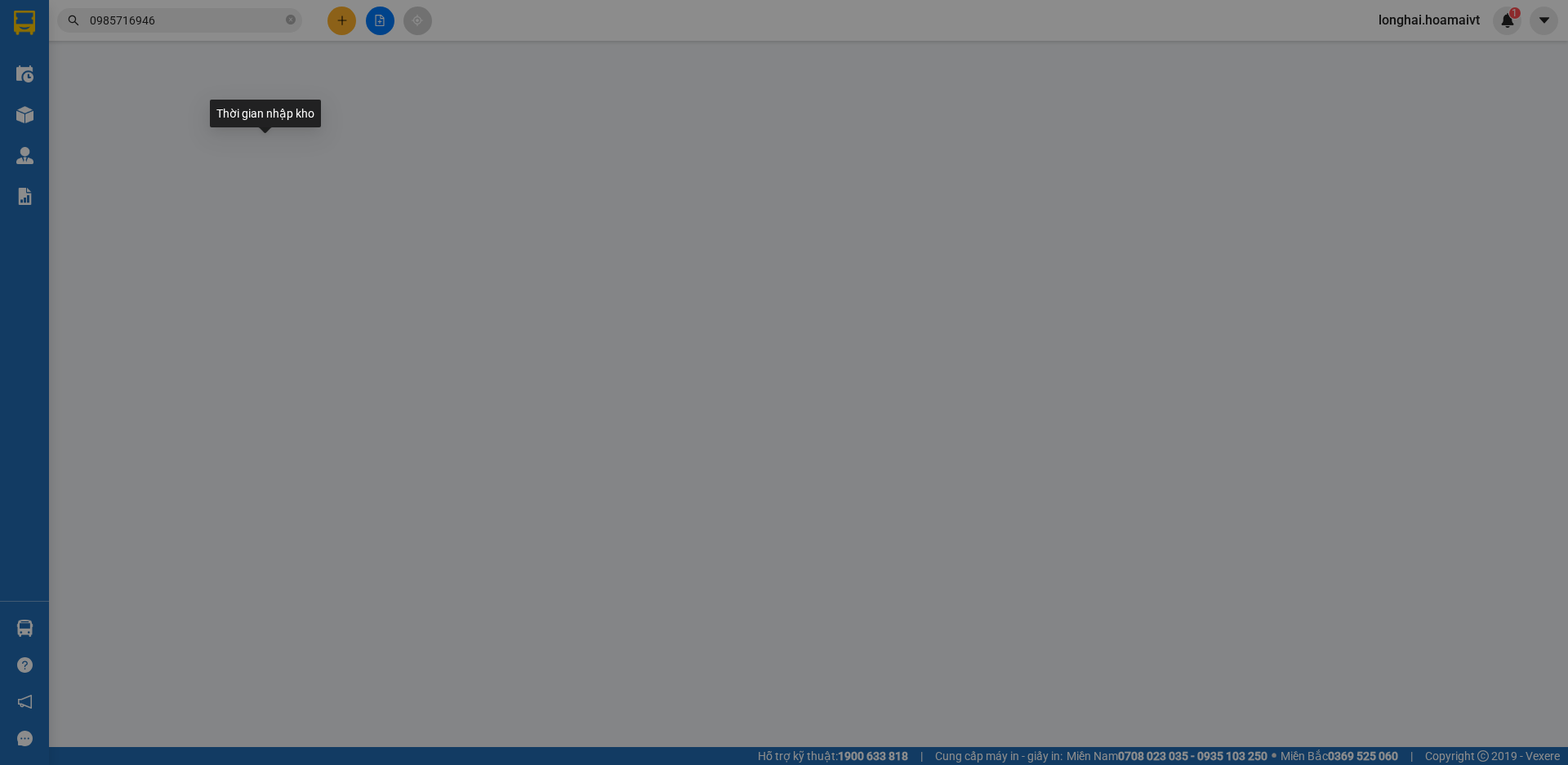
type input "30.000"
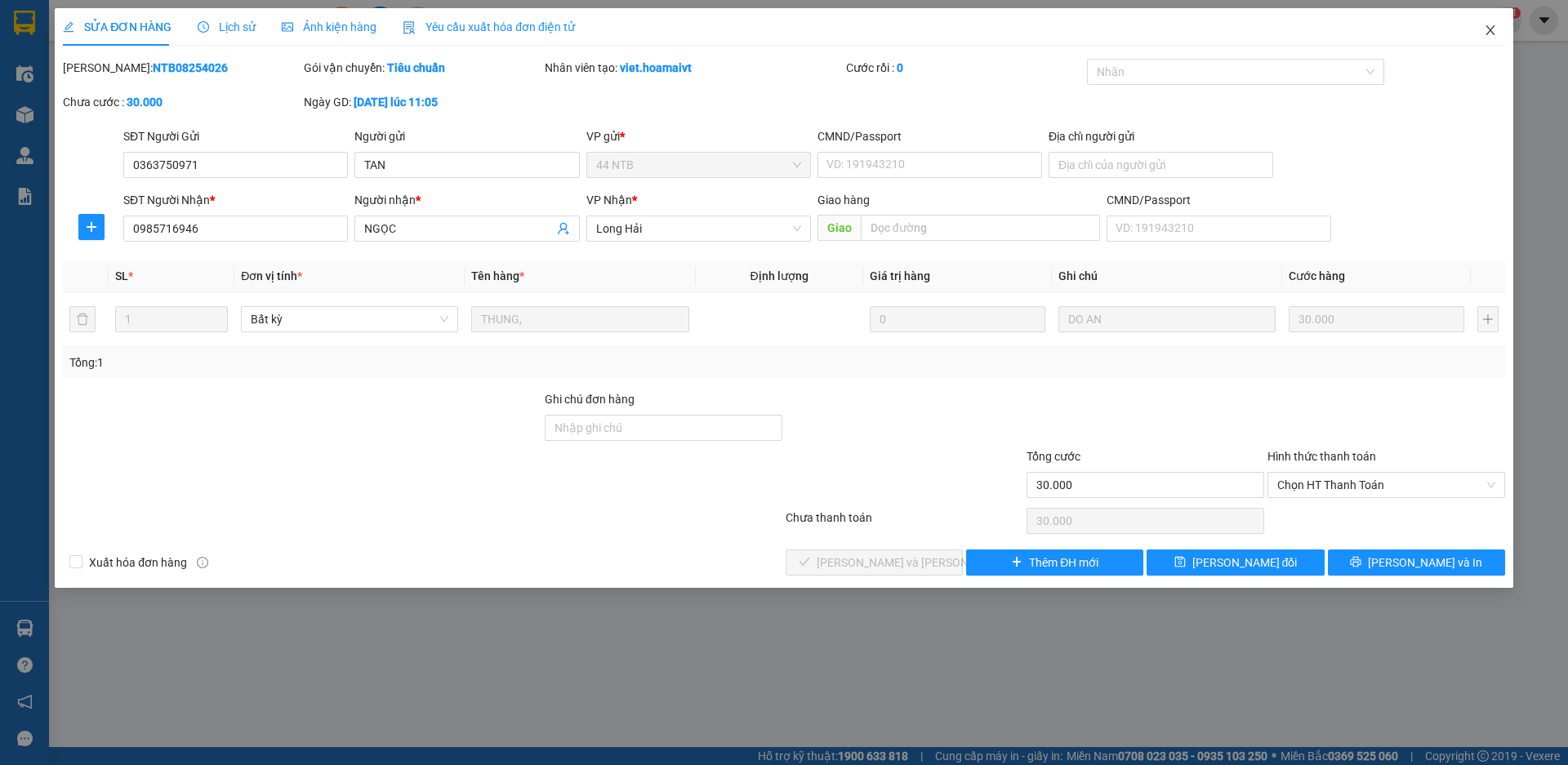
click at [1493, 28] on icon "close" at bounding box center [1490, 29] width 9 height 9
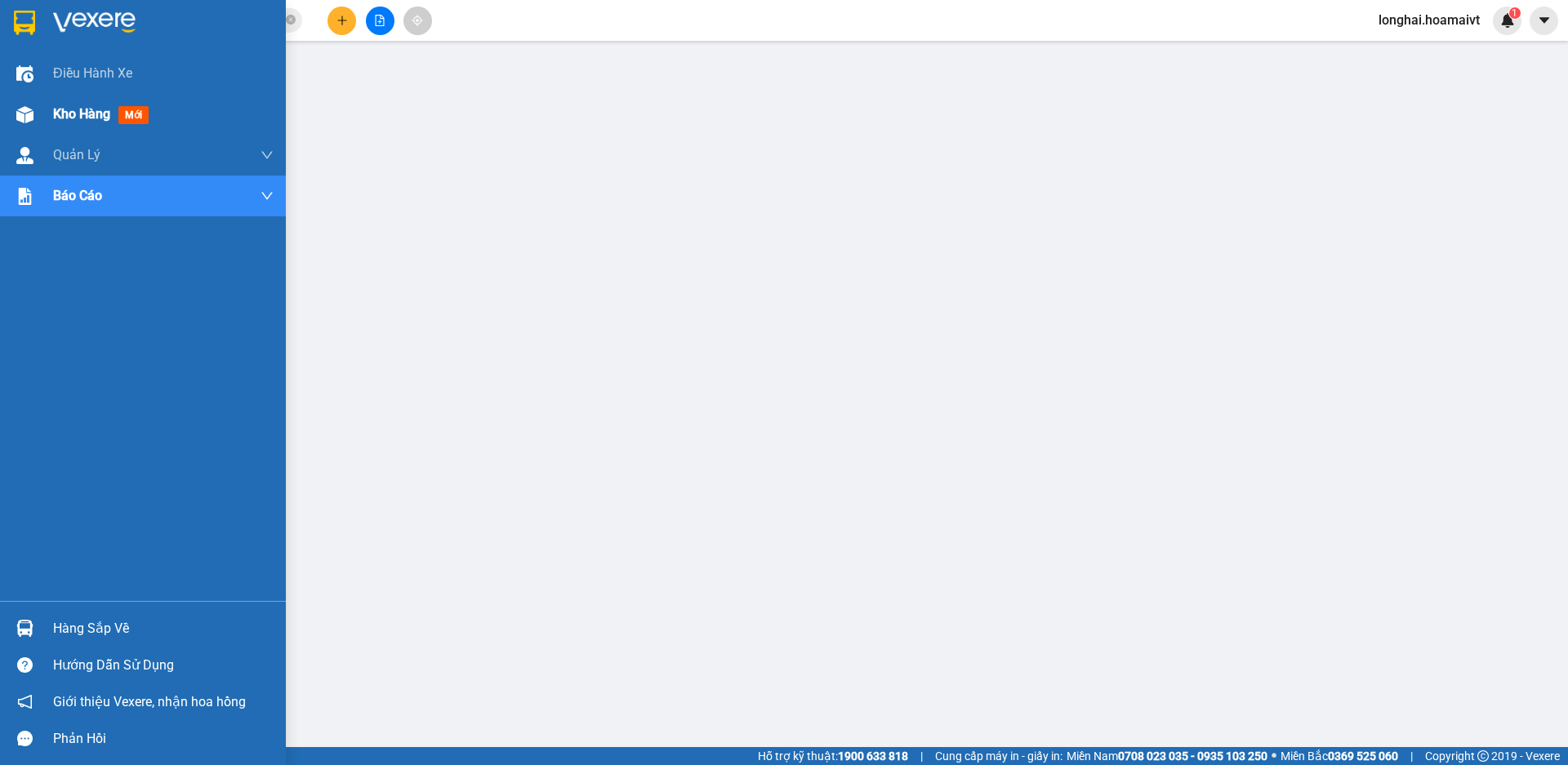
click at [87, 118] on span "Kho hàng" at bounding box center [81, 114] width 57 height 16
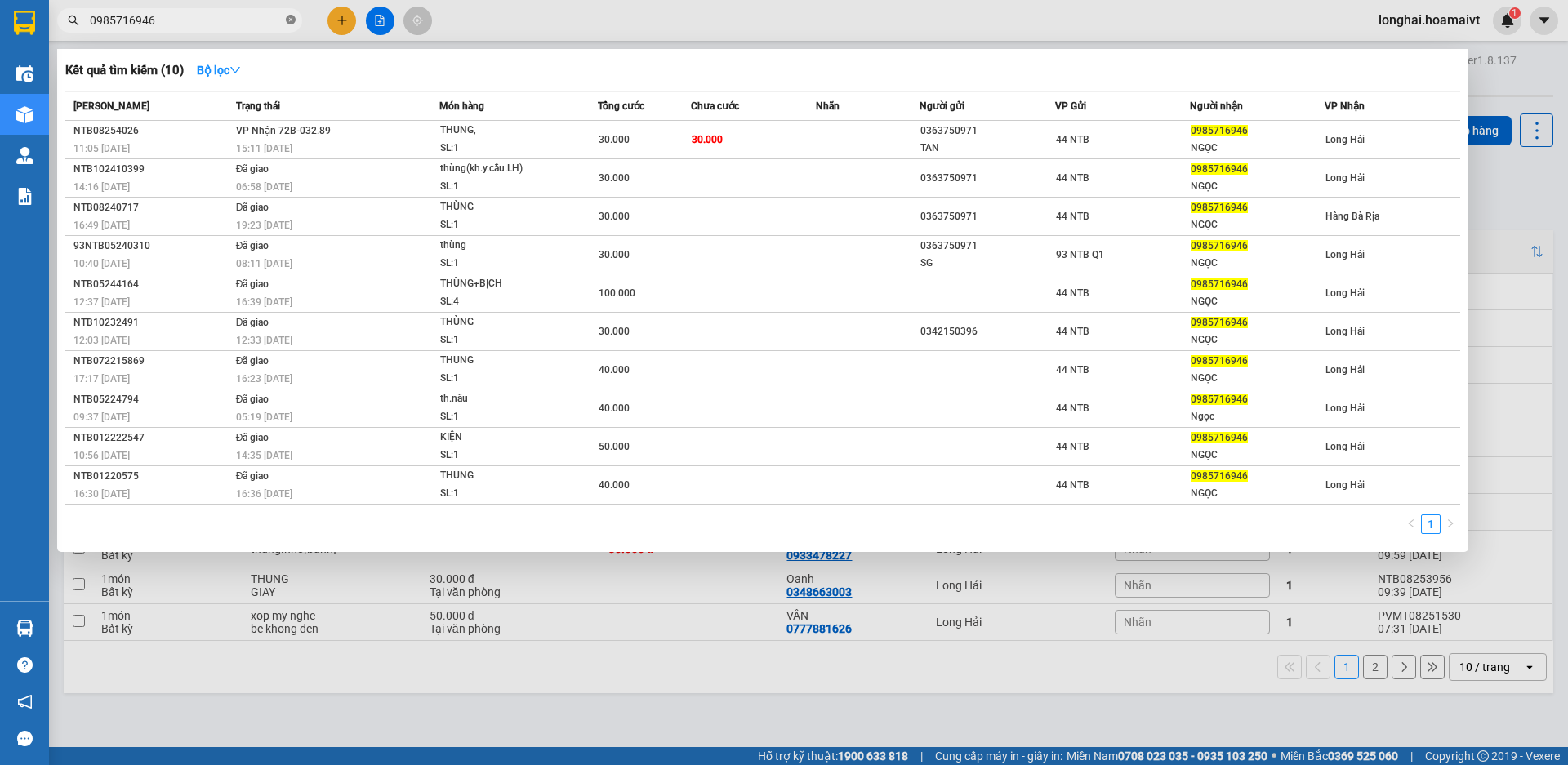
click at [287, 19] on icon "close-circle" at bounding box center [290, 19] width 9 height 9
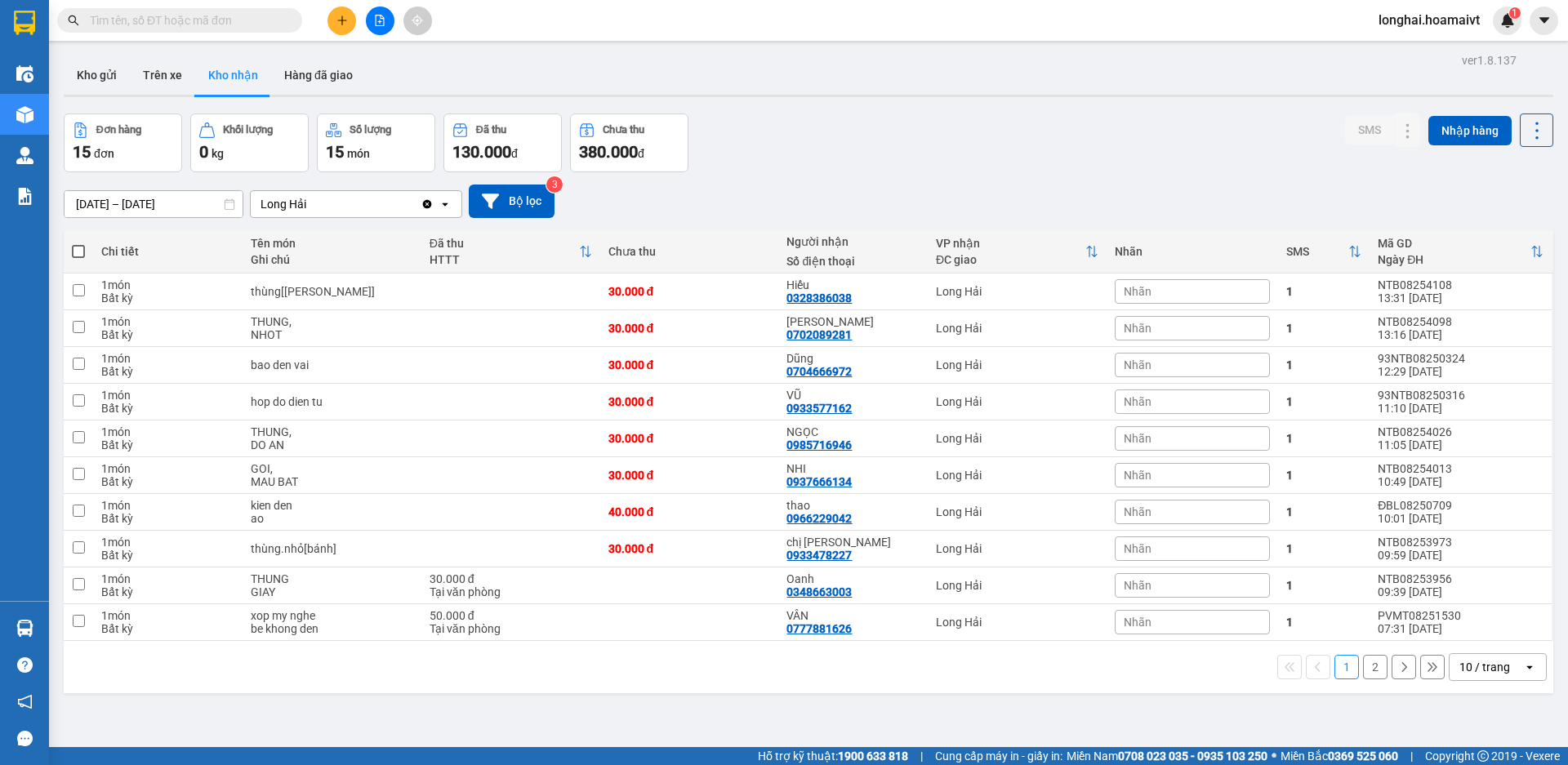
click at [274, 19] on input "text" at bounding box center [186, 20] width 193 height 18
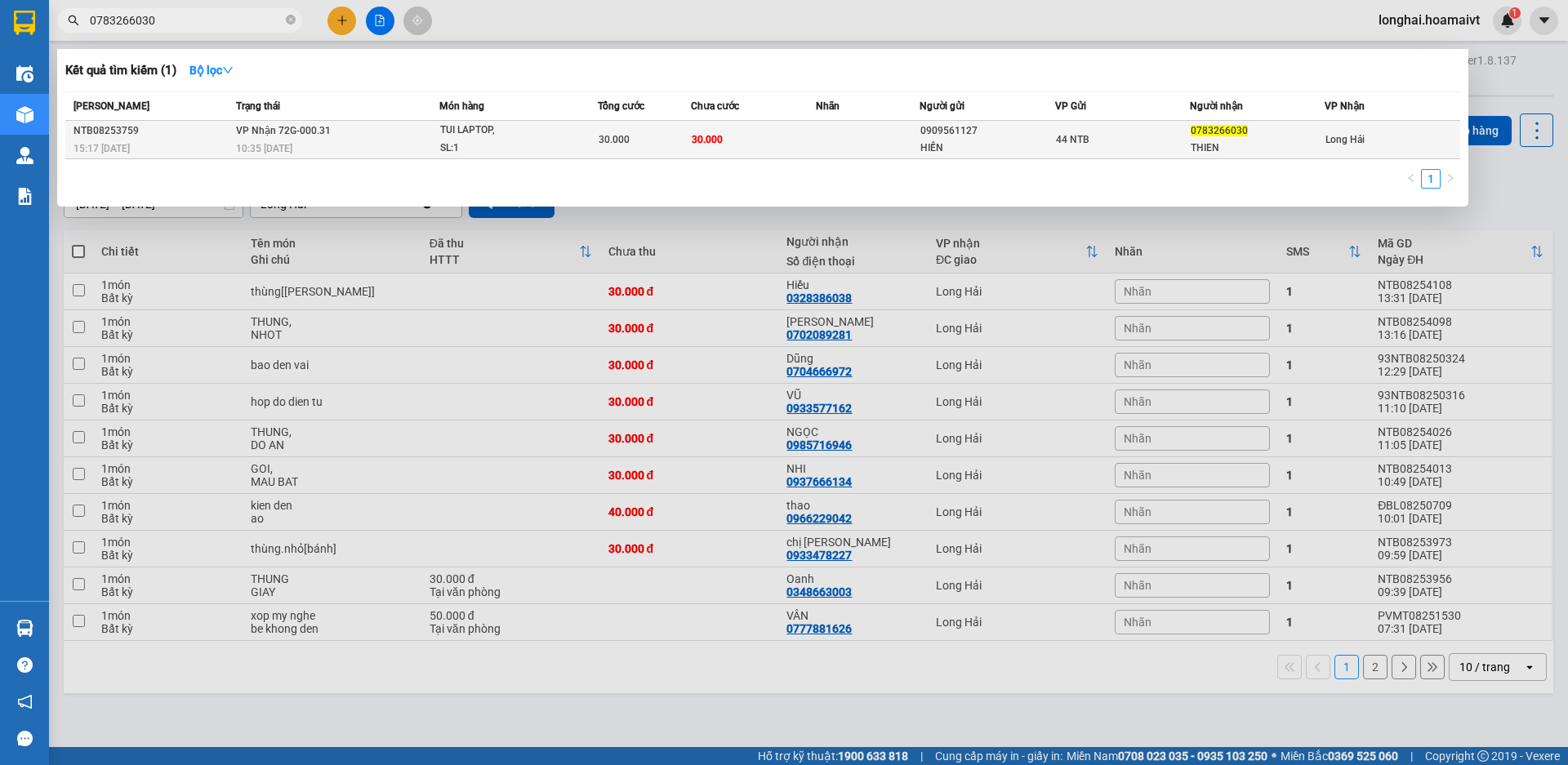
type input "0783266030"
click at [350, 146] on div "10:35 - 13/08" at bounding box center [338, 149] width 204 height 18
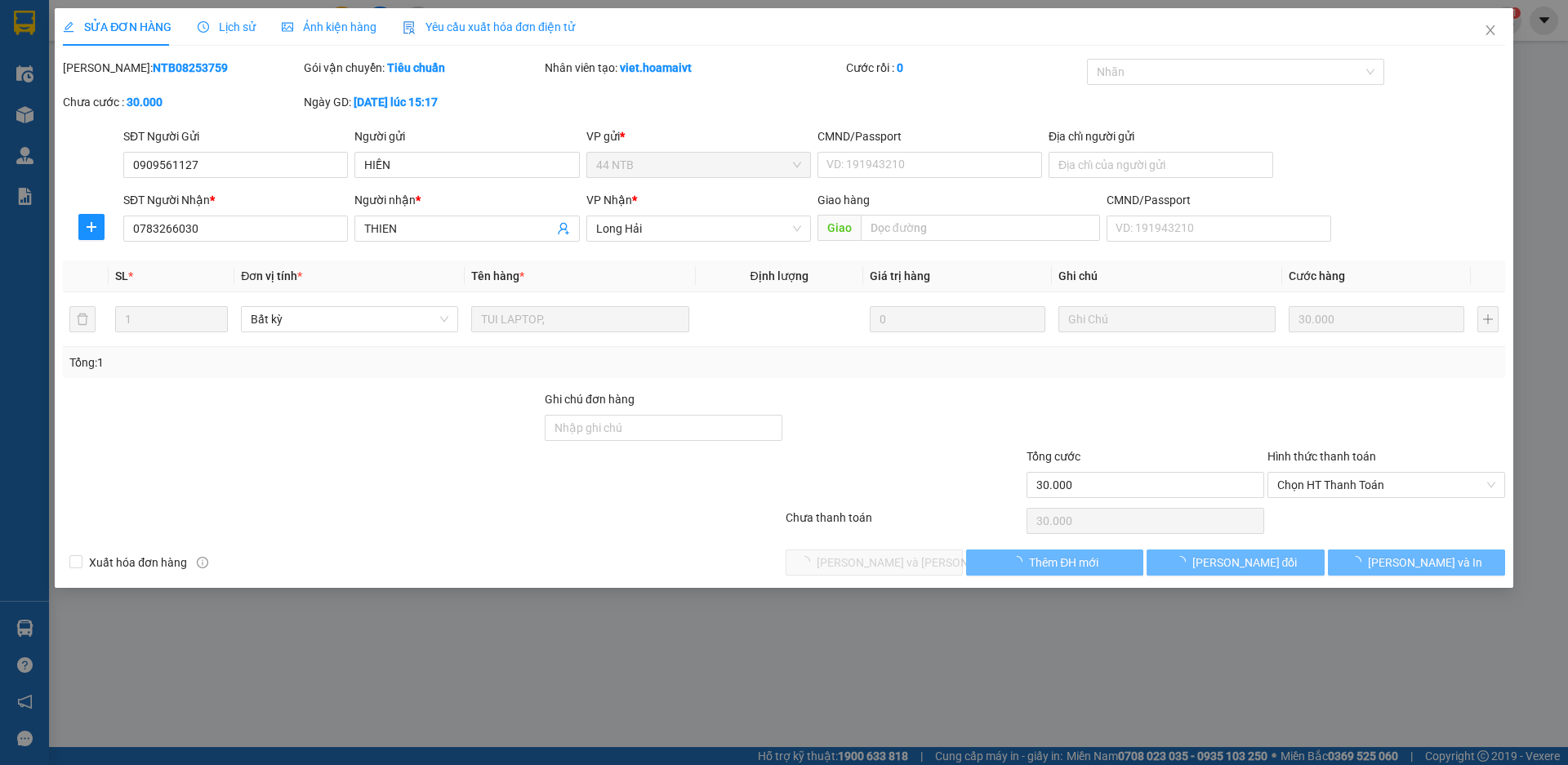
type input "0909561127"
type input "HIỀN"
type input "0783266030"
type input "THIEN"
type input "30.000"
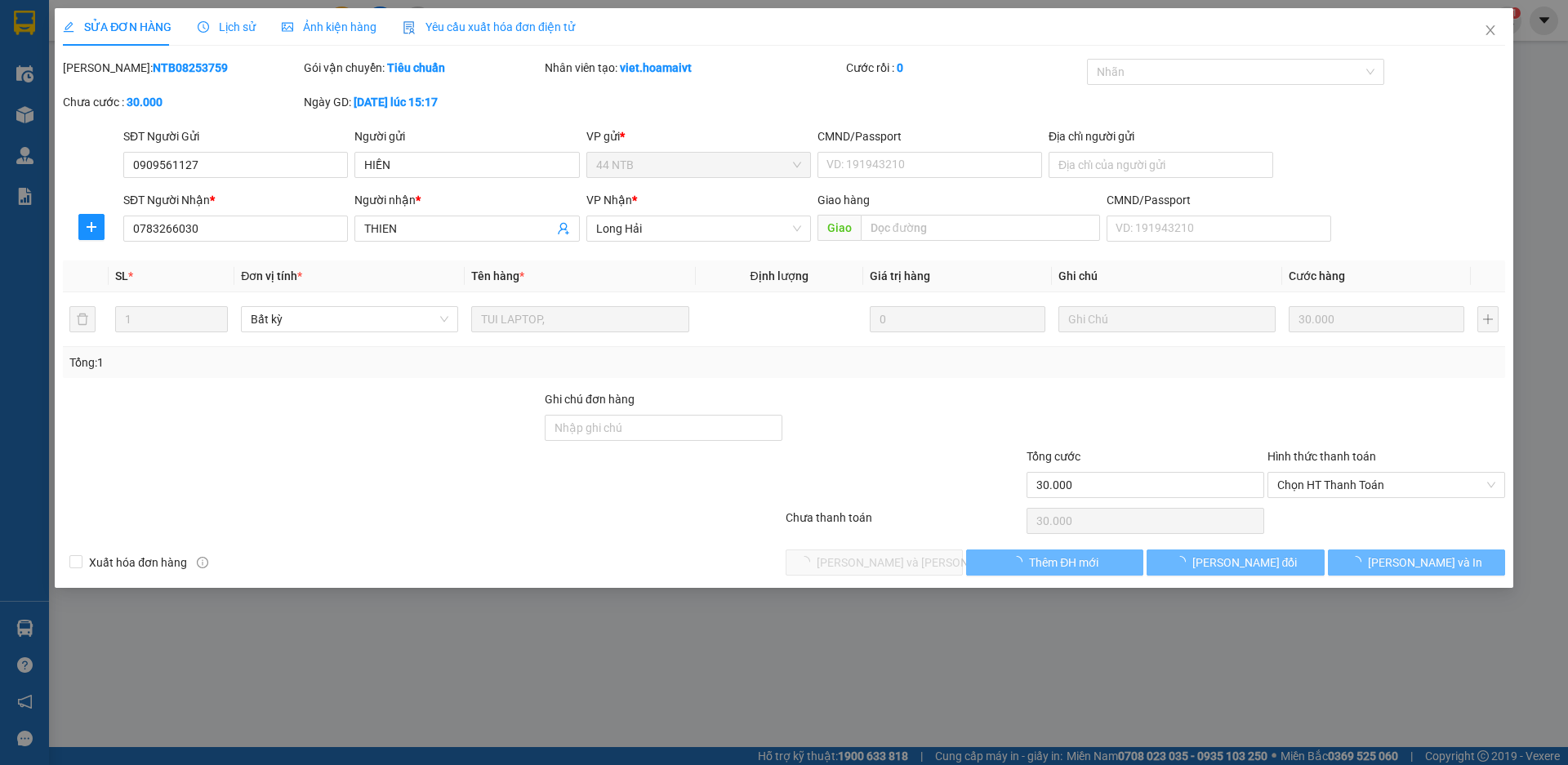
type input "30.000"
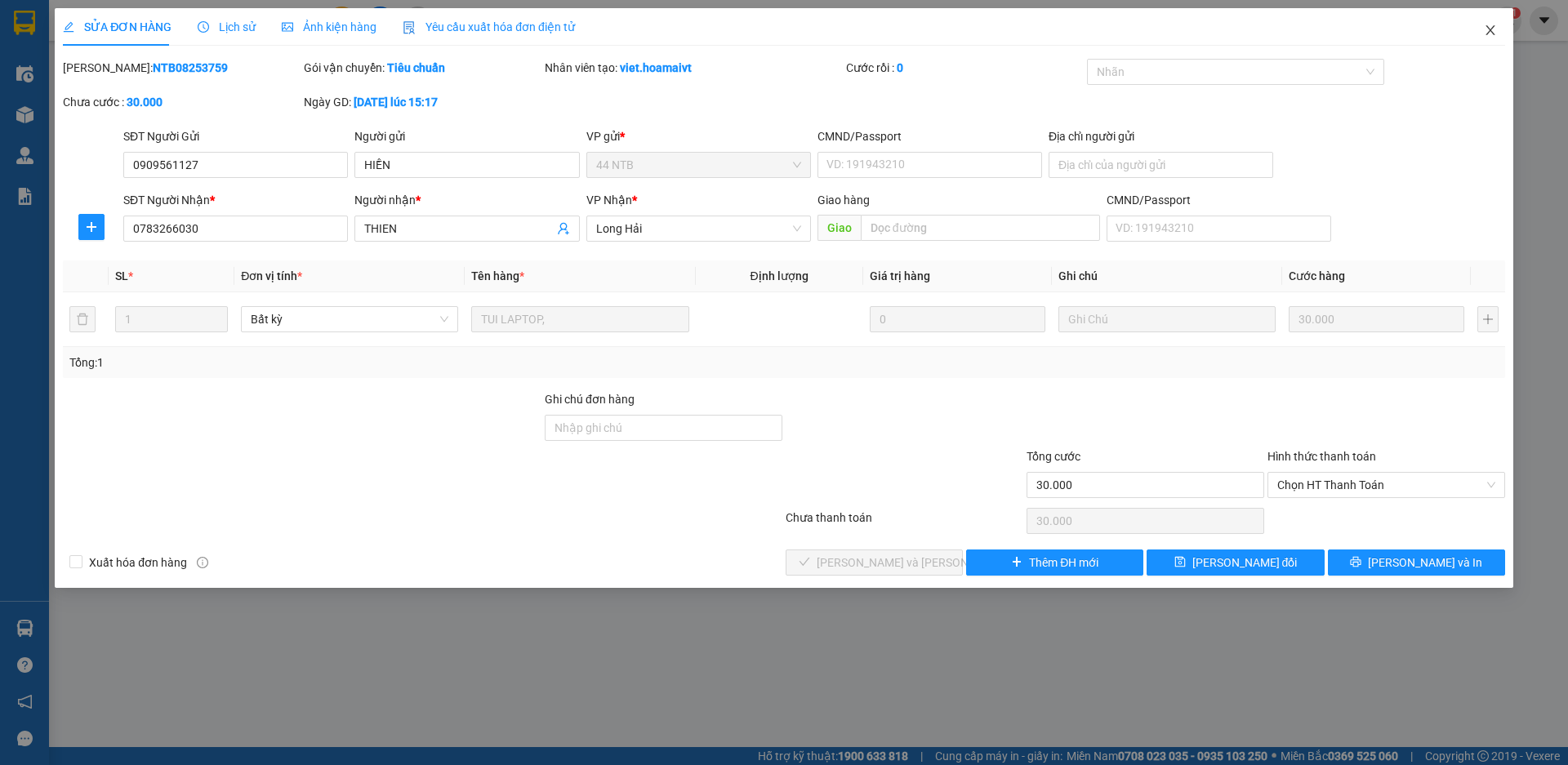
click at [1489, 35] on icon "close" at bounding box center [1490, 29] width 13 height 13
